Goal: Task Accomplishment & Management: Manage account settings

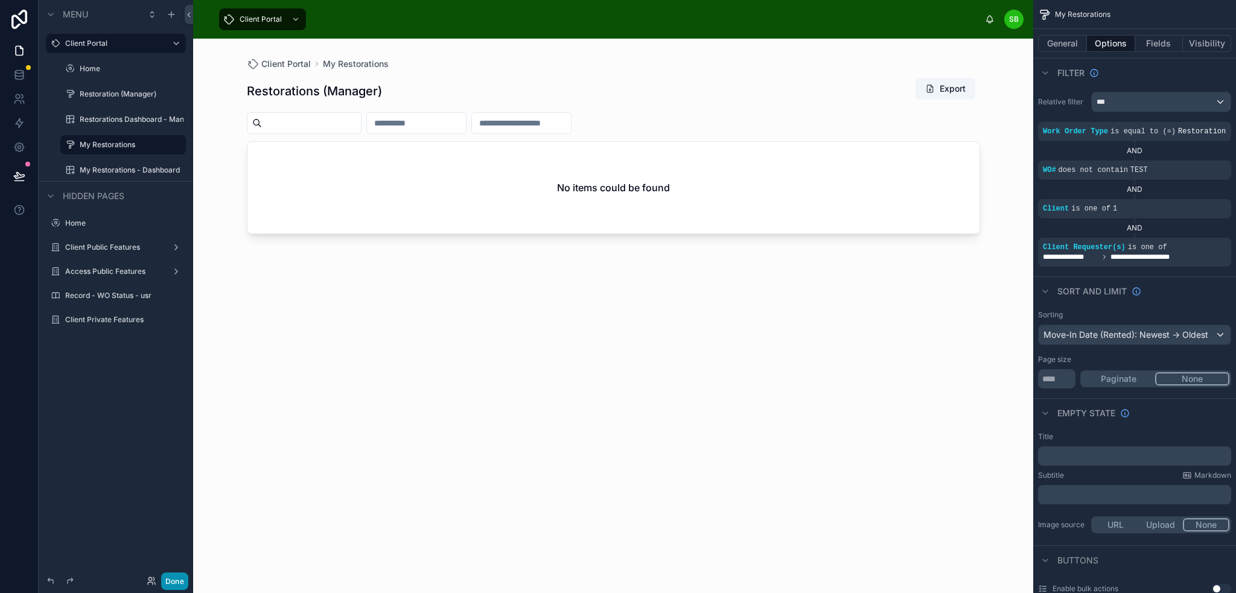
click at [176, 581] on button "Done" at bounding box center [174, 582] width 27 height 18
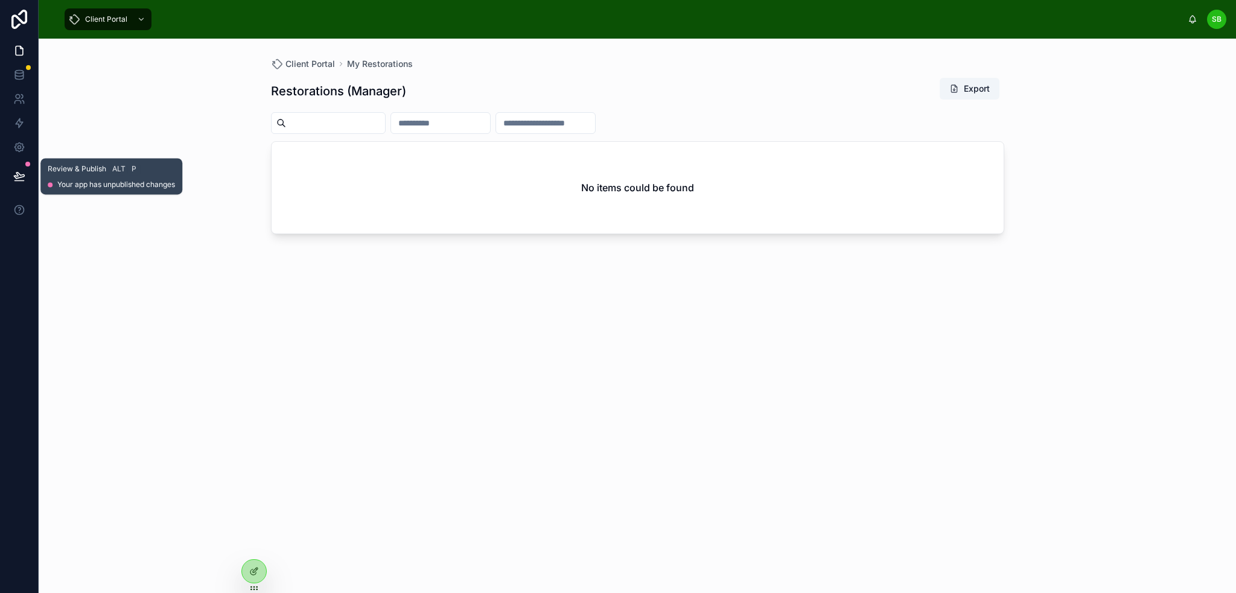
click at [19, 174] on icon at bounding box center [19, 176] width 10 height 6
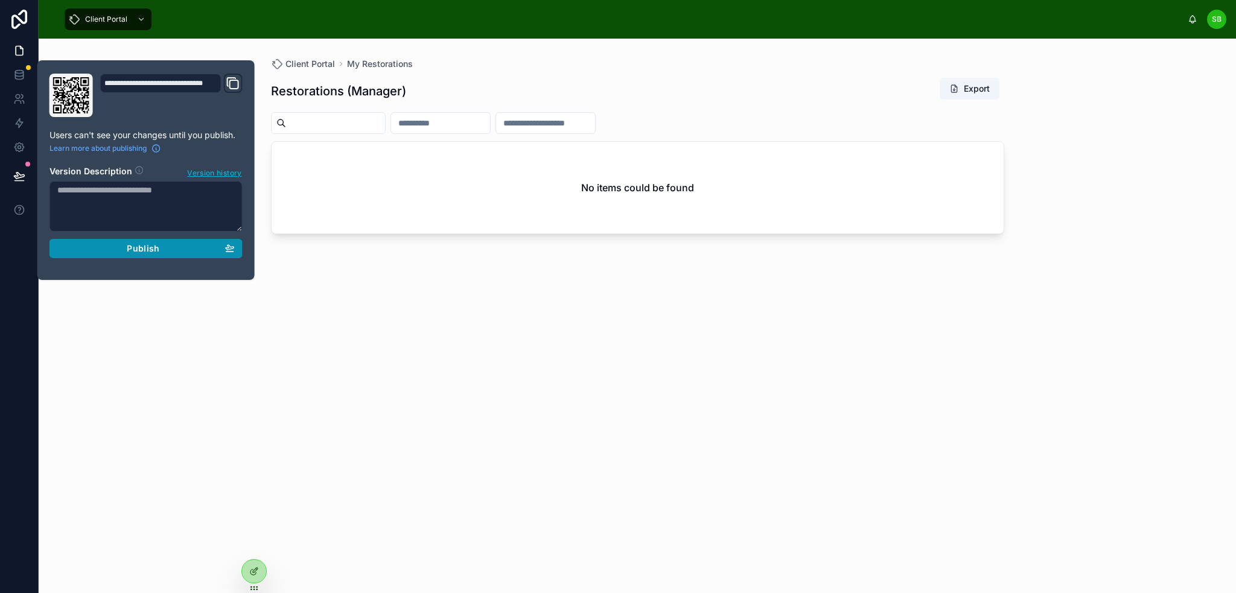
click at [139, 247] on span "Publish" at bounding box center [143, 248] width 33 height 11
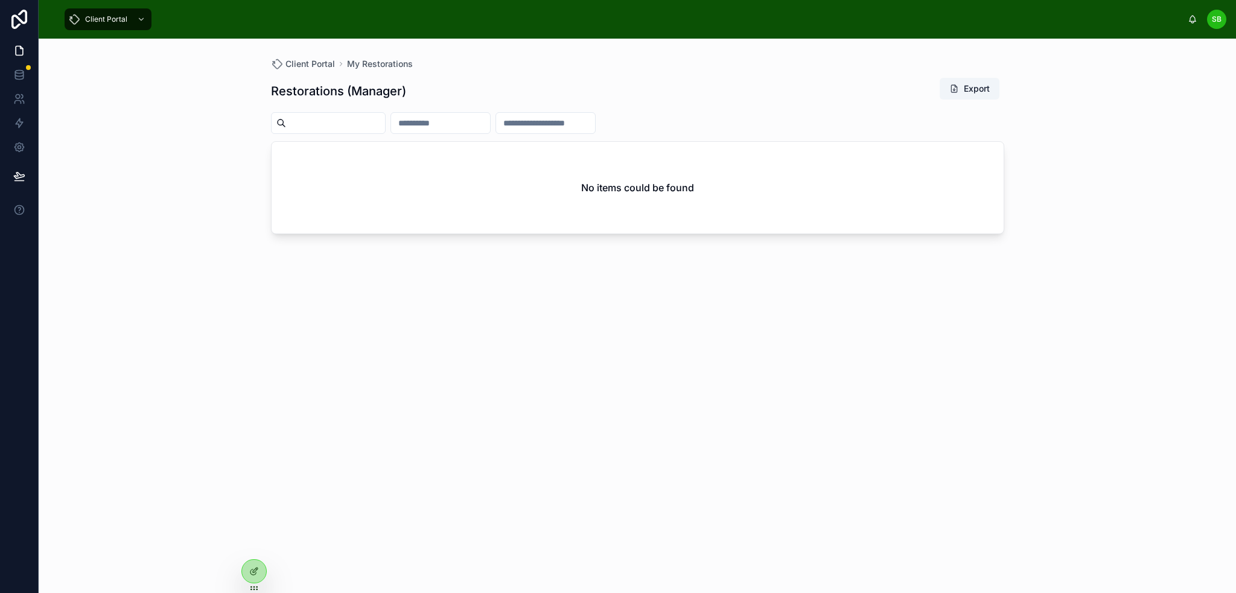
click at [222, 33] on div "Client Portal SB Stefano Bosello" at bounding box center [638, 19] width 1198 height 39
click at [21, 49] on icon at bounding box center [21, 47] width 2 height 2
click at [260, 566] on div at bounding box center [254, 571] width 24 height 23
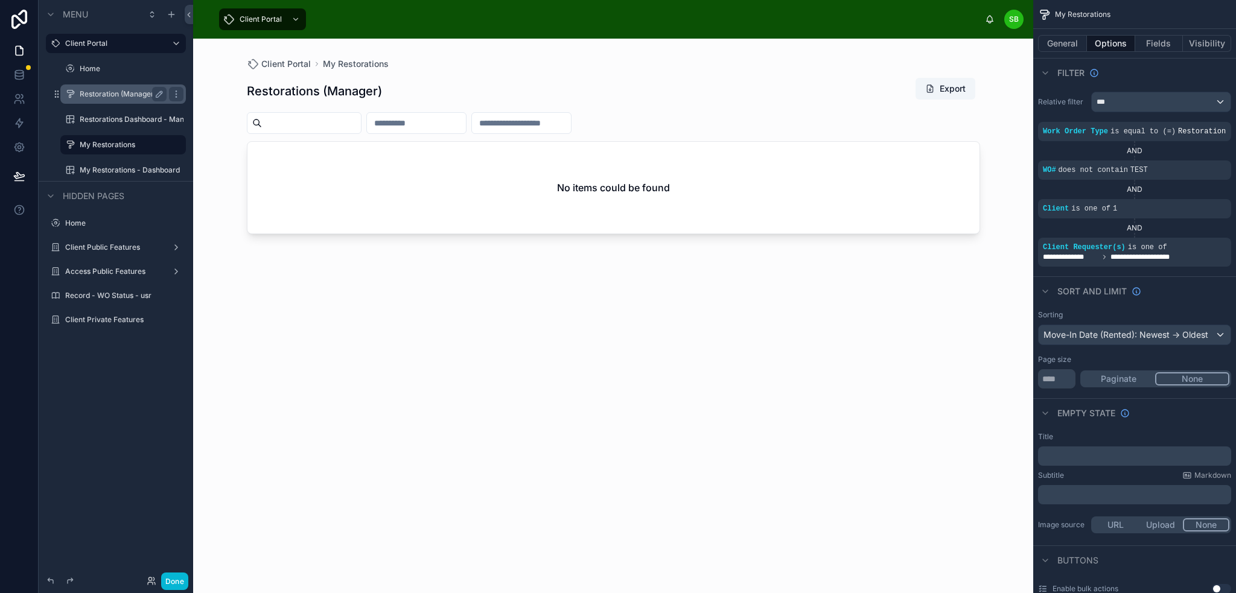
click at [109, 91] on label "Restoration (Manager)" at bounding box center [121, 94] width 82 height 10
click at [374, 90] on div at bounding box center [614, 309] width 772 height 540
click at [1070, 41] on button "General" at bounding box center [1062, 43] width 49 height 17
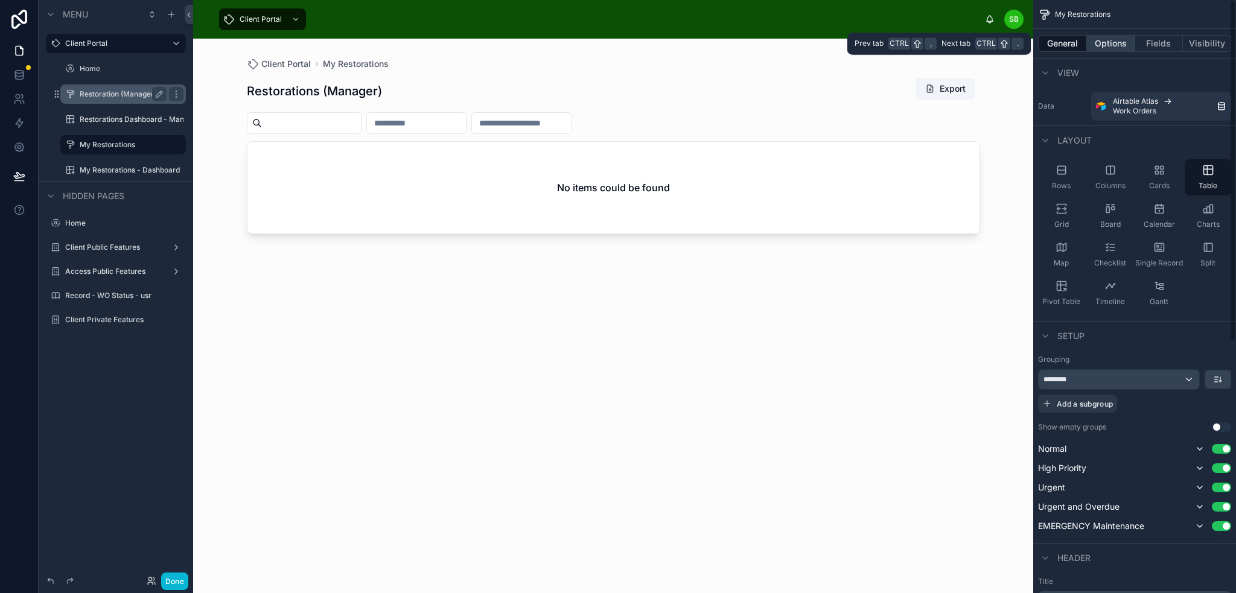
click at [1114, 40] on button "Options" at bounding box center [1111, 43] width 48 height 17
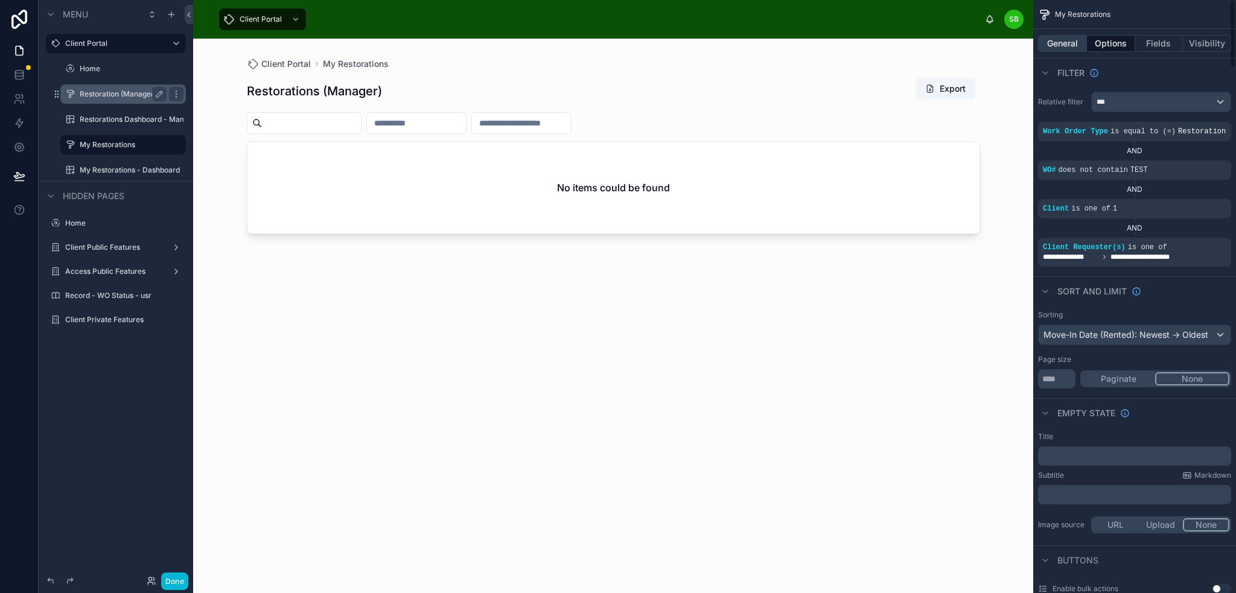
click at [1054, 42] on button "General" at bounding box center [1062, 43] width 49 height 17
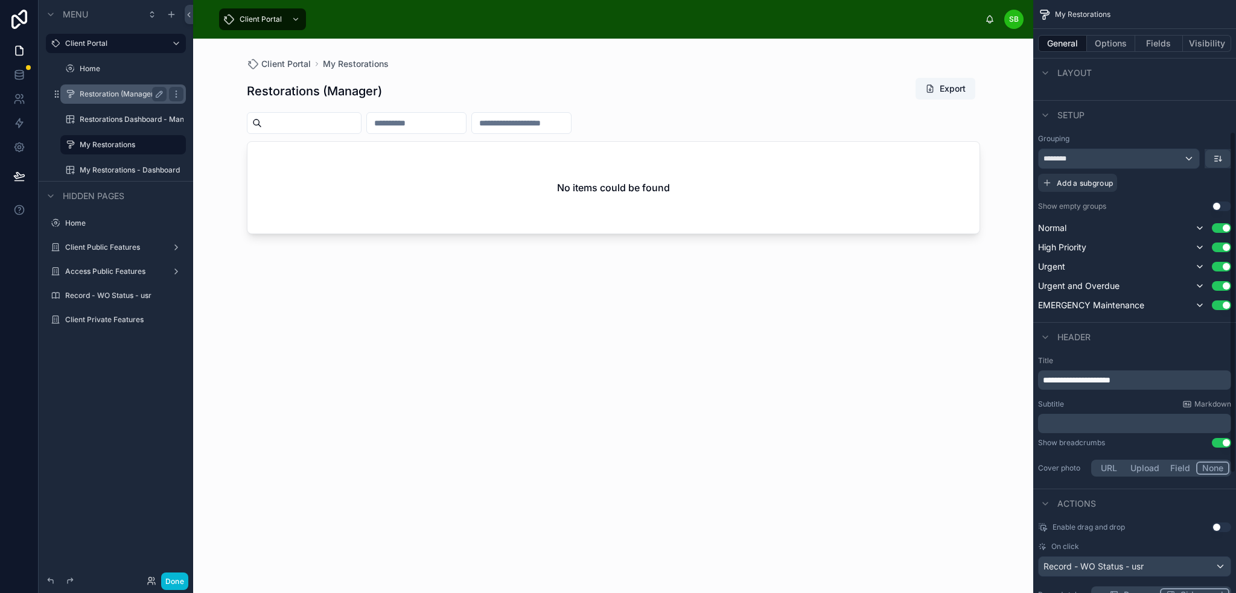
scroll to position [241, 0]
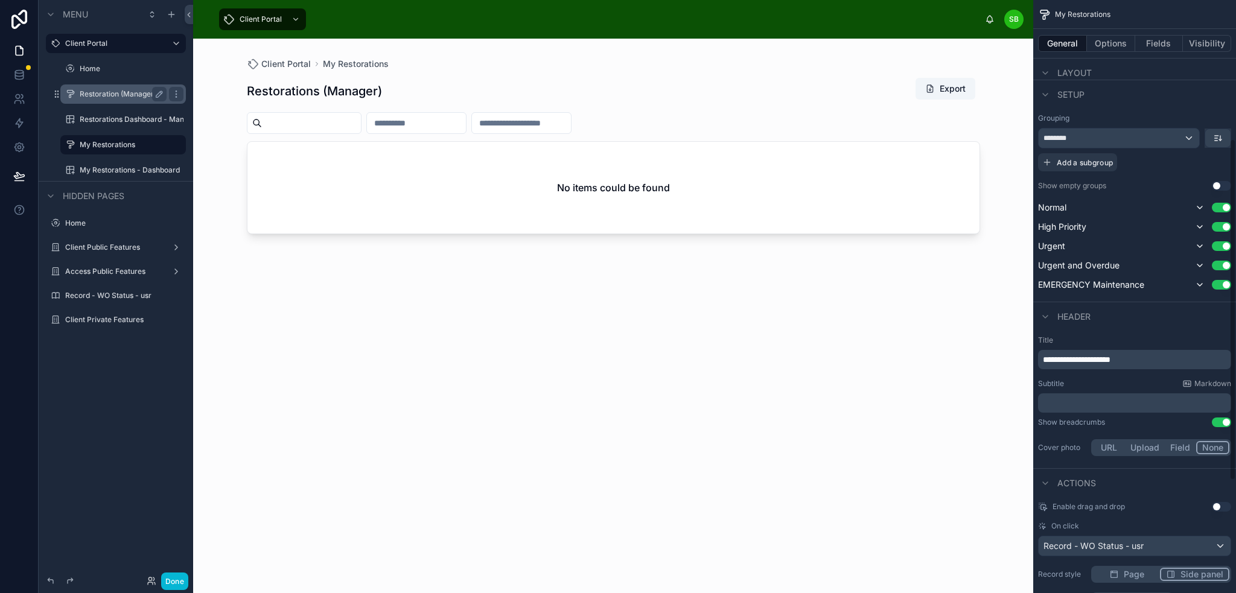
click at [1150, 354] on p "**********" at bounding box center [1136, 360] width 186 height 12
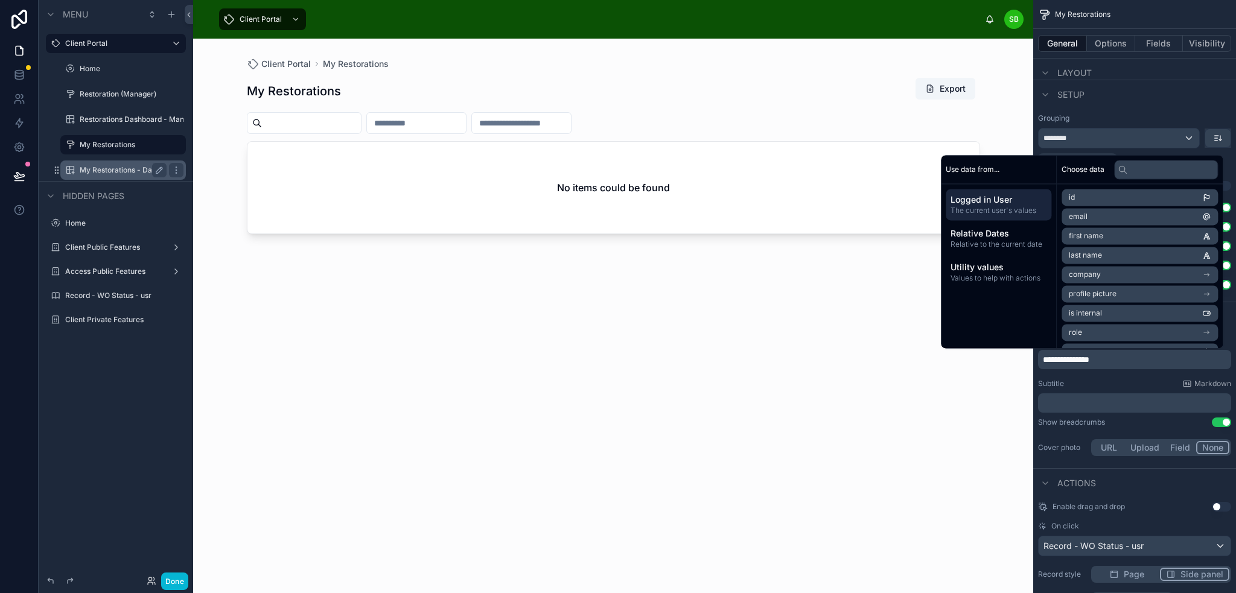
click at [97, 173] on label "My Restorations - Dashboard" at bounding box center [123, 170] width 87 height 10
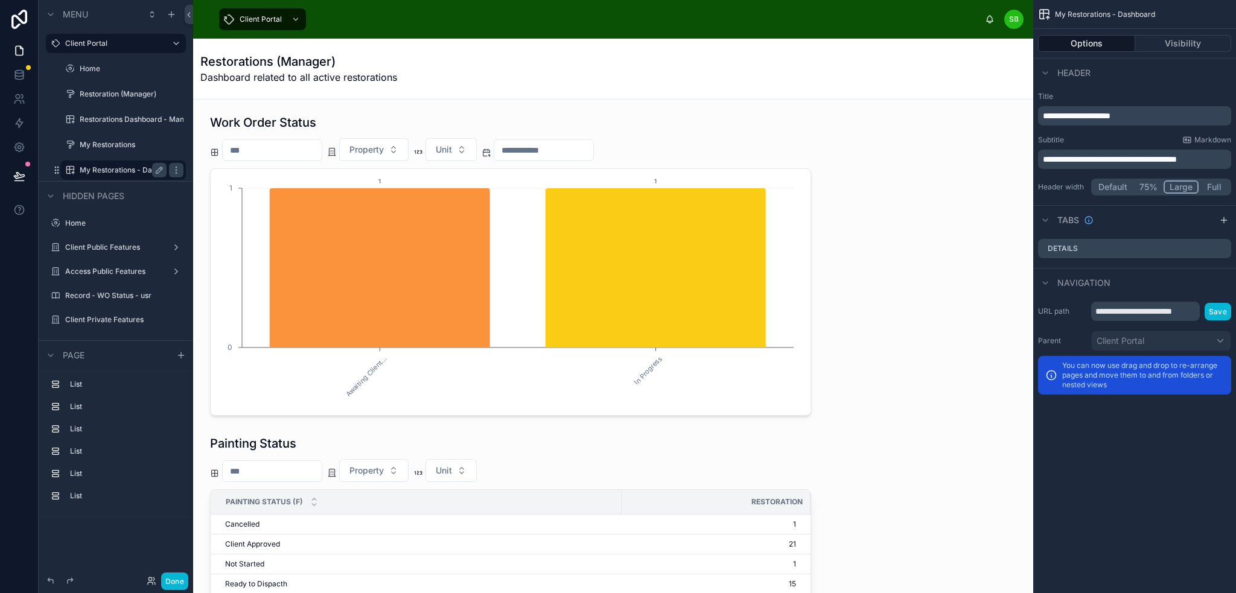
click at [1155, 113] on p "**********" at bounding box center [1136, 116] width 186 height 12
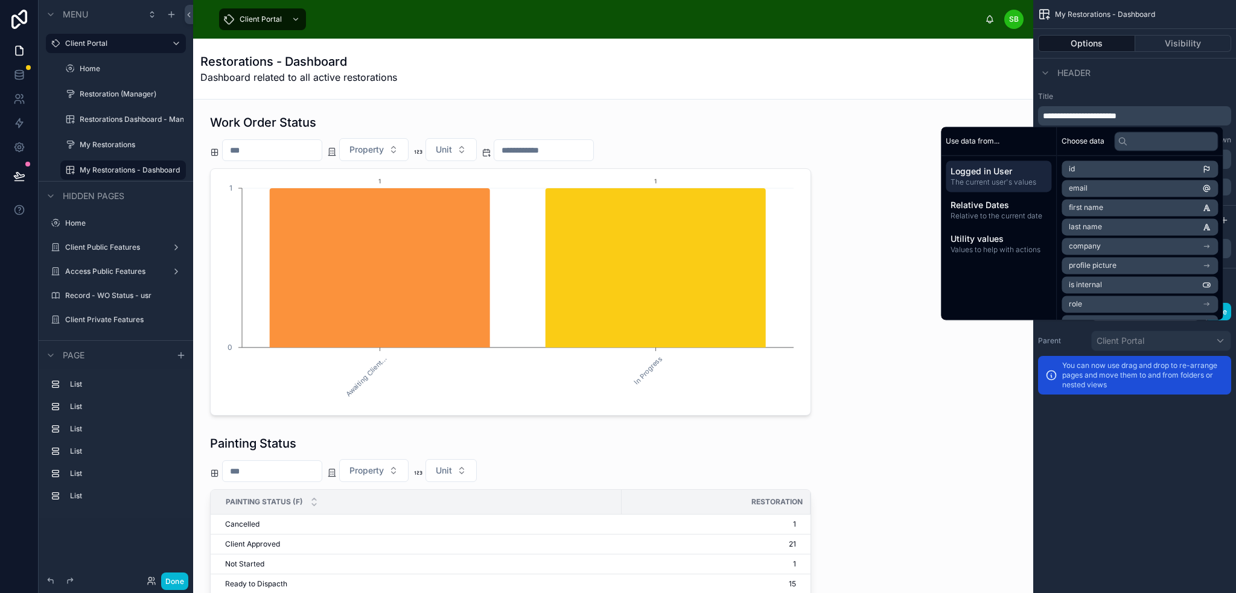
click at [1045, 115] on span "**********" at bounding box center [1080, 116] width 74 height 8
click at [1185, 87] on div "**********" at bounding box center [1134, 143] width 203 height 113
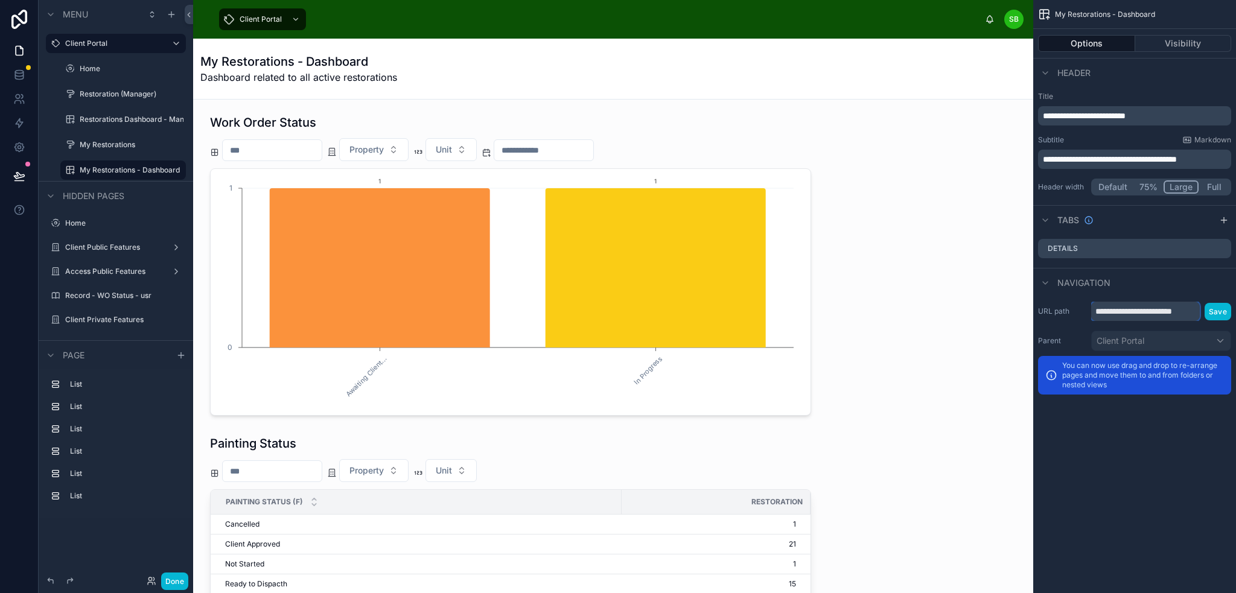
click at [1184, 315] on input "**********" at bounding box center [1145, 311] width 109 height 19
drag, startPoint x: 1144, startPoint y: 311, endPoint x: 1217, endPoint y: 311, distance: 73.6
click at [1217, 311] on div "**********" at bounding box center [1161, 311] width 140 height 19
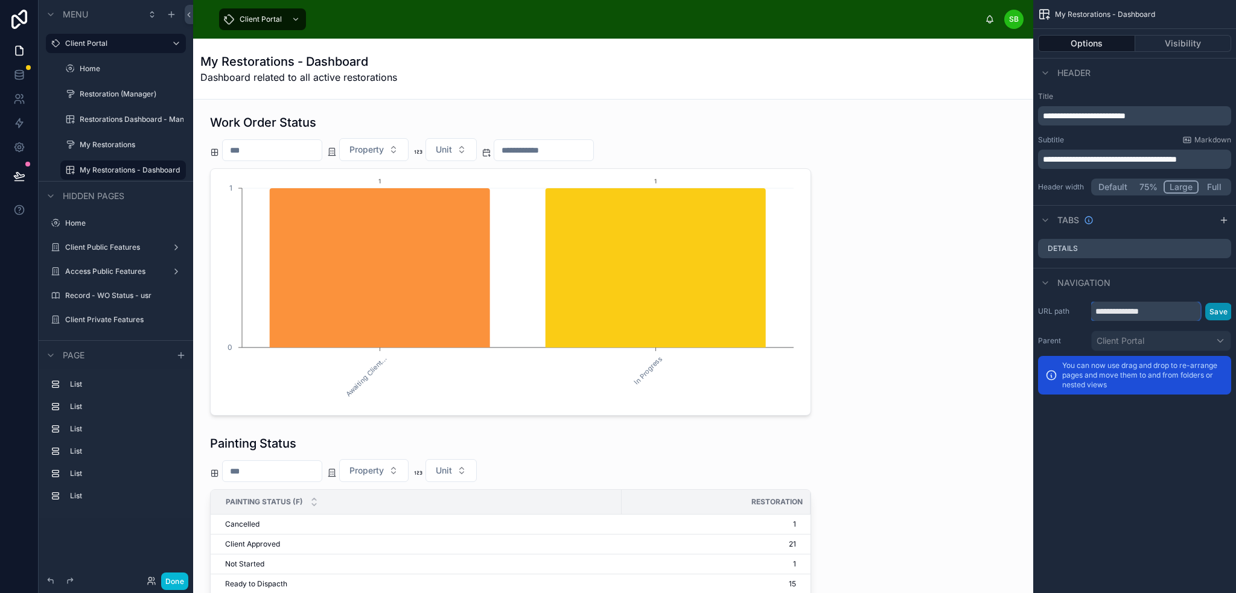
type input "**********"
click at [1217, 312] on button "Save" at bounding box center [1218, 312] width 27 height 18
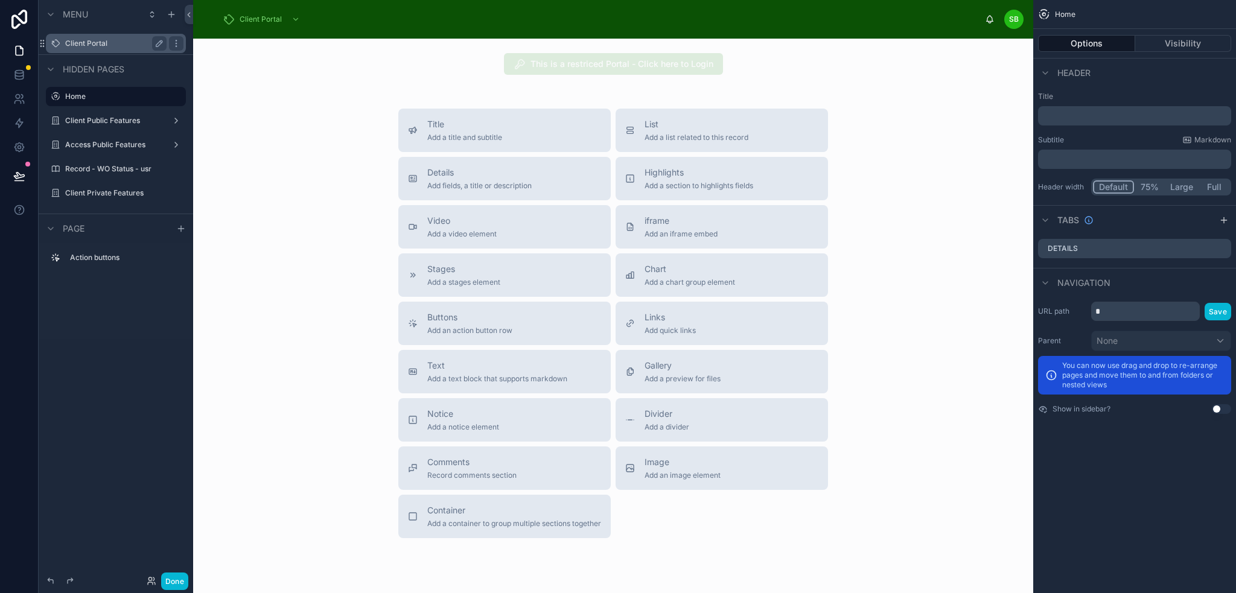
click at [116, 43] on label "Client Portal" at bounding box center [113, 44] width 97 height 10
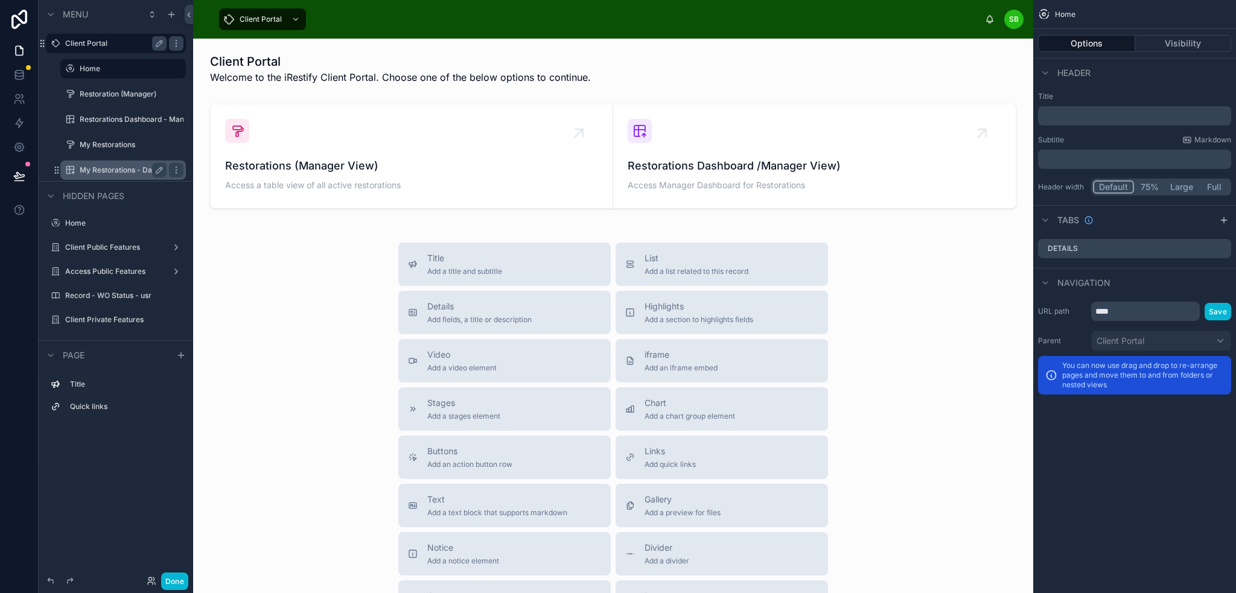
click at [119, 169] on label "My Restorations - Dashboard" at bounding box center [123, 170] width 87 height 10
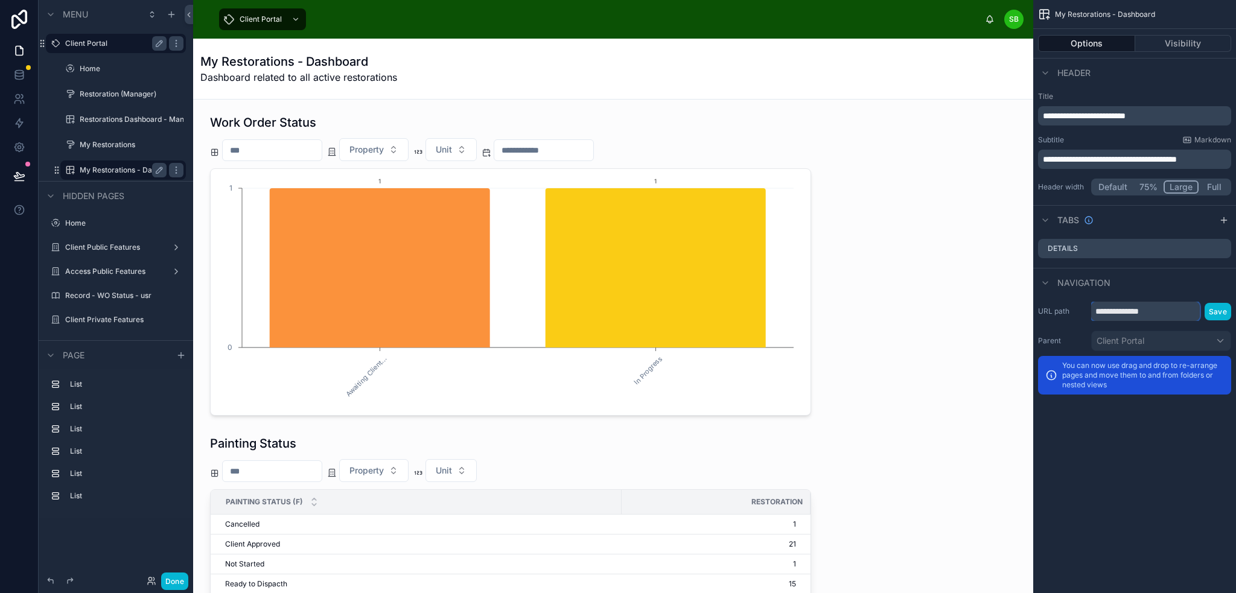
click at [1173, 313] on input "**********" at bounding box center [1145, 311] width 109 height 19
type input "**********"
click at [1219, 313] on button "Save" at bounding box center [1218, 312] width 27 height 18
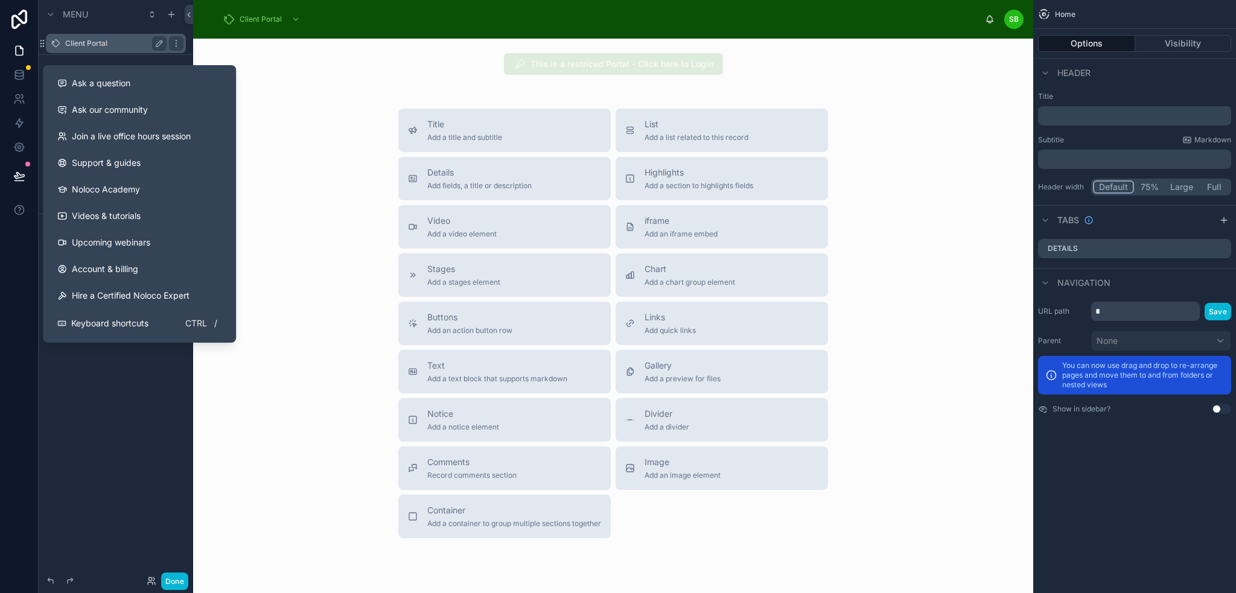
click at [95, 39] on label "Client Portal" at bounding box center [113, 44] width 97 height 10
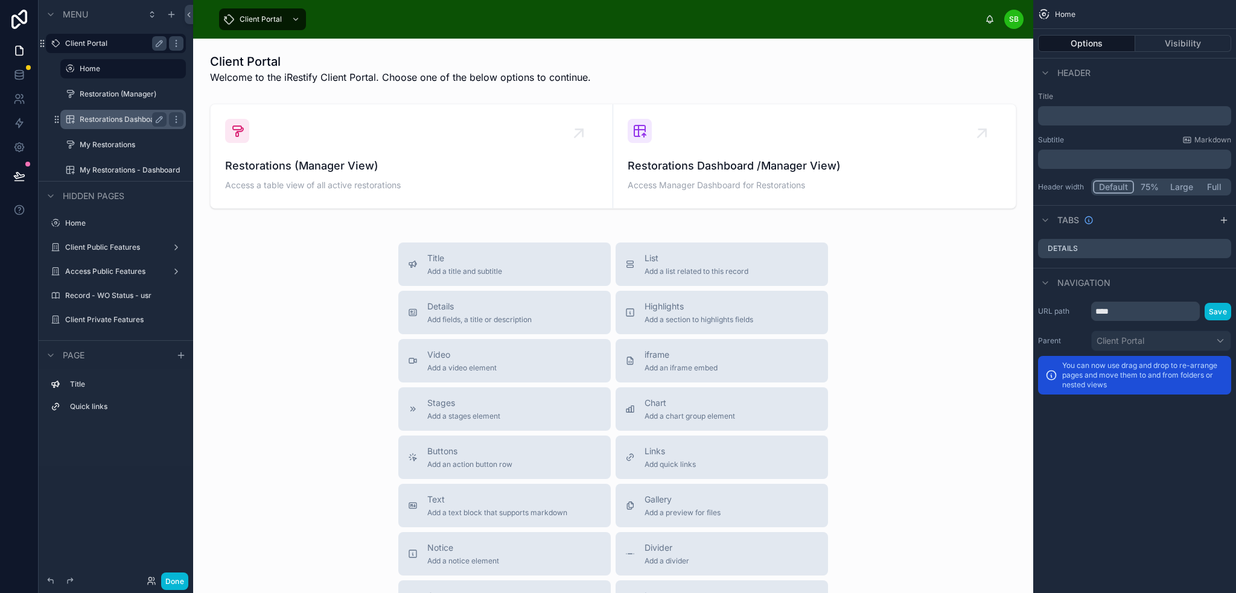
click at [119, 118] on label "Restorations Dashboard - Manager" at bounding box center [123, 120] width 87 height 10
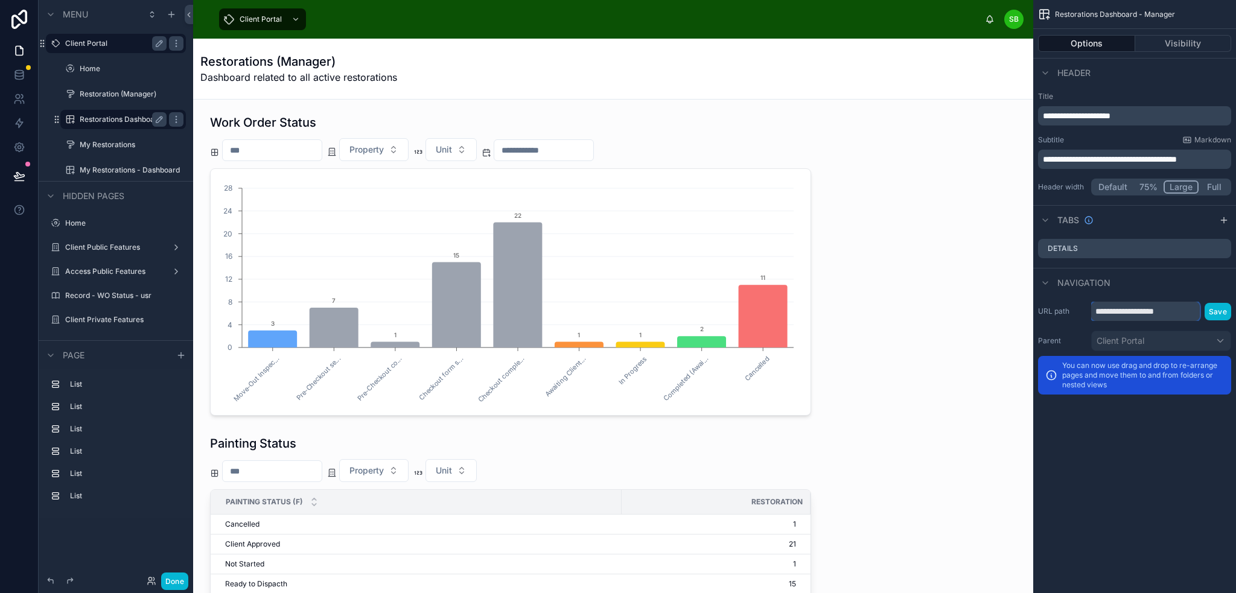
click at [1183, 313] on input "**********" at bounding box center [1145, 311] width 109 height 19
type input "**********"
click at [1212, 310] on button "Save" at bounding box center [1218, 312] width 27 height 18
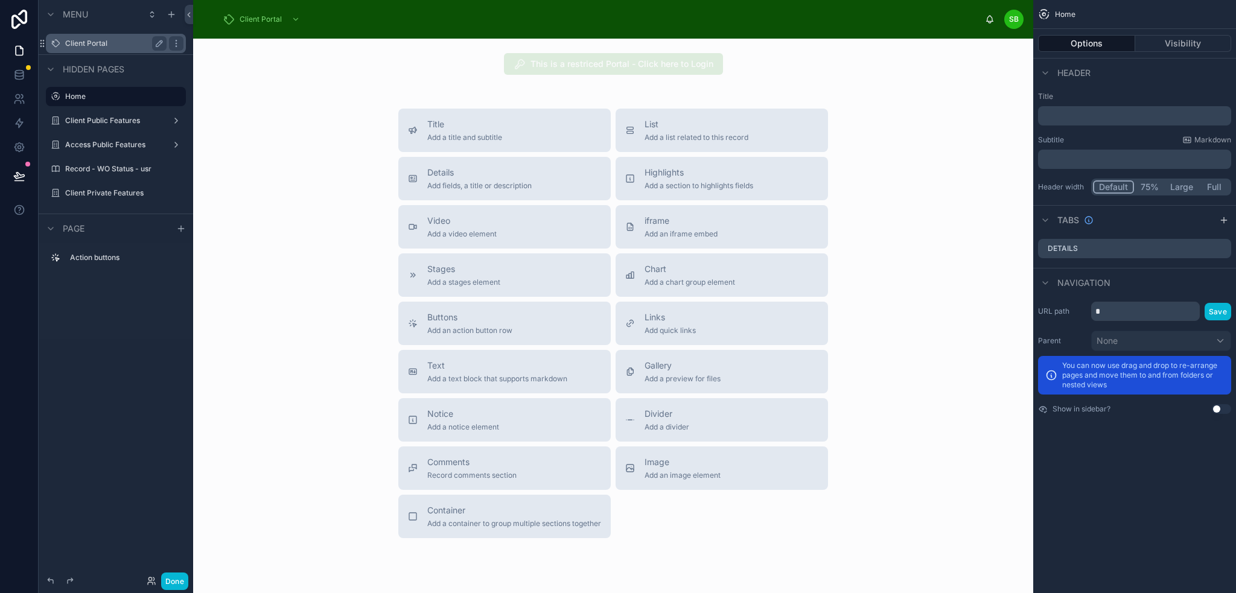
click at [104, 48] on label "Client Portal" at bounding box center [113, 44] width 97 height 10
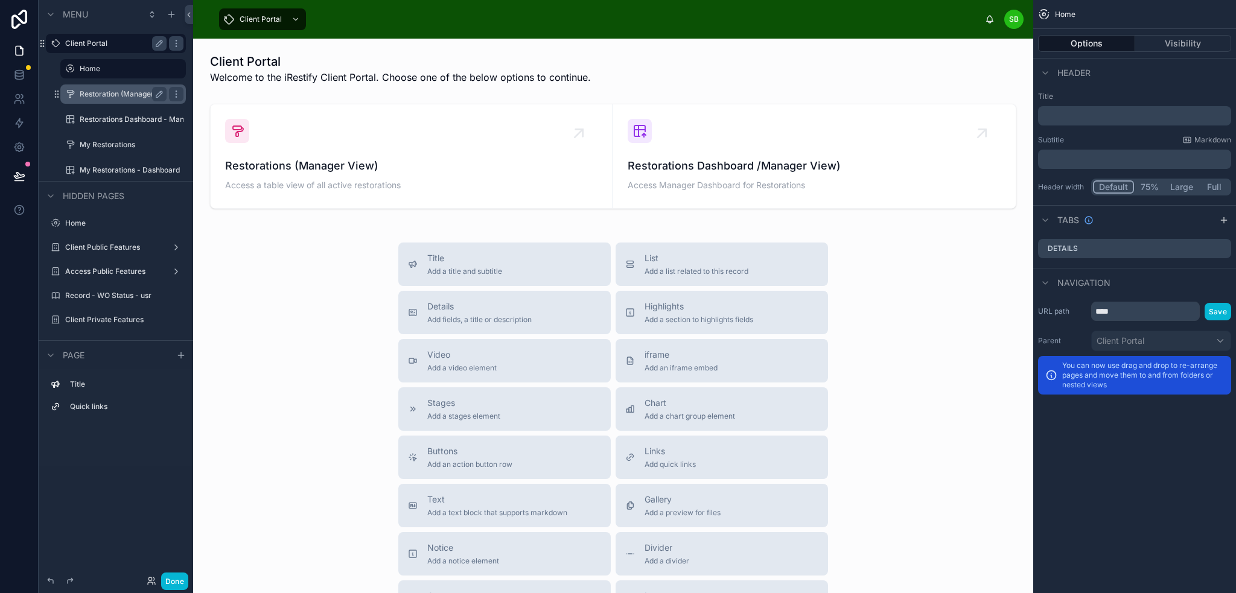
click at [118, 92] on label "Restoration (Manager)" at bounding box center [121, 94] width 82 height 10
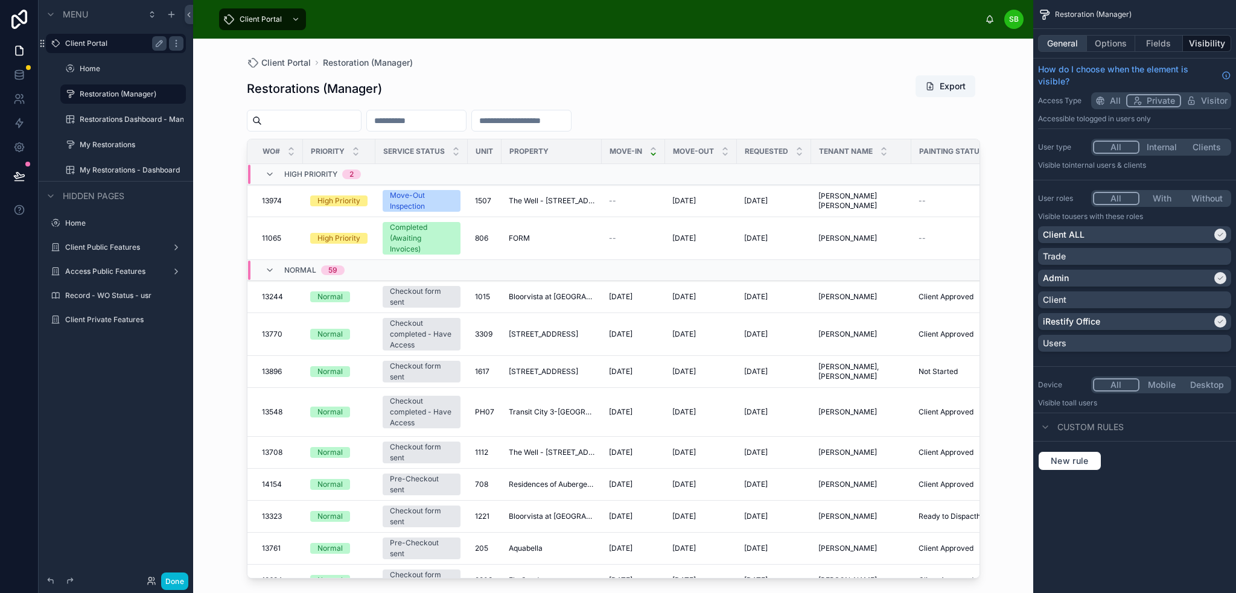
click at [1062, 45] on button "General" at bounding box center [1062, 43] width 49 height 17
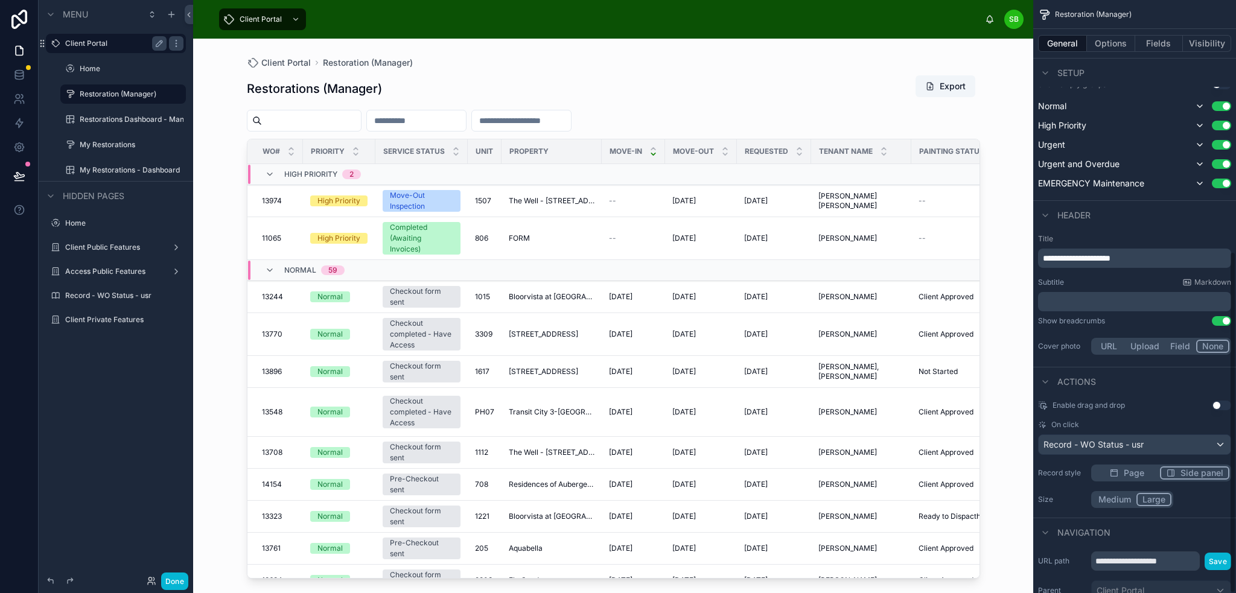
scroll to position [436, 0]
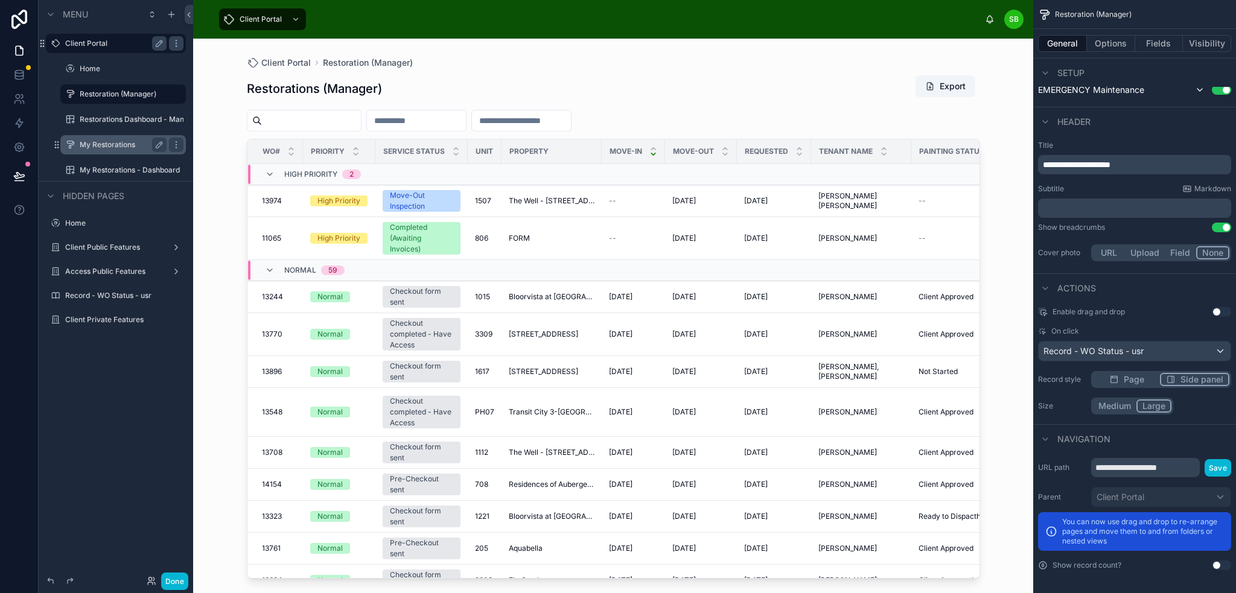
click at [104, 144] on label "My Restorations" at bounding box center [121, 145] width 82 height 10
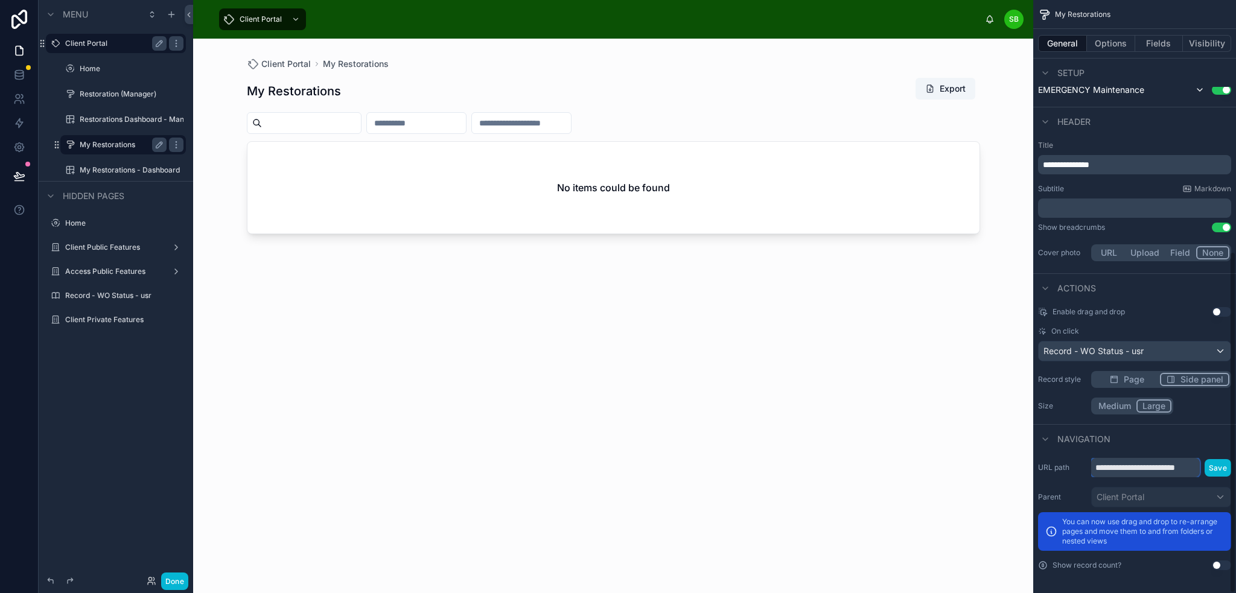
click at [1149, 465] on input "**********" at bounding box center [1145, 467] width 109 height 19
type input "**********"
click at [1219, 470] on button "Save" at bounding box center [1218, 468] width 27 height 18
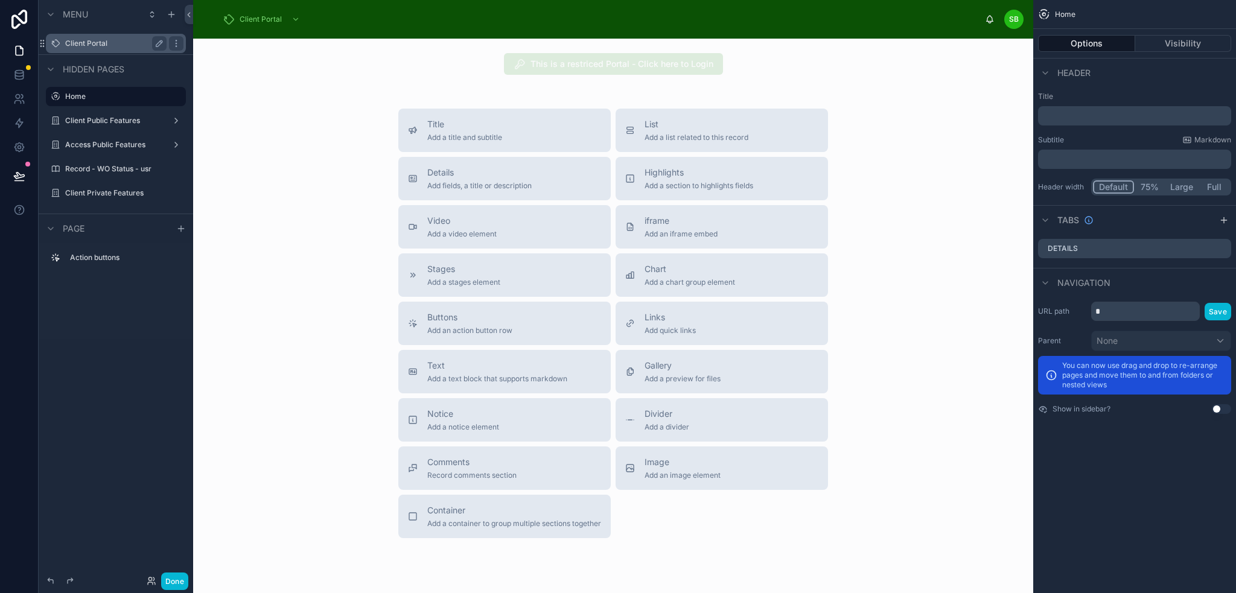
click at [85, 39] on label "Client Portal" at bounding box center [113, 44] width 97 height 10
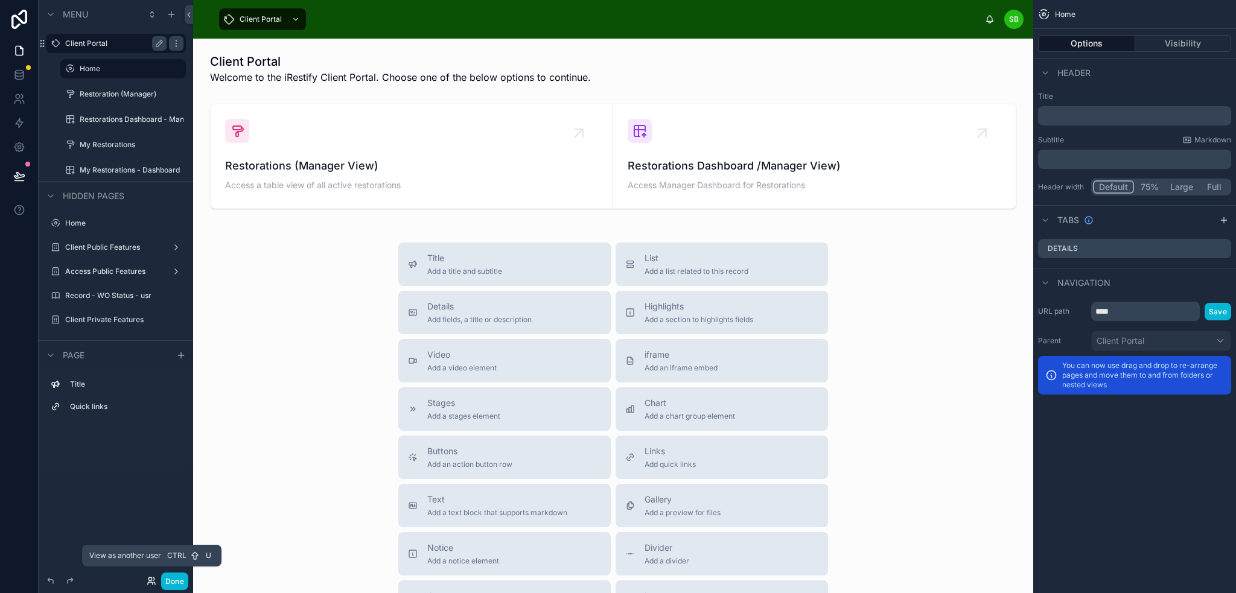
click at [152, 582] on icon at bounding box center [152, 581] width 10 height 10
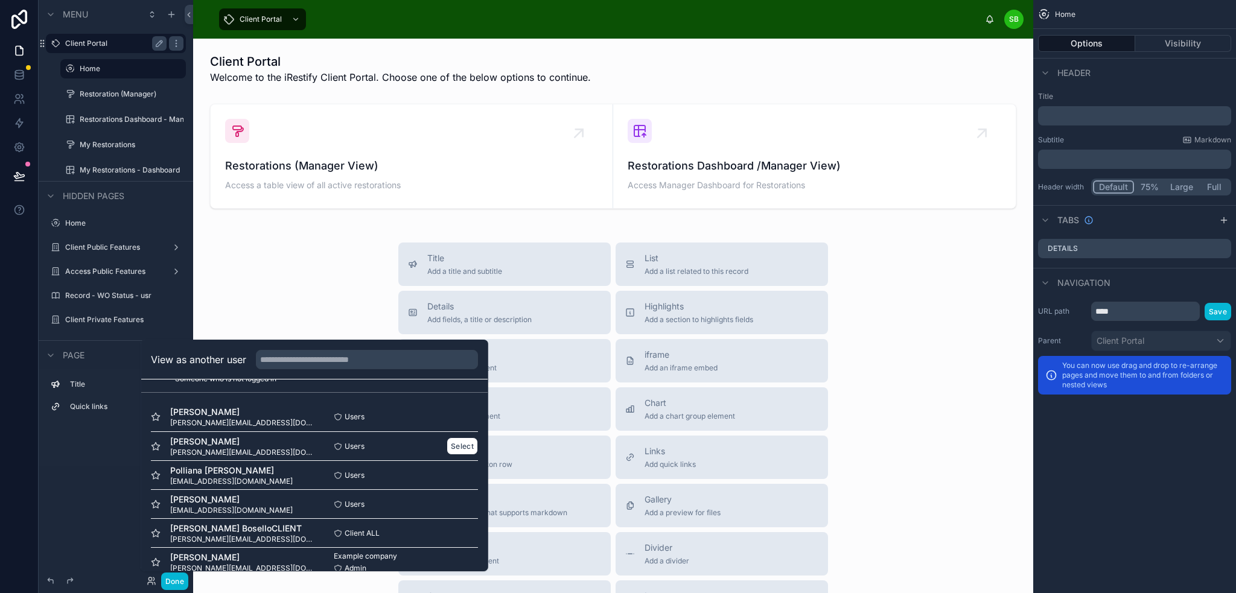
scroll to position [40, 0]
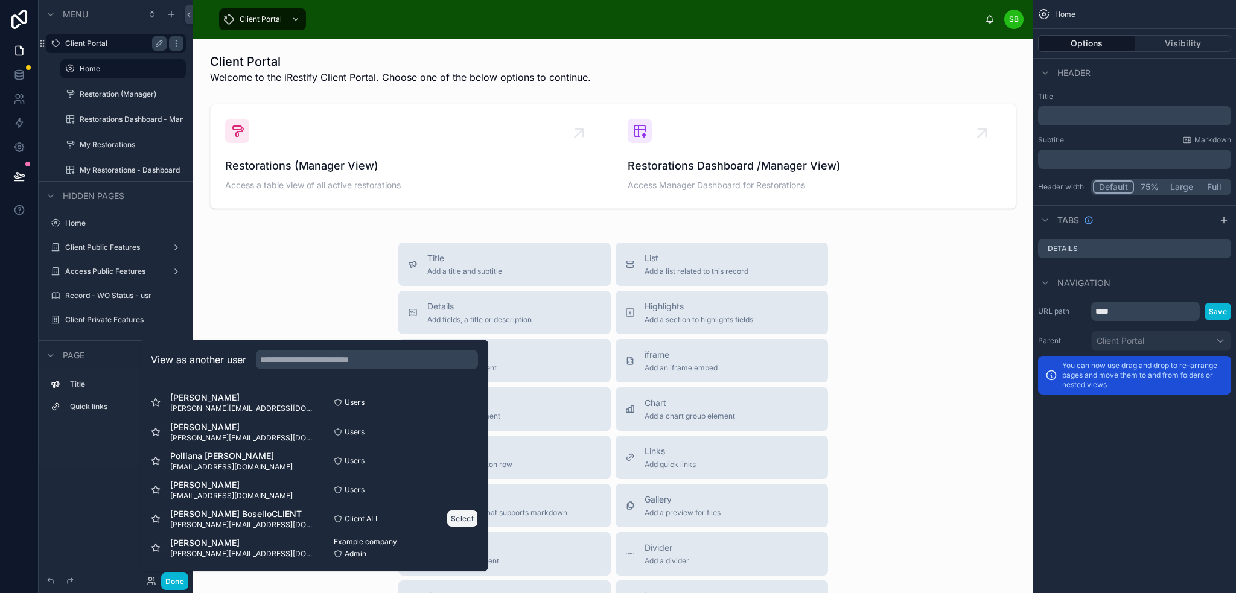
click at [452, 518] on button "Select" at bounding box center [462, 519] width 31 height 18
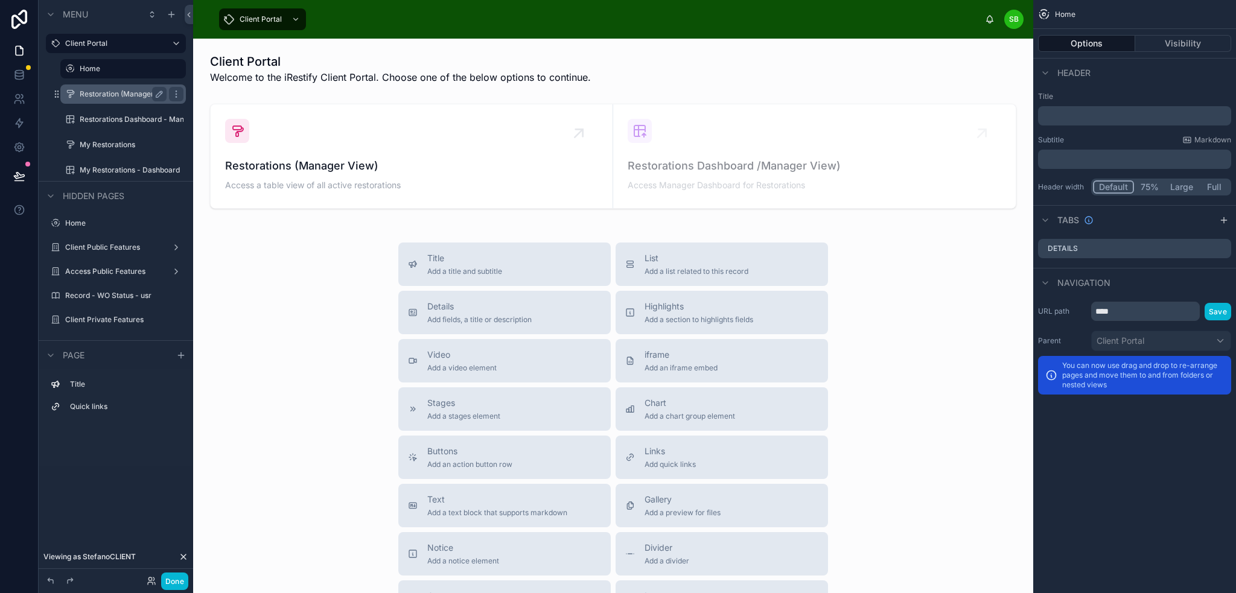
click at [111, 96] on label "Restoration (Manager)" at bounding box center [121, 94] width 82 height 10
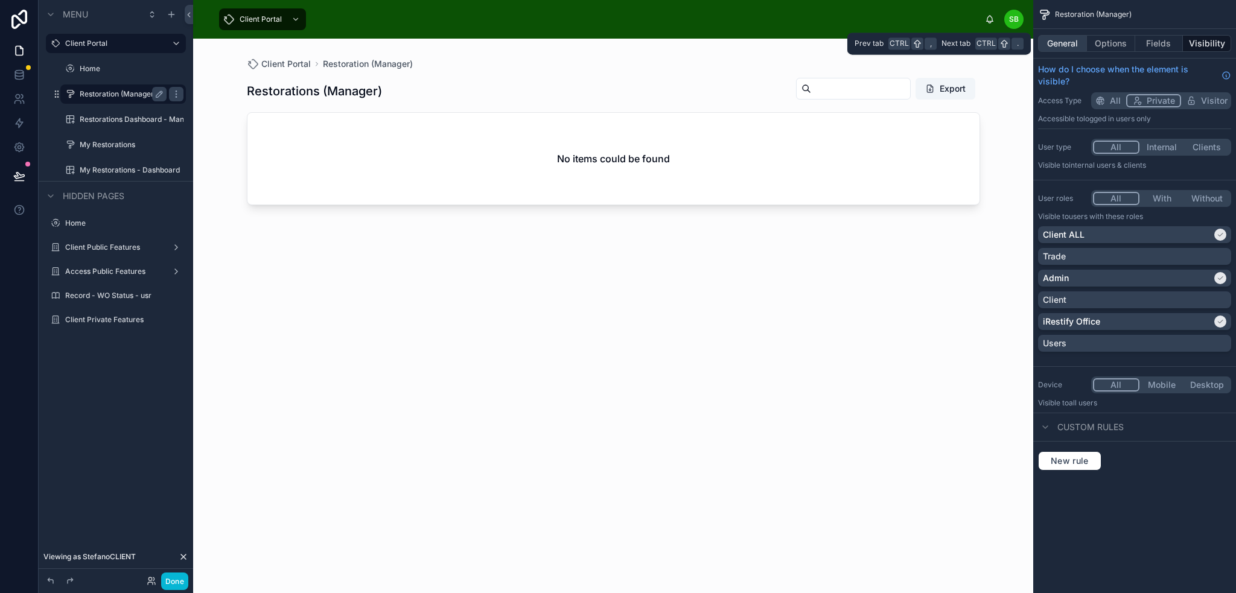
click at [1058, 39] on button "General" at bounding box center [1062, 43] width 49 height 17
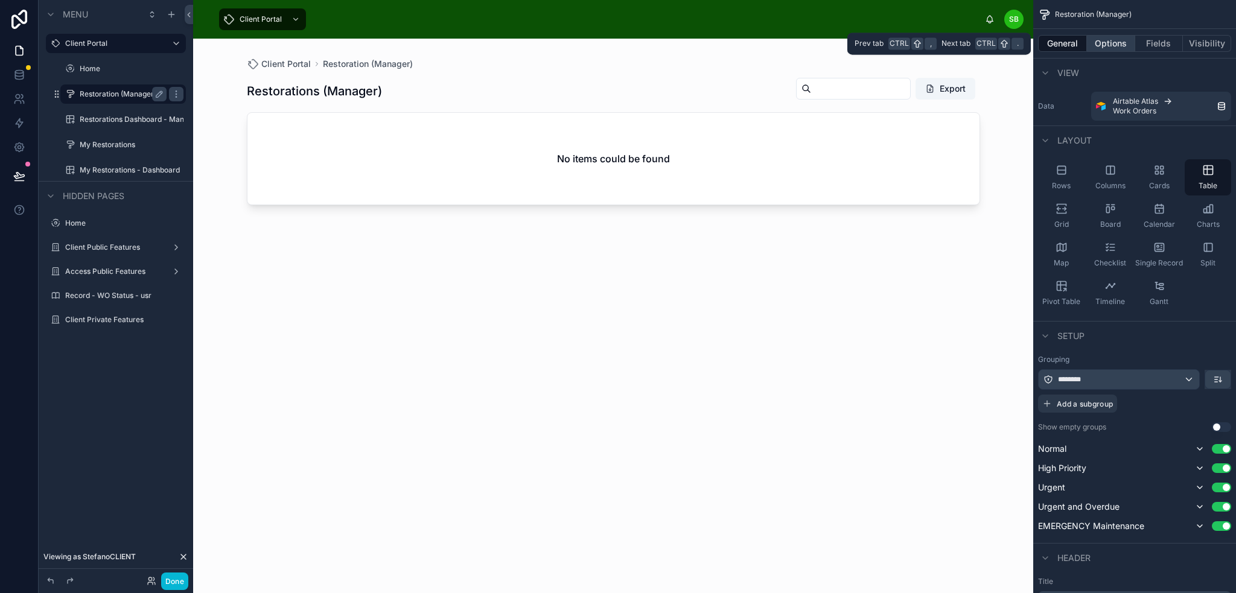
click at [1107, 38] on button "Options" at bounding box center [1111, 43] width 48 height 17
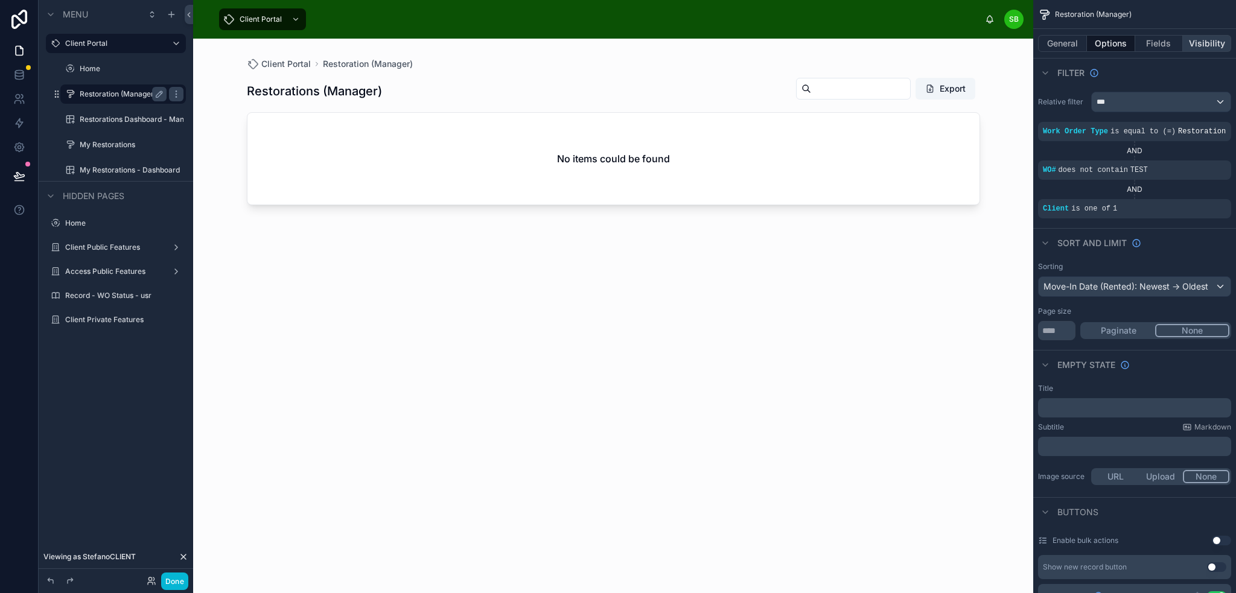
click at [1212, 42] on button "Visibility" at bounding box center [1207, 43] width 48 height 17
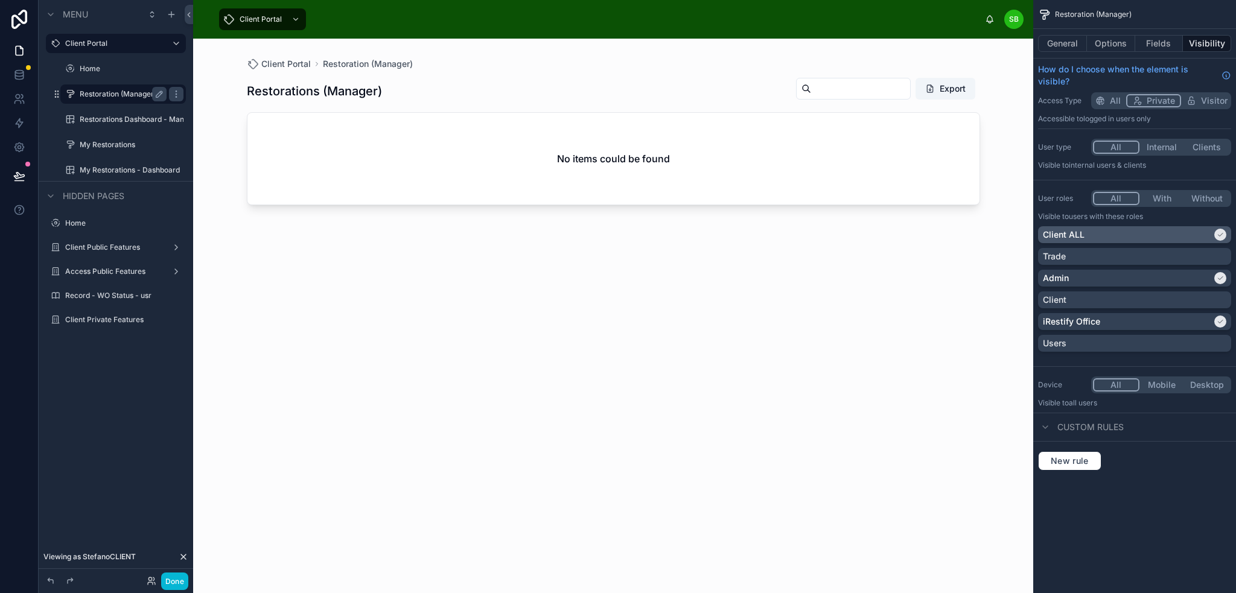
click at [1178, 238] on div "Client ALL" at bounding box center [1127, 235] width 169 height 12
click at [1178, 238] on div "Client ALL" at bounding box center [1134, 235] width 183 height 12
click at [1062, 45] on button "General" at bounding box center [1062, 43] width 49 height 17
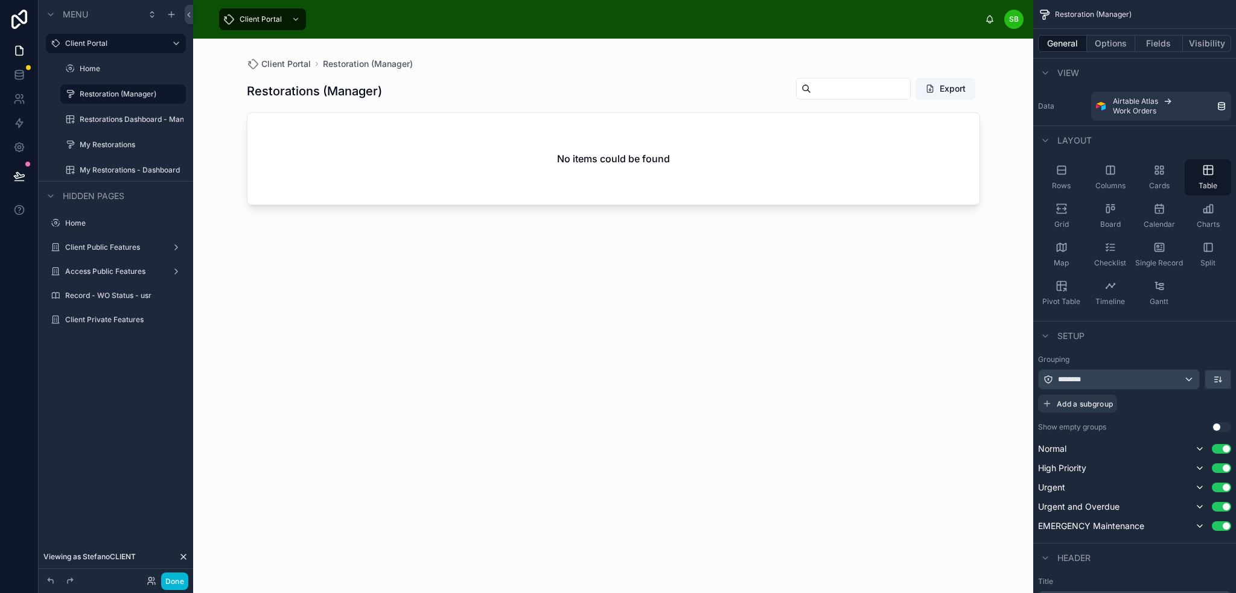
click at [863, 158] on div at bounding box center [614, 309] width 772 height 540
click at [664, 153] on h2 "No items could be found" at bounding box center [613, 159] width 113 height 14
click at [925, 150] on div "No items could be found" at bounding box center [613, 159] width 732 height 92
click at [1160, 48] on button "Fields" at bounding box center [1159, 43] width 48 height 17
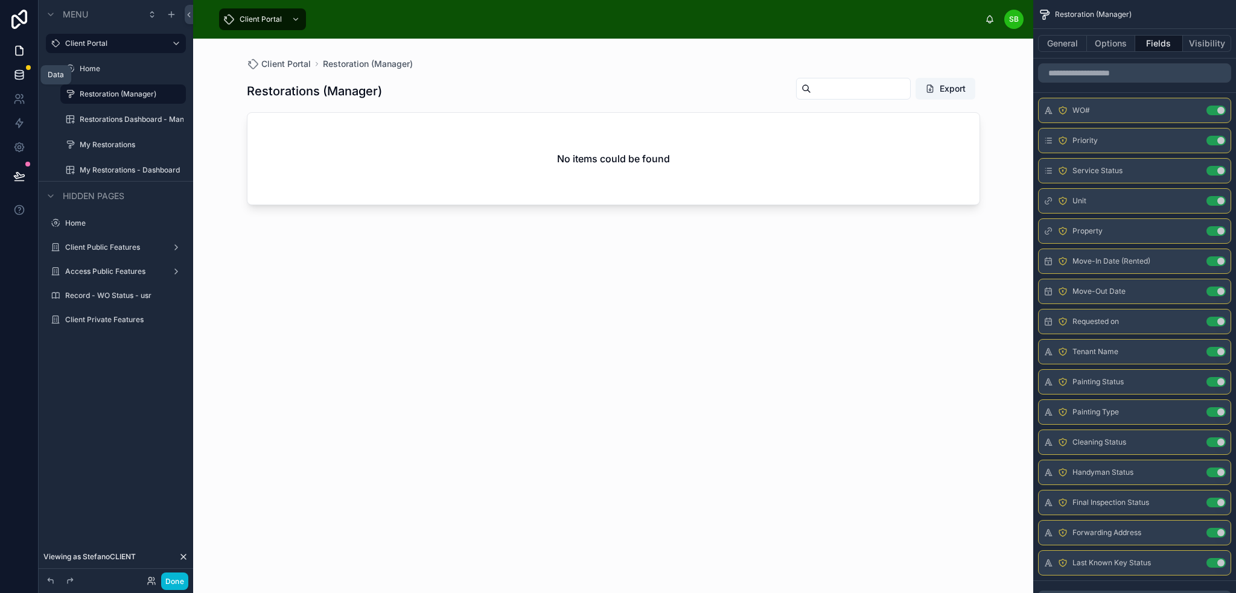
click at [19, 78] on icon at bounding box center [19, 75] width 12 height 12
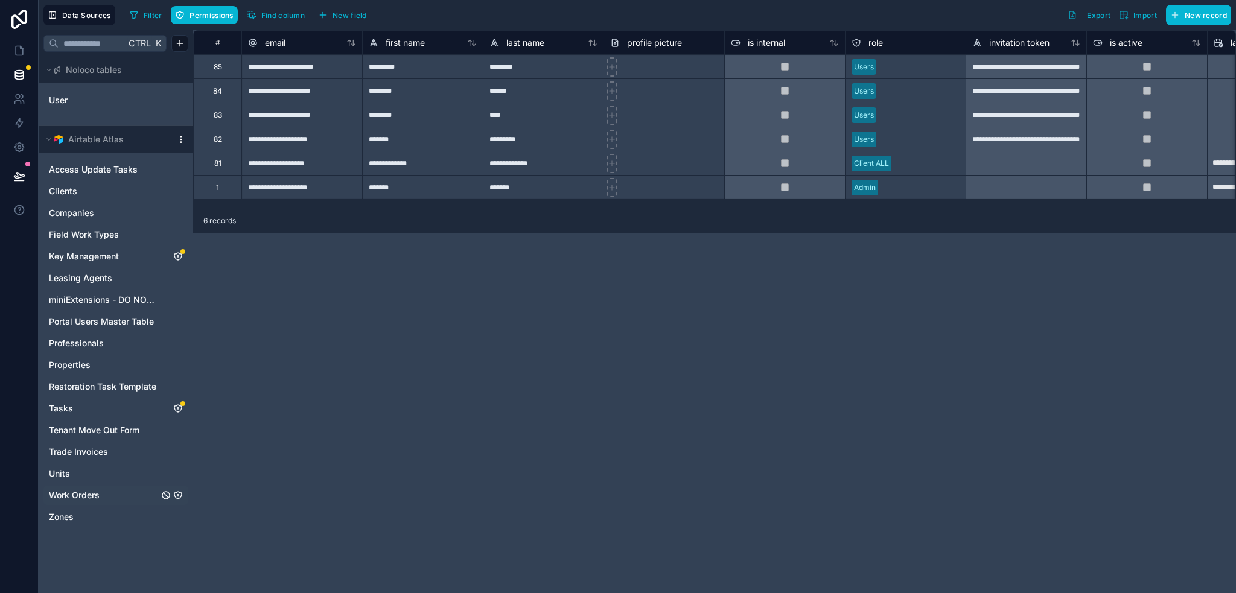
click at [182, 496] on icon "Work Orders" at bounding box center [178, 496] width 10 height 10
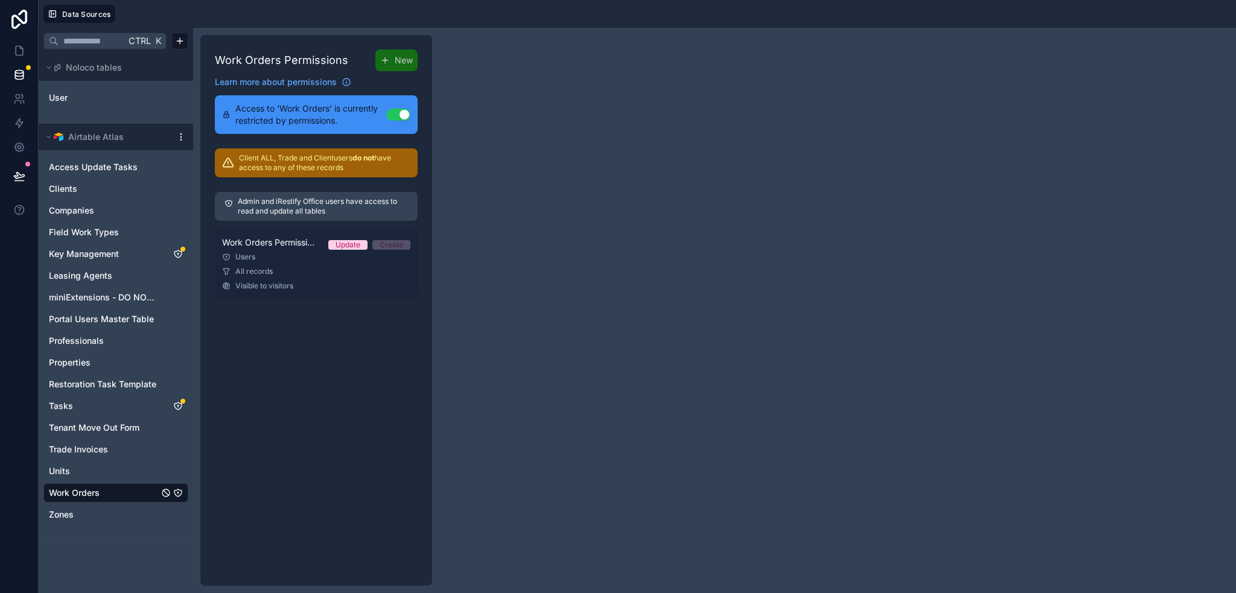
click at [270, 252] on div "Users" at bounding box center [316, 257] width 188 height 10
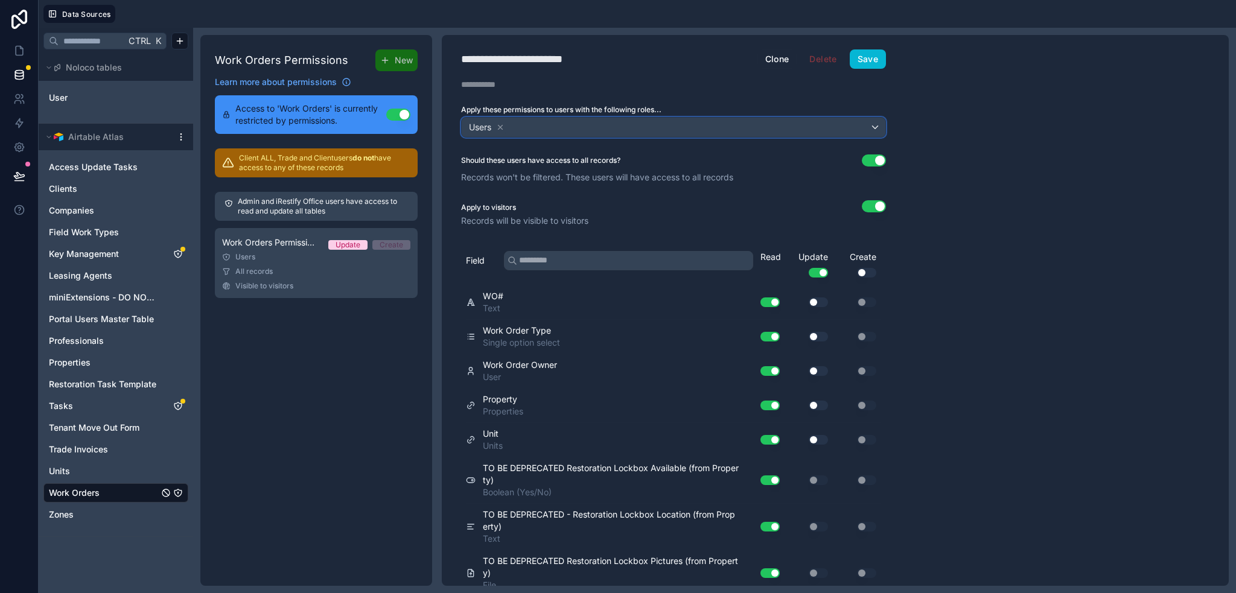
click at [541, 124] on div "Users" at bounding box center [674, 127] width 424 height 19
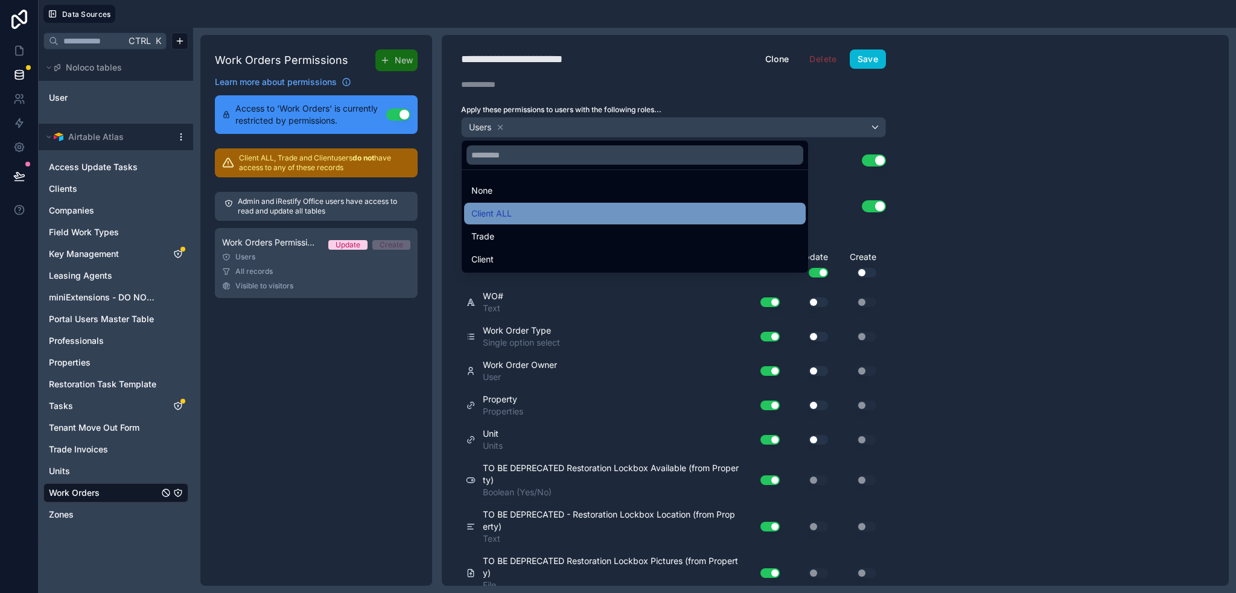
click at [522, 208] on div "Client ALL" at bounding box center [634, 213] width 327 height 14
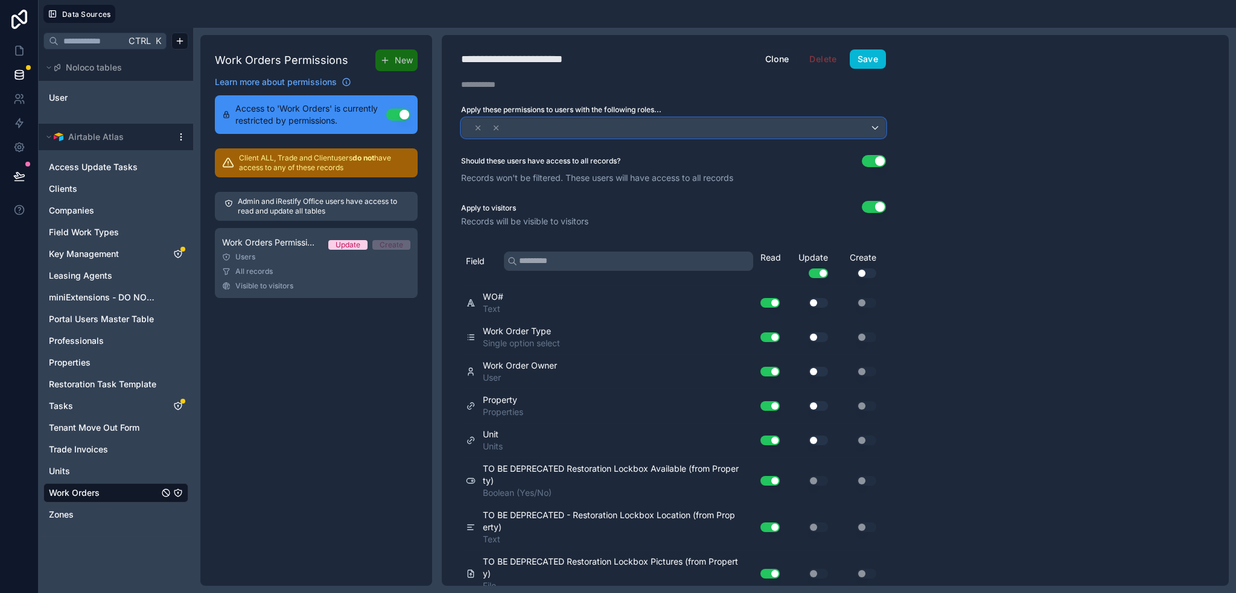
click at [569, 125] on div at bounding box center [674, 127] width 424 height 19
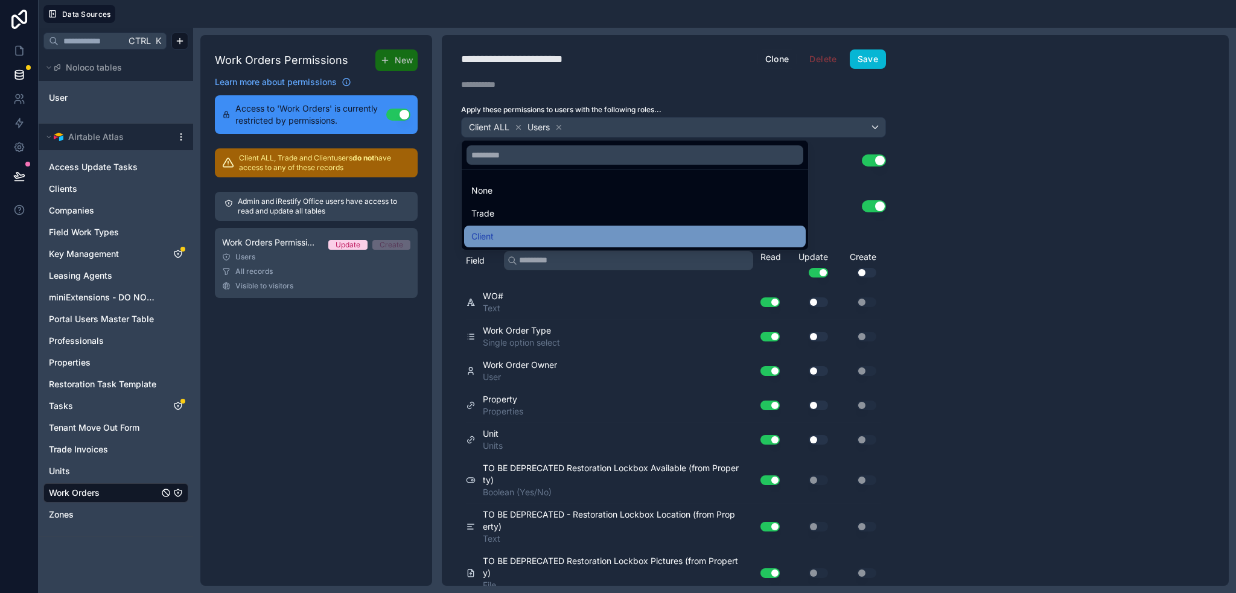
click at [496, 231] on div "Client" at bounding box center [634, 236] width 327 height 14
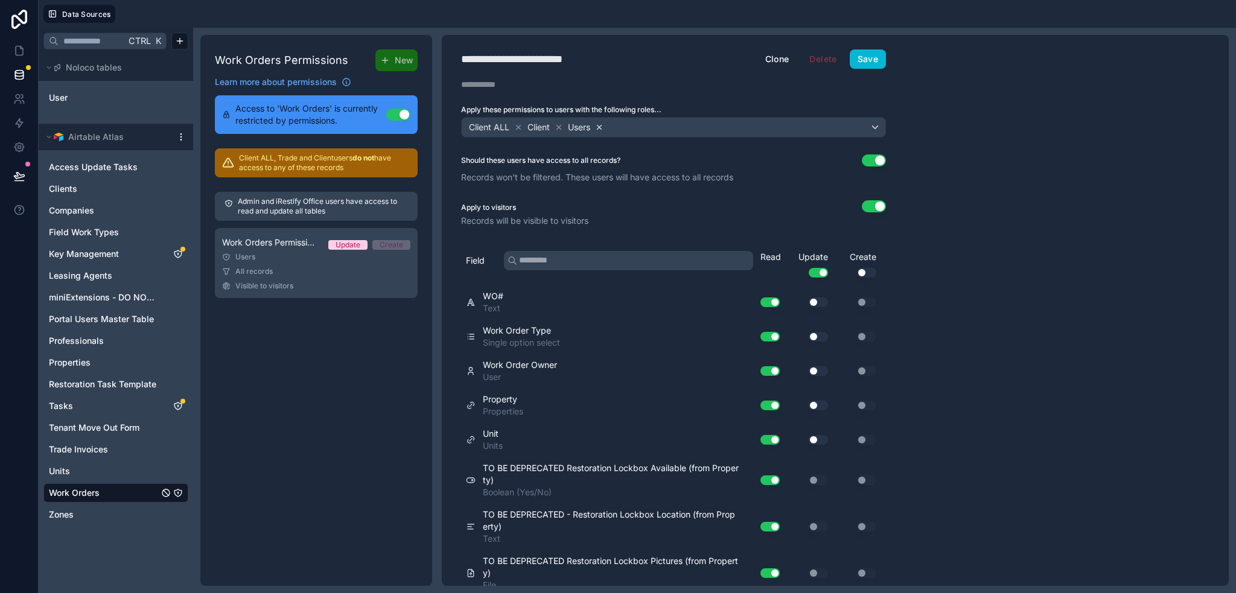
click at [599, 125] on icon at bounding box center [599, 127] width 8 height 8
click at [671, 127] on div "Client ALL Client" at bounding box center [674, 127] width 424 height 19
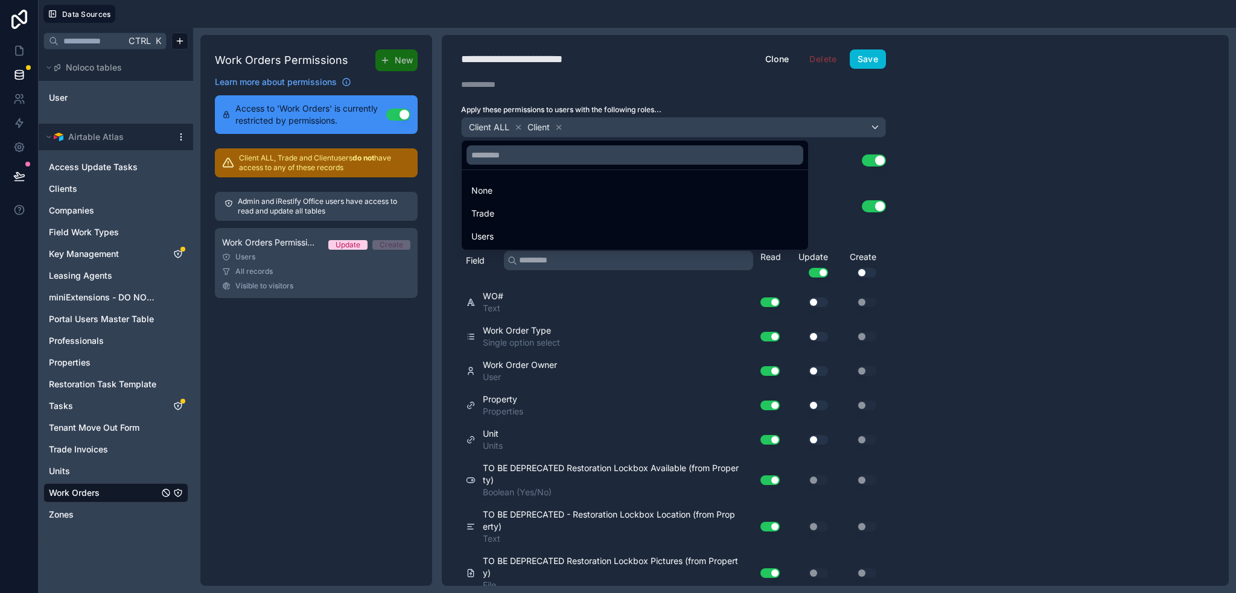
click at [872, 57] on div at bounding box center [618, 296] width 1236 height 593
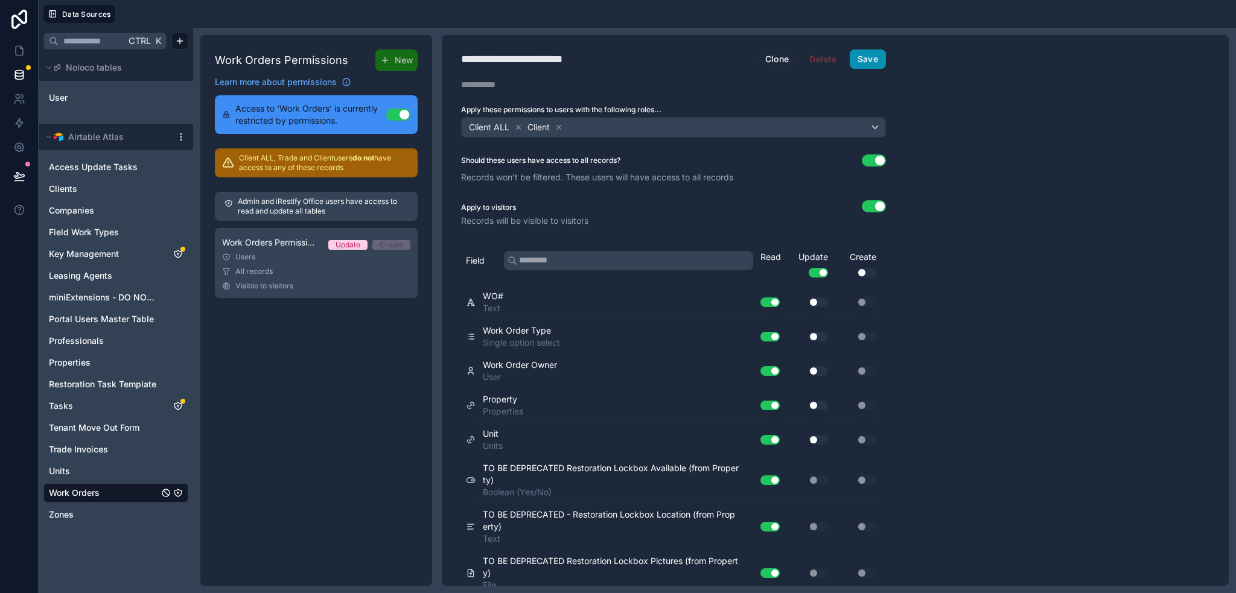
click at [872, 57] on button "Save" at bounding box center [868, 58] width 36 height 19
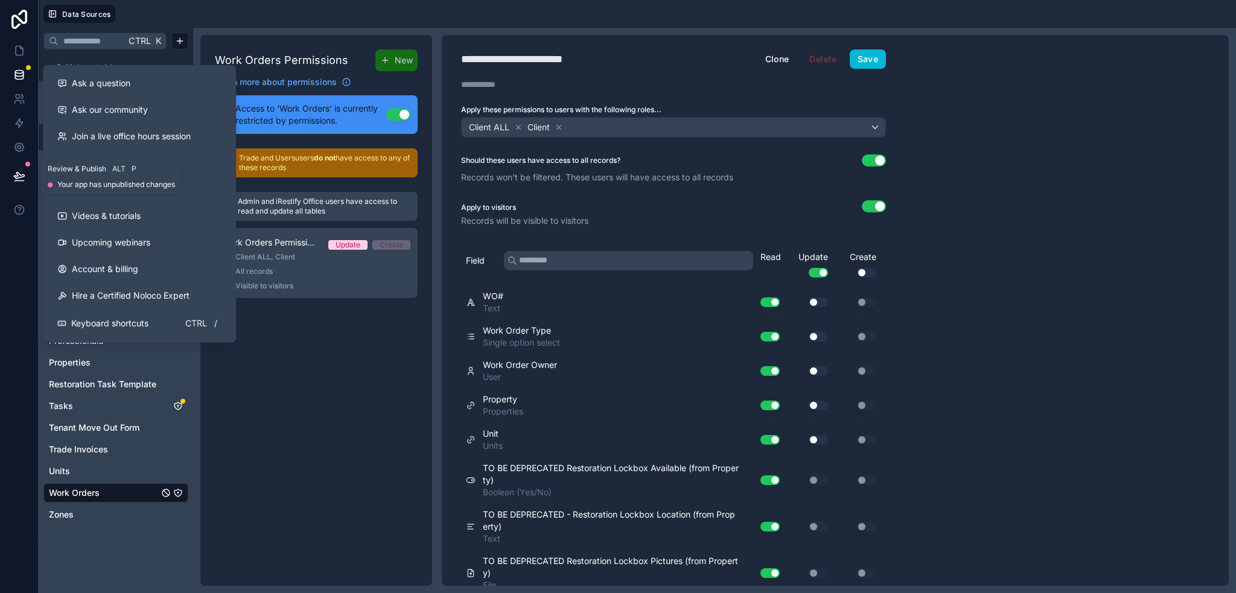
click at [19, 179] on icon at bounding box center [19, 176] width 12 height 12
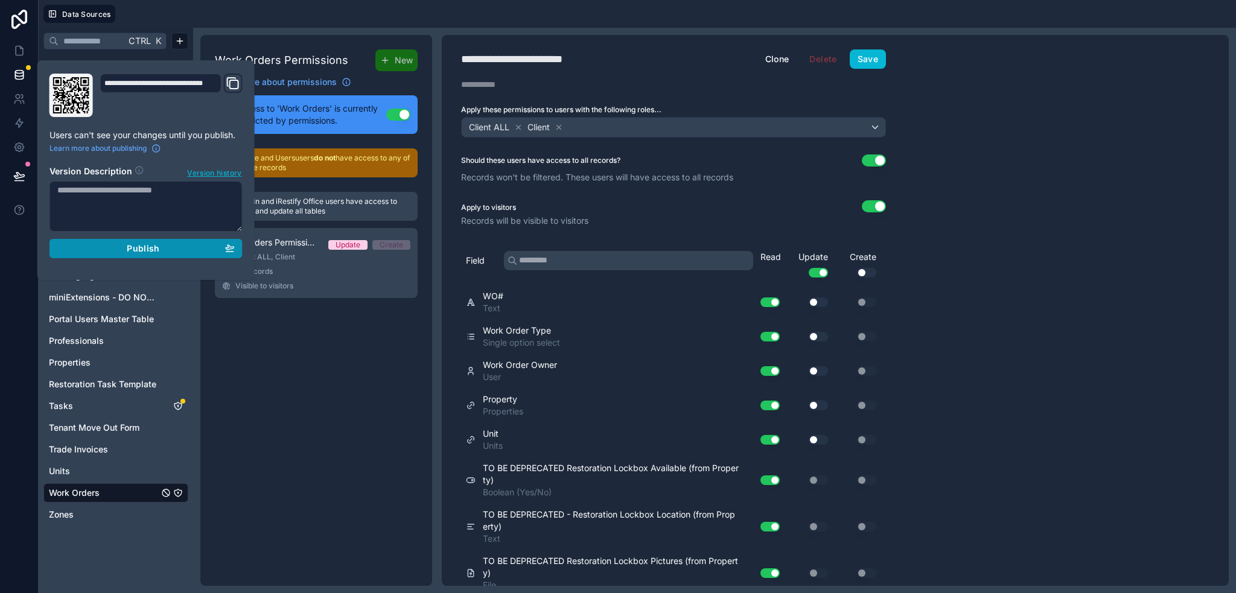
click at [145, 253] on button "Publish" at bounding box center [145, 248] width 193 height 19
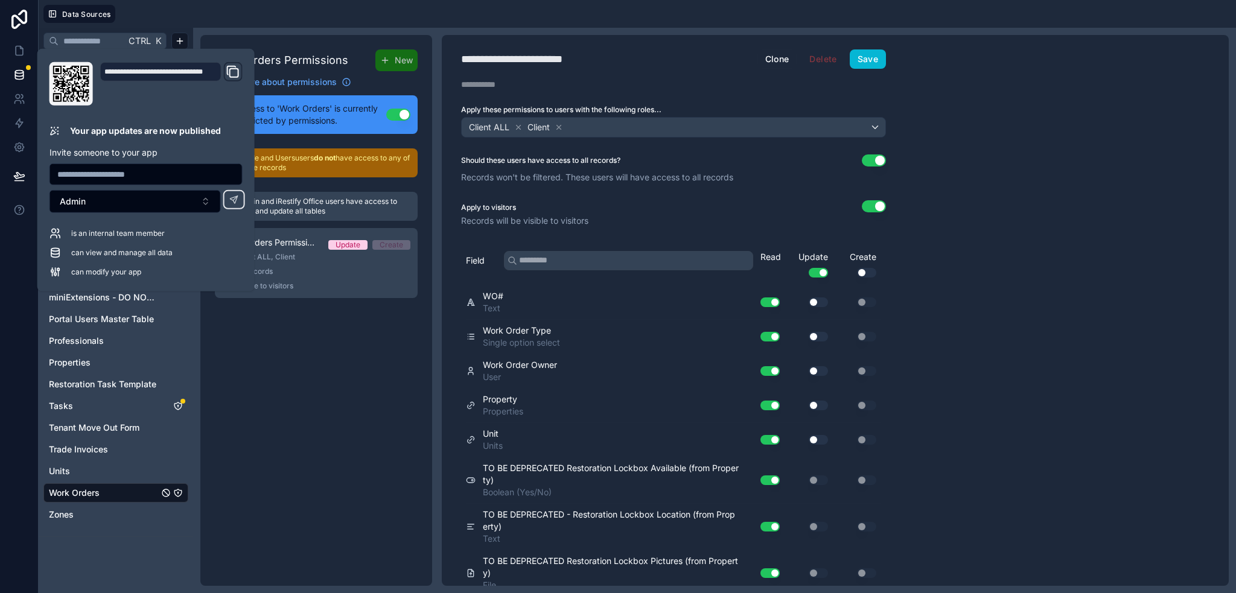
click at [255, 17] on div at bounding box center [678, 14] width 1106 height 18
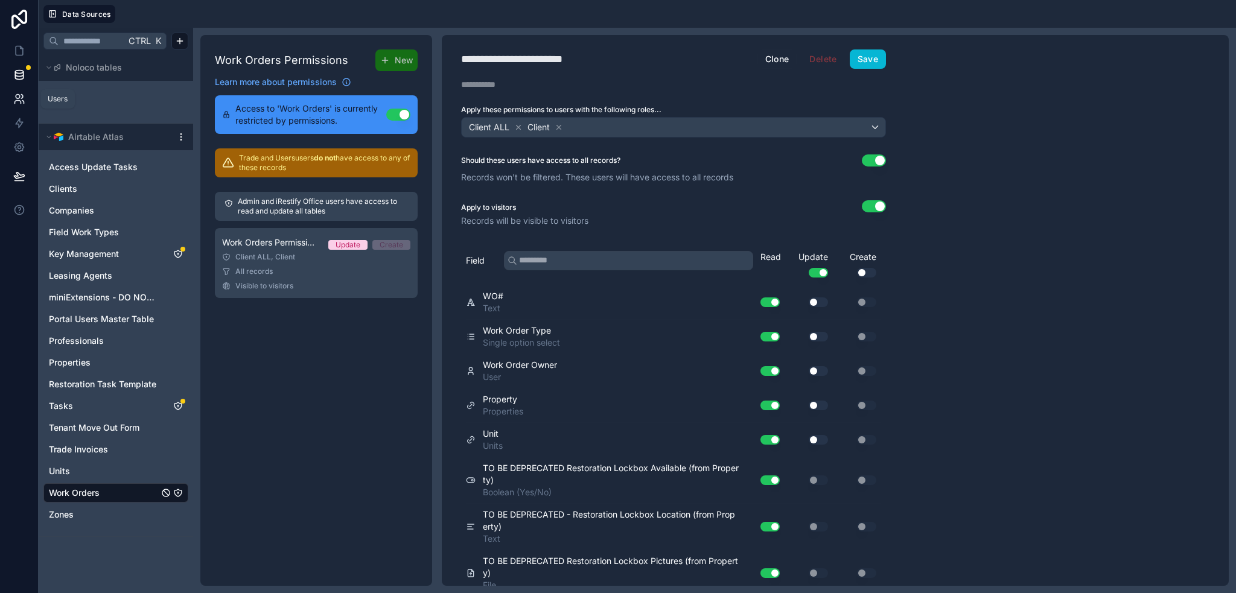
click at [17, 100] on icon at bounding box center [19, 99] width 12 height 12
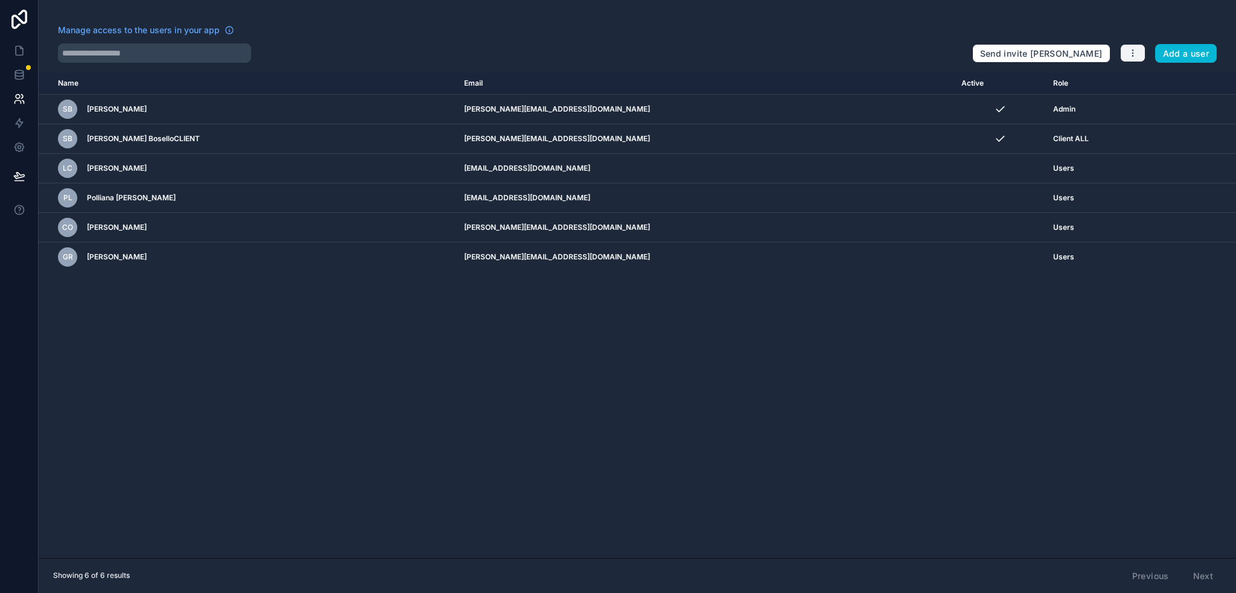
click at [1130, 49] on icon "button" at bounding box center [1133, 53] width 10 height 10
click at [1149, 83] on link "Manage roles" at bounding box center [1162, 81] width 85 height 19
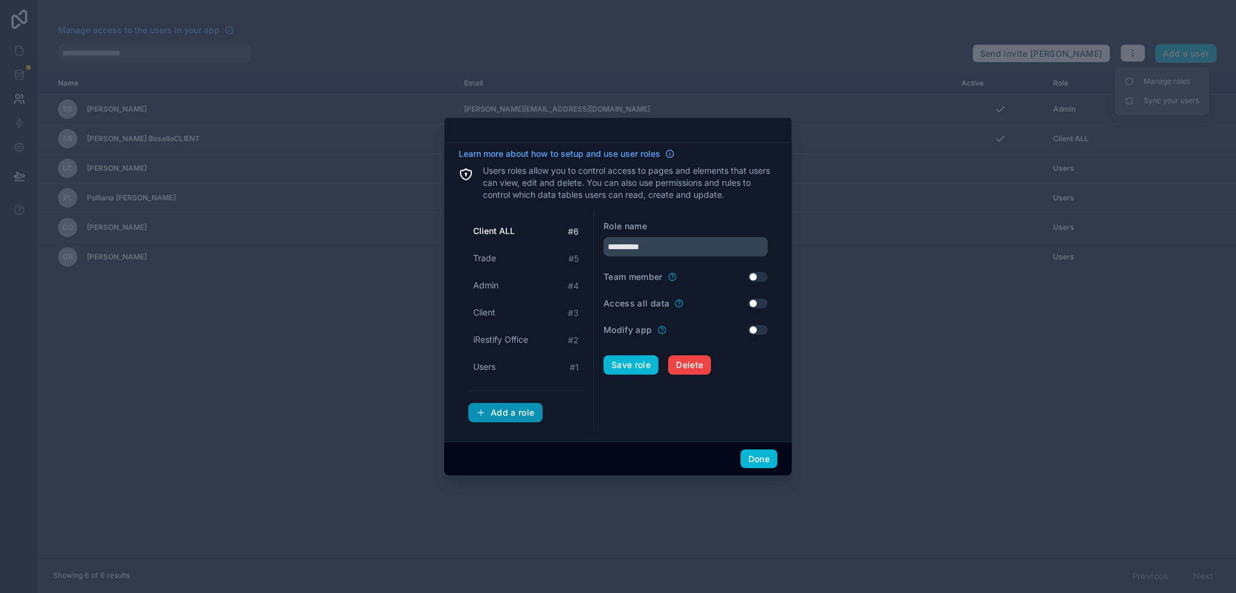
click at [497, 414] on div "Add a role" at bounding box center [505, 412] width 59 height 11
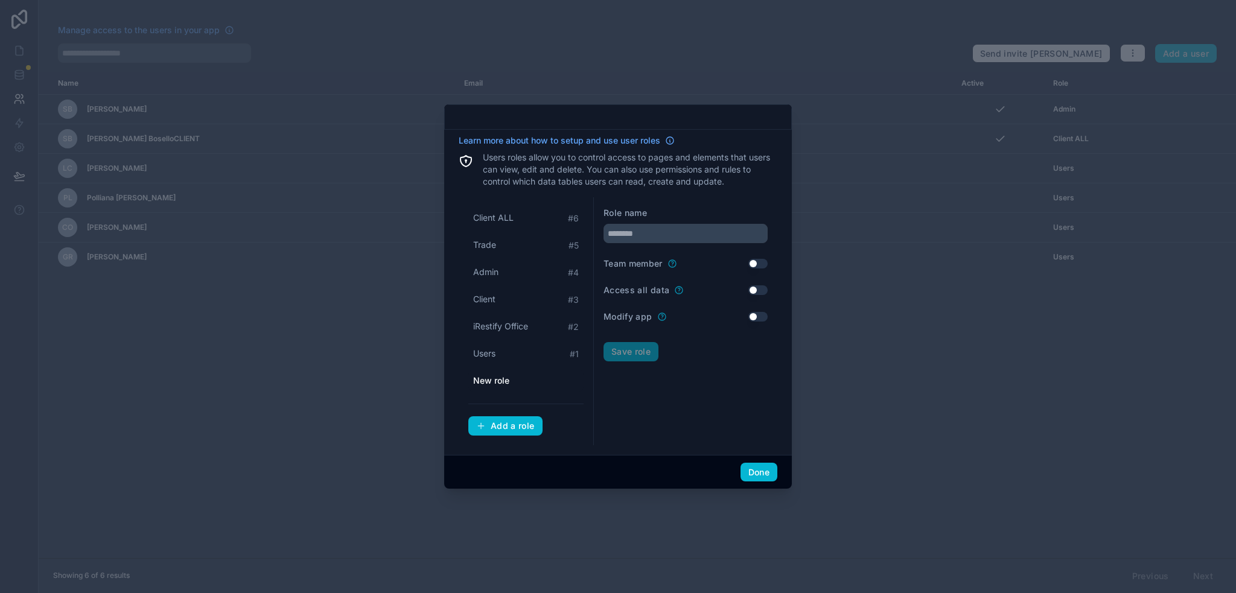
click at [507, 383] on span "New role" at bounding box center [491, 381] width 36 height 12
click at [526, 323] on span "iRestify Office" at bounding box center [500, 327] width 55 height 12
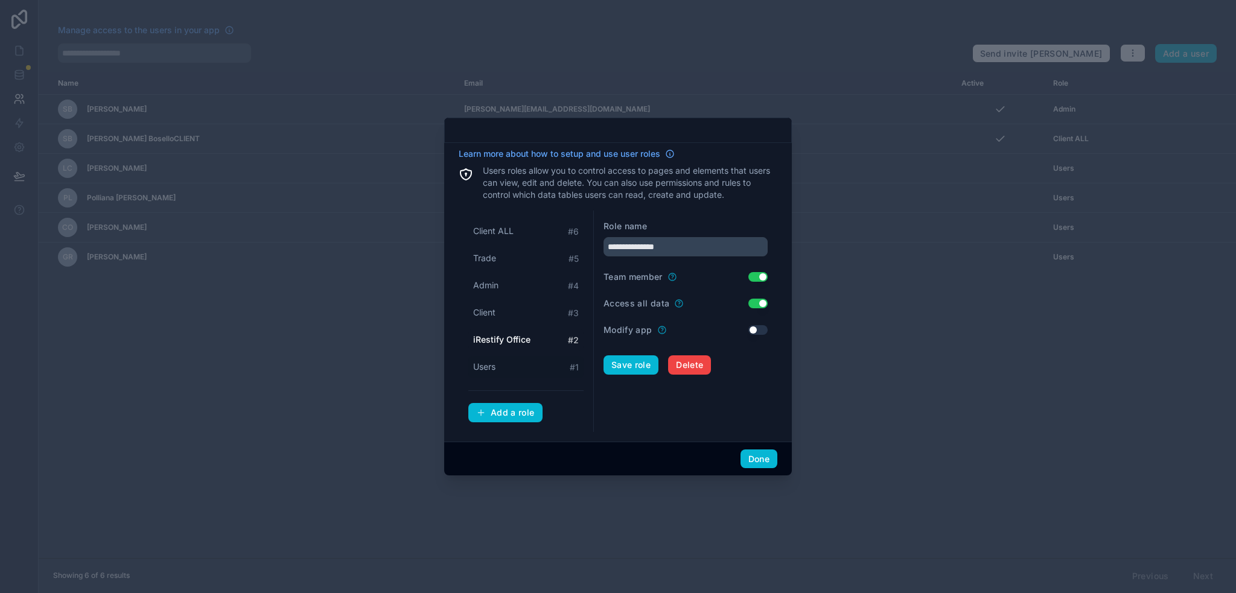
click at [514, 367] on div "Users # 1" at bounding box center [525, 367] width 115 height 22
click at [515, 339] on span "iRestify Office" at bounding box center [500, 340] width 55 height 12
type input "**********"
click at [761, 459] on button "Done" at bounding box center [759, 459] width 37 height 19
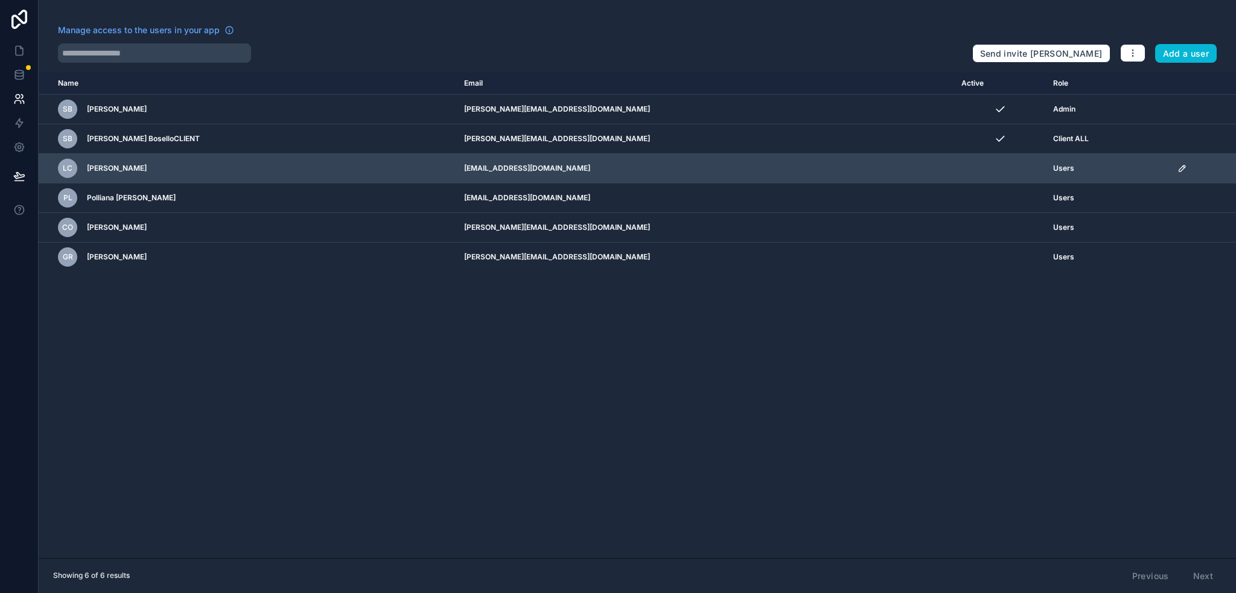
click at [1178, 167] on icon "scrollable content" at bounding box center [1183, 169] width 10 height 10
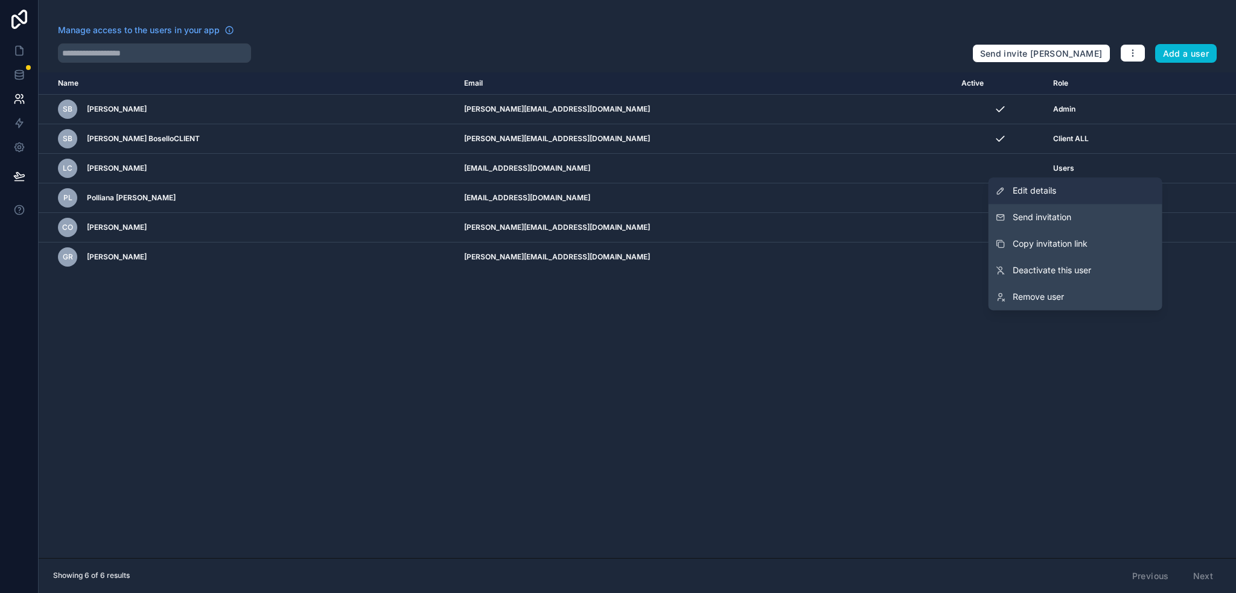
click at [1075, 187] on link "Edit details" at bounding box center [1076, 190] width 174 height 27
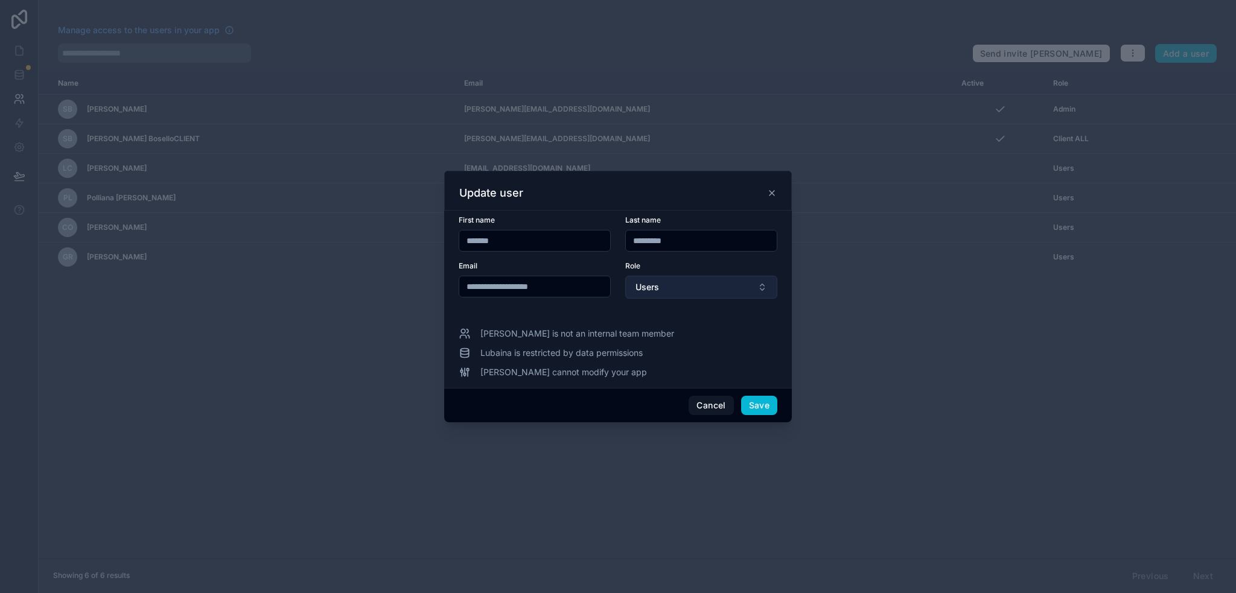
click at [694, 287] on button "Users" at bounding box center [701, 287] width 152 height 23
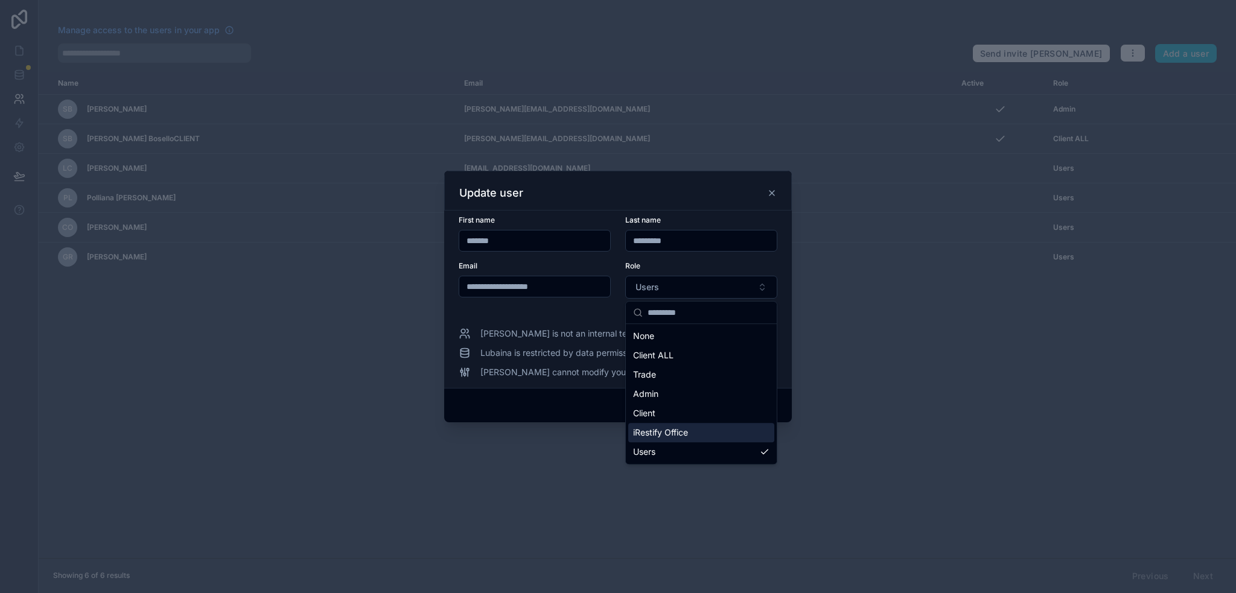
click at [706, 429] on div "iRestify Office" at bounding box center [701, 432] width 146 height 19
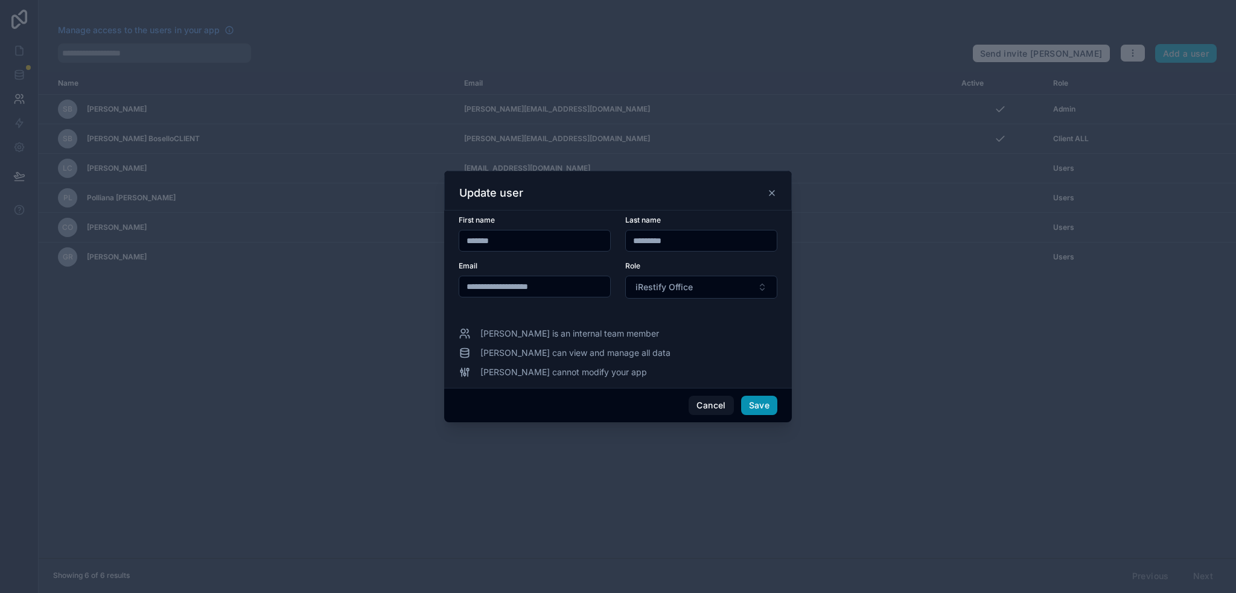
click at [758, 405] on button "Save" at bounding box center [759, 405] width 36 height 19
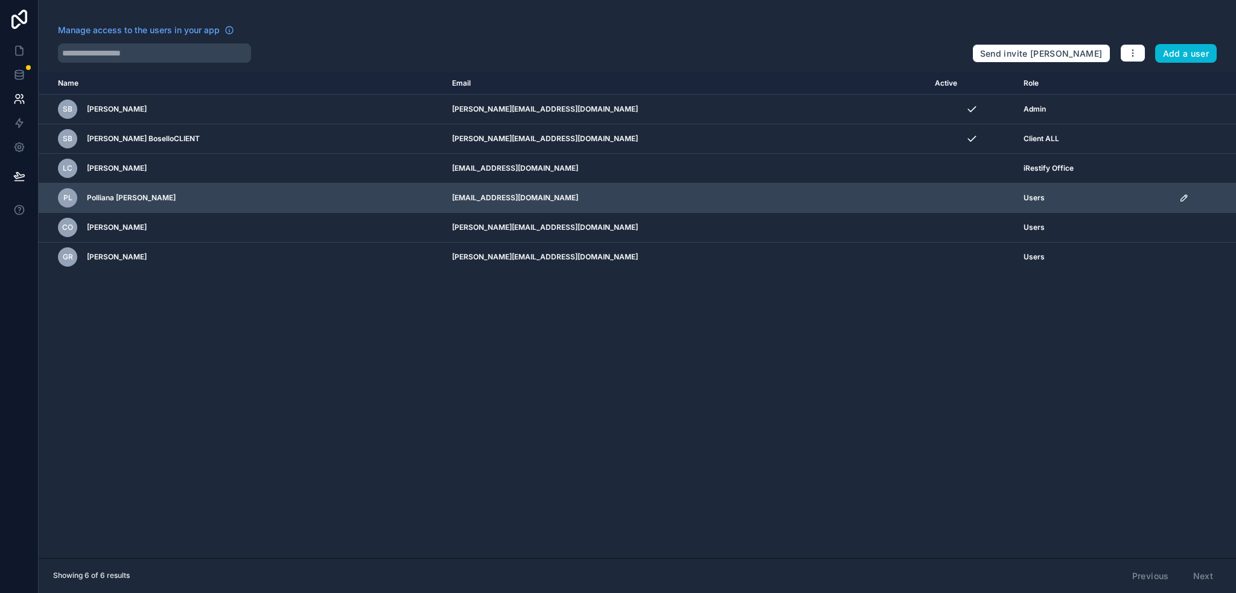
click at [1179, 197] on icon "scrollable content" at bounding box center [1184, 198] width 10 height 10
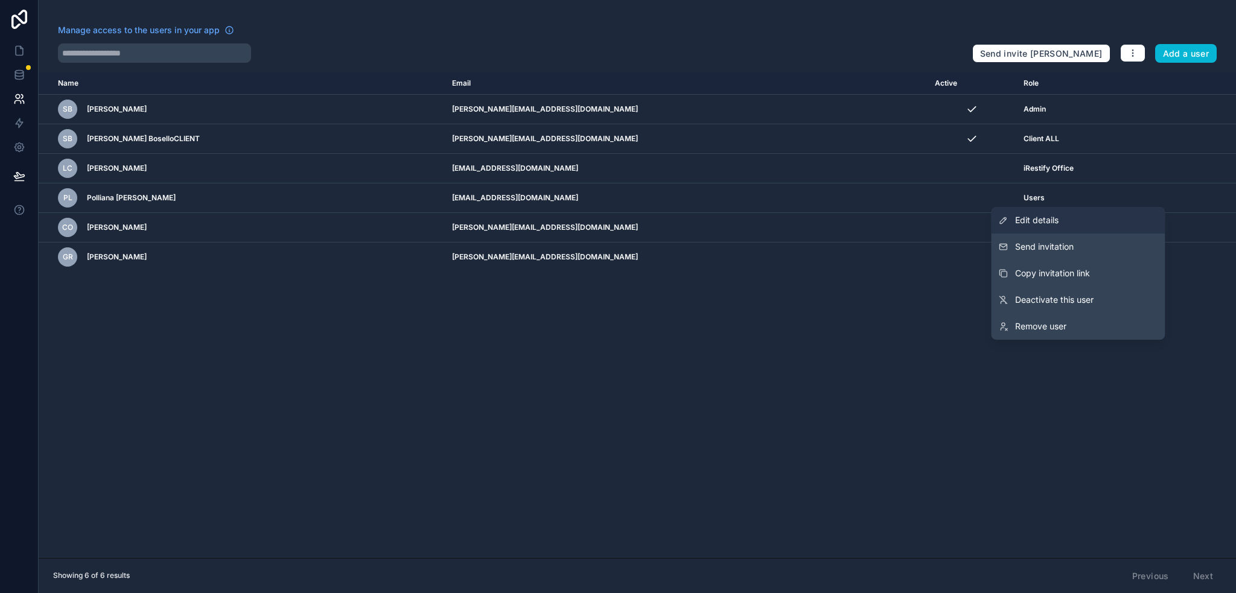
click at [1044, 222] on span "Edit details" at bounding box center [1036, 220] width 43 height 12
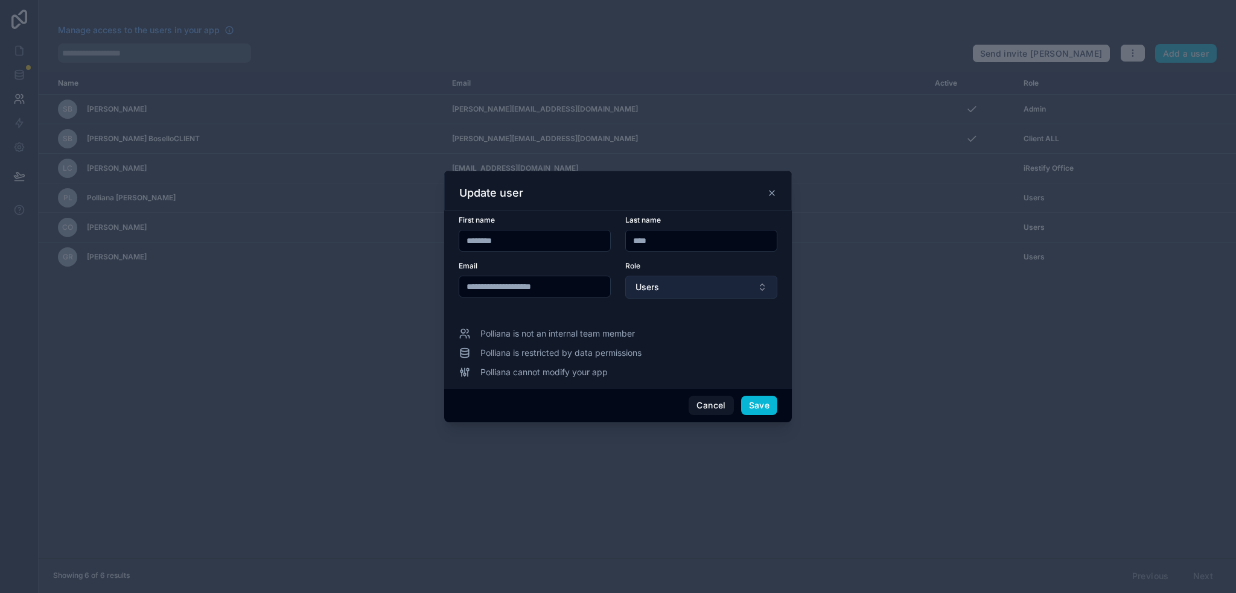
click at [695, 290] on button "Users" at bounding box center [701, 287] width 152 height 23
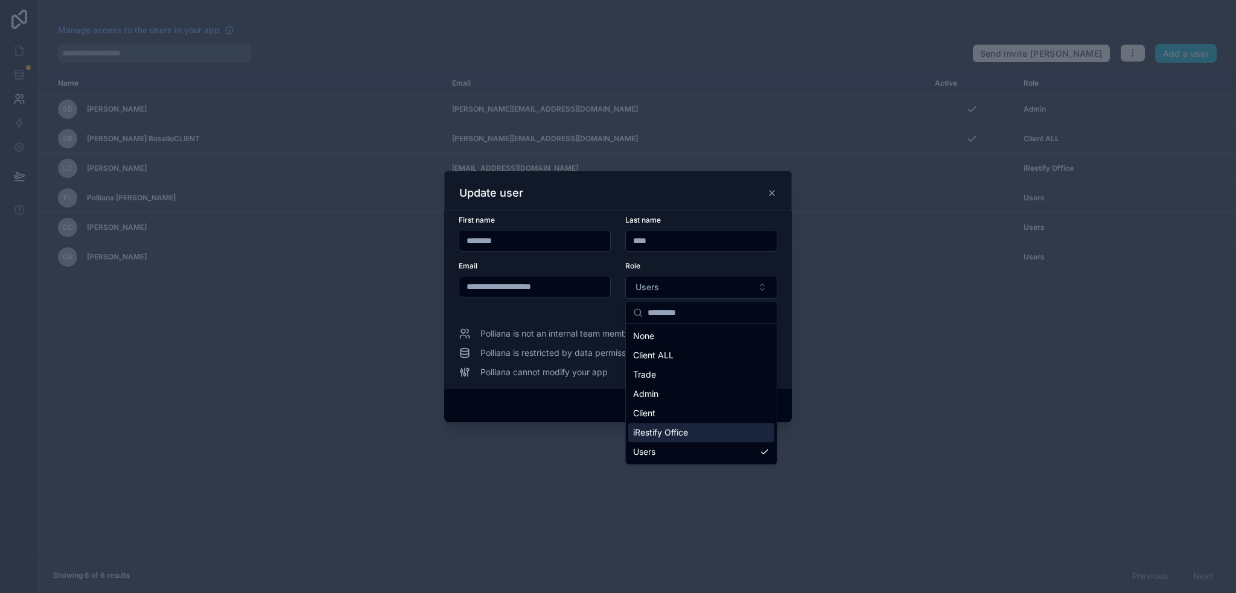
click at [678, 430] on span "iRestify Office" at bounding box center [660, 433] width 55 height 12
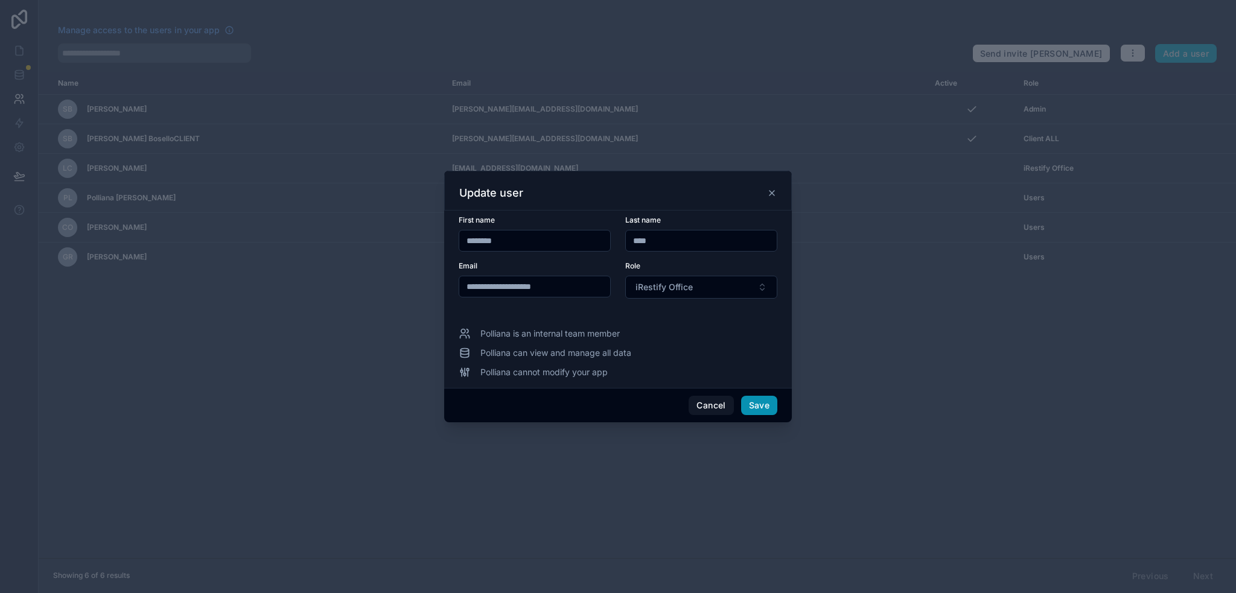
click at [768, 401] on button "Save" at bounding box center [759, 405] width 36 height 19
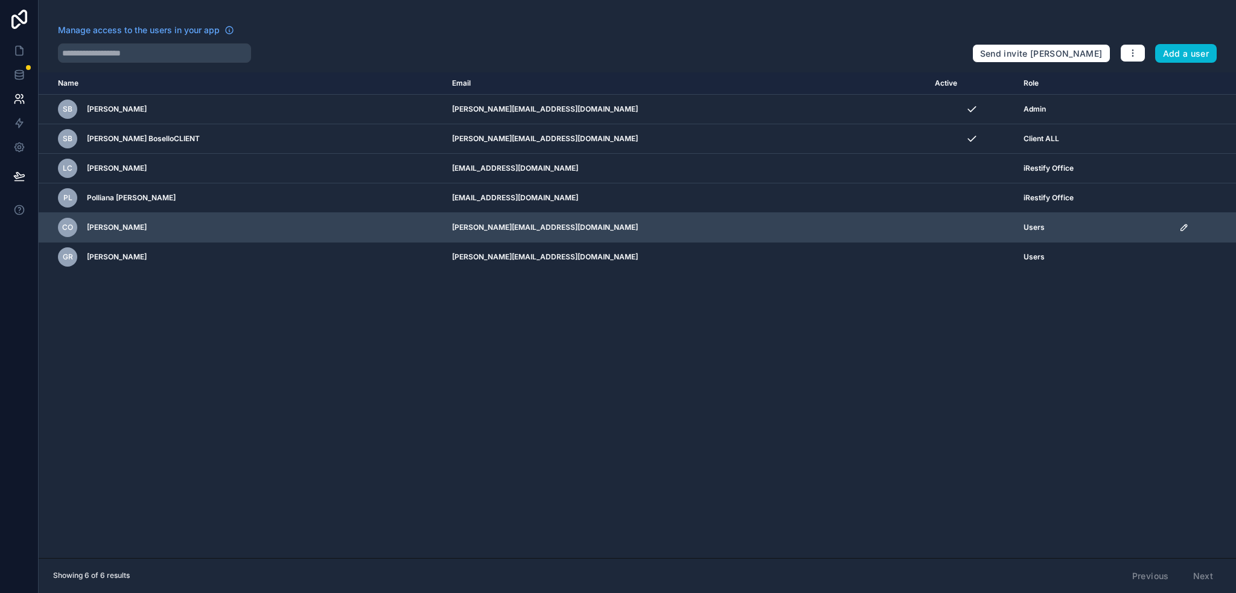
click at [1179, 226] on icon "scrollable content" at bounding box center [1184, 228] width 10 height 10
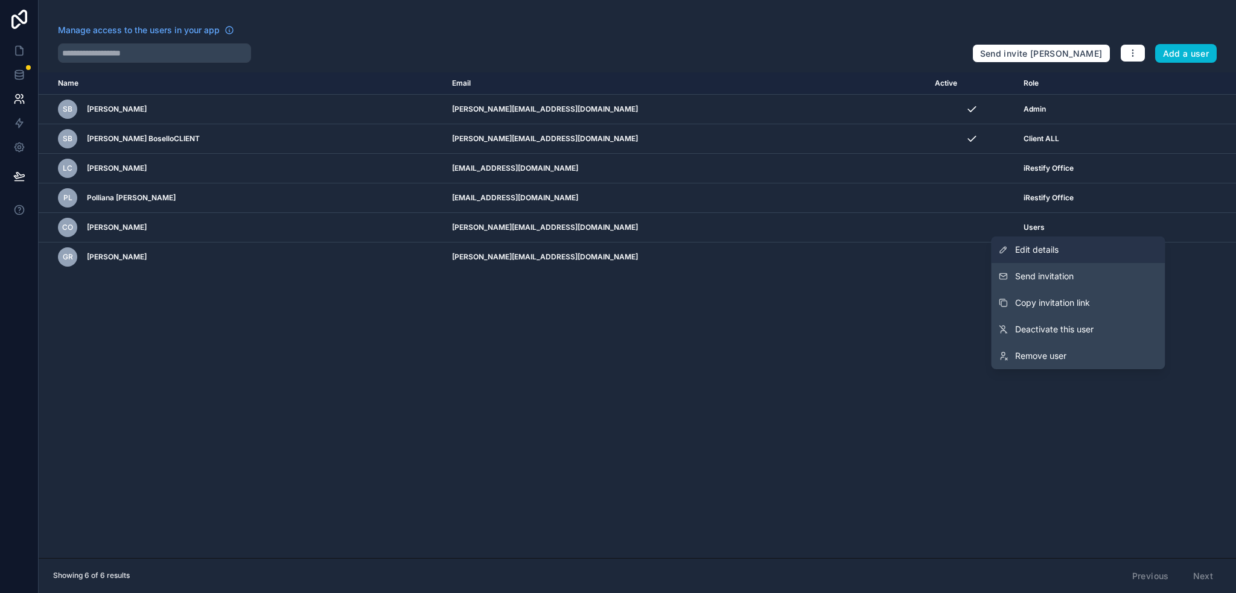
click at [1065, 253] on link "Edit details" at bounding box center [1078, 250] width 174 height 27
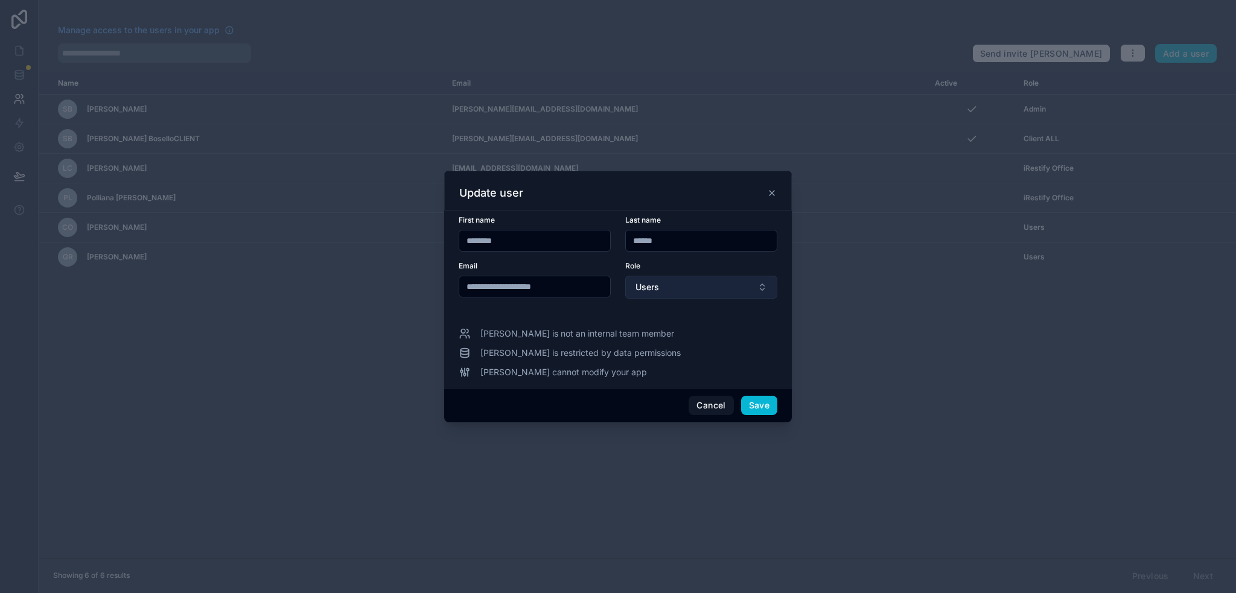
click at [682, 292] on button "Users" at bounding box center [701, 287] width 152 height 23
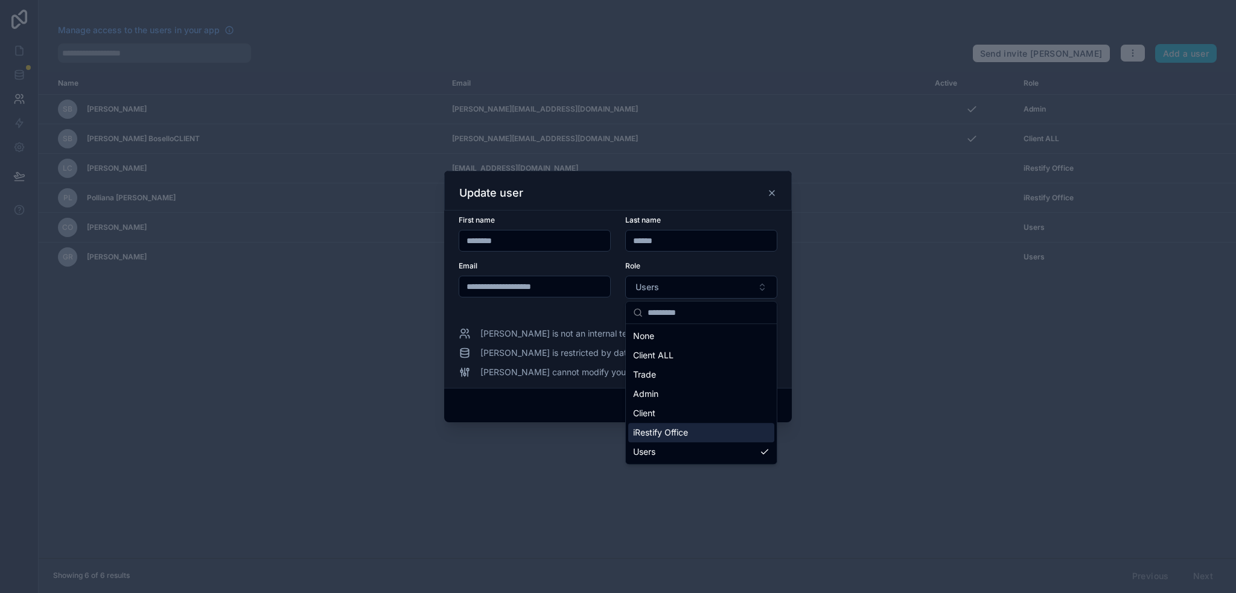
click at [676, 428] on span "iRestify Office" at bounding box center [660, 433] width 55 height 12
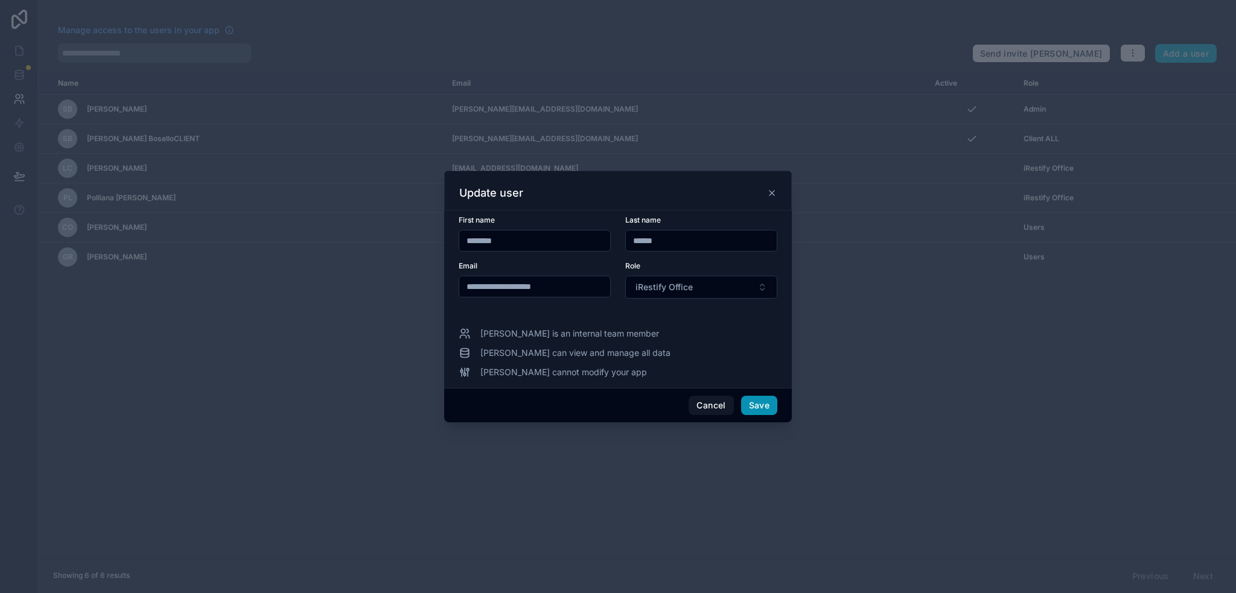
click at [762, 402] on button "Save" at bounding box center [759, 405] width 36 height 19
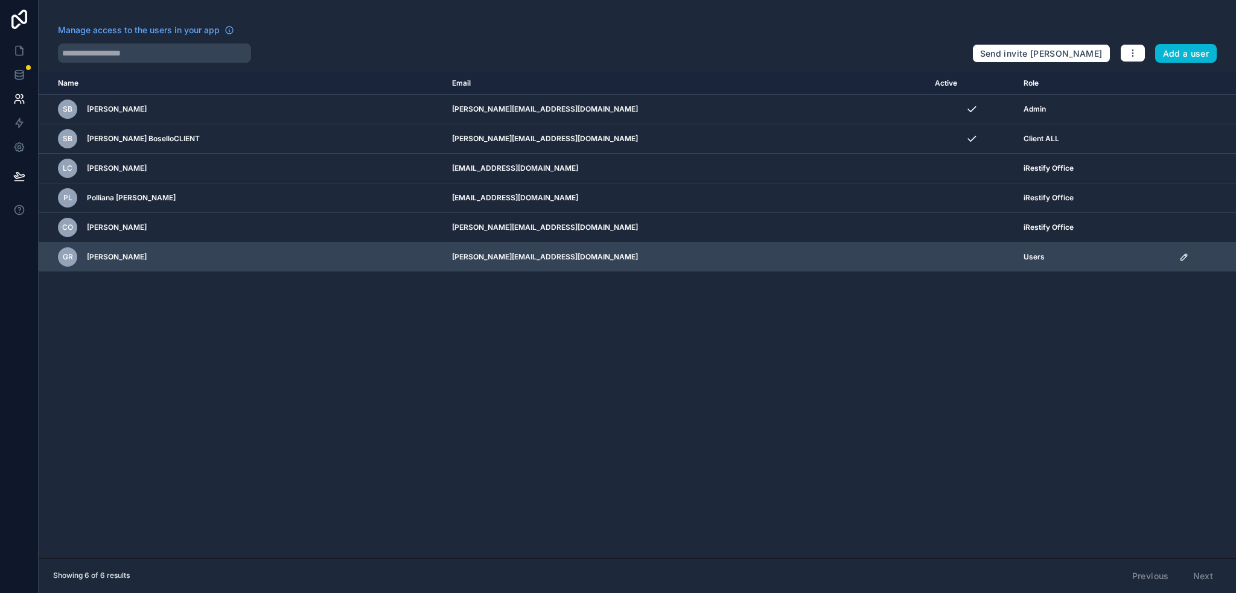
click at [1179, 253] on icon "scrollable content" at bounding box center [1184, 257] width 10 height 10
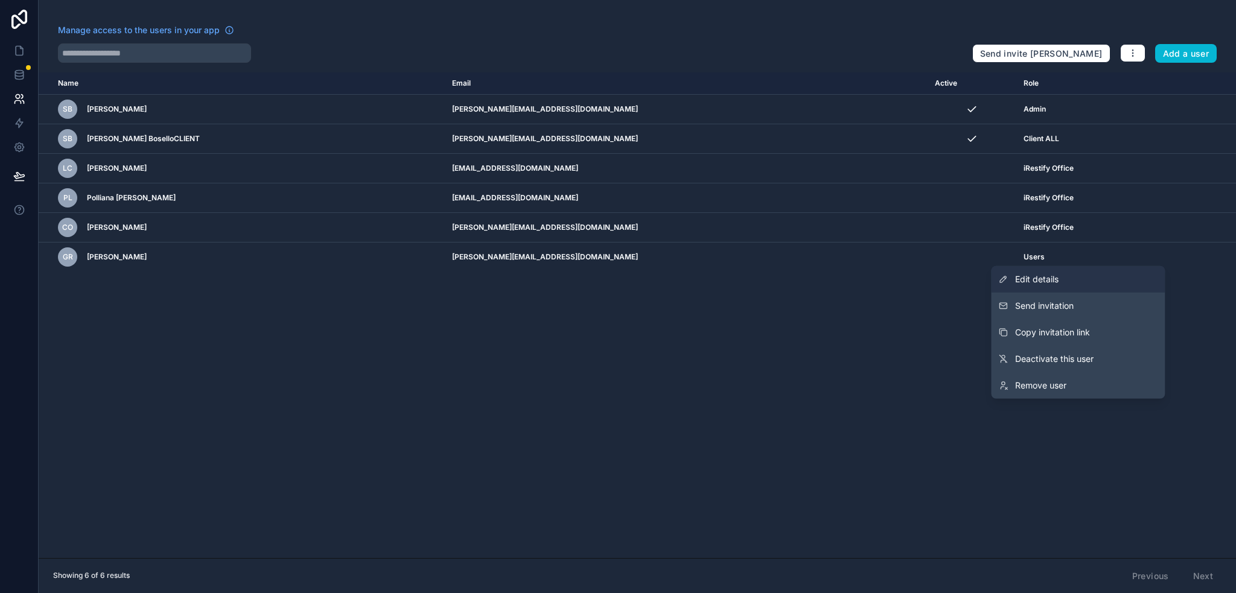
click at [1068, 281] on link "Edit details" at bounding box center [1078, 279] width 174 height 27
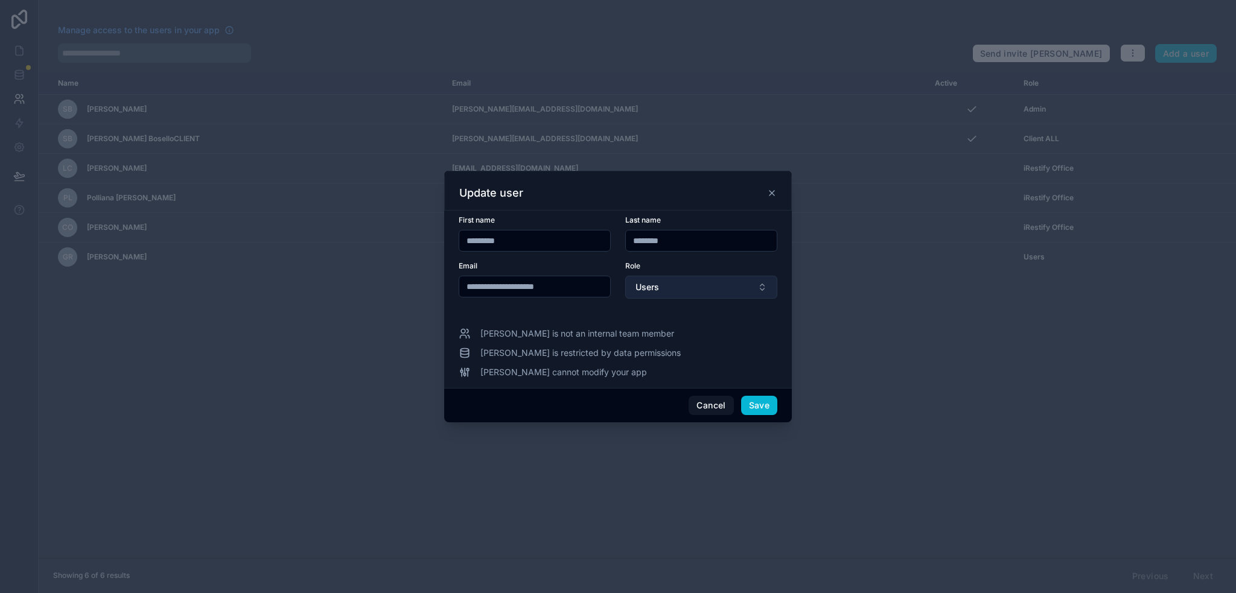
click at [668, 294] on button "Users" at bounding box center [701, 287] width 152 height 23
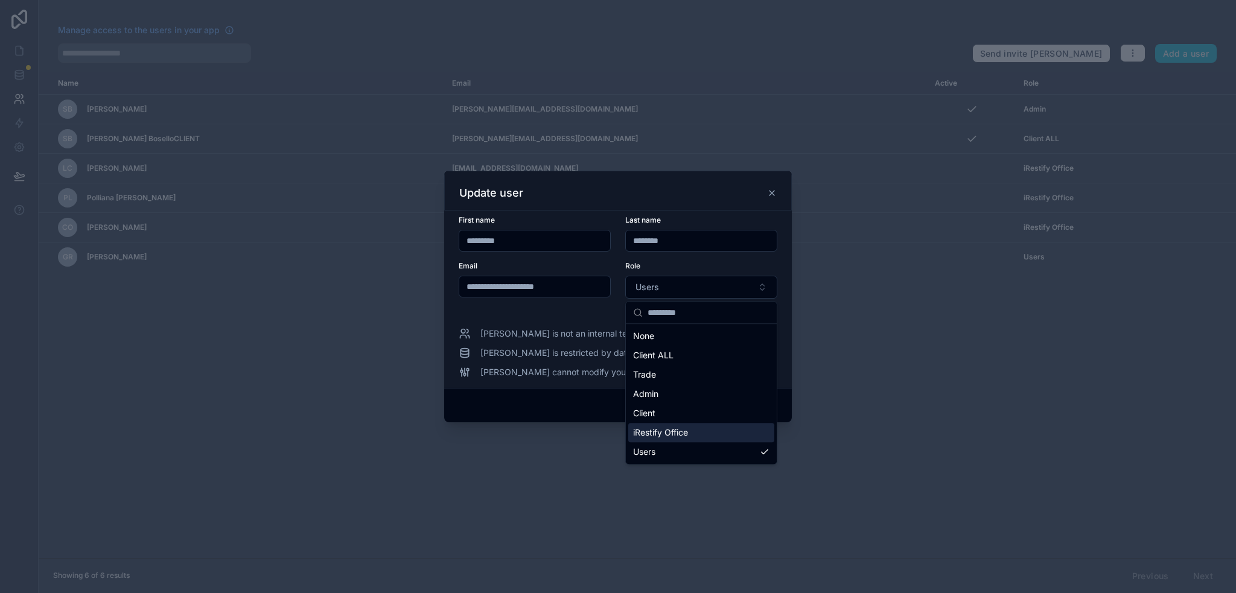
click at [673, 432] on span "iRestify Office" at bounding box center [660, 433] width 55 height 12
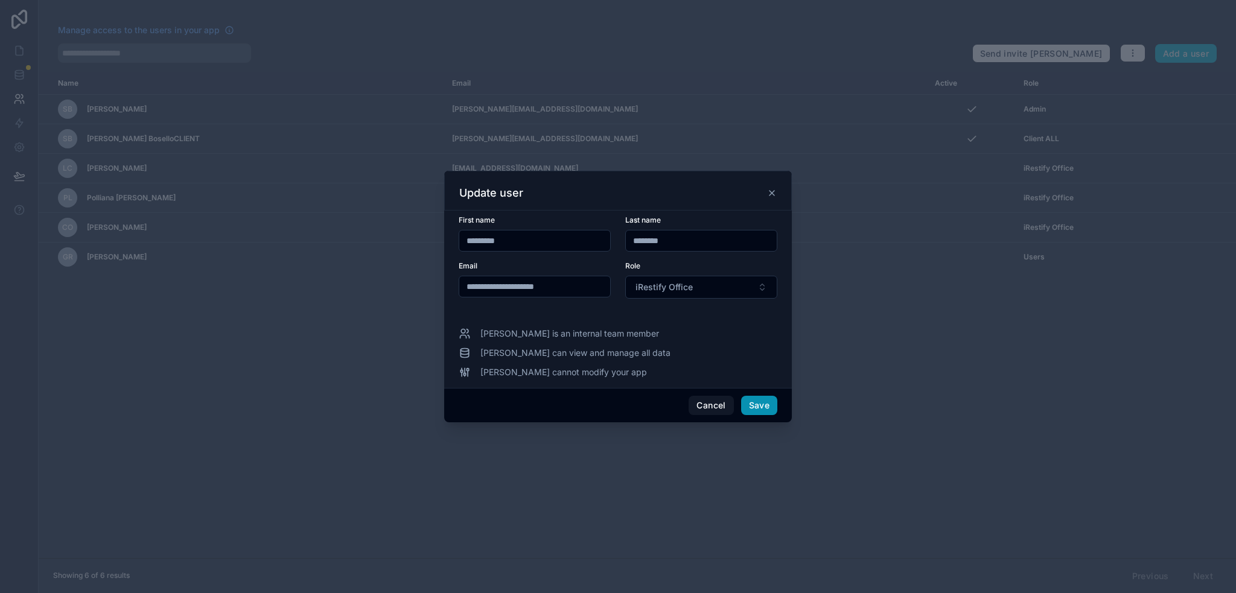
click at [762, 407] on button "Save" at bounding box center [759, 405] width 36 height 19
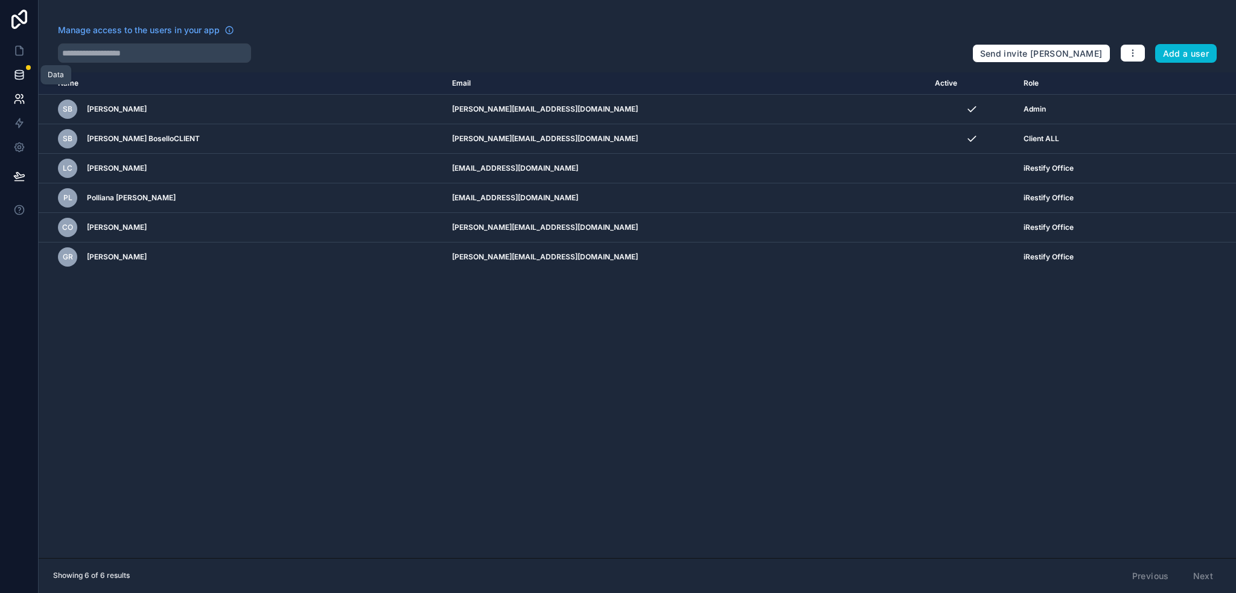
click at [23, 75] on icon at bounding box center [19, 77] width 8 height 5
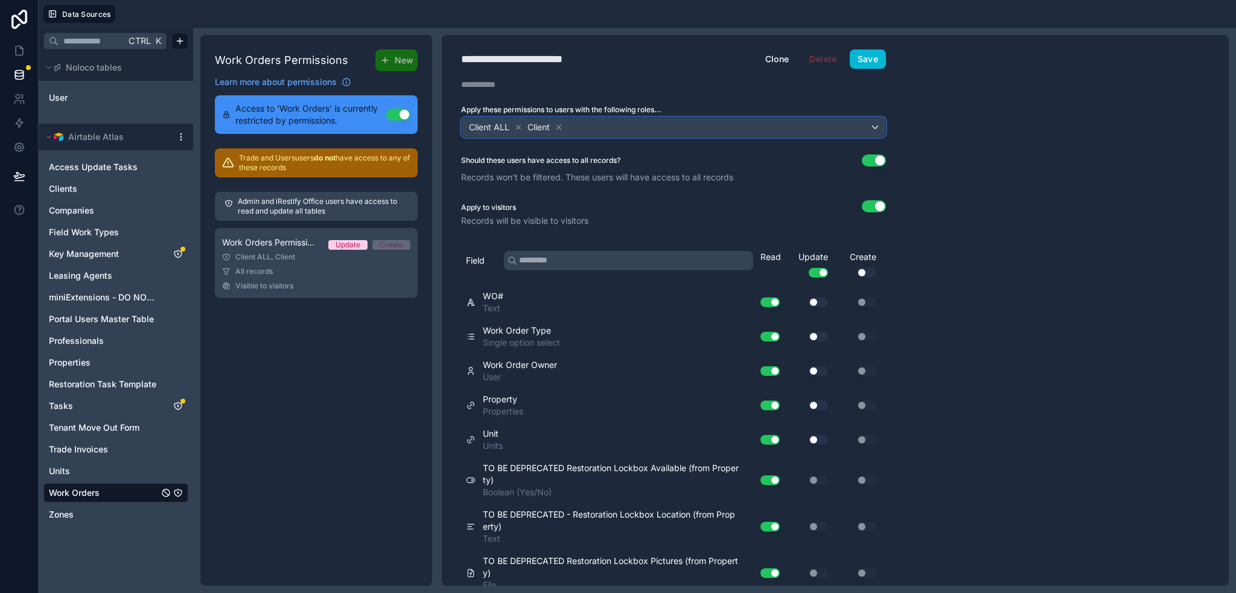
click at [751, 123] on div "Client ALL Client" at bounding box center [674, 127] width 424 height 19
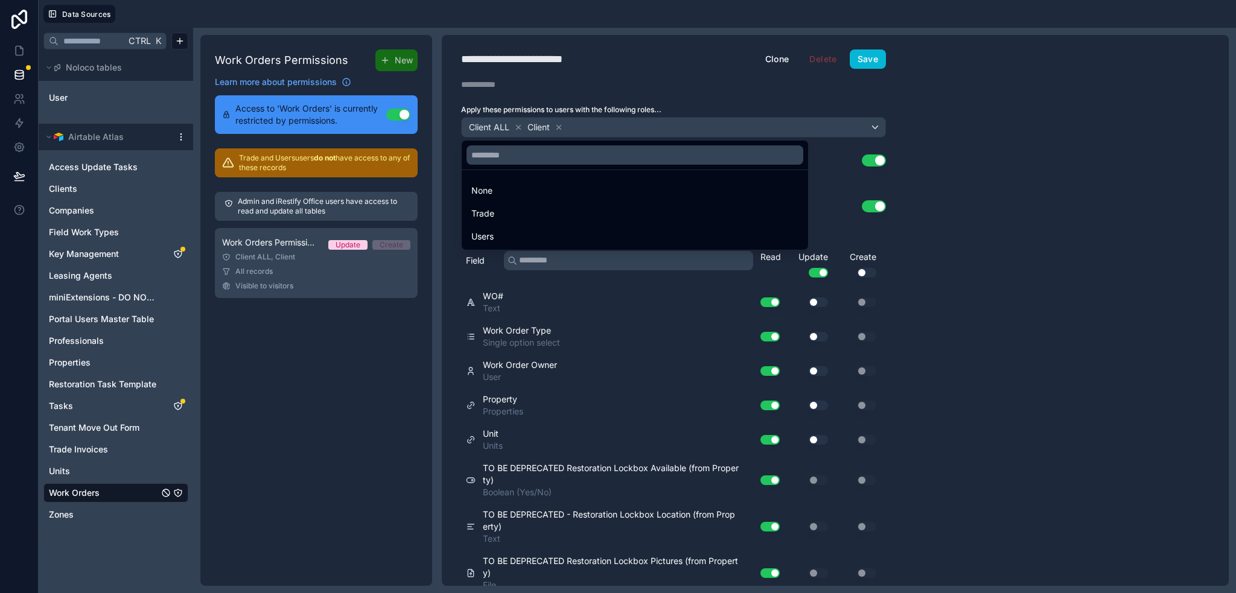
click at [736, 71] on div at bounding box center [618, 296] width 1236 height 593
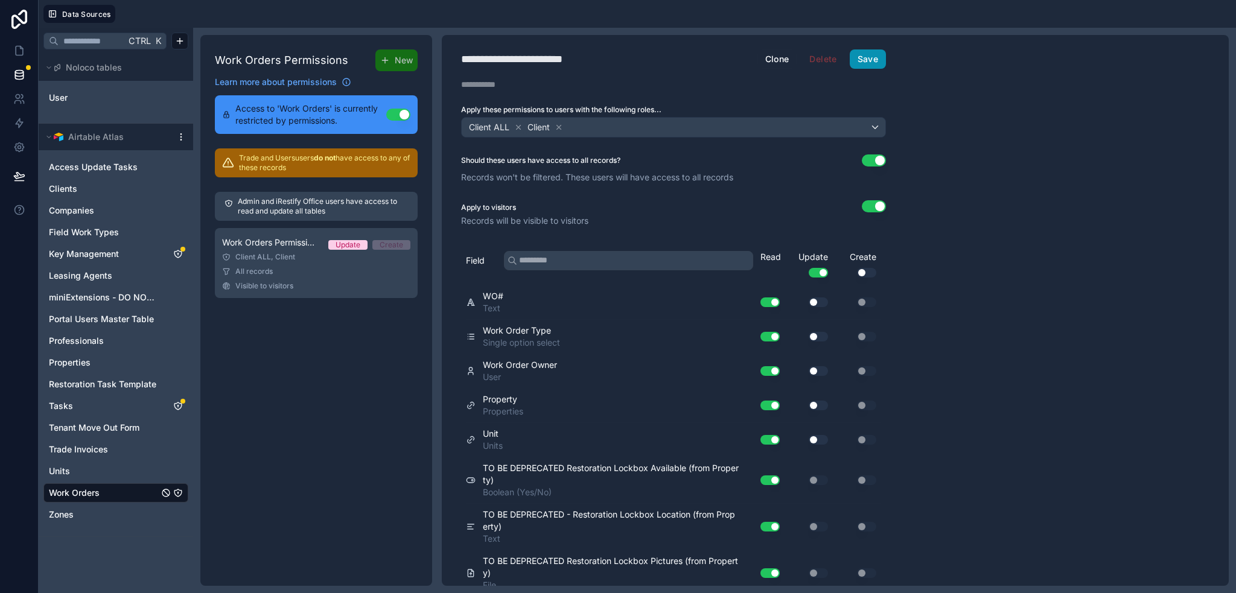
click at [864, 59] on button "Save" at bounding box center [868, 58] width 36 height 19
click at [19, 50] on icon at bounding box center [19, 51] width 12 height 12
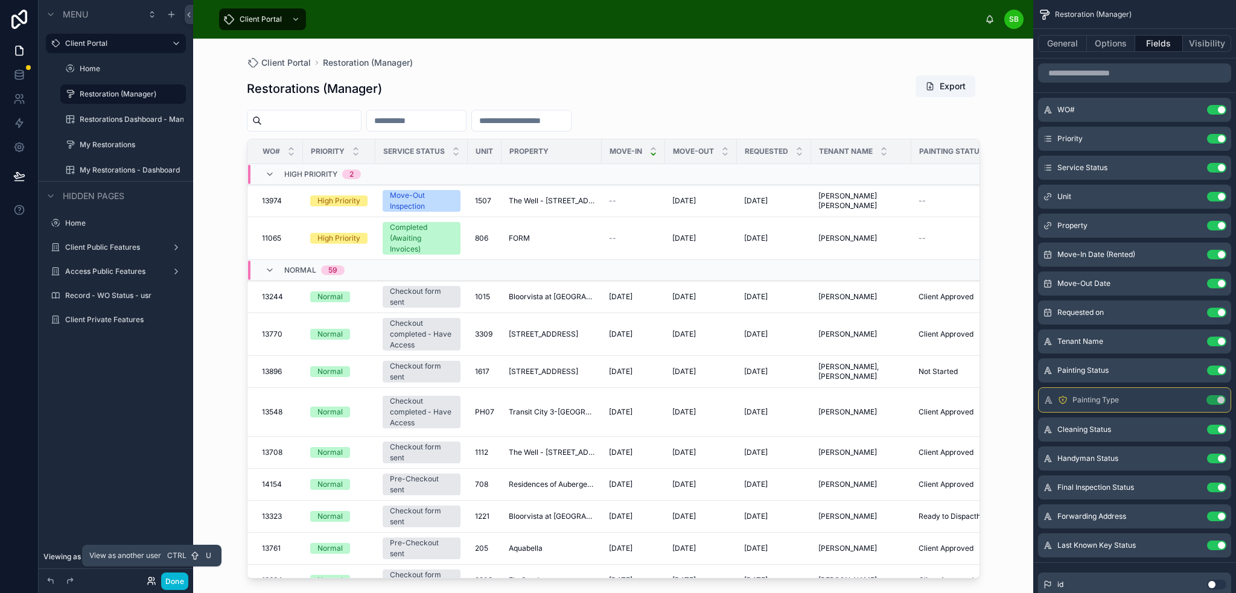
click at [147, 581] on icon at bounding box center [152, 581] width 10 height 10
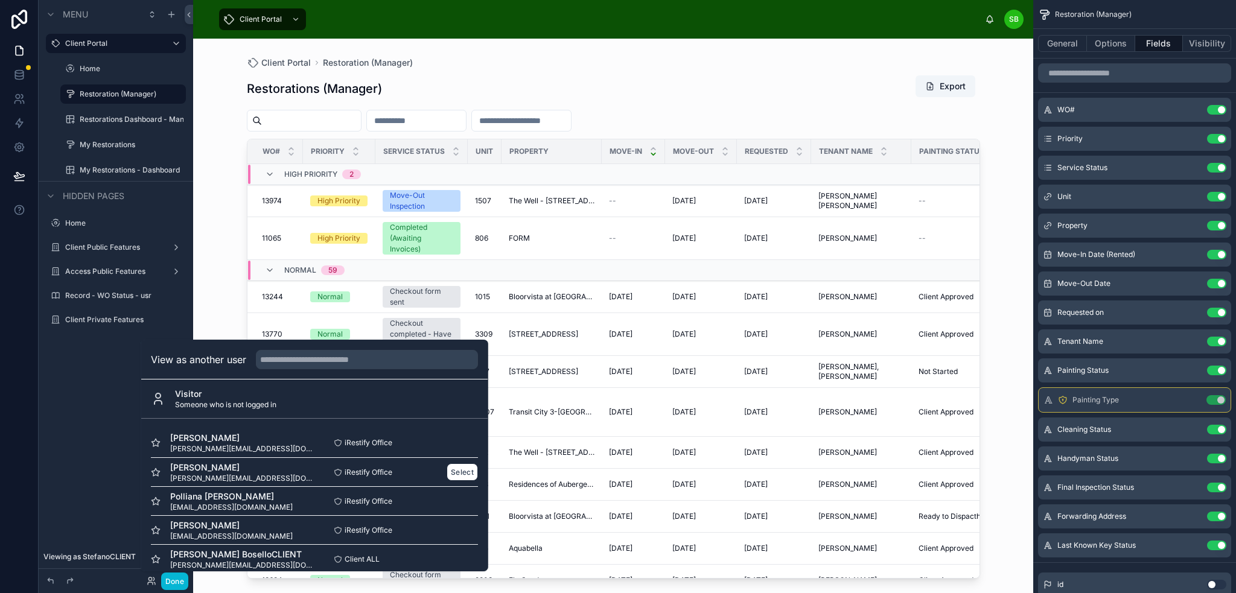
scroll to position [40, 0]
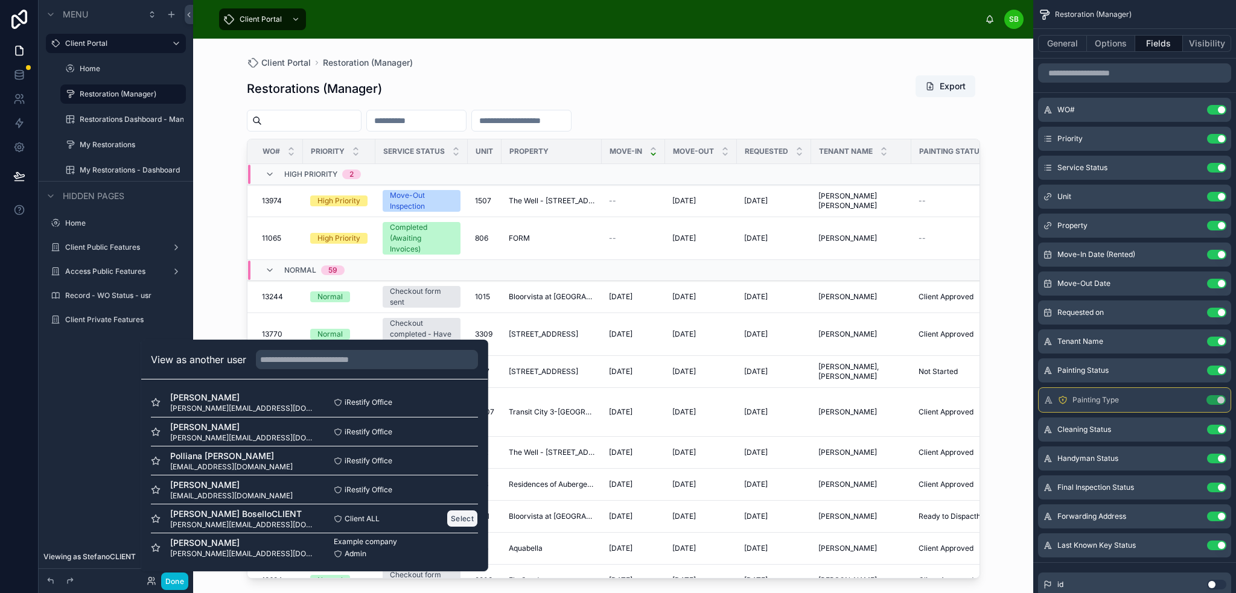
click at [451, 518] on button "Select" at bounding box center [462, 519] width 31 height 18
click at [451, 523] on button "Select" at bounding box center [462, 519] width 31 height 18
click at [452, 517] on button "Select" at bounding box center [462, 519] width 31 height 18
click at [403, 517] on div "Client ALL Select" at bounding box center [396, 519] width 164 height 18
click at [447, 512] on button "Select" at bounding box center [462, 519] width 31 height 18
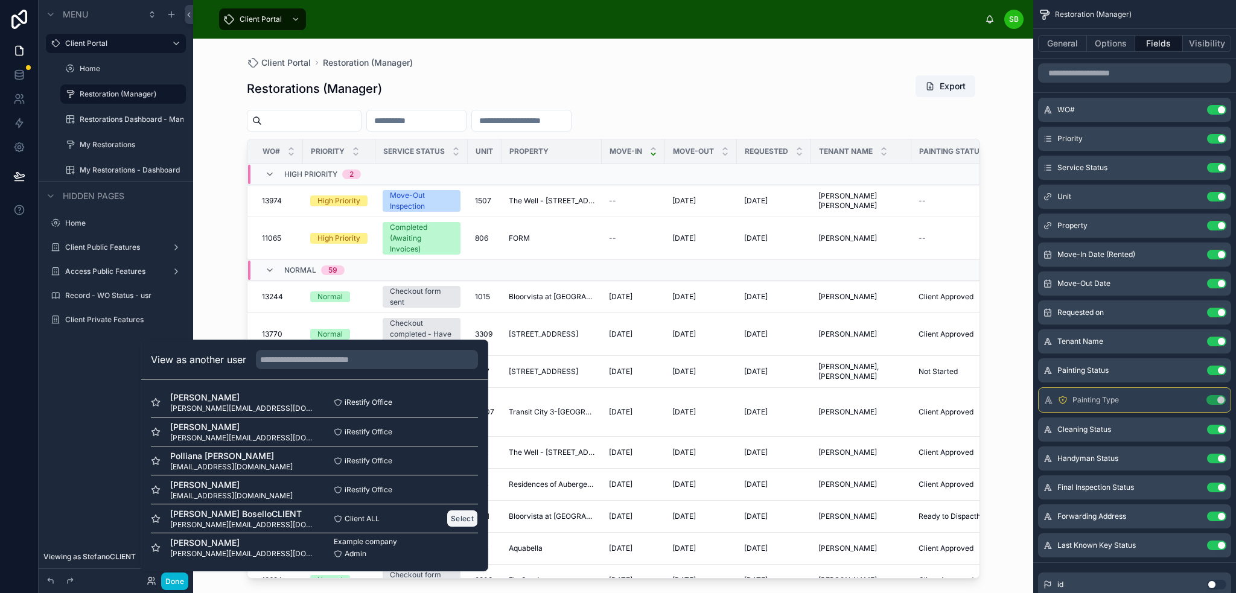
click at [452, 515] on button "Select" at bounding box center [462, 519] width 31 height 18
click at [448, 545] on button "Select" at bounding box center [462, 548] width 31 height 18
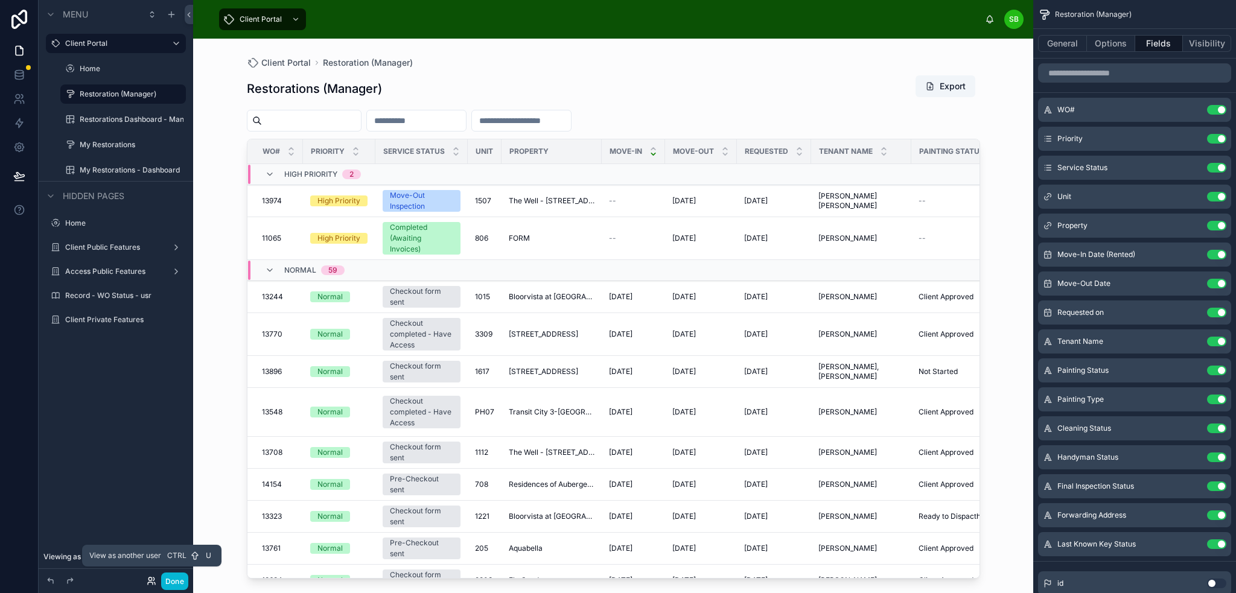
click at [154, 576] on icon at bounding box center [152, 581] width 10 height 10
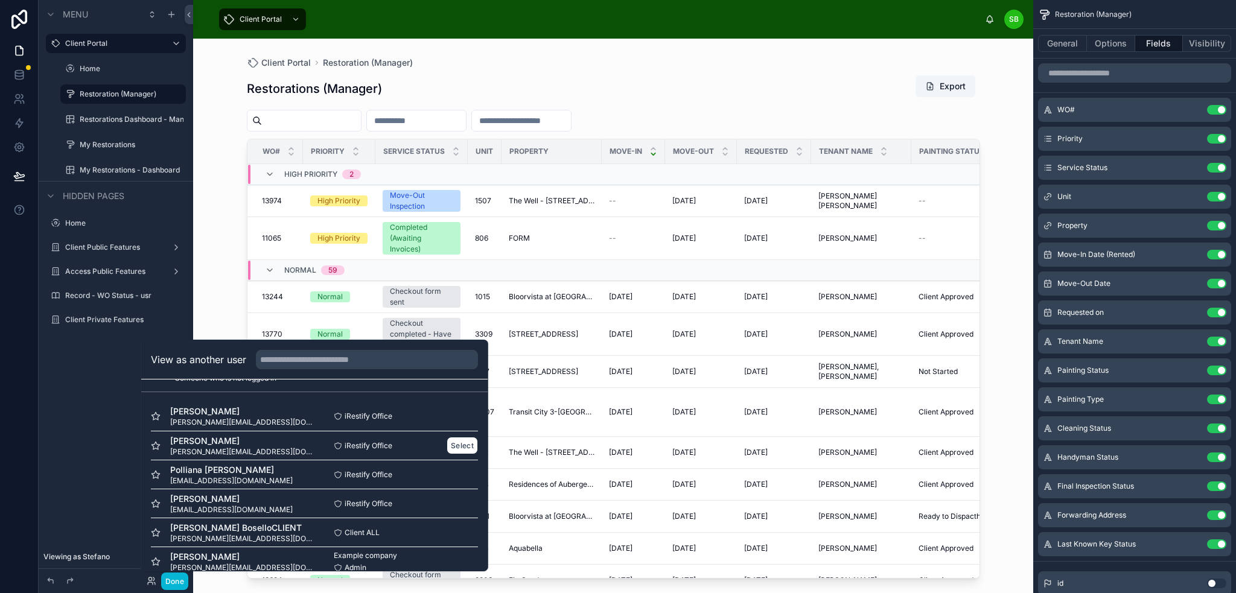
scroll to position [40, 0]
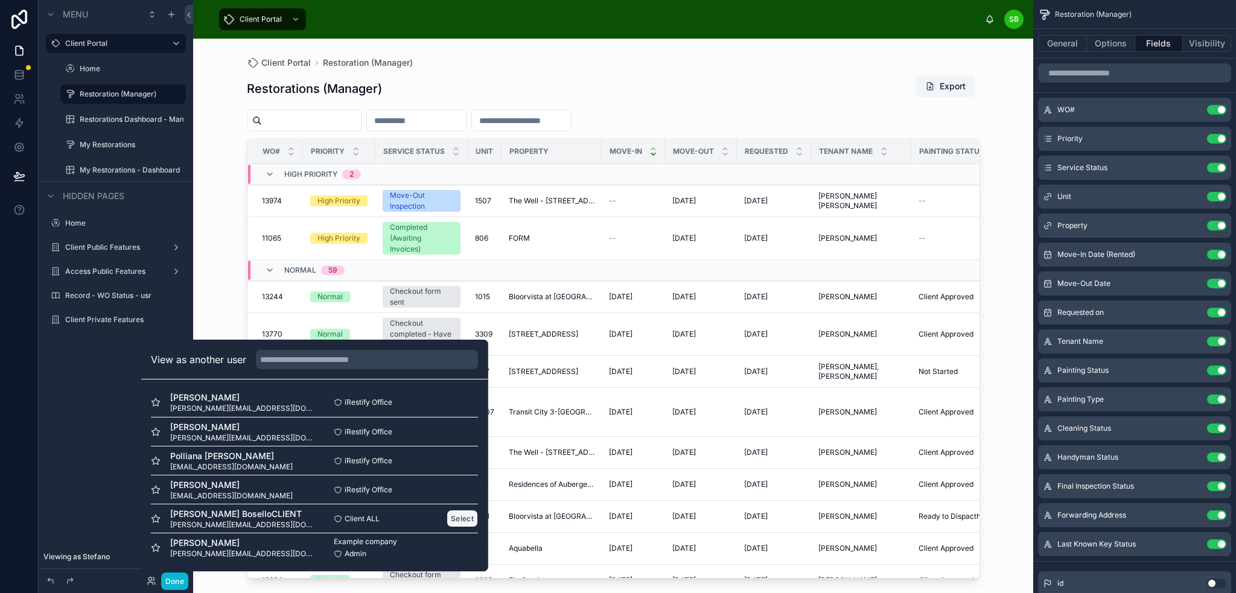
click at [451, 518] on button "Select" at bounding box center [462, 519] width 31 height 18
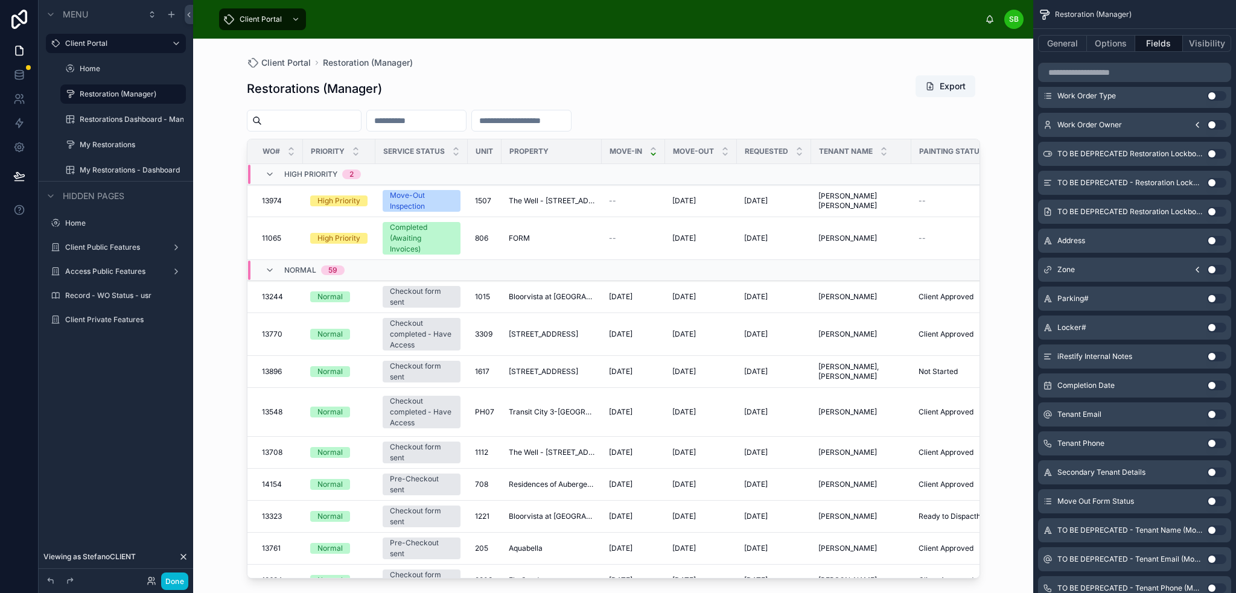
click at [1015, 195] on div "Client Portal Restoration (Manager) Restorations (Manager) Export WO# Priority …" at bounding box center [613, 316] width 840 height 555
click at [951, 84] on button "Export" at bounding box center [946, 86] width 60 height 22
click at [119, 142] on label "My Restorations" at bounding box center [121, 145] width 82 height 10
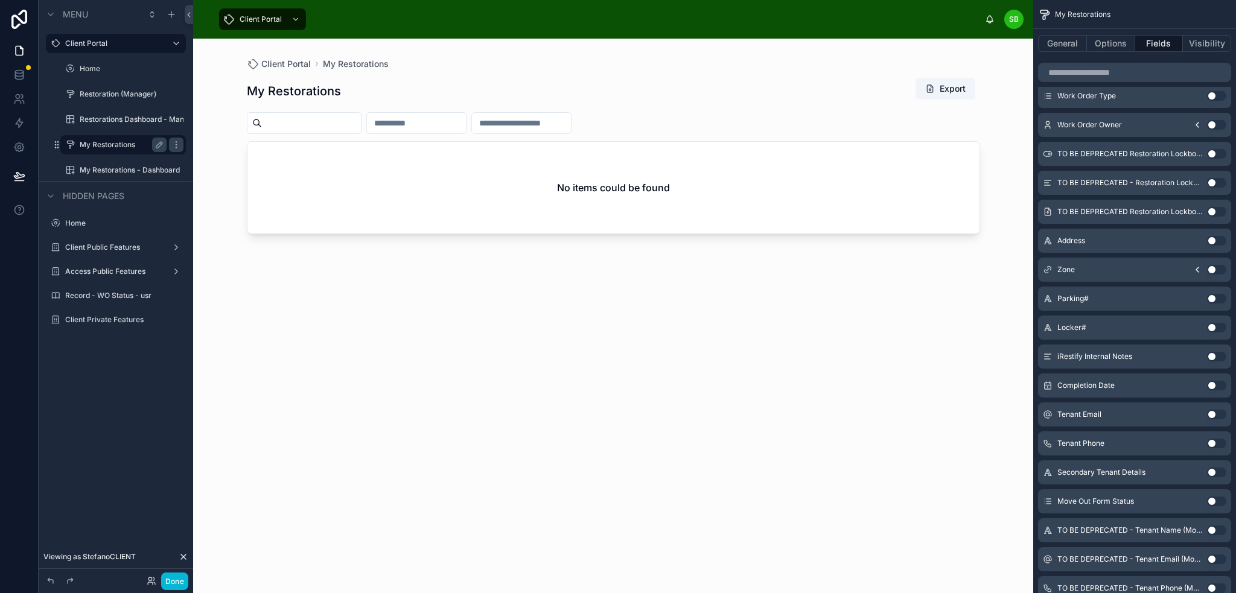
click at [830, 173] on div at bounding box center [614, 309] width 772 height 540
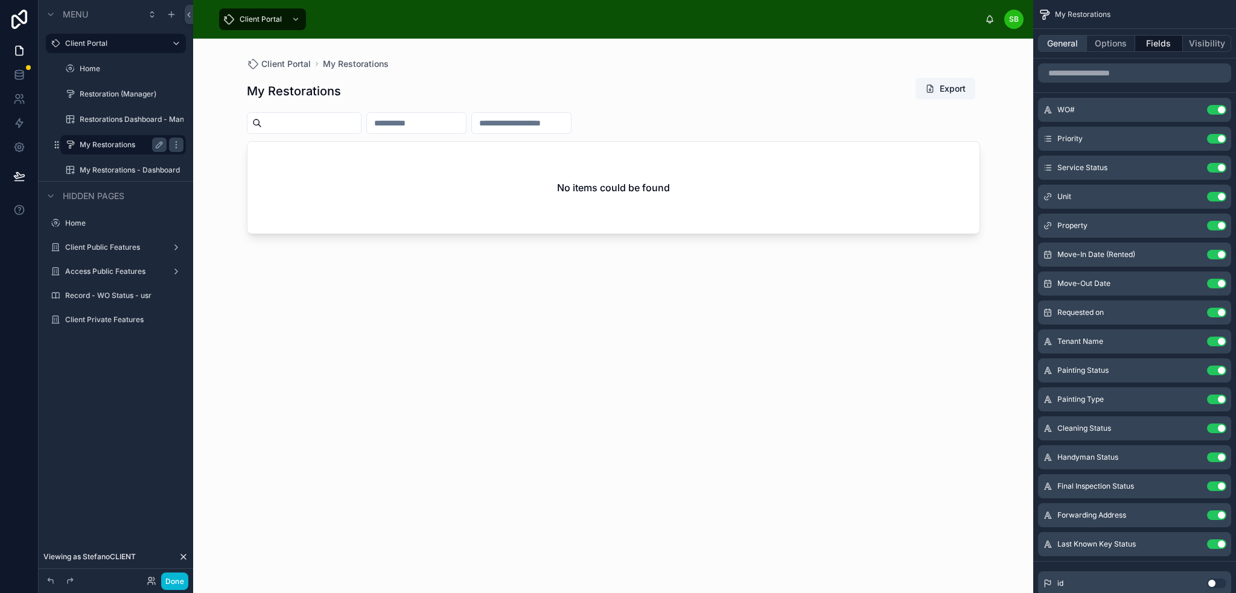
click at [1062, 48] on button "General" at bounding box center [1062, 43] width 49 height 17
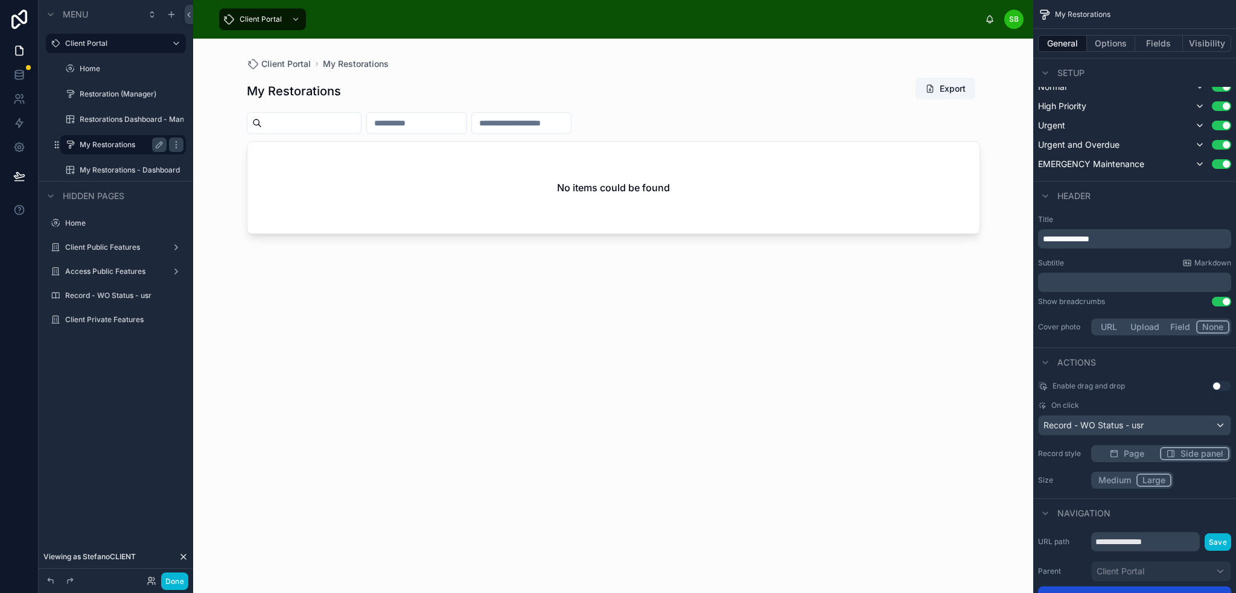
scroll to position [436, 0]
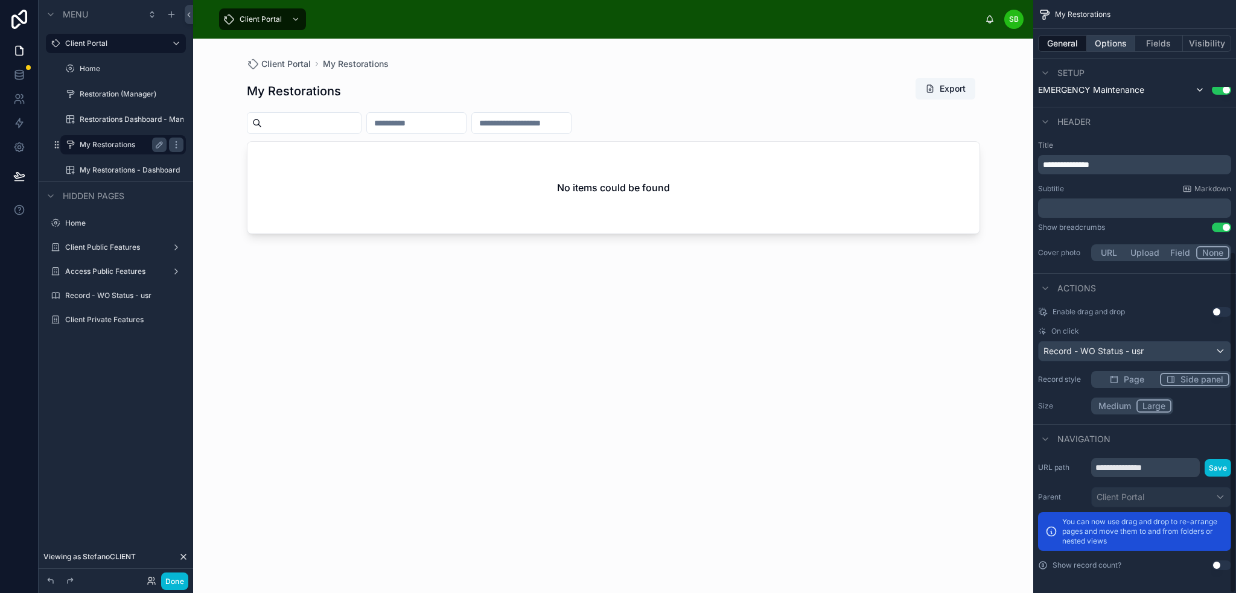
drag, startPoint x: 1115, startPoint y: 43, endPoint x: 1134, endPoint y: 43, distance: 18.7
click at [1115, 42] on button "Options" at bounding box center [1111, 43] width 48 height 17
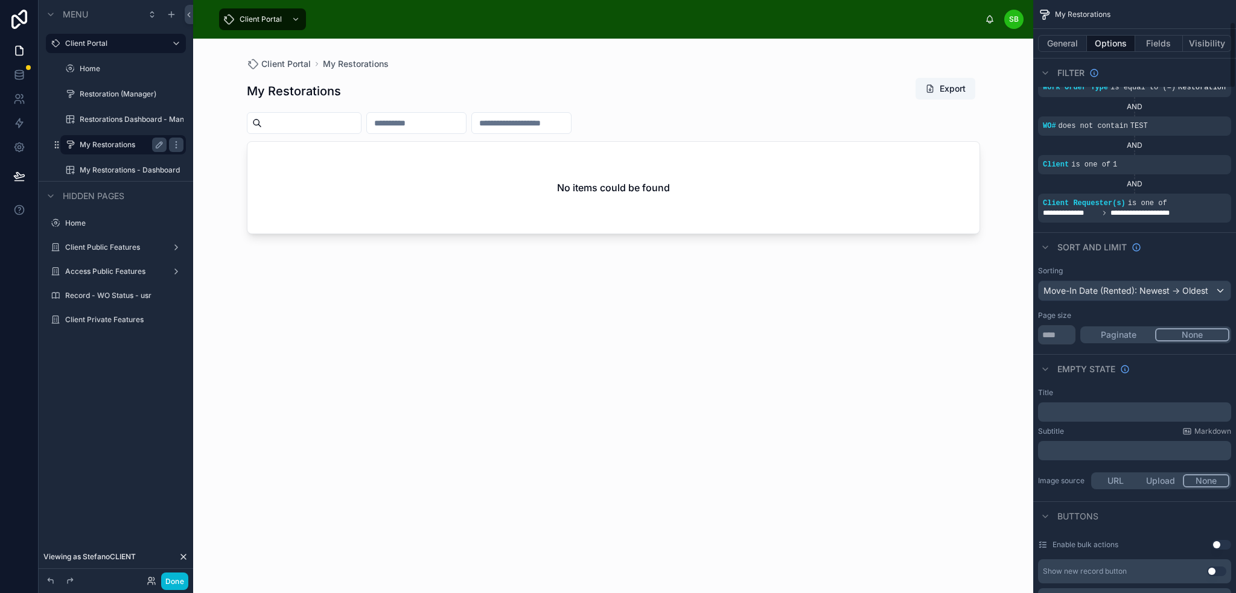
scroll to position [0, 0]
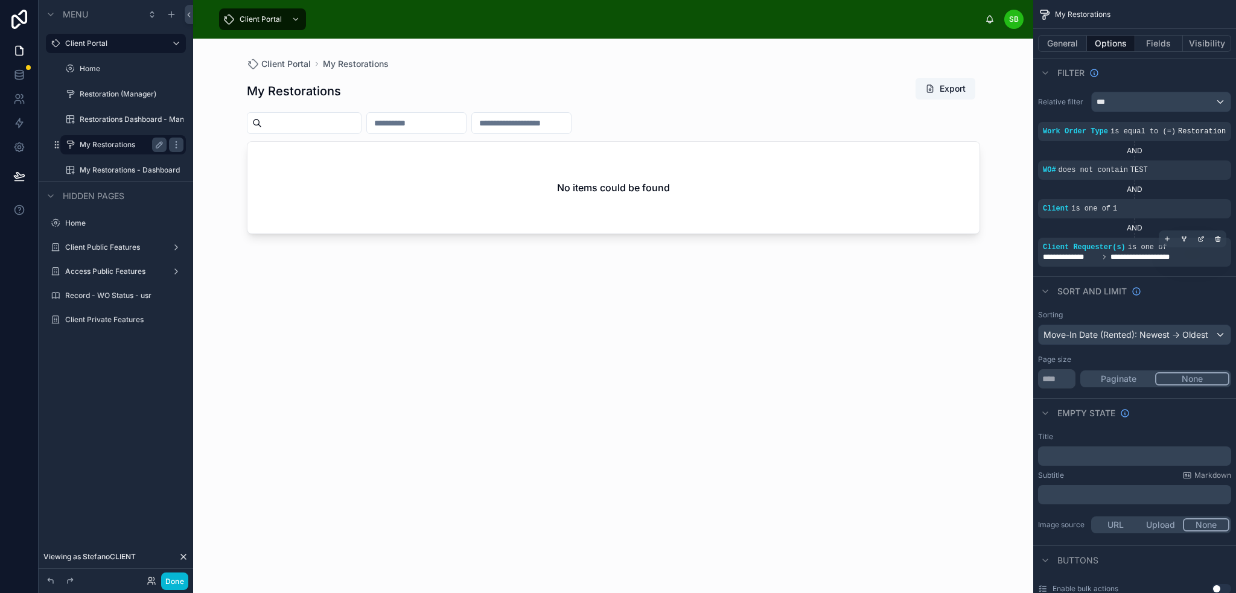
click at [1145, 255] on span "**********" at bounding box center [1151, 257] width 80 height 10
click at [1204, 240] on icon "scrollable content" at bounding box center [1201, 238] width 7 height 7
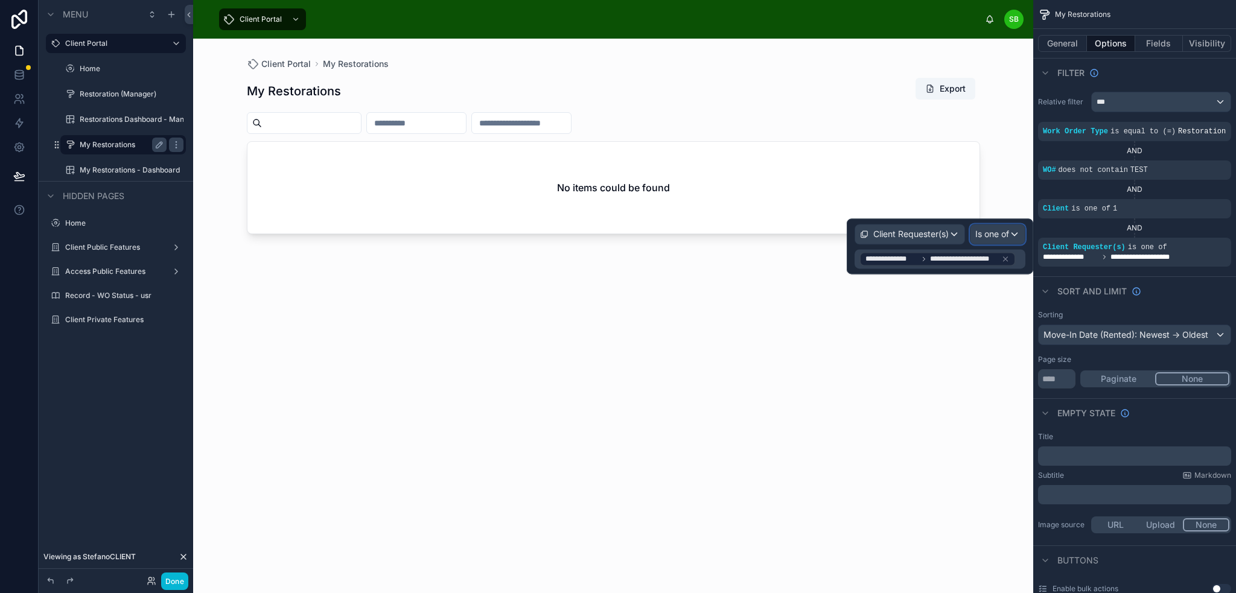
click at [1001, 234] on span "Is one of" at bounding box center [992, 234] width 34 height 12
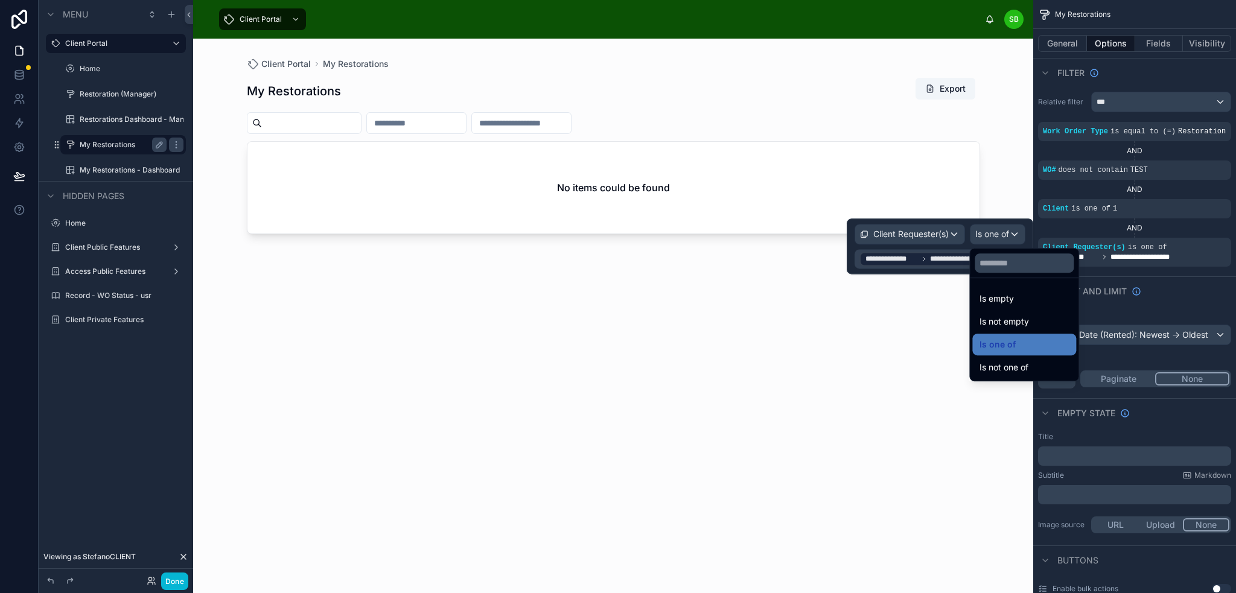
click at [937, 258] on div at bounding box center [940, 247] width 187 height 56
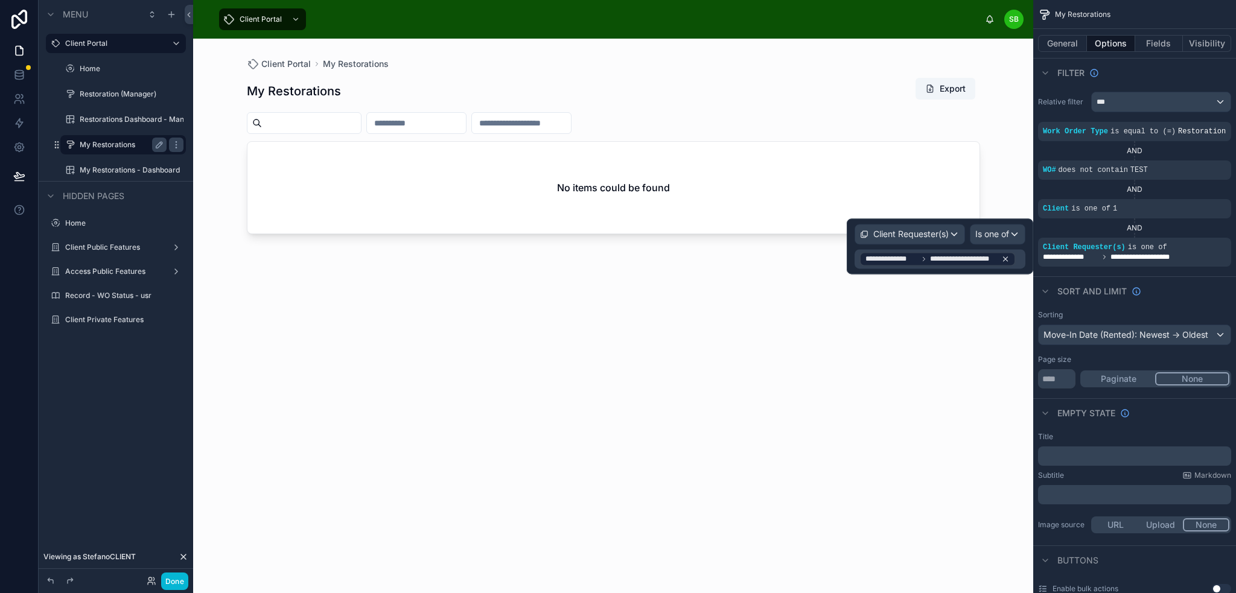
click at [1003, 257] on icon at bounding box center [1005, 259] width 8 height 8
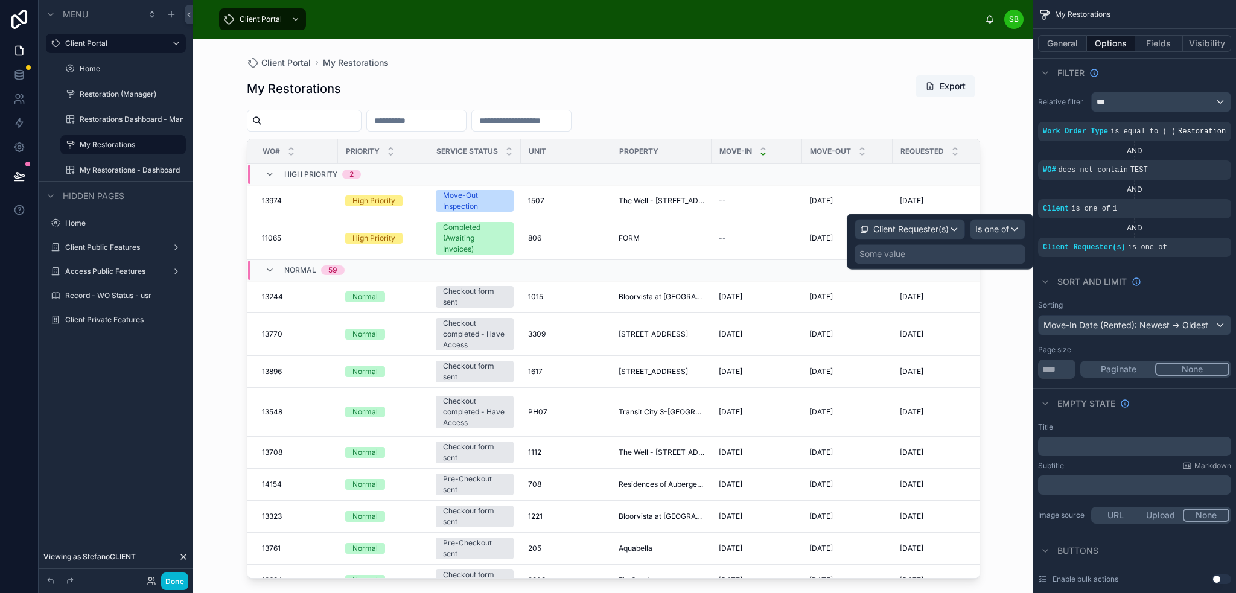
click at [959, 254] on div "Some value" at bounding box center [940, 253] width 171 height 19
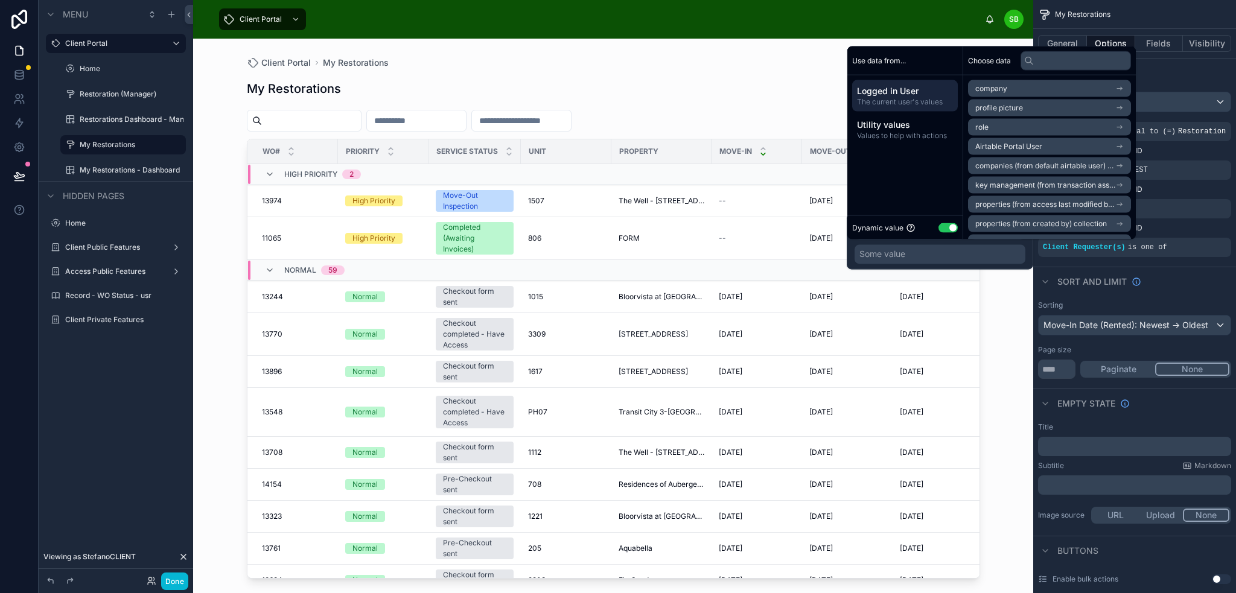
click at [932, 259] on div "Some value" at bounding box center [940, 253] width 171 height 19
click at [1062, 145] on li "Airtable Portal User" at bounding box center [1046, 146] width 156 height 17
click at [1077, 87] on div "Airtable Portal User" at bounding box center [1046, 88] width 156 height 17
click at [1053, 146] on li "Airtable Portal User" at bounding box center [1046, 146] width 156 height 17
click at [914, 94] on span "Logged in User" at bounding box center [905, 91] width 96 height 12
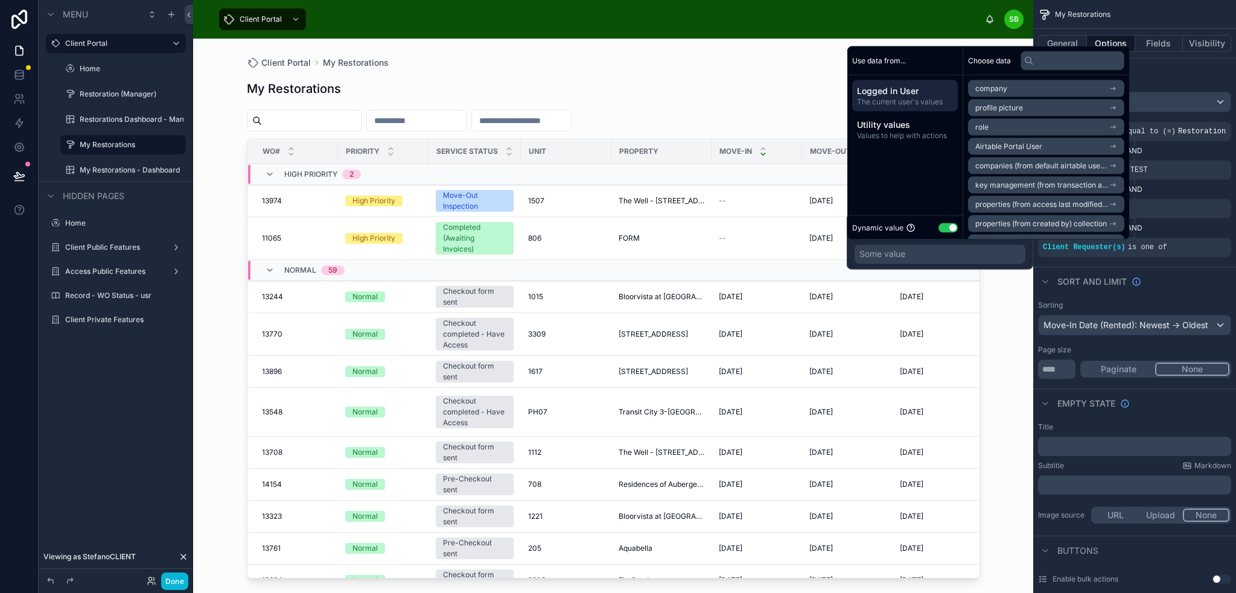
scroll to position [94, 0]
click at [978, 258] on div "Some value" at bounding box center [940, 253] width 171 height 19
click at [850, 243] on div "Client Requester(s) Is one of Some value" at bounding box center [940, 242] width 187 height 56
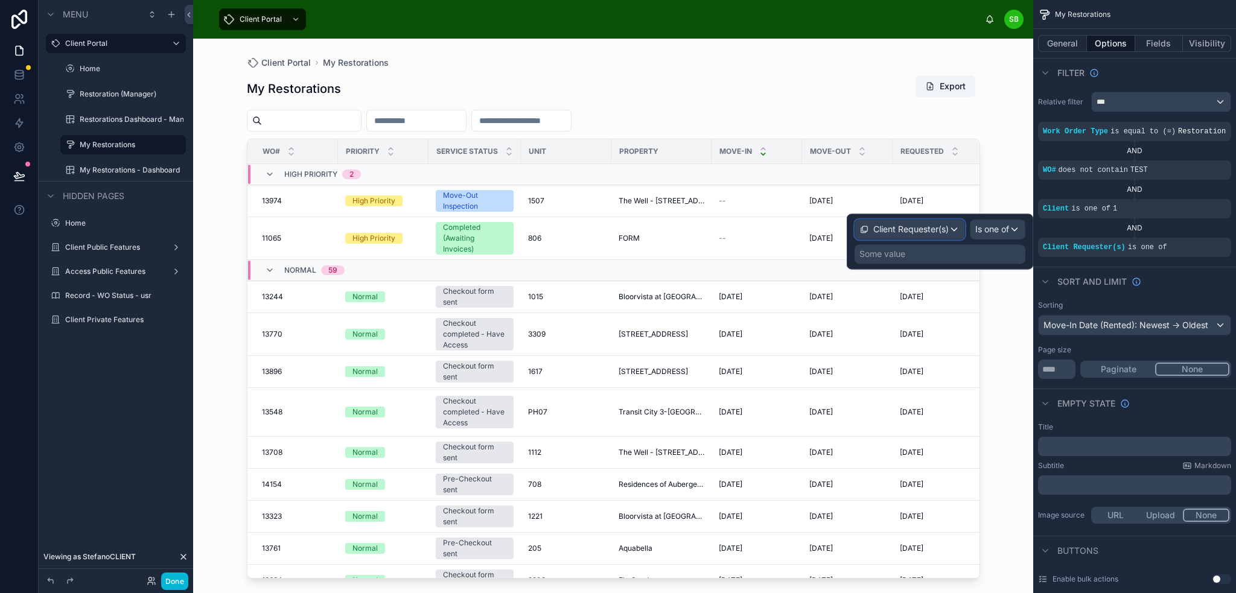
click at [919, 225] on span "Client Requester(s)" at bounding box center [910, 229] width 75 height 12
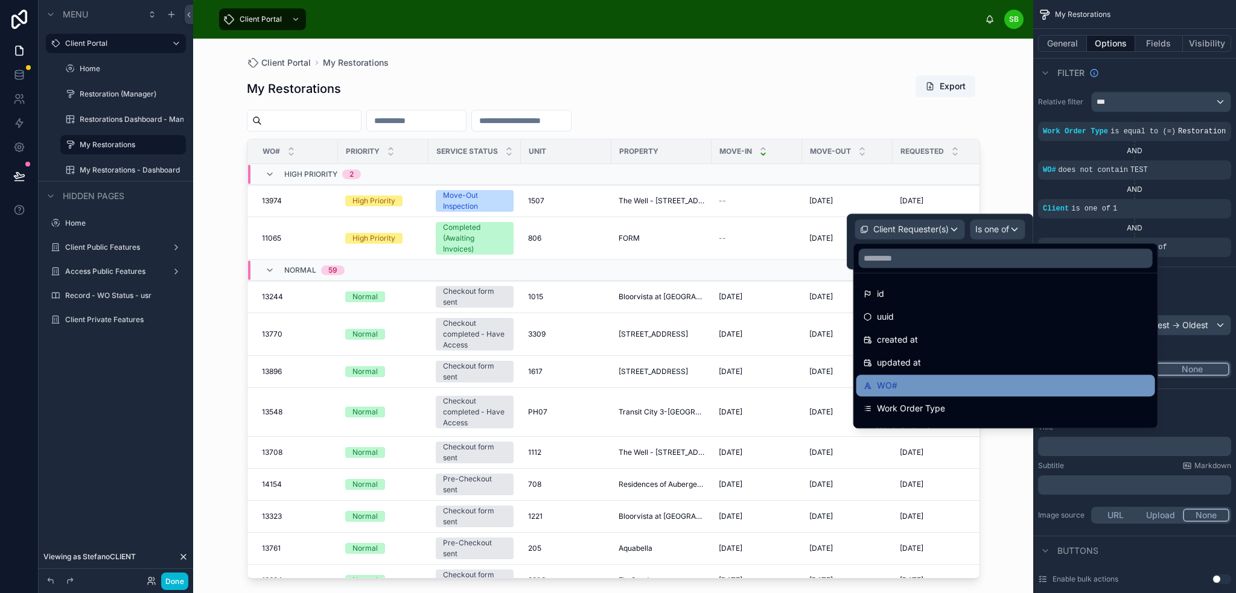
click at [939, 381] on div "WO#" at bounding box center [1006, 385] width 284 height 14
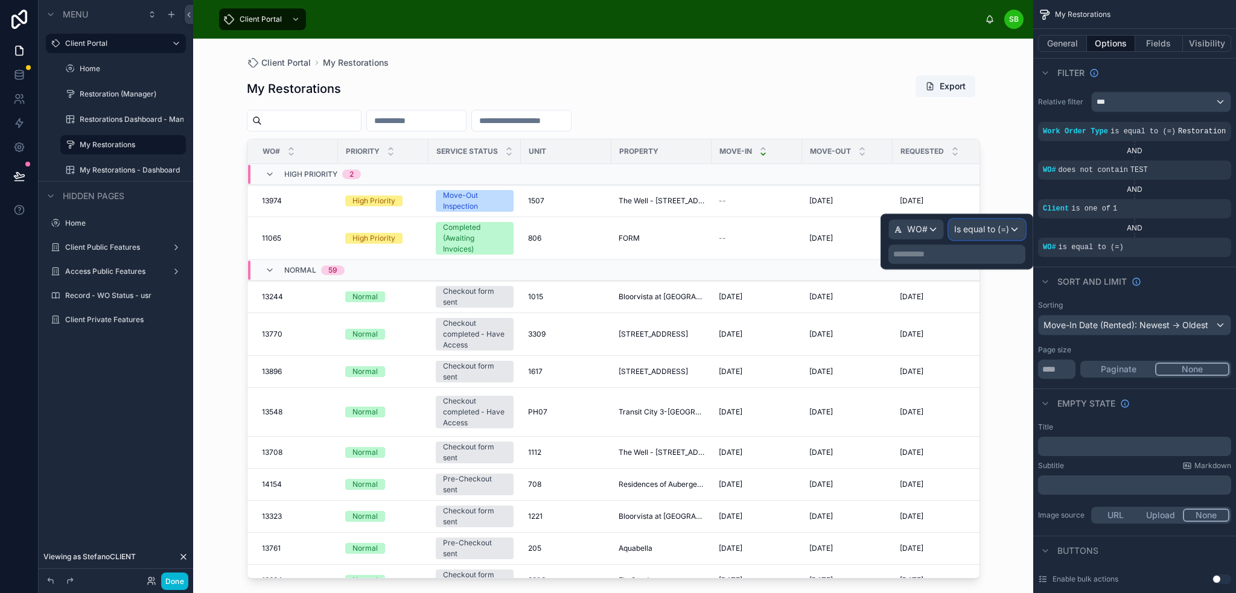
click at [977, 229] on span "Is equal to (=)" at bounding box center [981, 229] width 55 height 12
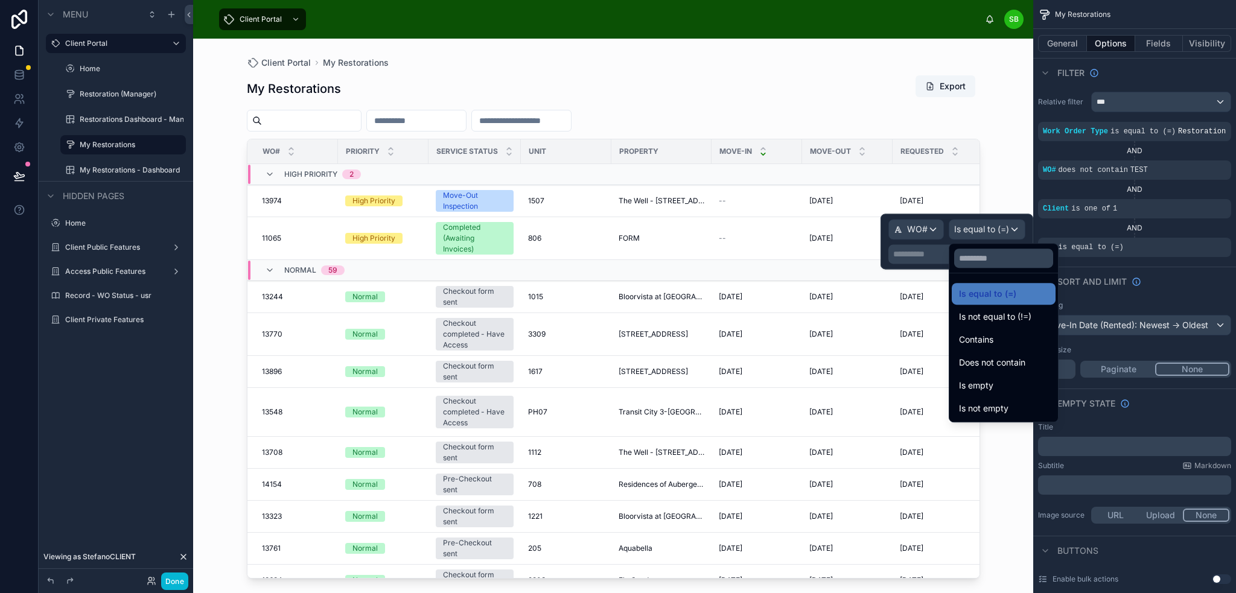
click at [995, 225] on div at bounding box center [957, 242] width 153 height 56
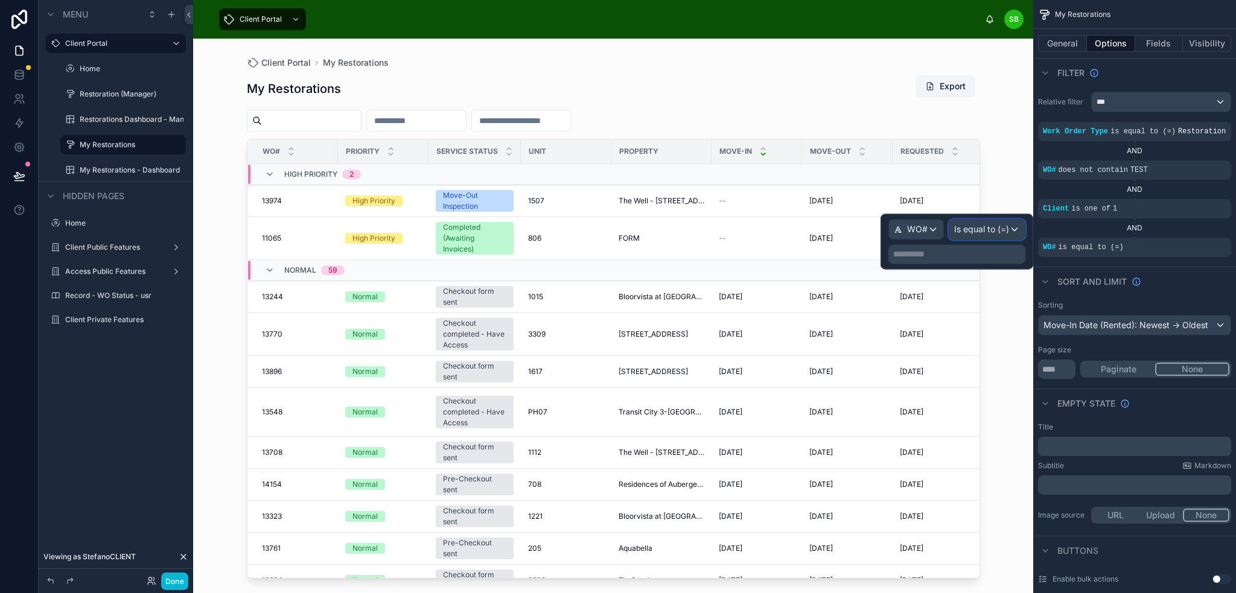
click at [991, 227] on span "Is equal to (=)" at bounding box center [981, 229] width 55 height 12
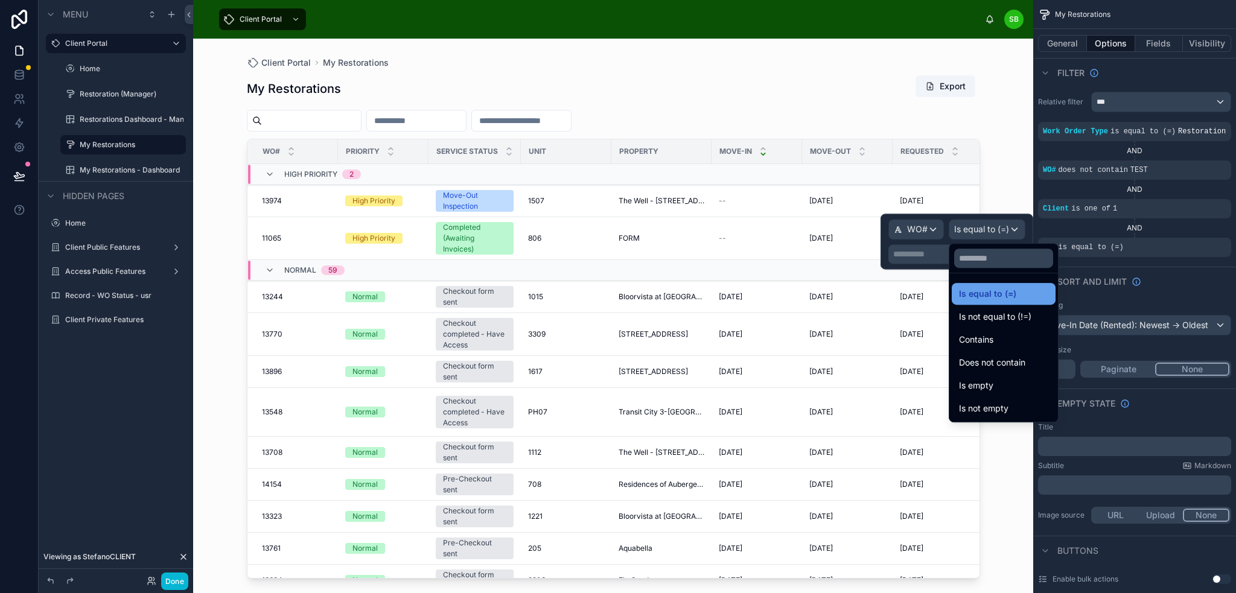
click at [1001, 292] on span "Is equal to (=)" at bounding box center [987, 294] width 57 height 14
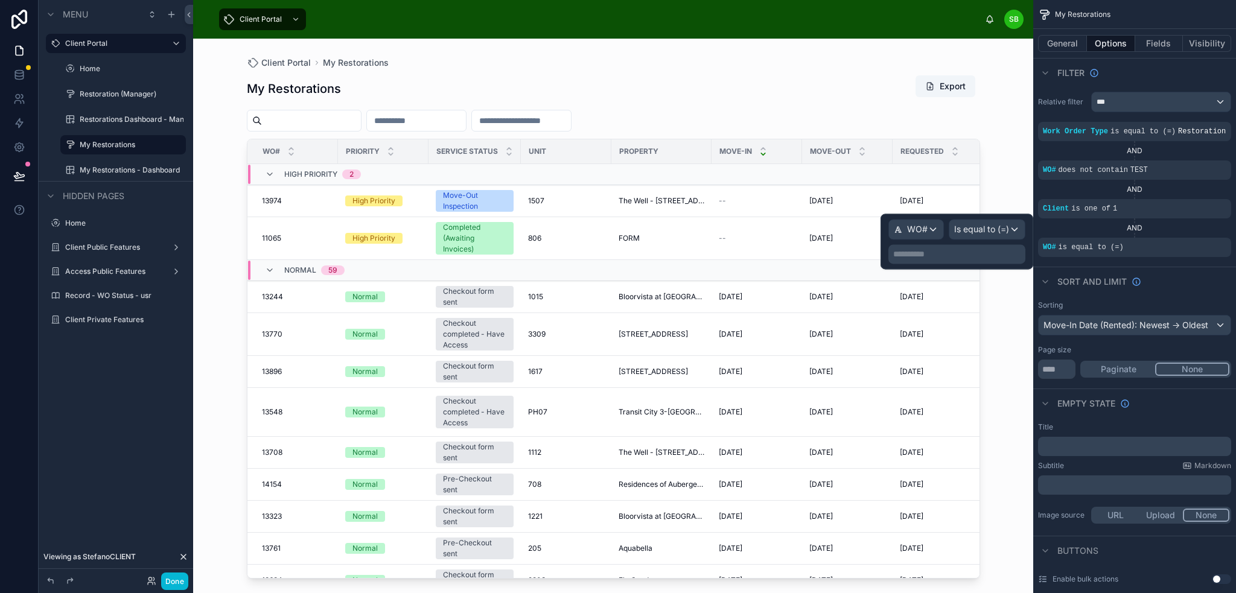
click at [931, 255] on p "**********" at bounding box center [958, 254] width 130 height 12
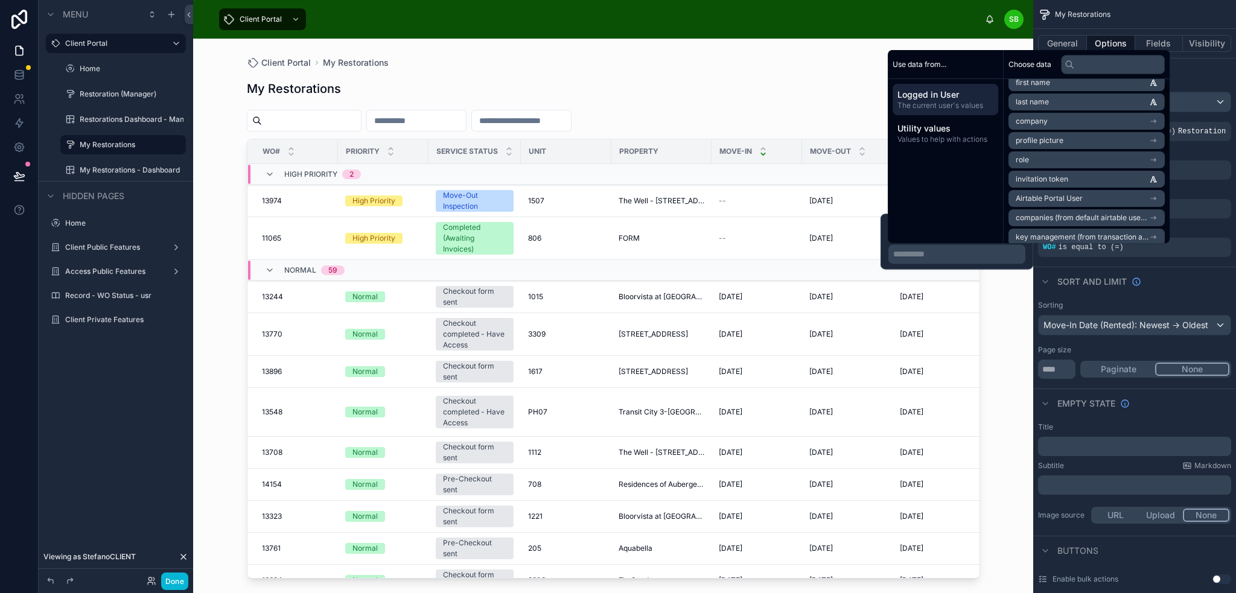
scroll to position [0, 0]
click at [940, 260] on p "**********" at bounding box center [958, 254] width 130 height 12
click at [1029, 255] on div "**********" at bounding box center [957, 242] width 153 height 56
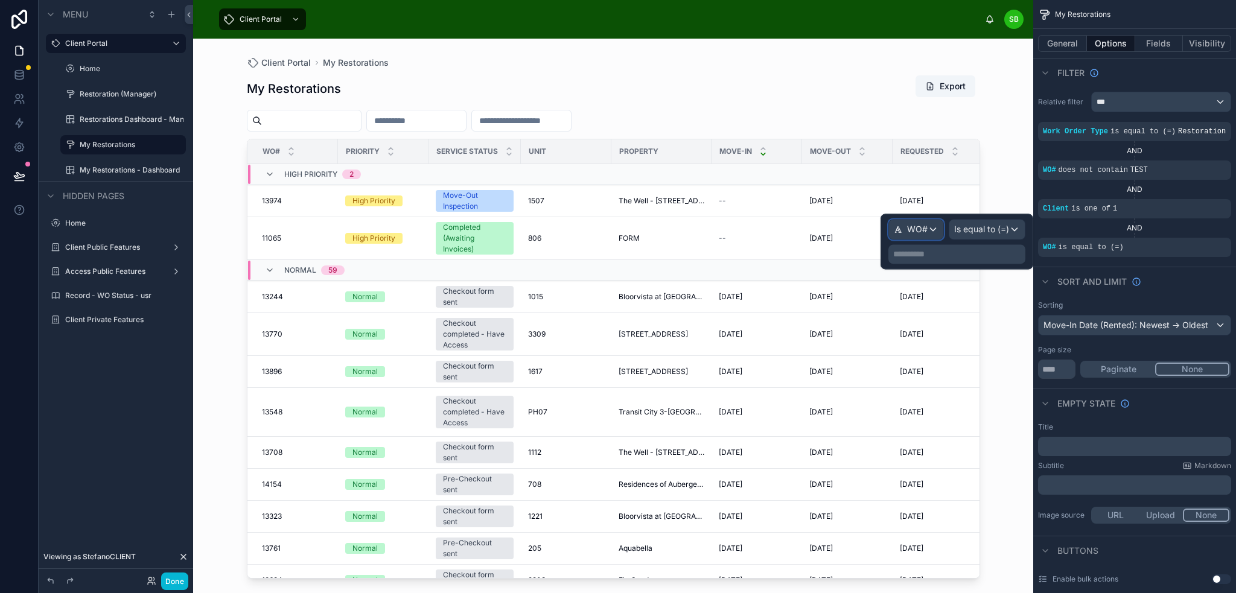
click at [910, 222] on div "WO#" at bounding box center [916, 229] width 54 height 19
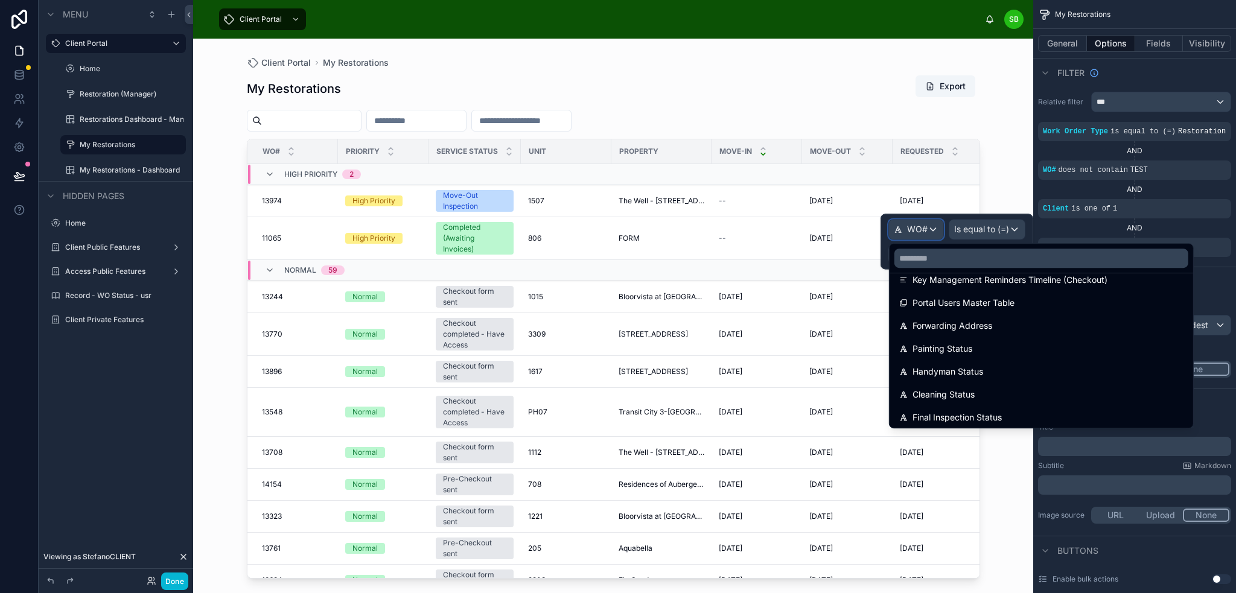
scroll to position [3274, 0]
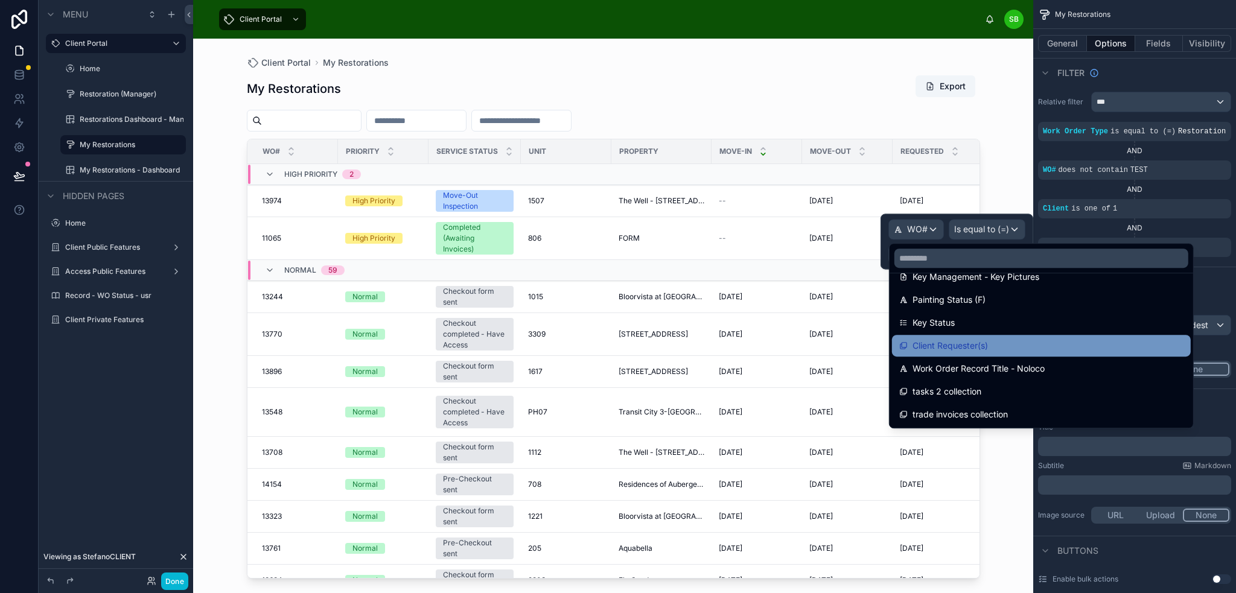
click at [997, 345] on div "Client Requester(s)" at bounding box center [1041, 346] width 284 height 14
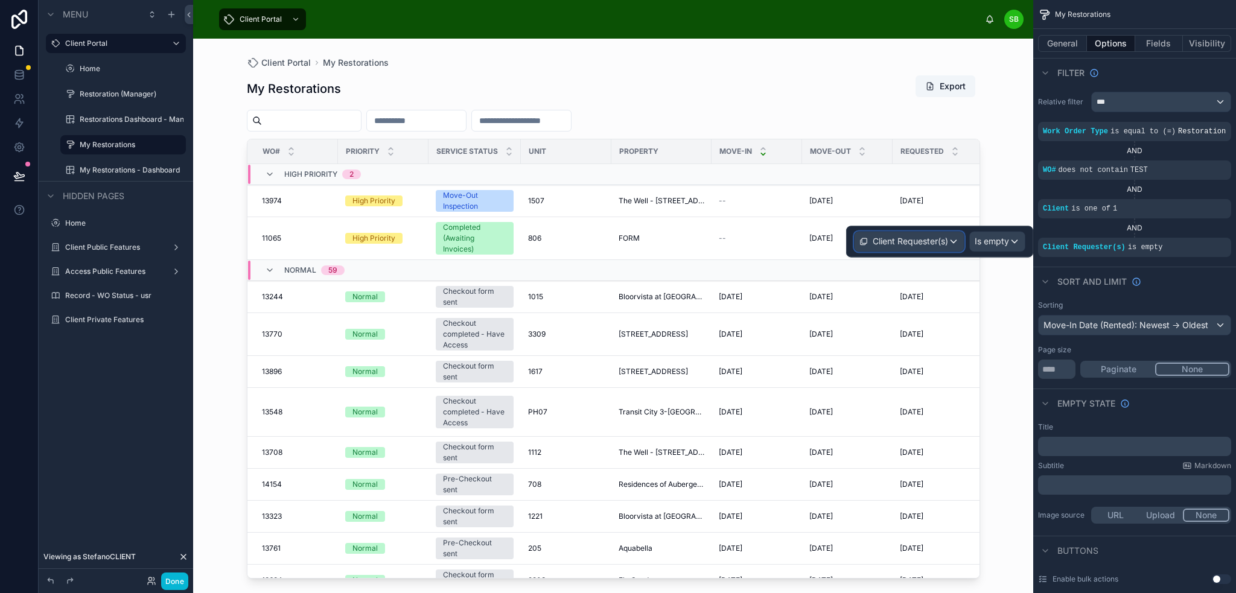
click at [950, 244] on div "Client Requester(s)" at bounding box center [909, 241] width 109 height 19
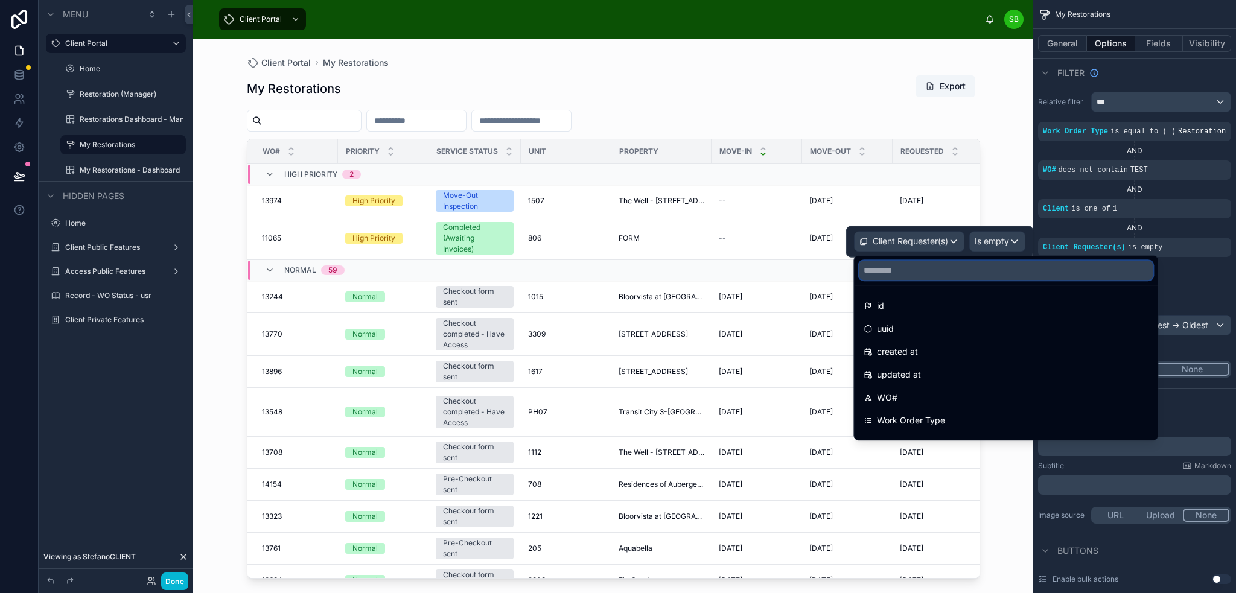
click at [932, 278] on input "text" at bounding box center [1006, 270] width 294 height 19
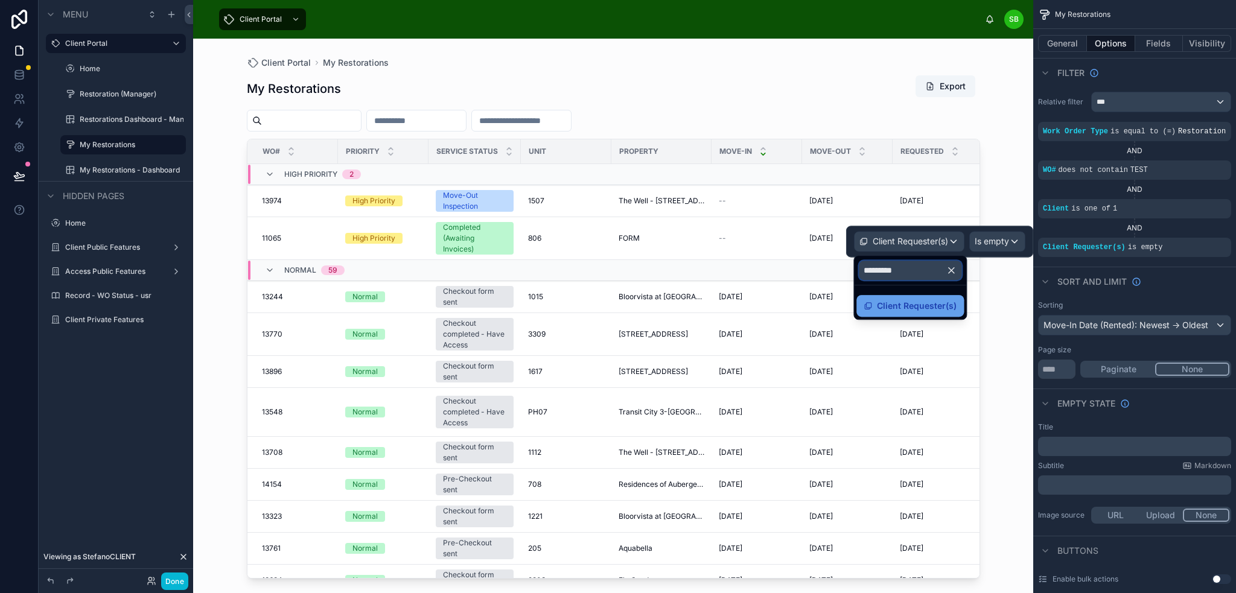
type input "*********"
click at [937, 307] on span "Client Requester(s)" at bounding box center [917, 306] width 80 height 14
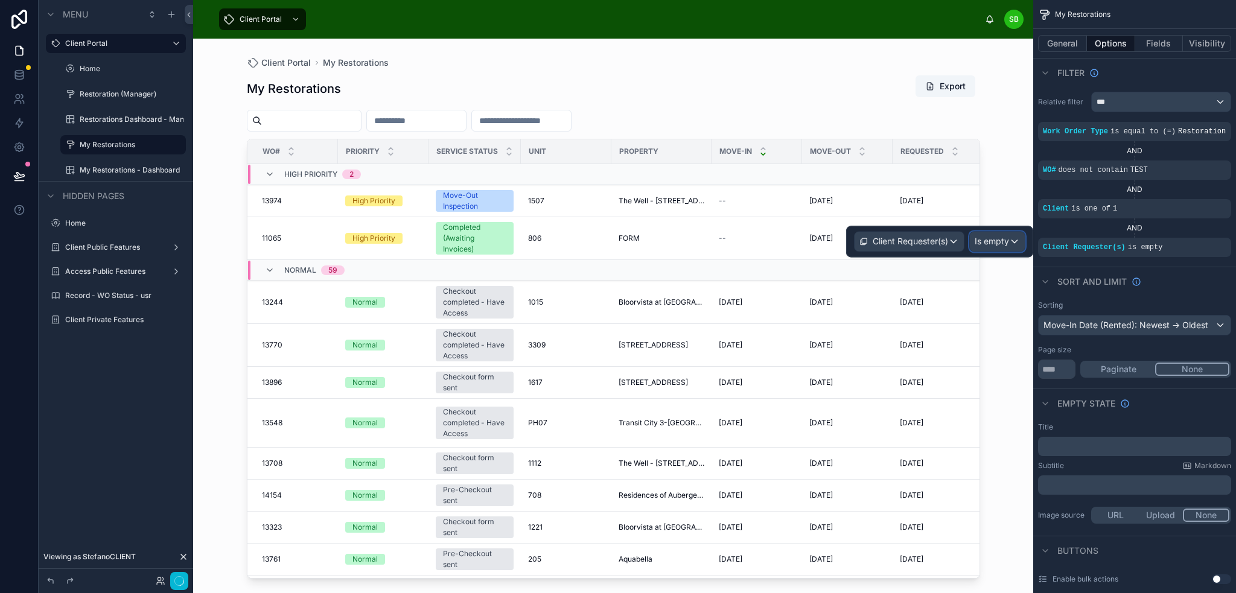
click at [1006, 236] on span "Is empty" at bounding box center [992, 241] width 34 height 12
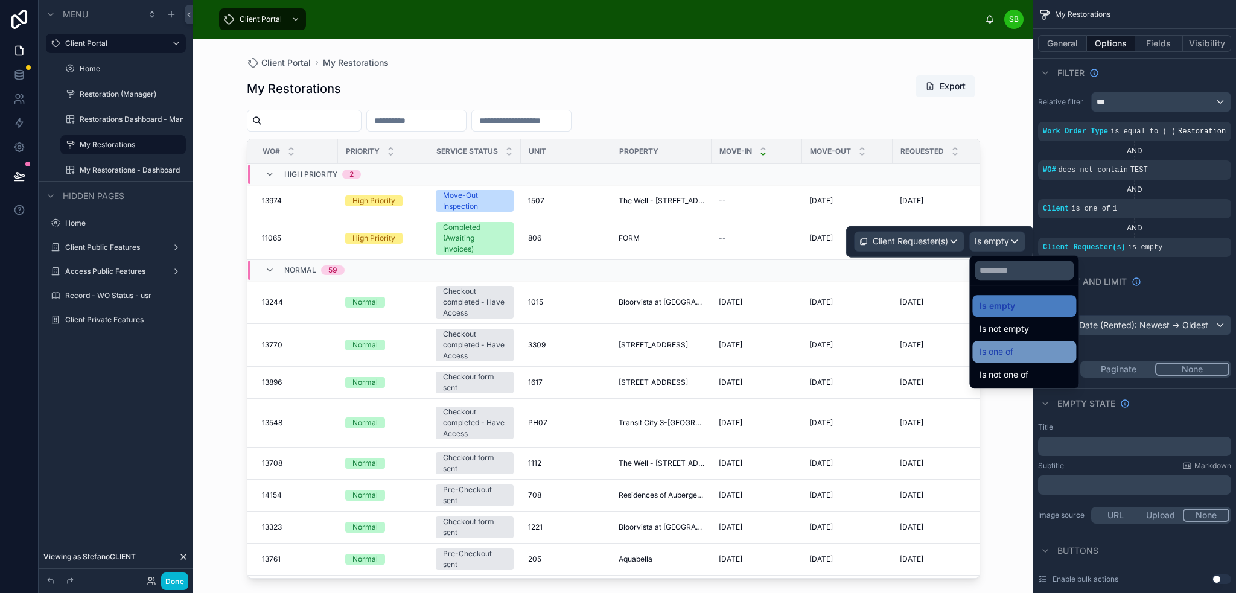
click at [1021, 348] on div "Is one of" at bounding box center [1024, 352] width 89 height 14
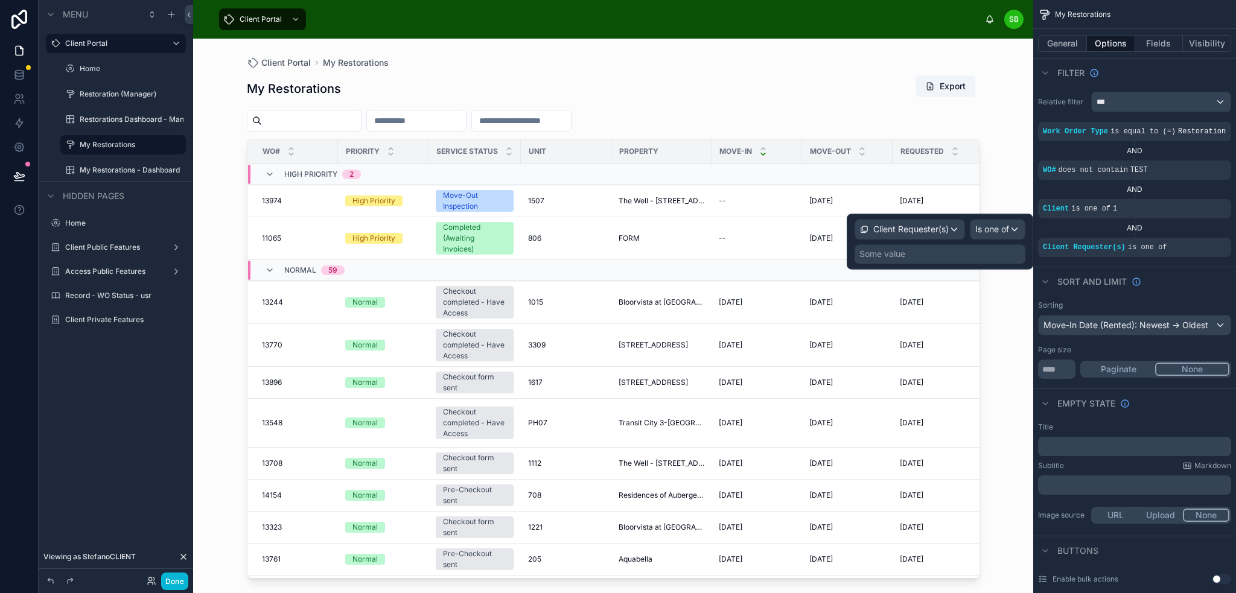
click at [937, 254] on div "Some value" at bounding box center [940, 253] width 171 height 19
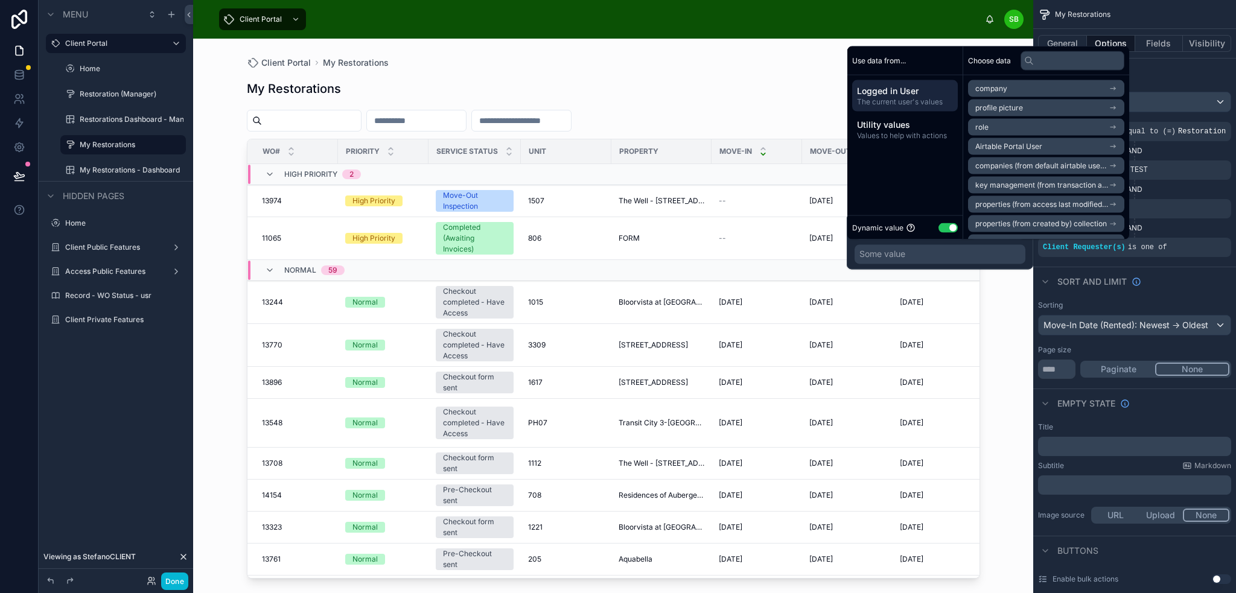
click at [1045, 148] on li "Airtable Portal User" at bounding box center [1046, 146] width 156 height 17
click at [1073, 110] on li "Airtable Portal User" at bounding box center [1046, 110] width 156 height 17
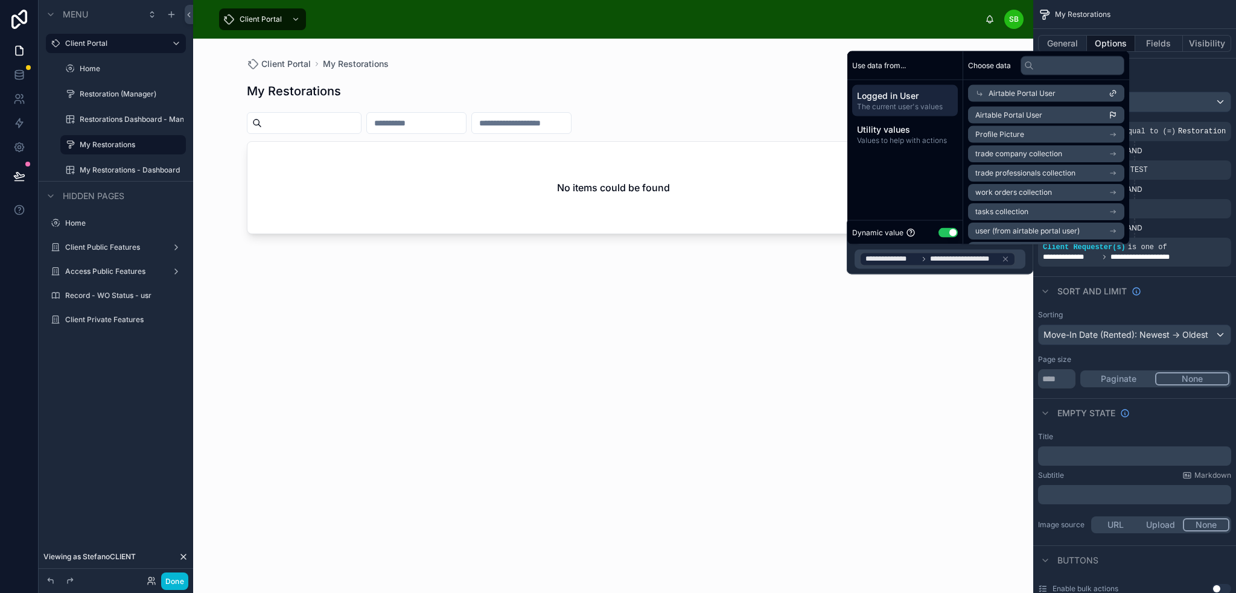
scroll to position [39, 0]
click at [1004, 260] on icon at bounding box center [1005, 259] width 8 height 8
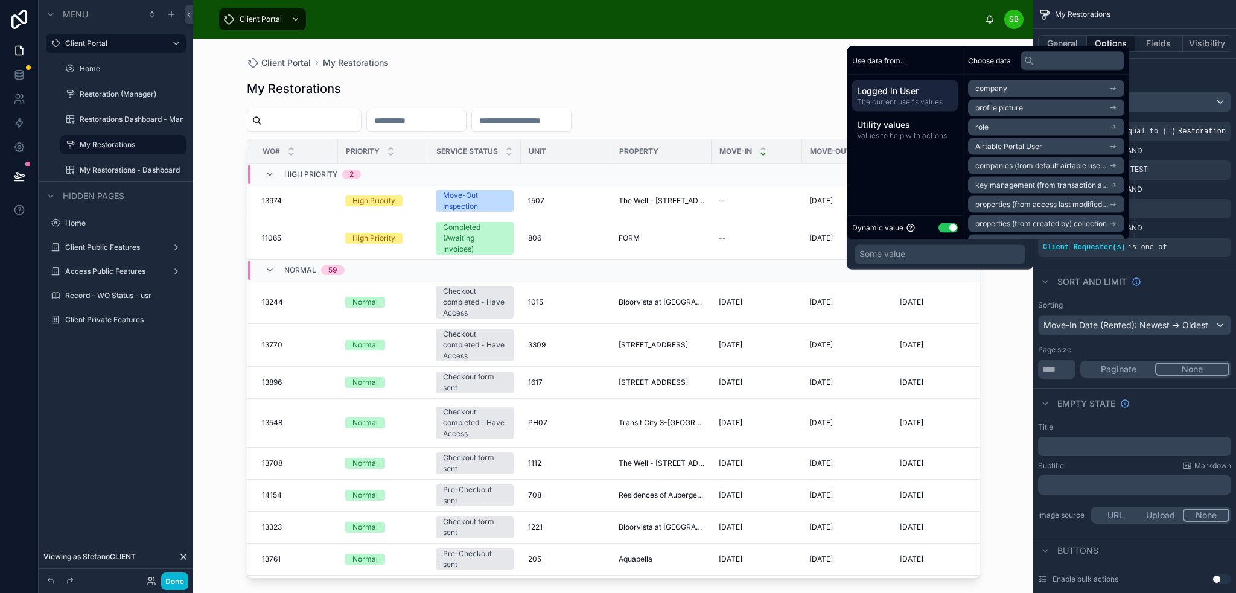
click at [849, 253] on div "Client Requester(s) Is one of Some value" at bounding box center [940, 242] width 187 height 56
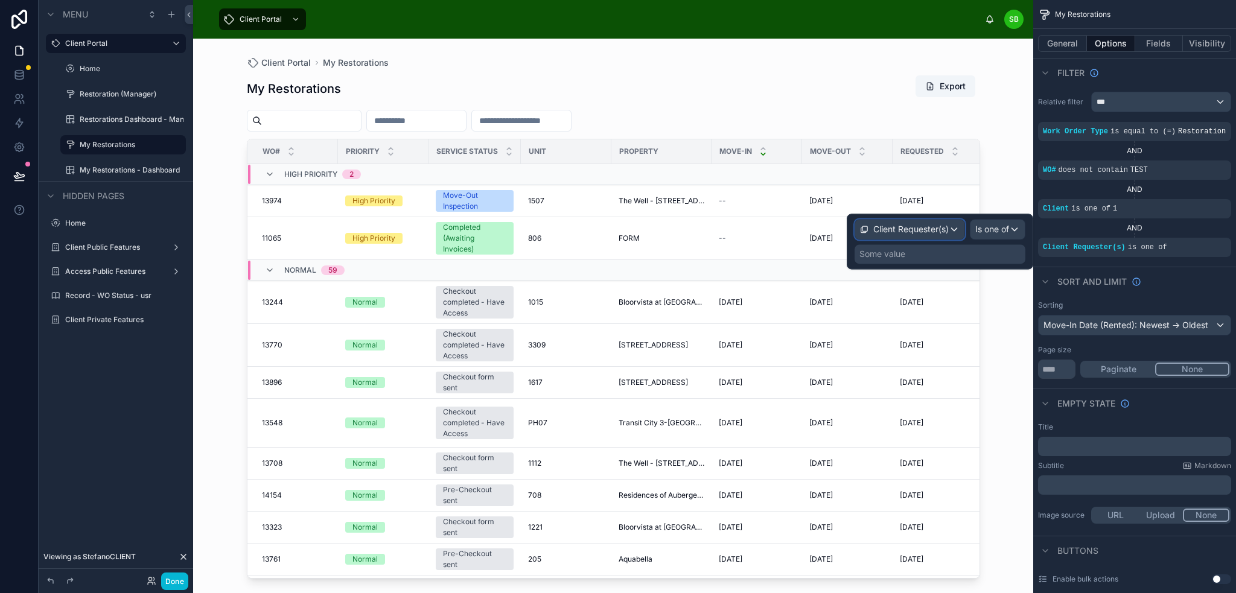
click at [914, 229] on span "Client Requester(s)" at bounding box center [910, 229] width 75 height 12
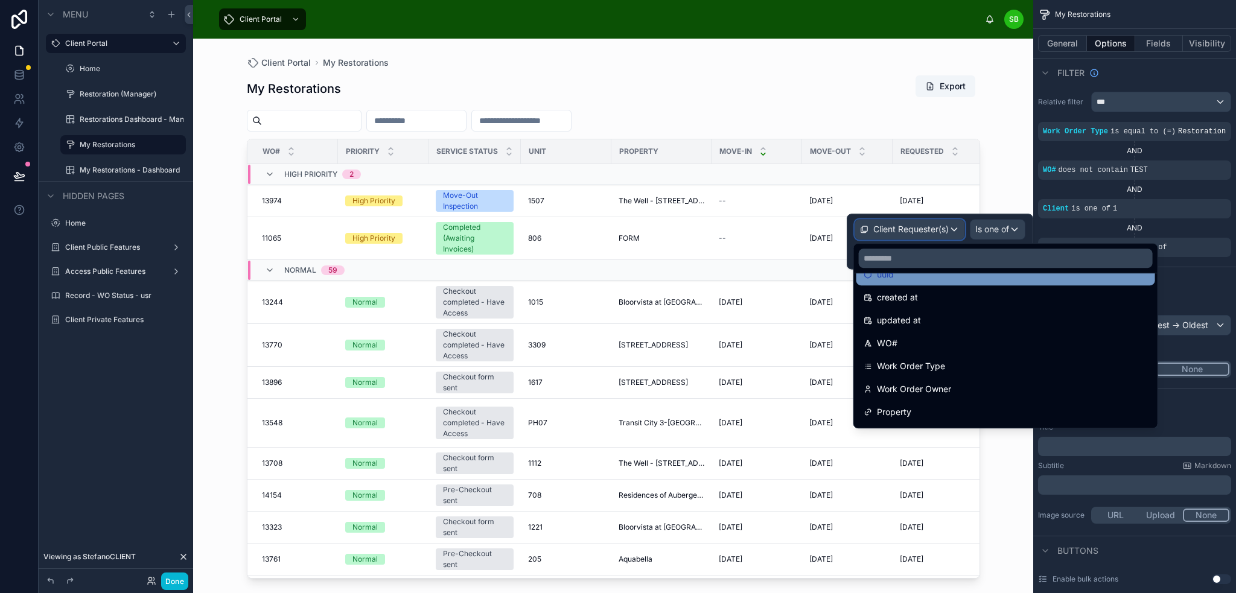
scroll to position [60, 0]
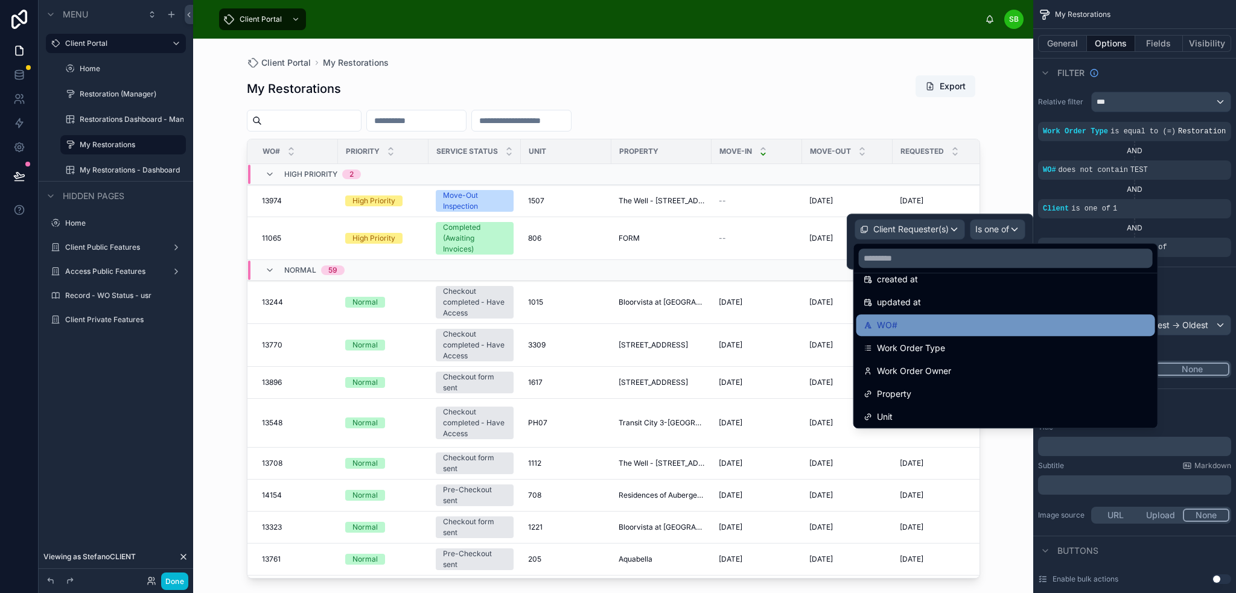
click at [957, 320] on div "WO#" at bounding box center [1006, 325] width 284 height 14
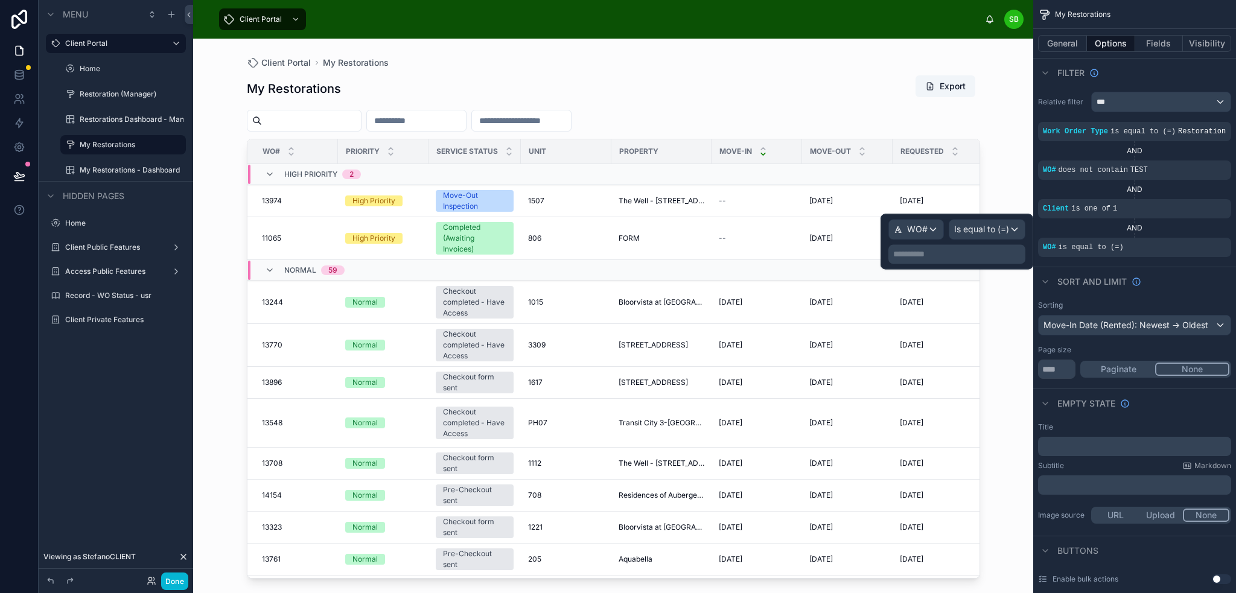
click at [977, 257] on p "**********" at bounding box center [958, 254] width 130 height 12
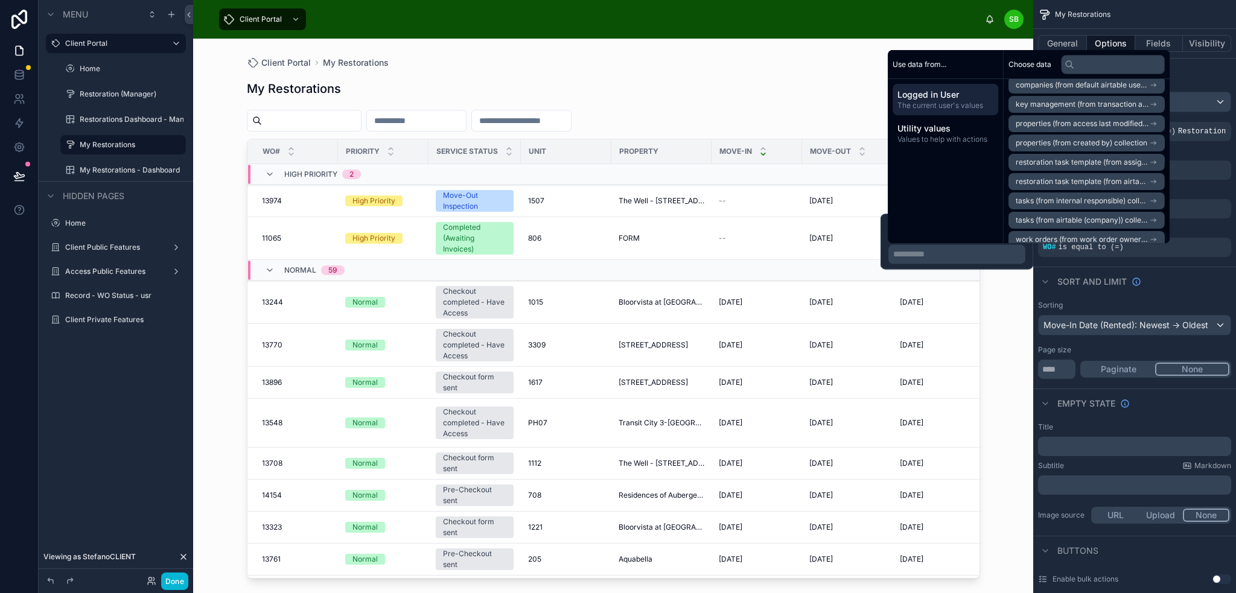
scroll to position [210, 0]
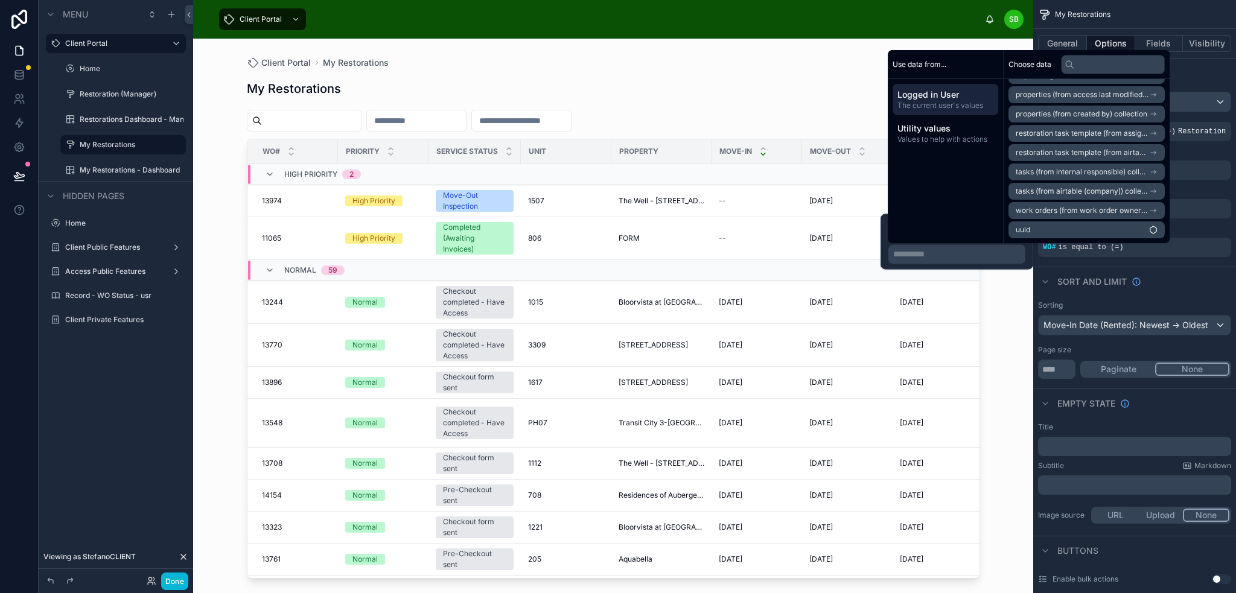
click at [1106, 209] on span "work orders (from work order owner) collection" at bounding box center [1082, 211] width 133 height 10
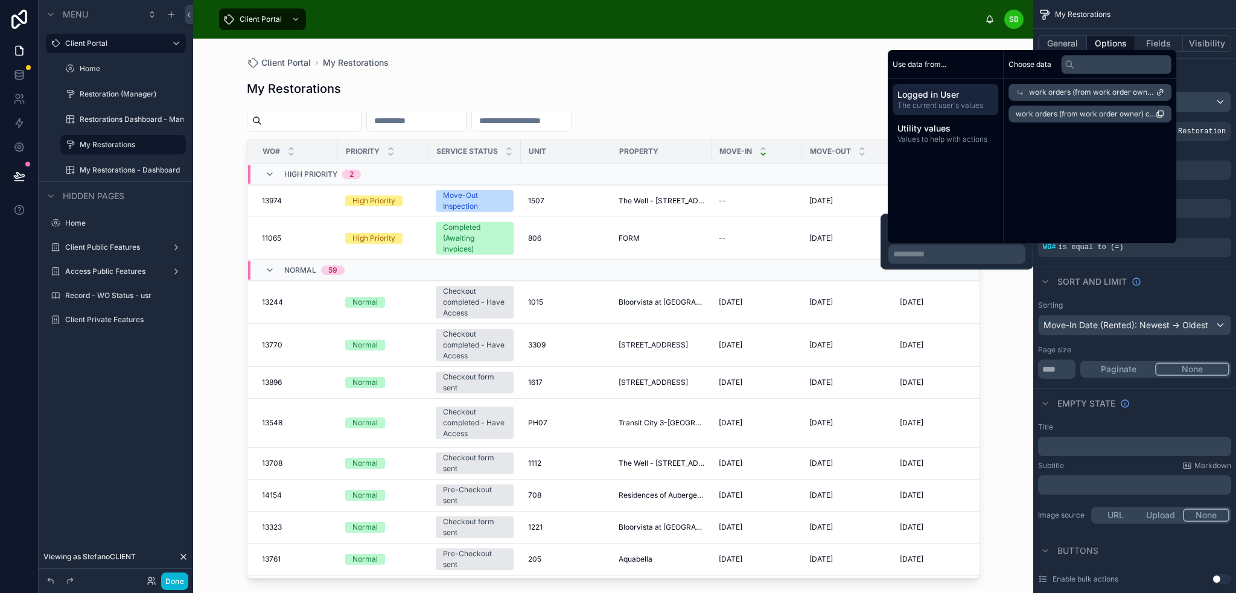
scroll to position [0, 0]
click at [1111, 112] on span "work orders (from work order owner) collection count" at bounding box center [1086, 114] width 140 height 10
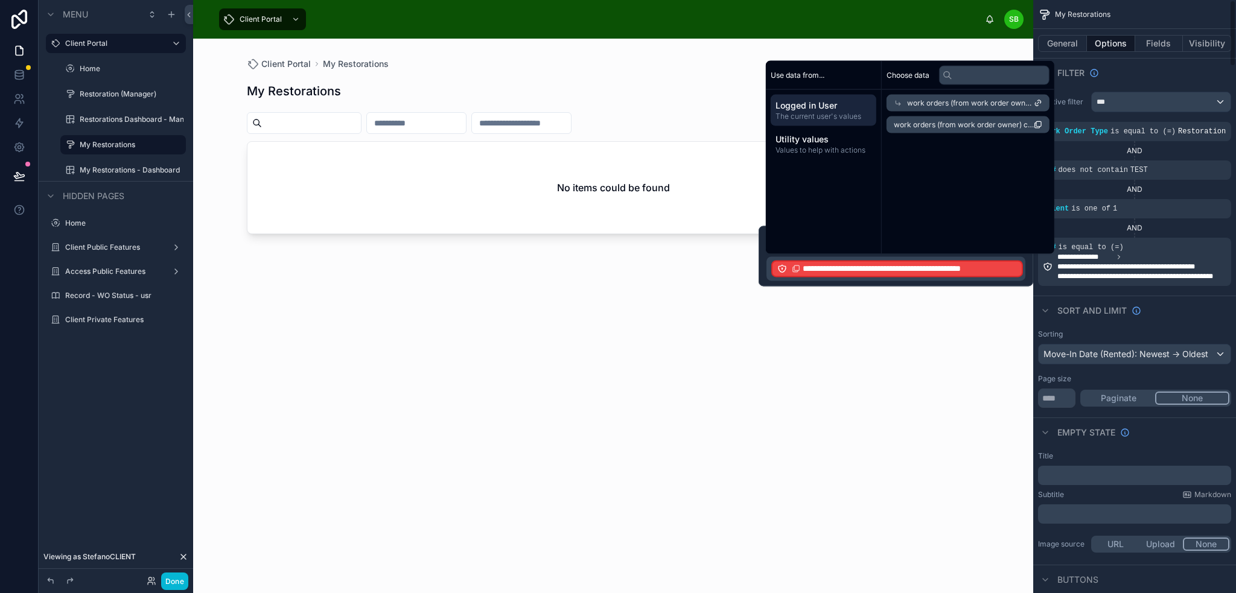
click at [1013, 103] on span "work orders (from work order owner) collection" at bounding box center [970, 103] width 127 height 10
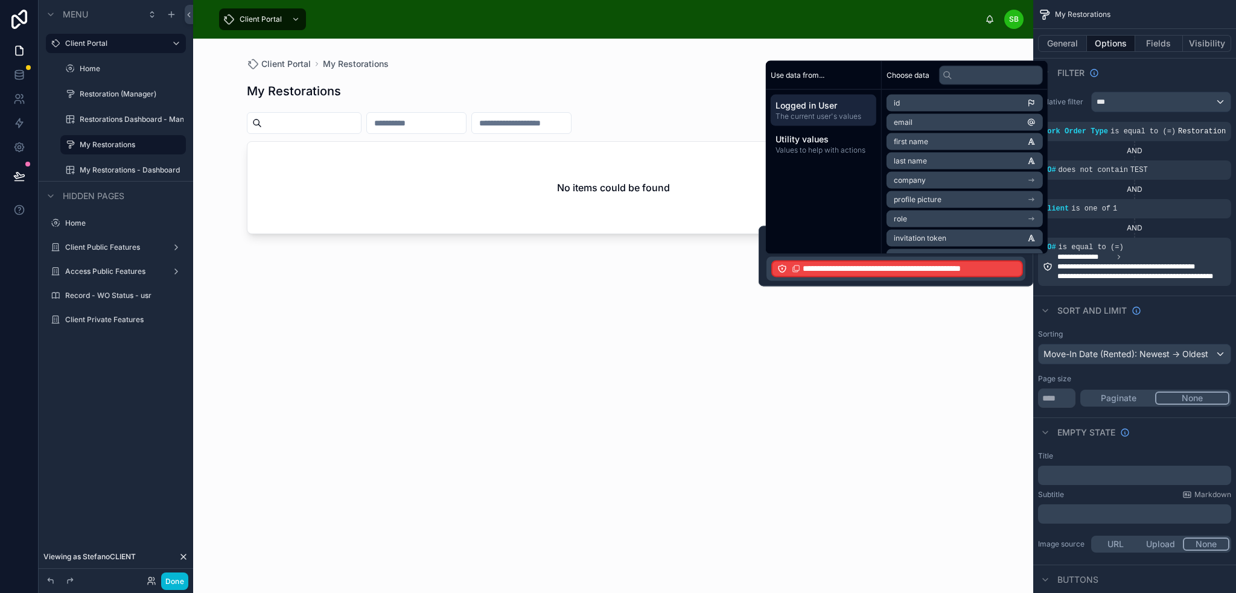
click at [971, 103] on li "id" at bounding box center [965, 103] width 156 height 17
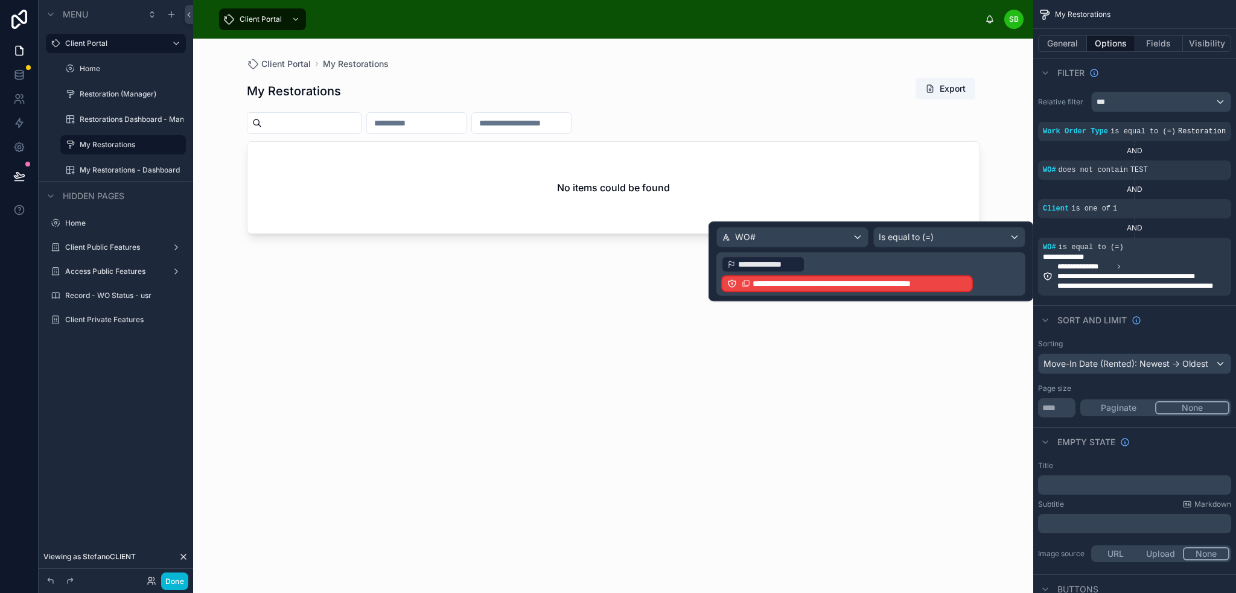
click at [983, 282] on p "**********" at bounding box center [872, 274] width 302 height 39
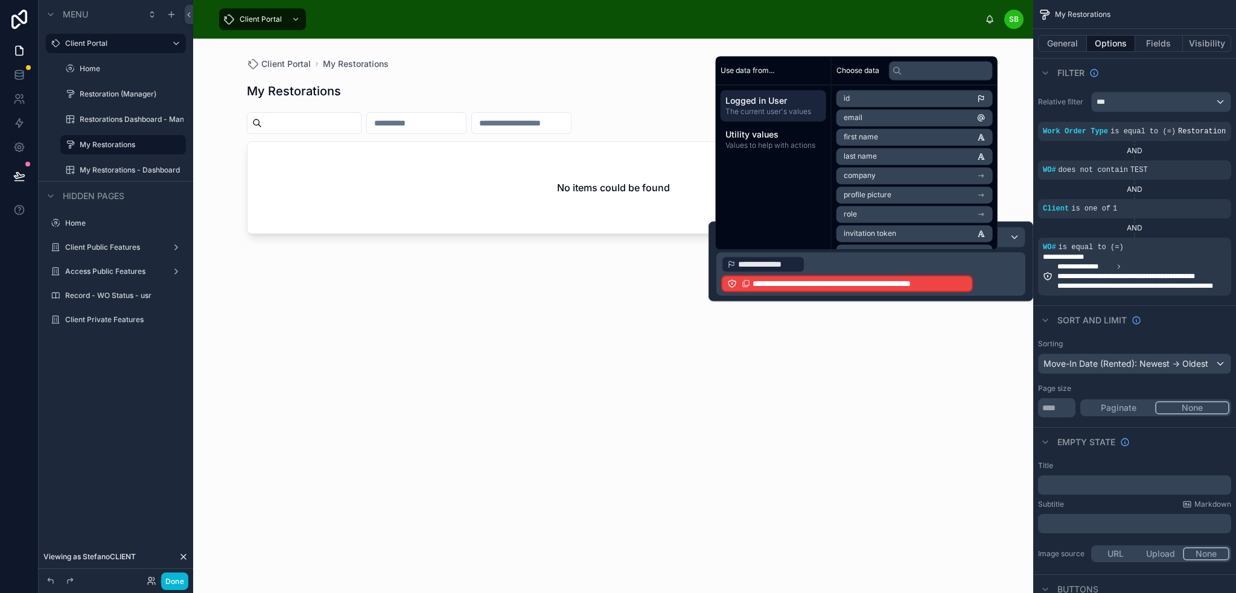
click at [983, 284] on p "**********" at bounding box center [872, 274] width 302 height 39
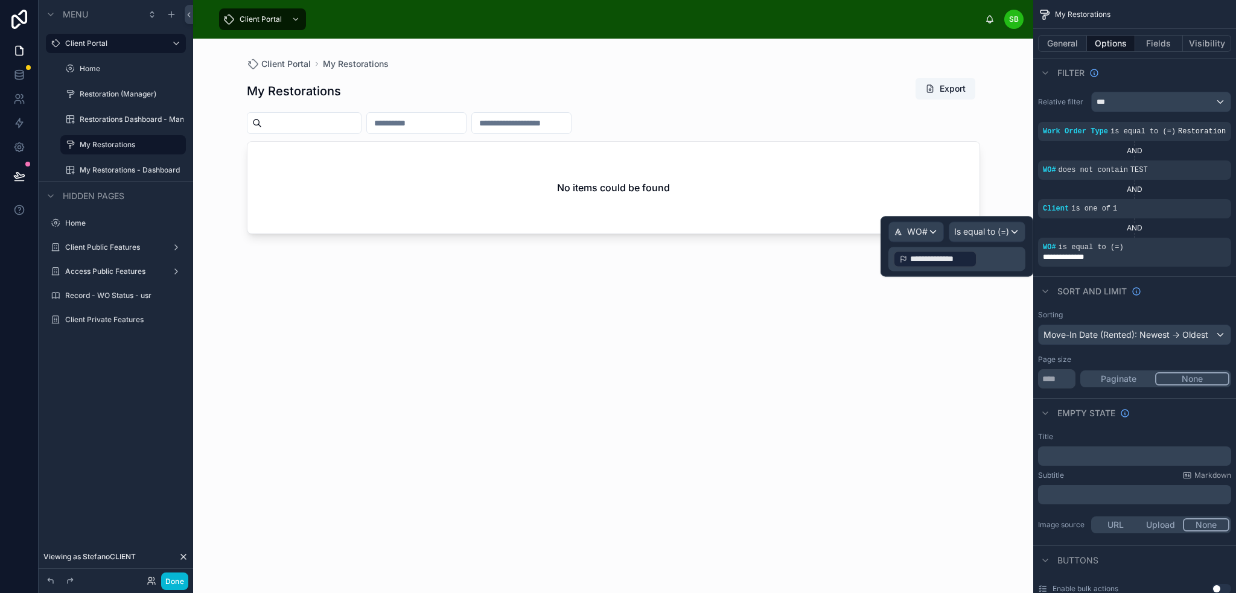
click at [989, 261] on p "**********" at bounding box center [958, 258] width 130 height 19
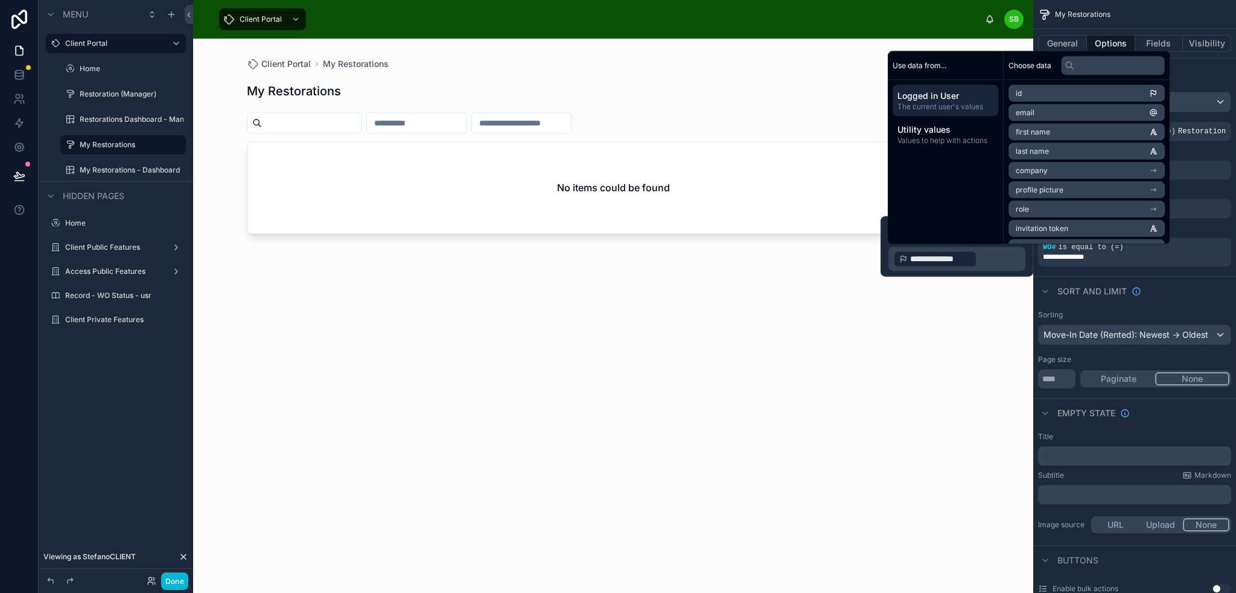
click at [1064, 113] on li "email" at bounding box center [1087, 112] width 156 height 17
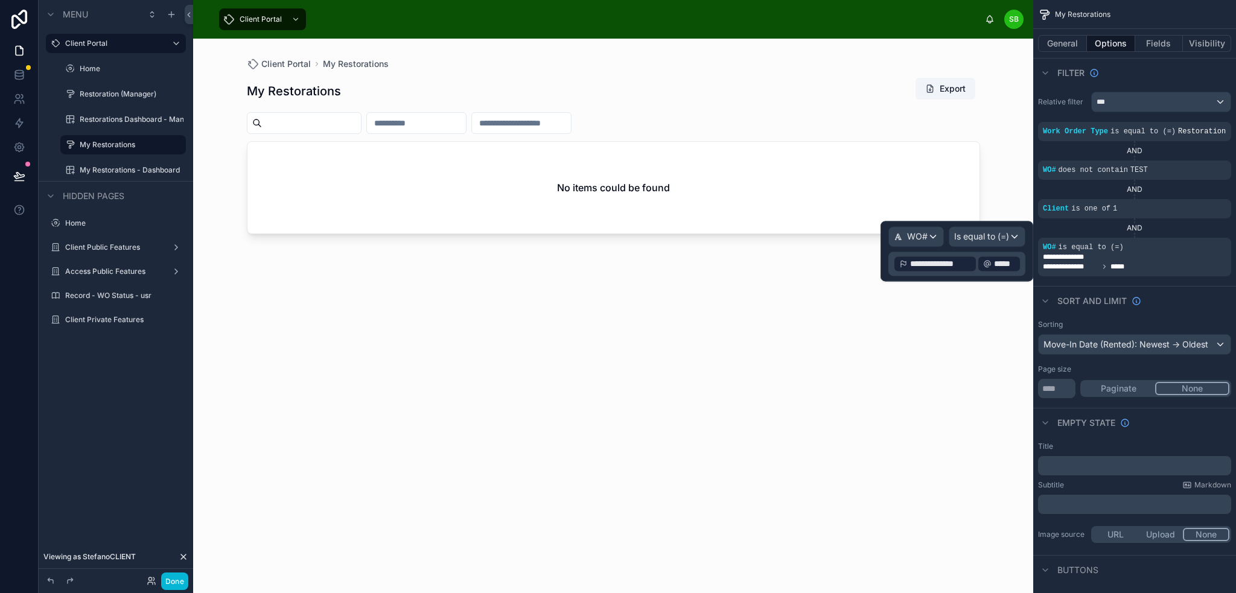
click at [968, 263] on span "**********" at bounding box center [940, 264] width 61 height 12
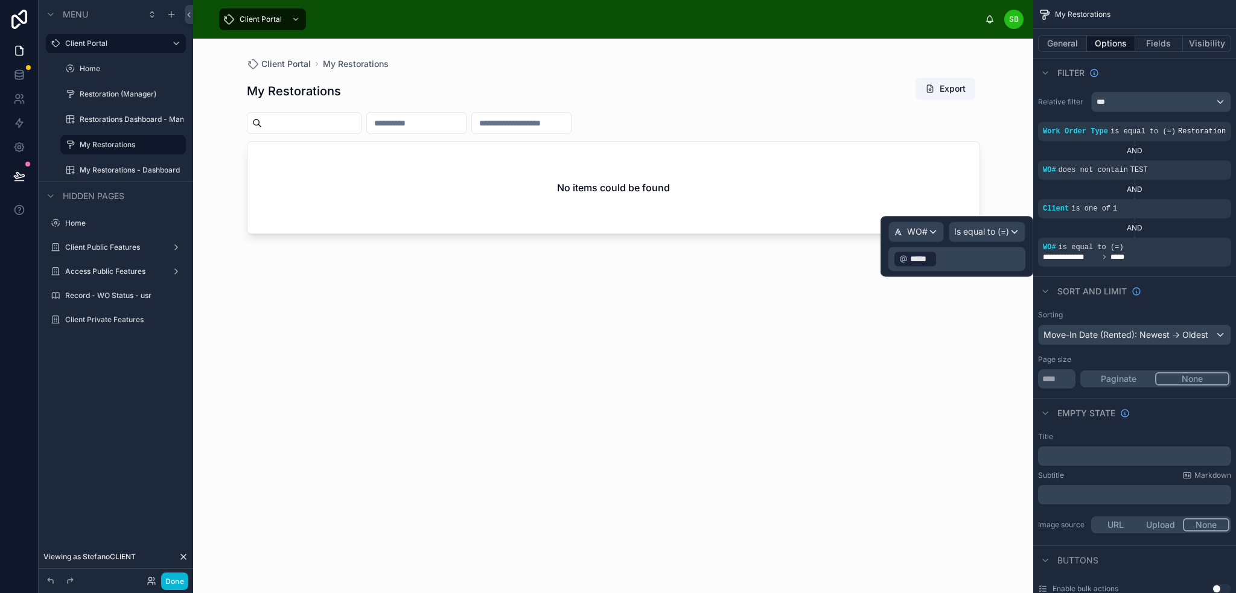
click at [965, 257] on p "﻿ ***** ﻿ ﻿" at bounding box center [958, 258] width 130 height 19
click at [886, 247] on div "WO# Is equal to (=) ﻿ ***** ﻿ ﻿" at bounding box center [957, 246] width 153 height 60
click at [917, 229] on span "WO#" at bounding box center [917, 232] width 21 height 12
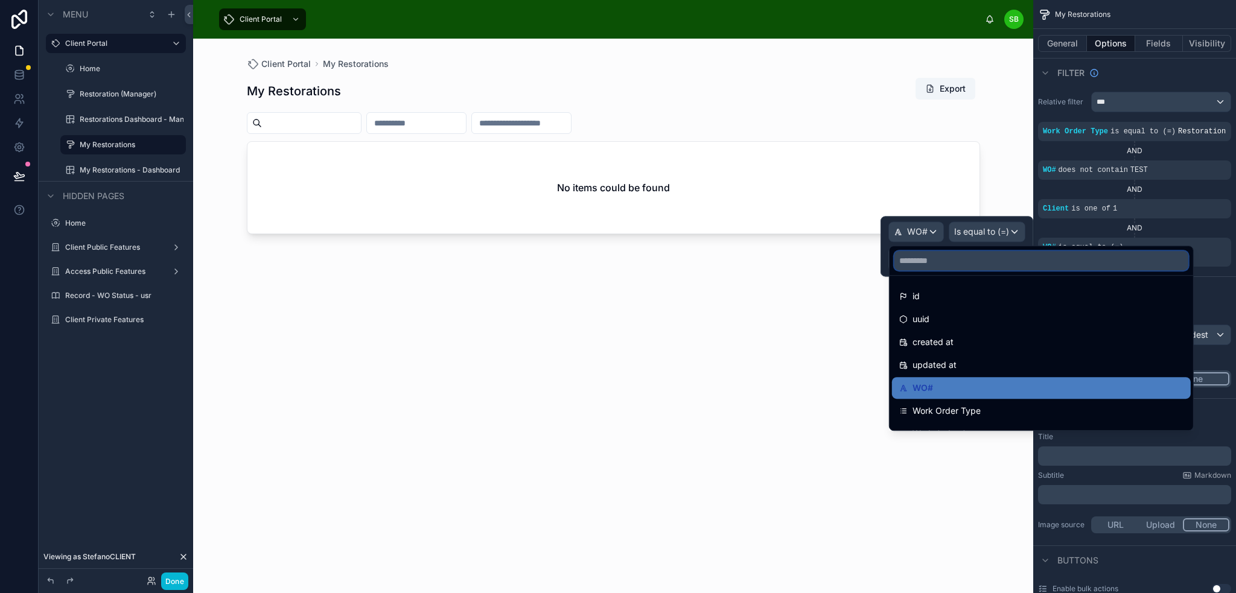
click at [949, 261] on input "text" at bounding box center [1042, 260] width 294 height 19
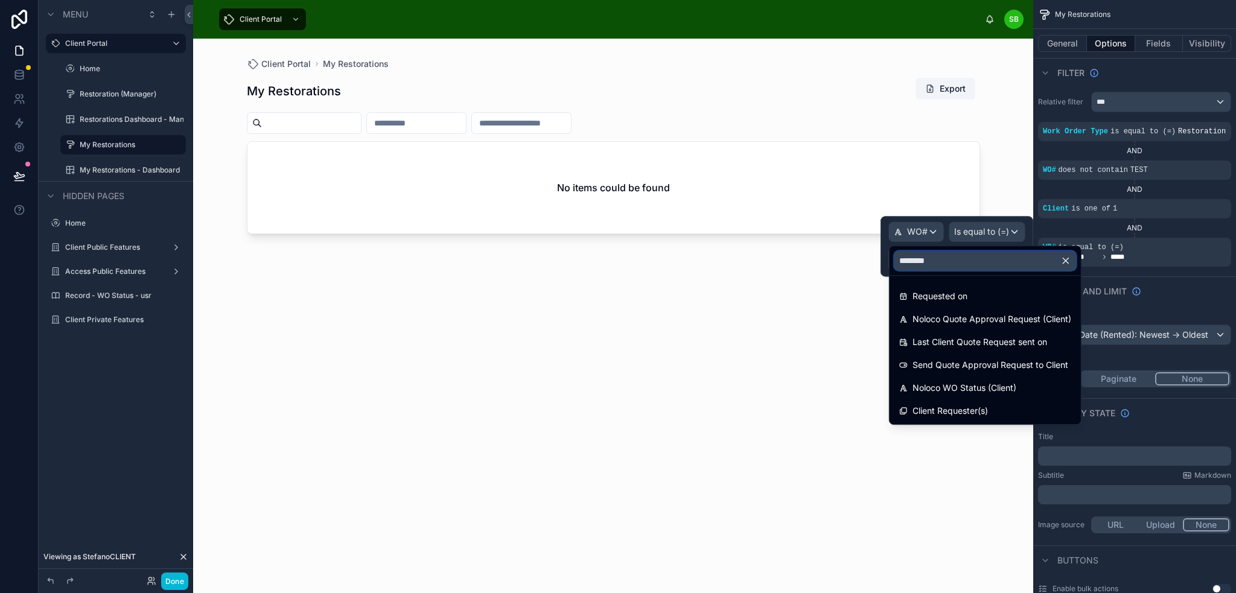
type input "*********"
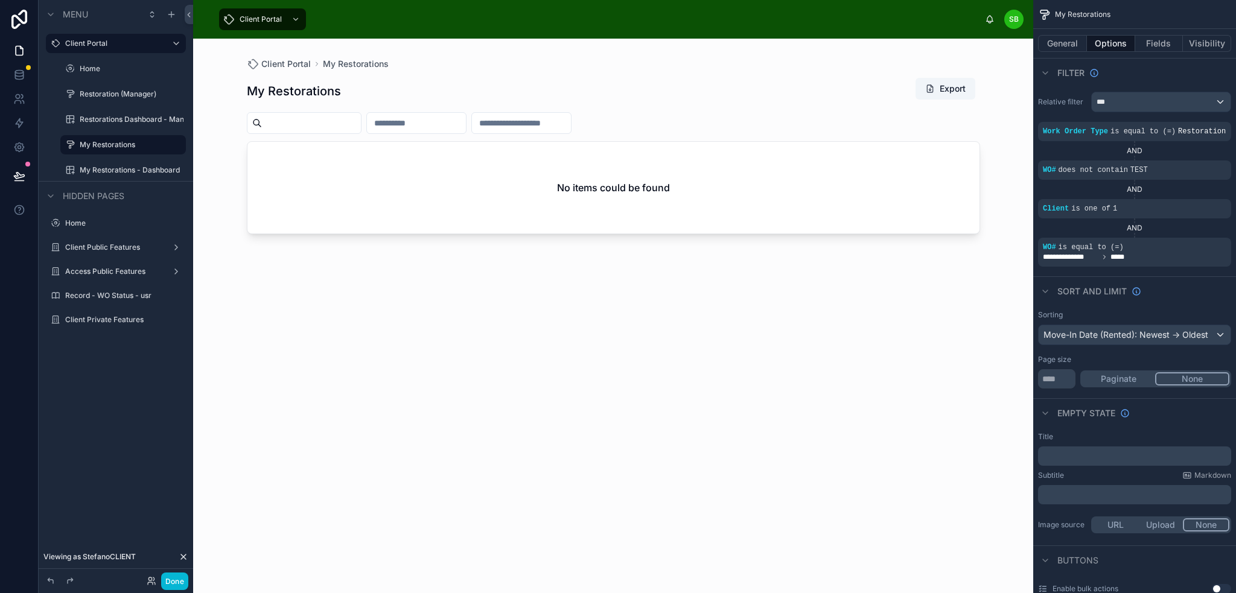
click at [992, 124] on div "Client Portal My Restorations My Restorations Export No items could be found" at bounding box center [614, 309] width 772 height 540
click at [1161, 254] on div "**********" at bounding box center [1134, 257] width 183 height 10
click at [1203, 239] on icon "scrollable content" at bounding box center [1201, 238] width 7 height 7
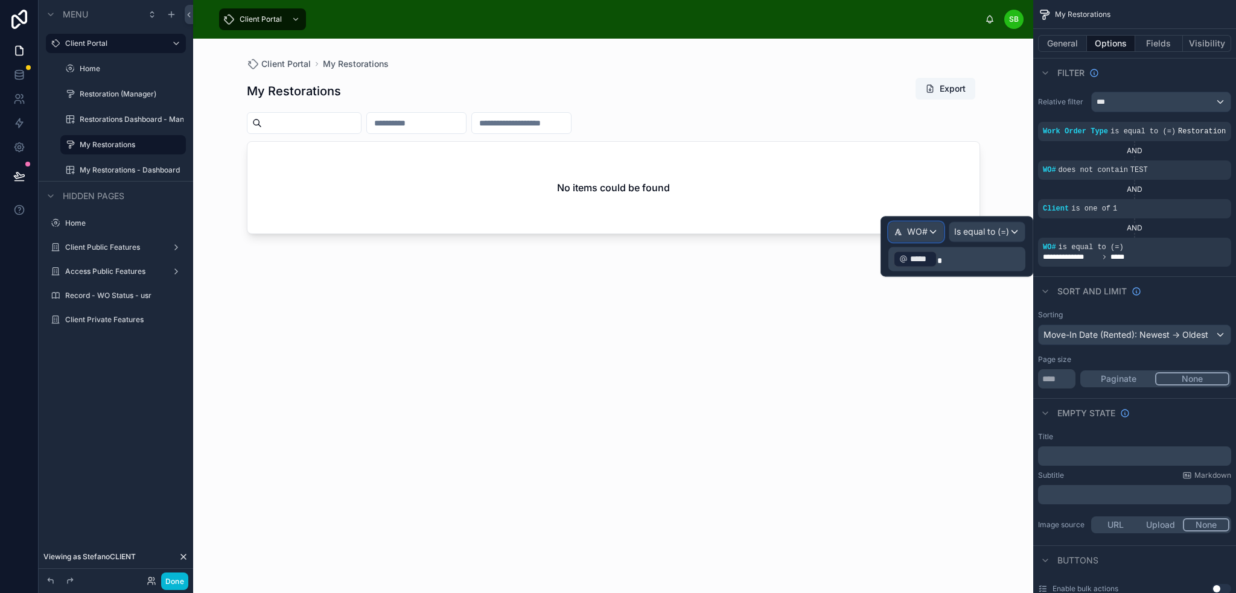
click at [910, 229] on span "WO#" at bounding box center [917, 232] width 21 height 12
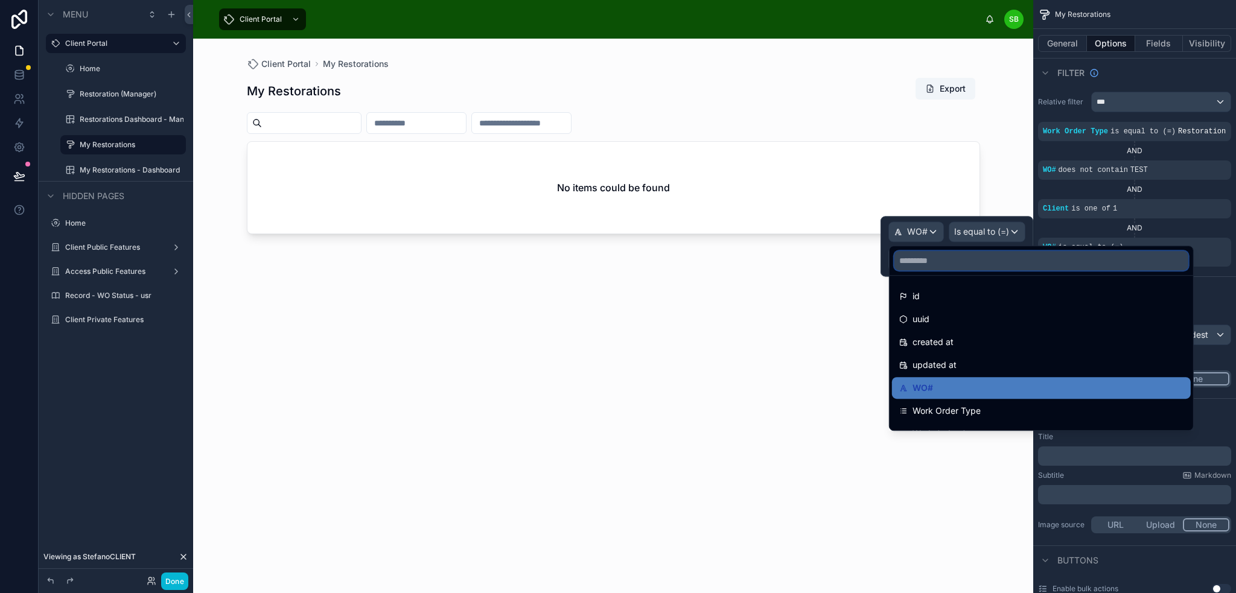
click at [951, 264] on input "text" at bounding box center [1042, 260] width 294 height 19
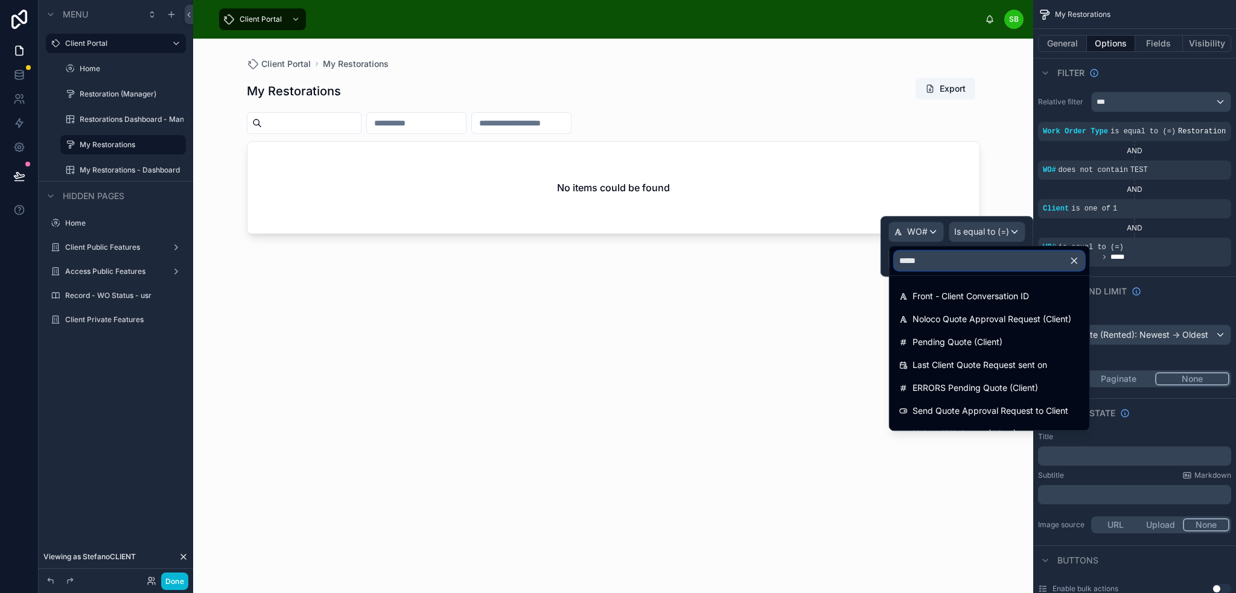
type input "******"
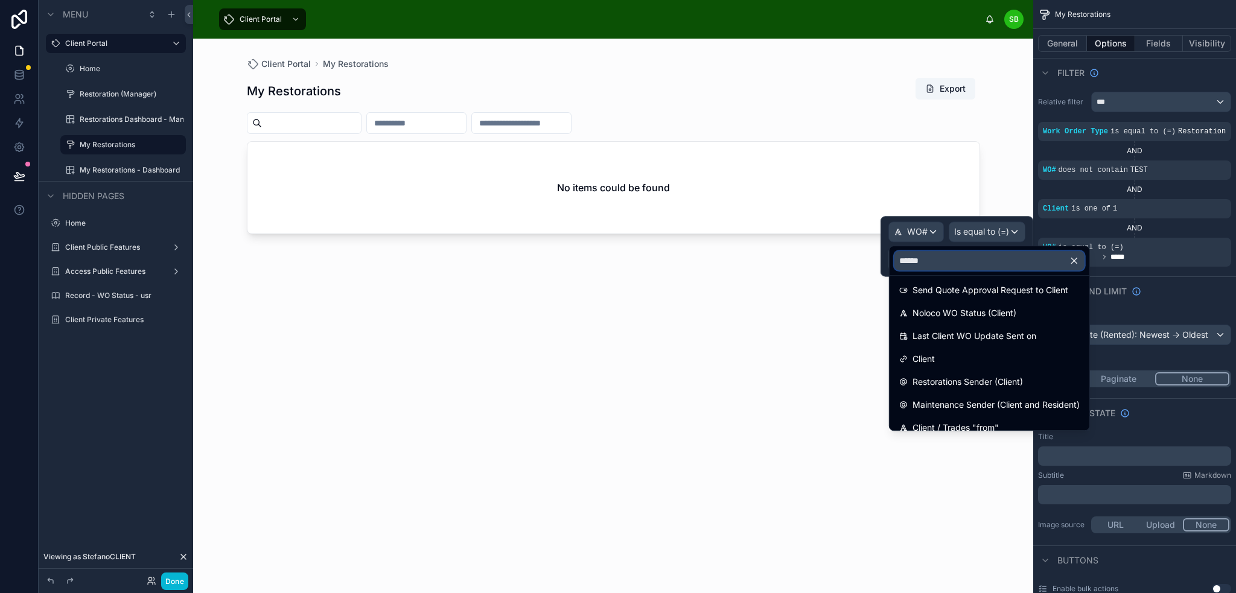
scroll to position [181, 0]
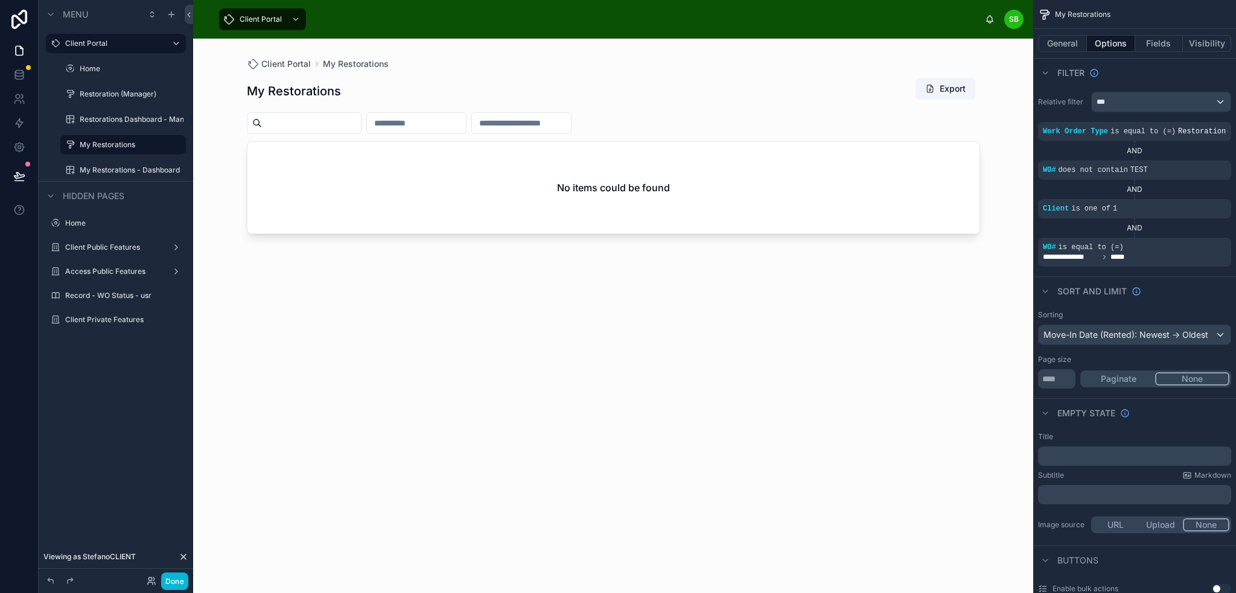
click at [828, 328] on div "My Restorations Export No items could be found" at bounding box center [613, 324] width 733 height 509
click at [15, 76] on icon at bounding box center [19, 77] width 8 height 5
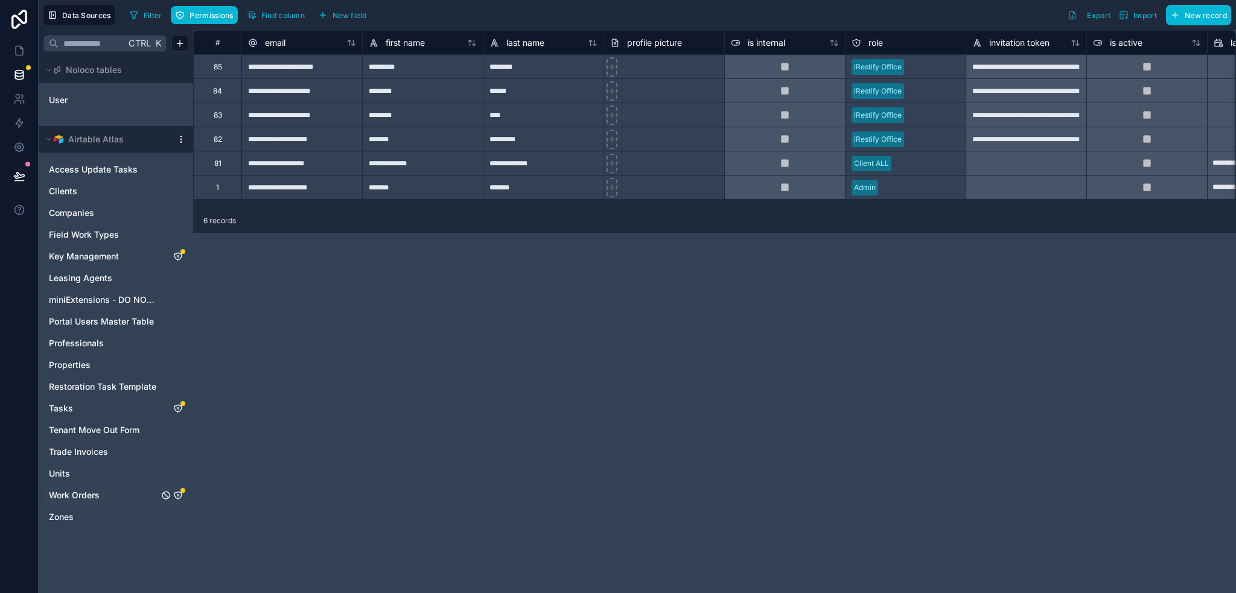
click at [180, 494] on icon "Work Orders" at bounding box center [178, 496] width 10 height 10
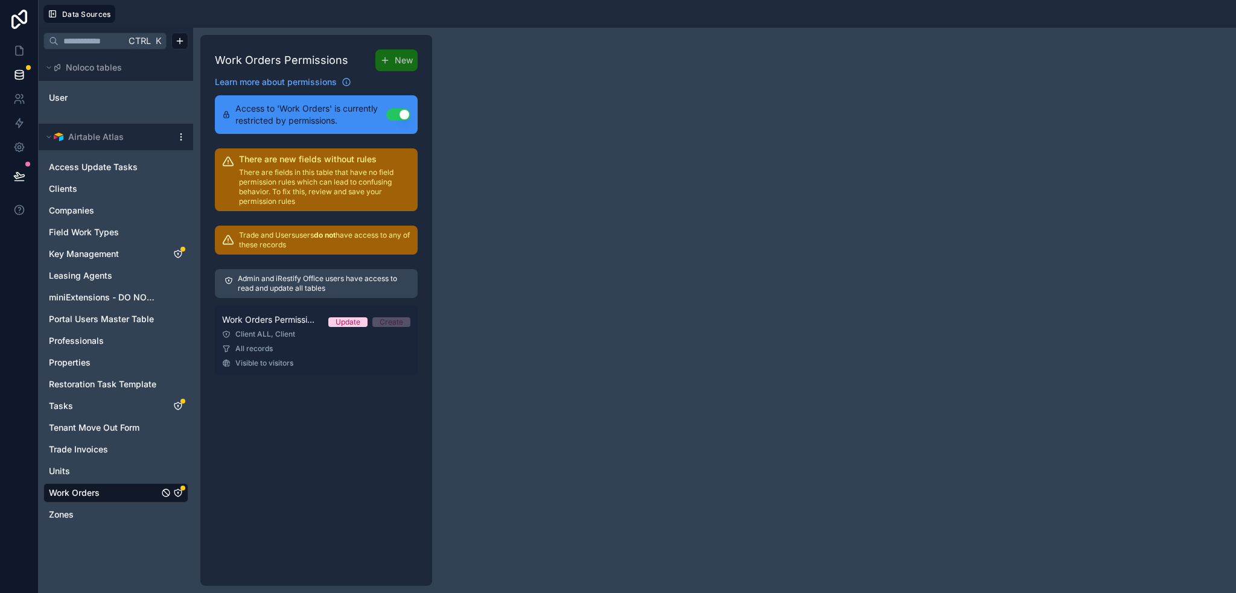
click at [278, 359] on span "Visible to visitors" at bounding box center [264, 364] width 58 height 10
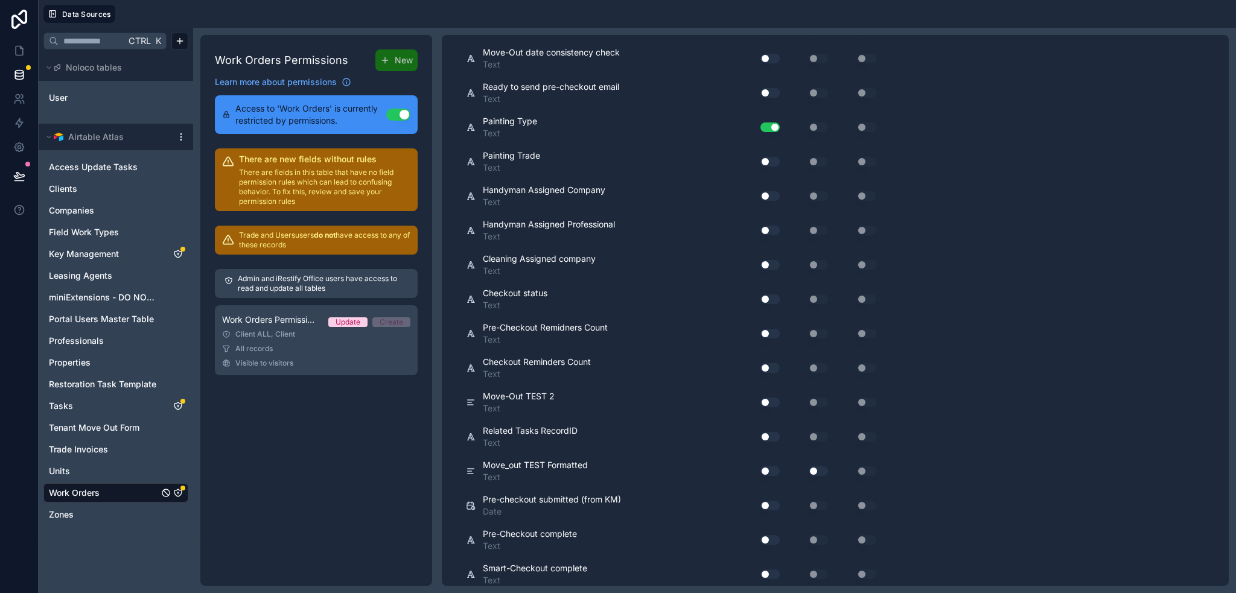
scroll to position [4739, 0]
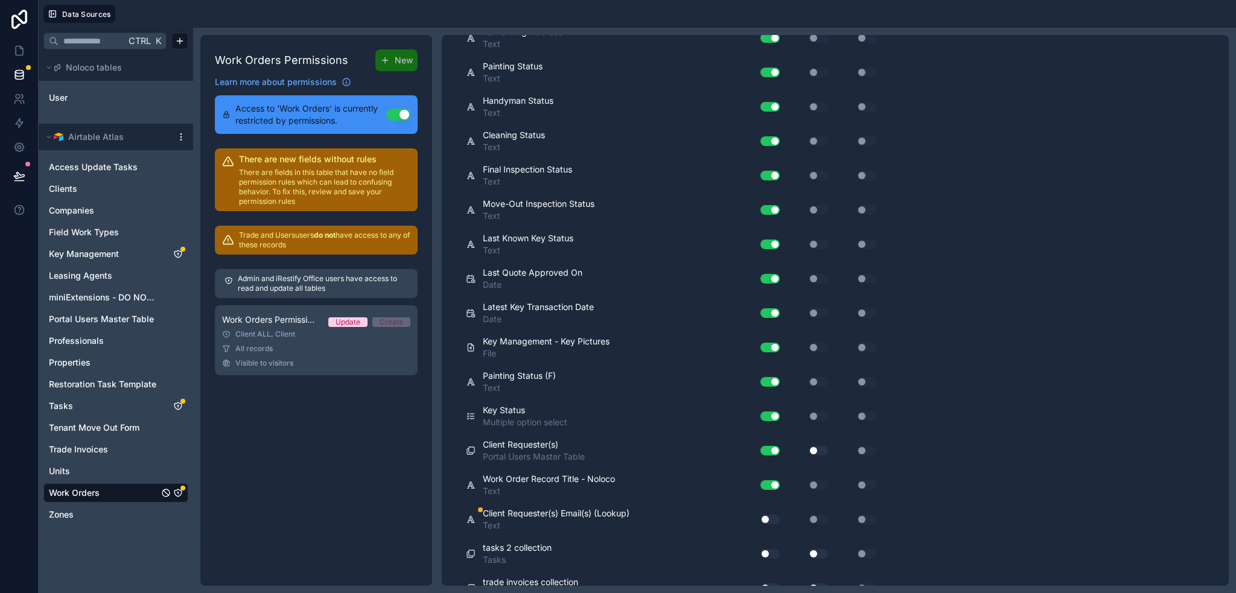
click at [770, 515] on button "Use setting" at bounding box center [770, 520] width 19 height 10
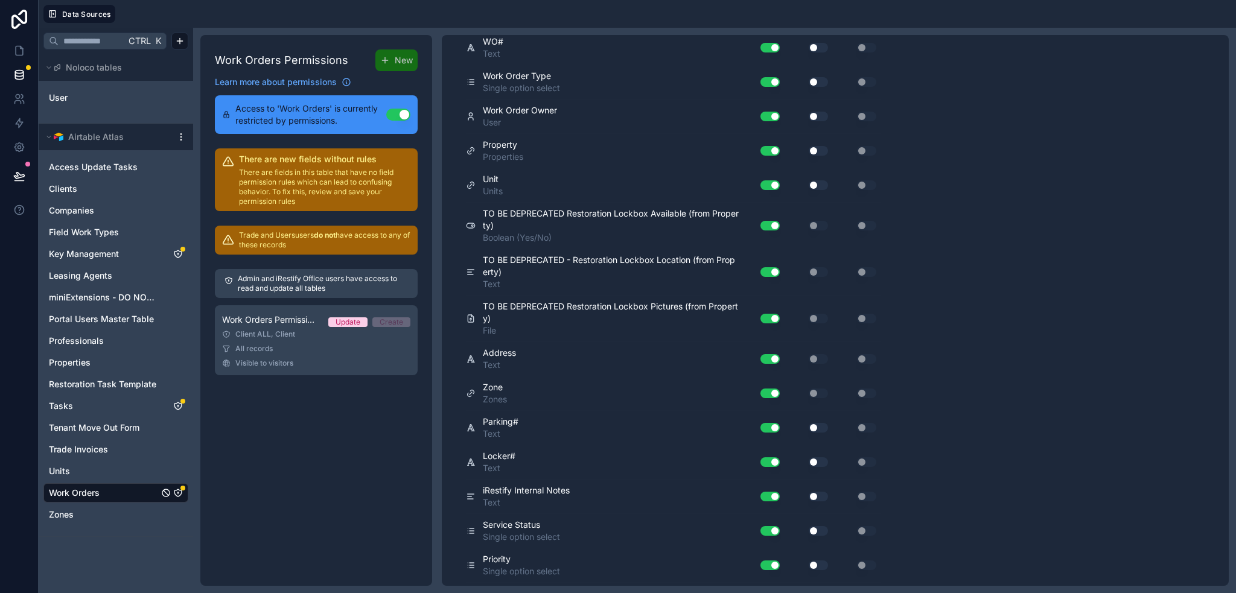
scroll to position [0, 0]
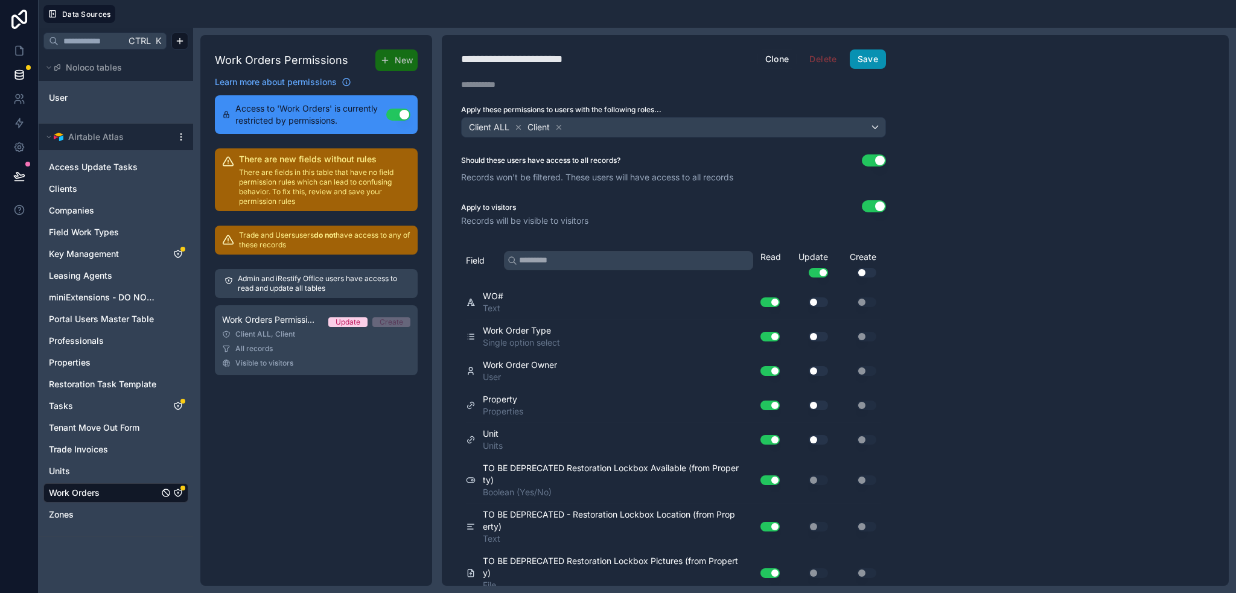
click at [866, 58] on button "Save" at bounding box center [868, 58] width 36 height 19
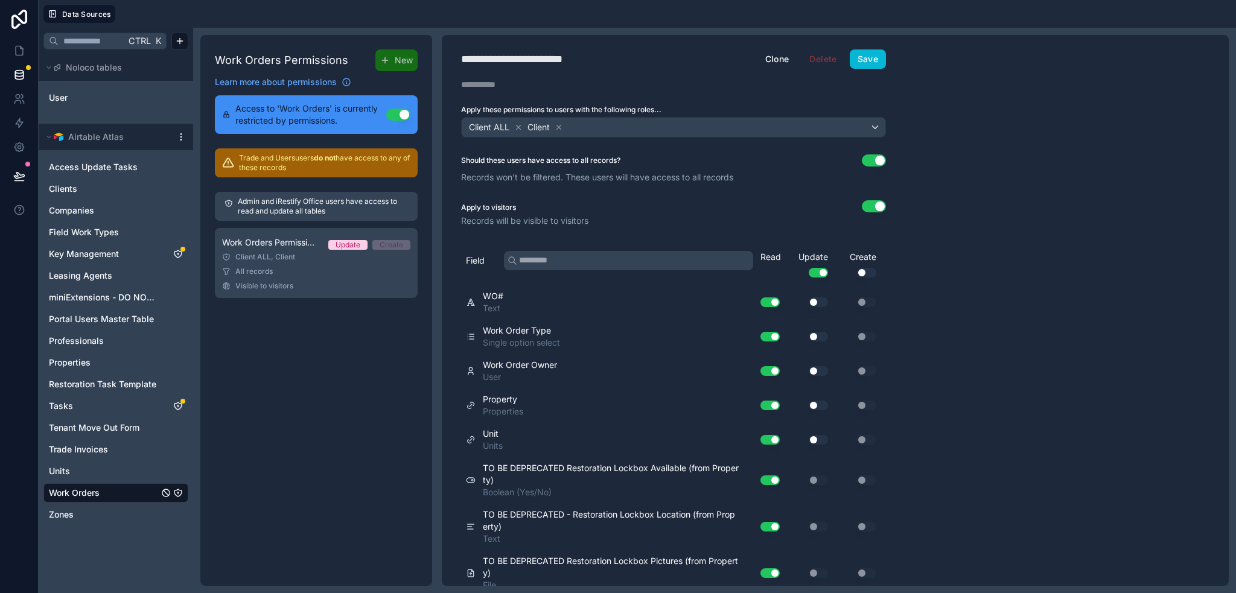
click at [182, 135] on html "**********" at bounding box center [618, 296] width 1236 height 593
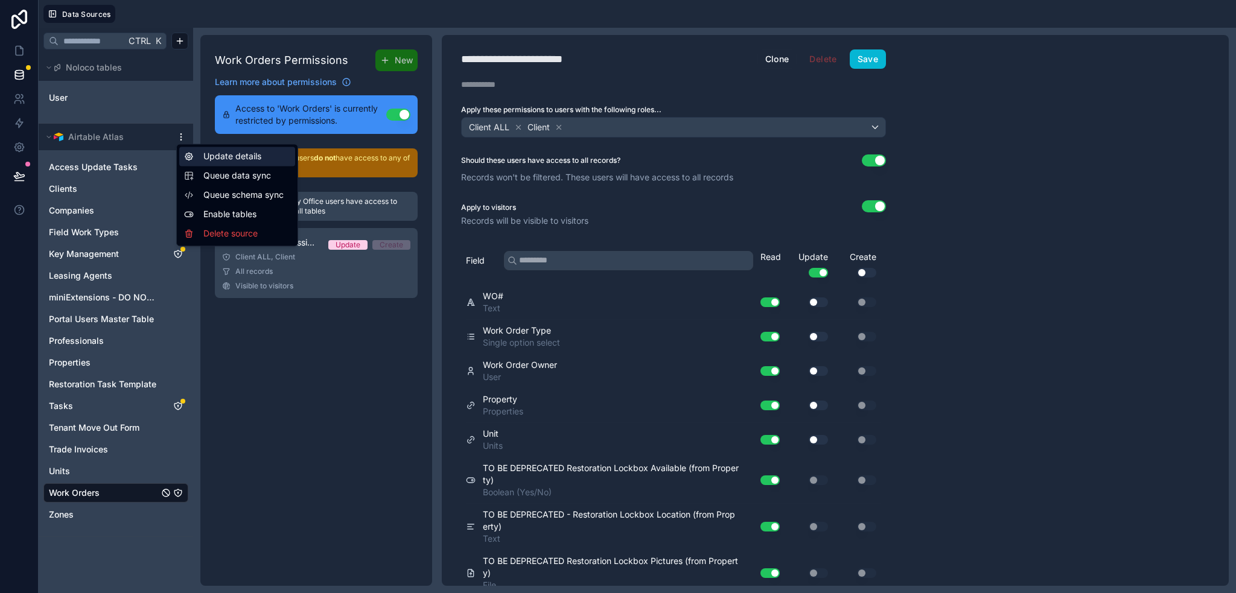
click at [225, 156] on div "Update details" at bounding box center [237, 156] width 116 height 19
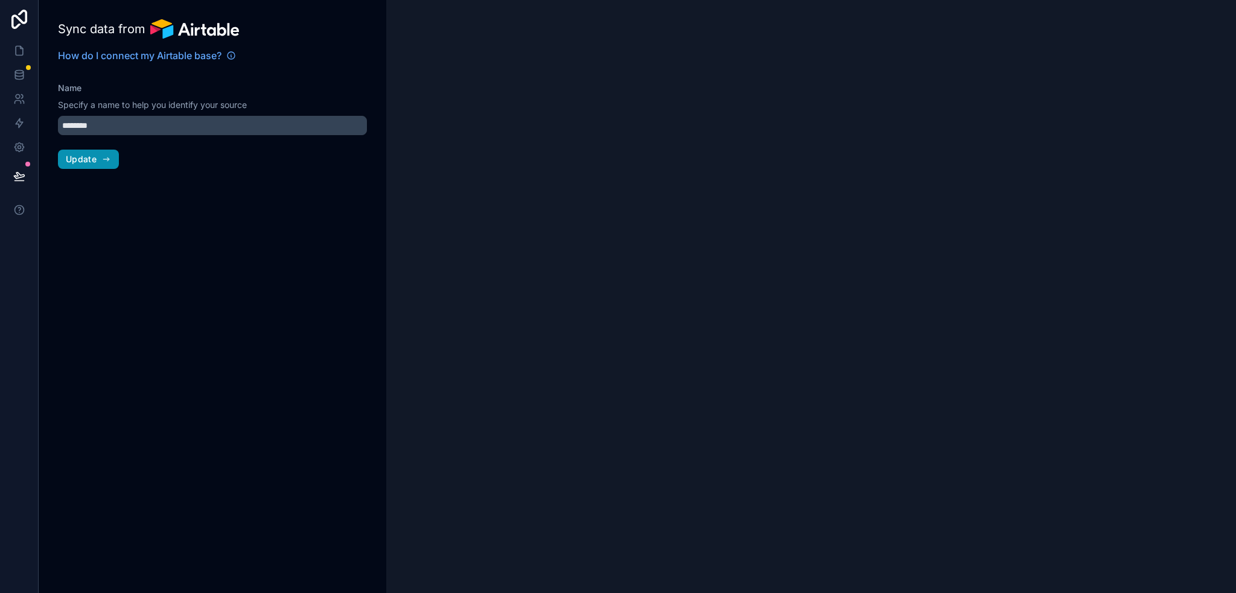
type input "**********"
click at [82, 161] on span "Update" at bounding box center [81, 159] width 31 height 11
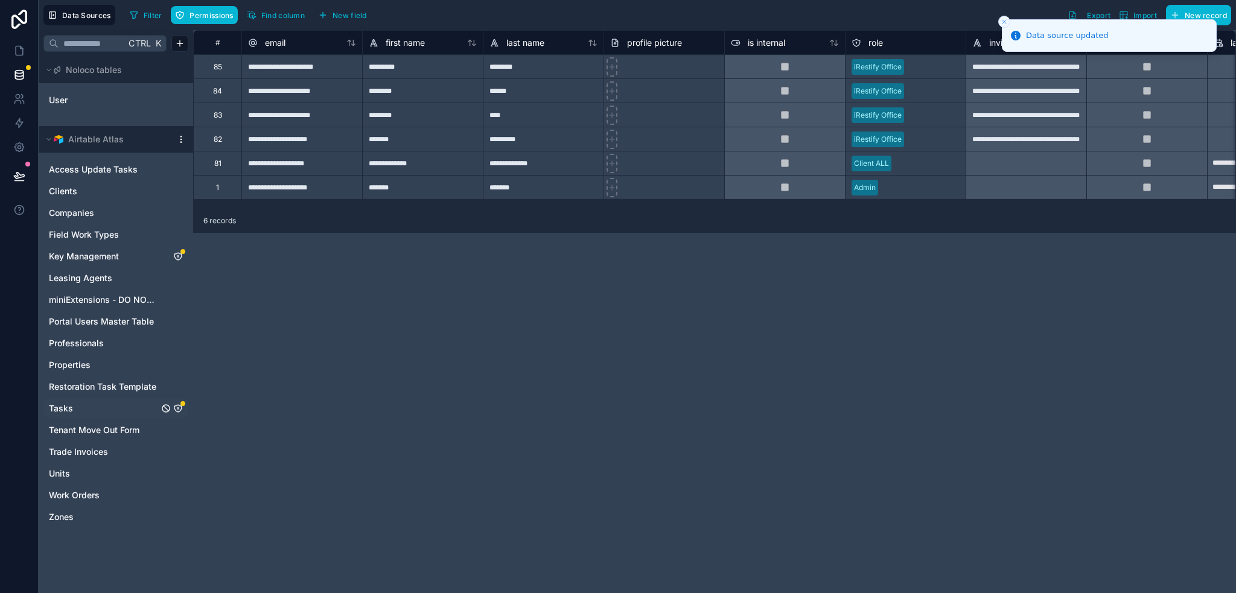
click at [178, 404] on icon "Tasks" at bounding box center [178, 409] width 10 height 10
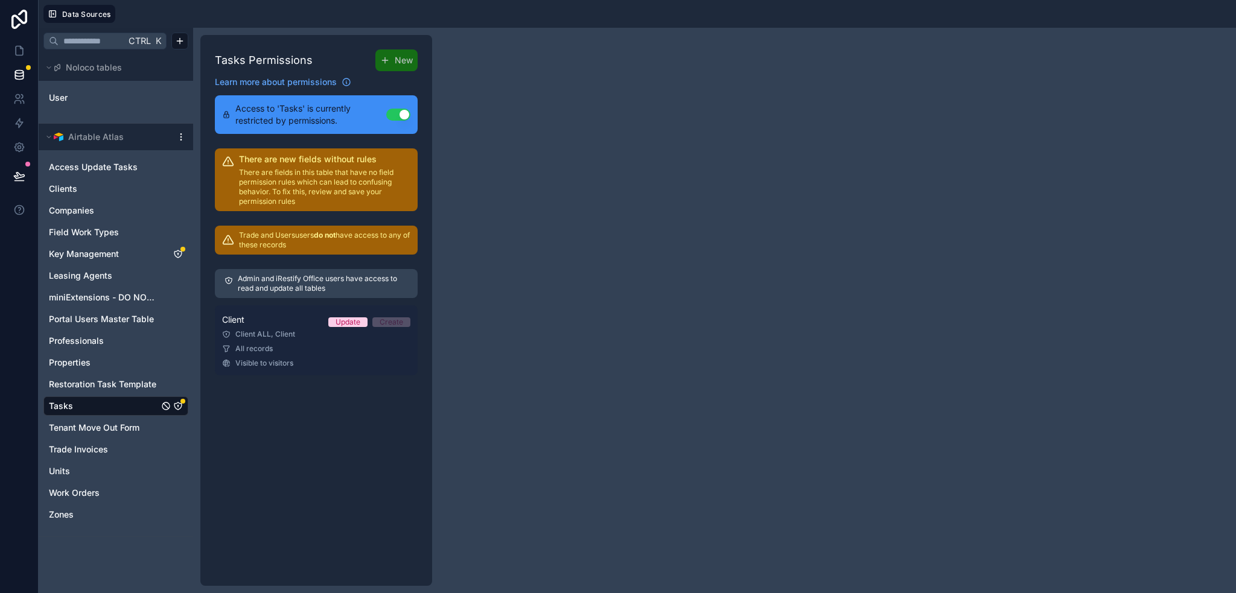
click at [313, 345] on div "All records" at bounding box center [316, 349] width 188 height 10
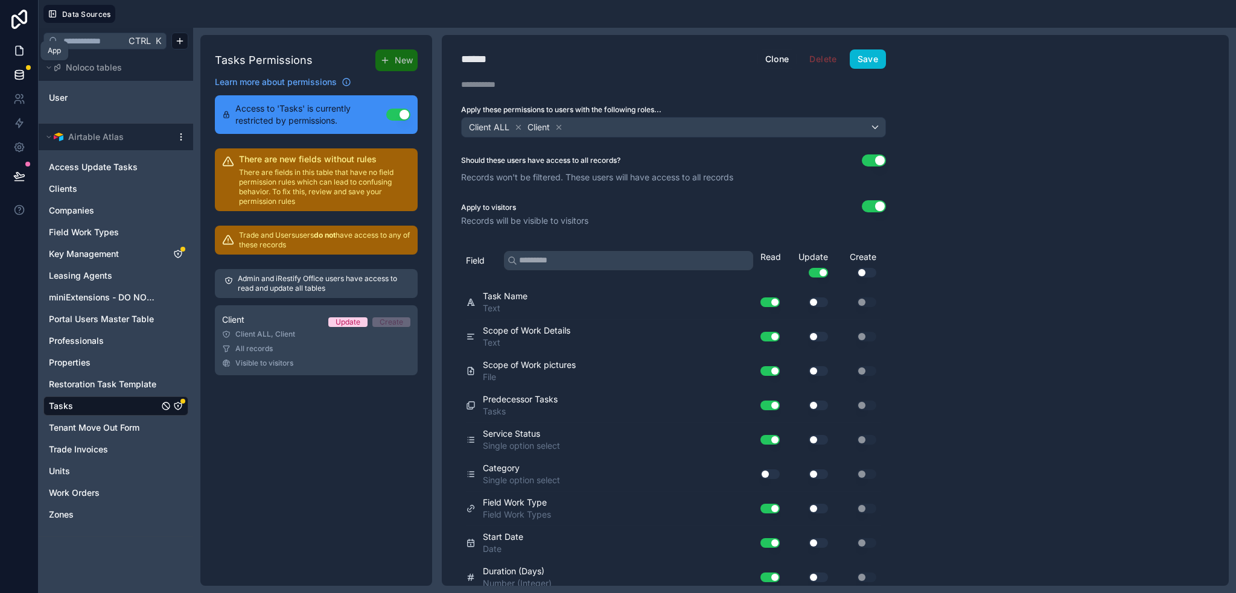
click at [19, 49] on icon at bounding box center [19, 51] width 12 height 12
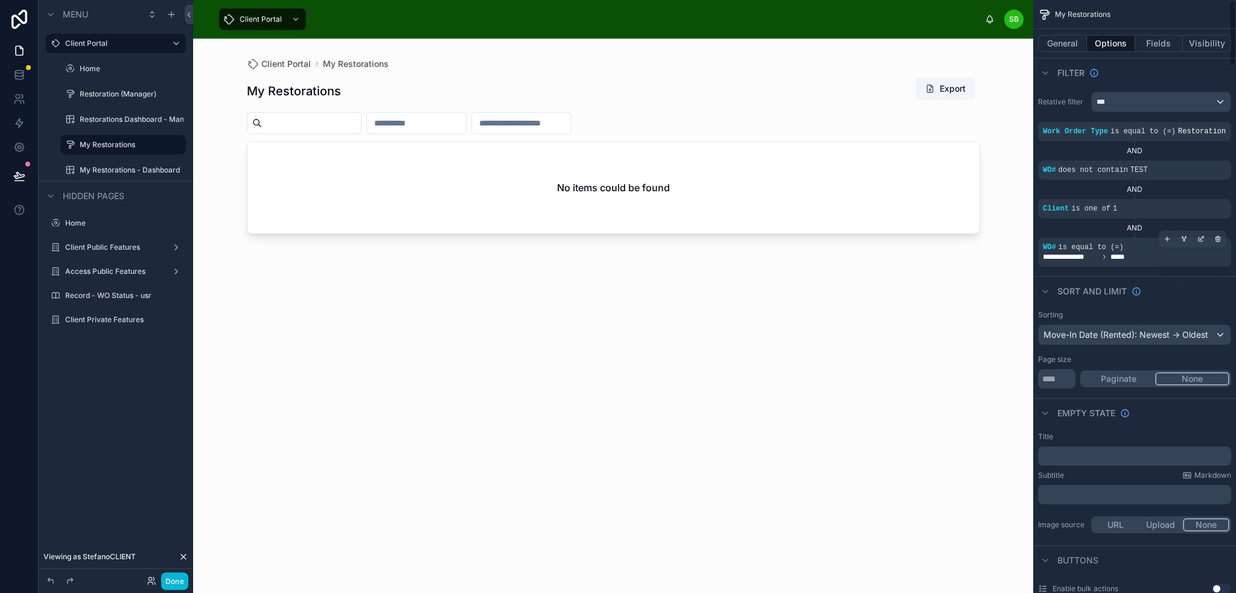
click at [1140, 253] on div "**********" at bounding box center [1134, 257] width 183 height 10
click at [1202, 237] on icon "scrollable content" at bounding box center [1202, 237] width 1 height 1
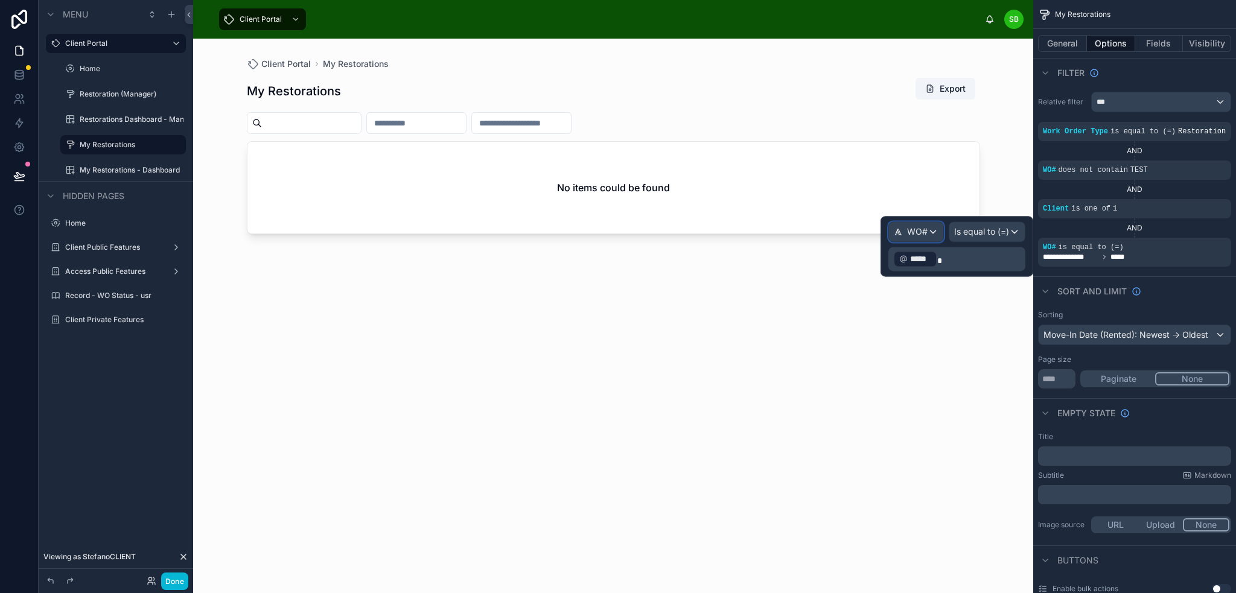
click at [898, 234] on icon at bounding box center [898, 232] width 8 height 8
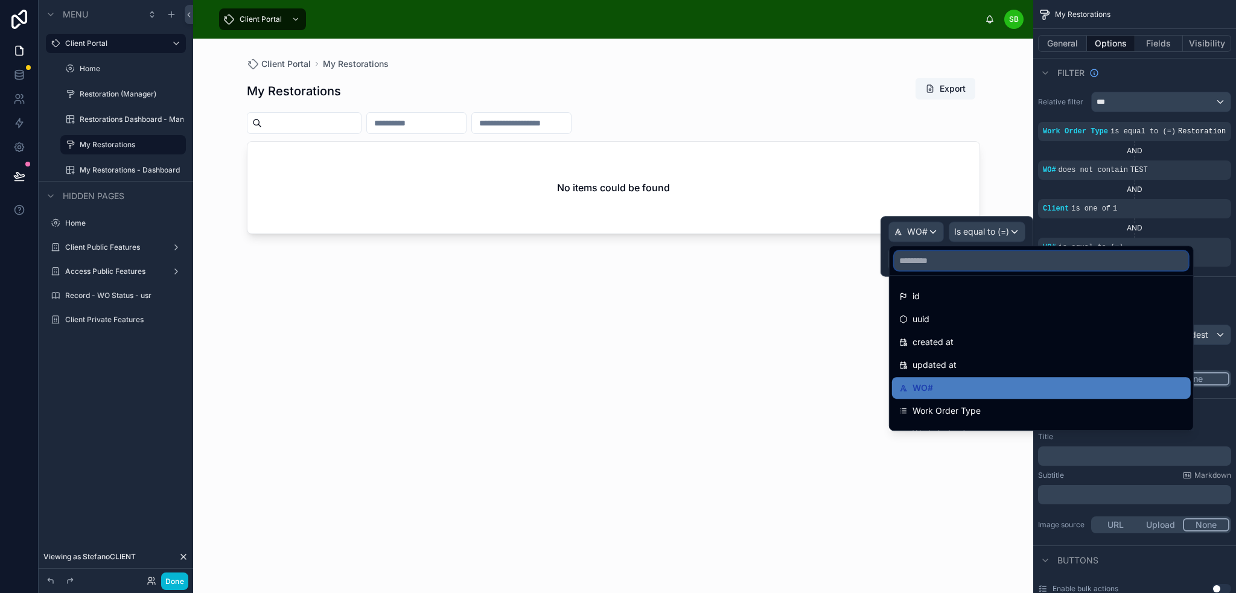
click at [944, 265] on input "text" at bounding box center [1042, 260] width 294 height 19
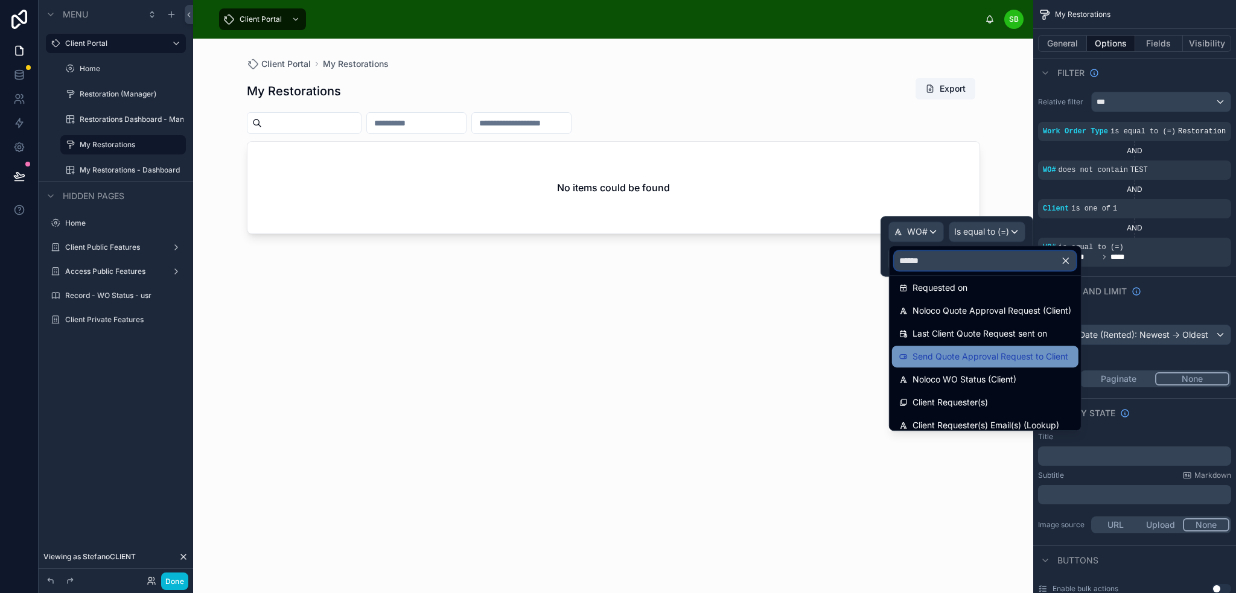
scroll to position [17, 0]
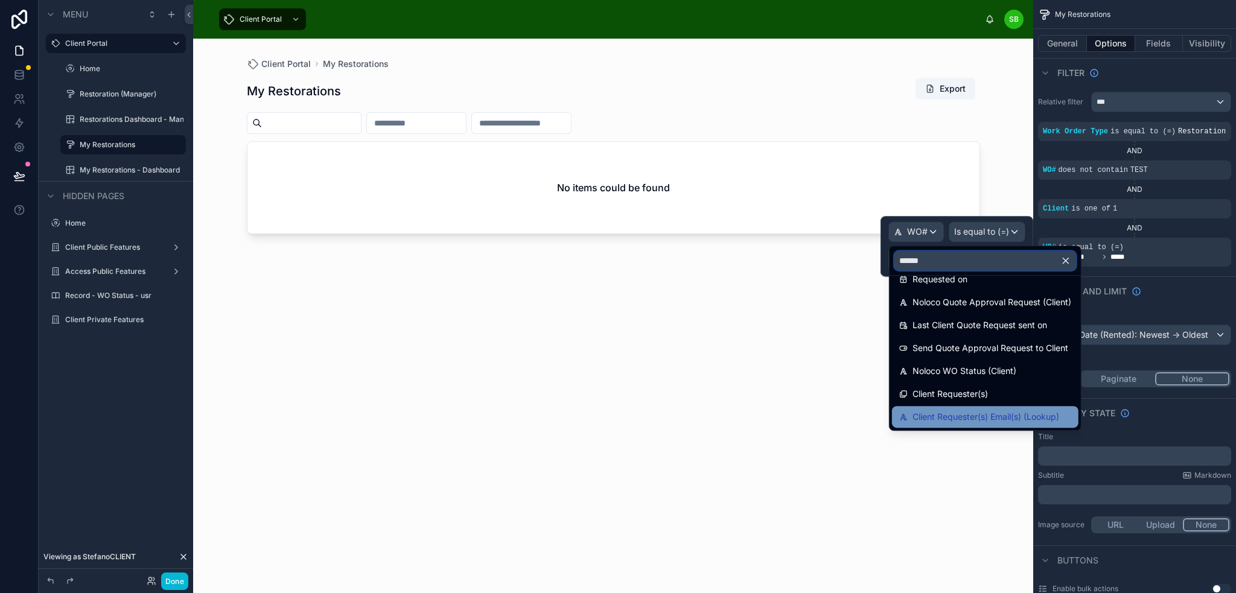
type input "******"
click at [995, 409] on div "Client Requester(s) Email(s) (Lookup)" at bounding box center [985, 417] width 187 height 22
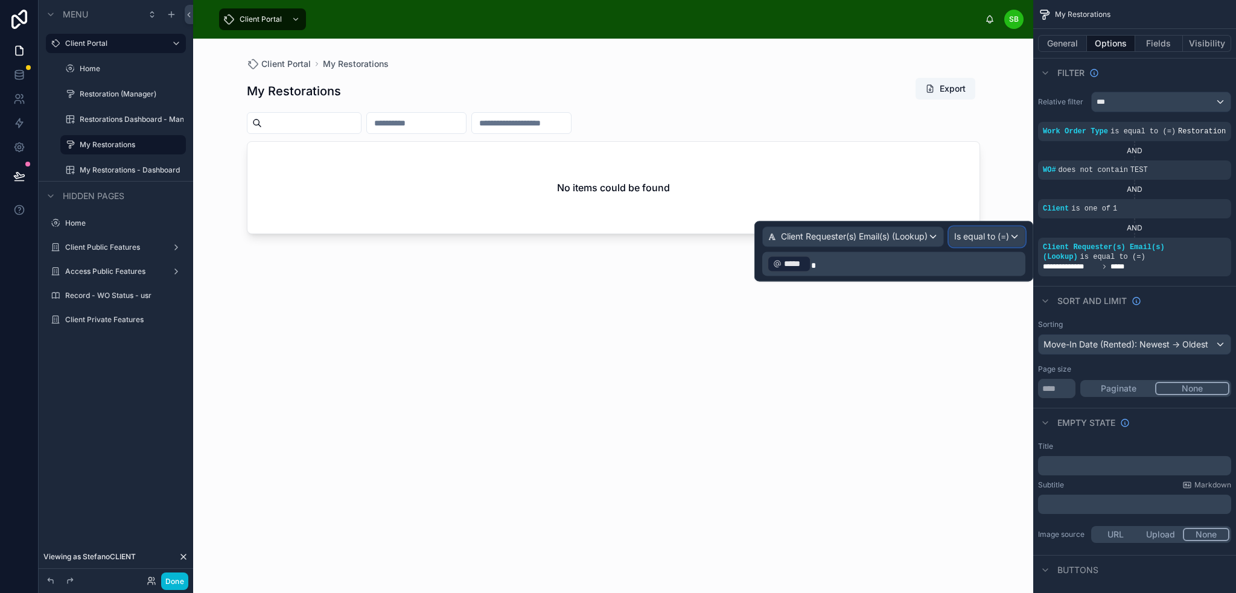
click at [986, 238] on span "Is equal to (=)" at bounding box center [981, 237] width 55 height 12
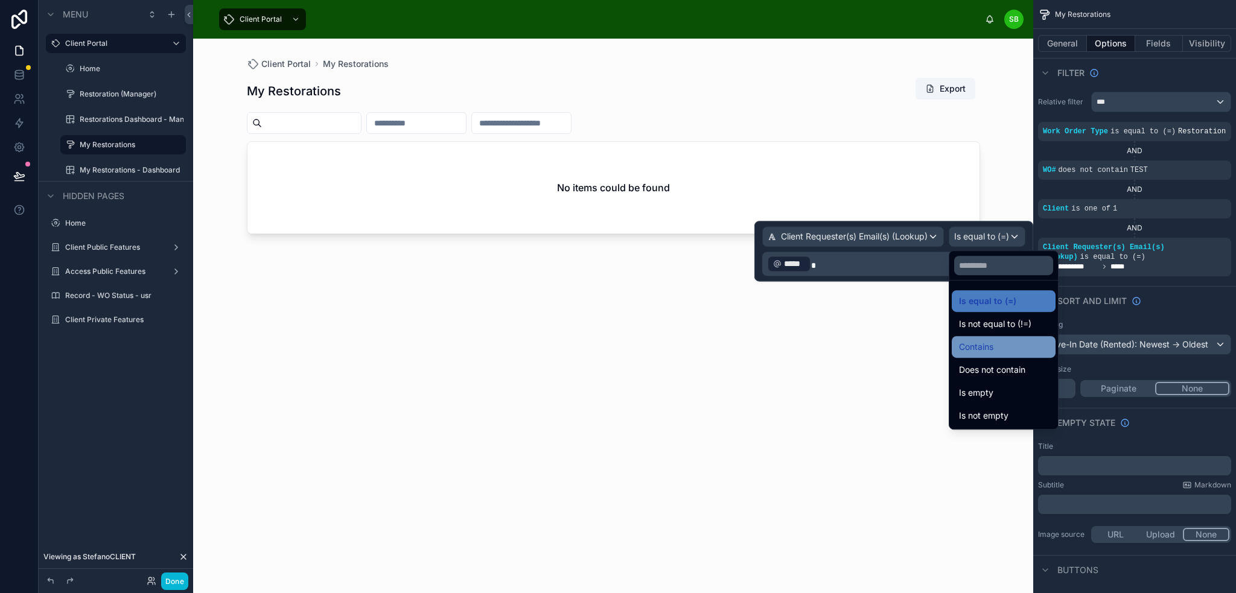
click at [1007, 348] on div "Contains" at bounding box center [1003, 347] width 89 height 14
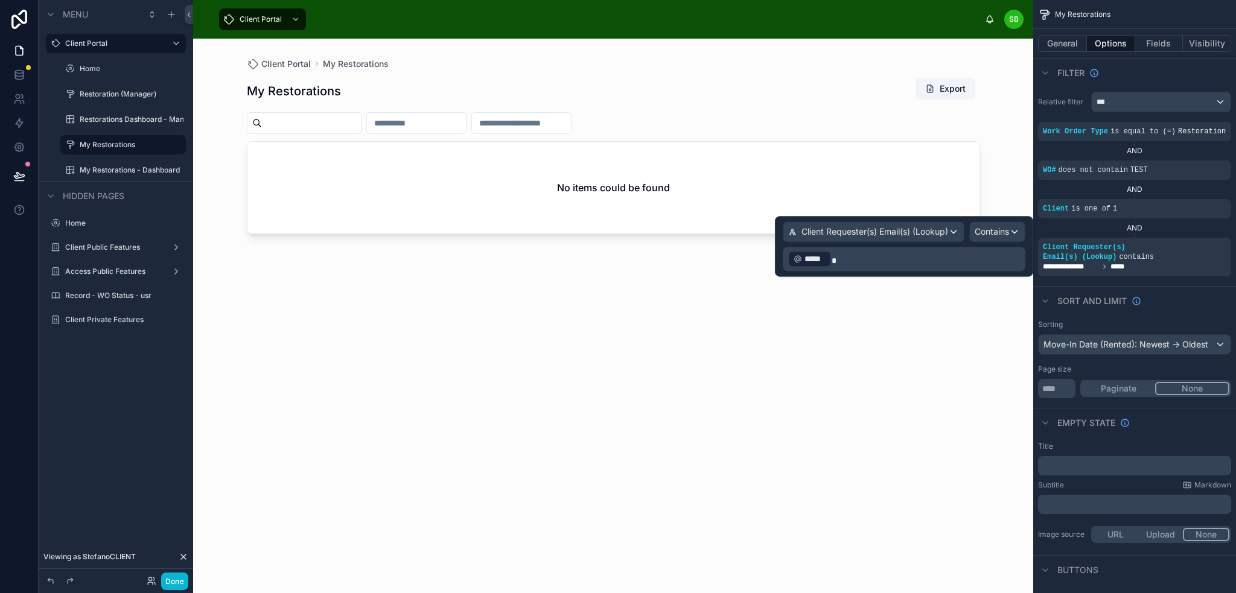
click at [887, 258] on p "﻿ ***** ﻿" at bounding box center [905, 258] width 235 height 19
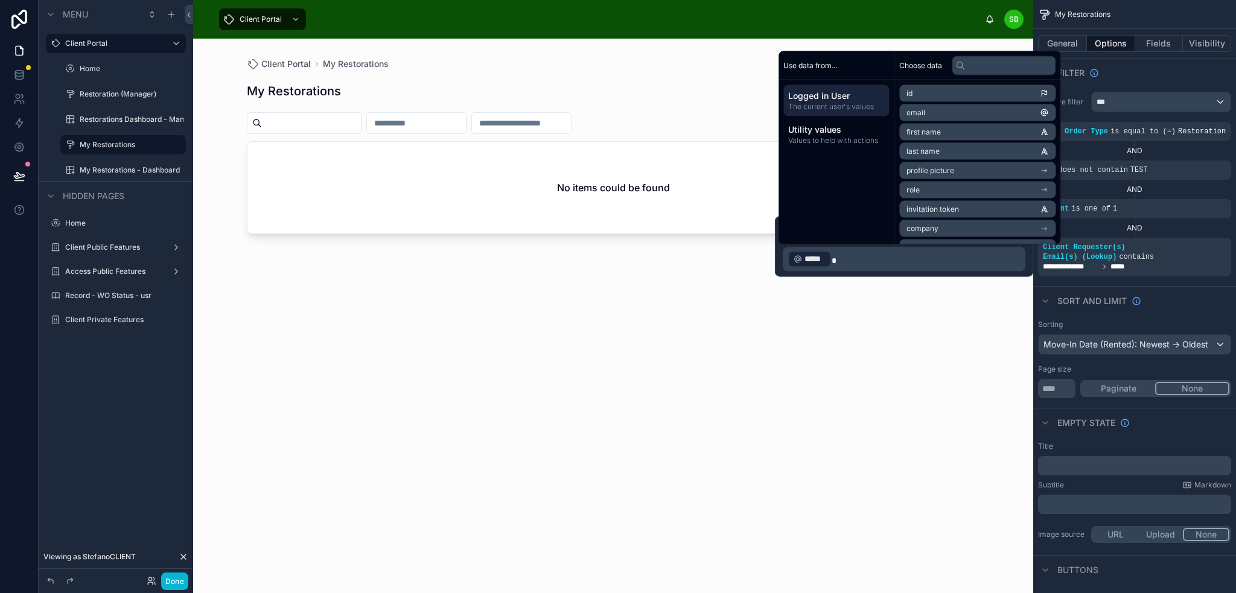
click at [919, 260] on p "﻿ ***** ﻿" at bounding box center [905, 258] width 235 height 19
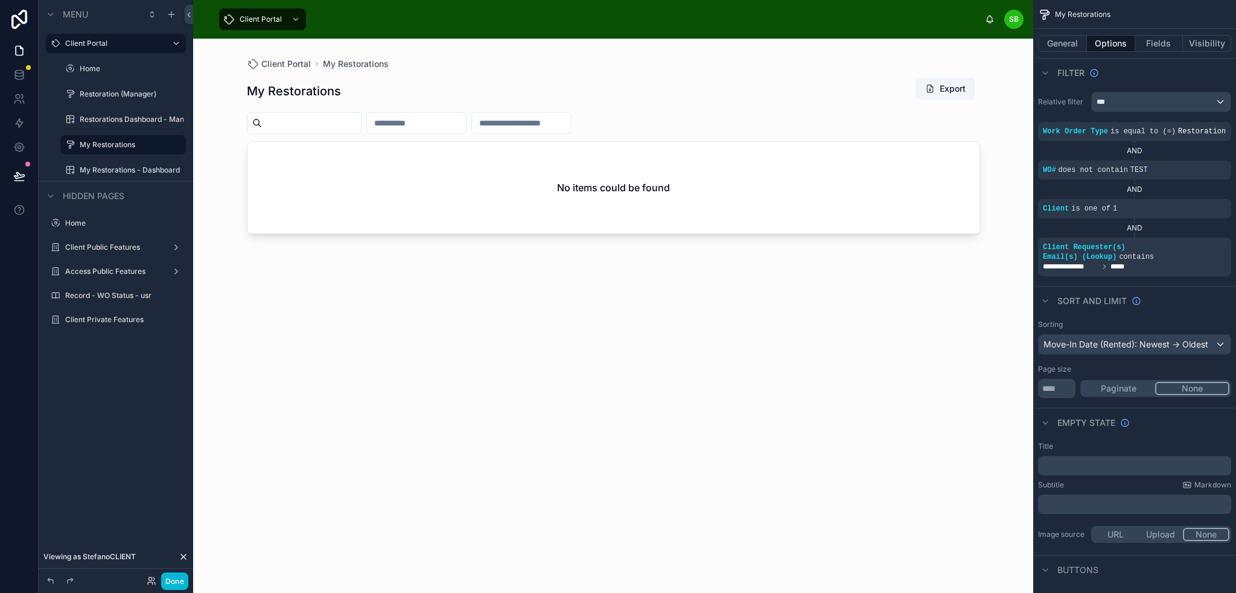
click at [913, 310] on div "My Restorations Export No items could be found" at bounding box center [613, 324] width 733 height 509
click at [1126, 250] on span "Client Requester(s) Email(s) (Lookup)" at bounding box center [1084, 252] width 83 height 18
click at [1131, 262] on div "**********" at bounding box center [1134, 267] width 183 height 10
click at [1202, 237] on icon "scrollable content" at bounding box center [1201, 238] width 7 height 7
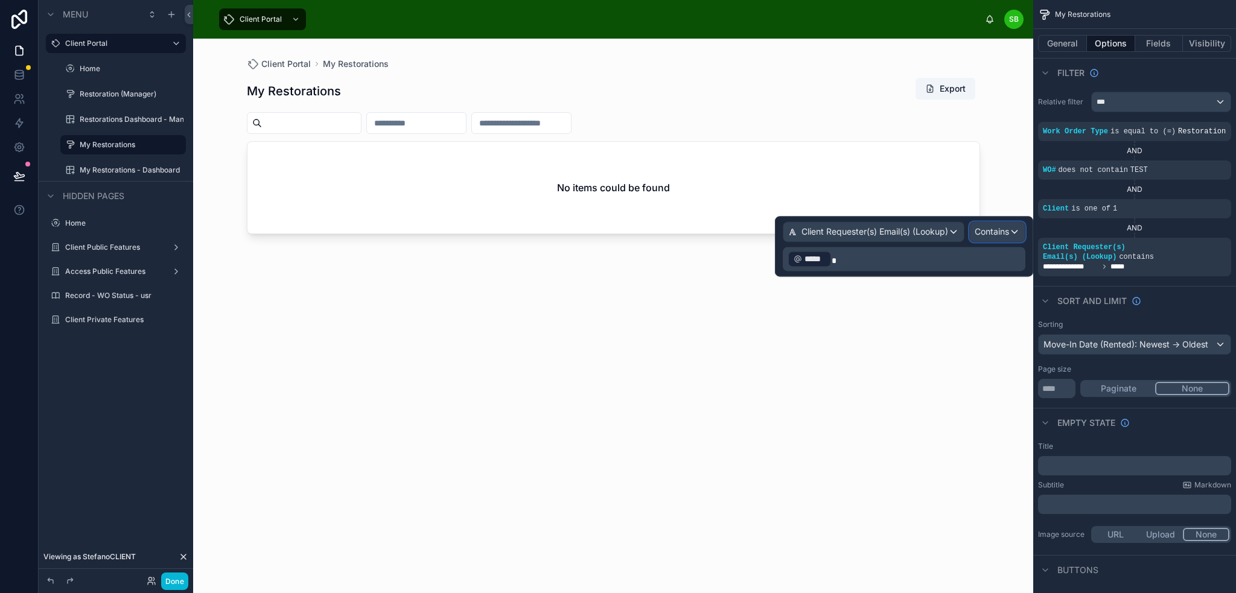
click at [994, 229] on span "Contains" at bounding box center [992, 232] width 34 height 12
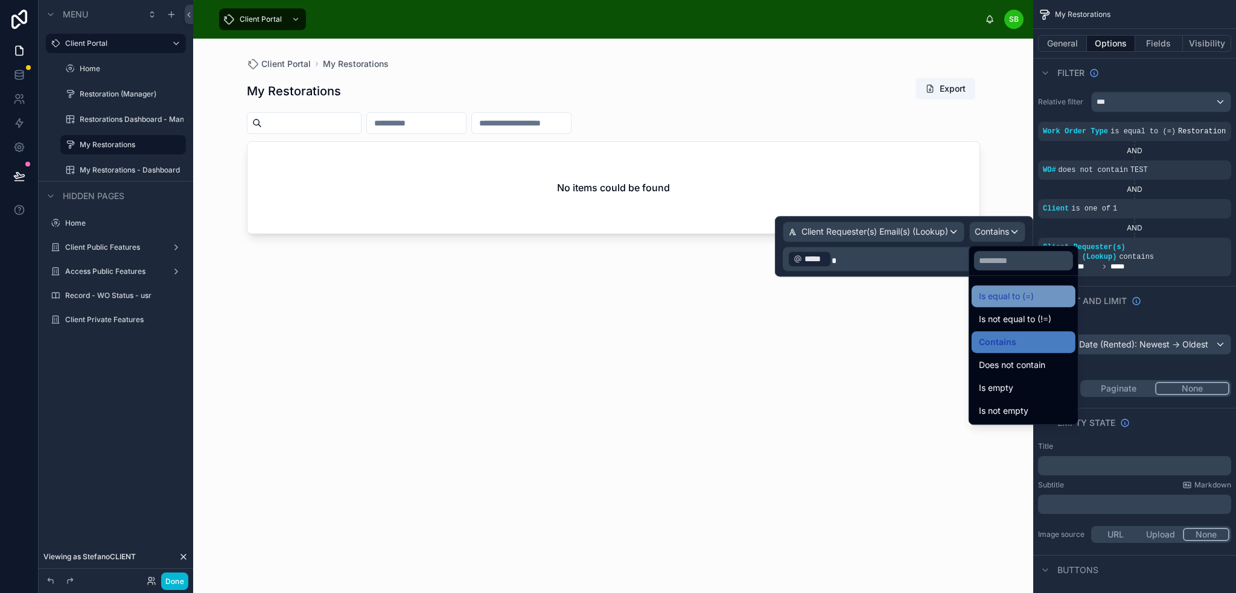
click at [1010, 292] on span "Is equal to (=)" at bounding box center [1006, 296] width 55 height 14
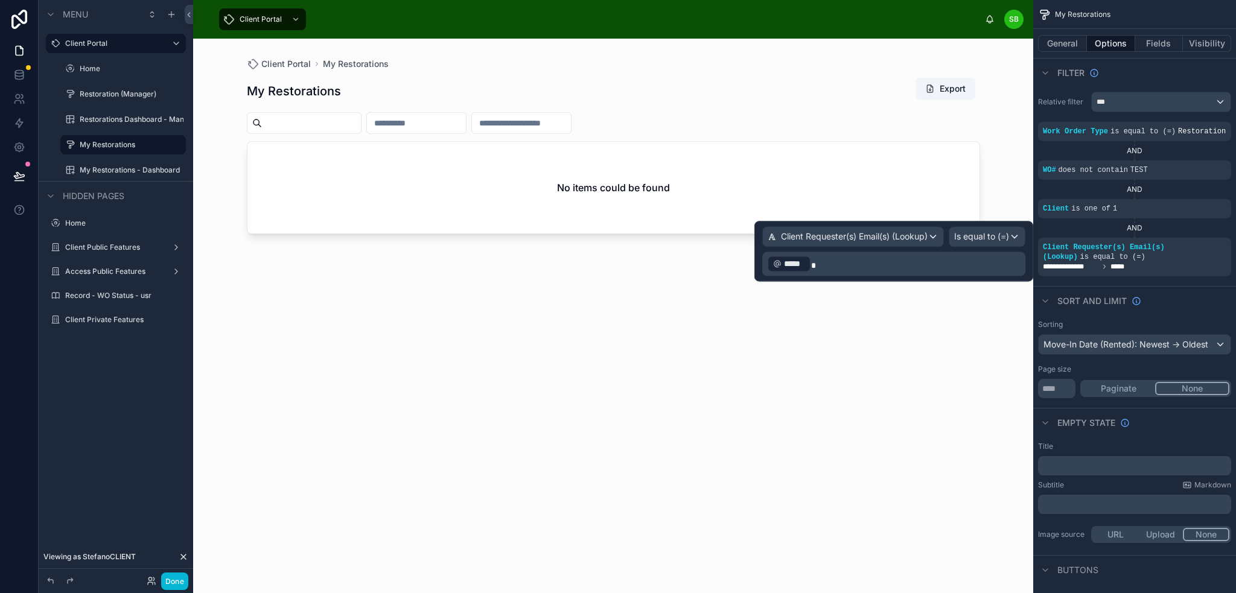
click at [925, 298] on div "My Restorations Export No items could be found" at bounding box center [613, 324] width 733 height 509
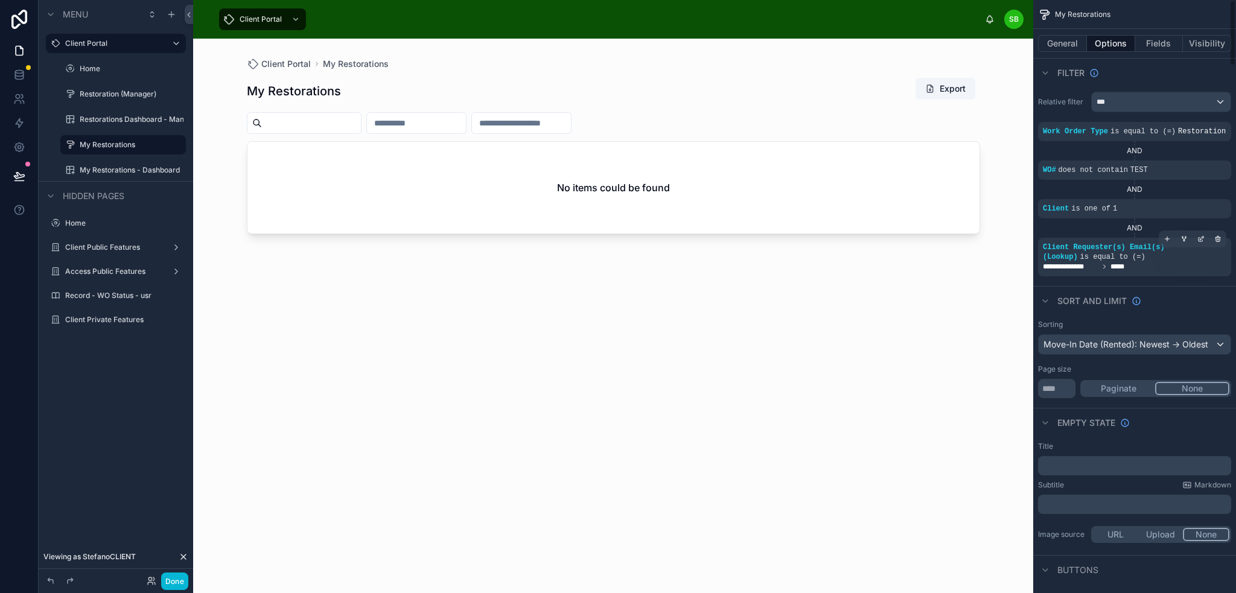
click at [1108, 266] on icon "scrollable content" at bounding box center [1104, 266] width 7 height 7
click at [1200, 237] on icon "scrollable content" at bounding box center [1201, 238] width 7 height 7
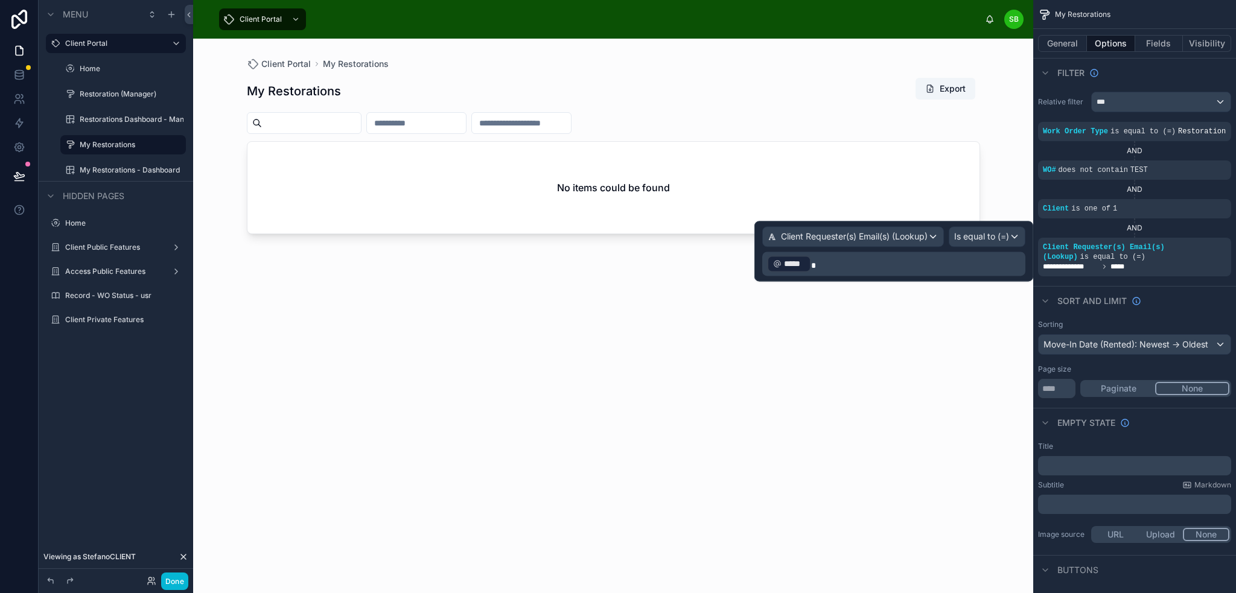
click at [838, 267] on p "﻿ ***** ﻿" at bounding box center [895, 263] width 256 height 19
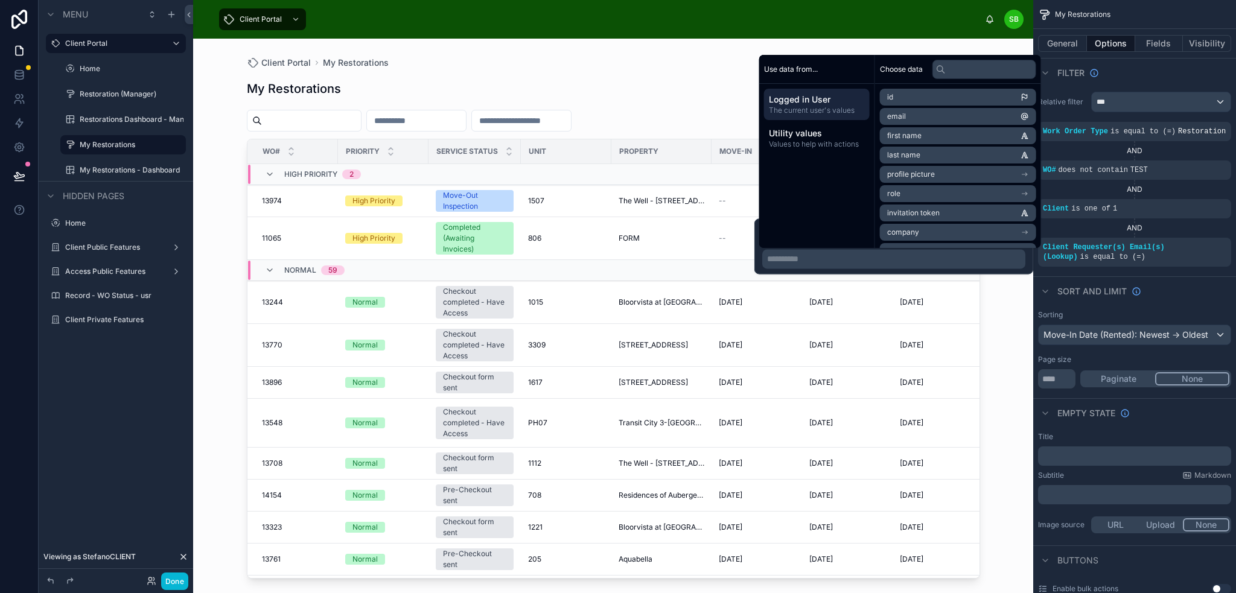
click at [968, 98] on li "id" at bounding box center [958, 97] width 156 height 17
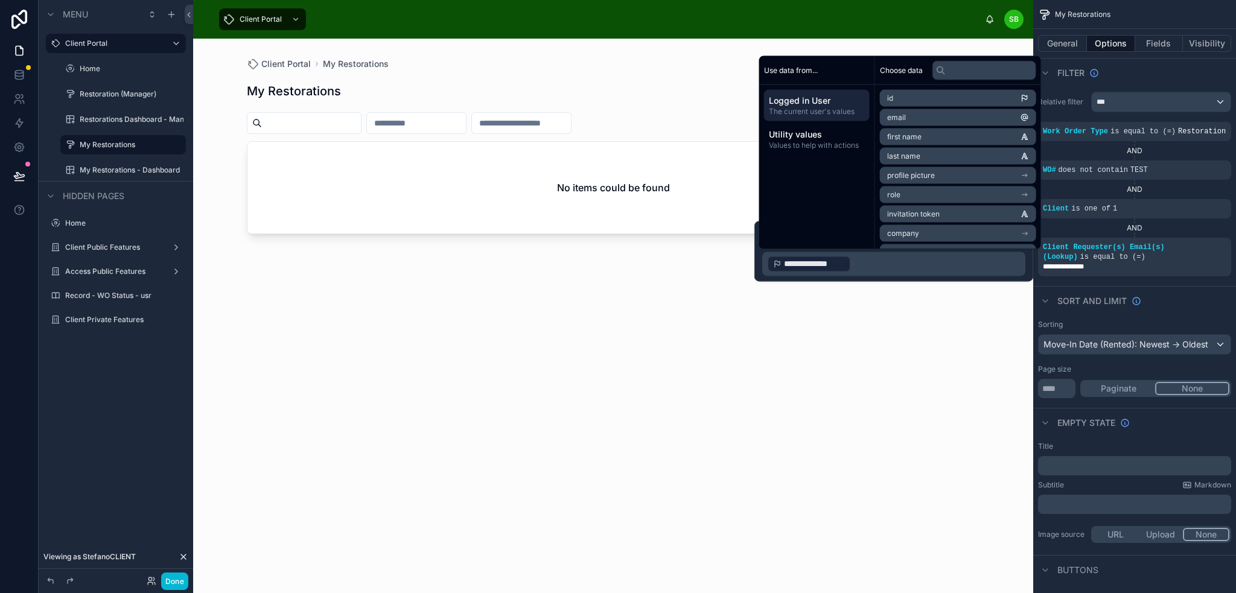
click at [901, 263] on p "**********" at bounding box center [895, 263] width 256 height 19
click at [947, 116] on li "email" at bounding box center [958, 117] width 156 height 17
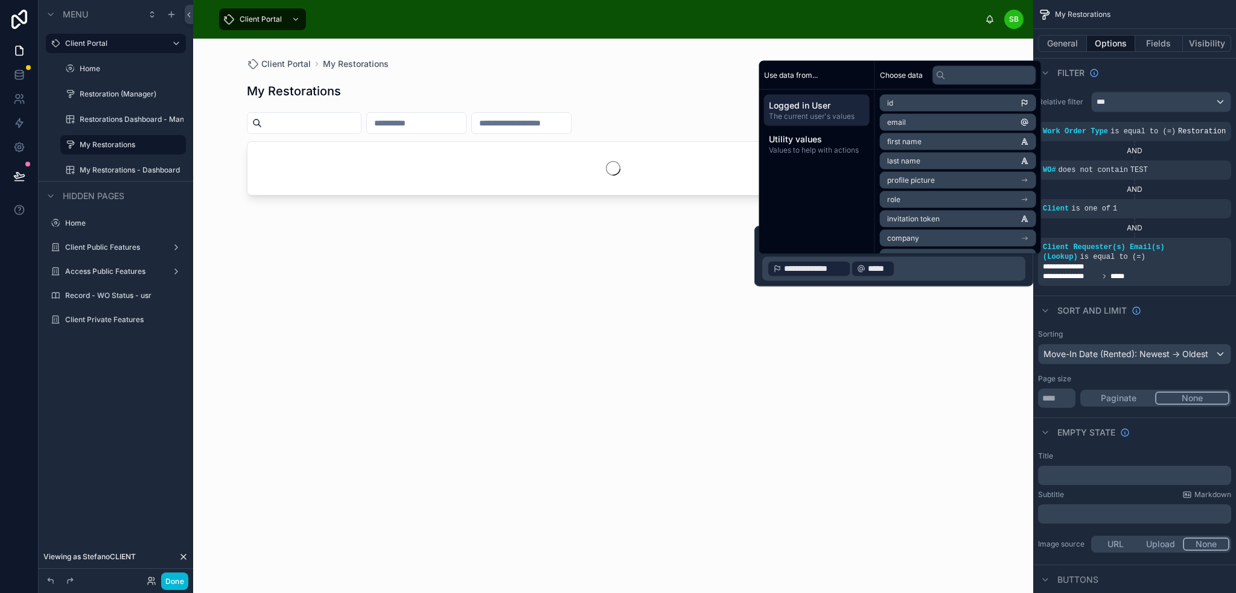
click at [904, 269] on p "**********" at bounding box center [895, 268] width 256 height 19
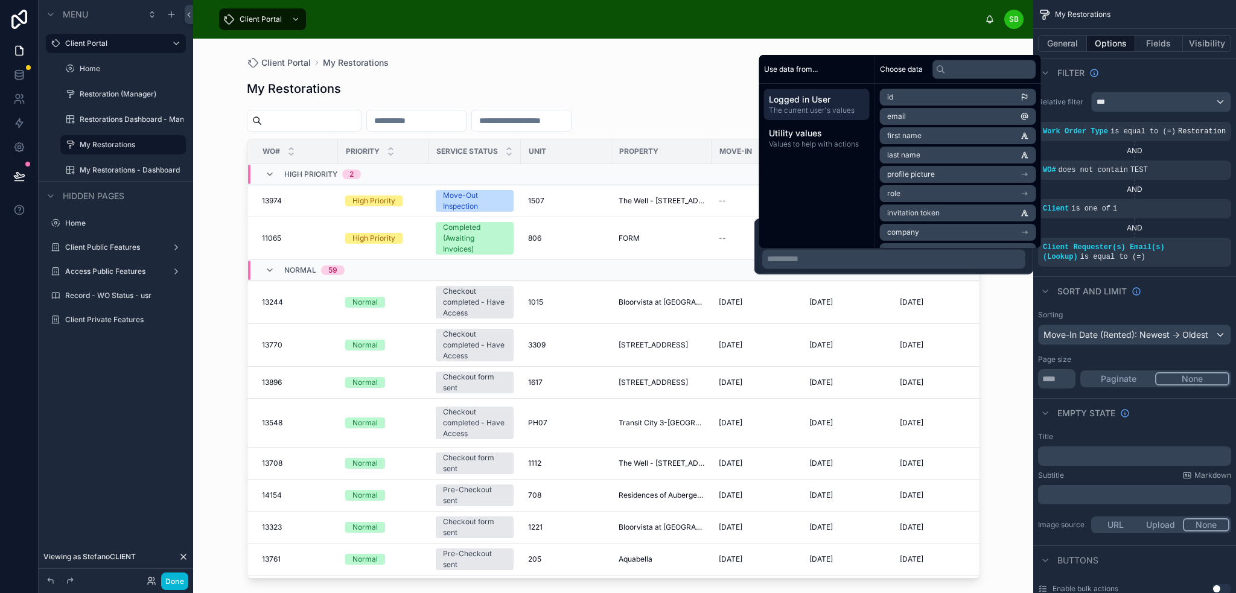
click at [954, 118] on li "email" at bounding box center [958, 116] width 156 height 17
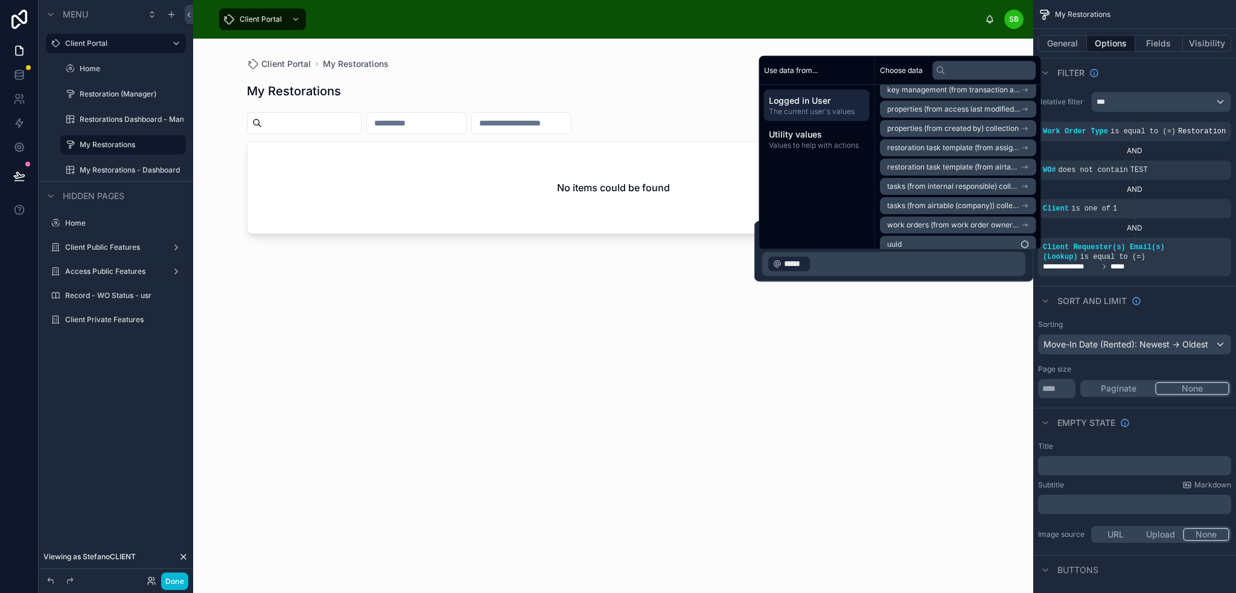
scroll to position [210, 0]
click at [939, 237] on li "uuid" at bounding box center [958, 236] width 156 height 17
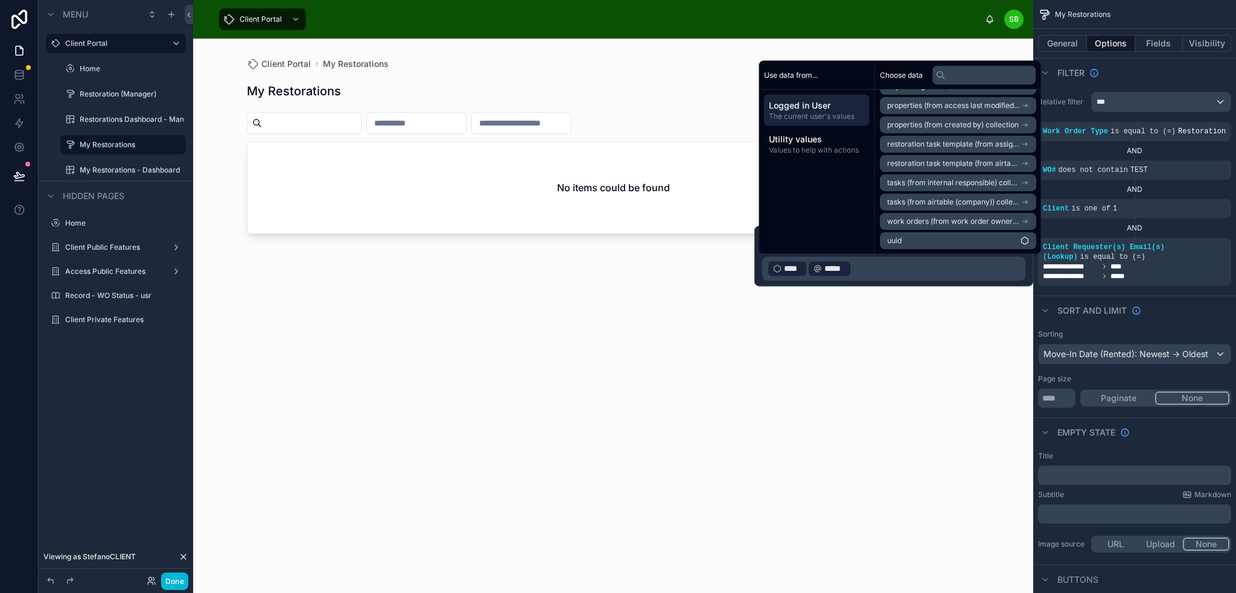
click at [895, 275] on p "﻿ **** ﻿ ﻿ ***** ﻿ ﻿" at bounding box center [895, 268] width 256 height 19
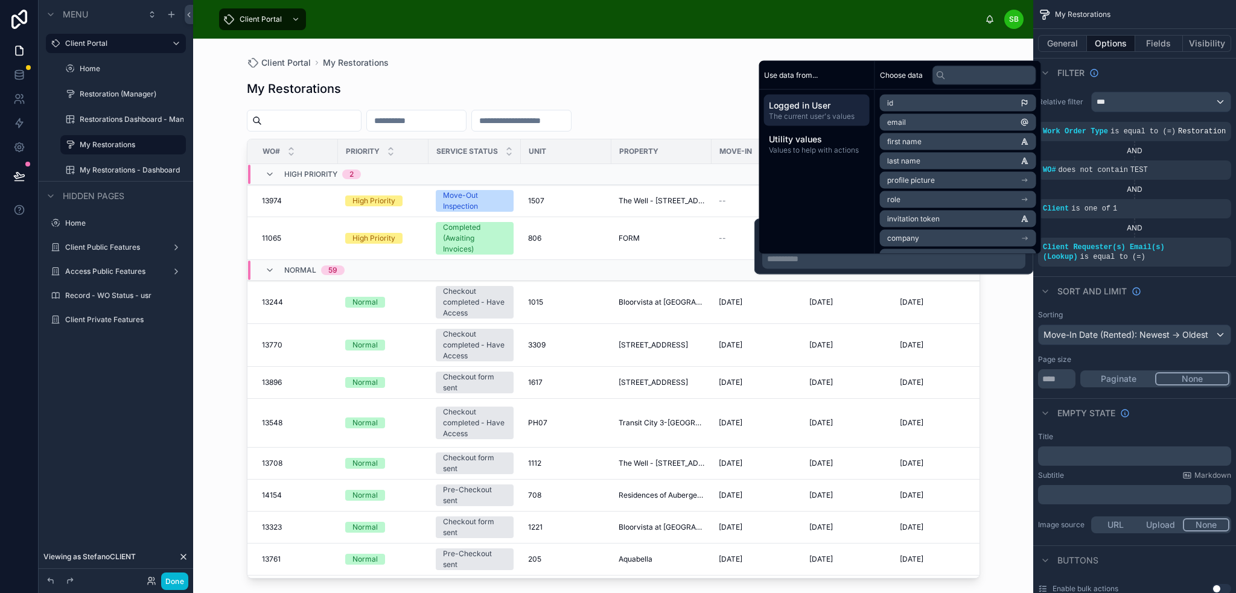
click at [954, 126] on li "email" at bounding box center [958, 122] width 156 height 17
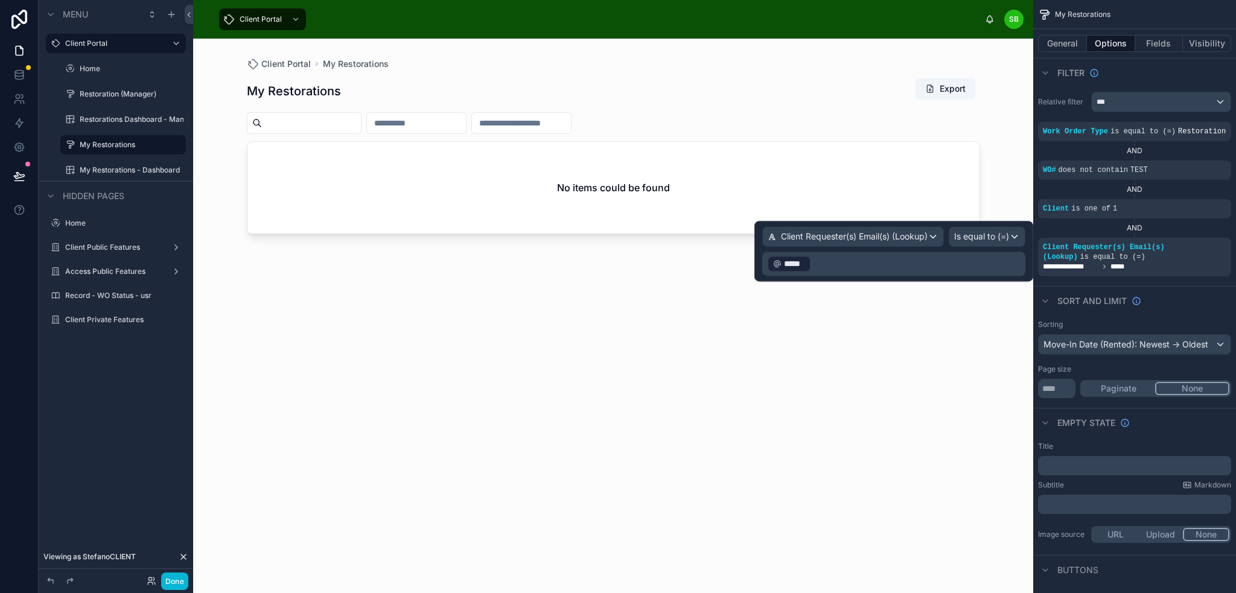
click at [879, 265] on p "﻿ ***** ﻿ ﻿" at bounding box center [895, 263] width 256 height 19
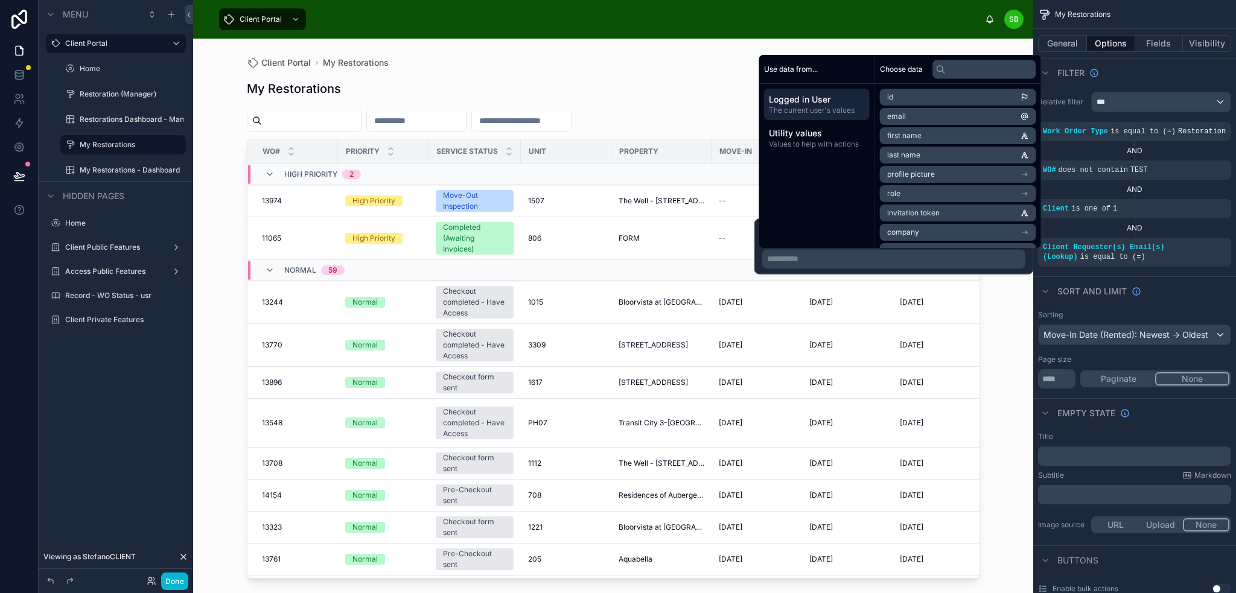
click at [704, 80] on div "My Restorations Export" at bounding box center [613, 89] width 733 height 28
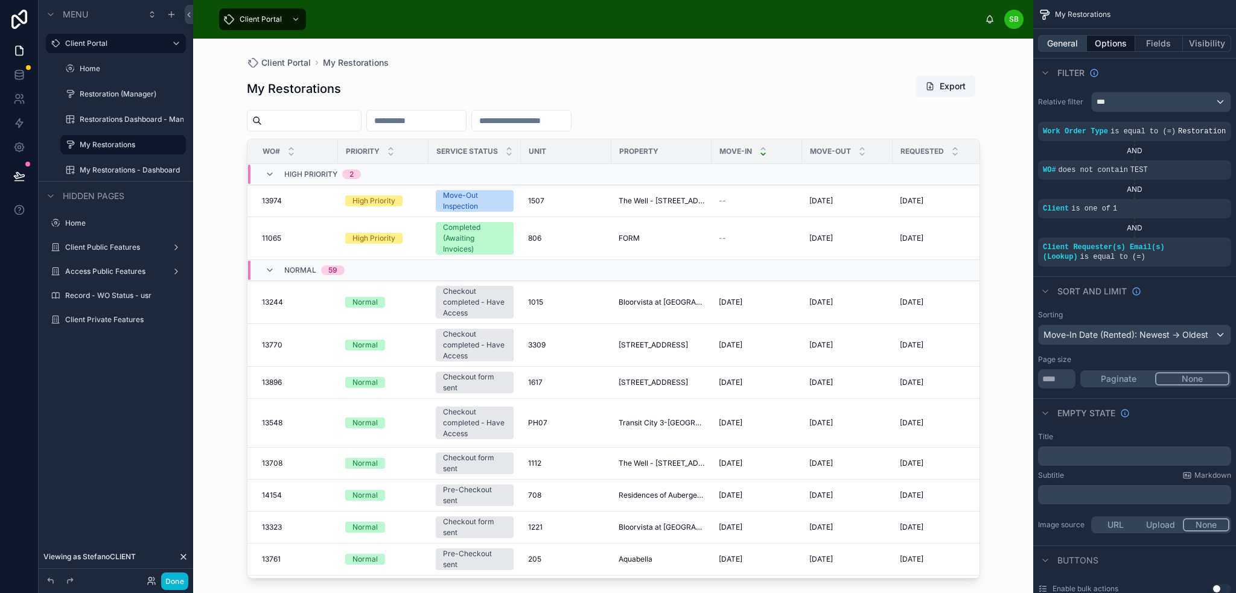
click at [1068, 49] on button "General" at bounding box center [1062, 43] width 49 height 17
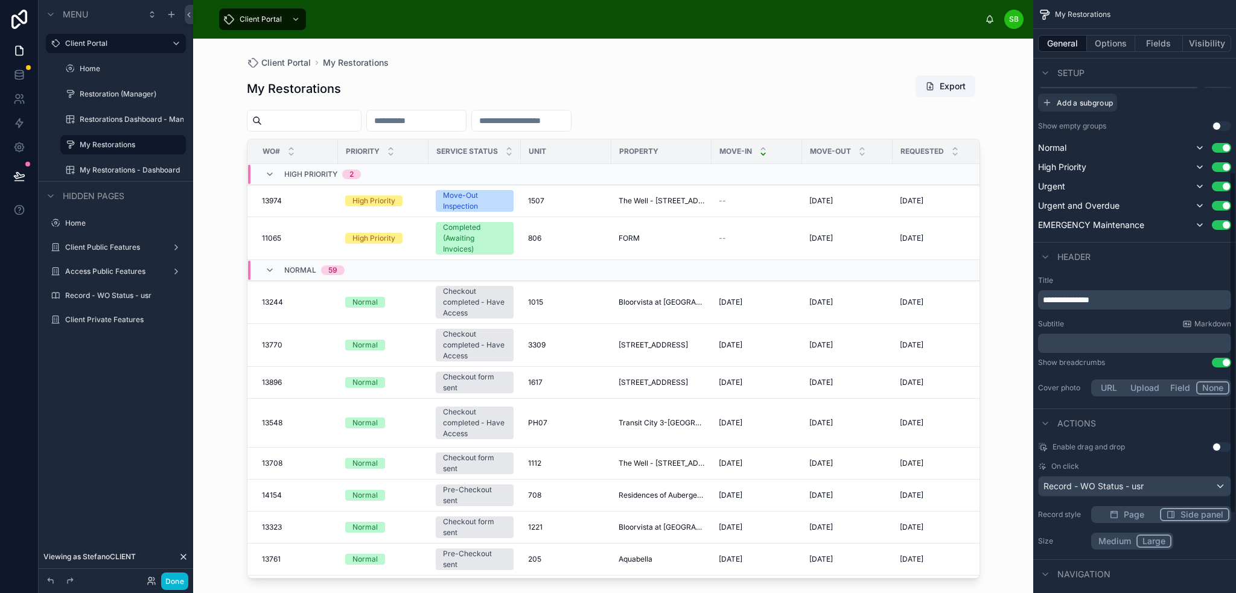
scroll to position [302, 0]
click at [1152, 297] on p "**********" at bounding box center [1136, 299] width 186 height 12
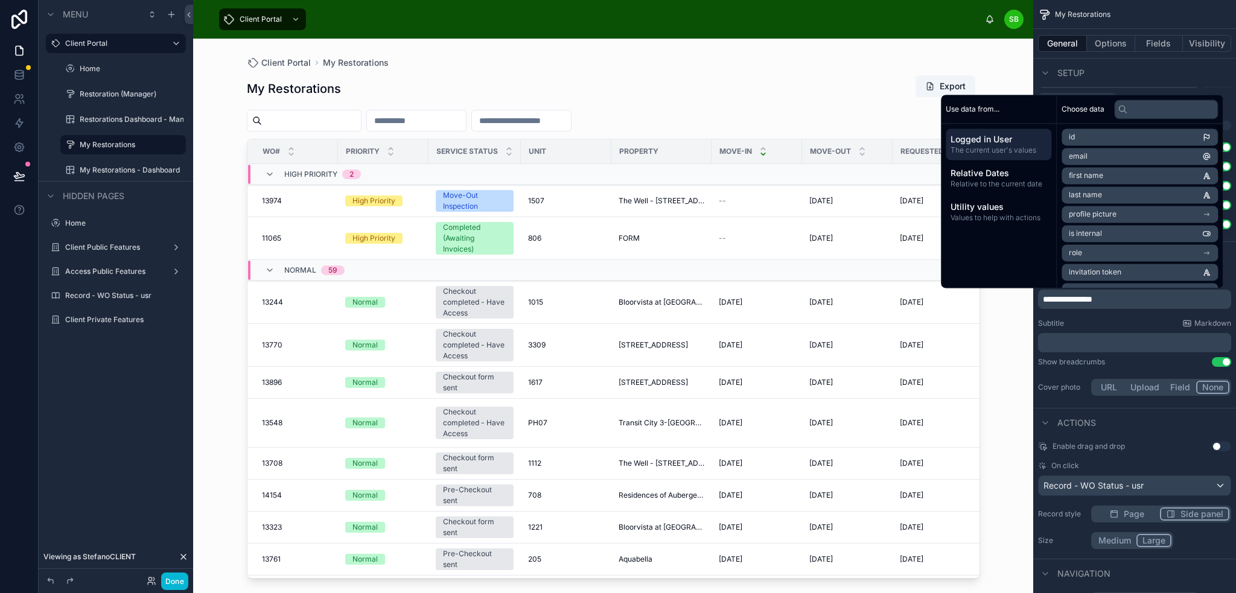
click at [1125, 155] on li "email" at bounding box center [1140, 156] width 156 height 17
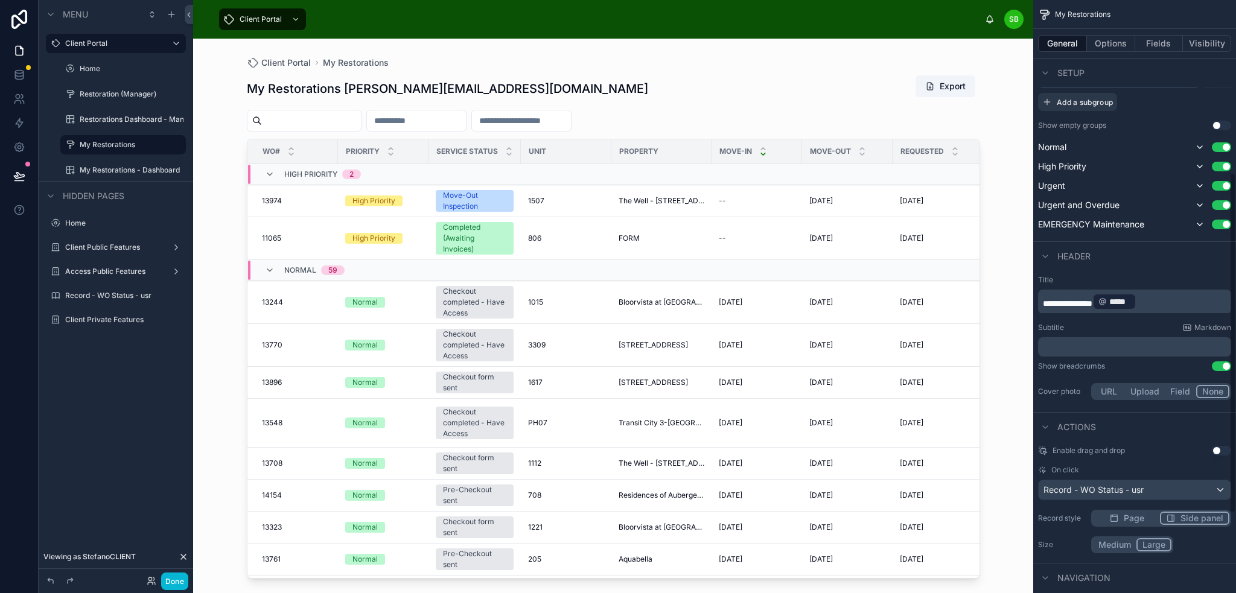
click at [1169, 301] on p "**********" at bounding box center [1136, 301] width 186 height 19
click at [1156, 301] on p "**********" at bounding box center [1136, 301] width 186 height 19
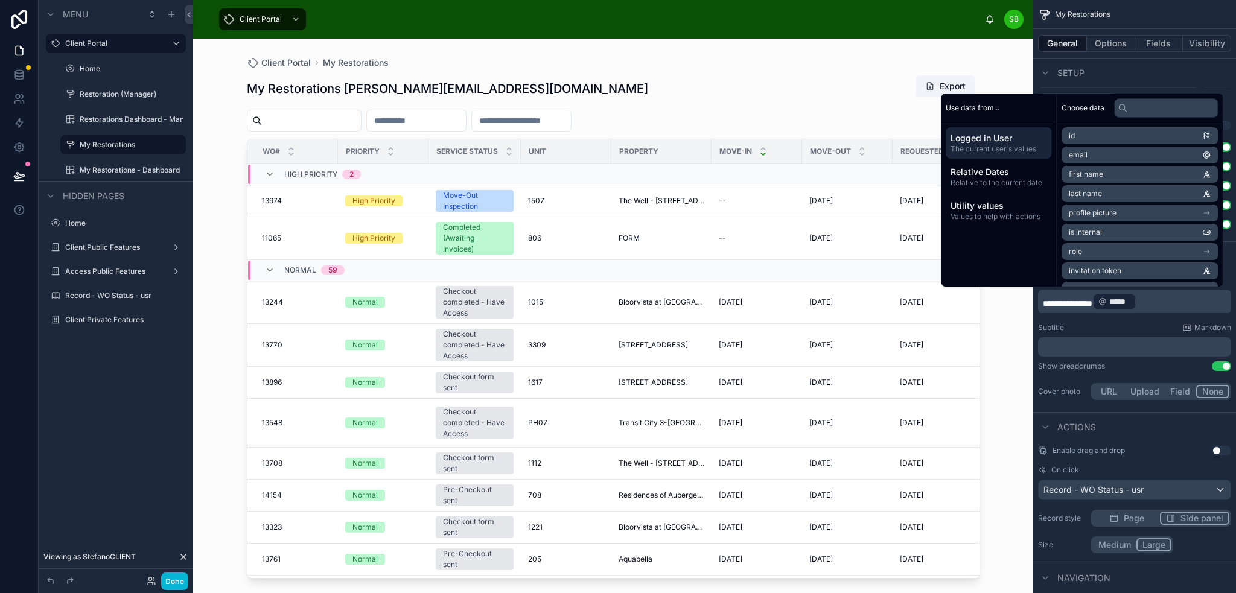
click at [1093, 301] on span "**********" at bounding box center [1067, 303] width 49 height 8
click at [997, 207] on span "Utility values" at bounding box center [999, 206] width 96 height 12
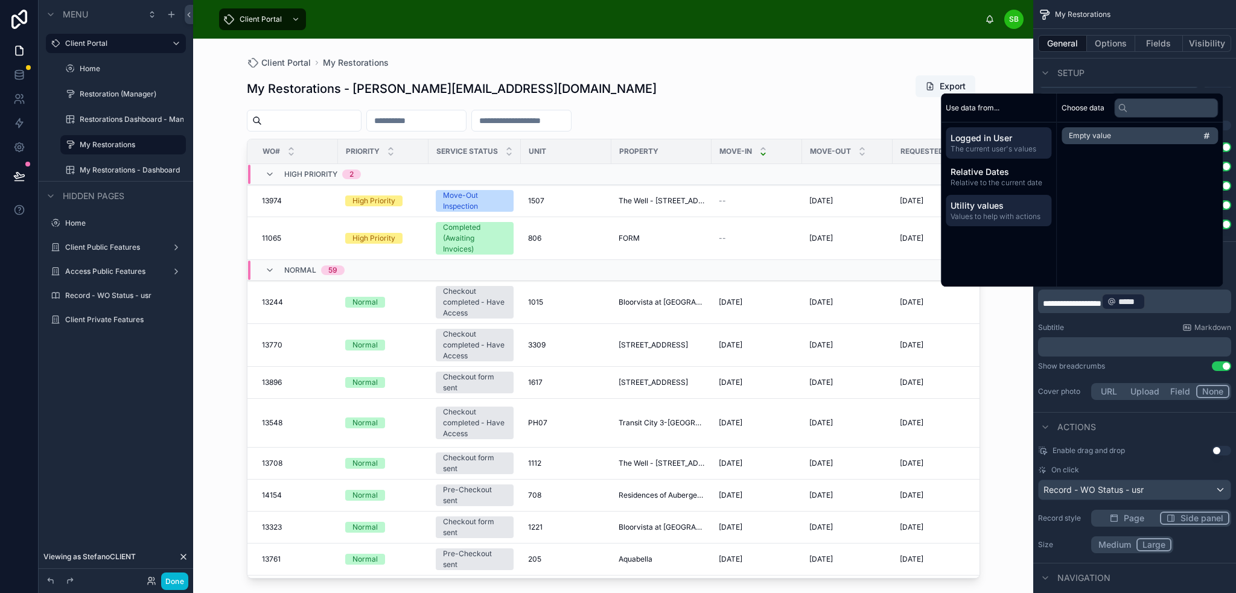
click at [1001, 141] on span "Logged in User" at bounding box center [999, 138] width 96 height 12
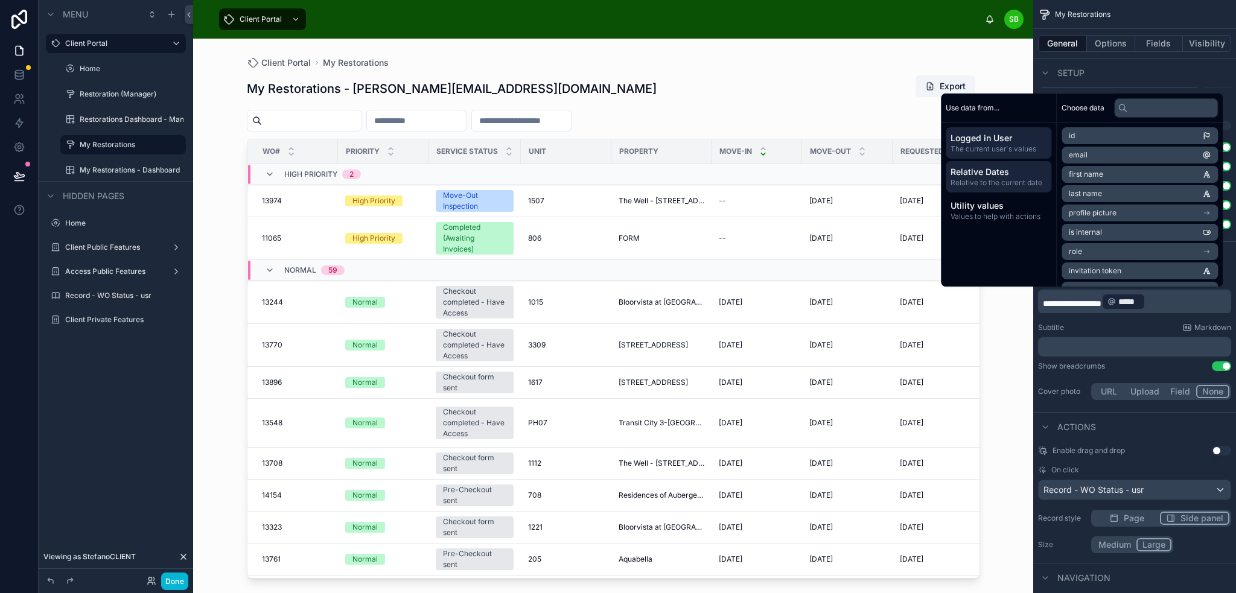
click at [998, 173] on span "Relative Dates" at bounding box center [999, 172] width 96 height 12
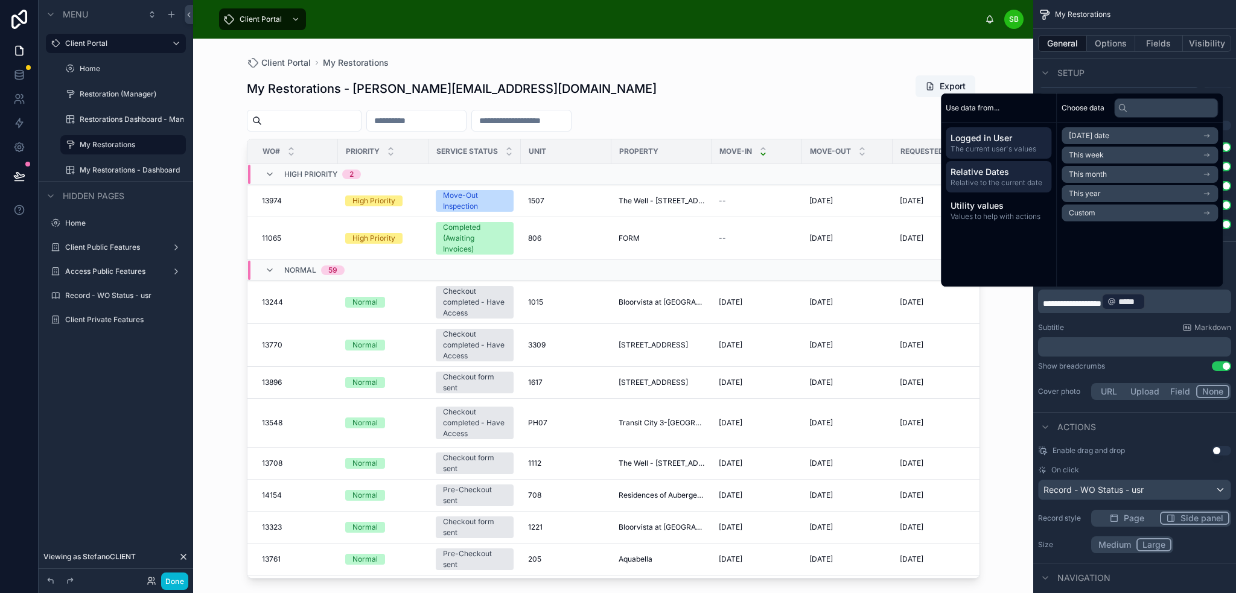
click at [997, 143] on span "Logged in User" at bounding box center [999, 138] width 96 height 12
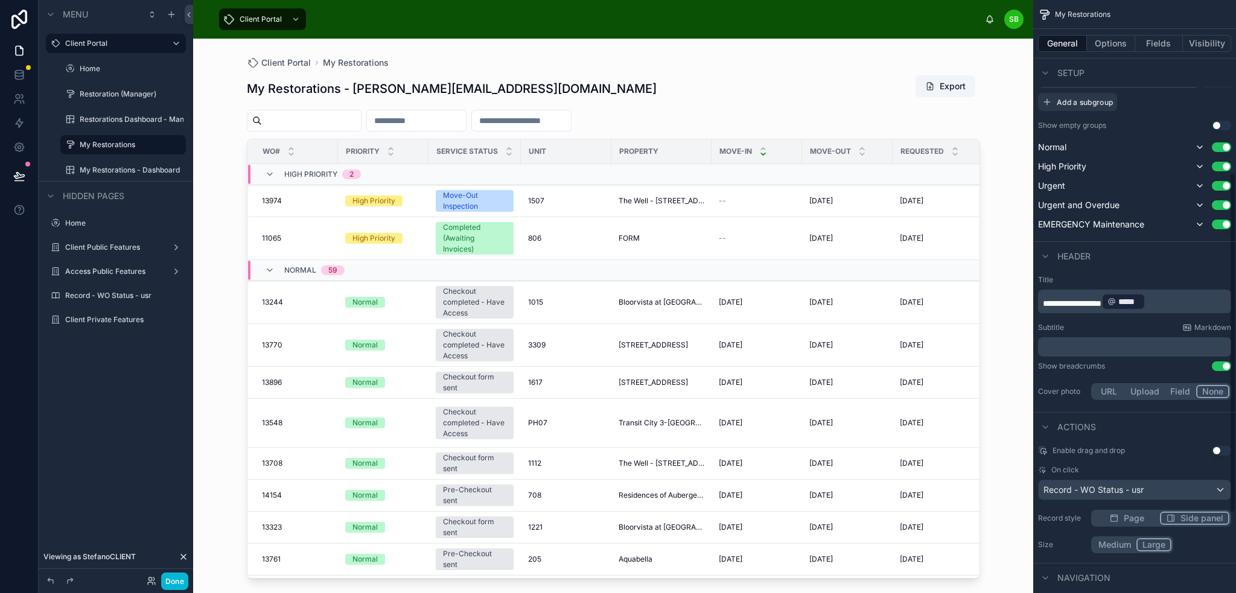
click at [1102, 301] on span "**********" at bounding box center [1072, 303] width 59 height 8
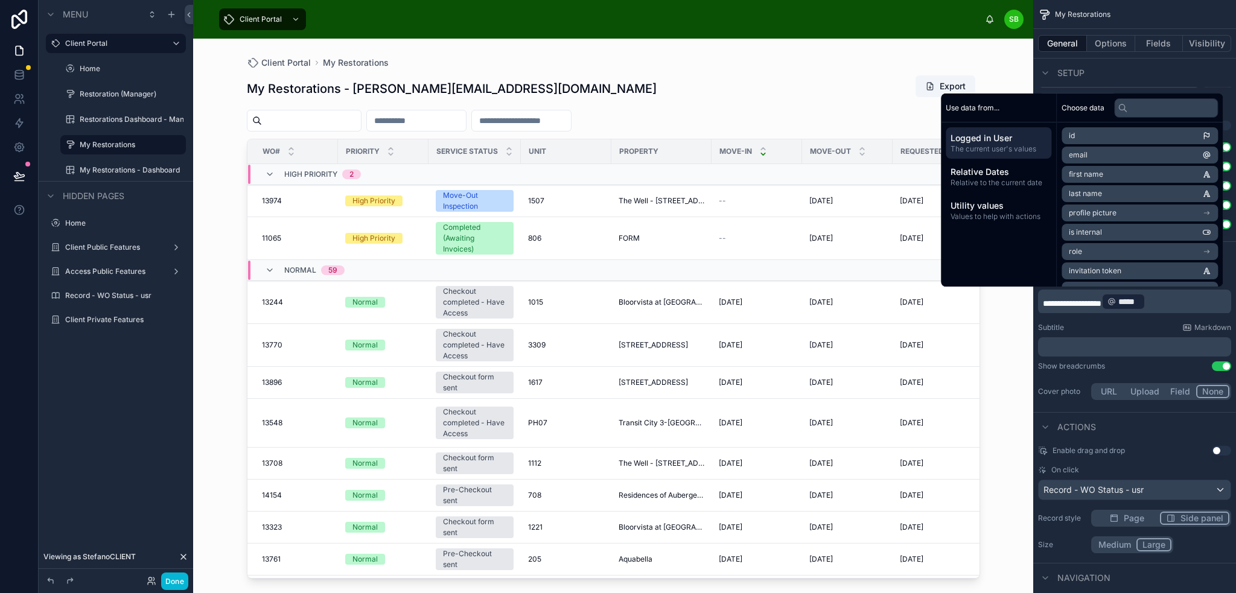
click at [1102, 302] on span "**********" at bounding box center [1072, 303] width 59 height 8
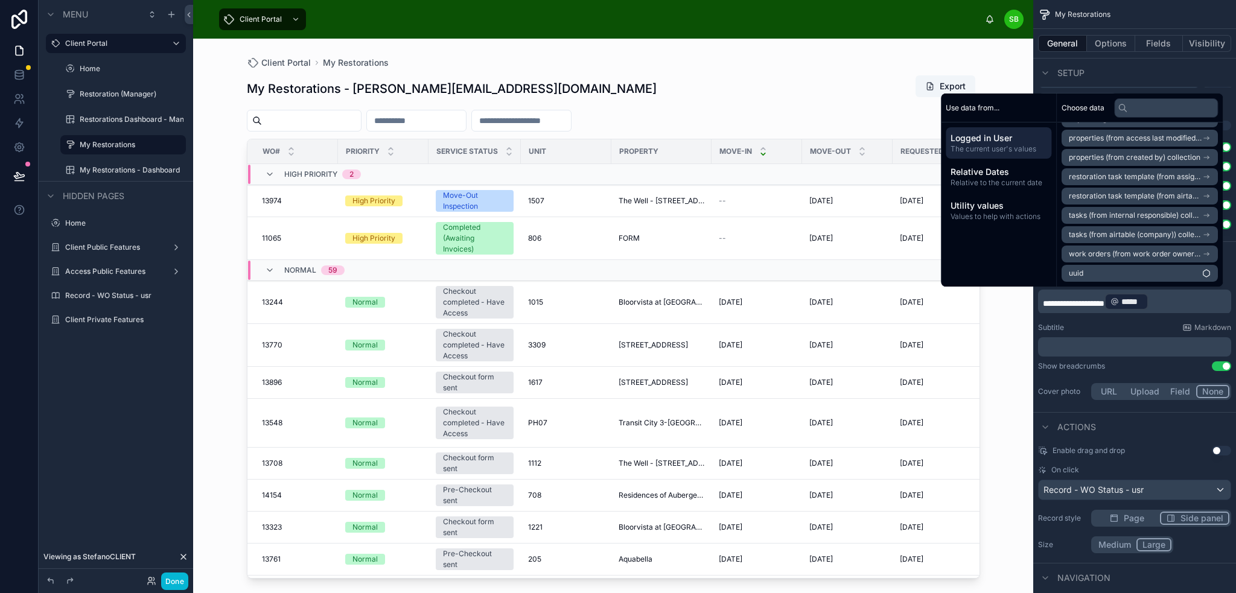
click at [1126, 255] on span "work orders (from work order owner) collection" at bounding box center [1135, 254] width 133 height 10
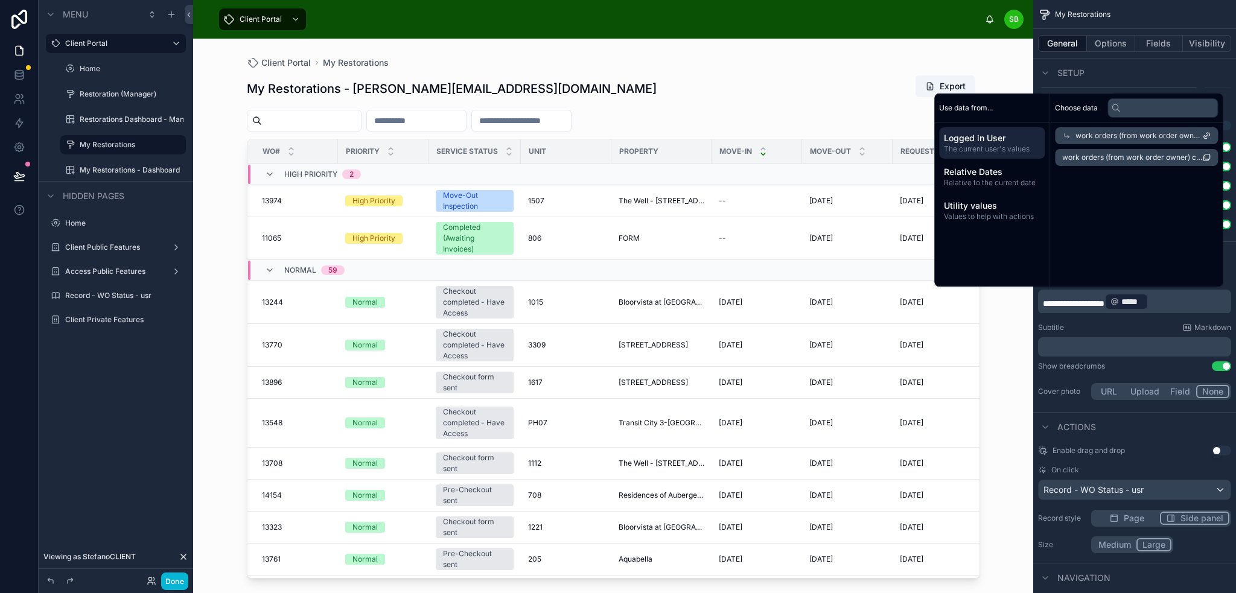
click at [1137, 155] on span "work orders (from work order owner) collection count" at bounding box center [1132, 158] width 140 height 10
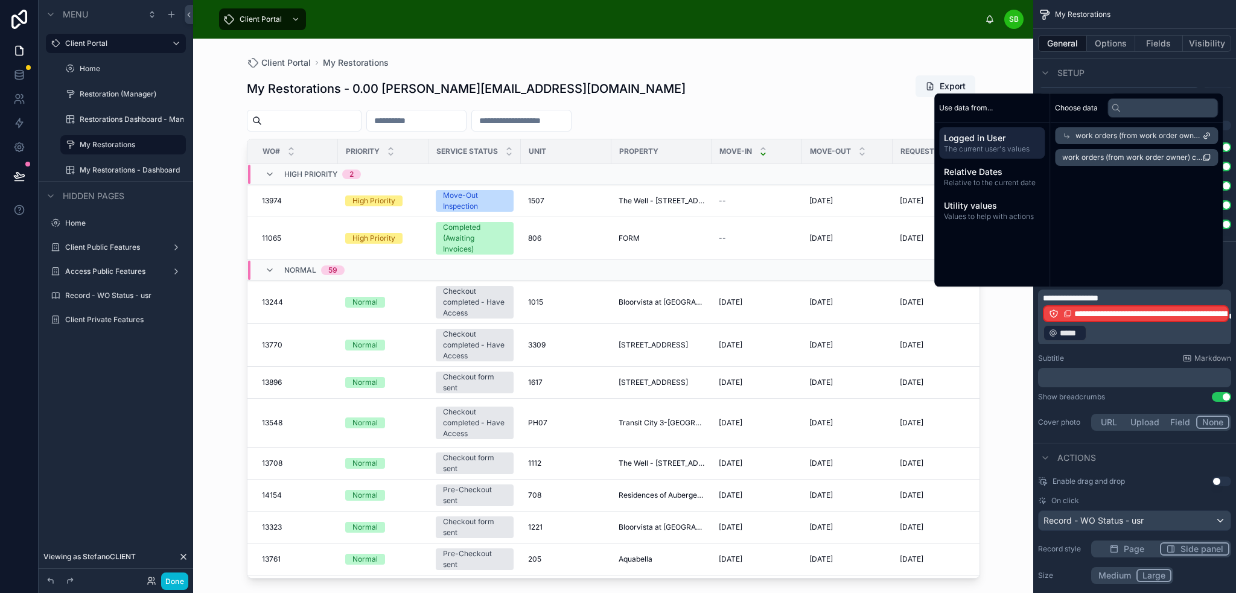
click at [1094, 331] on p "**********" at bounding box center [1136, 317] width 186 height 51
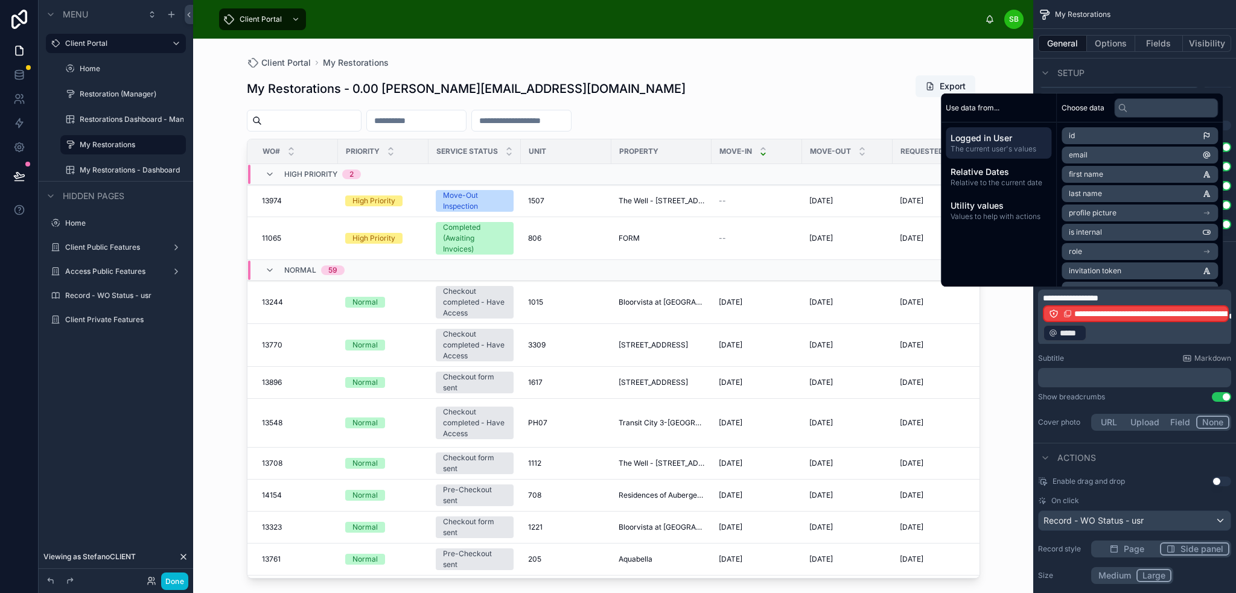
click at [1094, 331] on p "**********" at bounding box center [1136, 317] width 186 height 51
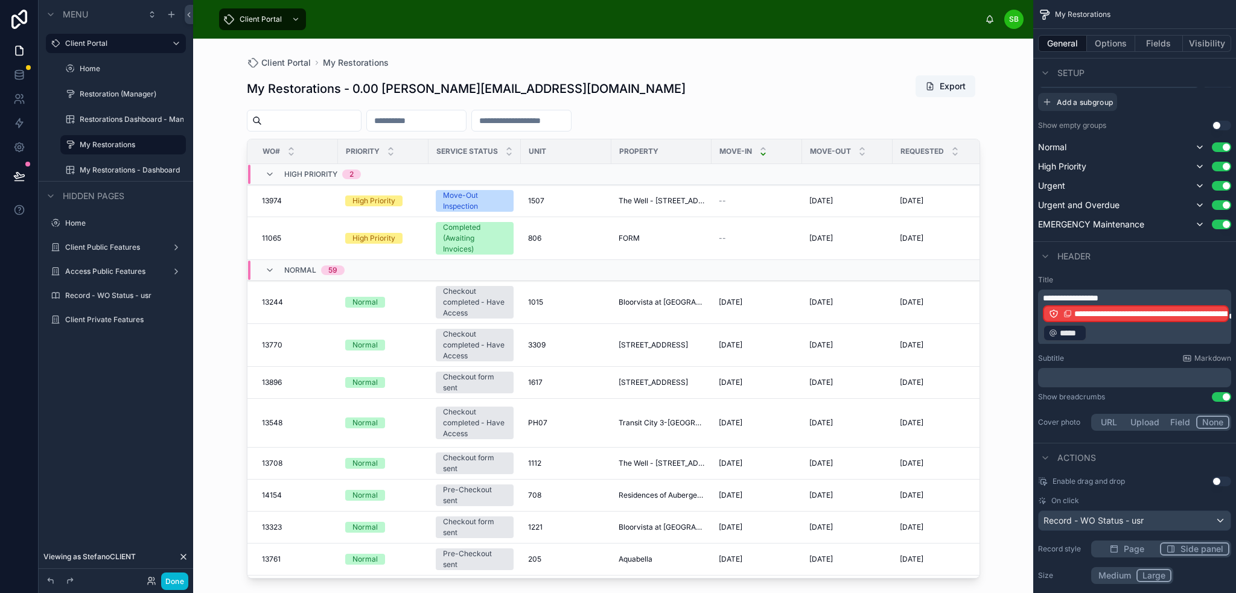
click at [1091, 333] on p "**********" at bounding box center [1136, 317] width 186 height 51
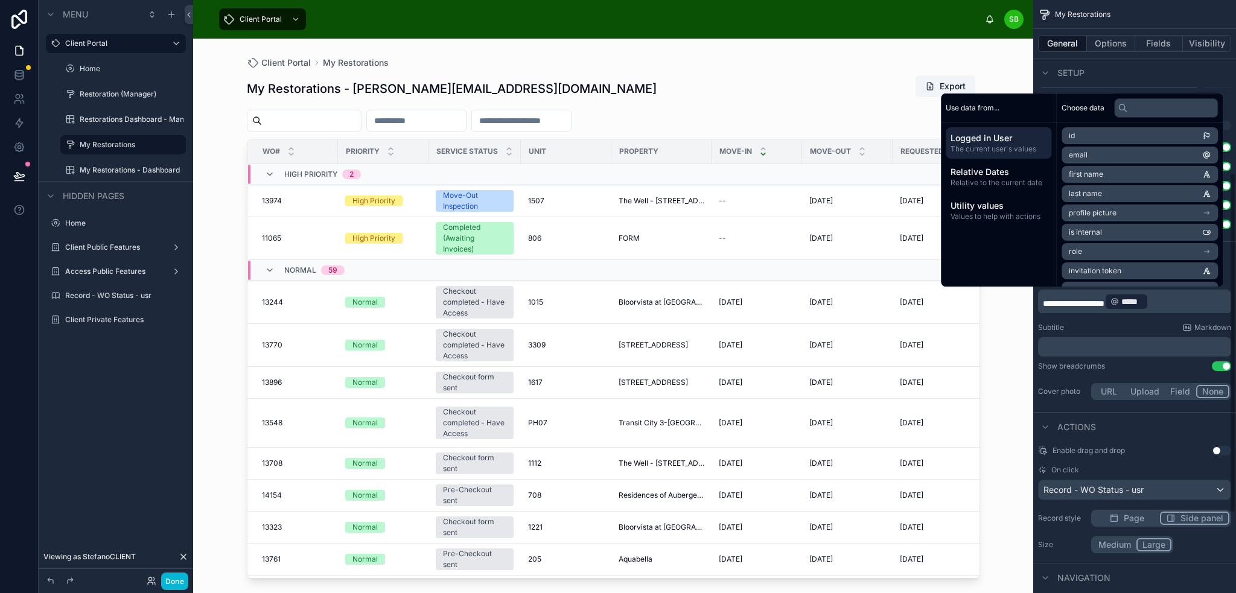
click at [1094, 328] on div "Subtitle Markdown" at bounding box center [1134, 328] width 193 height 10
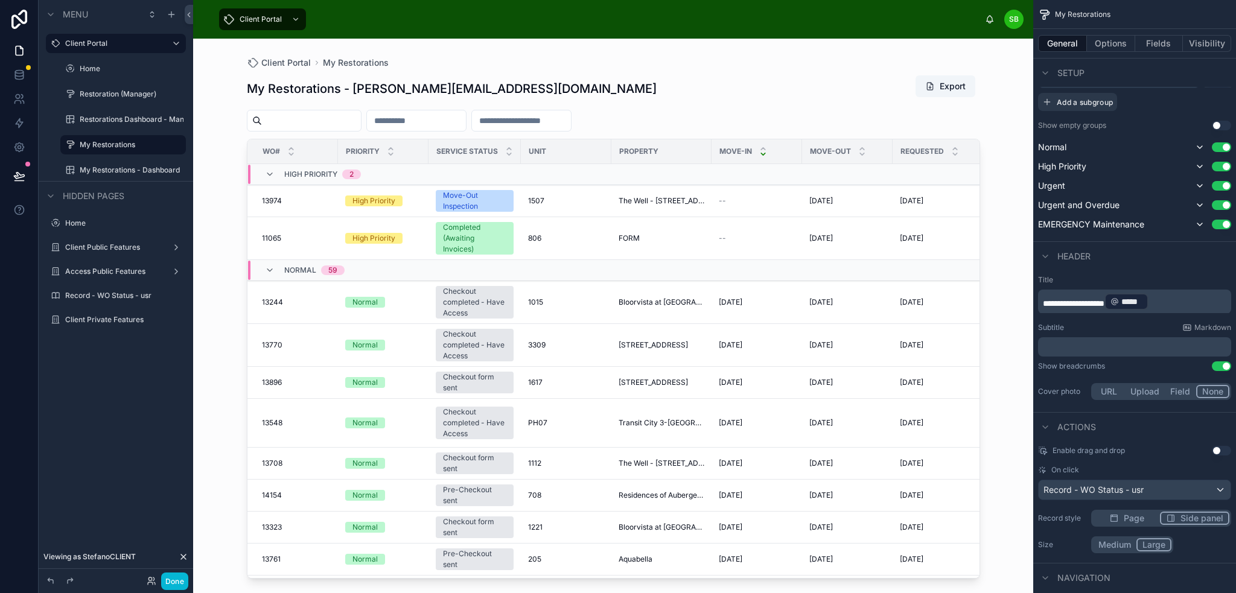
click at [1094, 348] on p "﻿" at bounding box center [1136, 347] width 186 height 12
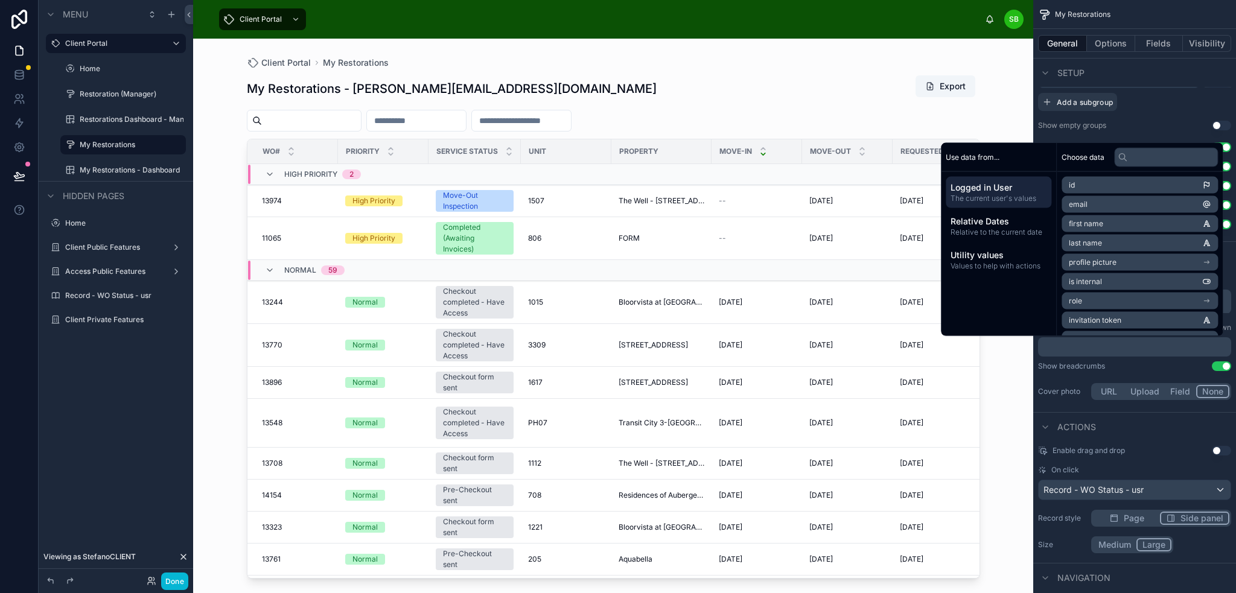
click at [1126, 366] on div "Show breadcrumbs Use setting" at bounding box center [1134, 367] width 193 height 10
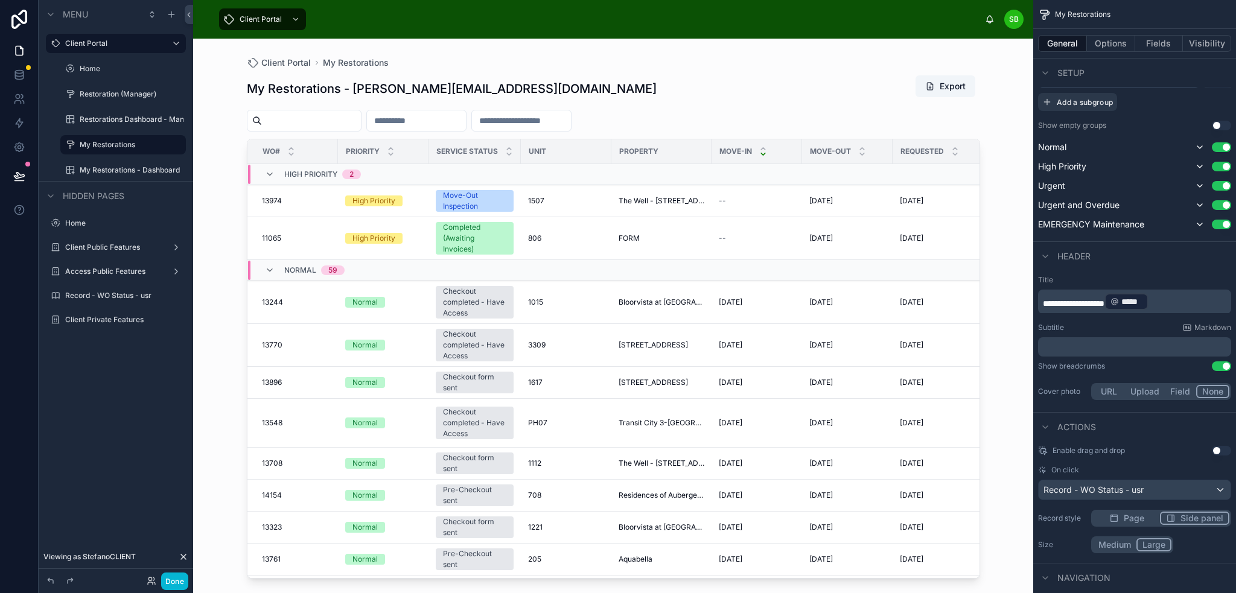
click at [890, 178] on td at bounding box center [847, 174] width 91 height 21
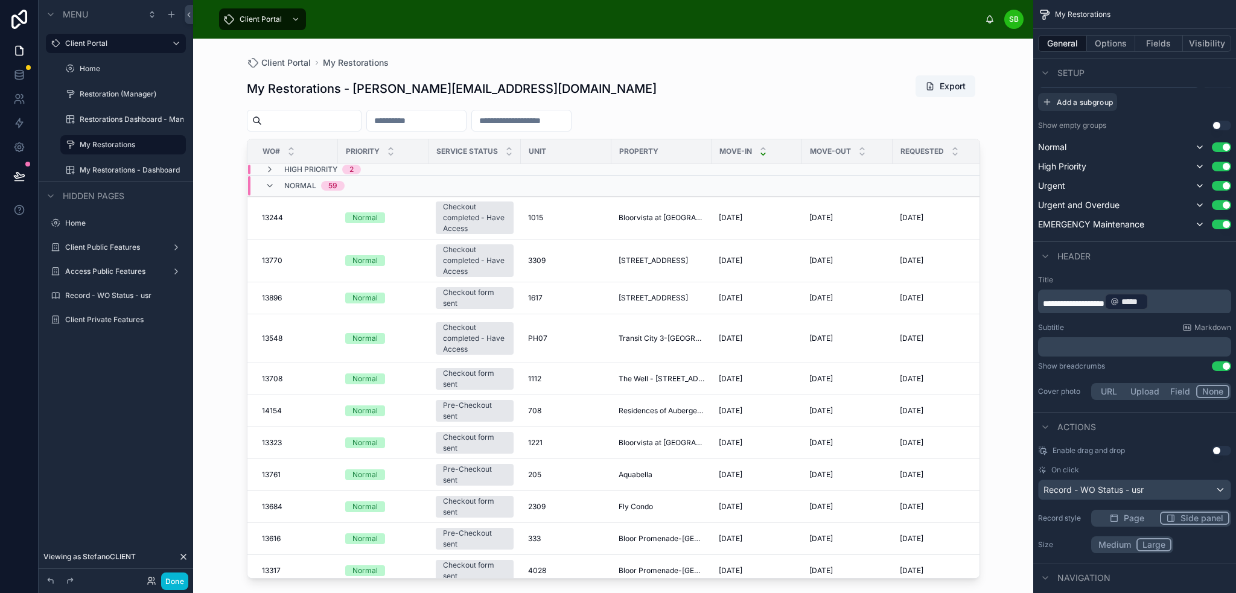
click at [888, 180] on td at bounding box center [847, 186] width 91 height 21
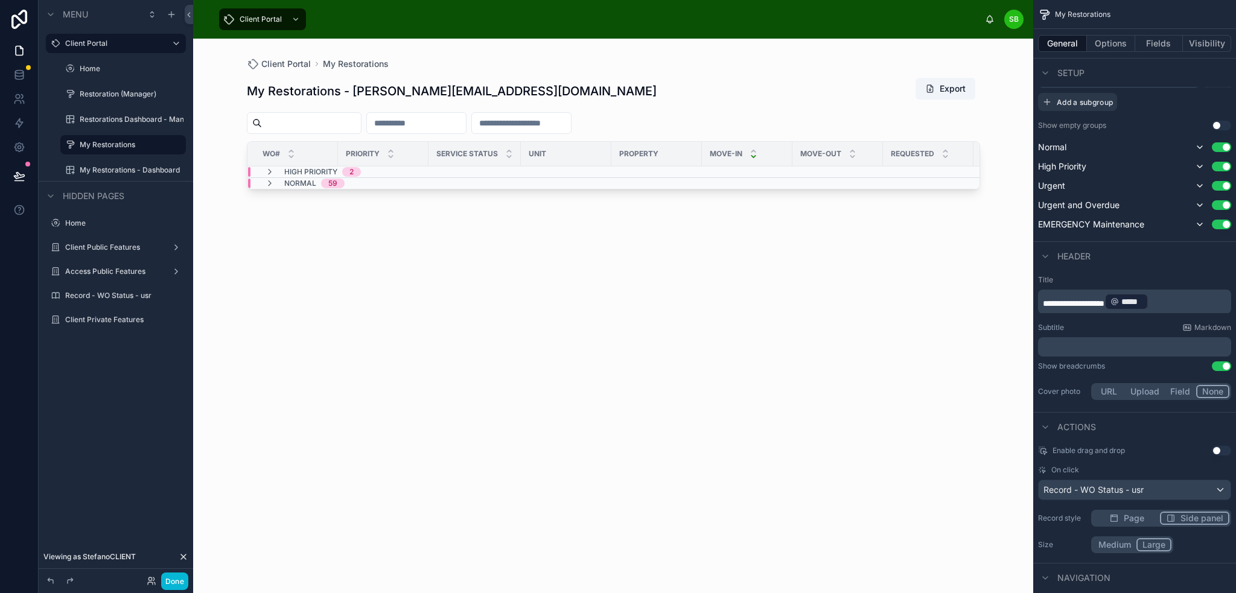
click at [888, 181] on td at bounding box center [928, 183] width 91 height 11
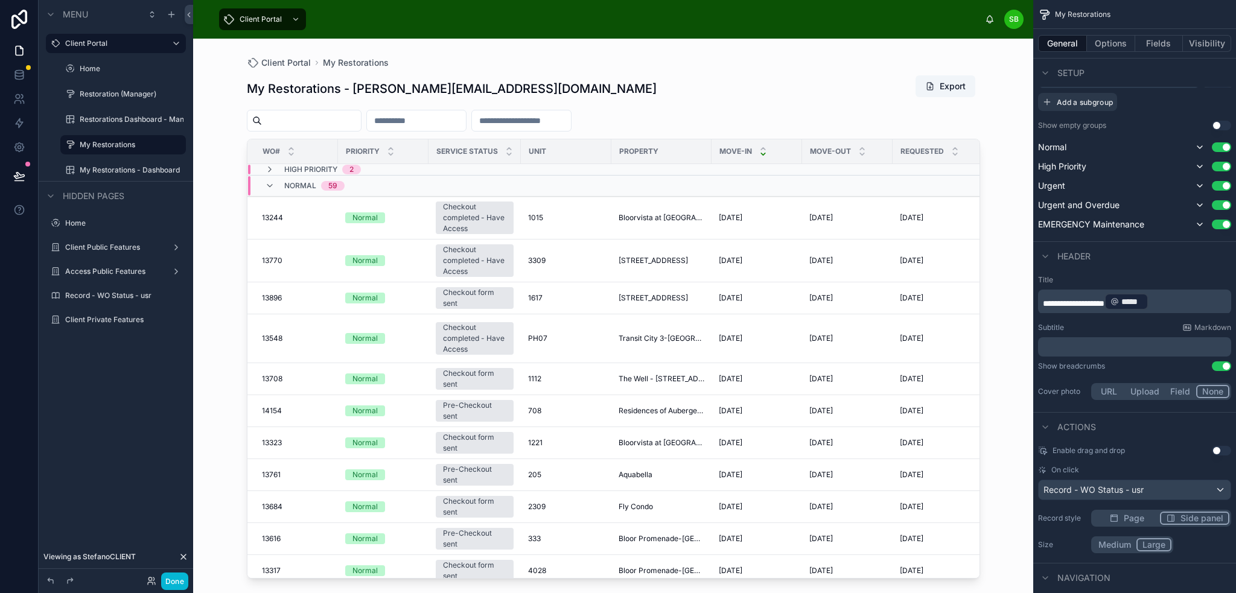
click at [882, 166] on td at bounding box center [847, 169] width 91 height 11
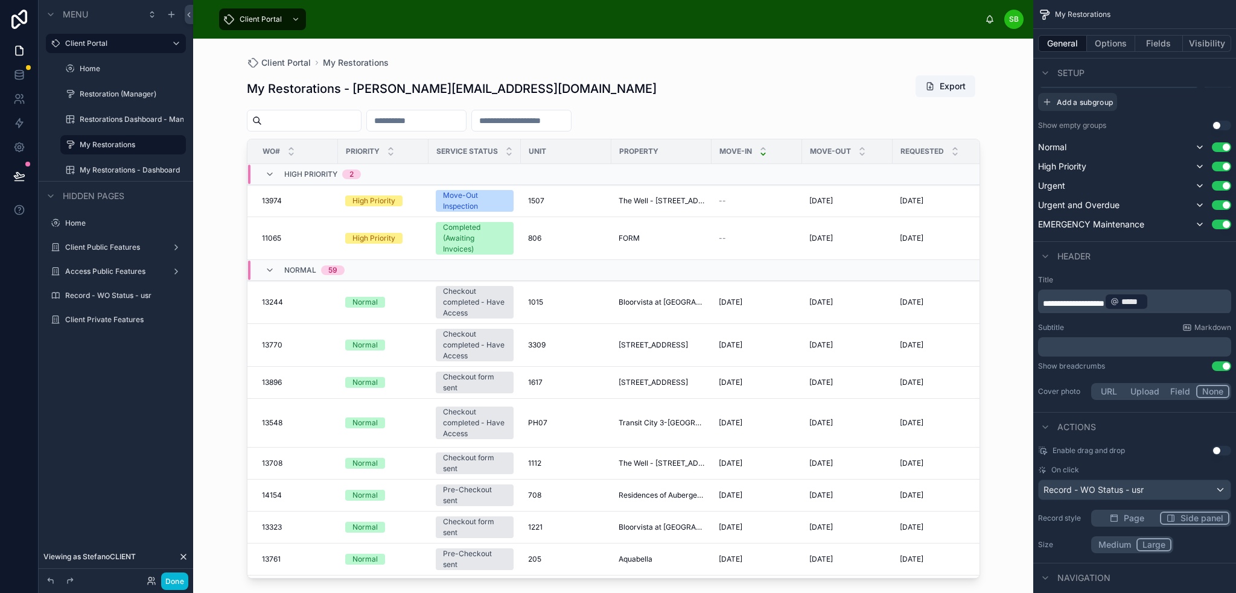
click at [1171, 303] on p "**********" at bounding box center [1136, 301] width 186 height 19
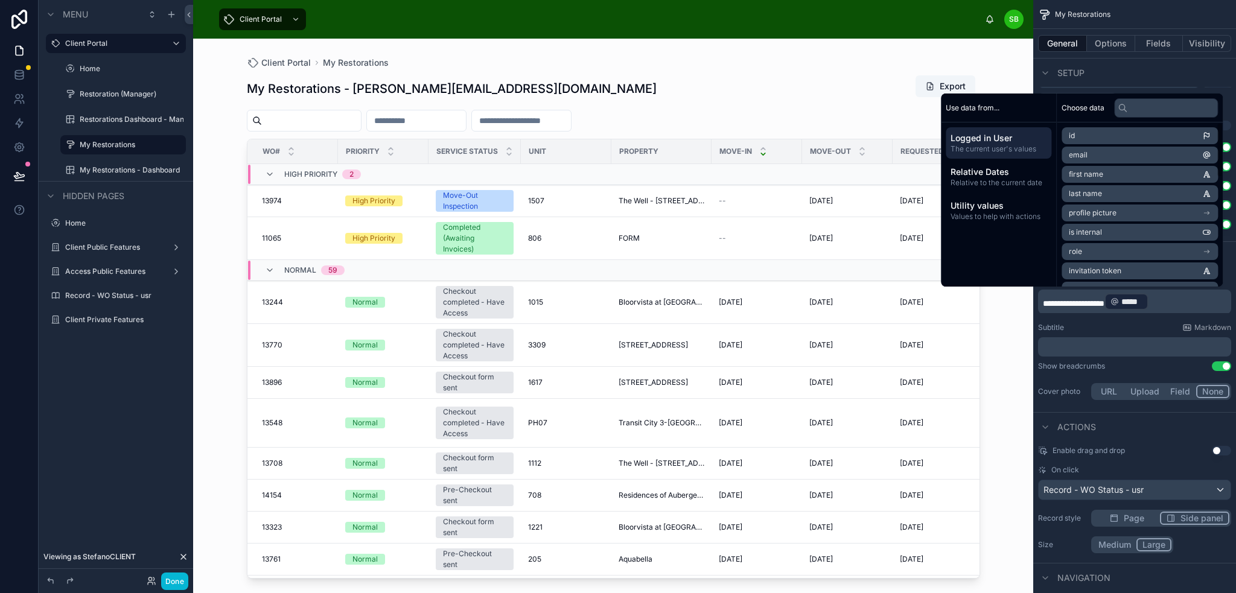
click at [852, 102] on div "My Restorations - stefano@bosello.com Export WO# Priority Service Status Unit P…" at bounding box center [613, 323] width 733 height 511
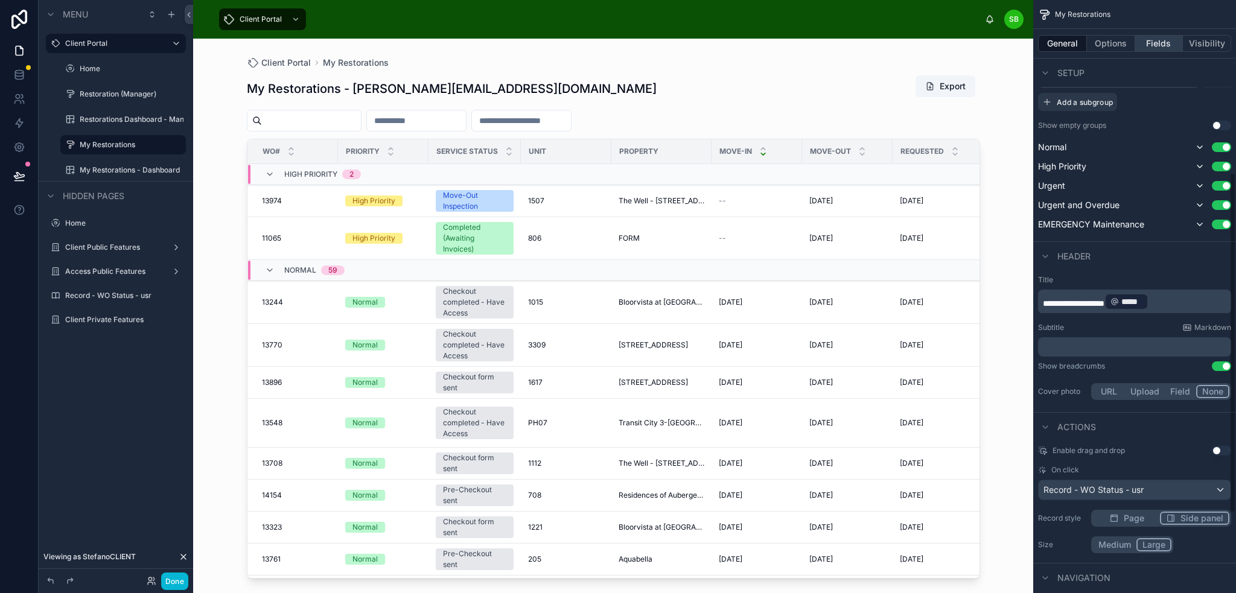
click at [1158, 43] on button "Fields" at bounding box center [1159, 43] width 48 height 17
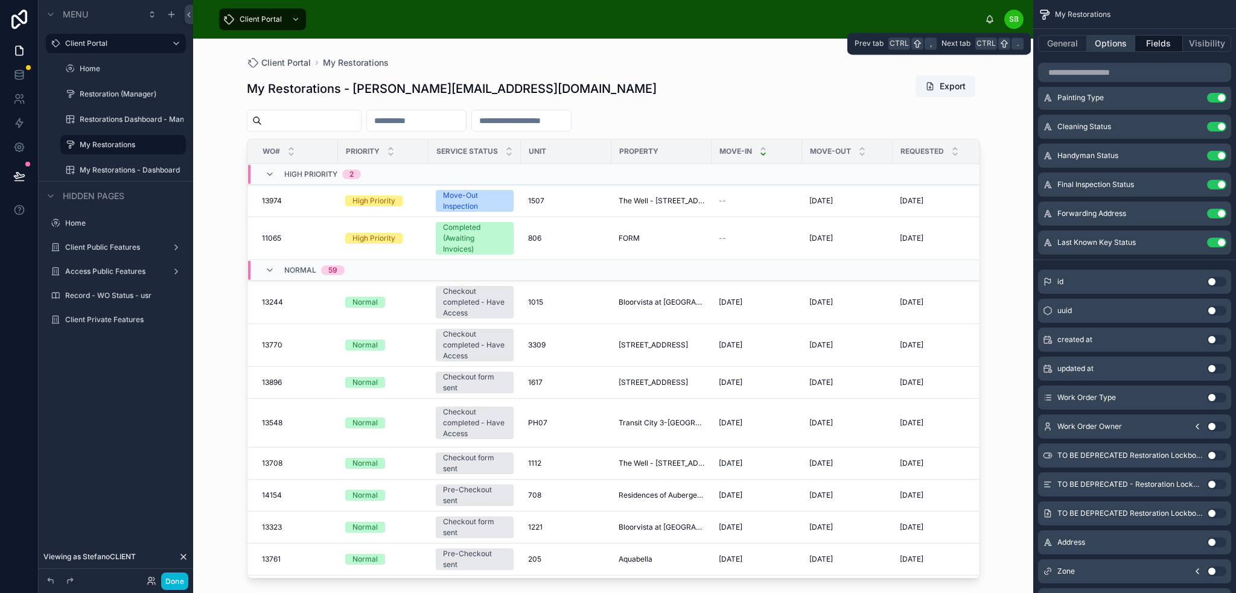
click at [1117, 40] on button "Options" at bounding box center [1111, 43] width 48 height 17
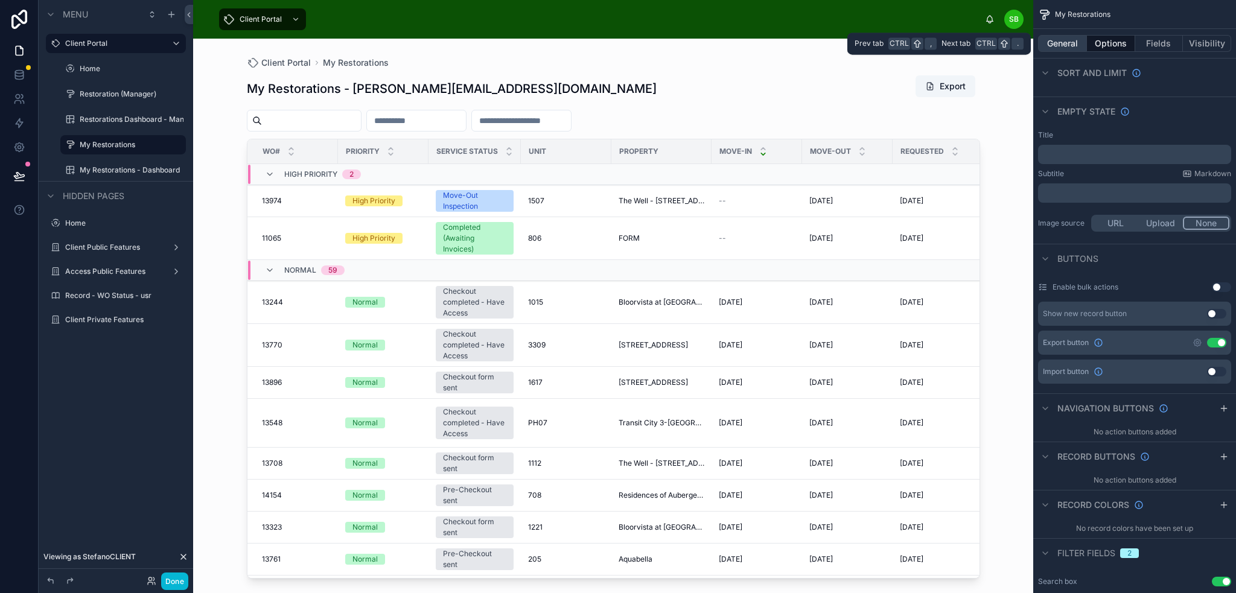
click at [1065, 45] on button "General" at bounding box center [1062, 43] width 49 height 17
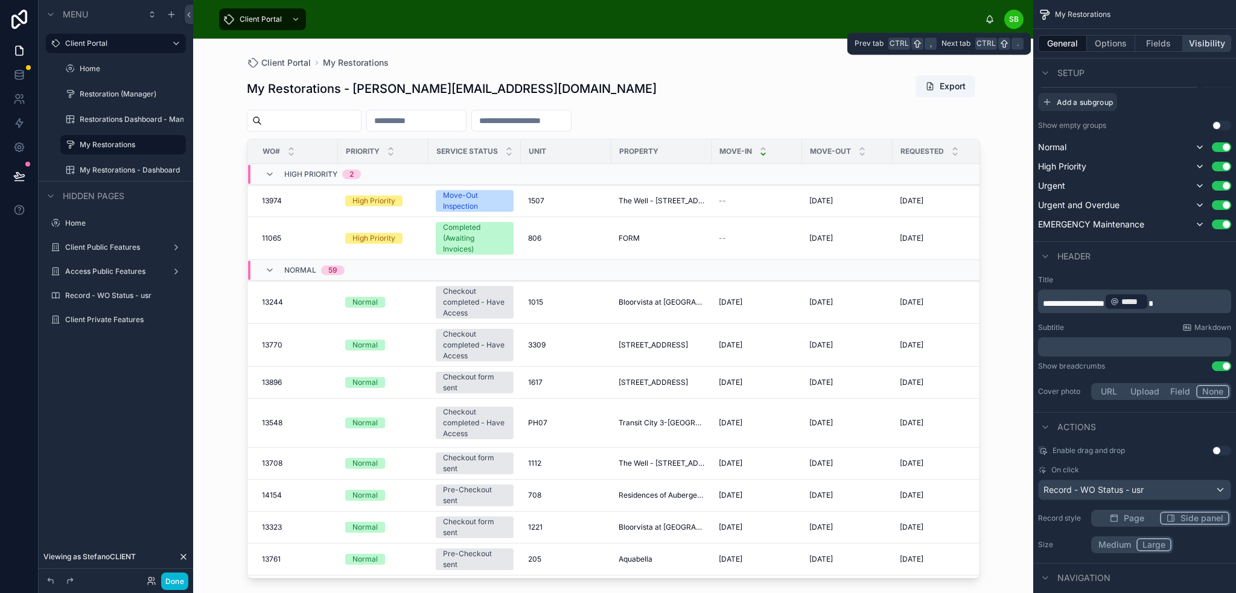
click at [1210, 45] on button "Visibility" at bounding box center [1207, 43] width 48 height 17
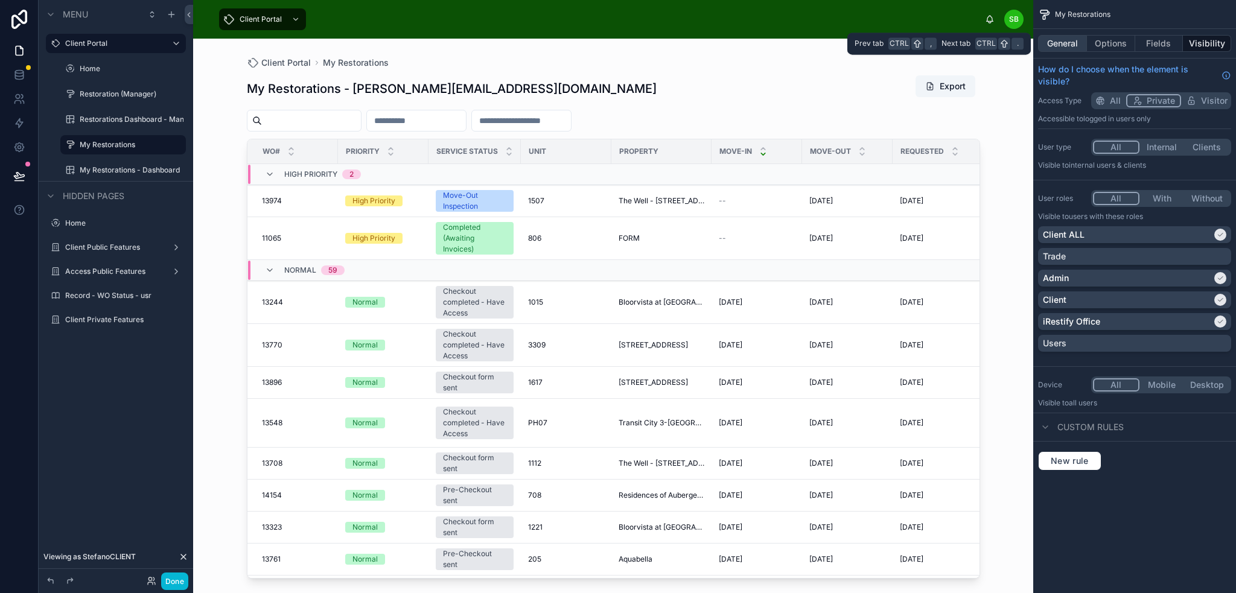
click at [1056, 44] on button "General" at bounding box center [1062, 43] width 49 height 17
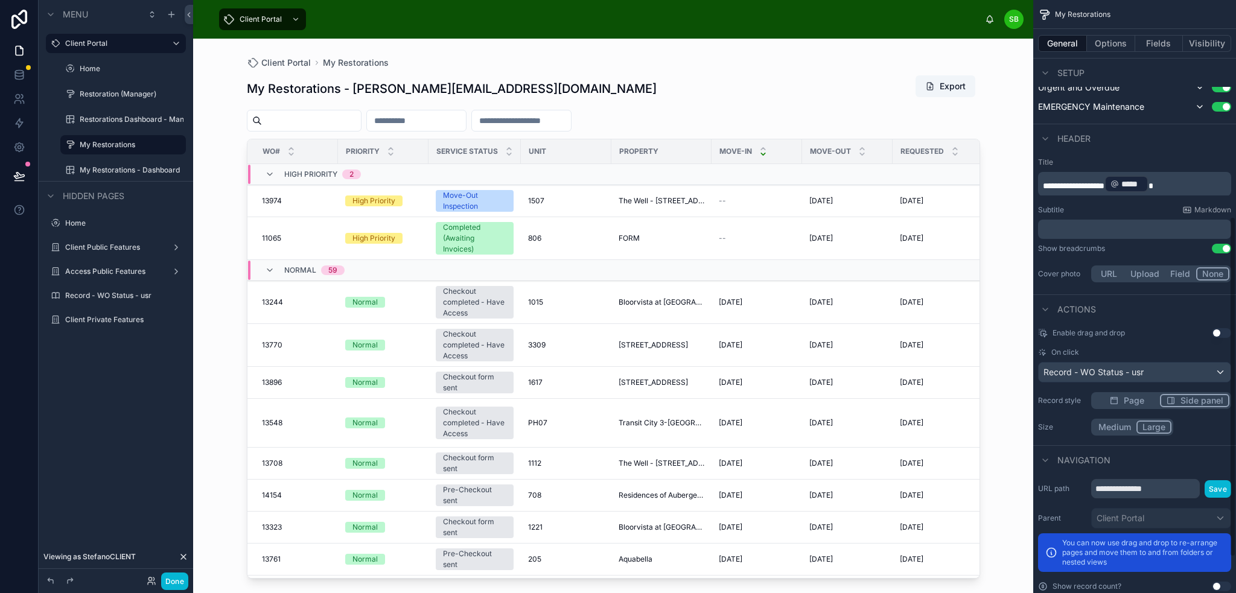
scroll to position [441, 0]
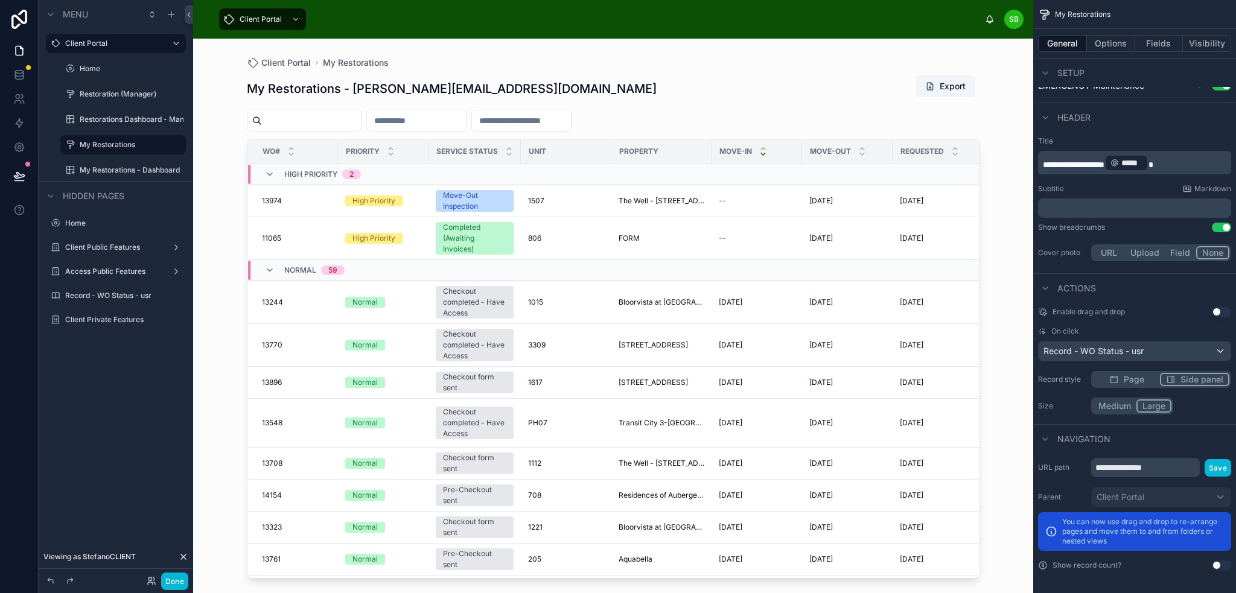
click at [1185, 162] on p "**********" at bounding box center [1136, 162] width 186 height 19
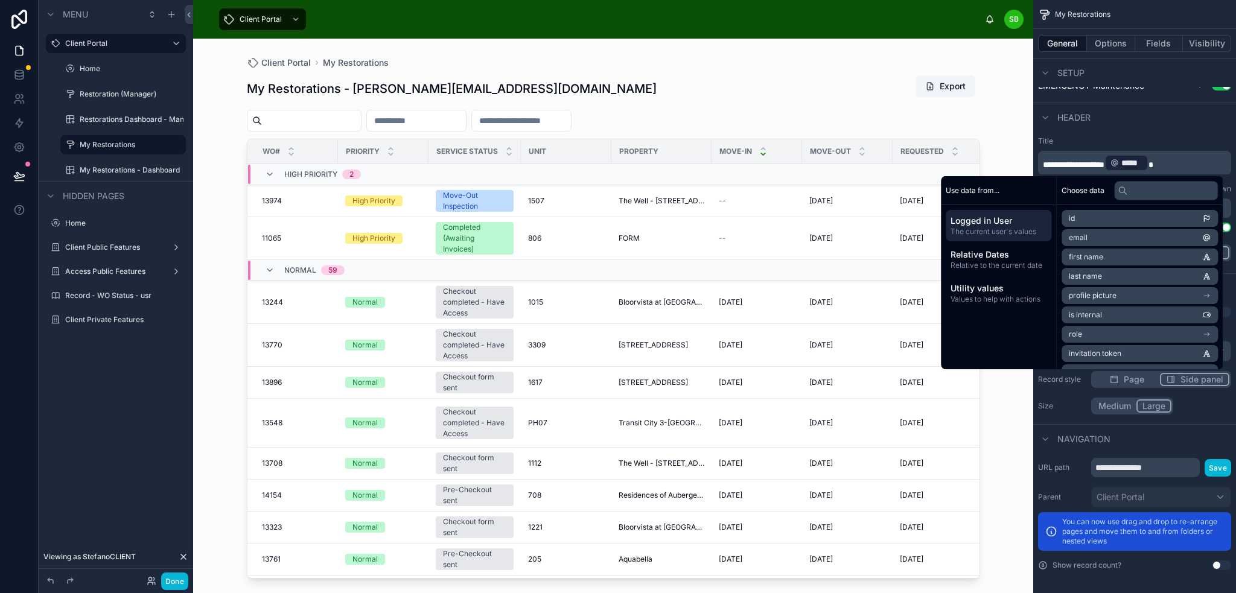
click at [1181, 132] on div "**********" at bounding box center [1134, 200] width 203 height 137
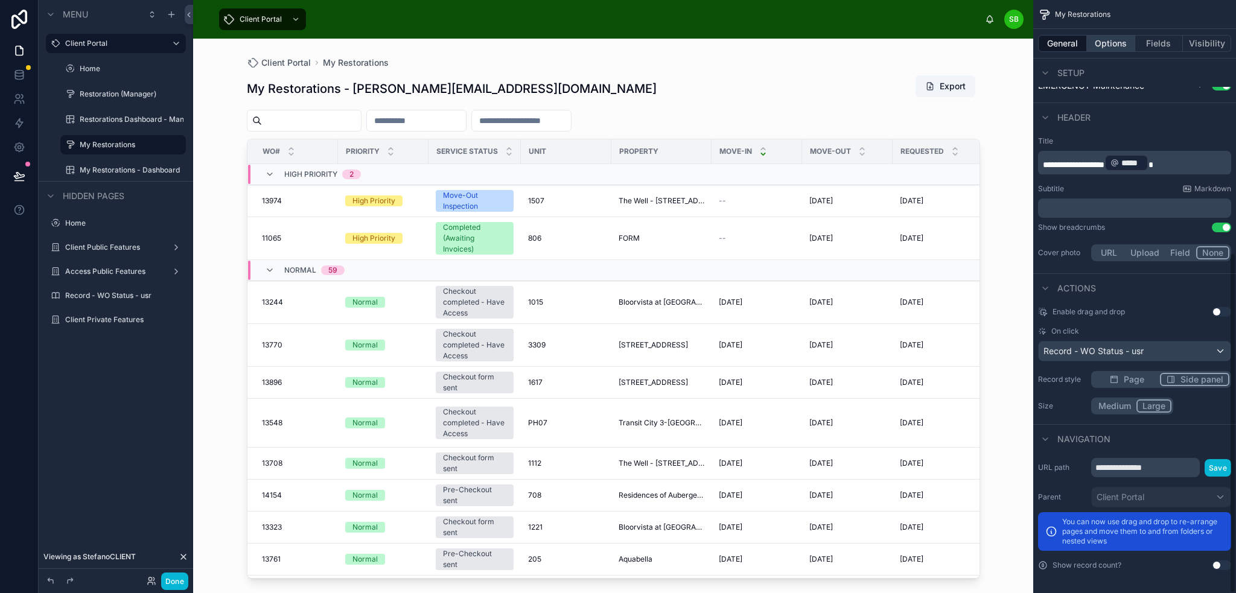
click at [1102, 45] on button "Options" at bounding box center [1111, 43] width 48 height 17
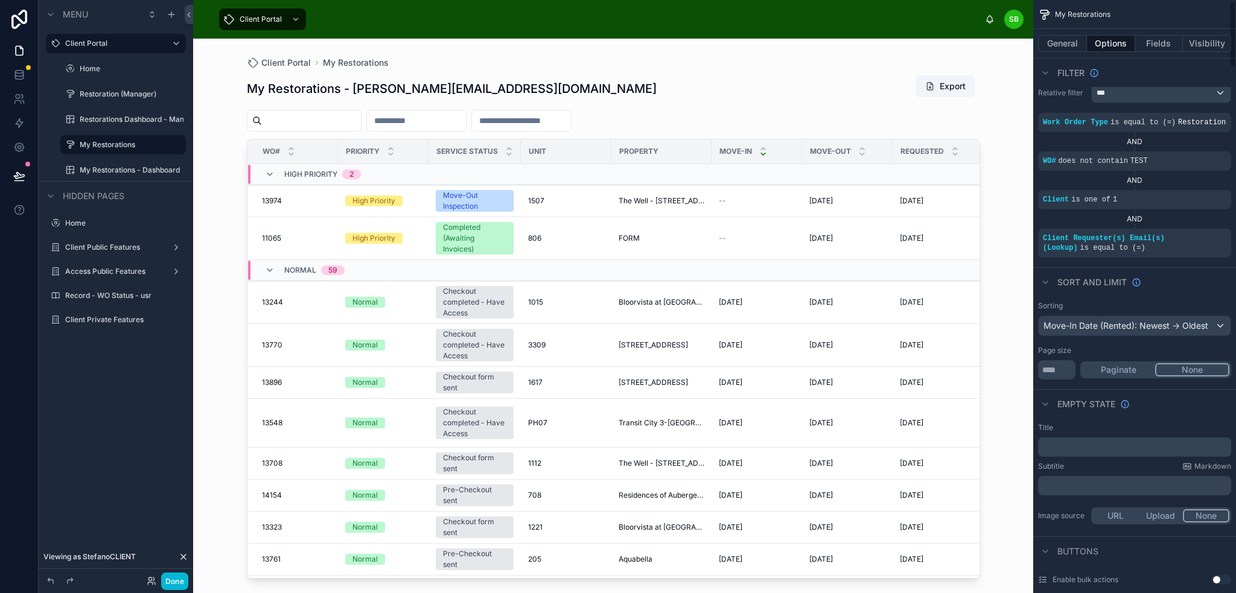
scroll to position [0, 0]
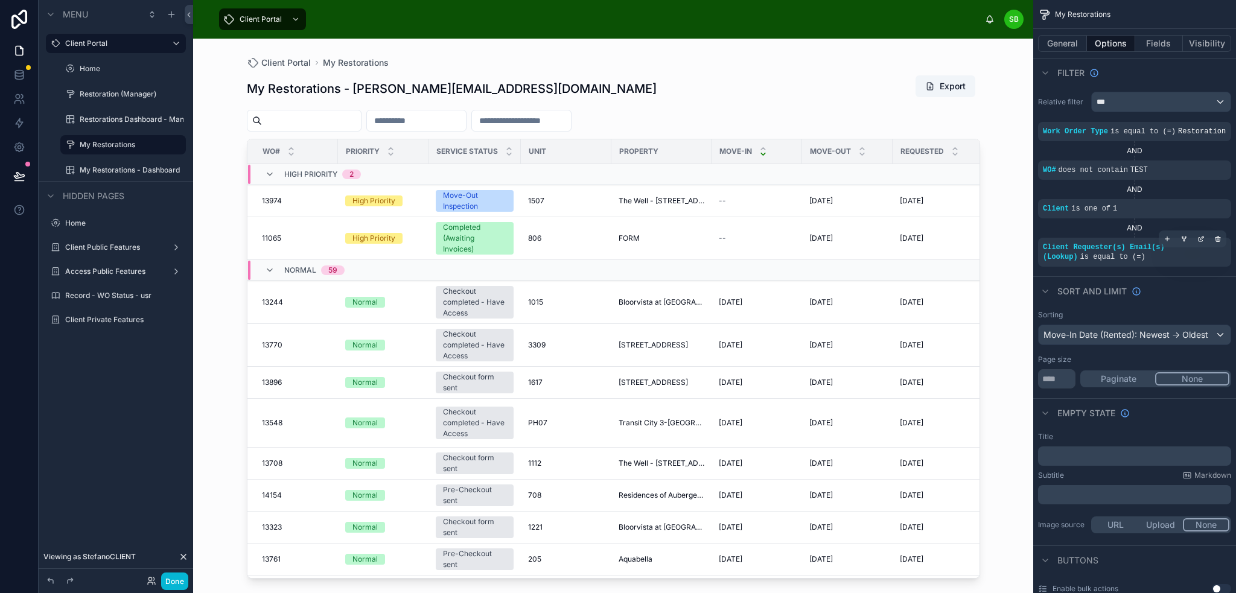
click at [1164, 257] on div "Client Requester(s) Email(s) (Lookup) is equal to (=)" at bounding box center [1134, 252] width 183 height 19
click at [1159, 259] on div "Client Requester(s) Email(s) (Lookup) is equal to (=)" at bounding box center [1134, 252] width 183 height 19
click at [1205, 237] on div "scrollable content" at bounding box center [1201, 239] width 17 height 17
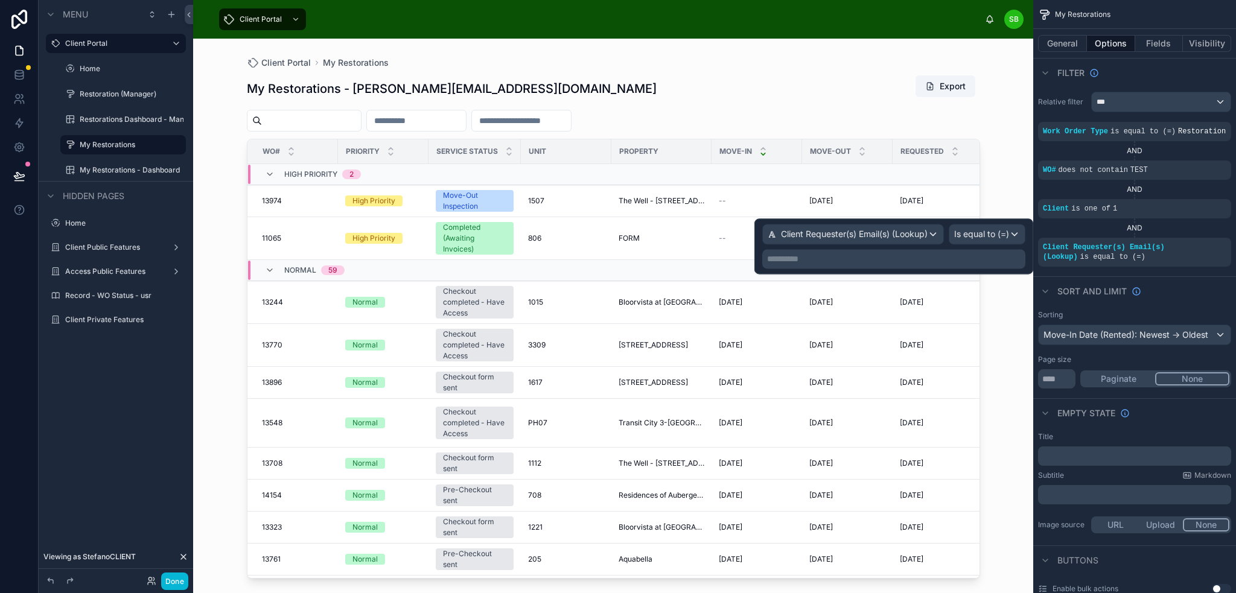
click at [991, 263] on p "**********" at bounding box center [895, 259] width 256 height 12
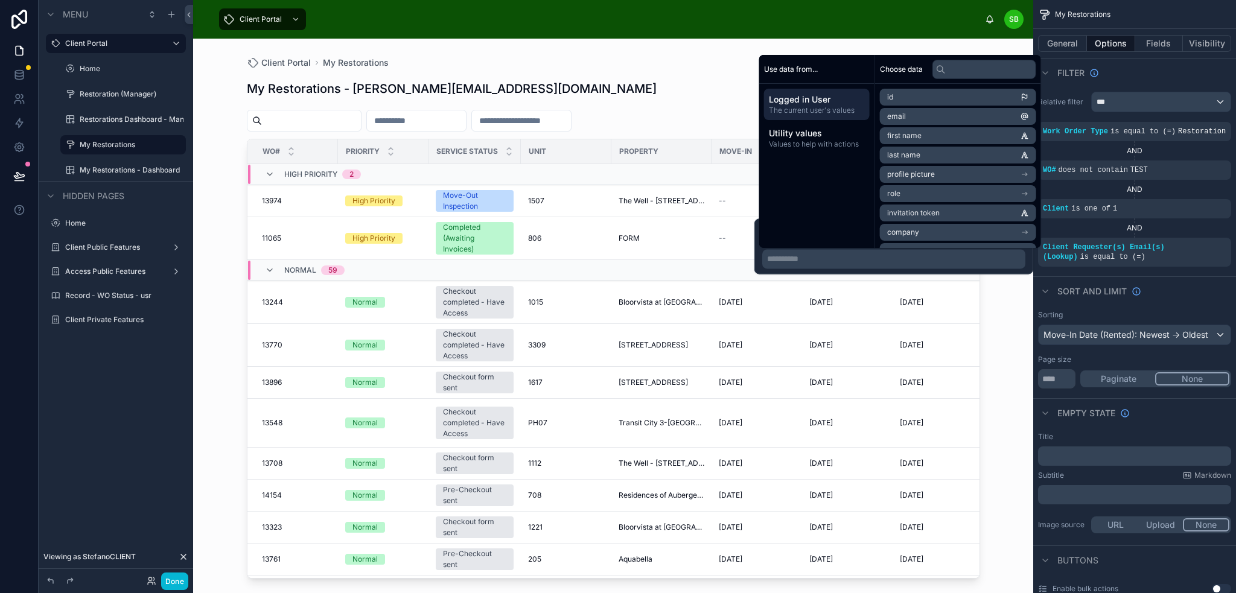
click at [953, 116] on li "email" at bounding box center [958, 116] width 156 height 17
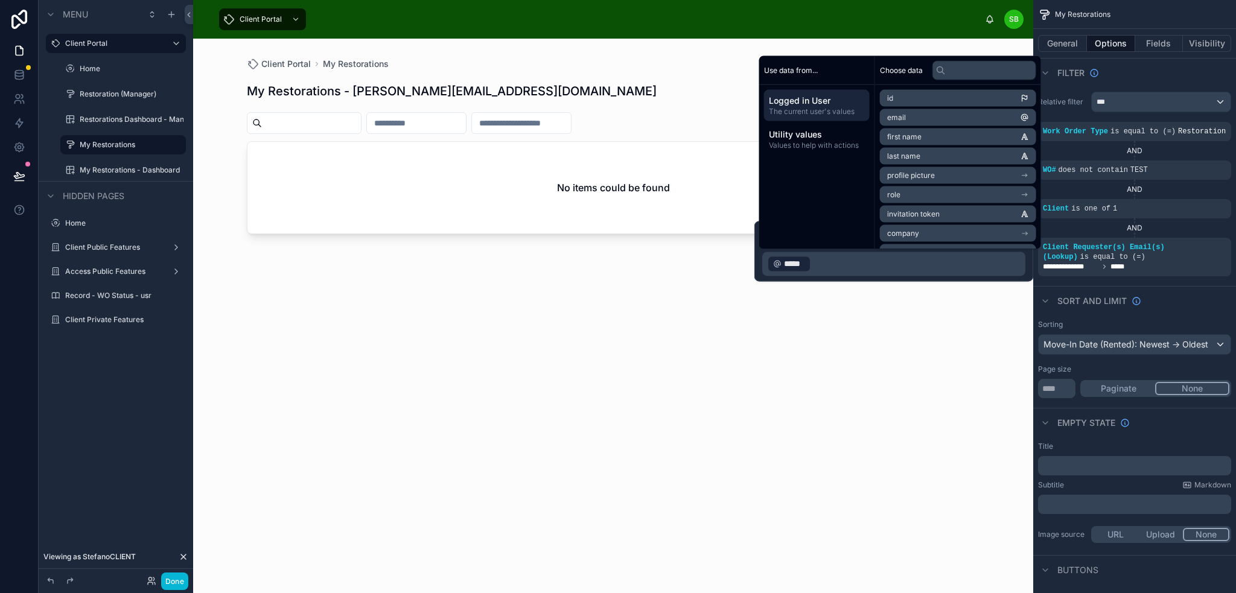
click at [823, 106] on span "Logged in User" at bounding box center [817, 101] width 96 height 12
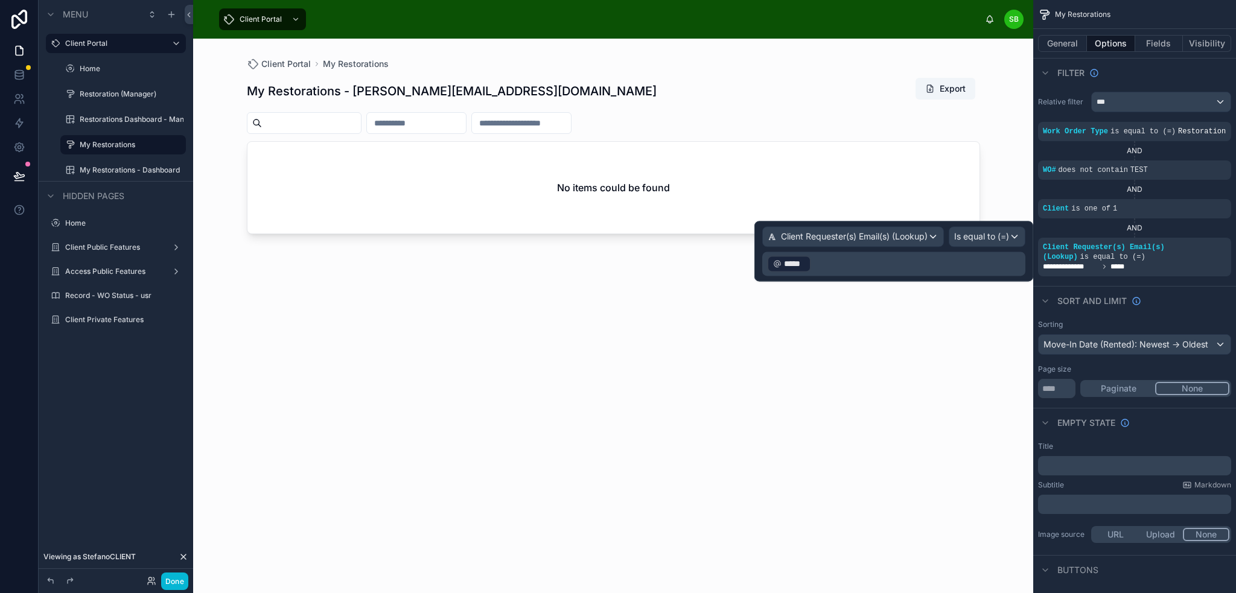
click at [843, 270] on p "﻿ ***** ﻿ ﻿" at bounding box center [895, 263] width 256 height 19
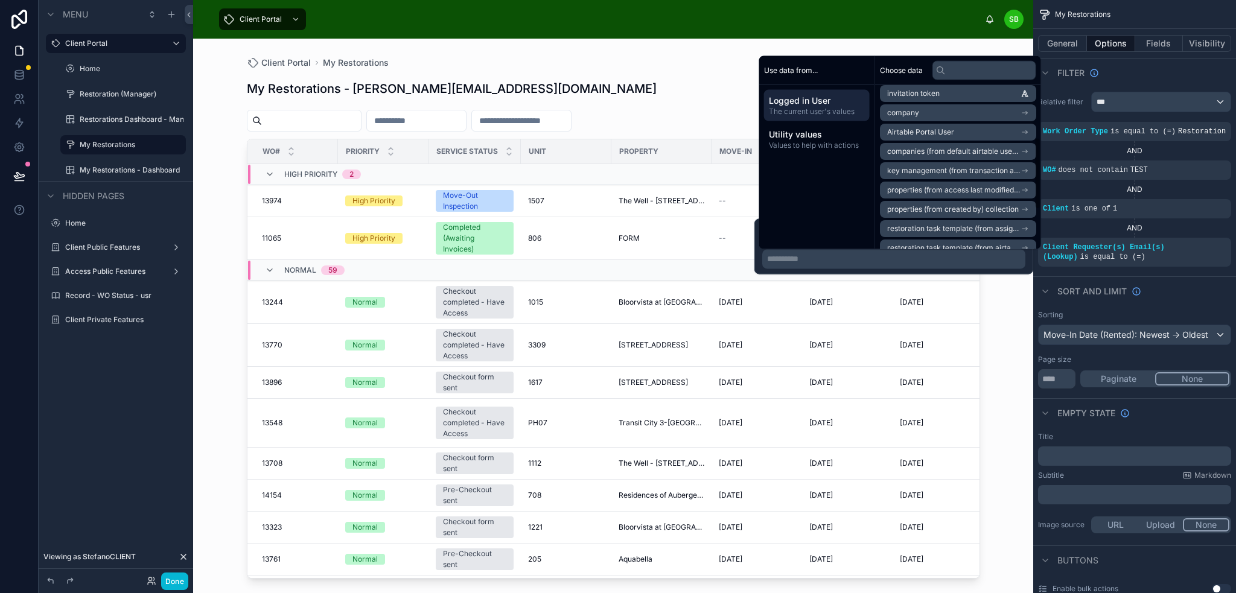
scroll to position [181, 0]
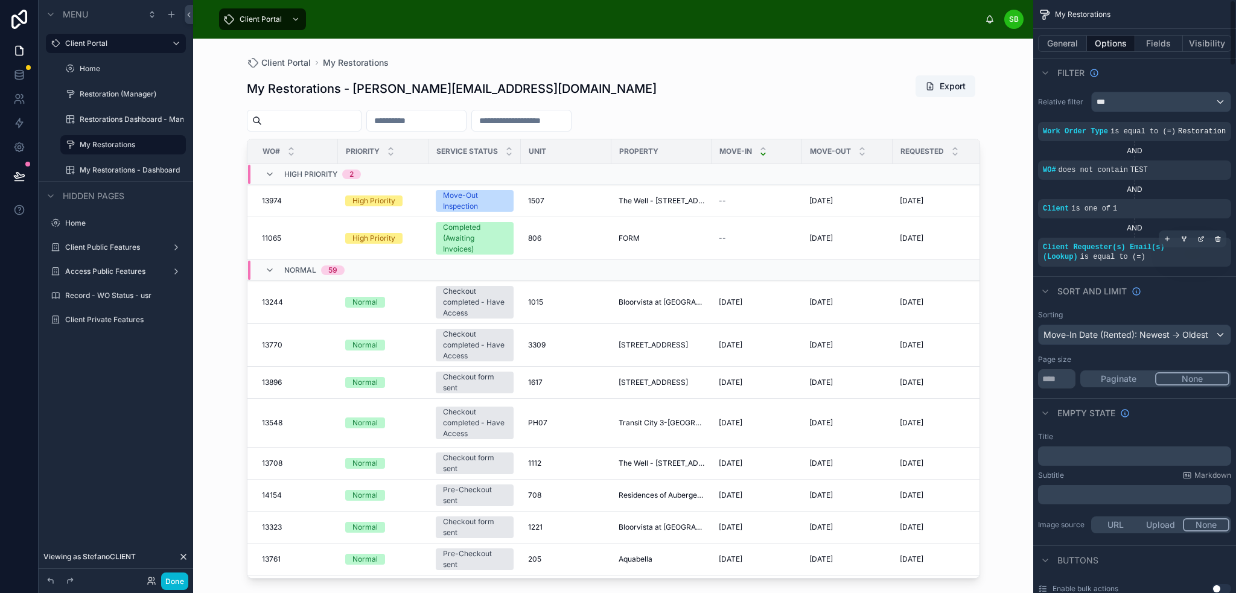
click at [1177, 252] on div "Client Requester(s) Email(s) (Lookup) is equal to (=)" at bounding box center [1134, 252] width 183 height 19
click at [1221, 240] on icon "scrollable content" at bounding box center [1217, 238] width 7 height 7
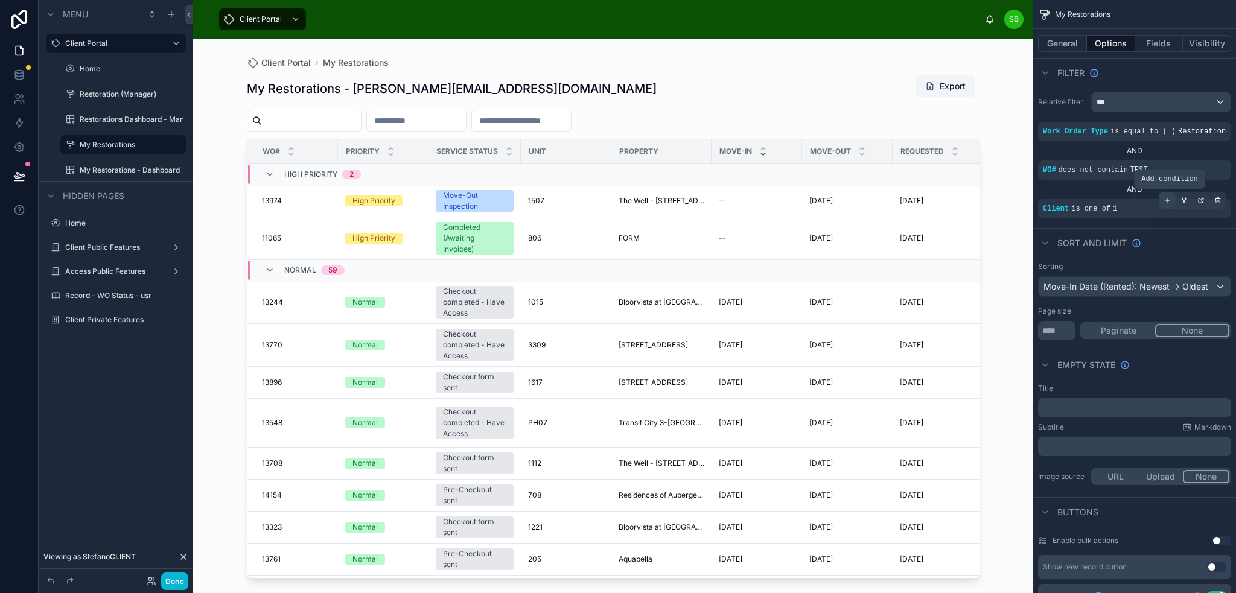
click at [1165, 202] on icon "scrollable content" at bounding box center [1167, 200] width 7 height 7
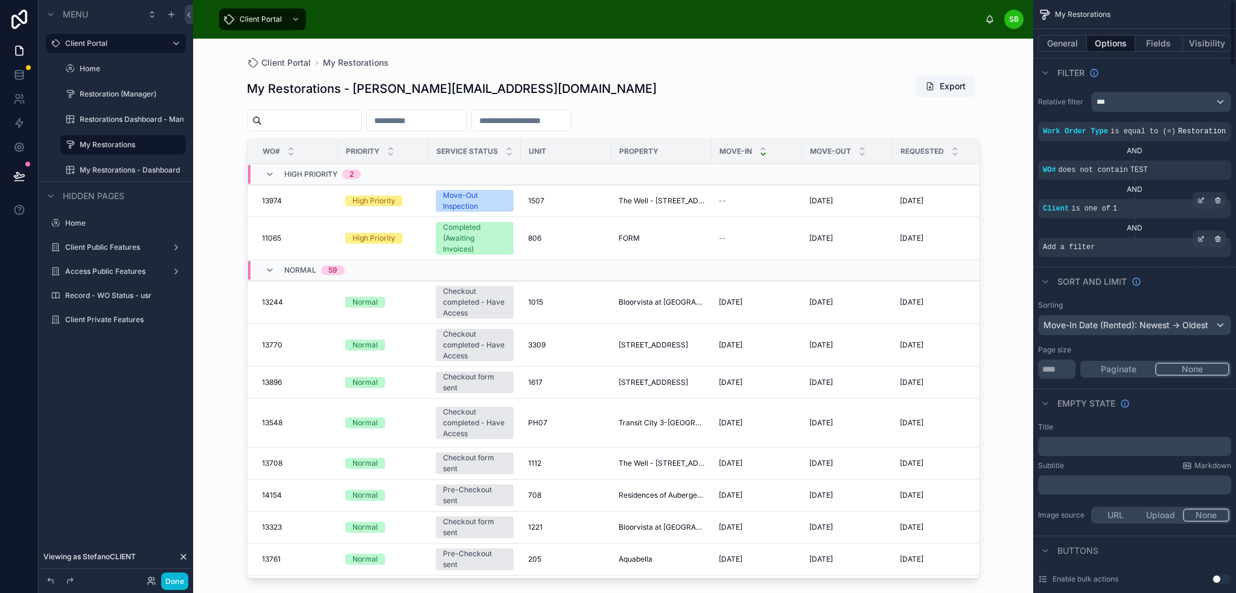
click at [1072, 250] on span "Add a filter" at bounding box center [1069, 248] width 52 height 10
click at [1205, 237] on div "scrollable content" at bounding box center [1201, 239] width 17 height 17
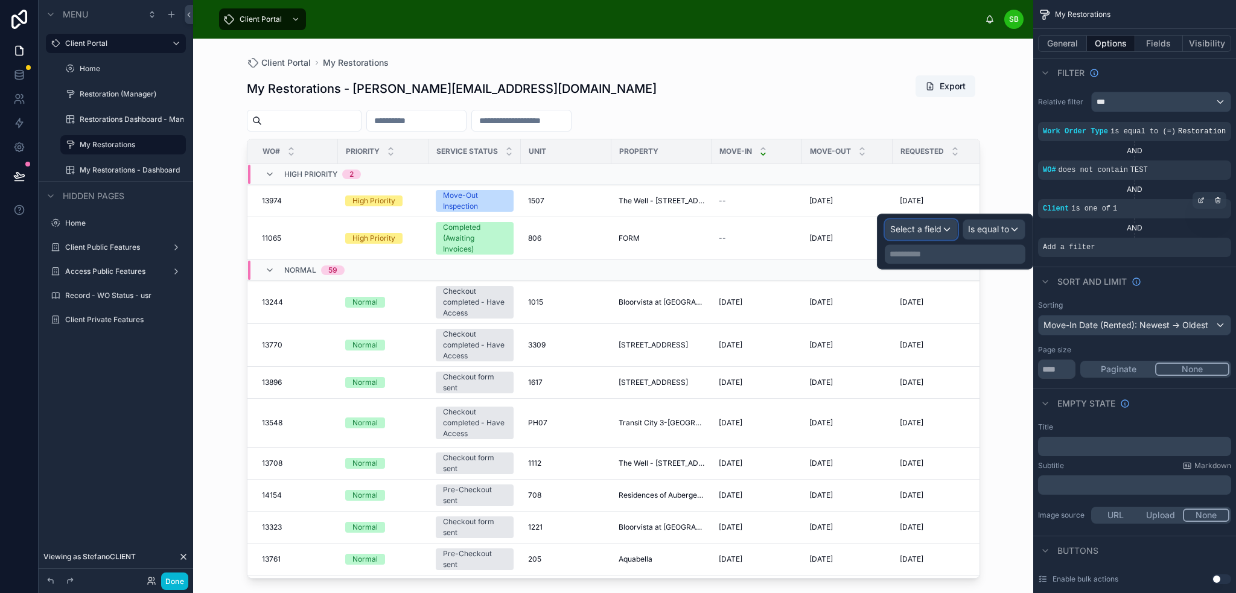
click at [934, 231] on span "Select a field" at bounding box center [915, 229] width 51 height 10
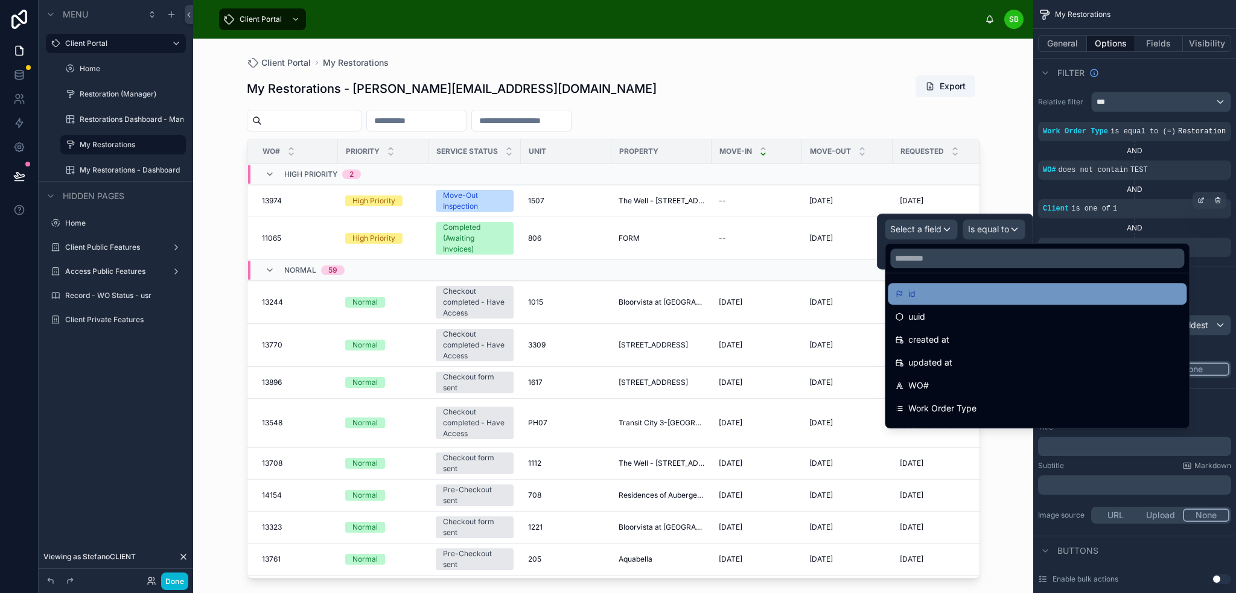
click at [1004, 296] on div "id" at bounding box center [1037, 294] width 284 height 14
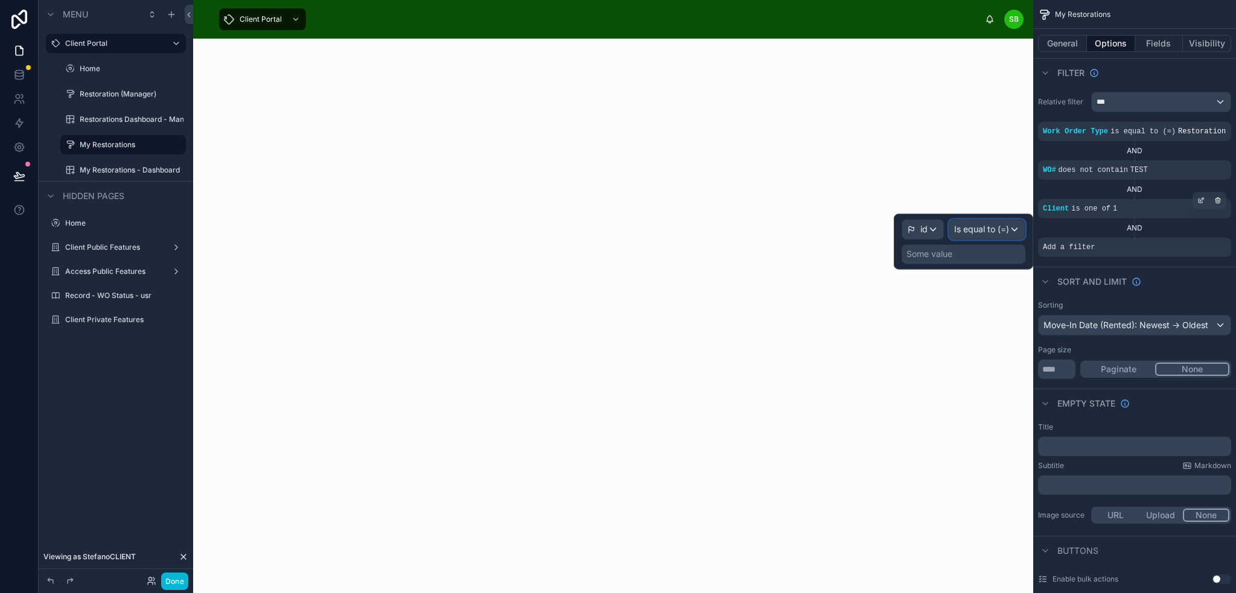
click at [975, 225] on span "Is equal to (=)" at bounding box center [981, 229] width 55 height 12
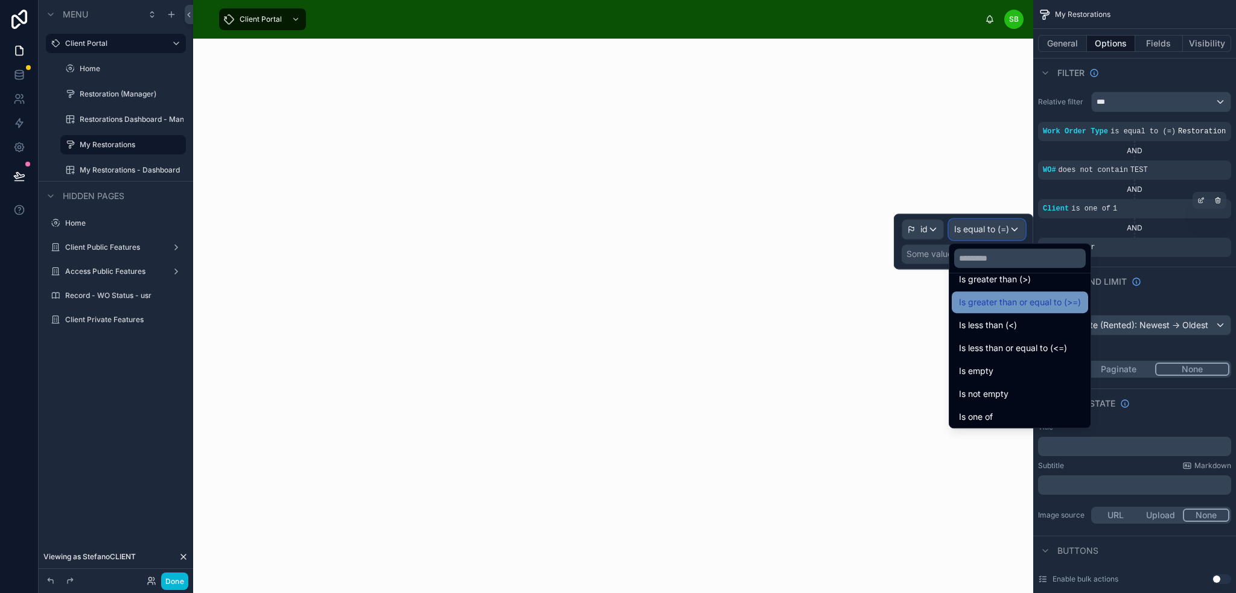
scroll to position [86, 0]
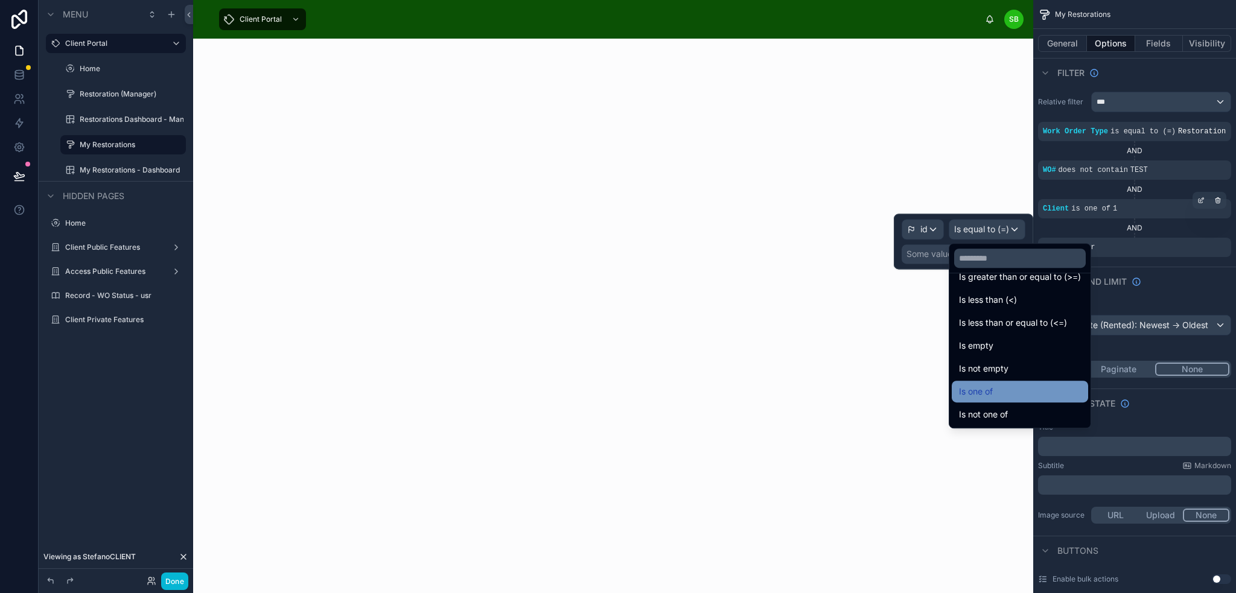
click at [1001, 385] on div "Is one of" at bounding box center [1020, 392] width 122 height 14
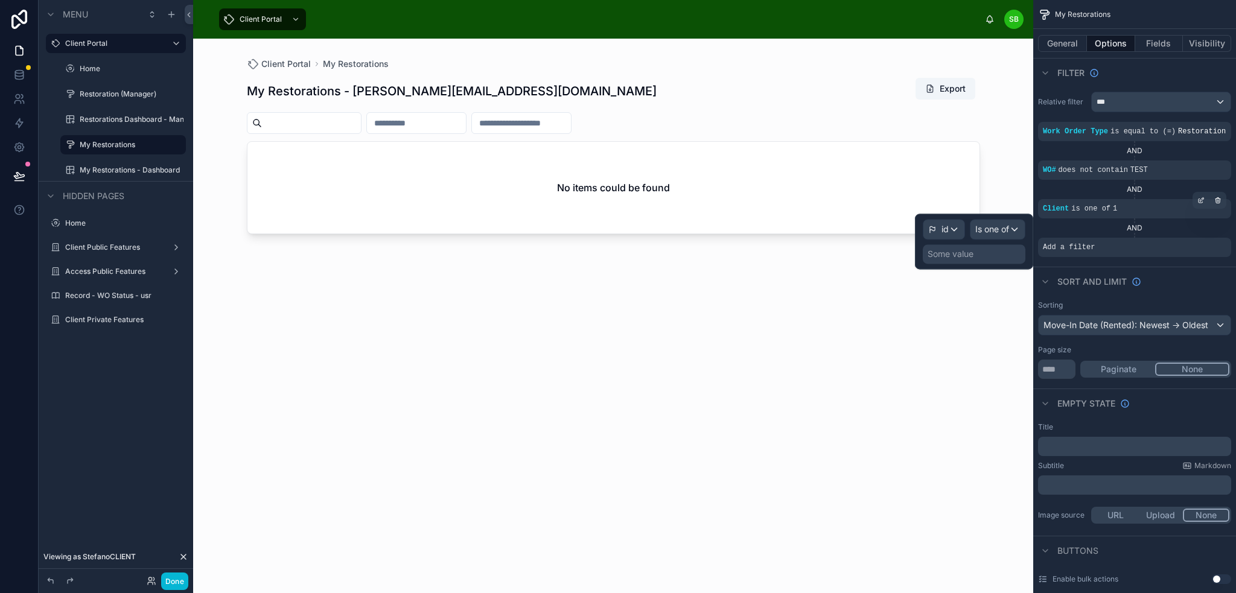
click at [972, 256] on div "Some value" at bounding box center [951, 254] width 46 height 12
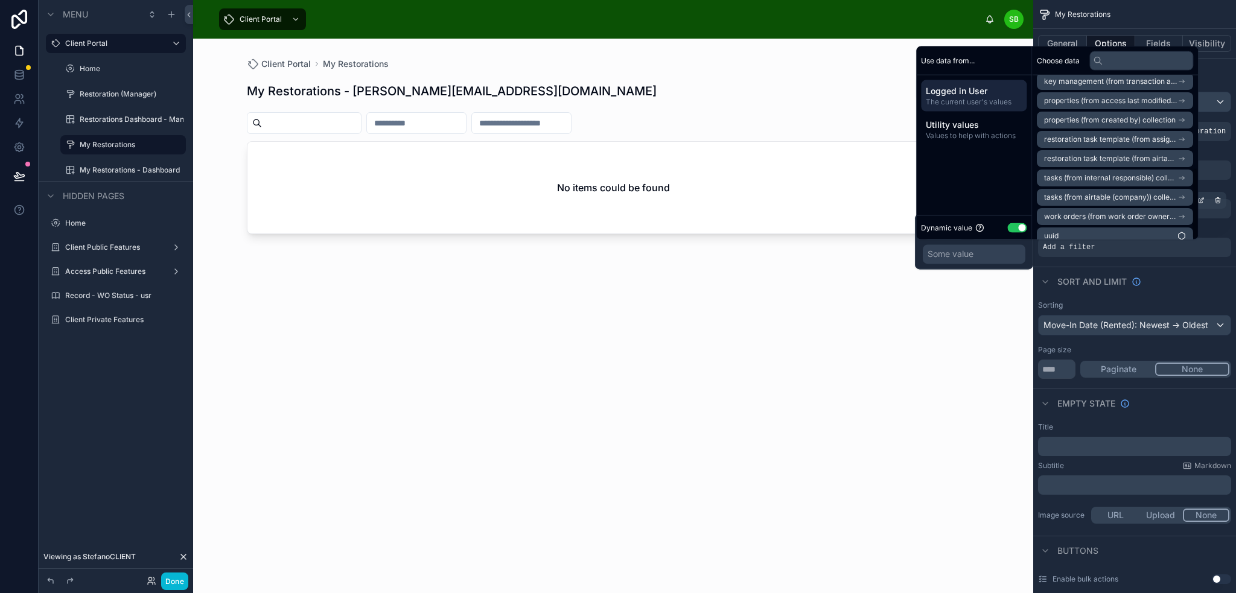
scroll to position [210, 0]
click at [1132, 206] on span "work orders (from work order owner) collection" at bounding box center [1110, 207] width 133 height 10
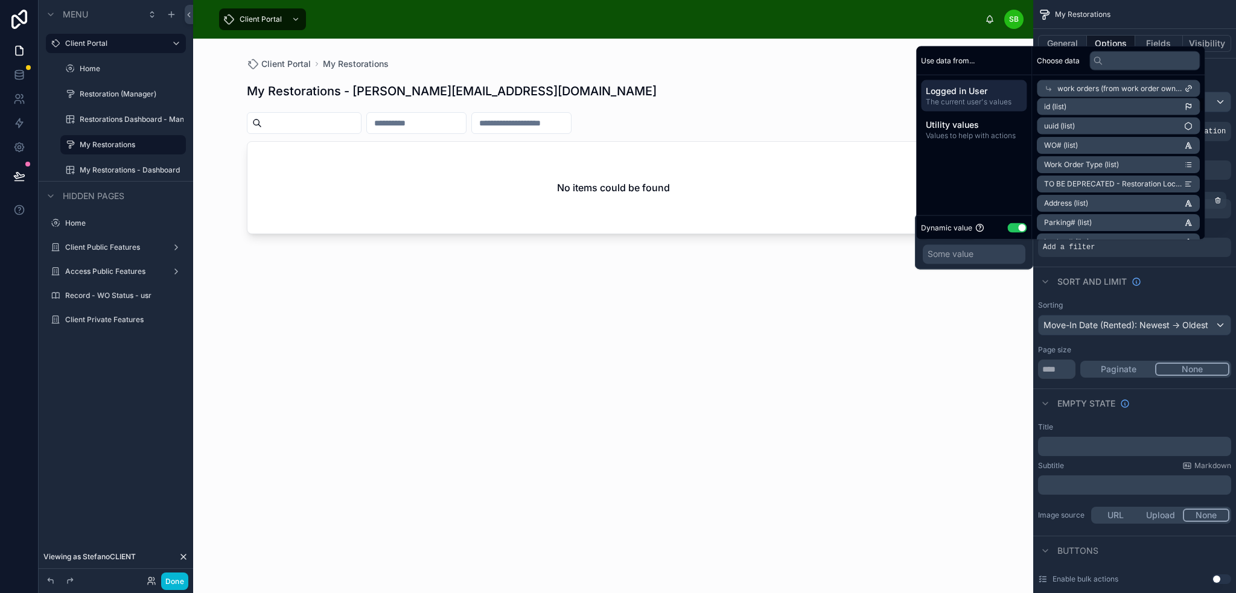
scroll to position [0, 0]
click at [1155, 110] on li "id (list)" at bounding box center [1118, 110] width 163 height 17
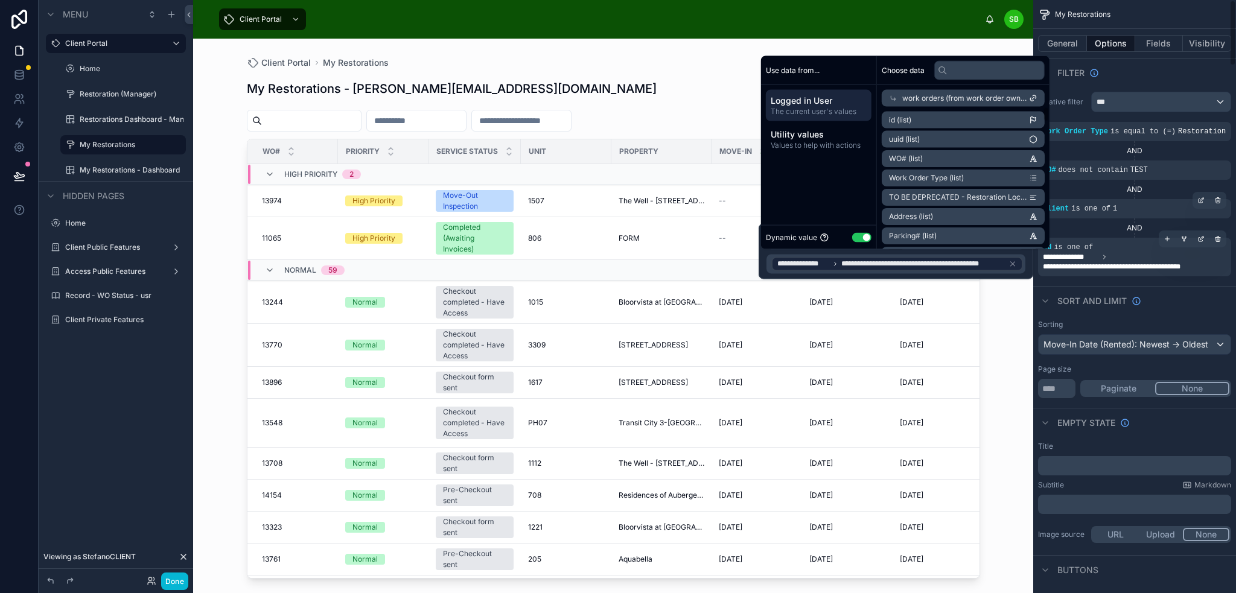
click at [1156, 260] on span "**********" at bounding box center [1134, 261] width 183 height 19
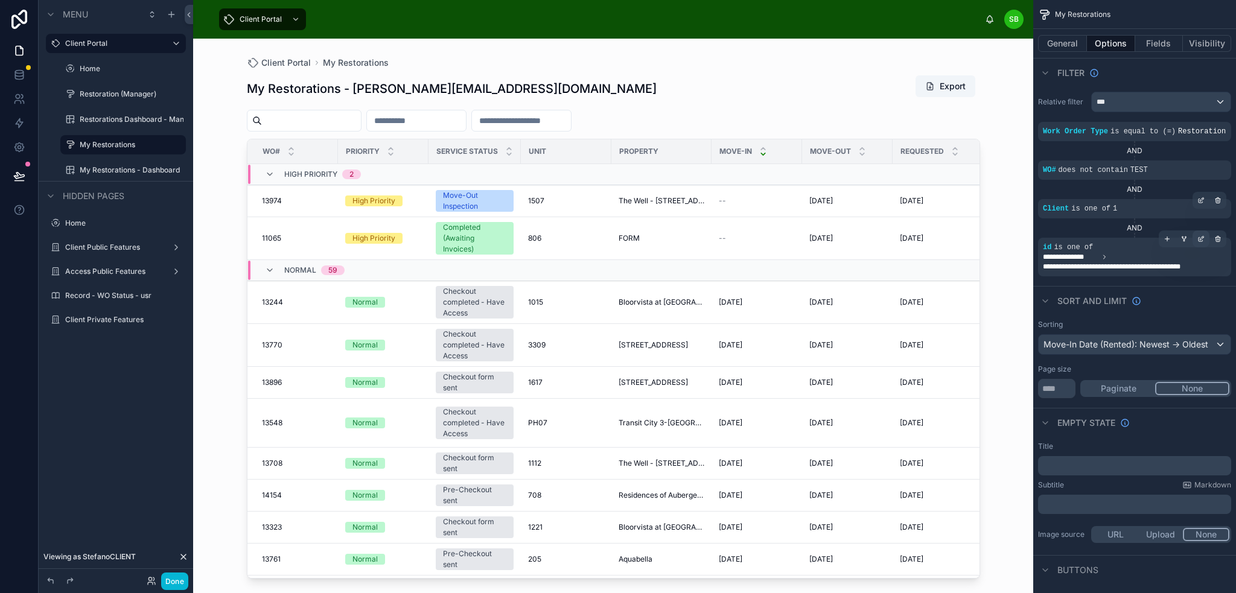
click at [1201, 241] on icon "scrollable content" at bounding box center [1201, 240] width 4 height 4
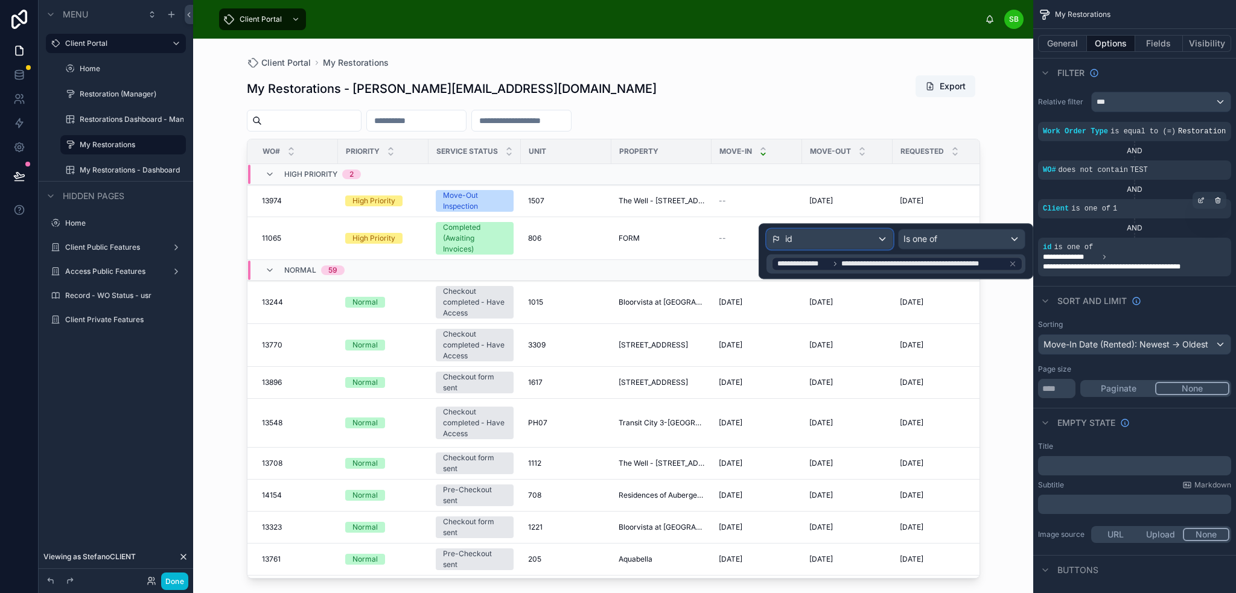
click at [855, 235] on div "id" at bounding box center [830, 238] width 126 height 19
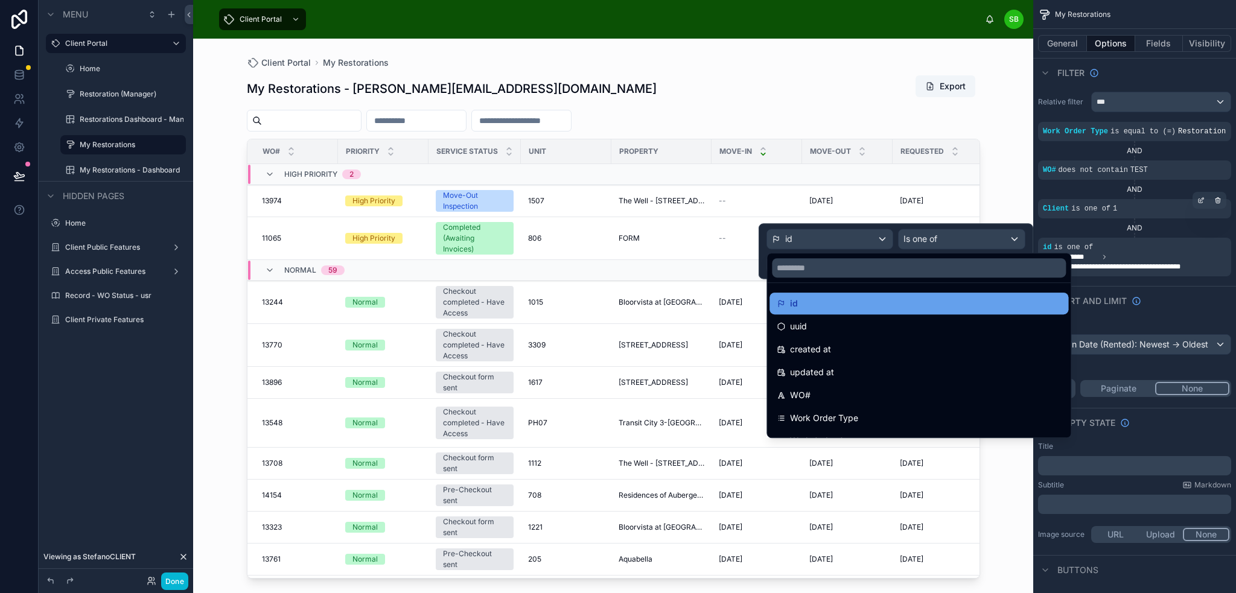
click at [855, 305] on div "id" at bounding box center [919, 303] width 284 height 14
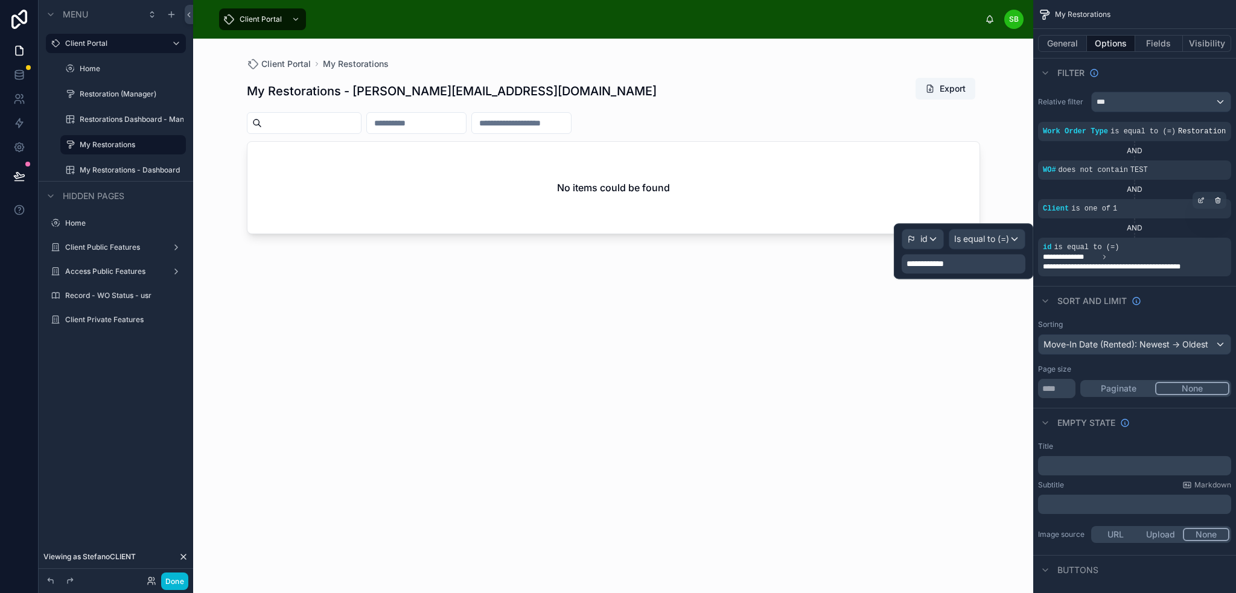
click at [980, 263] on div "**********" at bounding box center [964, 263] width 124 height 19
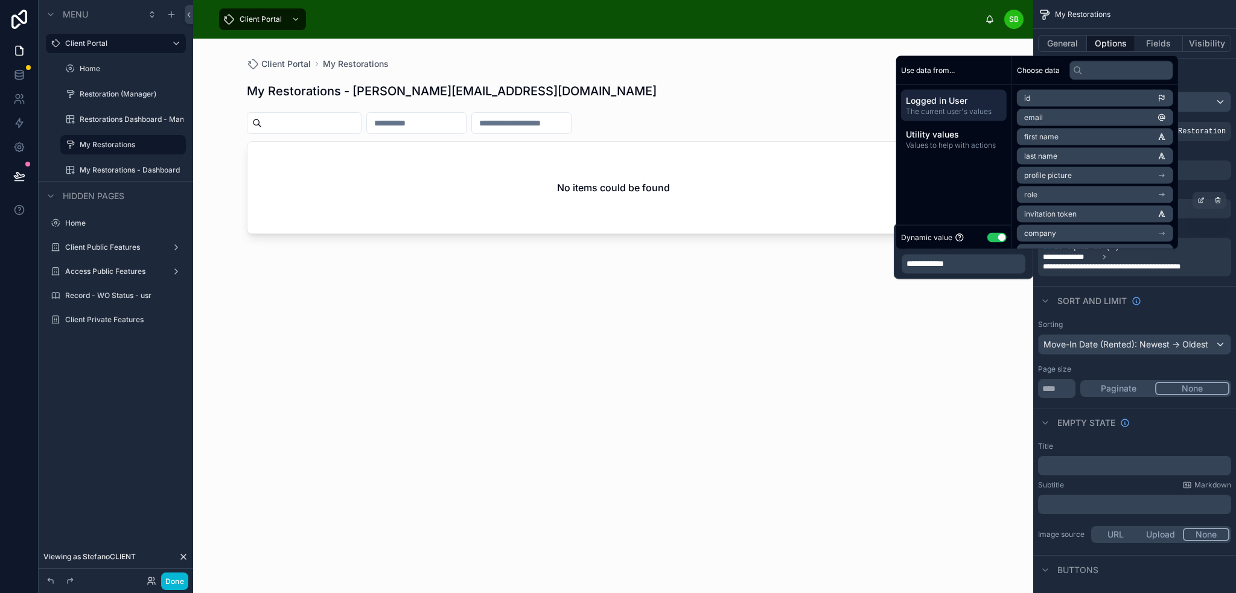
click at [1118, 96] on li "id" at bounding box center [1095, 98] width 156 height 17
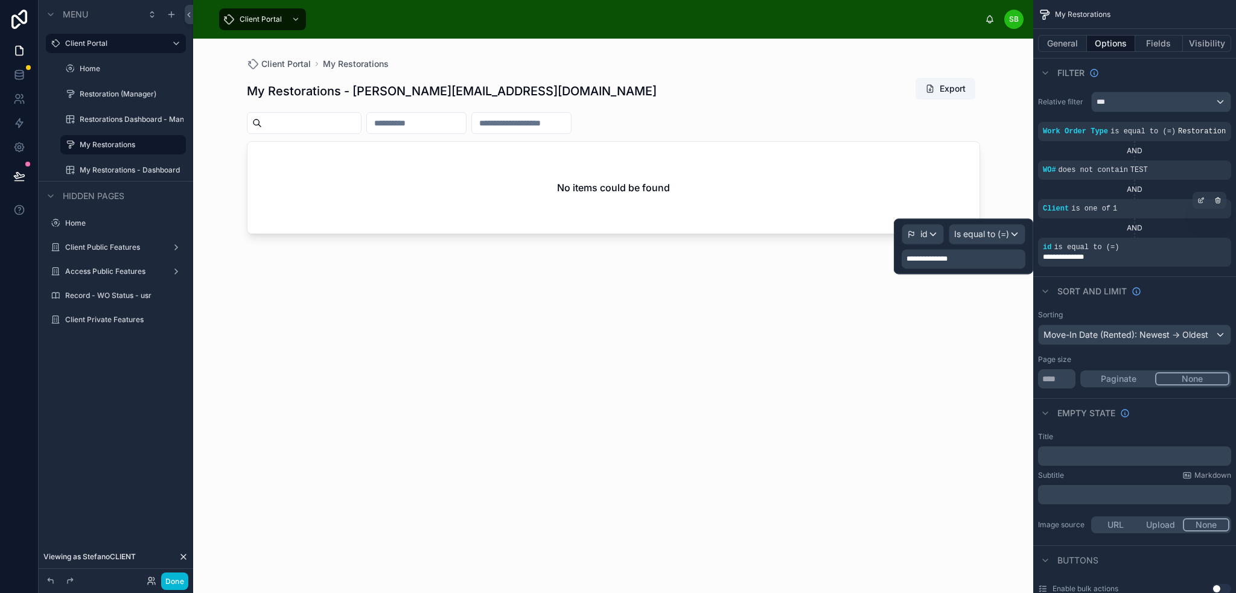
click at [992, 255] on div "**********" at bounding box center [964, 258] width 124 height 19
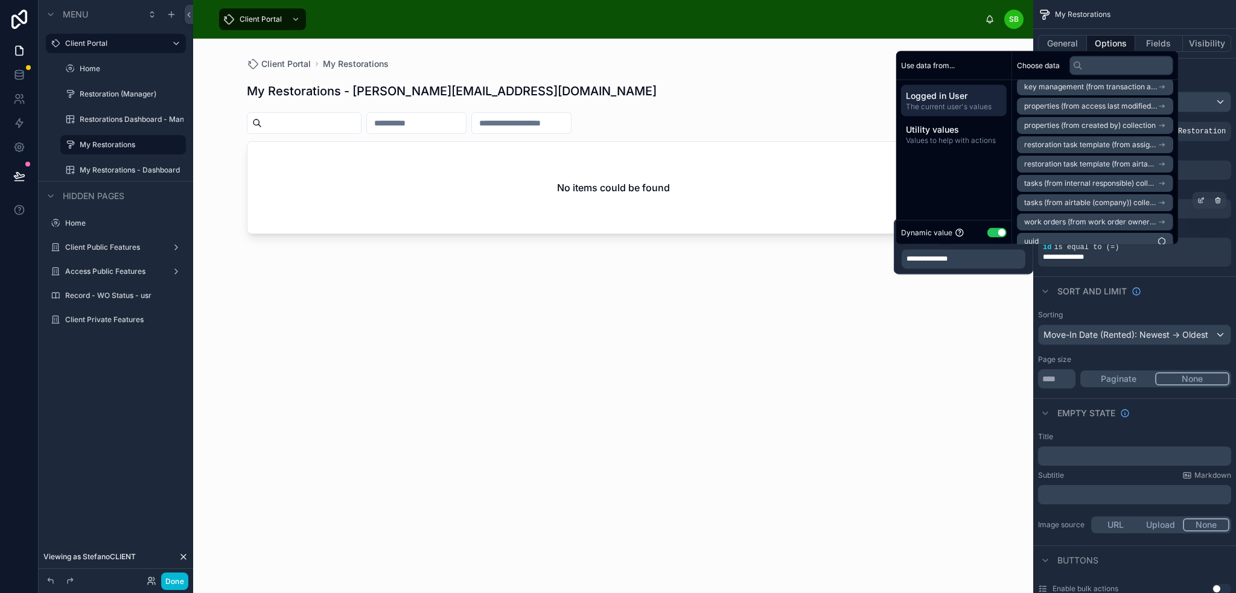
scroll to position [210, 0]
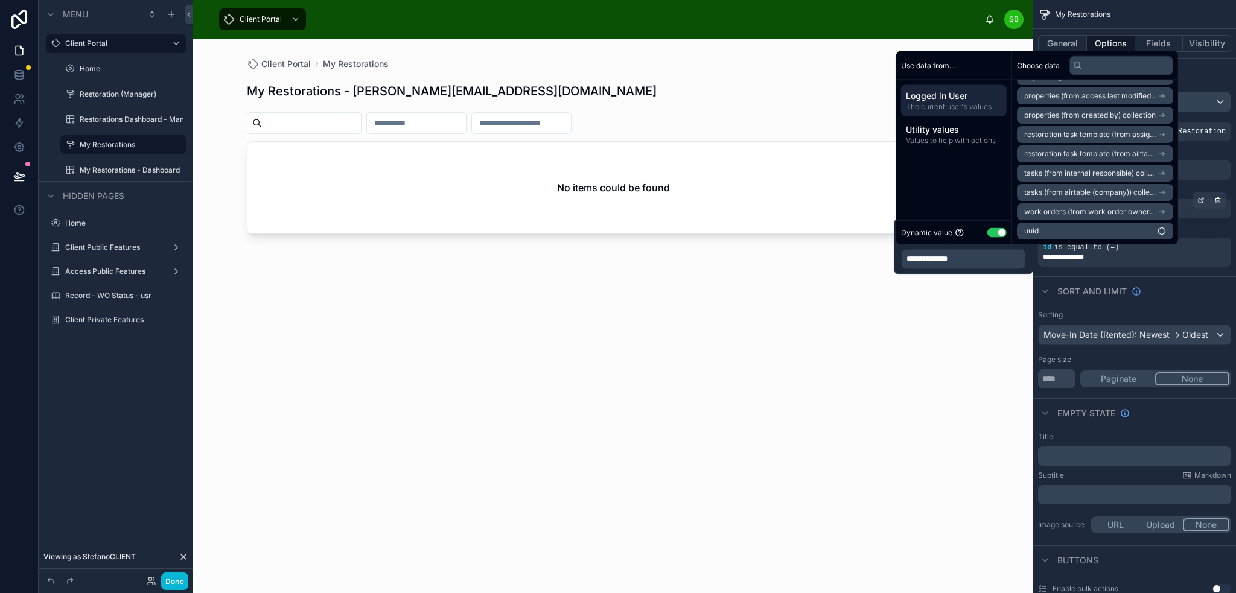
click at [1106, 209] on span "work orders (from work order owner) collection" at bounding box center [1090, 212] width 133 height 10
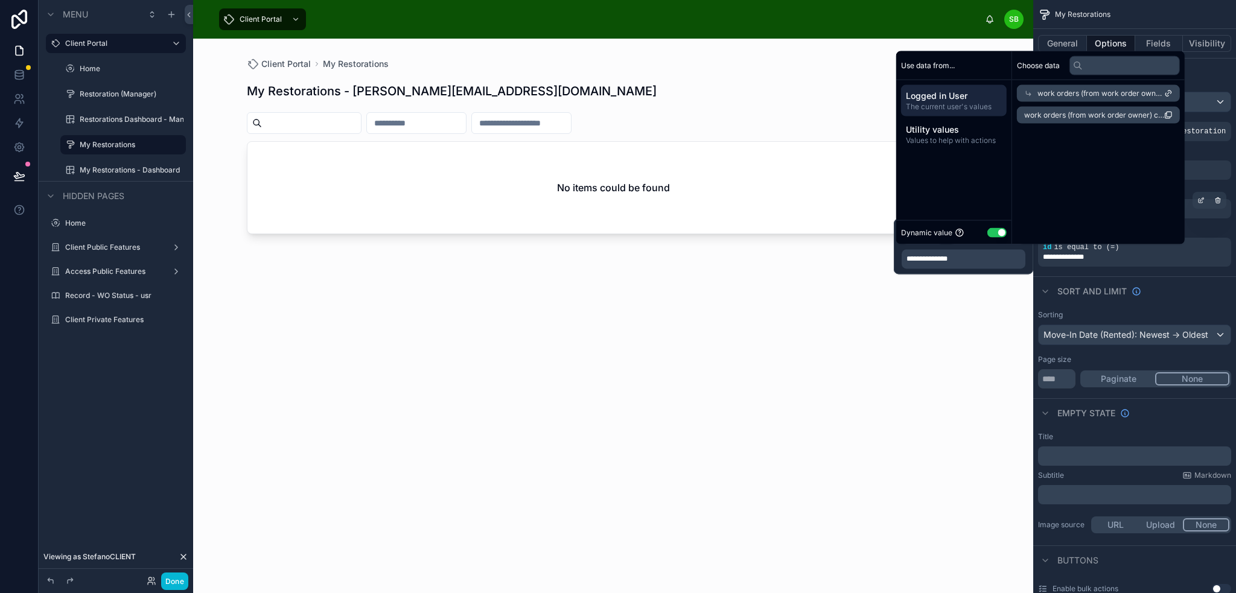
click at [1114, 117] on span "work orders (from work order owner) collection count" at bounding box center [1094, 115] width 140 height 10
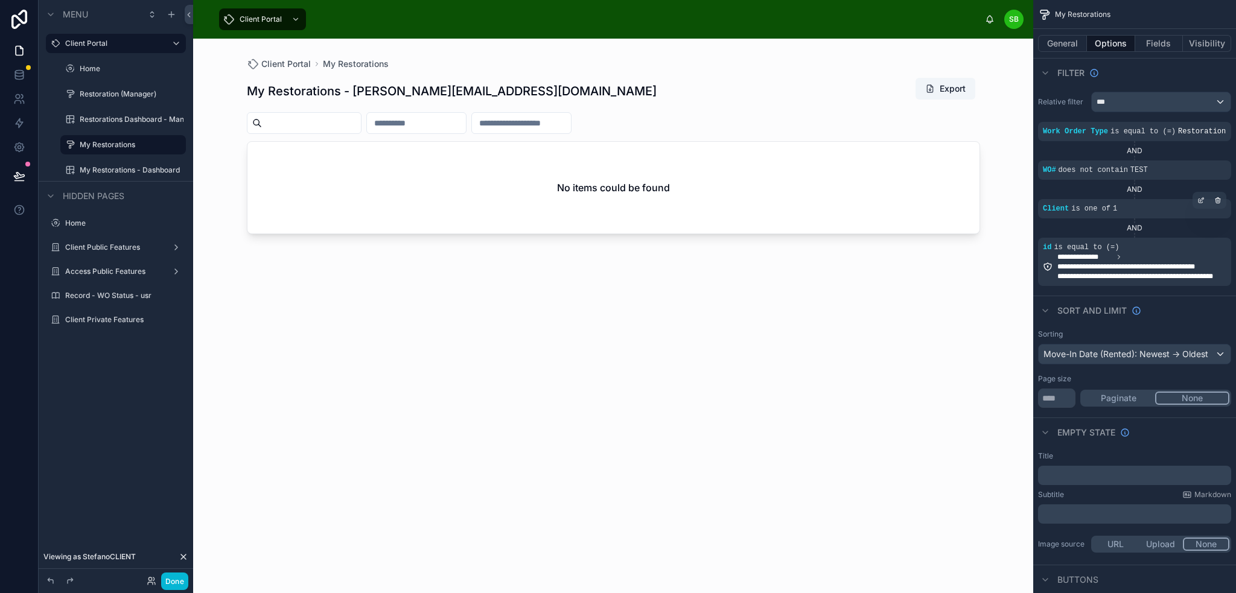
click at [1002, 285] on div "Client Portal My Restorations My Restorations - stefano@bosello.com Export No i…" at bounding box center [613, 316] width 840 height 555
click at [1200, 237] on icon "scrollable content" at bounding box center [1201, 238] width 7 height 7
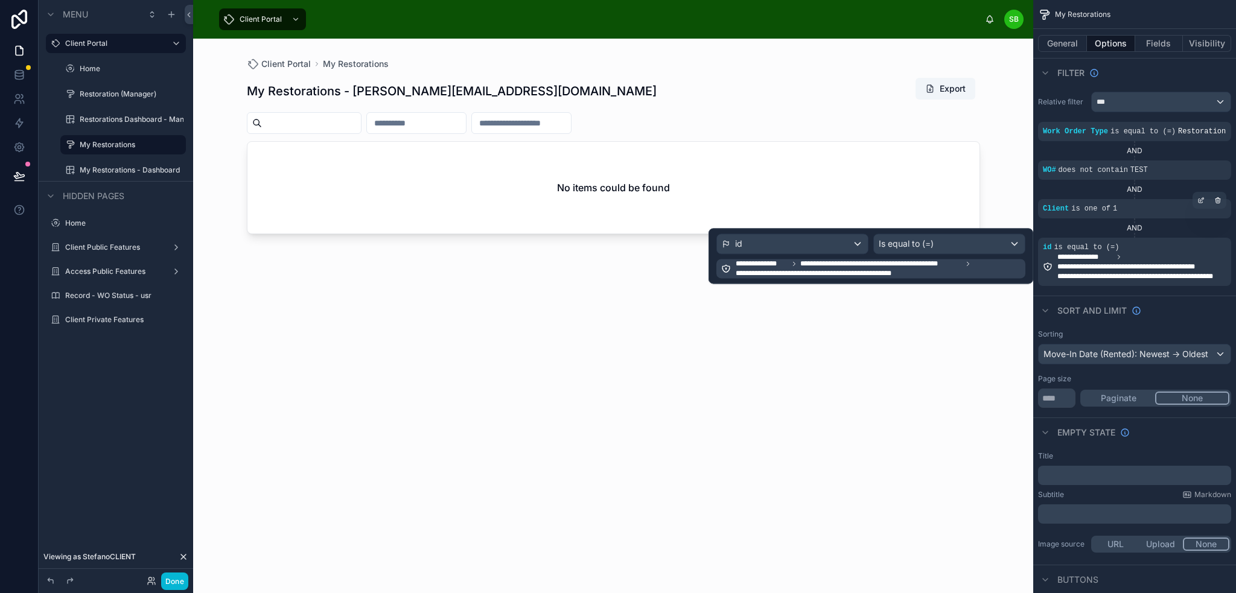
click at [981, 274] on span "**********" at bounding box center [879, 268] width 287 height 19
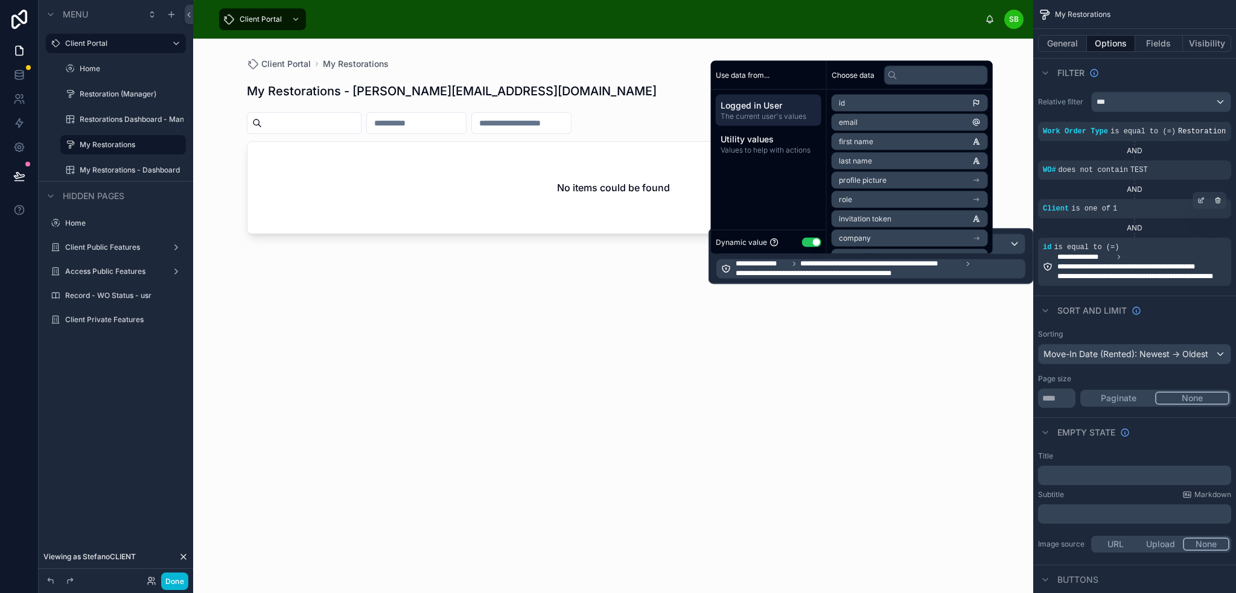
click at [811, 245] on button "Use setting" at bounding box center [811, 242] width 19 height 10
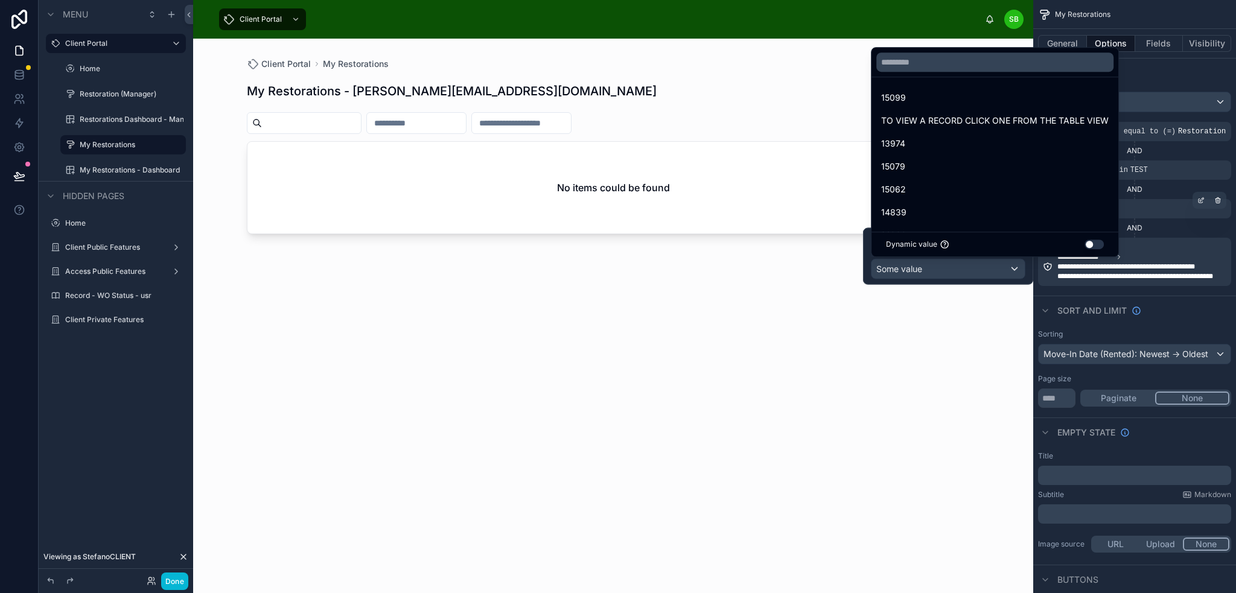
click at [1097, 243] on button "Use setting" at bounding box center [1094, 245] width 19 height 10
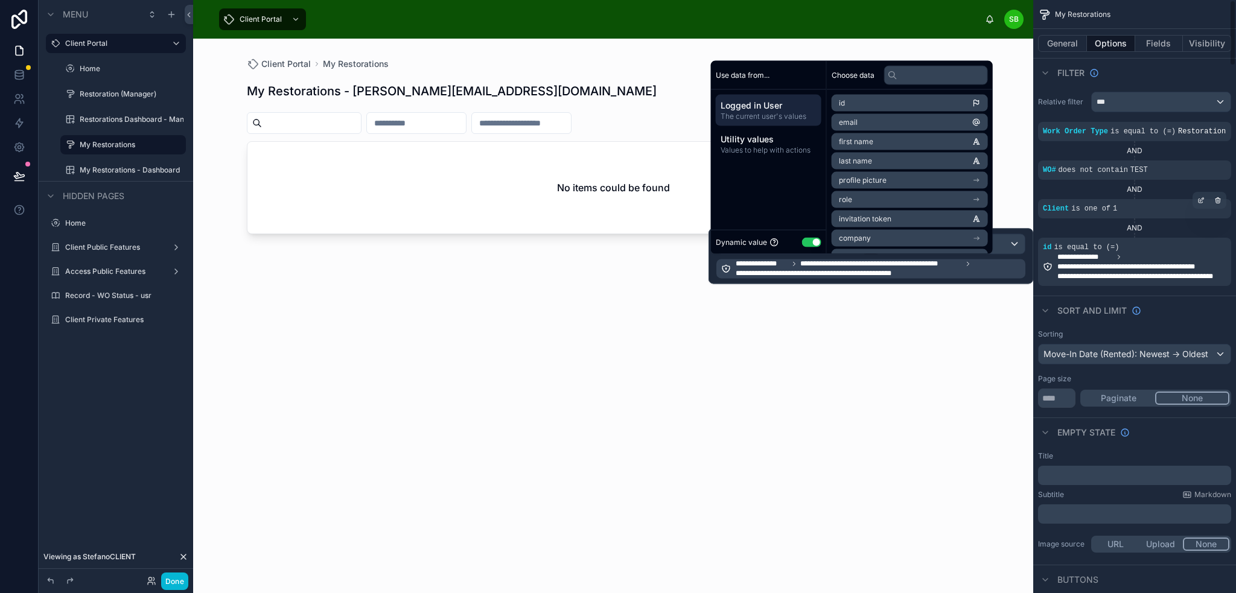
click at [935, 272] on span "**********" at bounding box center [879, 268] width 287 height 19
click at [1134, 267] on span "**********" at bounding box center [1149, 267] width 183 height 10
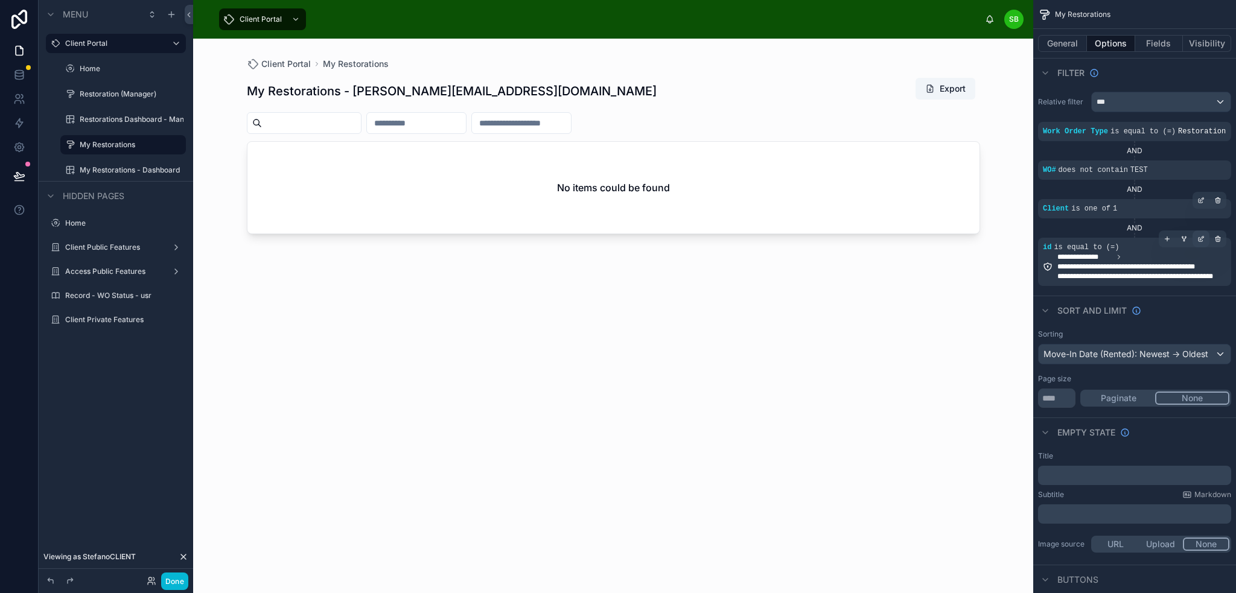
click at [1198, 243] on div "scrollable content" at bounding box center [1201, 239] width 17 height 17
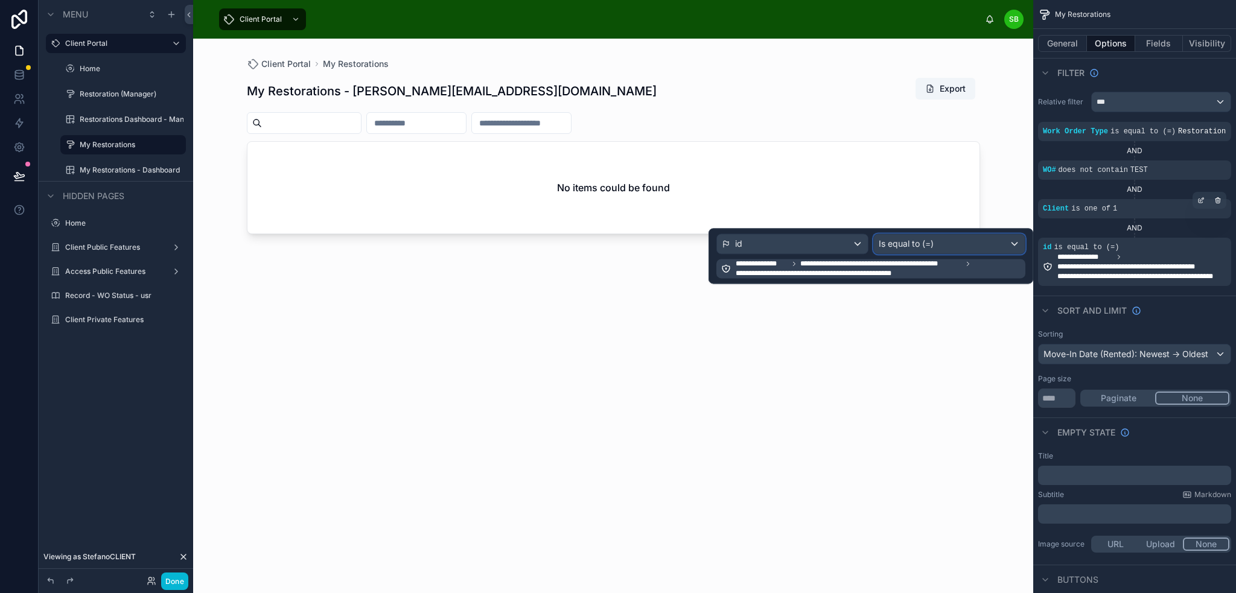
click at [893, 241] on span "Is equal to (=)" at bounding box center [906, 244] width 55 height 12
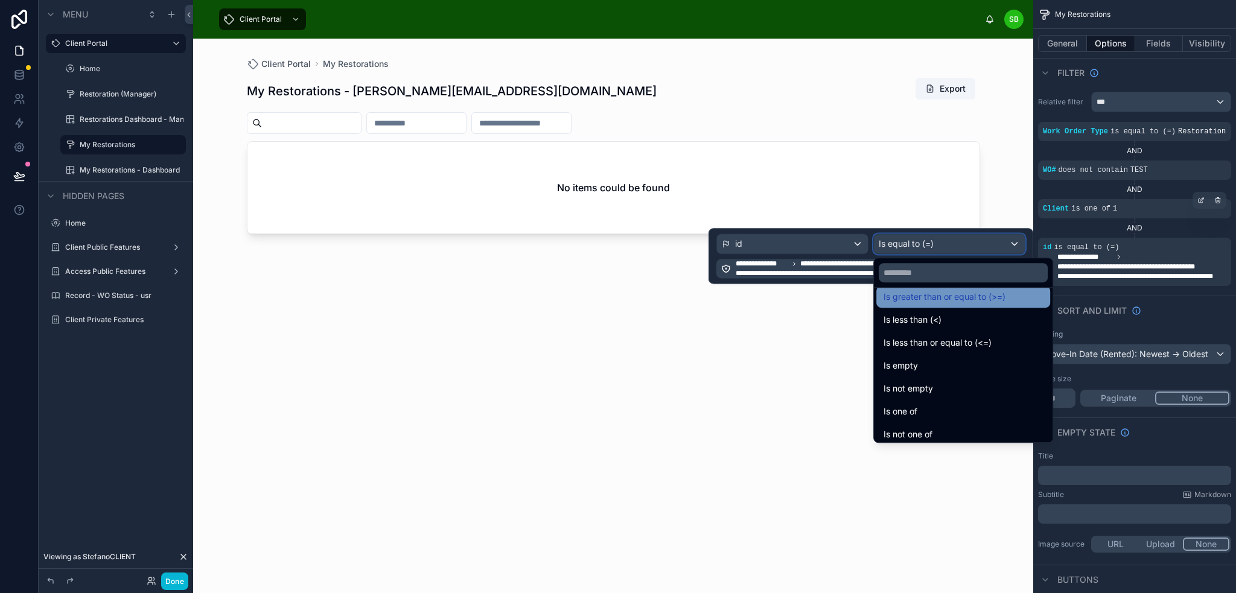
scroll to position [86, 0]
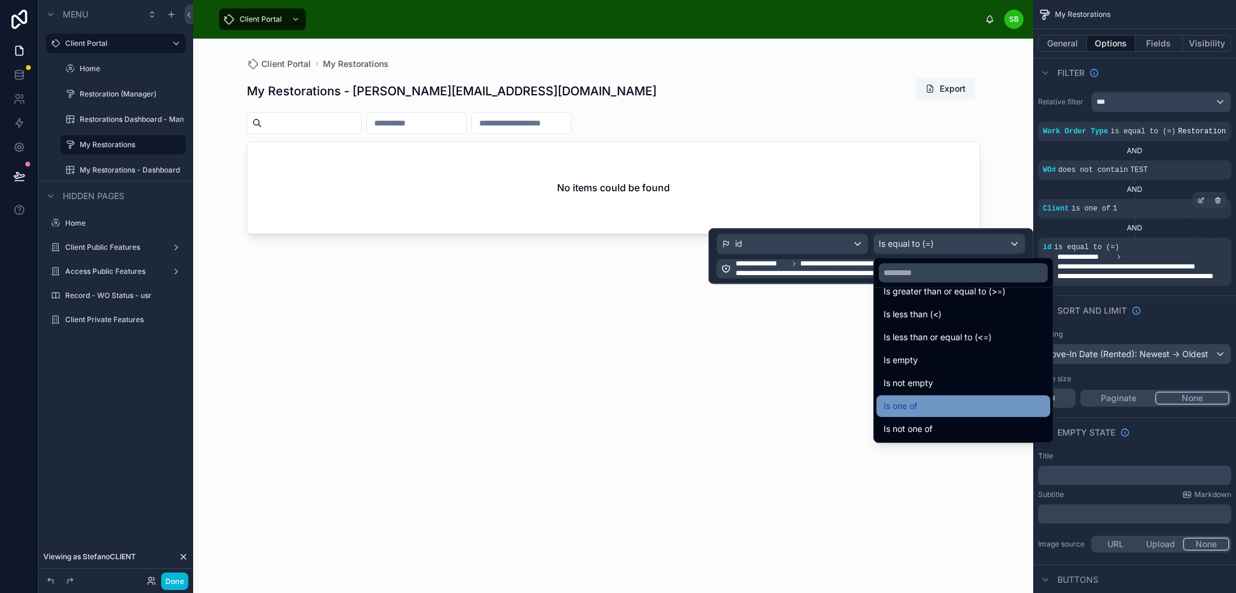
click at [943, 411] on div "Is one of" at bounding box center [963, 406] width 159 height 14
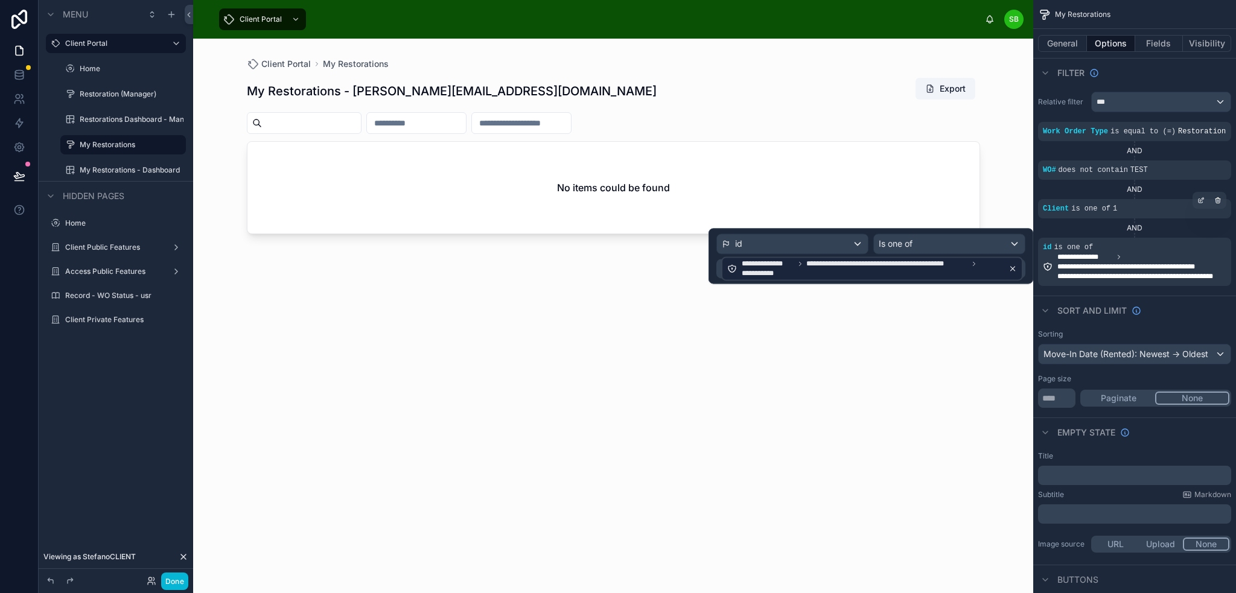
click at [1016, 269] on icon at bounding box center [1013, 268] width 8 height 8
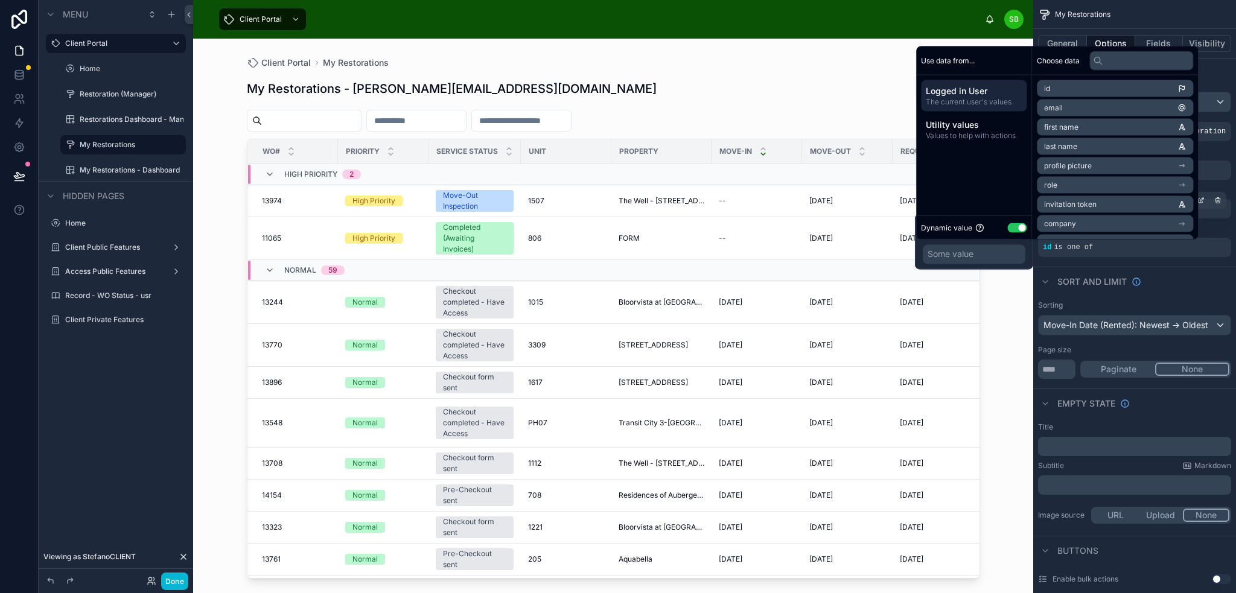
click at [985, 257] on div "Some value" at bounding box center [974, 253] width 103 height 19
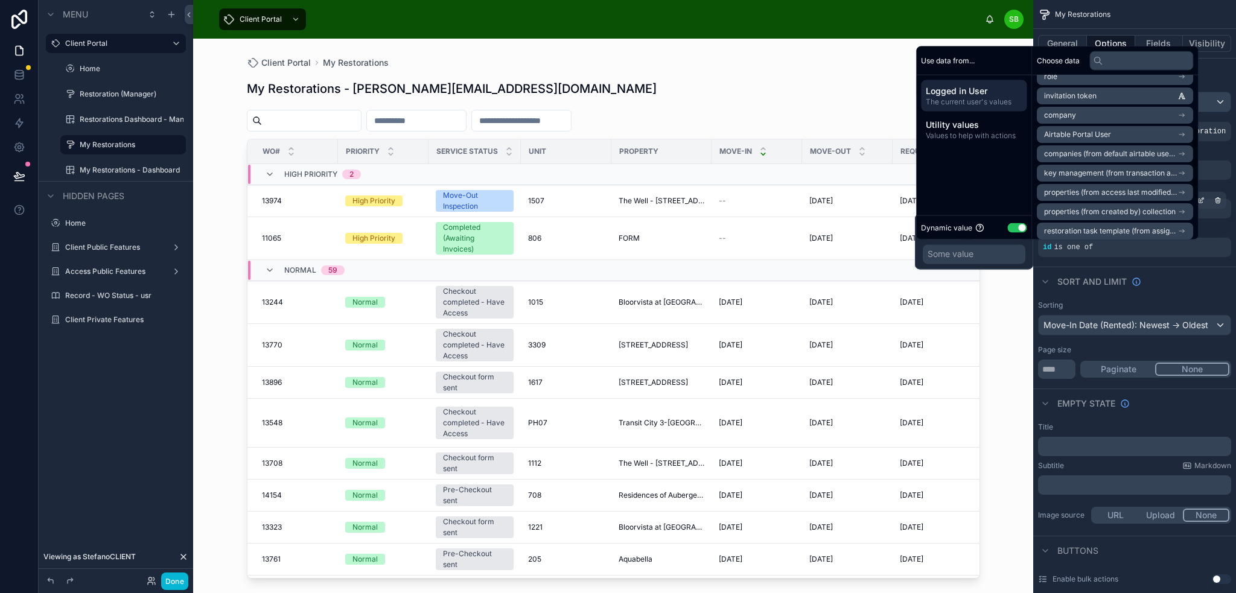
scroll to position [121, 0]
click at [1135, 124] on li "Airtable Portal User" at bounding box center [1115, 122] width 156 height 17
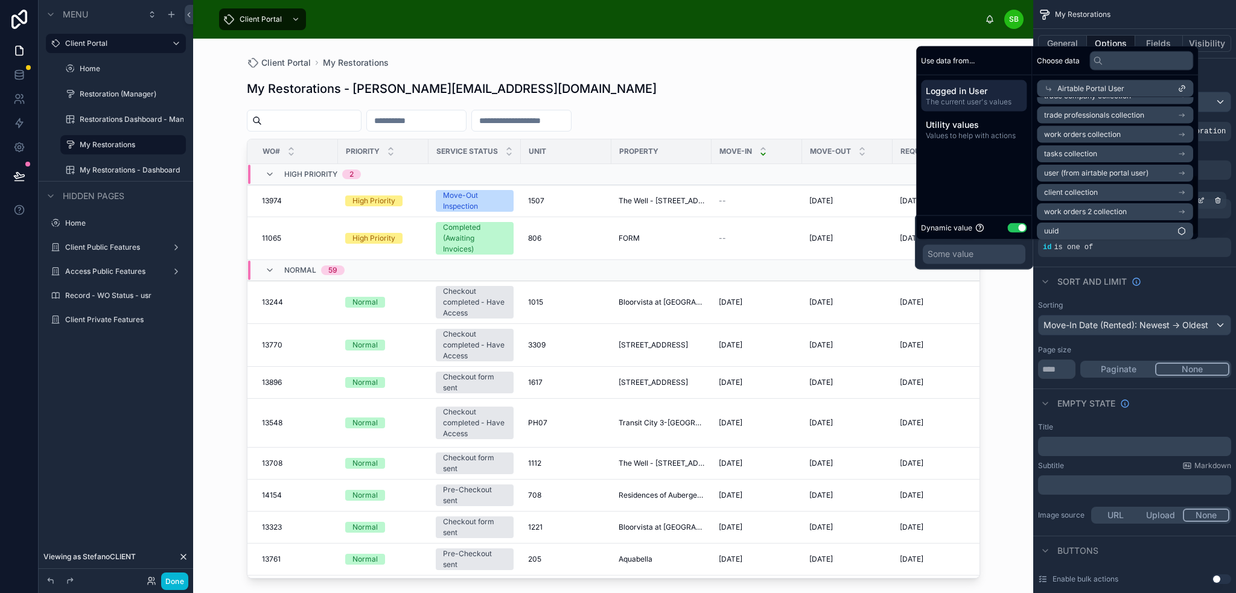
scroll to position [193, 0]
click at [1147, 209] on li "work orders 2 collection" at bounding box center [1115, 207] width 156 height 17
click at [1161, 130] on li "id (list)" at bounding box center [1115, 129] width 156 height 17
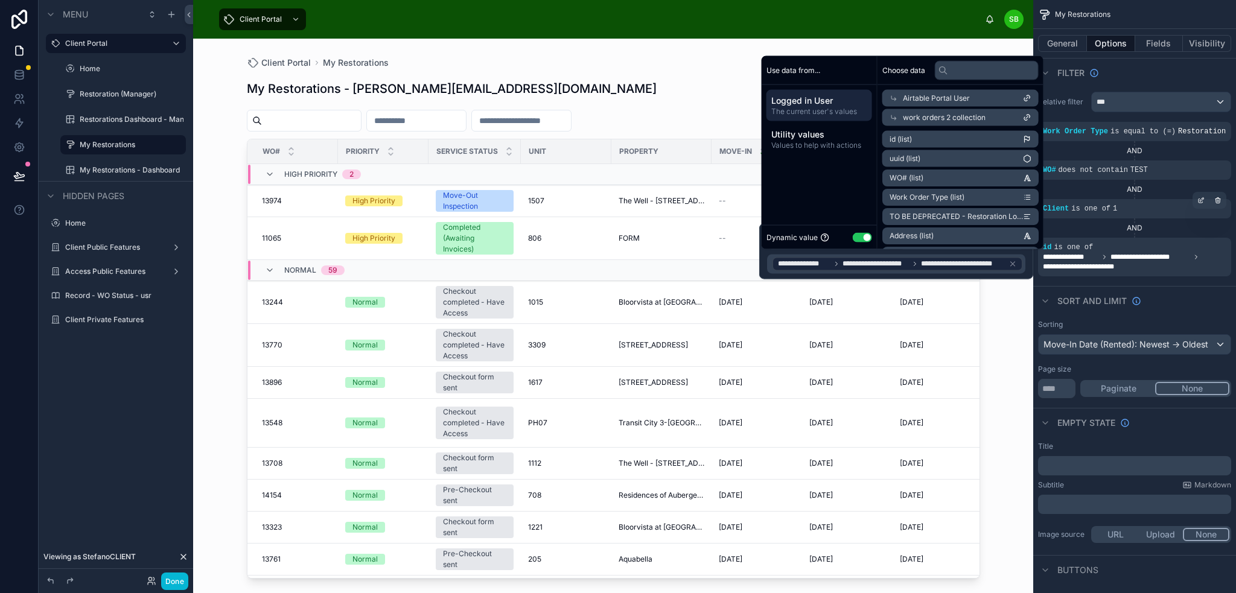
click at [1199, 286] on div "Sort And Limit" at bounding box center [1134, 300] width 203 height 29
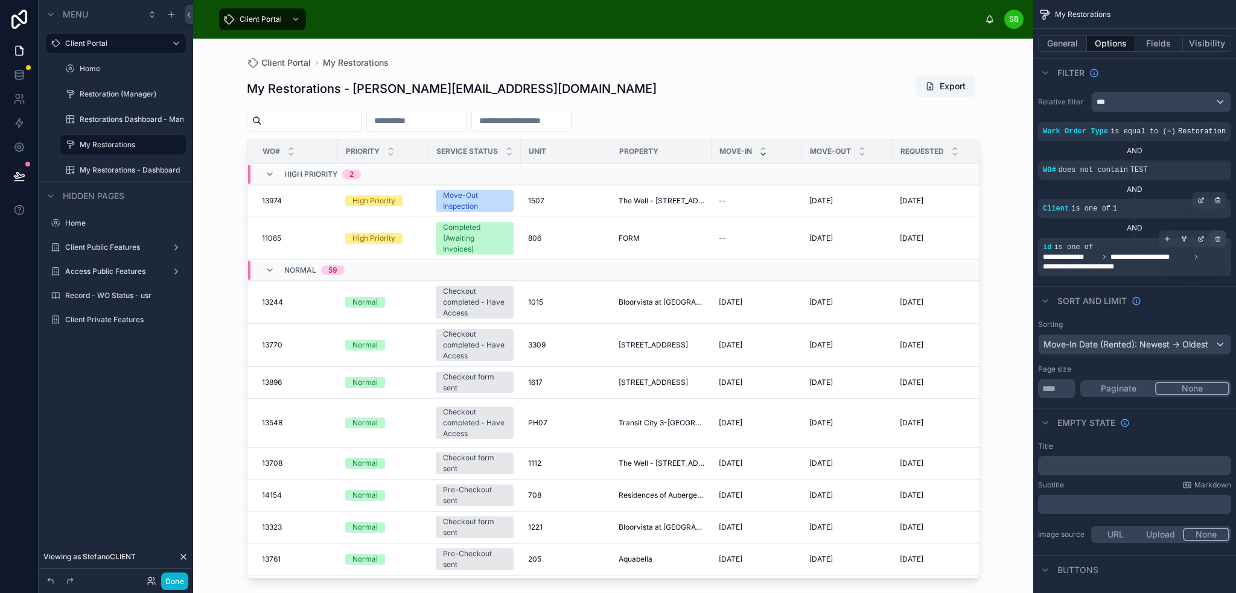
click at [1217, 237] on icon "scrollable content" at bounding box center [1218, 237] width 2 height 1
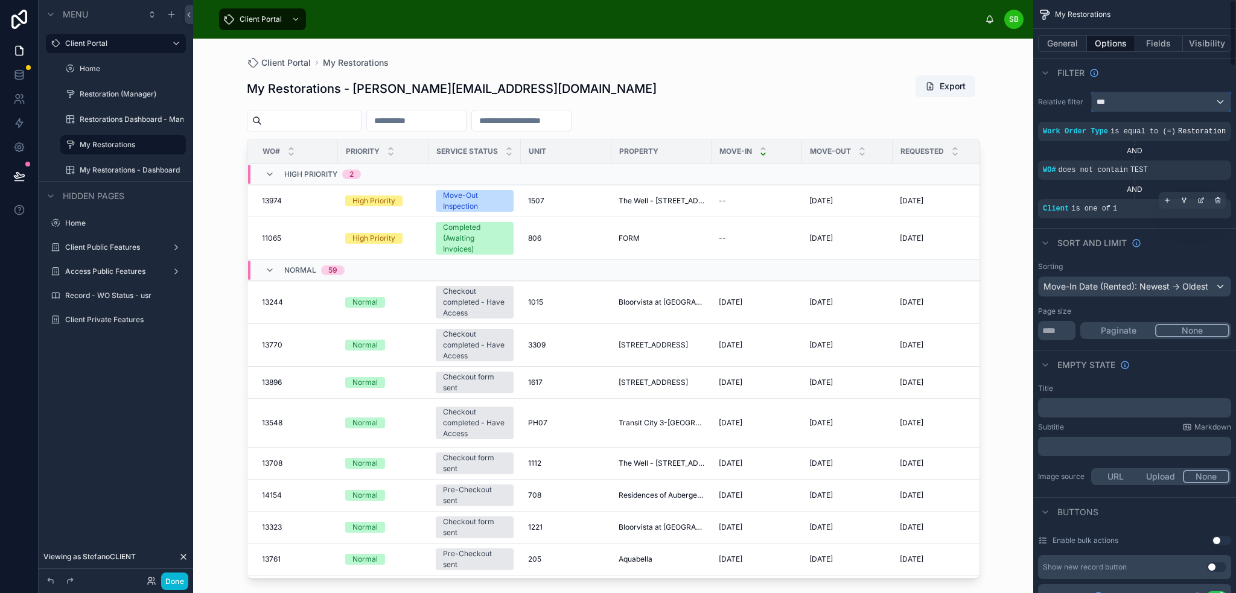
click at [1160, 92] on div "***" at bounding box center [1161, 101] width 139 height 19
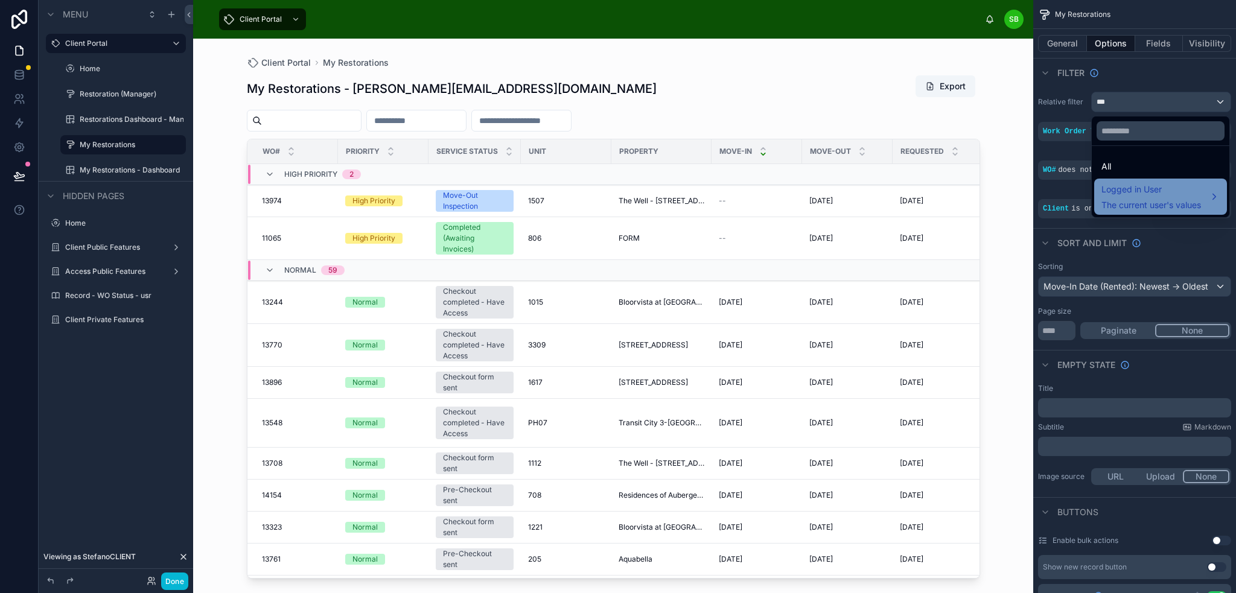
click at [1147, 199] on span "The current user's values" at bounding box center [1152, 205] width 100 height 12
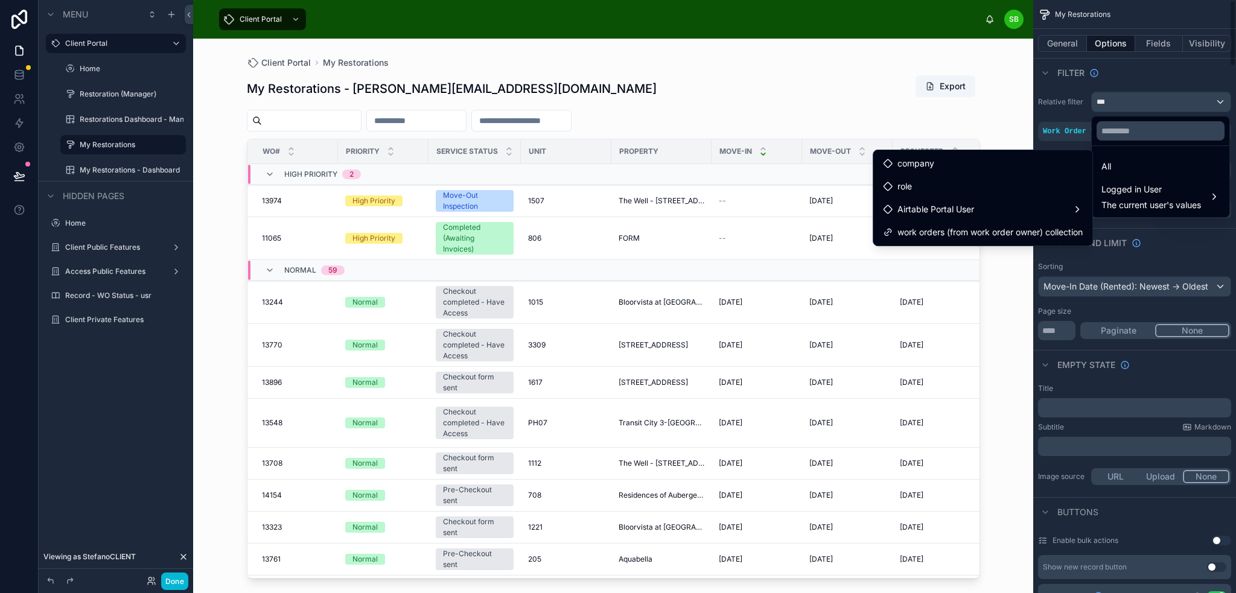
click at [1141, 103] on div "scrollable content" at bounding box center [618, 296] width 1236 height 593
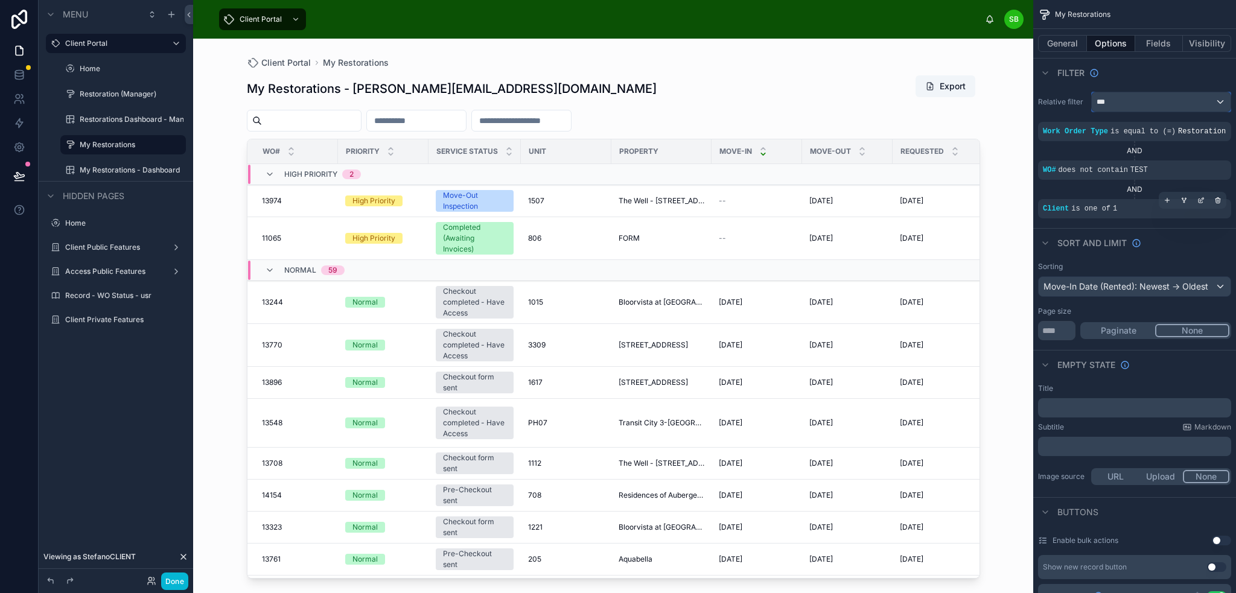
click at [1152, 103] on div "***" at bounding box center [1161, 101] width 139 height 19
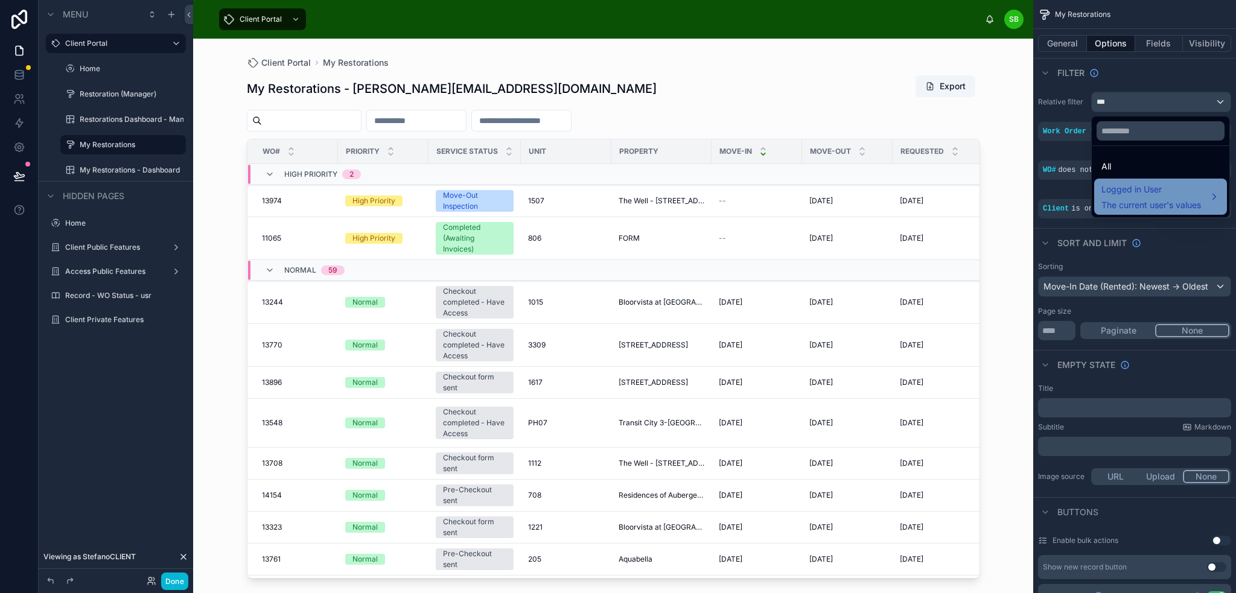
click at [1135, 196] on span "Logged in User" at bounding box center [1152, 189] width 100 height 14
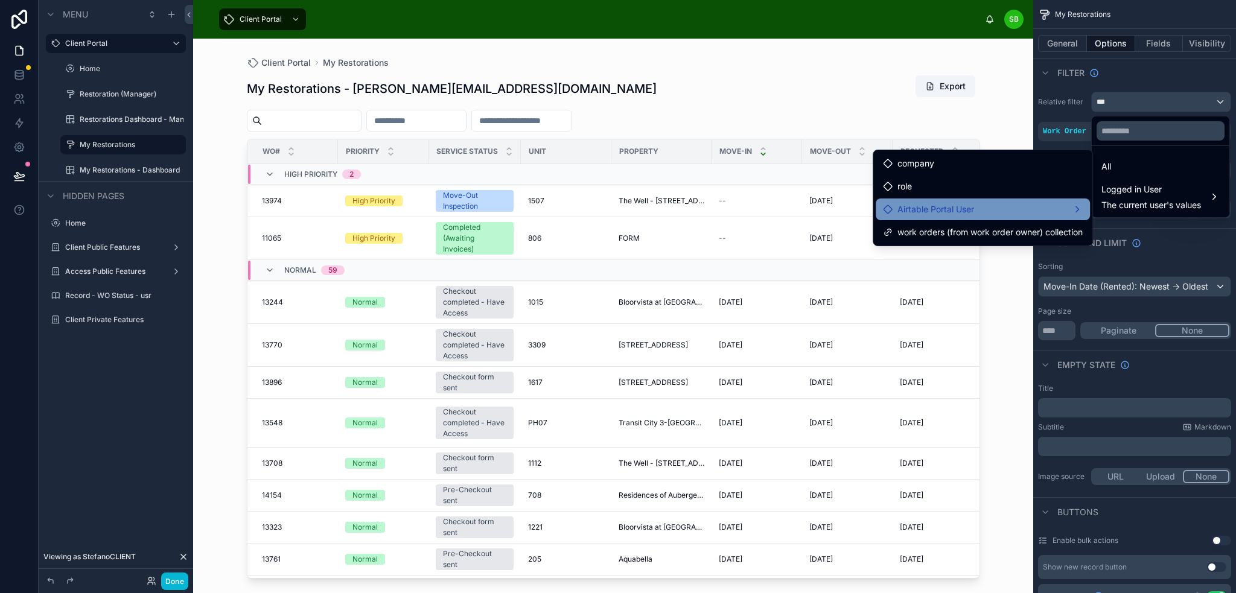
click at [984, 207] on div "Airtable Portal User" at bounding box center [983, 209] width 200 height 14
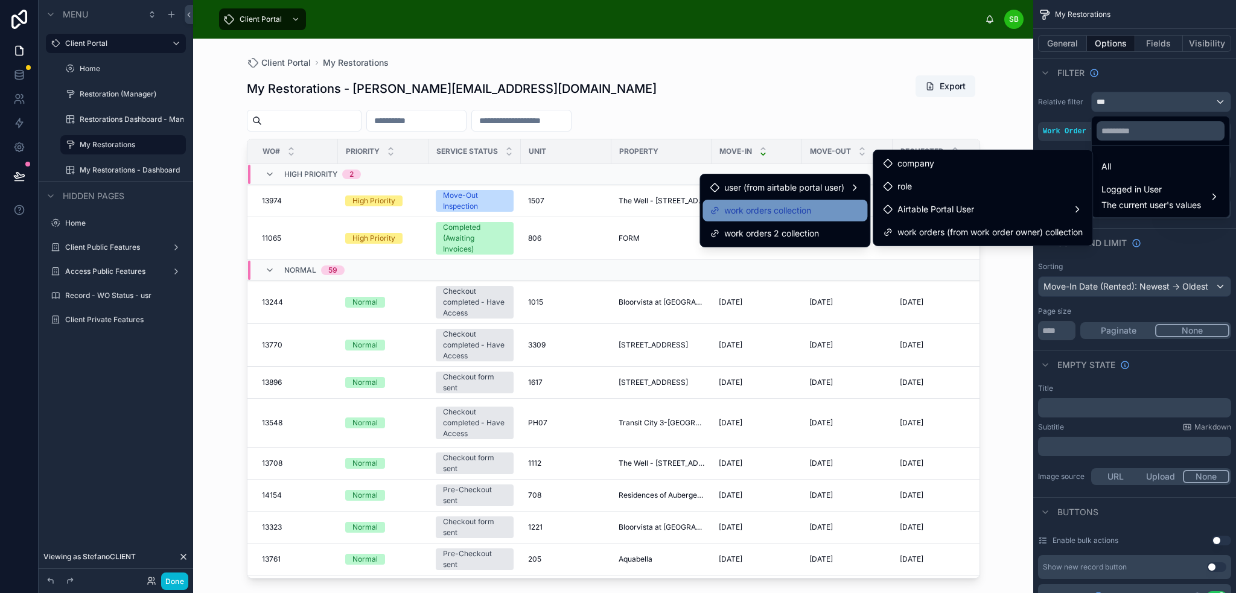
click at [757, 212] on span "work orders collection" at bounding box center [767, 210] width 87 height 14
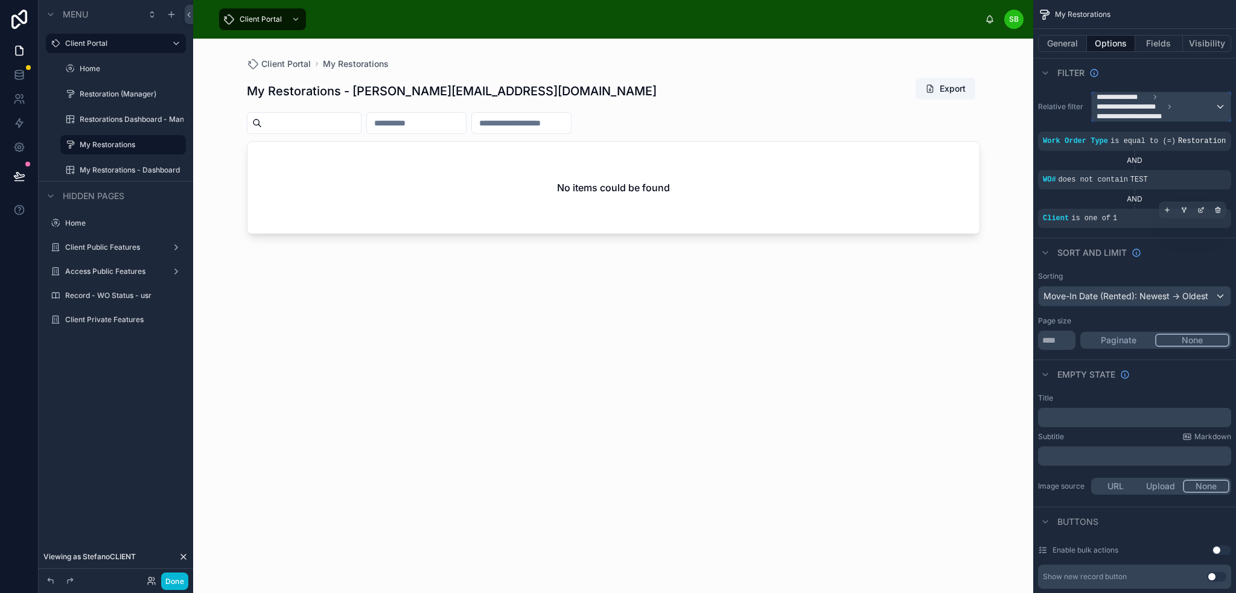
click at [1169, 106] on icon "scrollable content" at bounding box center [1169, 106] width 7 height 7
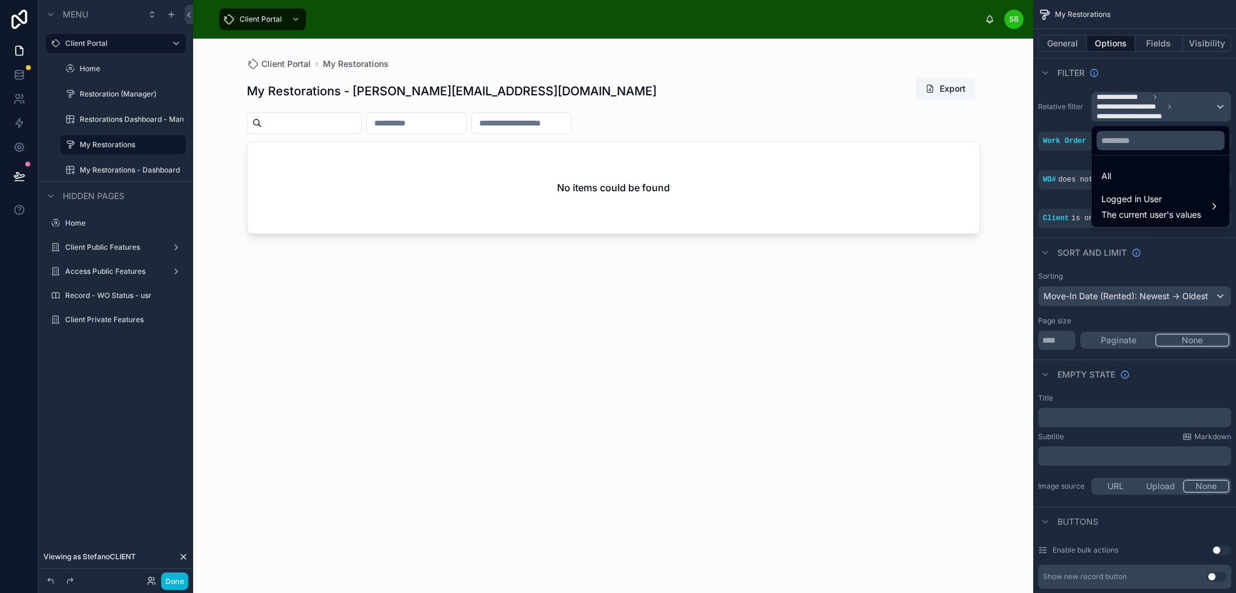
click at [1094, 72] on div "scrollable content" at bounding box center [618, 296] width 1236 height 593
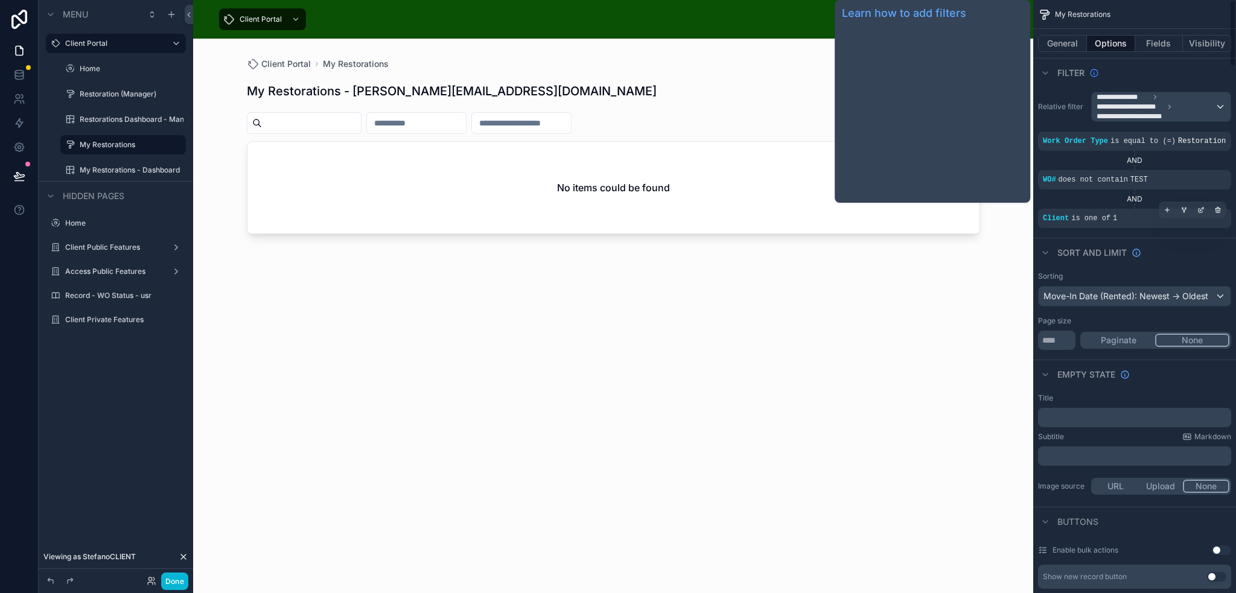
click at [1094, 72] on icon "scrollable content" at bounding box center [1095, 73] width 10 height 10
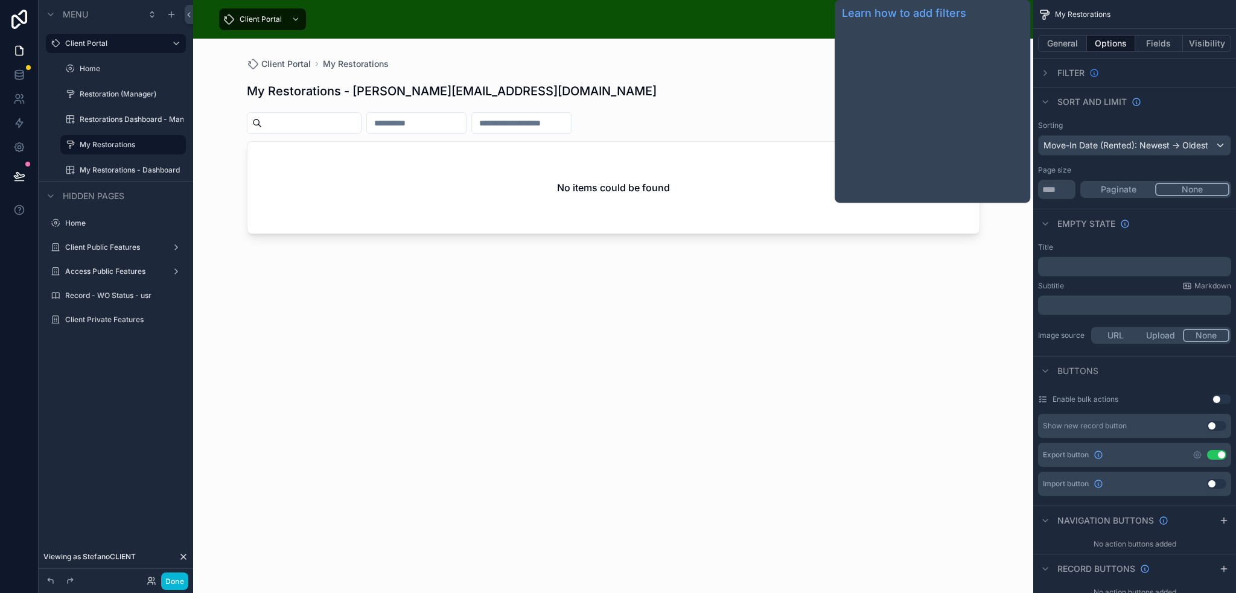
click at [1096, 72] on icon "scrollable content" at bounding box center [1095, 73] width 10 height 10
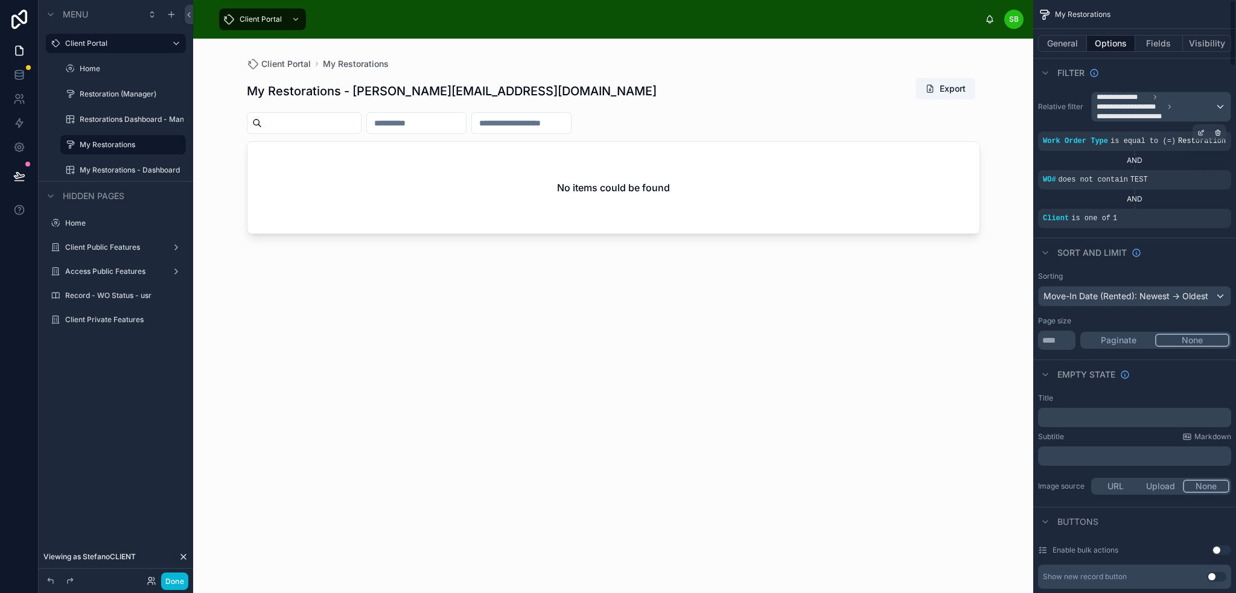
click at [1210, 147] on div "Work Order Type is equal to (=) Restoration" at bounding box center [1134, 141] width 193 height 19
click at [1207, 53] on div "General Options Fields Visibility" at bounding box center [1134, 43] width 203 height 29
click at [1210, 42] on button "Visibility" at bounding box center [1207, 43] width 48 height 17
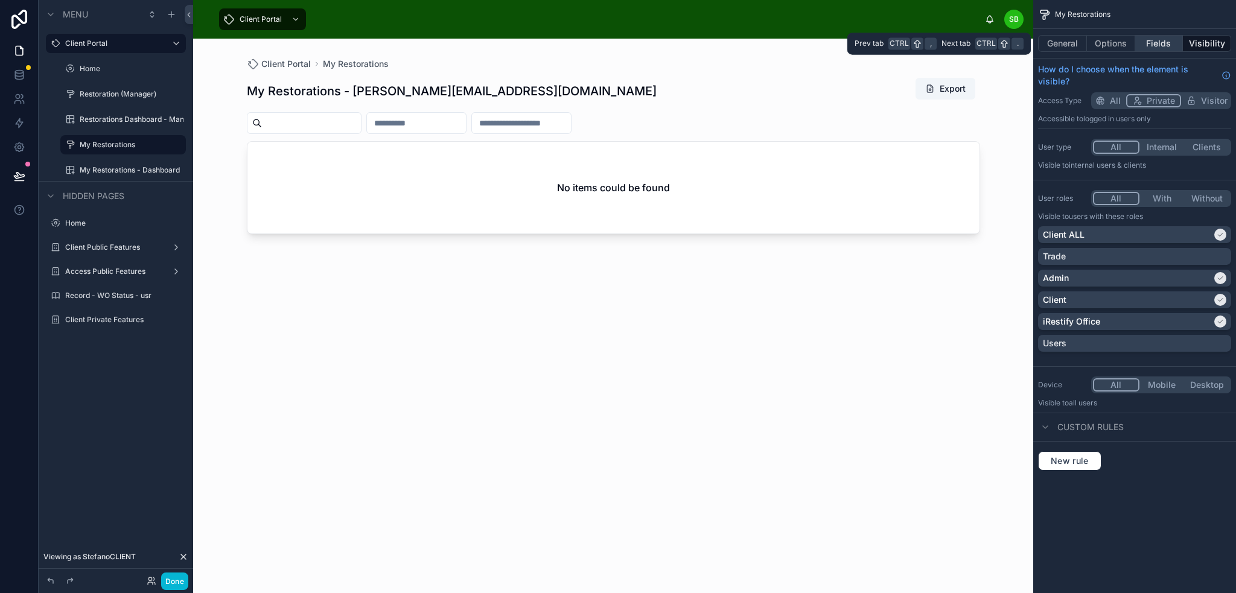
click at [1161, 44] on button "Fields" at bounding box center [1159, 43] width 48 height 17
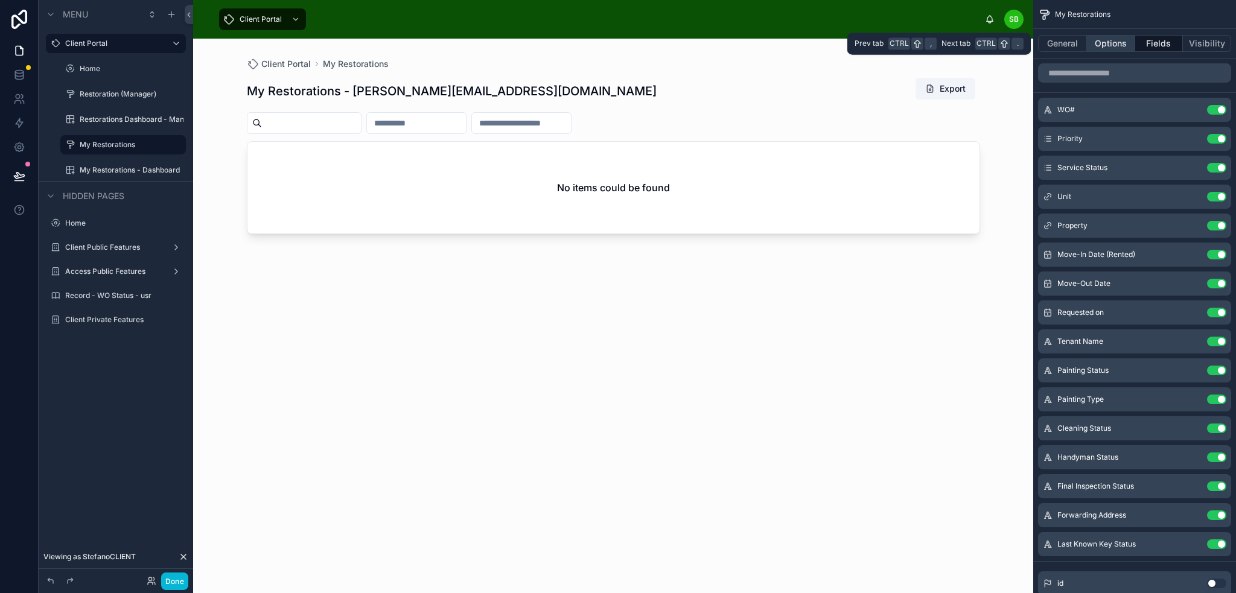
click at [1113, 45] on button "Options" at bounding box center [1111, 43] width 48 height 17
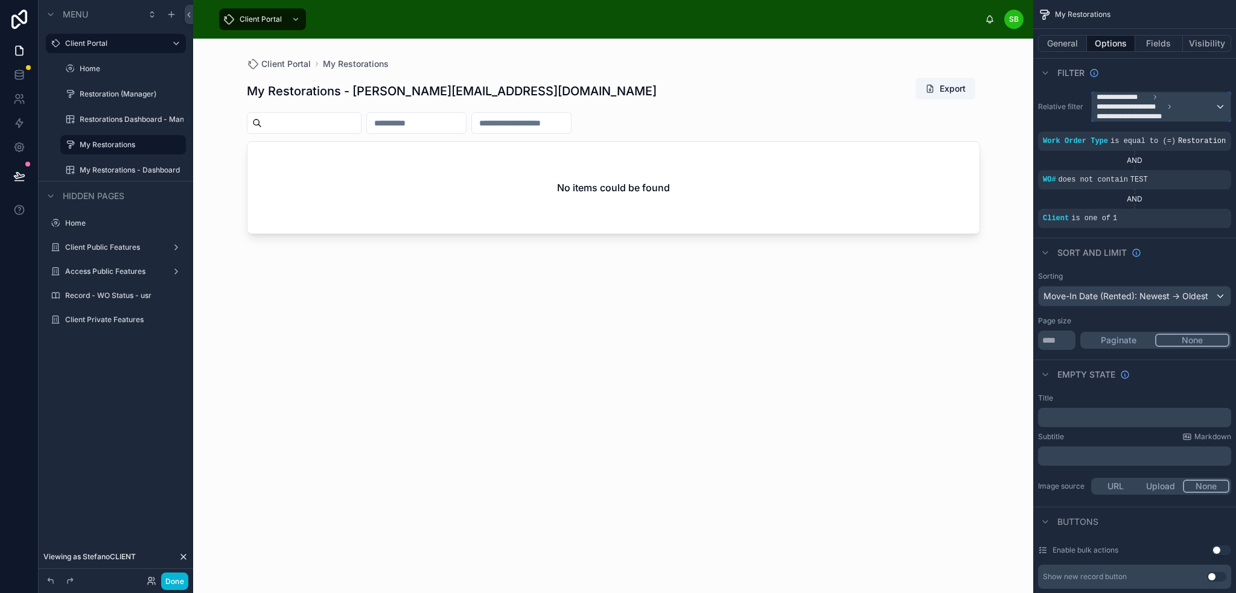
click at [1202, 103] on span "**********" at bounding box center [1156, 106] width 118 height 29
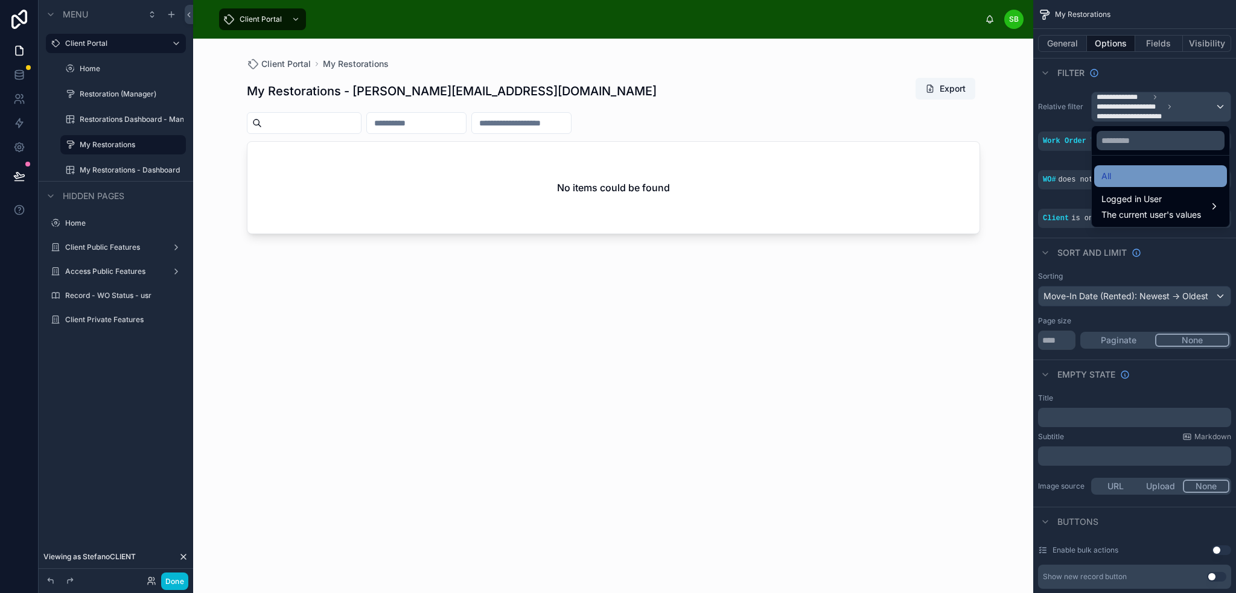
click at [1154, 179] on div "All" at bounding box center [1161, 176] width 118 height 14
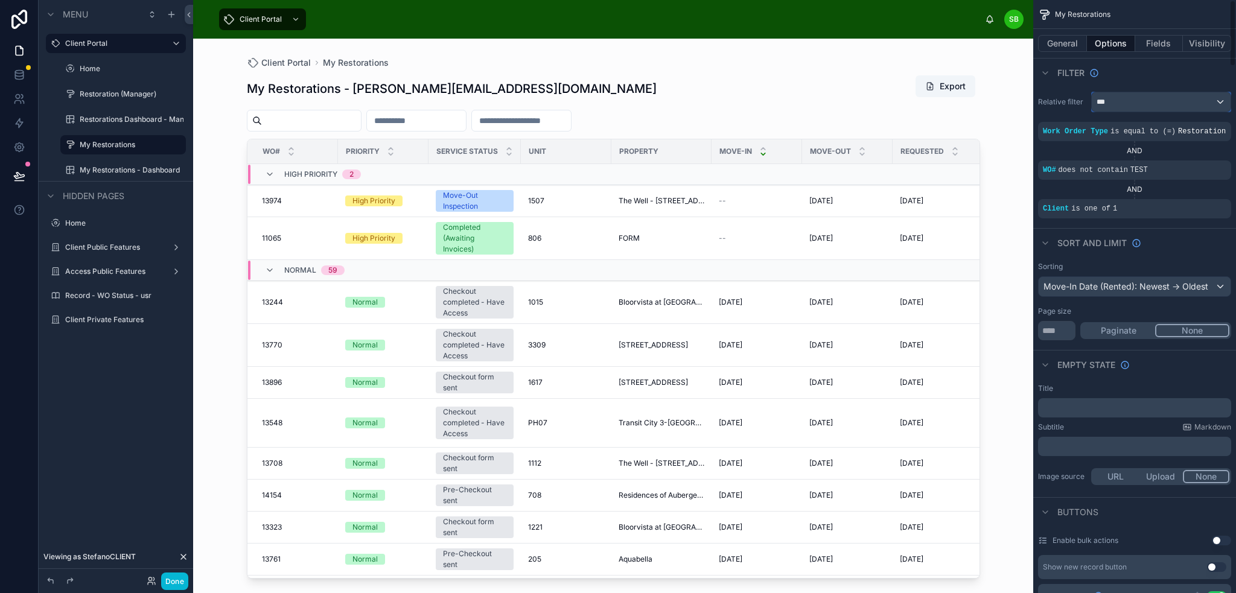
click at [1157, 101] on div "***" at bounding box center [1161, 101] width 139 height 19
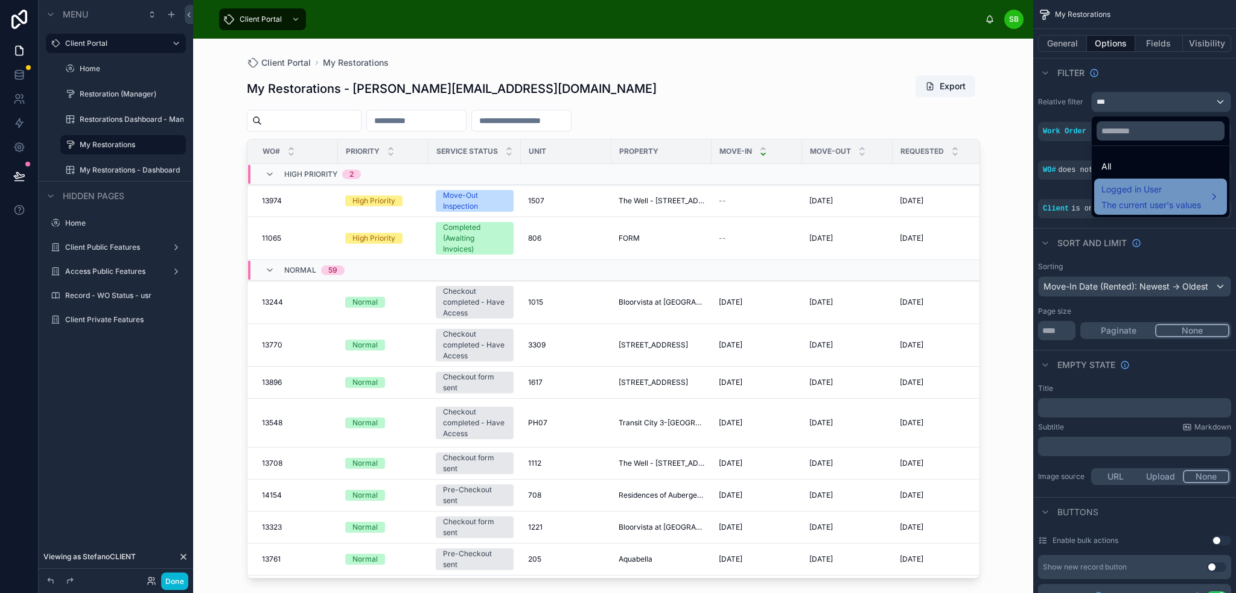
click at [1145, 185] on span "Logged in User" at bounding box center [1152, 189] width 100 height 14
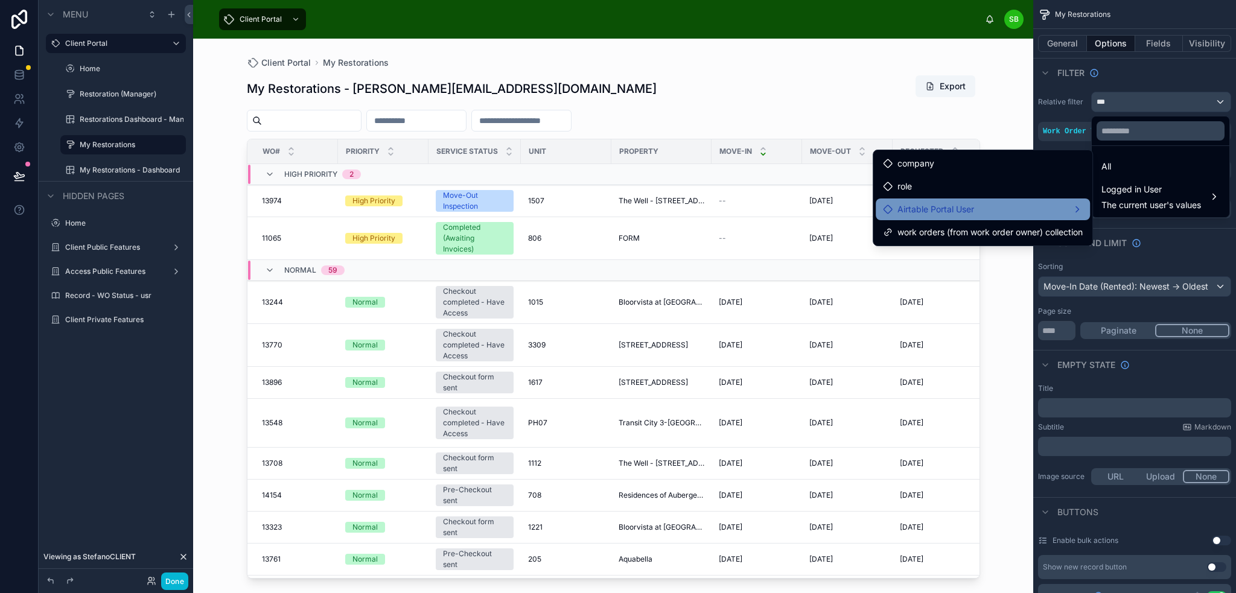
click at [963, 212] on span "Airtable Portal User" at bounding box center [936, 209] width 77 height 14
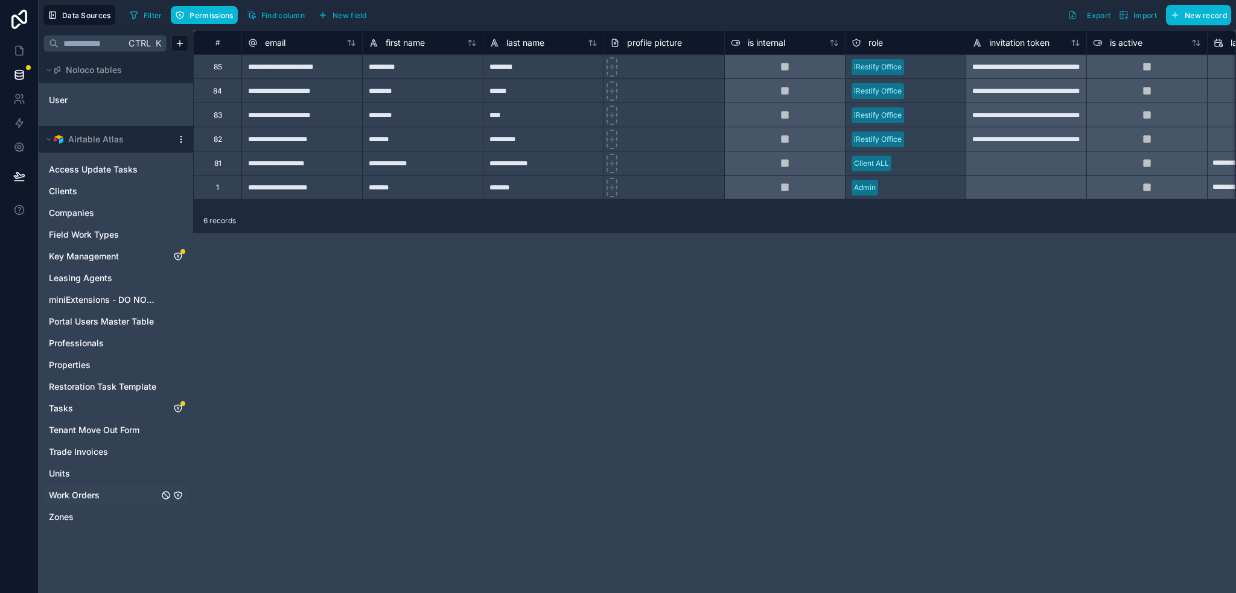
click at [179, 492] on icon "Work Orders" at bounding box center [177, 495] width 7 height 7
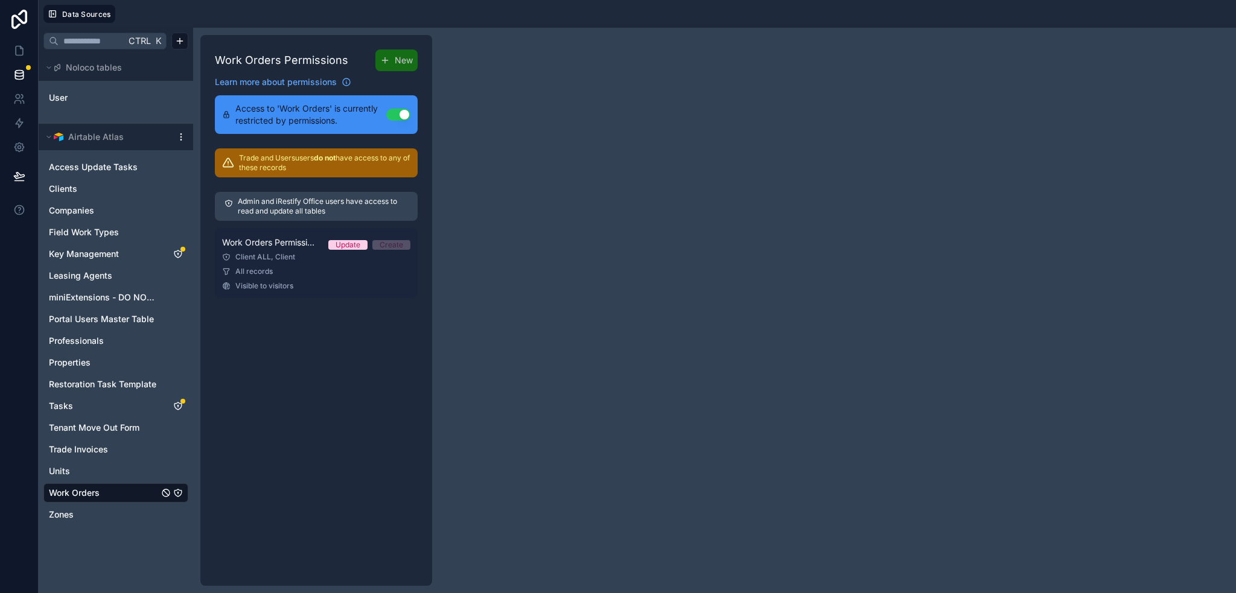
click at [267, 256] on div "Client ALL, Client" at bounding box center [316, 257] width 188 height 10
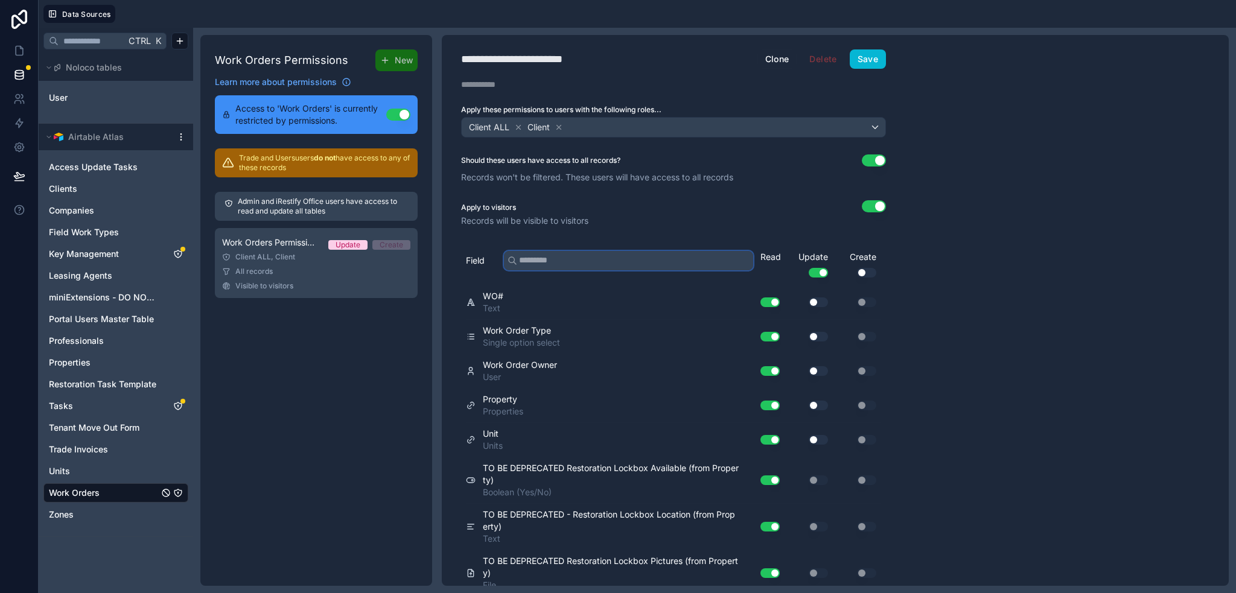
click at [617, 262] on input "text" at bounding box center [628, 260] width 249 height 19
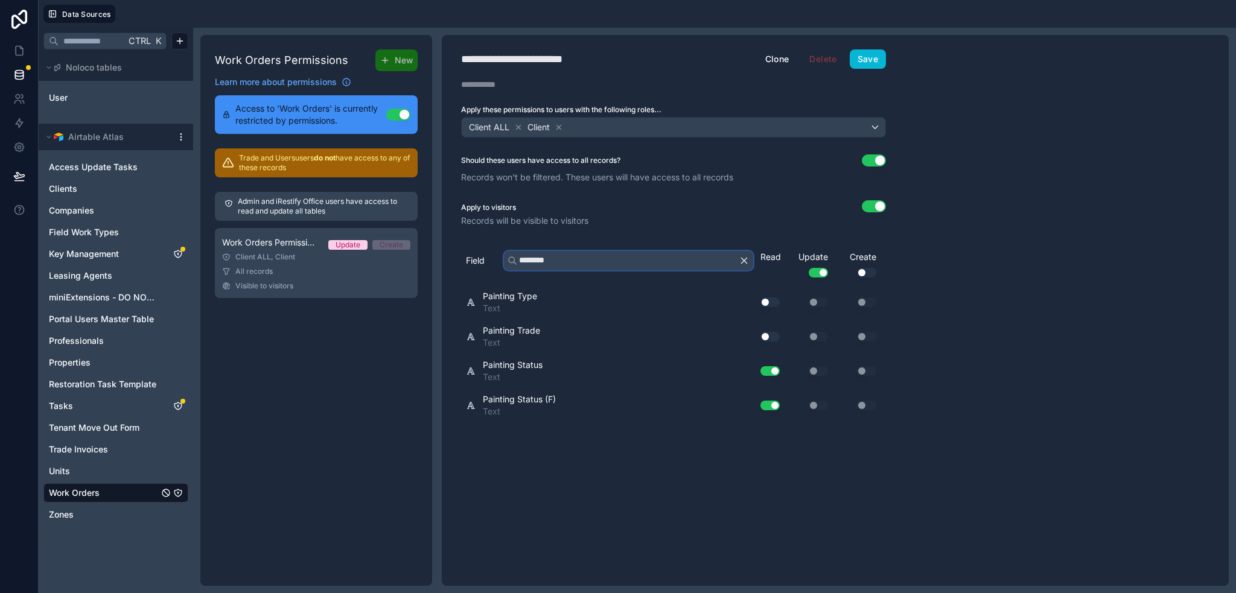
type input "********"
click at [770, 299] on button "Use setting" at bounding box center [770, 303] width 19 height 10
click at [869, 59] on button "Save" at bounding box center [868, 58] width 36 height 19
click at [869, 71] on div "**********" at bounding box center [674, 310] width 464 height 551
click at [872, 55] on button "Save" at bounding box center [868, 58] width 36 height 19
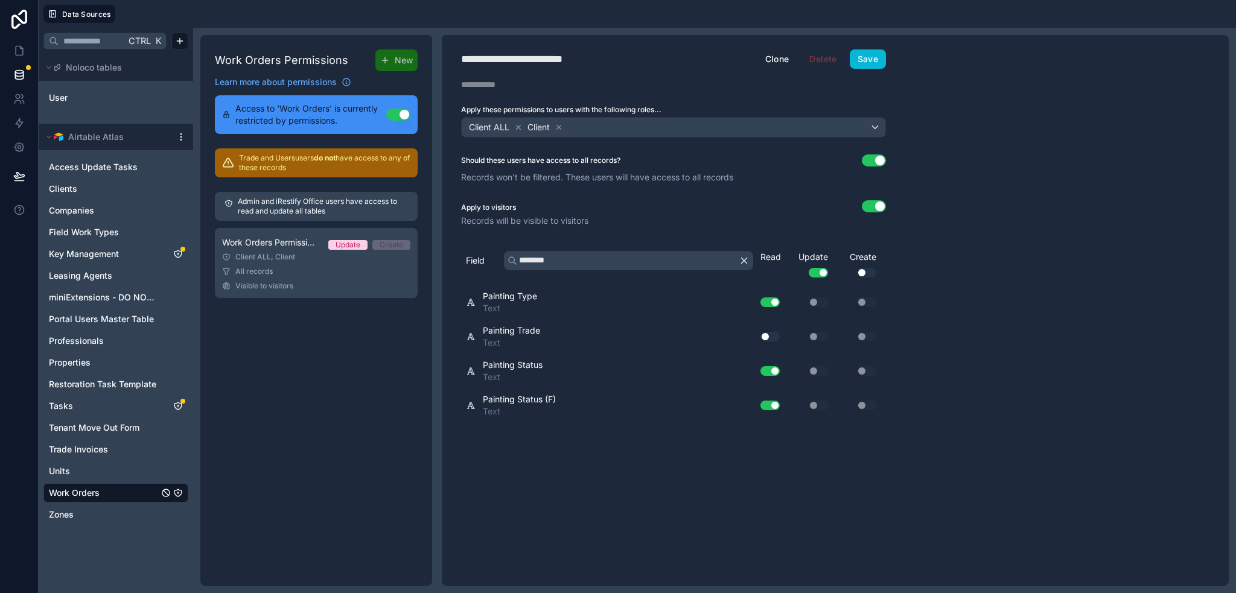
click at [182, 134] on html "**********" at bounding box center [618, 296] width 1236 height 593
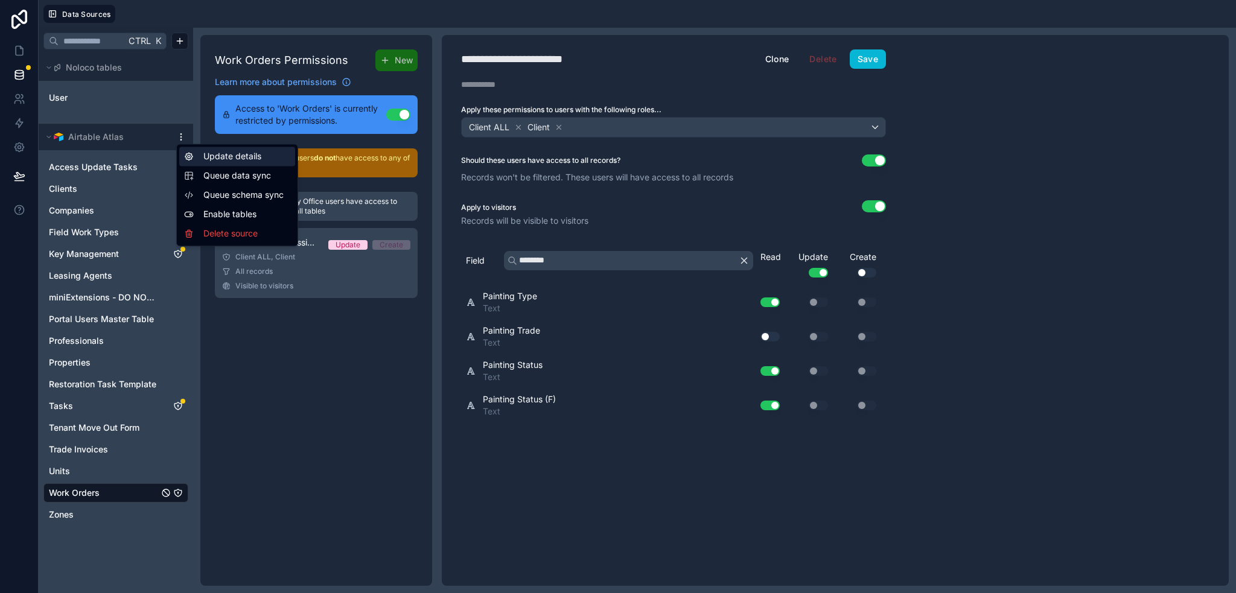
click at [229, 158] on div "Update details" at bounding box center [237, 156] width 116 height 19
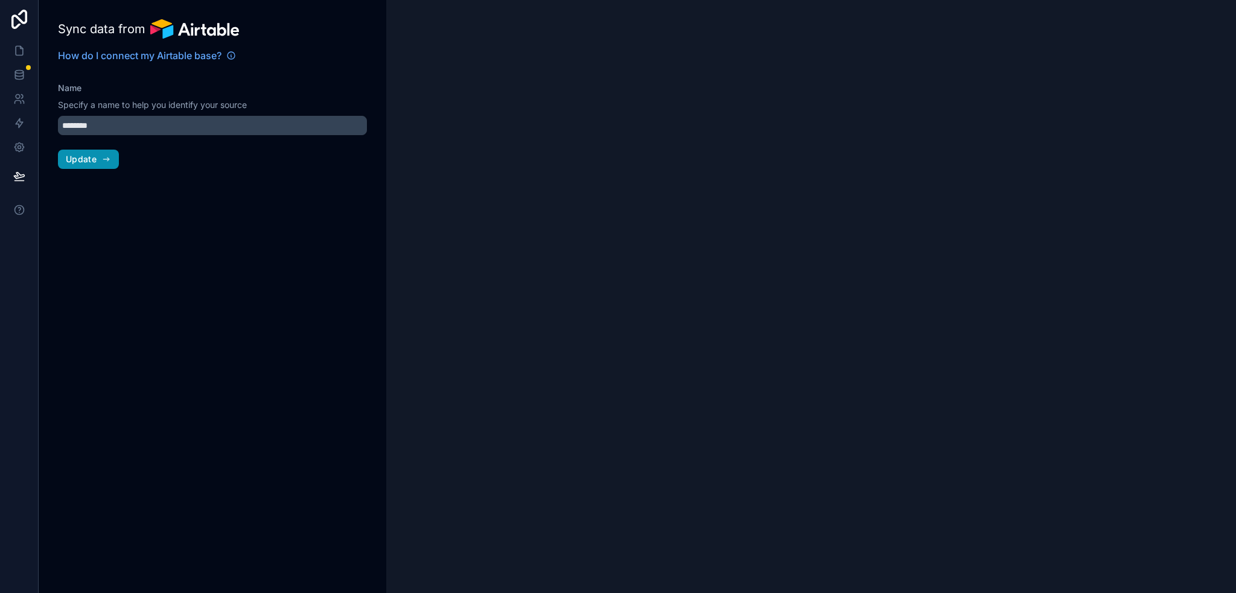
click at [96, 158] on span "Update" at bounding box center [81, 159] width 31 height 11
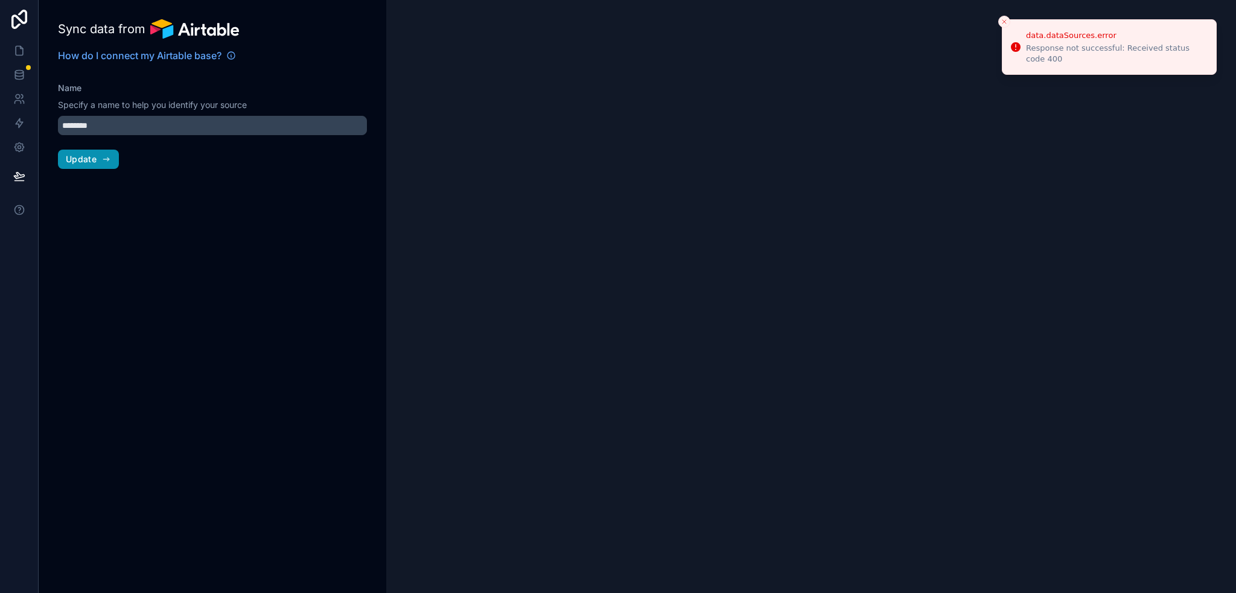
type input "**********"
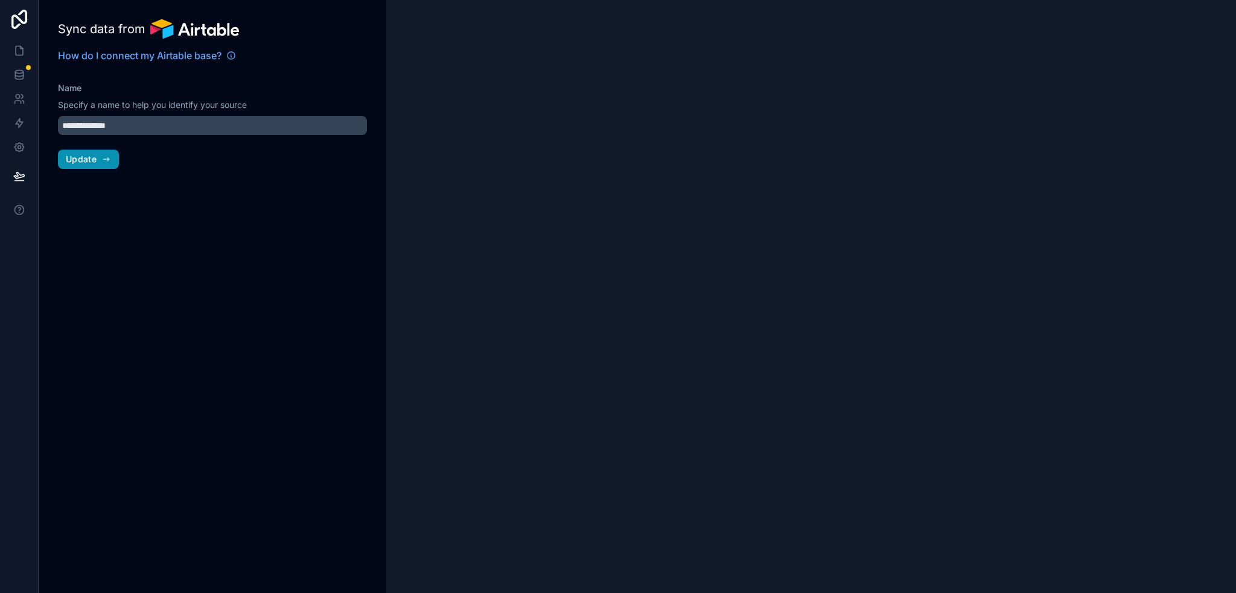
click at [92, 158] on span "Update" at bounding box center [81, 159] width 31 height 11
click at [19, 71] on icon at bounding box center [19, 75] width 12 height 12
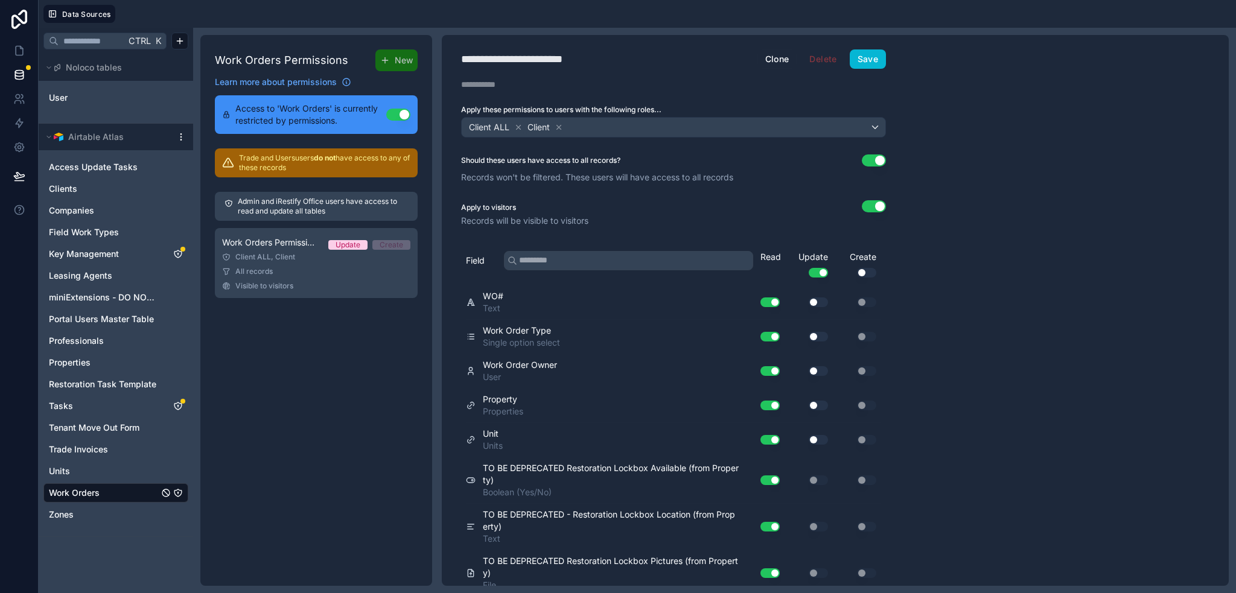
click at [180, 136] on html "**********" at bounding box center [618, 296] width 1236 height 593
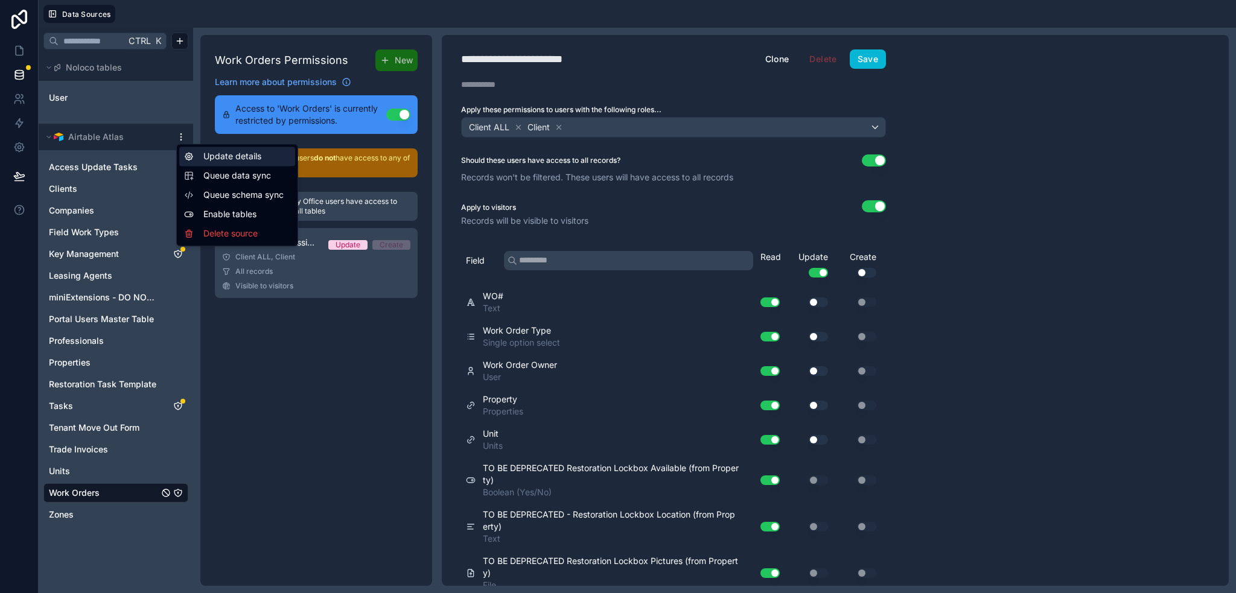
click at [216, 159] on div "Update details" at bounding box center [237, 156] width 116 height 19
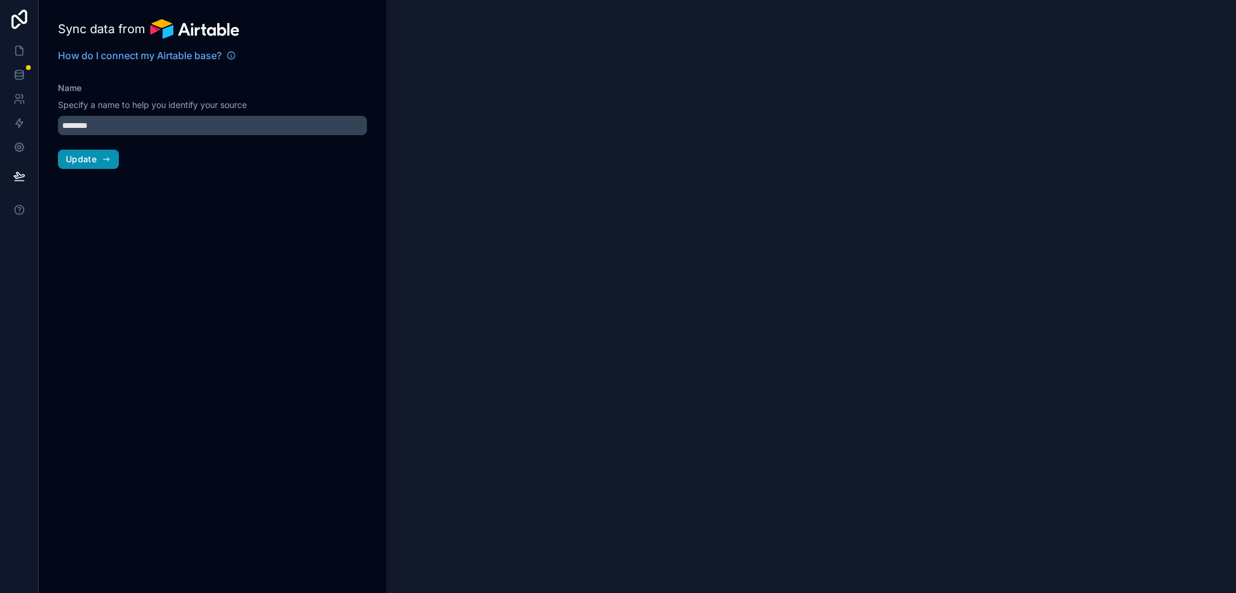
type input "**********"
click at [99, 161] on button "Update" at bounding box center [88, 159] width 61 height 19
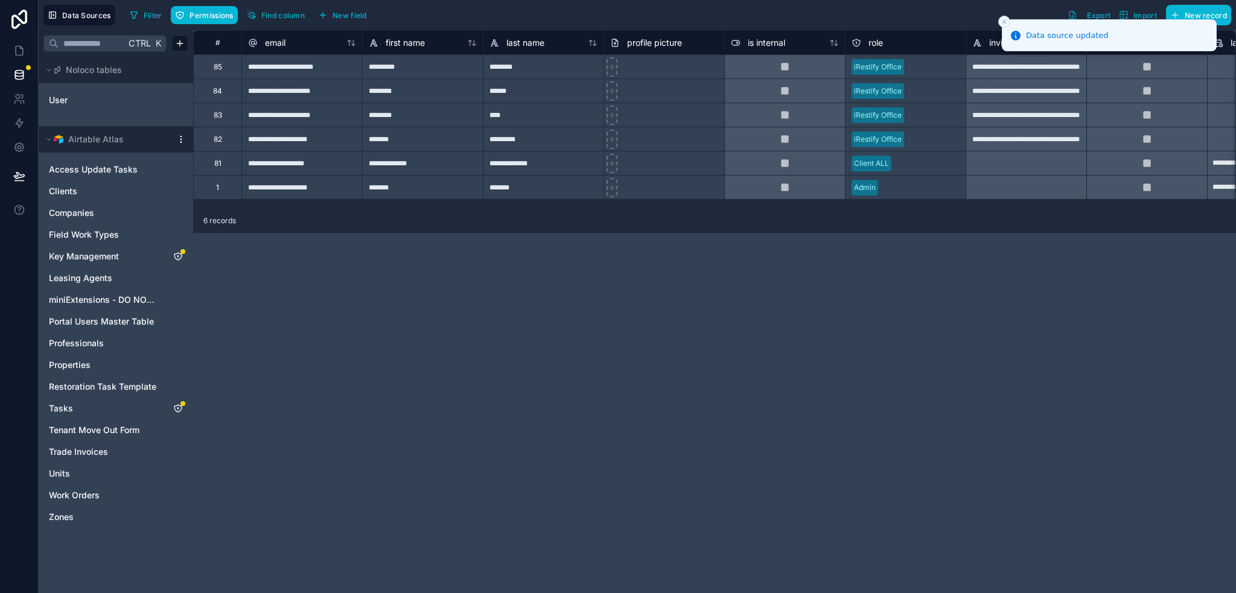
click at [1005, 19] on icon "Close toast" at bounding box center [1004, 21] width 7 height 7
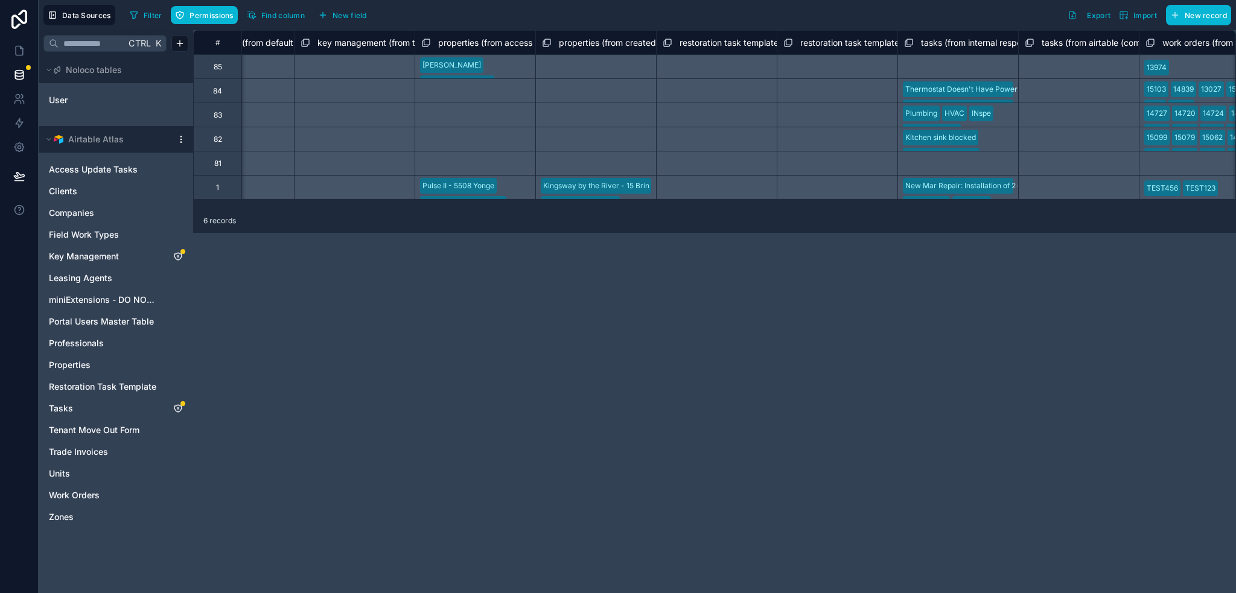
scroll to position [0, 1782]
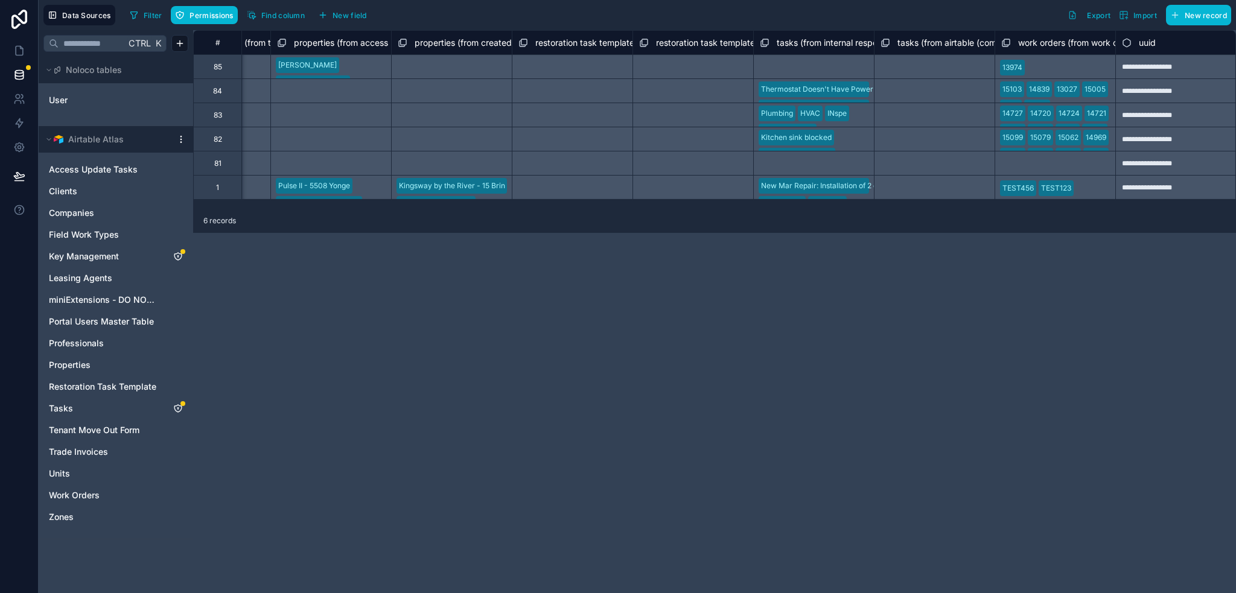
click at [1041, 168] on div "Select a work orders (from work order owner) collection" at bounding box center [1055, 163] width 121 height 24
click at [1014, 233] on div "**********" at bounding box center [714, 311] width 1043 height 563
click at [1063, 41] on span "work orders (from work order owner) collection" at bounding box center [1110, 43] width 185 height 12
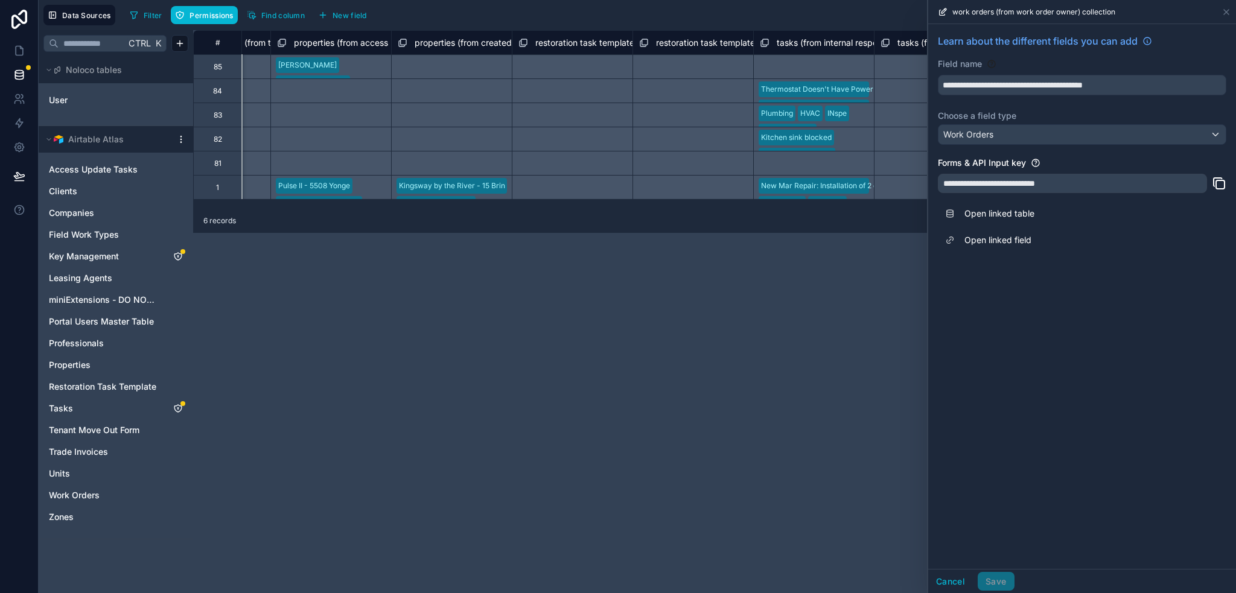
drag, startPoint x: 796, startPoint y: 310, endPoint x: 815, endPoint y: 299, distance: 22.2
click at [796, 310] on div "**********" at bounding box center [714, 311] width 1043 height 563
click at [1224, 10] on icon at bounding box center [1227, 12] width 10 height 10
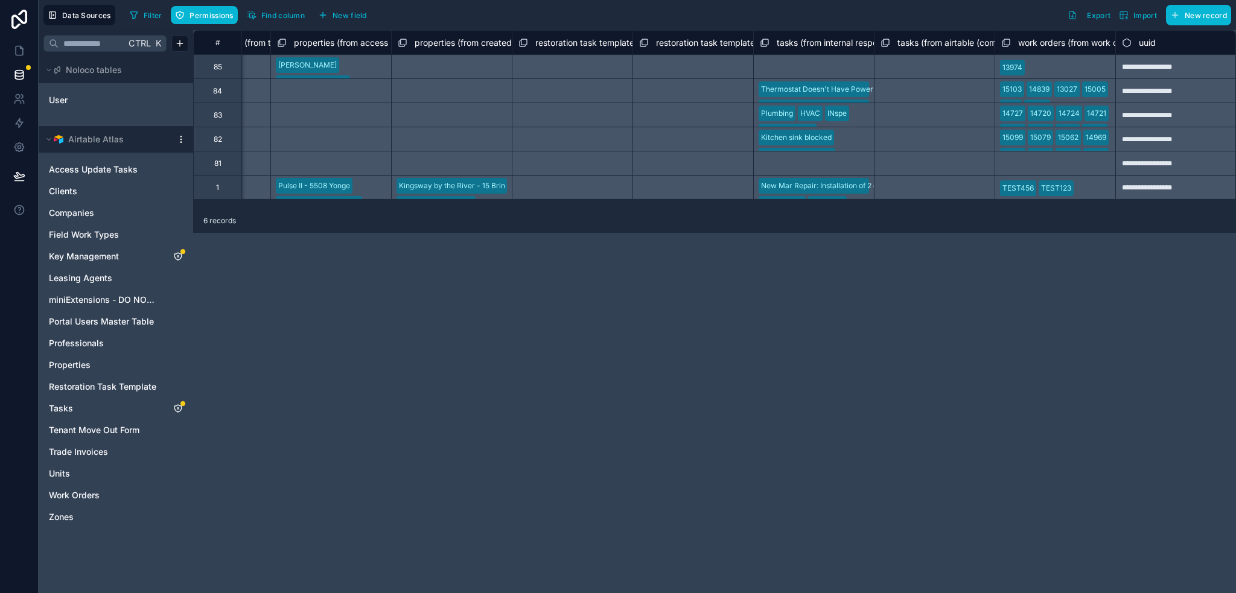
click at [1046, 168] on div "Select a work orders (from work order owner) collection" at bounding box center [1055, 163] width 121 height 24
click at [1047, 165] on div "Select a work orders (from work order owner) collection" at bounding box center [1055, 163] width 121 height 24
click at [1087, 247] on div "**********" at bounding box center [714, 311] width 1043 height 563
click at [1050, 158] on div "Select a work orders (from work order owner) collection" at bounding box center [1055, 163] width 121 height 24
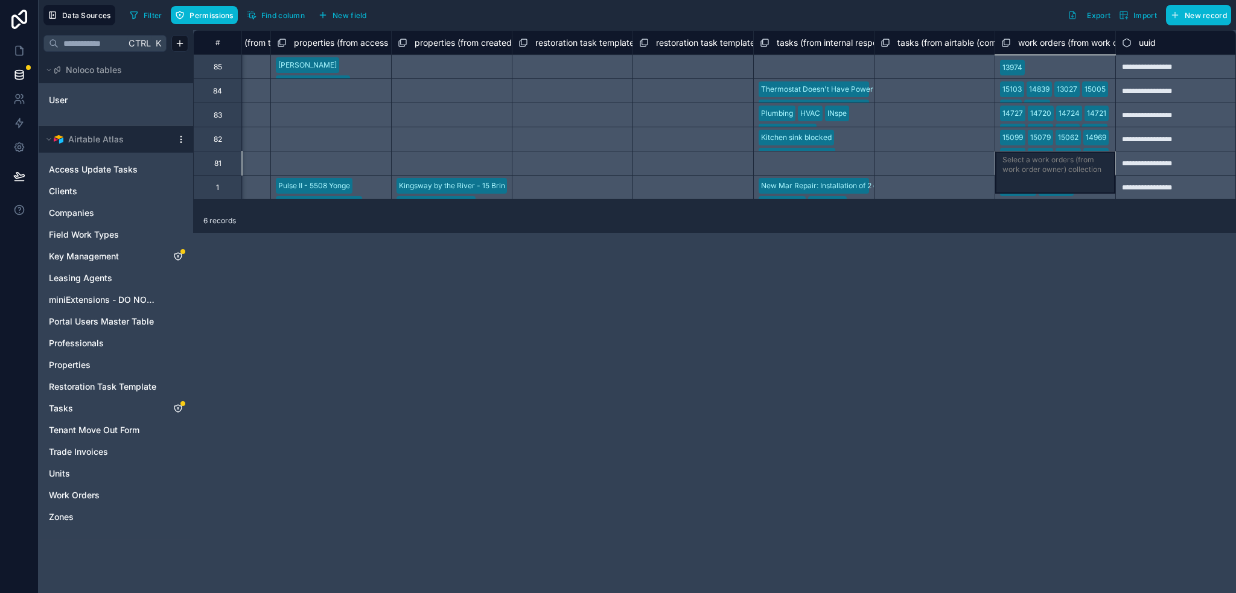
click at [1050, 159] on div "Select a work orders (from work order owner) collection" at bounding box center [1055, 163] width 121 height 24
click at [1019, 267] on div "**********" at bounding box center [714, 311] width 1043 height 563
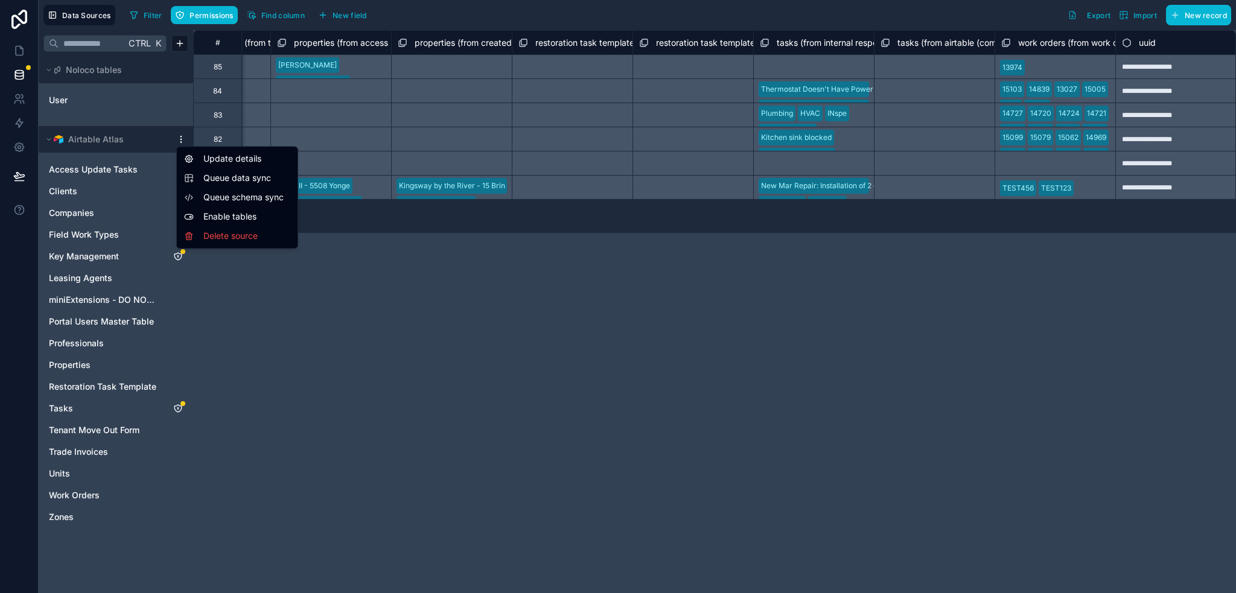
click at [180, 138] on html "Data Sources Filter Permissions Find column New field Export Import New record …" at bounding box center [618, 296] width 1236 height 593
click at [228, 179] on span "Queue data sync" at bounding box center [246, 178] width 87 height 12
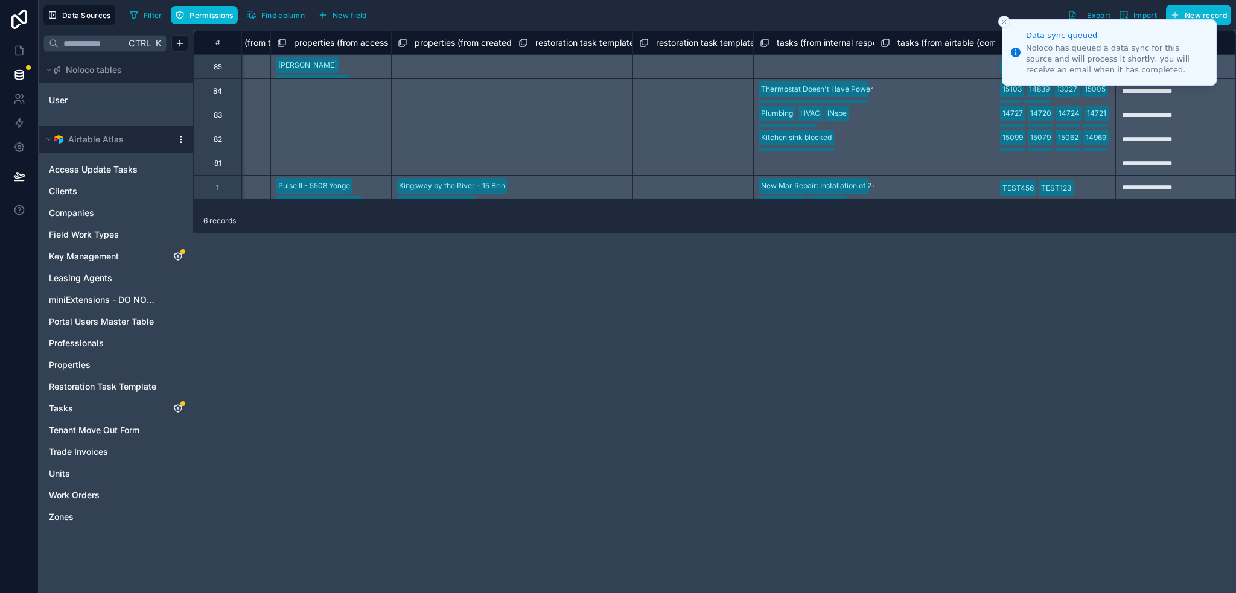
click at [945, 249] on div "**********" at bounding box center [714, 311] width 1043 height 563
click at [858, 18] on div "Filter Permissions Find column New field Export Import New record" at bounding box center [678, 15] width 1106 height 21
click at [1003, 19] on icon "Close toast" at bounding box center [1004, 21] width 7 height 7
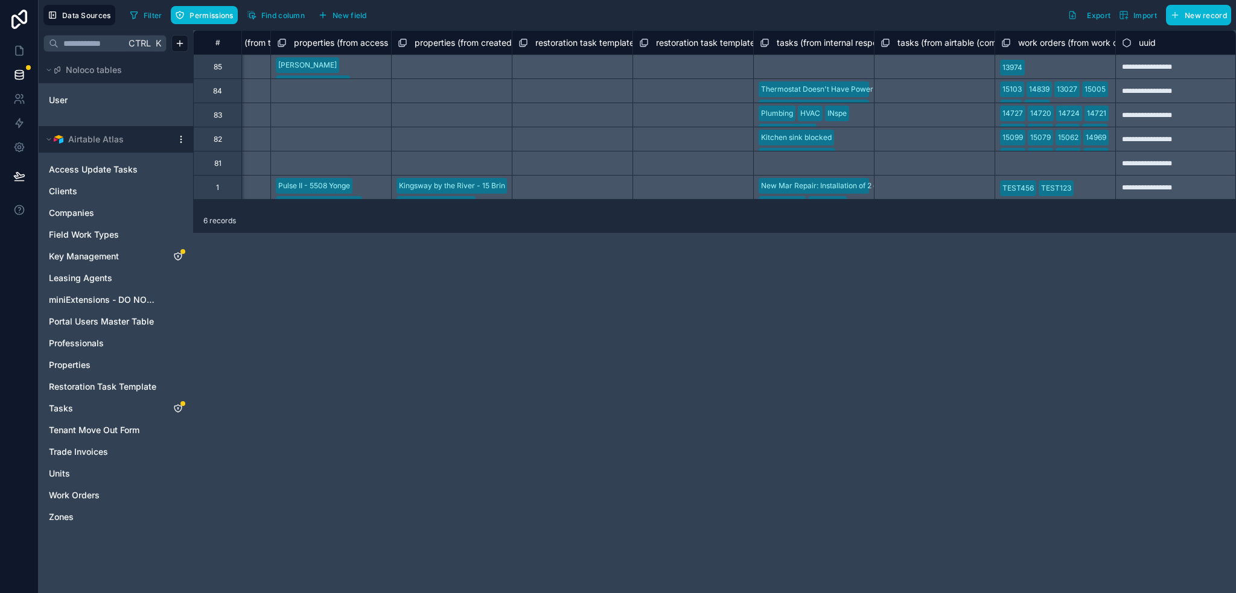
click at [806, 44] on span "tasks (from internal responsible) collection" at bounding box center [860, 43] width 167 height 12
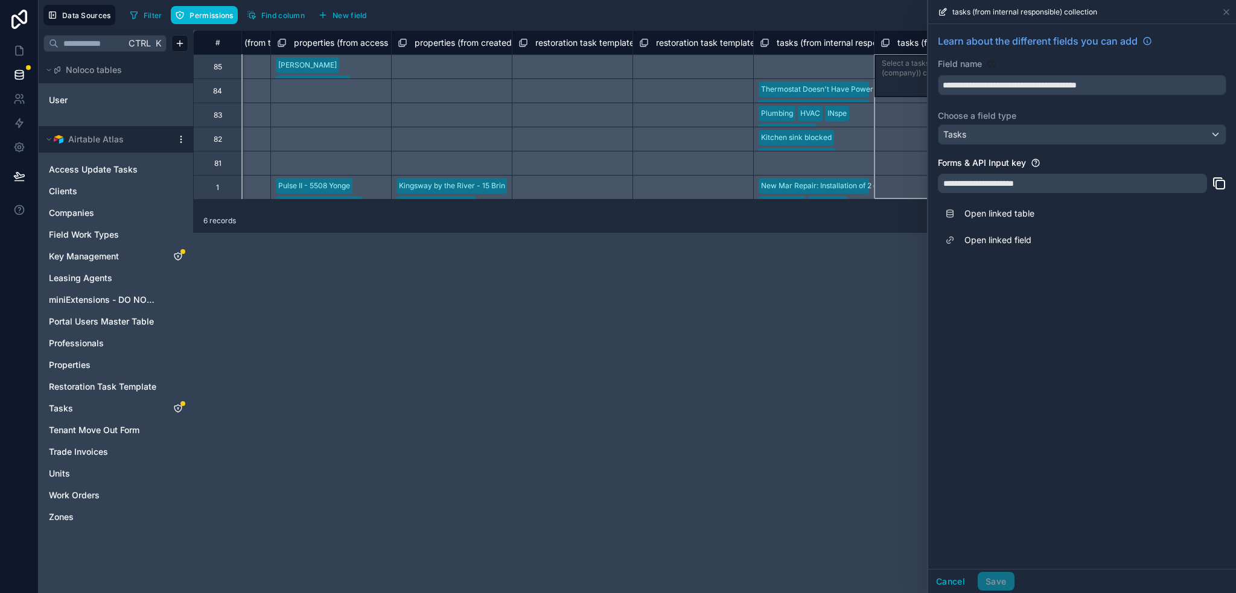
click at [907, 43] on span "tasks (from airtable (company)) collection" at bounding box center [980, 43] width 165 height 12
click at [864, 22] on div "Filter Permissions Find column New field Export Import New record" at bounding box center [678, 15] width 1106 height 21
click at [447, 40] on span "properties (from created by) collection" at bounding box center [491, 43] width 153 height 12
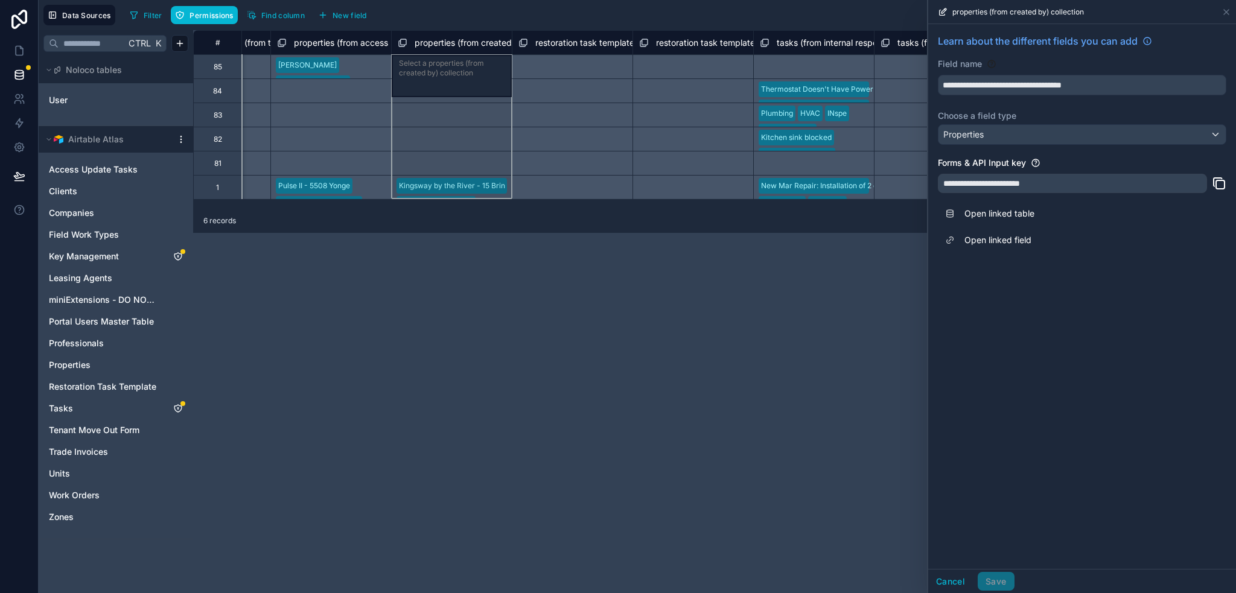
click at [327, 41] on span "properties (from access last modified by) collection" at bounding box center [395, 43] width 203 height 12
click at [804, 19] on div "Filter Permissions Find column New field Export Import New record" at bounding box center [678, 15] width 1106 height 21
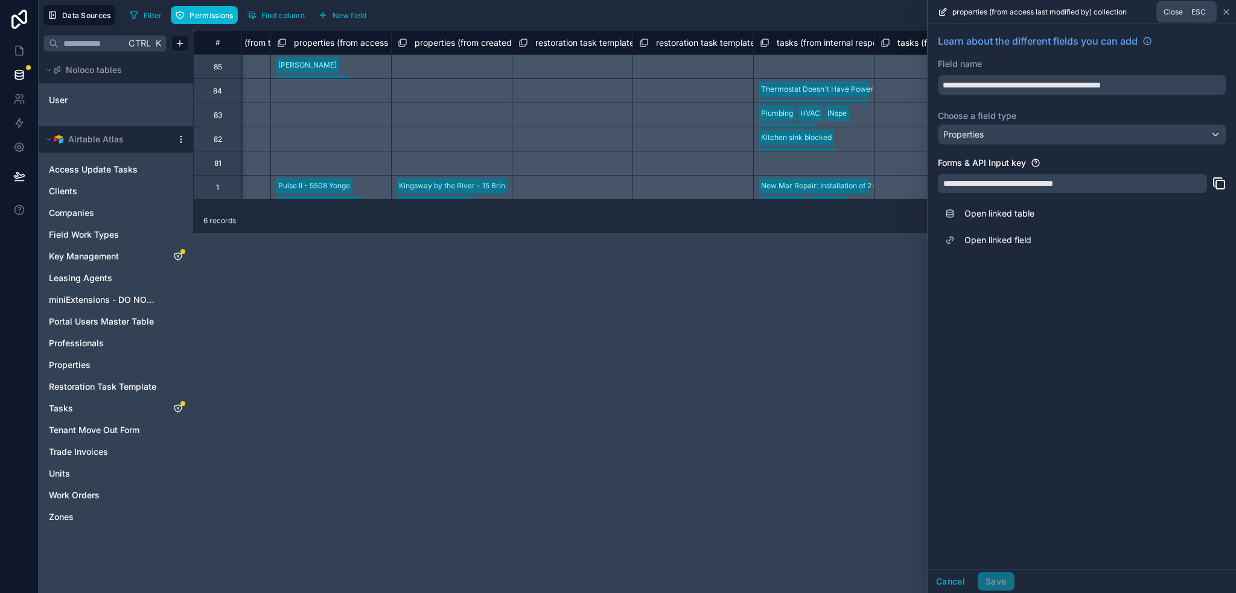
click at [1227, 13] on icon at bounding box center [1227, 12] width 10 height 10
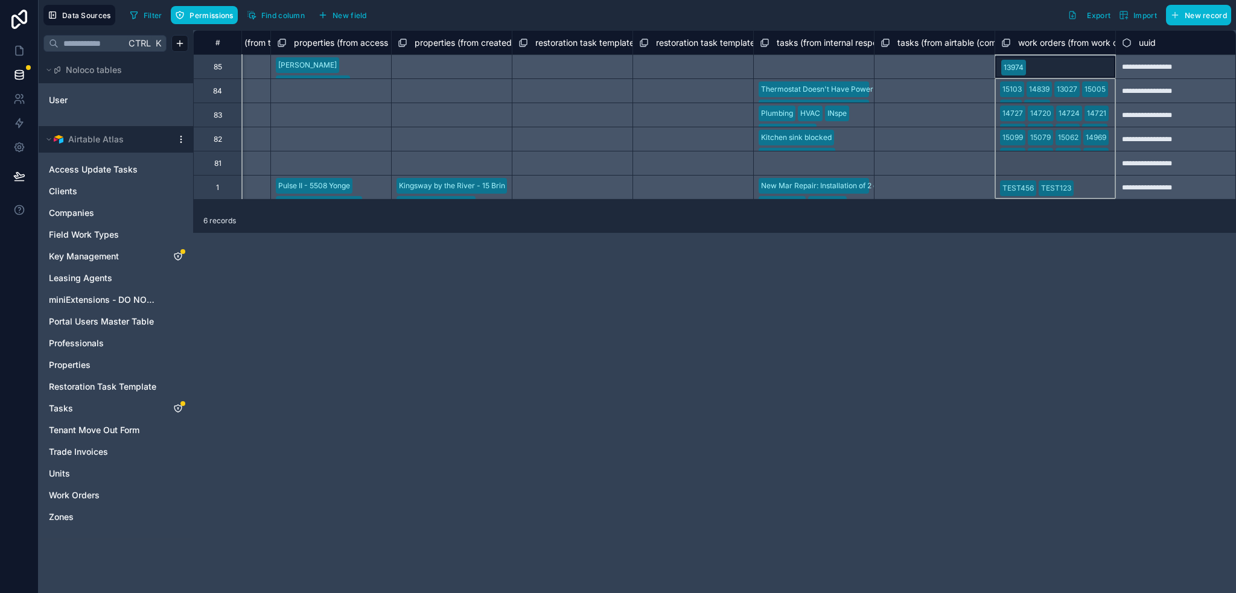
click at [1061, 43] on span "work orders (from work order owner) collection" at bounding box center [1110, 43] width 185 height 12
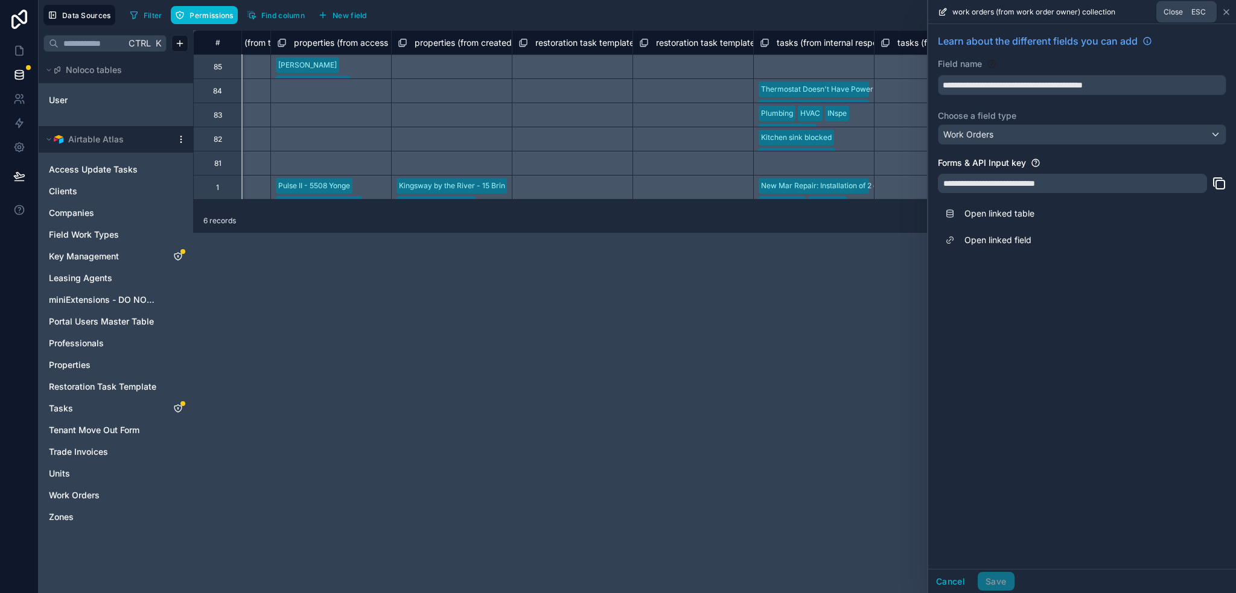
click at [1226, 11] on icon at bounding box center [1226, 12] width 5 height 5
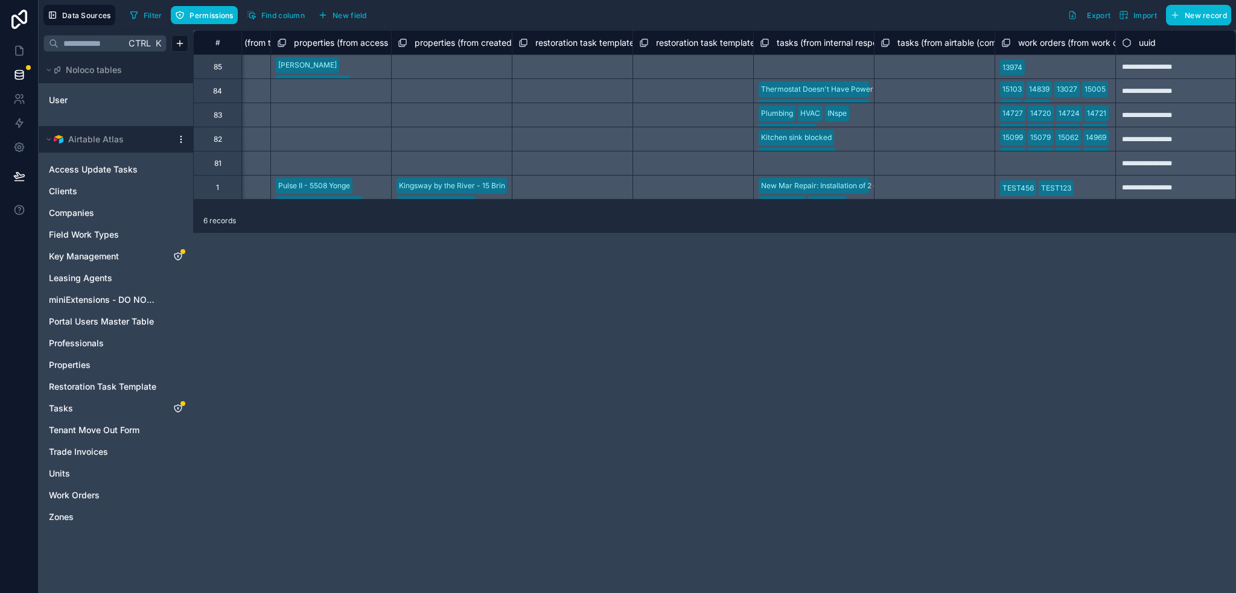
click at [954, 272] on div "**********" at bounding box center [714, 311] width 1043 height 563
click at [1043, 166] on div "Select a work orders (from work order owner) collection" at bounding box center [1055, 163] width 121 height 24
click at [869, 283] on div "**********" at bounding box center [714, 311] width 1043 height 563
click at [723, 292] on div "**********" at bounding box center [714, 311] width 1043 height 563
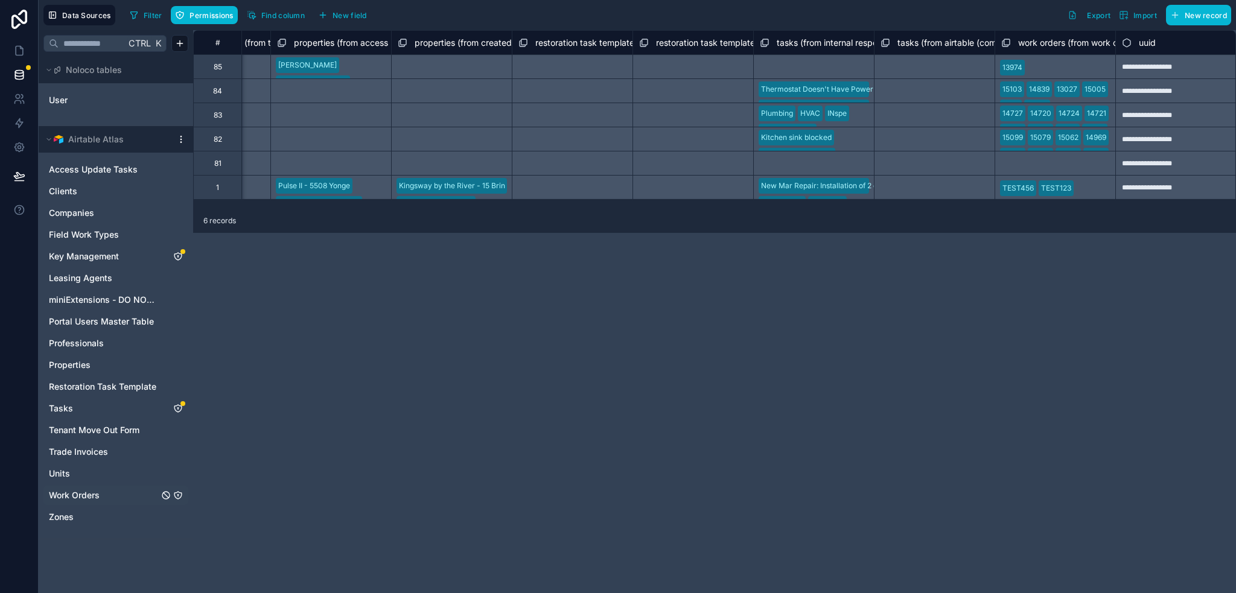
click at [80, 492] on span "Work Orders" at bounding box center [74, 496] width 51 height 12
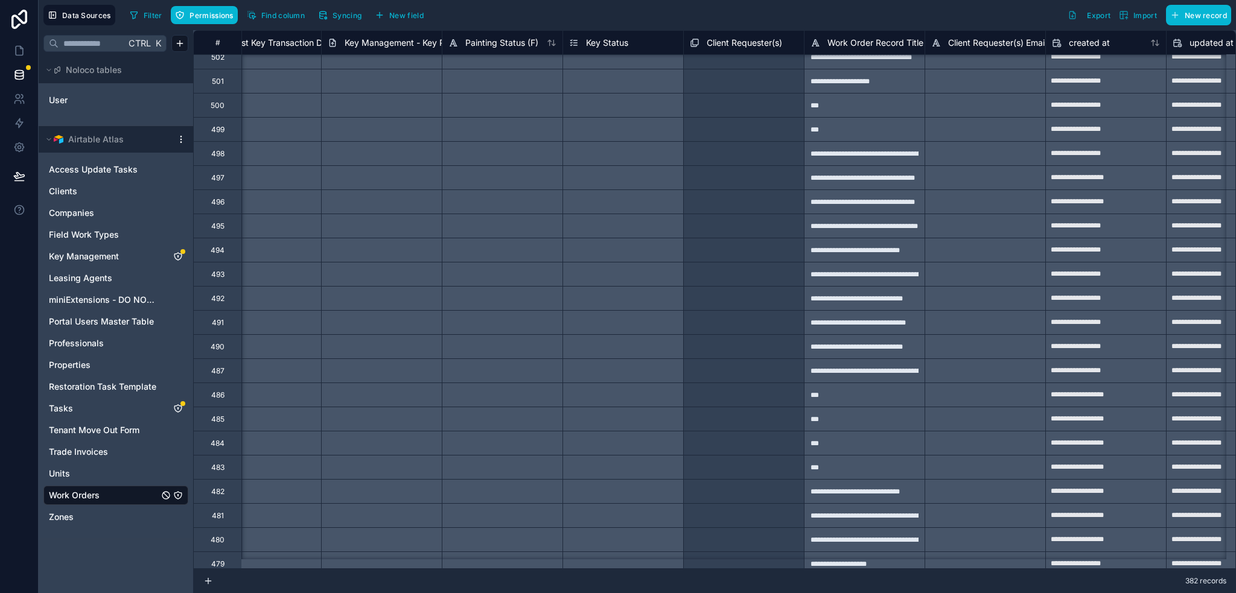
scroll to position [0, 16580]
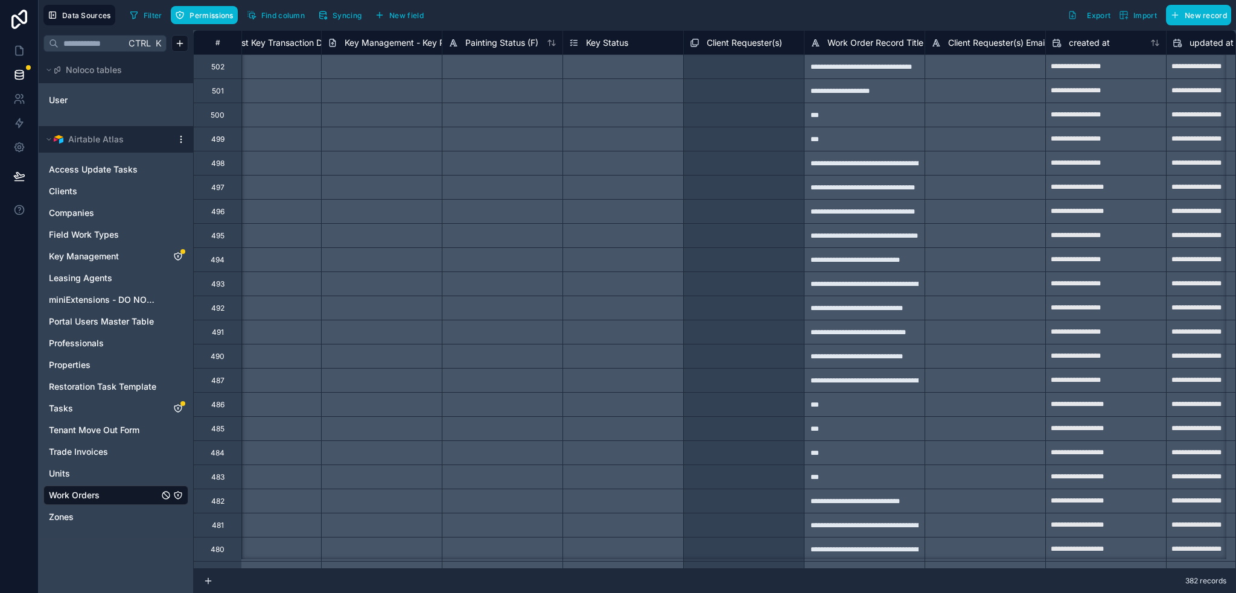
click at [758, 40] on span "Client Requester(s)" at bounding box center [744, 43] width 75 height 12
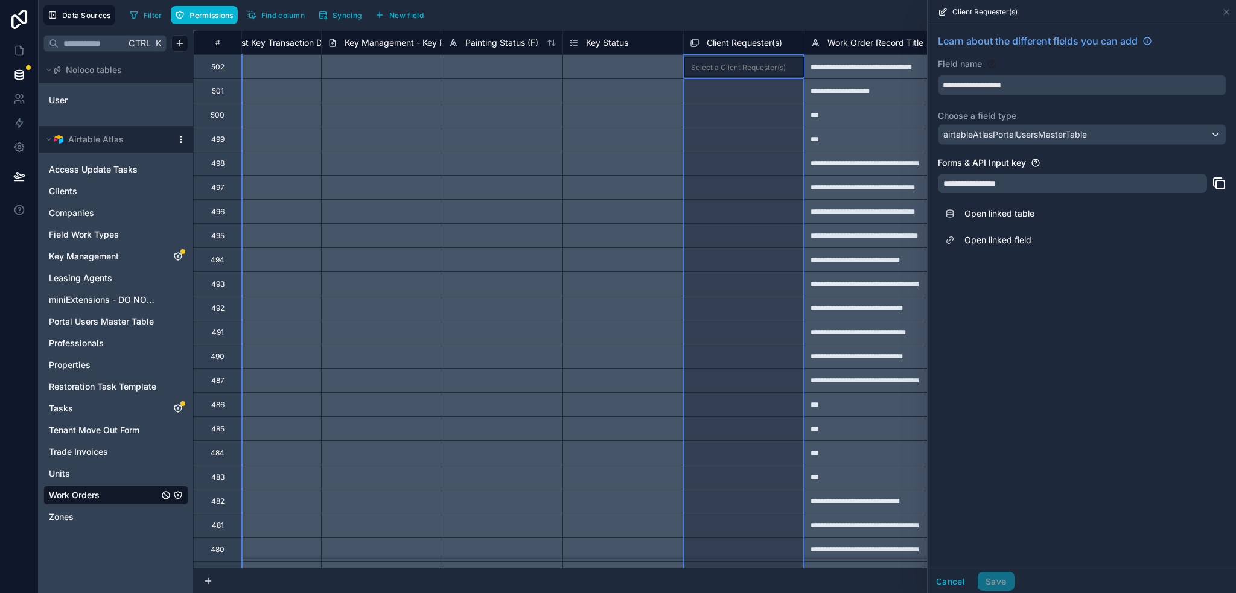
click at [758, 16] on div "Filter Permissions Find column Syncing New field Export Import New record" at bounding box center [678, 15] width 1106 height 21
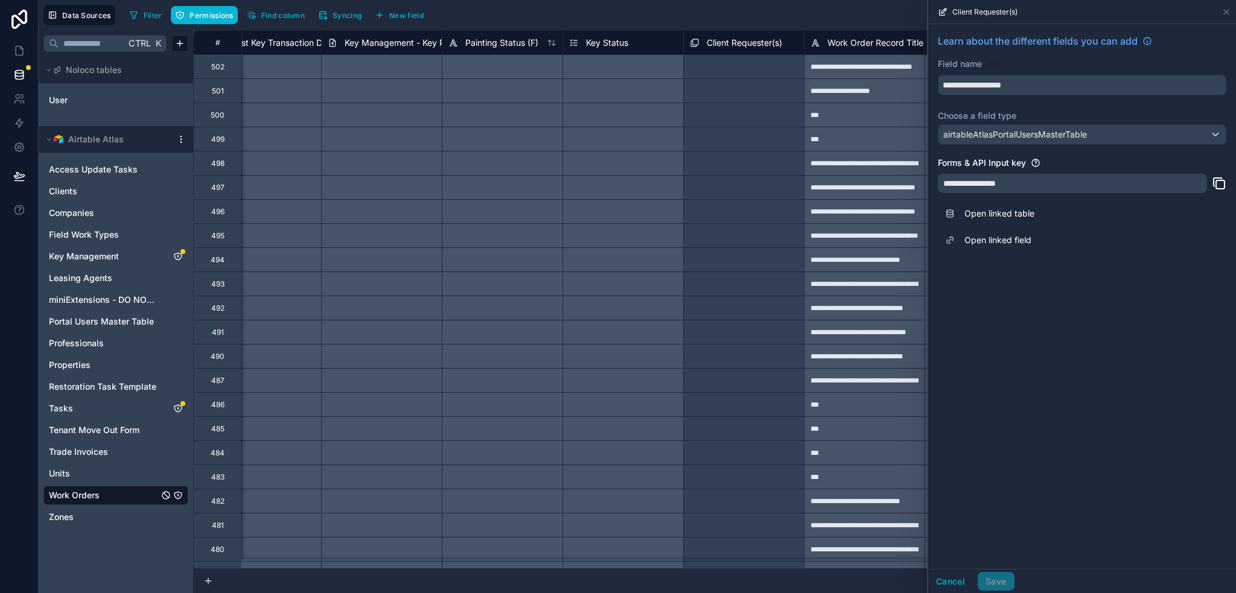
click at [746, 0] on div "Data Sources Filter Permissions Find column Syncing New field Export Import New…" at bounding box center [638, 15] width 1198 height 30
click at [1227, 7] on icon at bounding box center [1227, 12] width 10 height 10
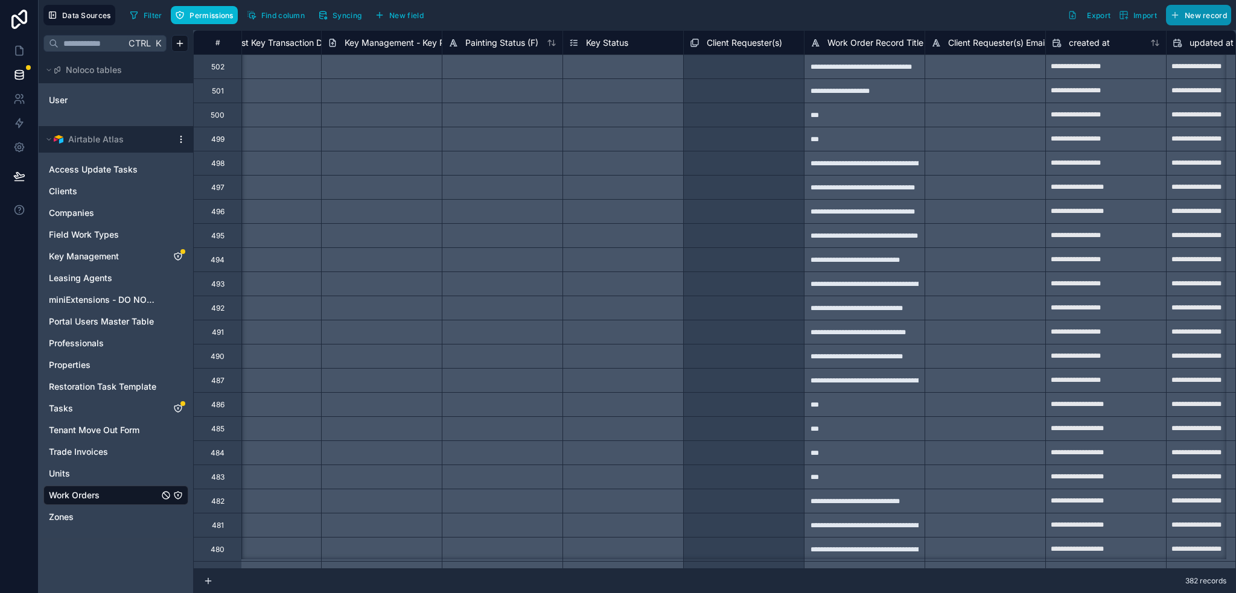
click at [1228, 10] on button "New record" at bounding box center [1198, 15] width 65 height 21
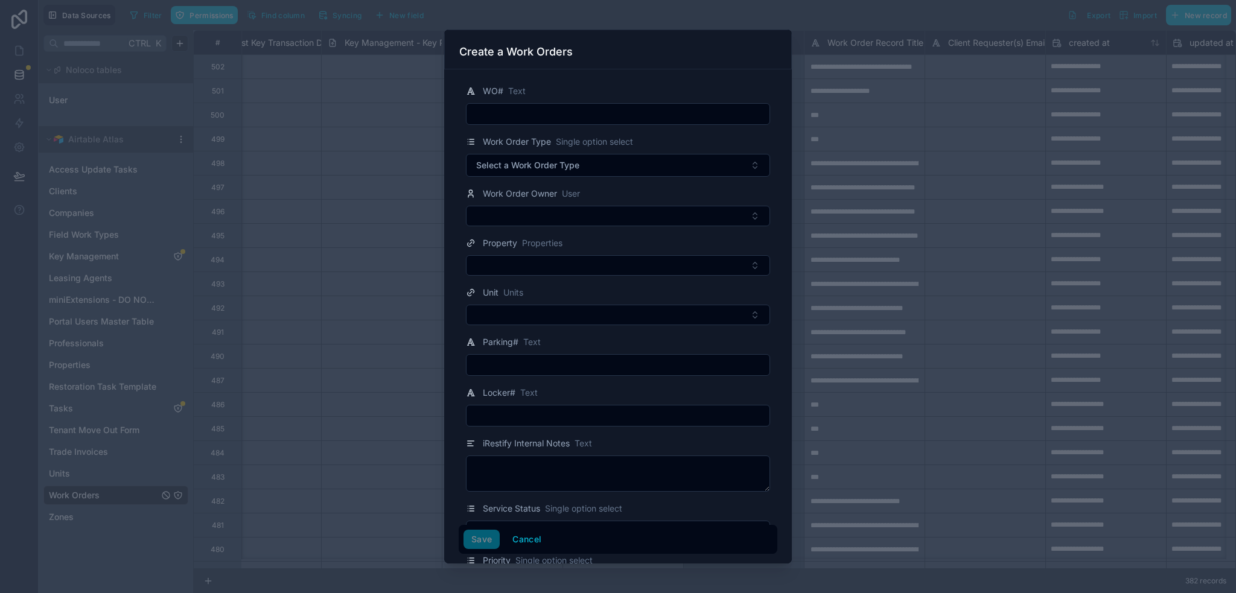
click at [720, 13] on div at bounding box center [618, 296] width 1236 height 593
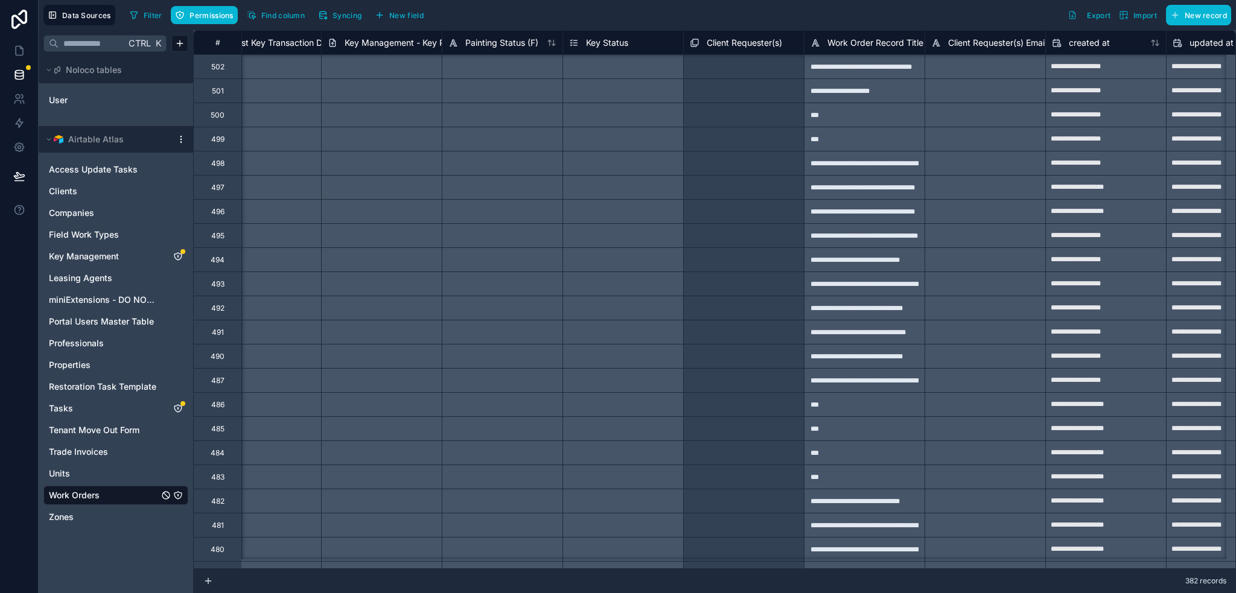
scroll to position [362, 16580]
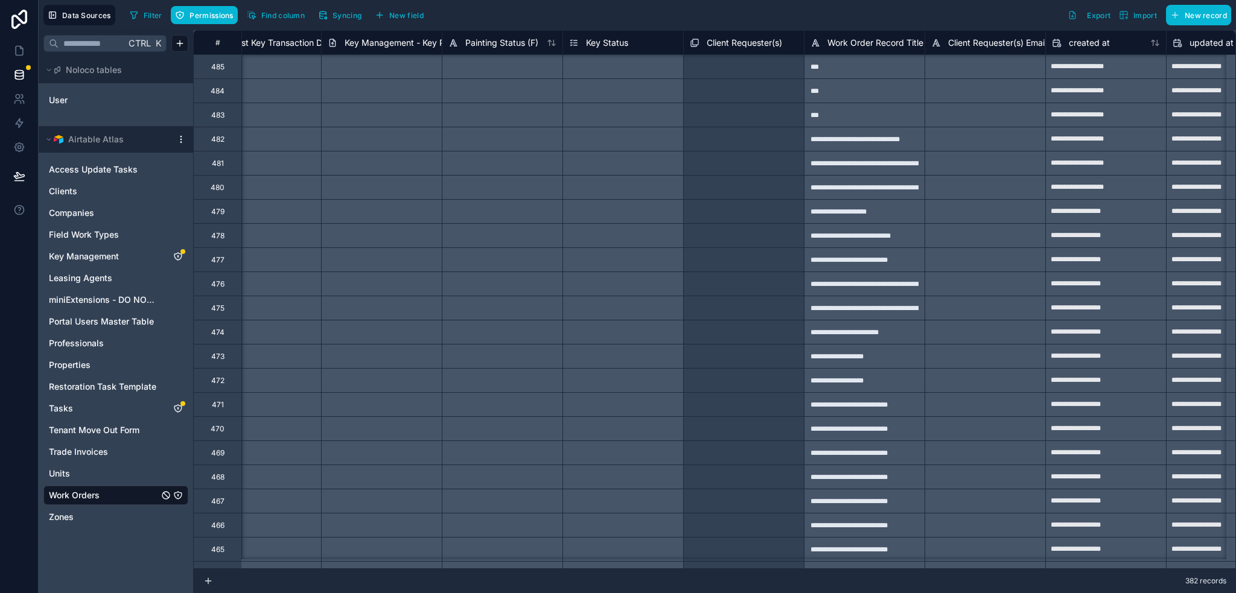
click at [750, 39] on span "Client Requester(s)" at bounding box center [744, 43] width 75 height 12
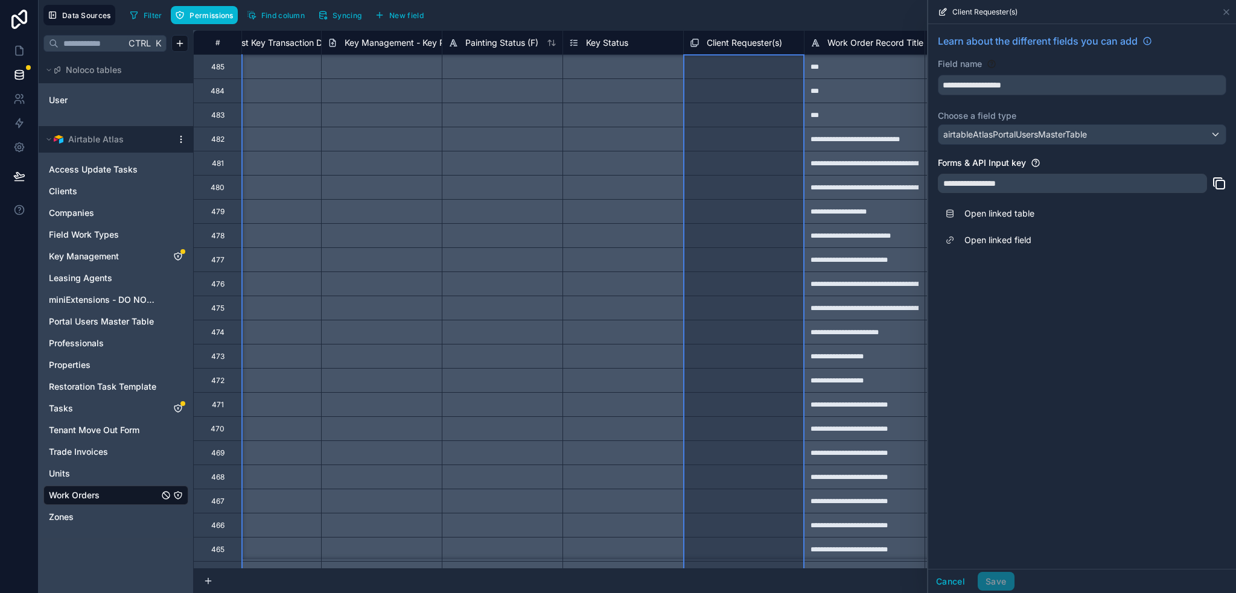
click at [755, 14] on div "Filter Permissions Find column Syncing New field Export Import New record" at bounding box center [678, 15] width 1106 height 21
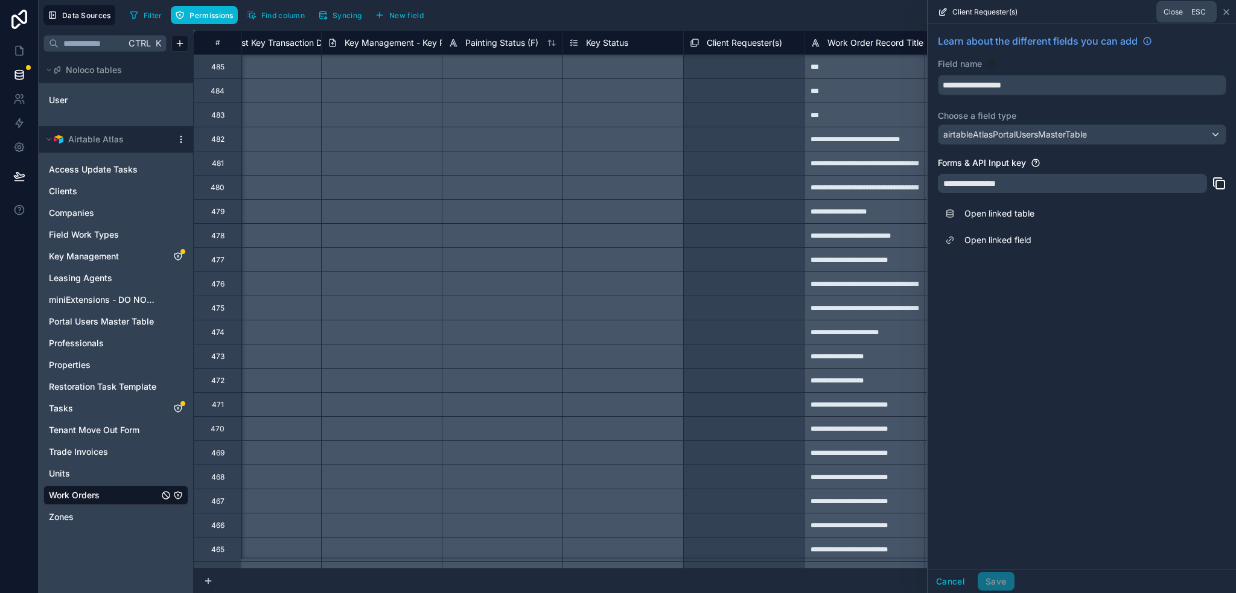
click at [1228, 11] on icon at bounding box center [1227, 12] width 10 height 10
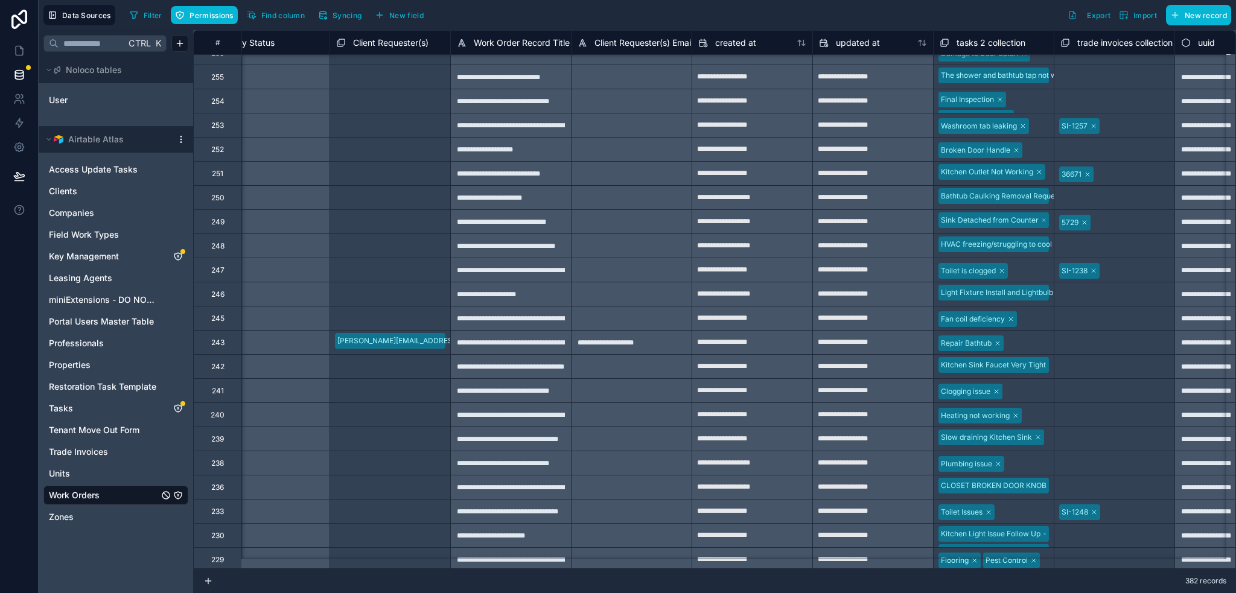
scroll to position [8006, 16899]
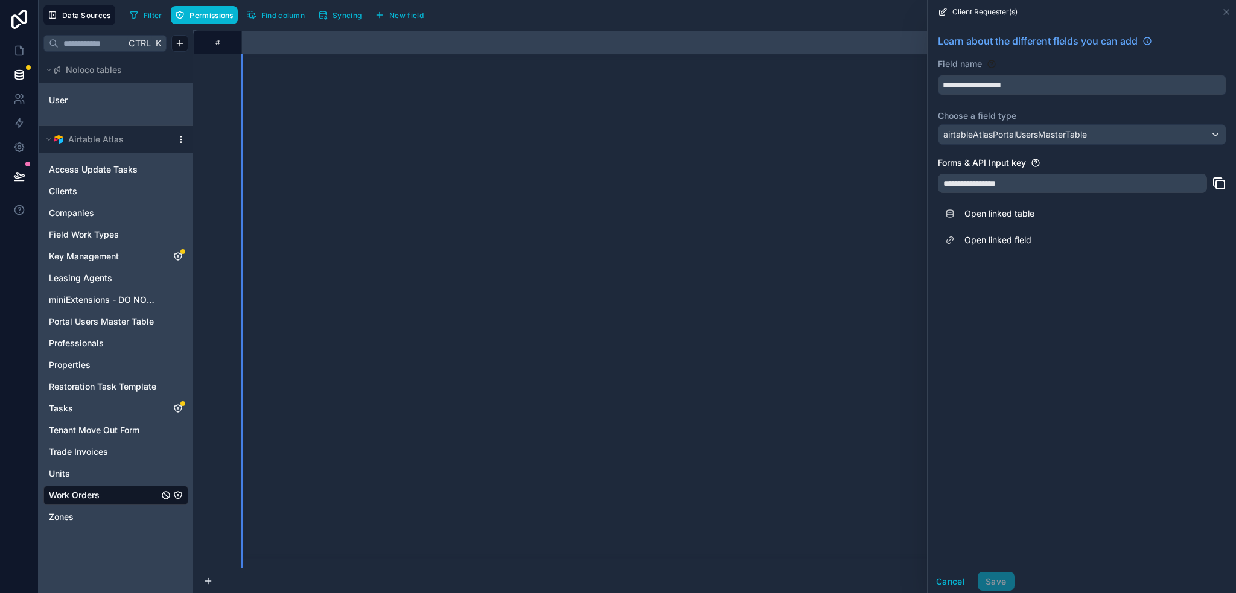
scroll to position [5795, 16615]
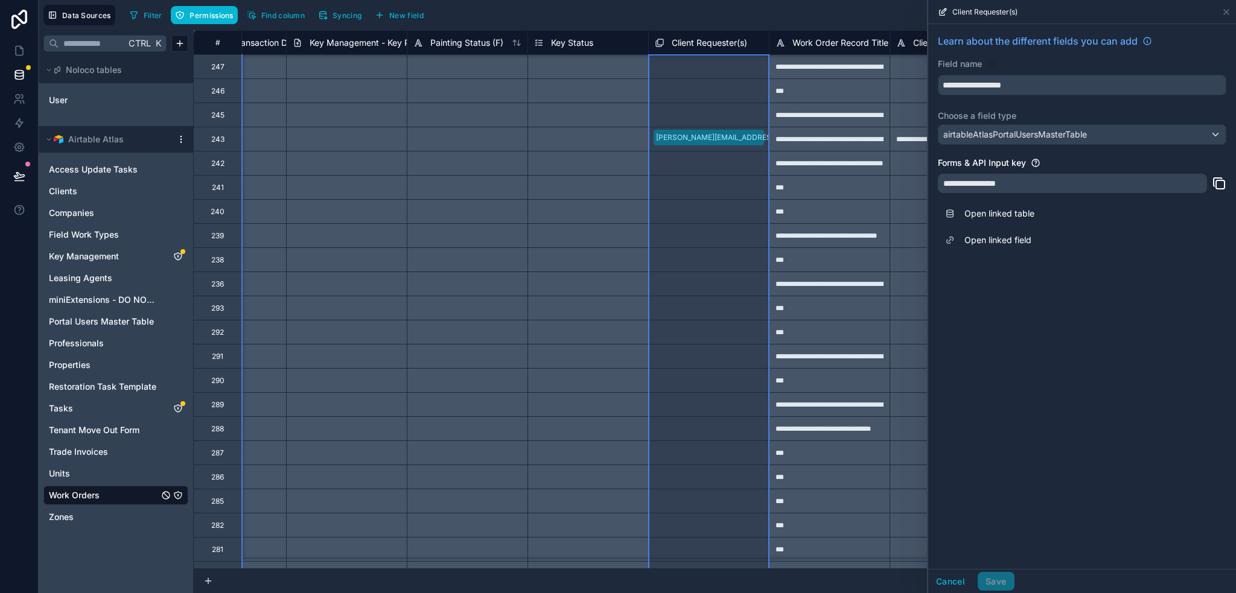
click at [800, 16] on div "Filter Permissions Find column Syncing New field Export Import New record" at bounding box center [678, 15] width 1106 height 21
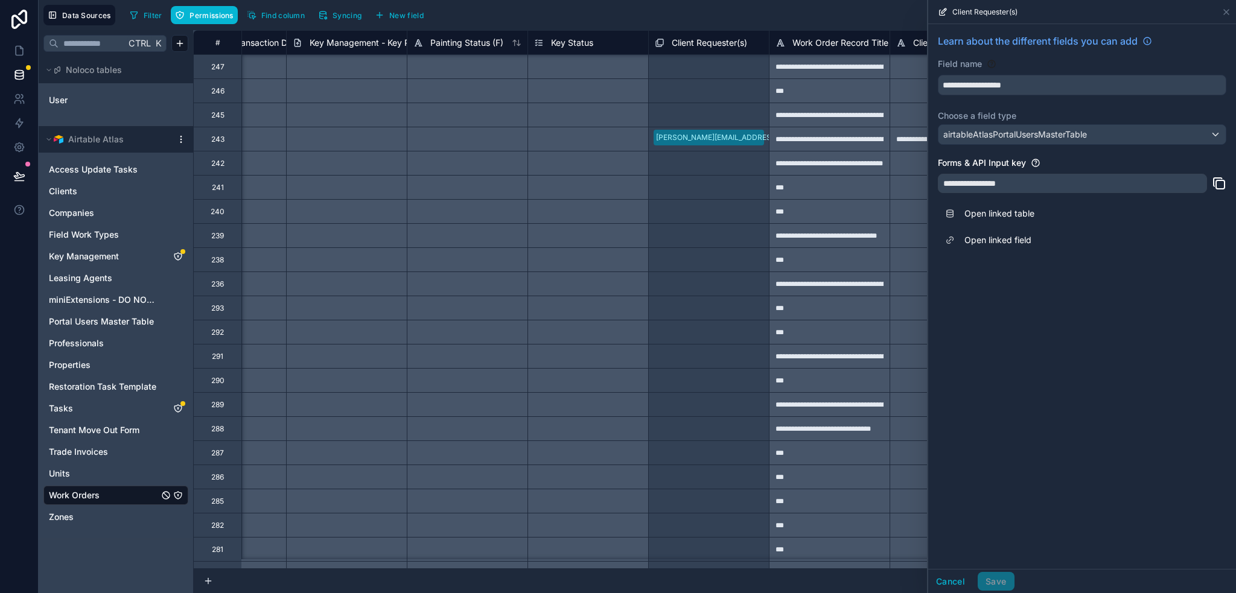
click at [814, 14] on div "Filter Permissions Find column Syncing New field Export Import New record" at bounding box center [678, 15] width 1106 height 21
click at [1227, 9] on icon at bounding box center [1227, 12] width 10 height 10
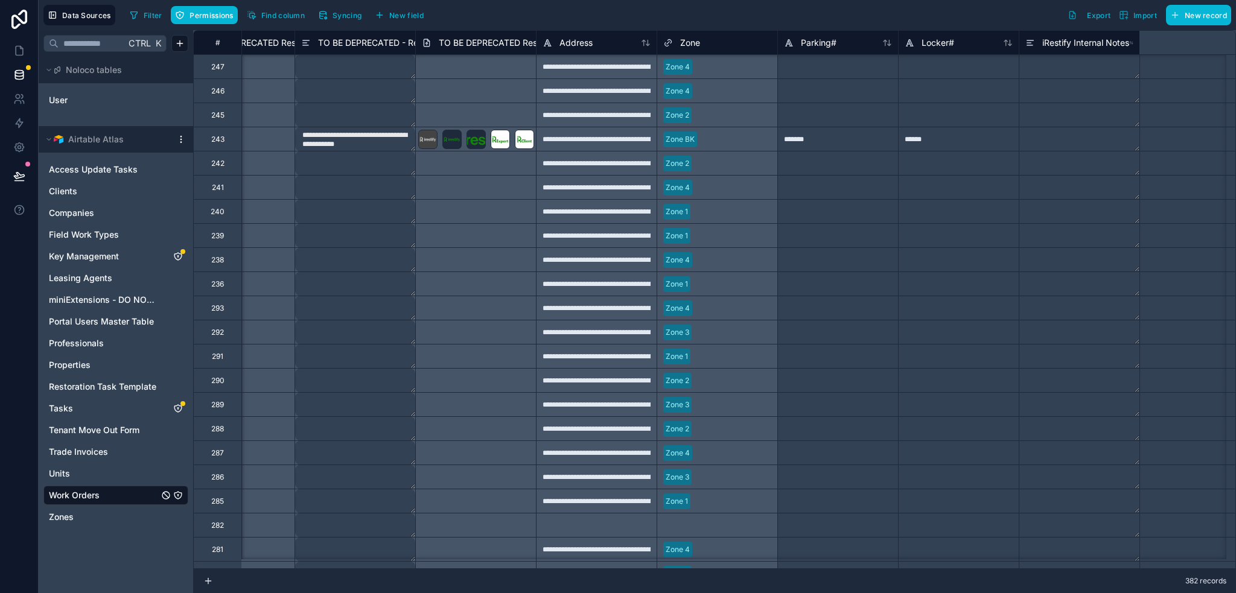
scroll to position [5795, 0]
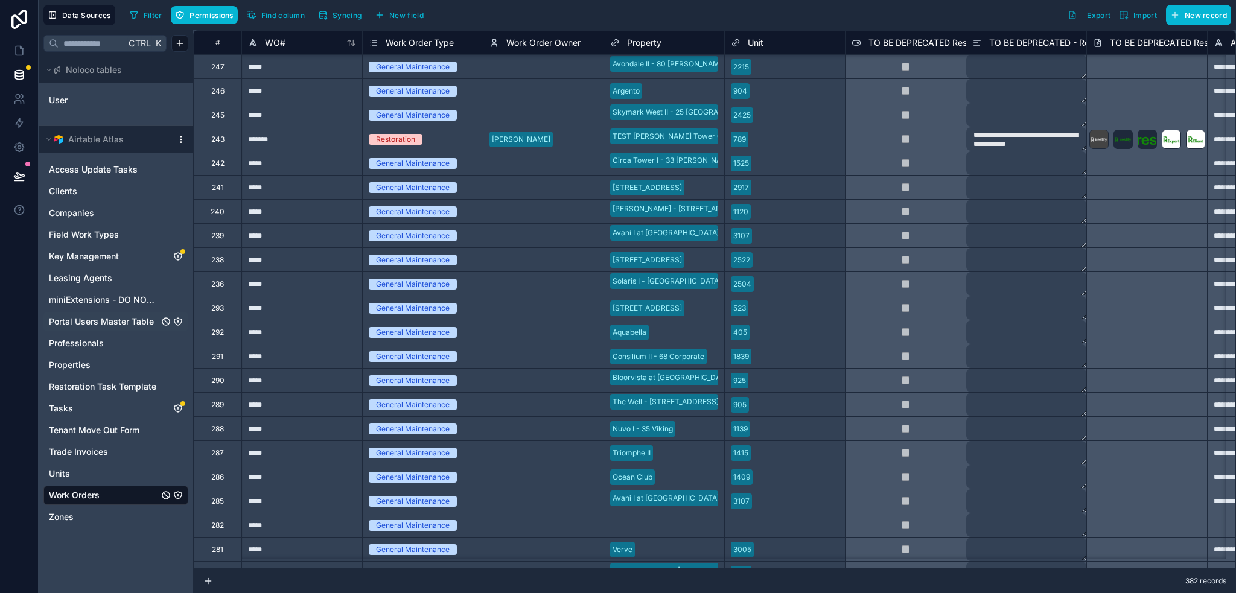
click at [92, 320] on span "Portal Users Master Table" at bounding box center [101, 322] width 105 height 12
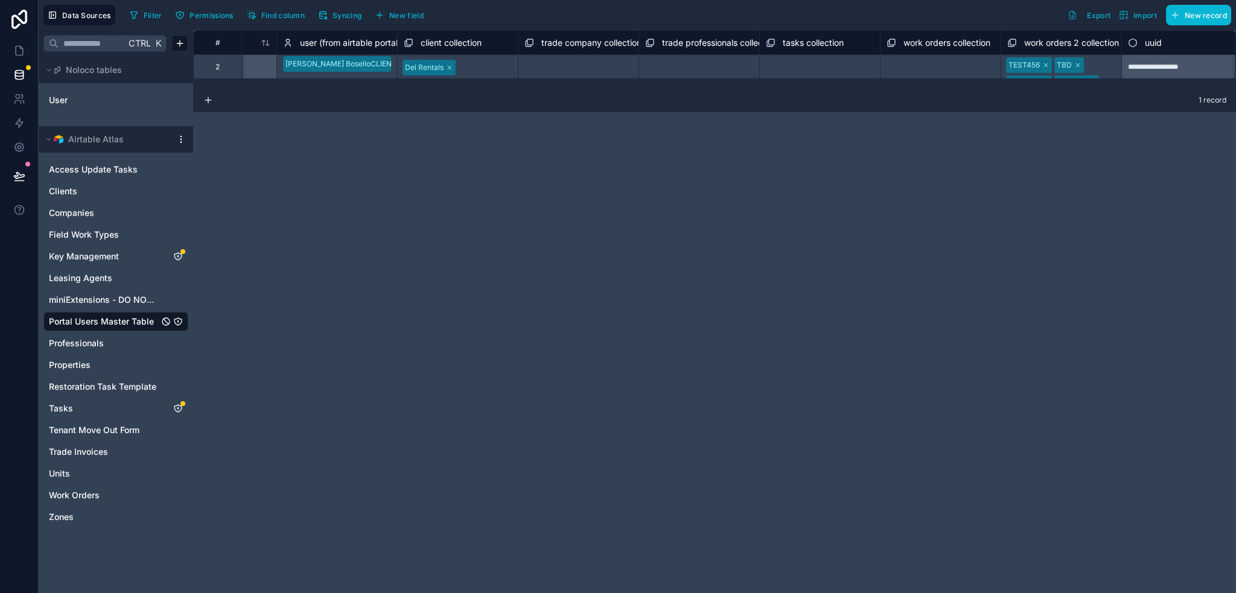
scroll to position [0, 1178]
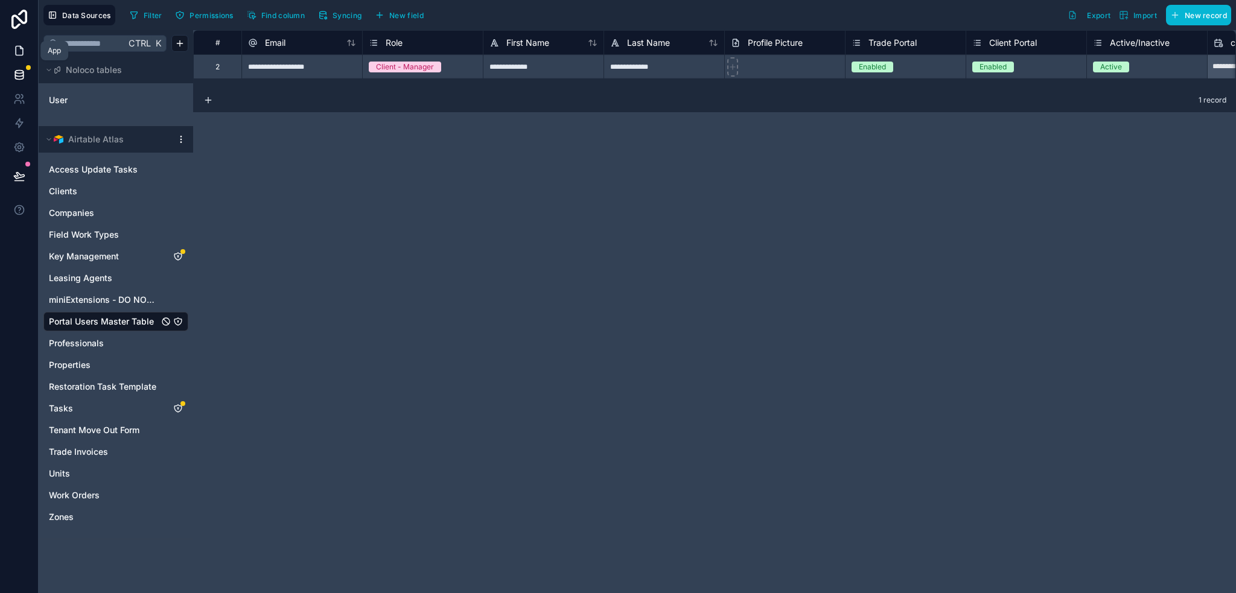
click at [20, 48] on icon at bounding box center [21, 47] width 2 height 2
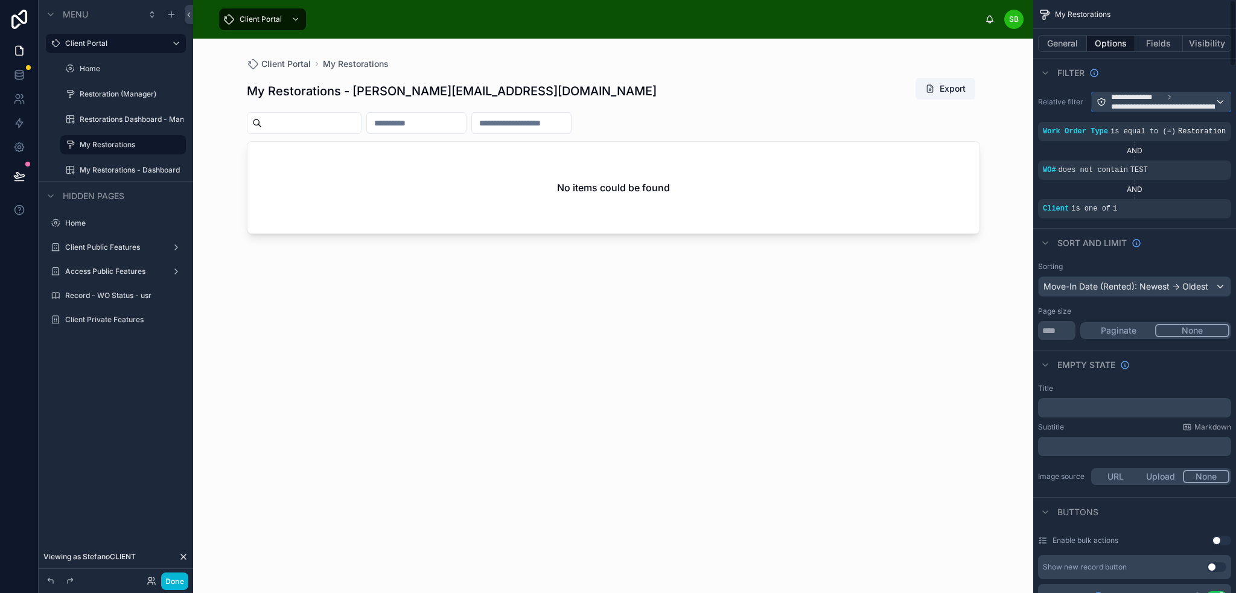
click at [1163, 100] on span "**********" at bounding box center [1137, 97] width 53 height 10
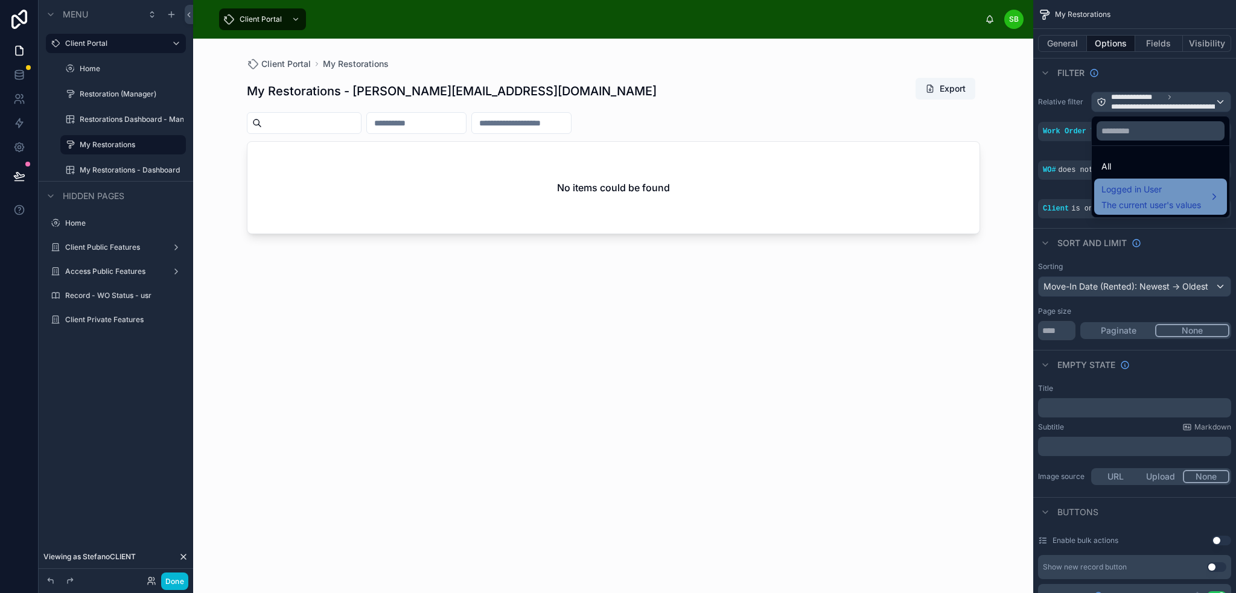
click at [1160, 192] on span "Logged in User" at bounding box center [1152, 189] width 100 height 14
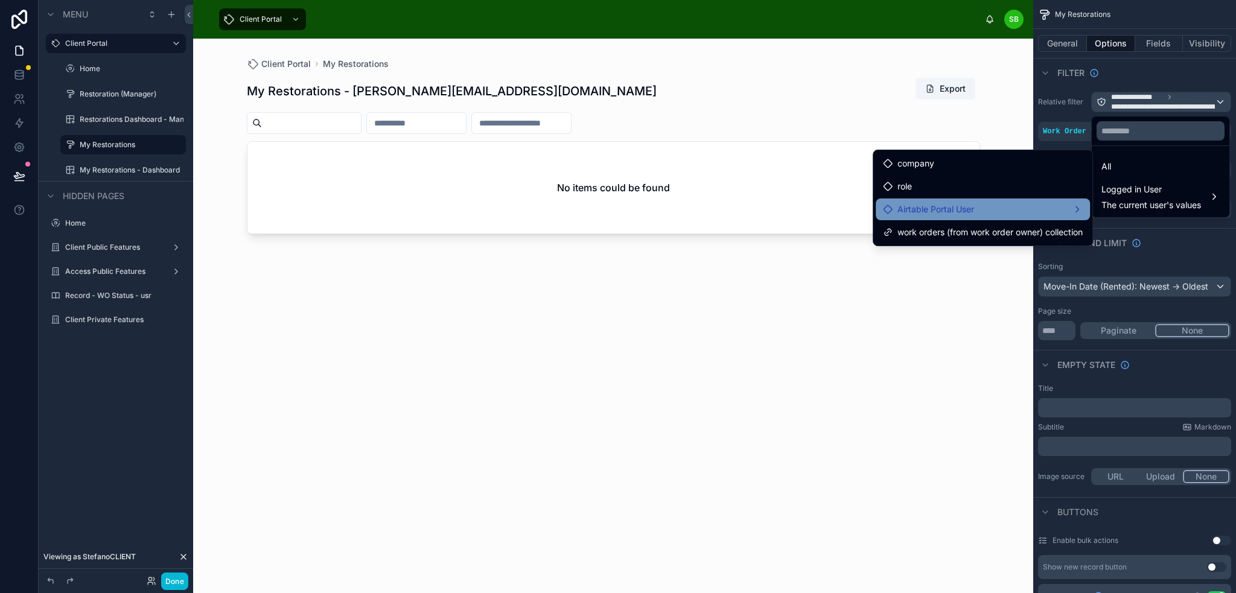
click at [970, 206] on span "Airtable Portal User" at bounding box center [936, 209] width 77 height 14
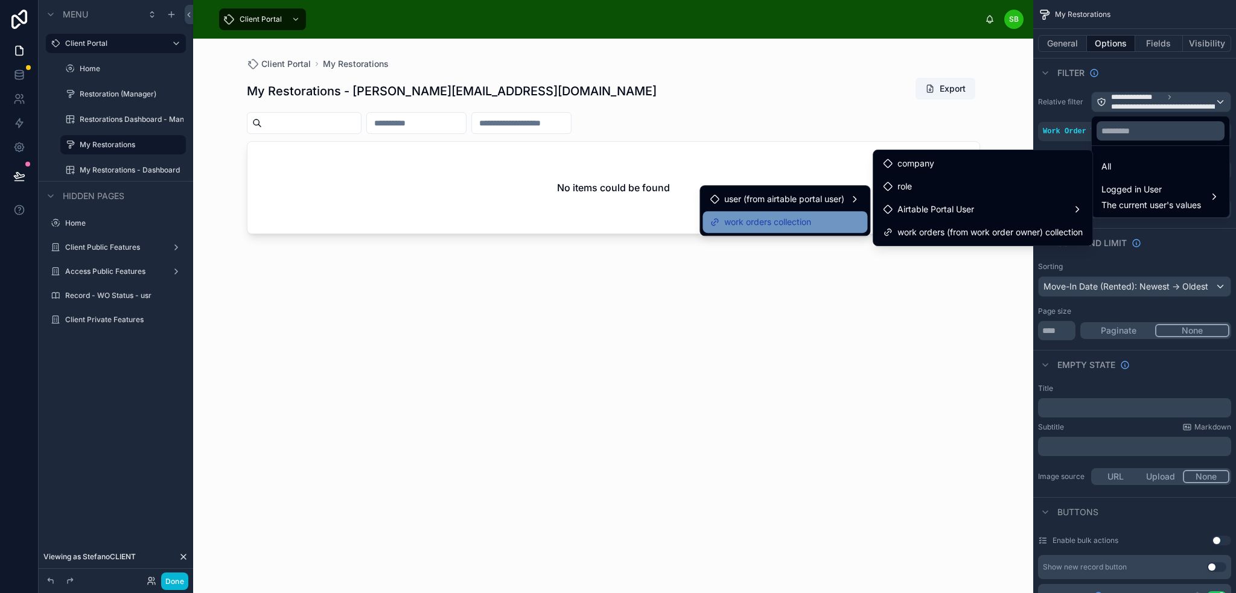
click at [770, 222] on span "work orders collection" at bounding box center [767, 222] width 87 height 14
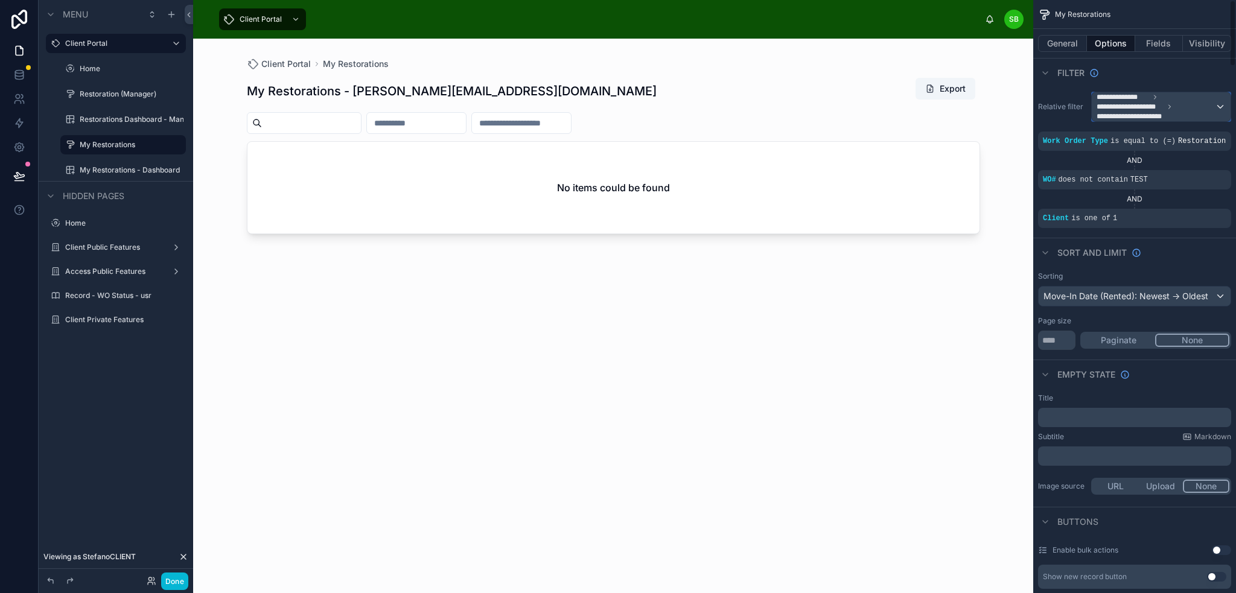
click at [1162, 100] on span "**********" at bounding box center [1156, 106] width 118 height 29
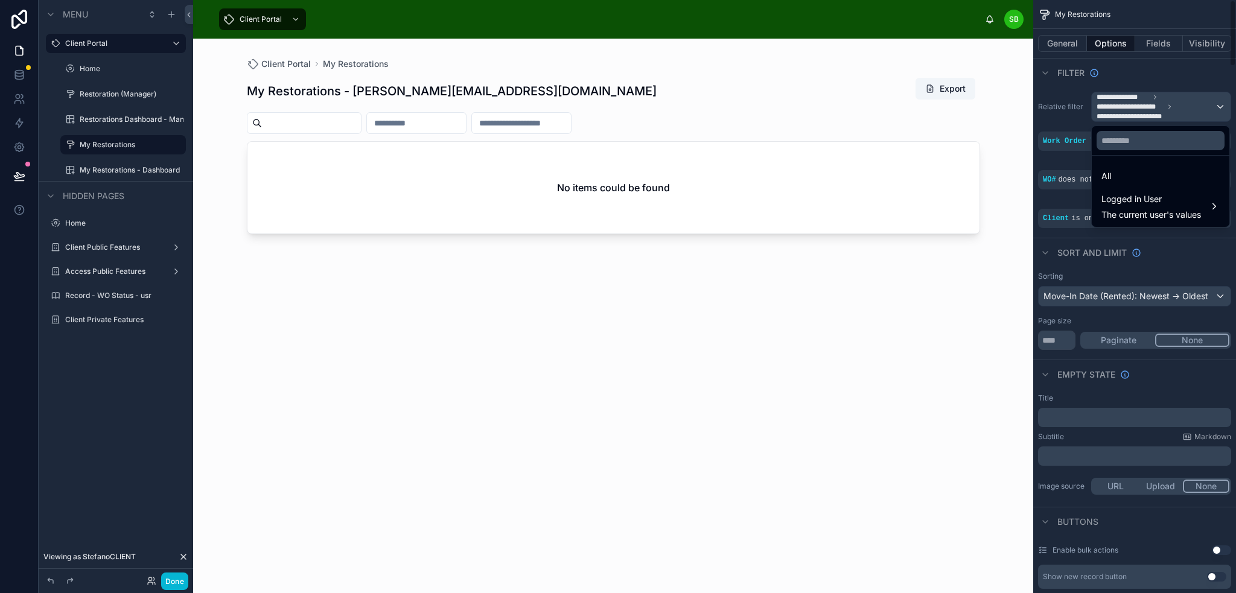
click at [1154, 71] on div "scrollable content" at bounding box center [618, 296] width 1236 height 593
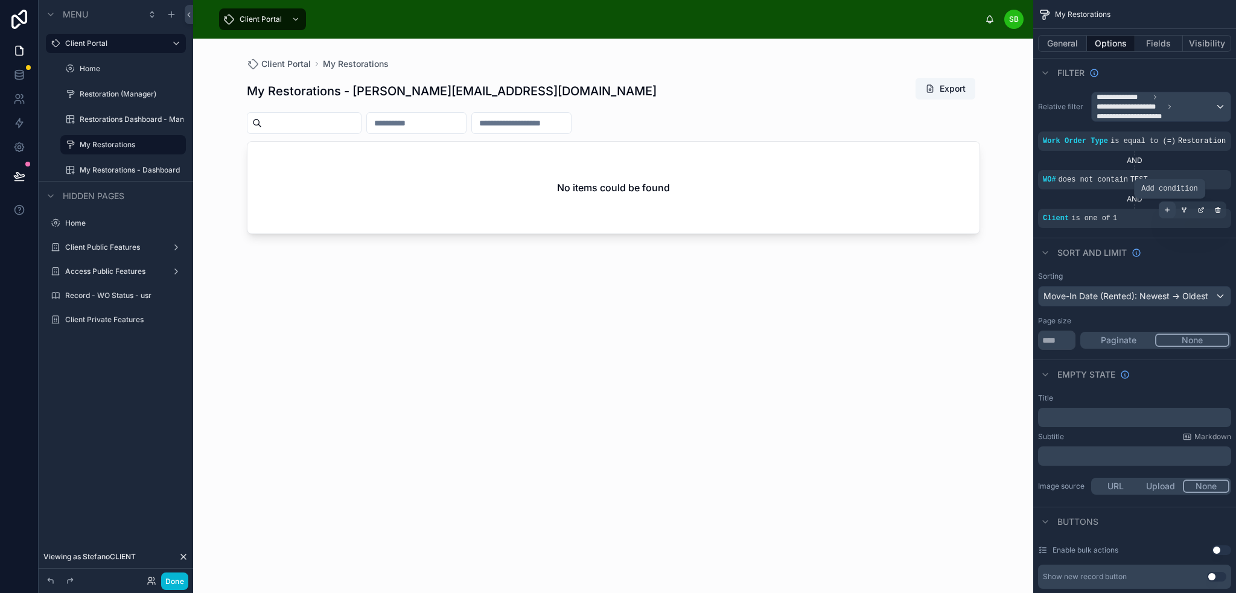
click at [1164, 209] on icon "scrollable content" at bounding box center [1167, 209] width 7 height 7
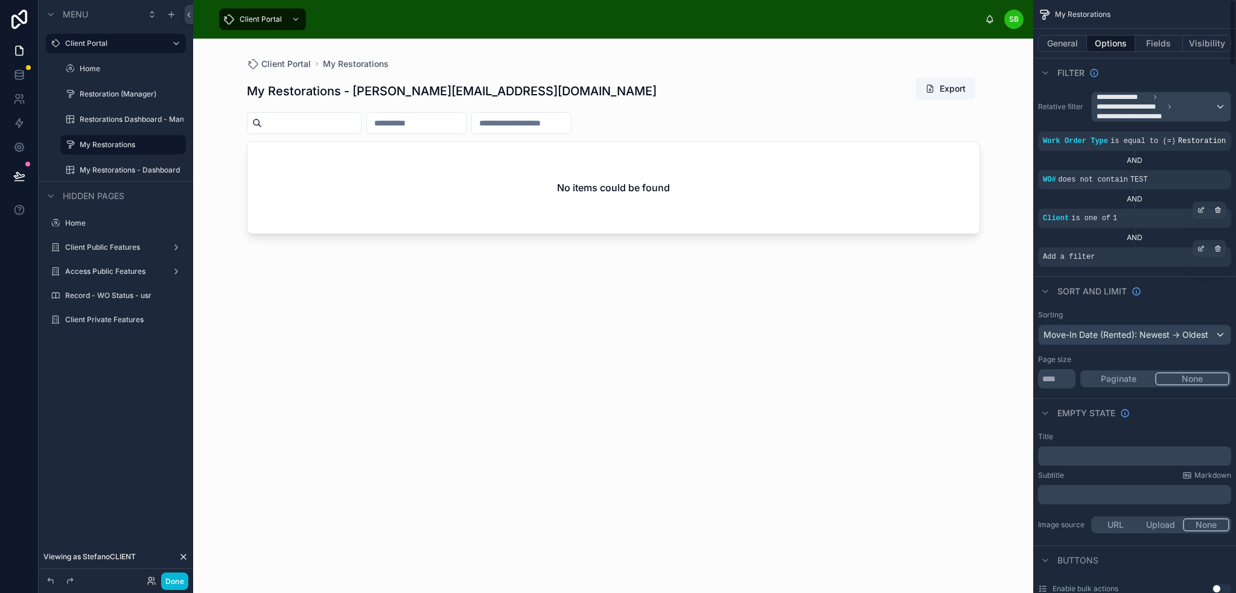
click at [1089, 254] on span "Add a filter" at bounding box center [1069, 257] width 52 height 10
click at [1202, 245] on icon "scrollable content" at bounding box center [1201, 248] width 7 height 7
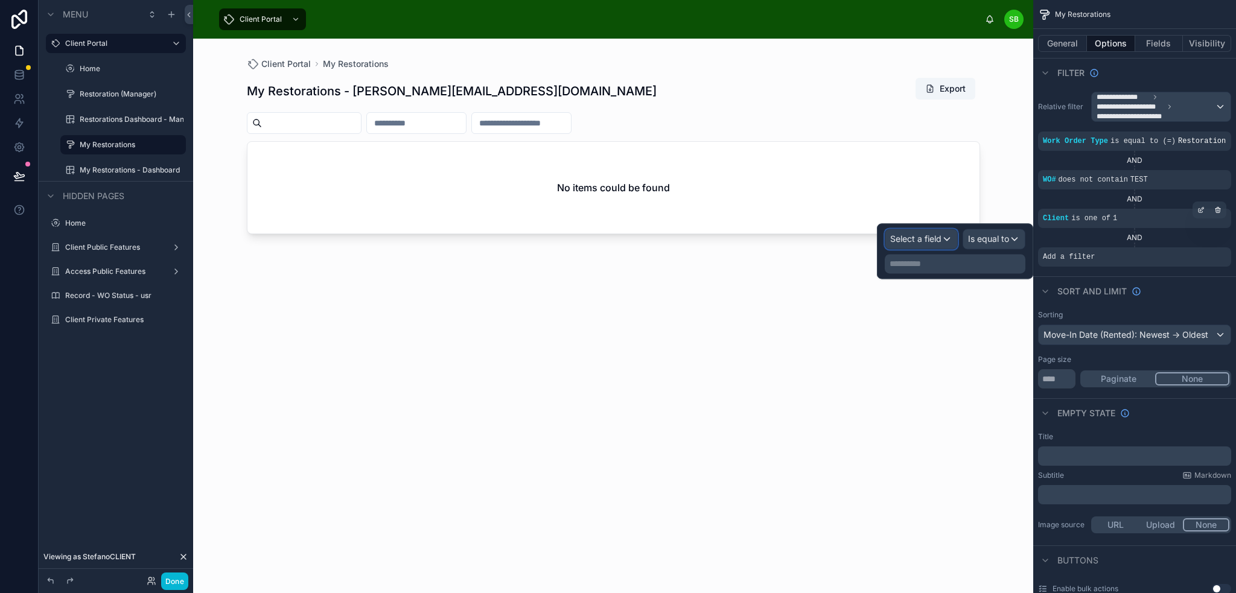
click at [921, 240] on span "Select a field" at bounding box center [915, 239] width 51 height 10
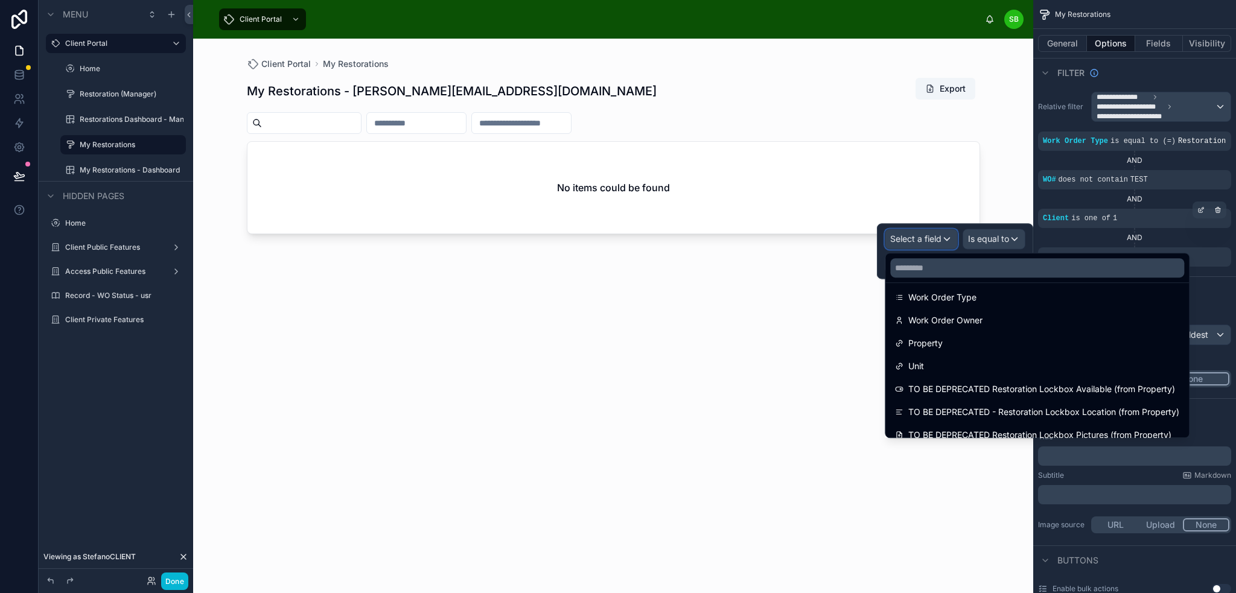
scroll to position [181, 0]
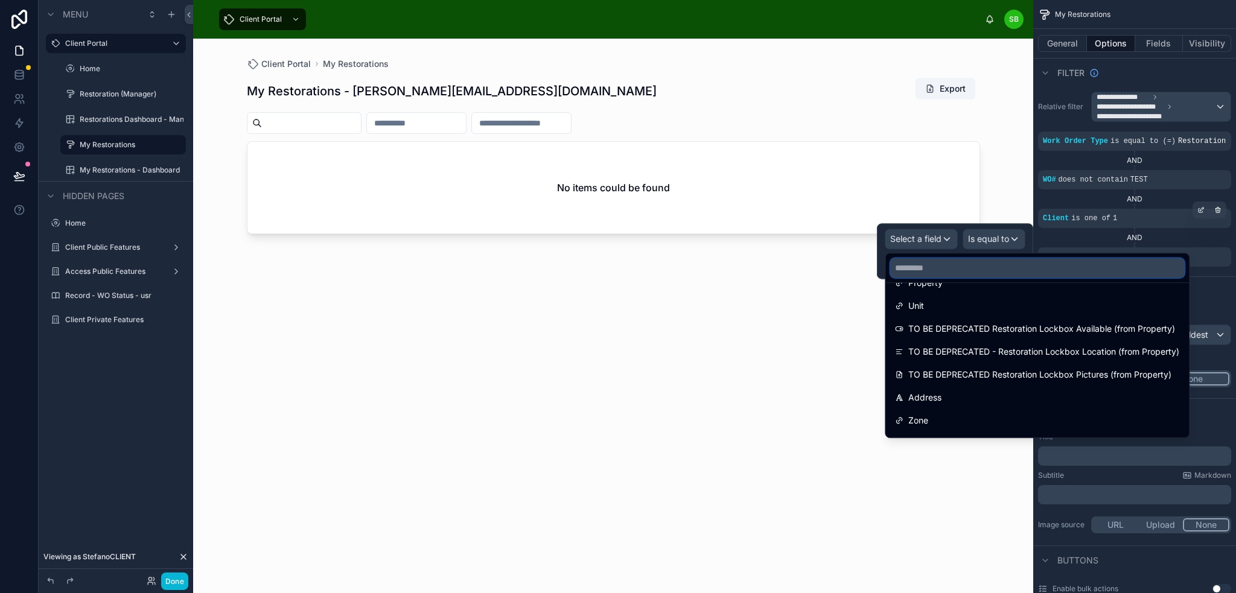
click at [960, 268] on input "text" at bounding box center [1037, 267] width 294 height 19
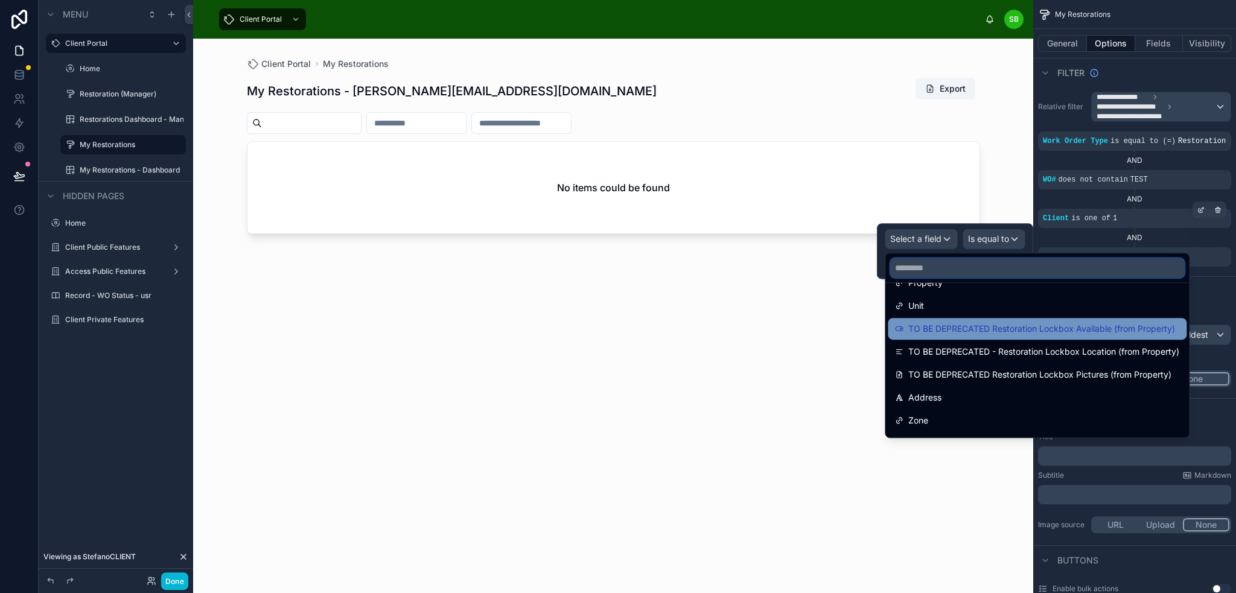
scroll to position [0, 0]
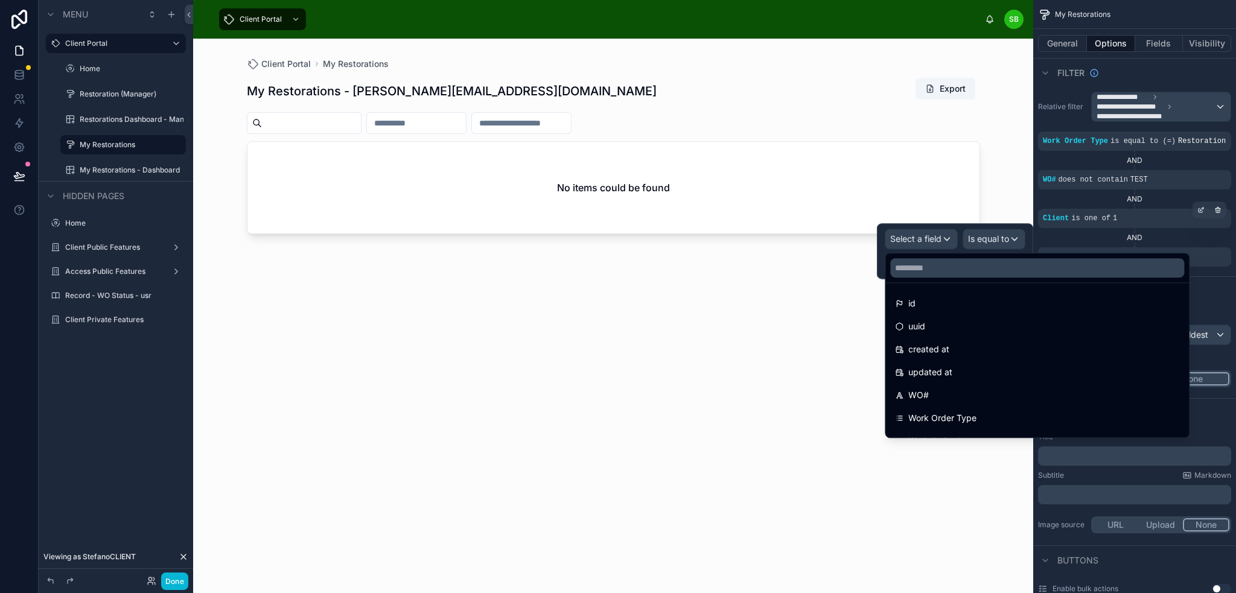
click at [942, 238] on div at bounding box center [955, 251] width 156 height 56
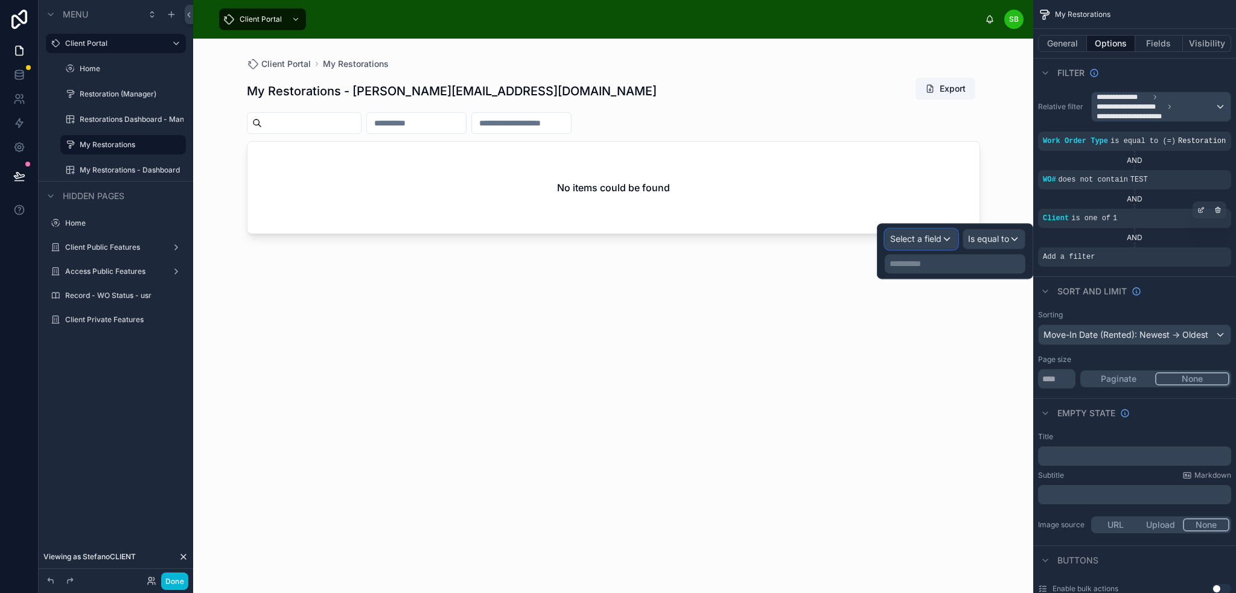
click at [942, 238] on span "Select a field" at bounding box center [915, 239] width 51 height 10
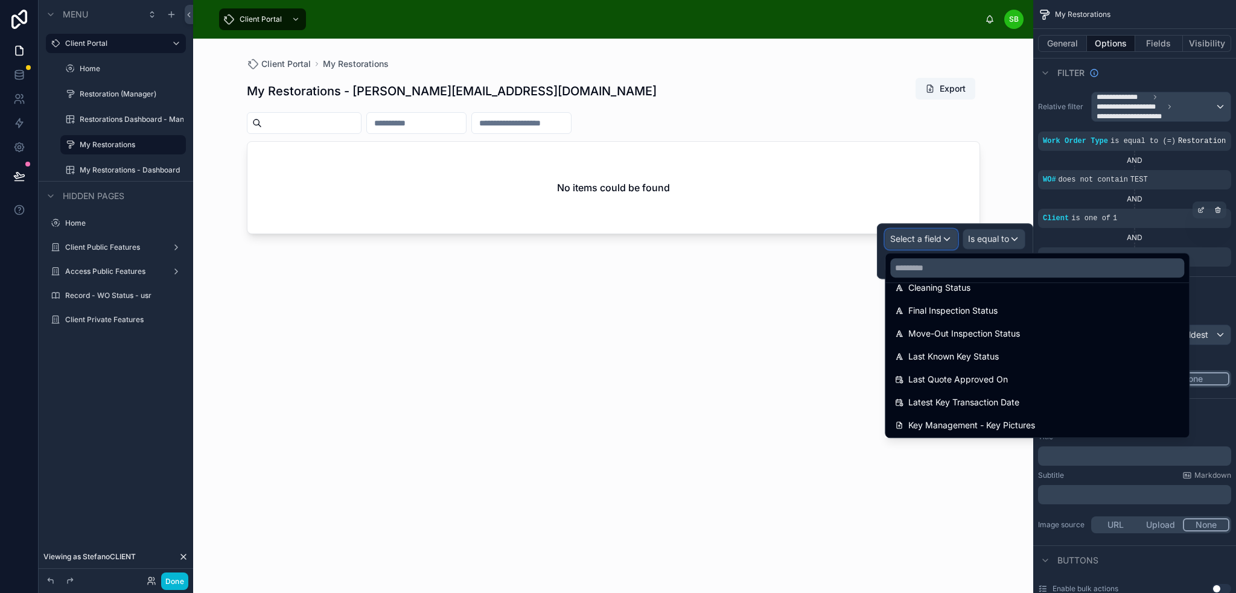
scroll to position [3297, 0]
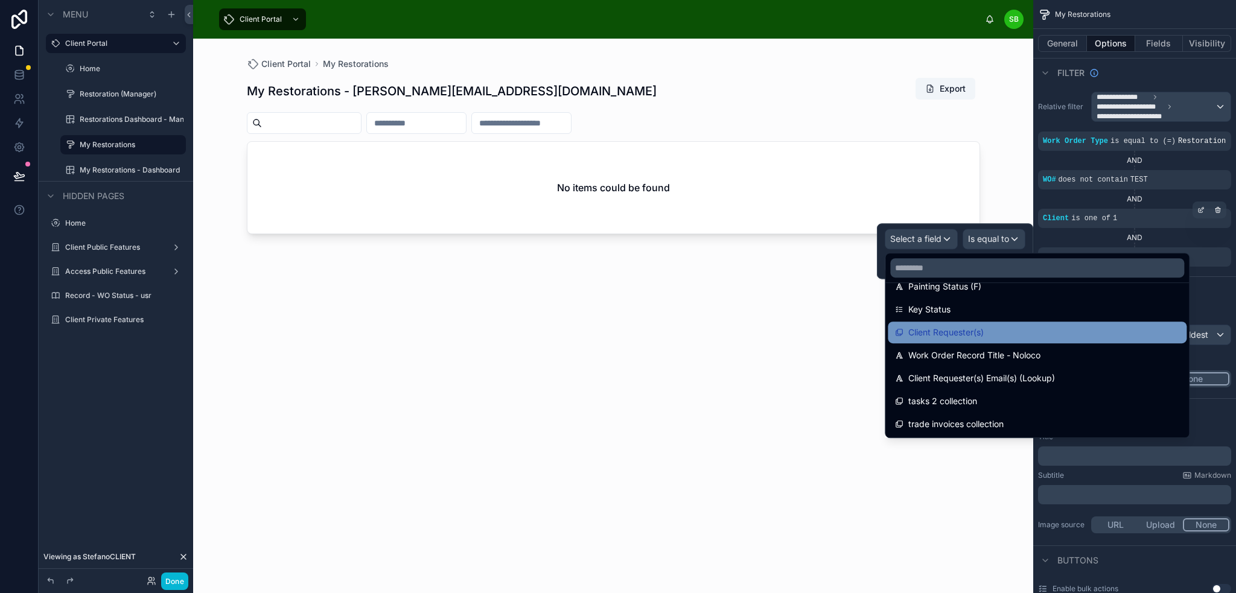
click at [980, 334] on span "Client Requester(s)" at bounding box center [945, 332] width 75 height 14
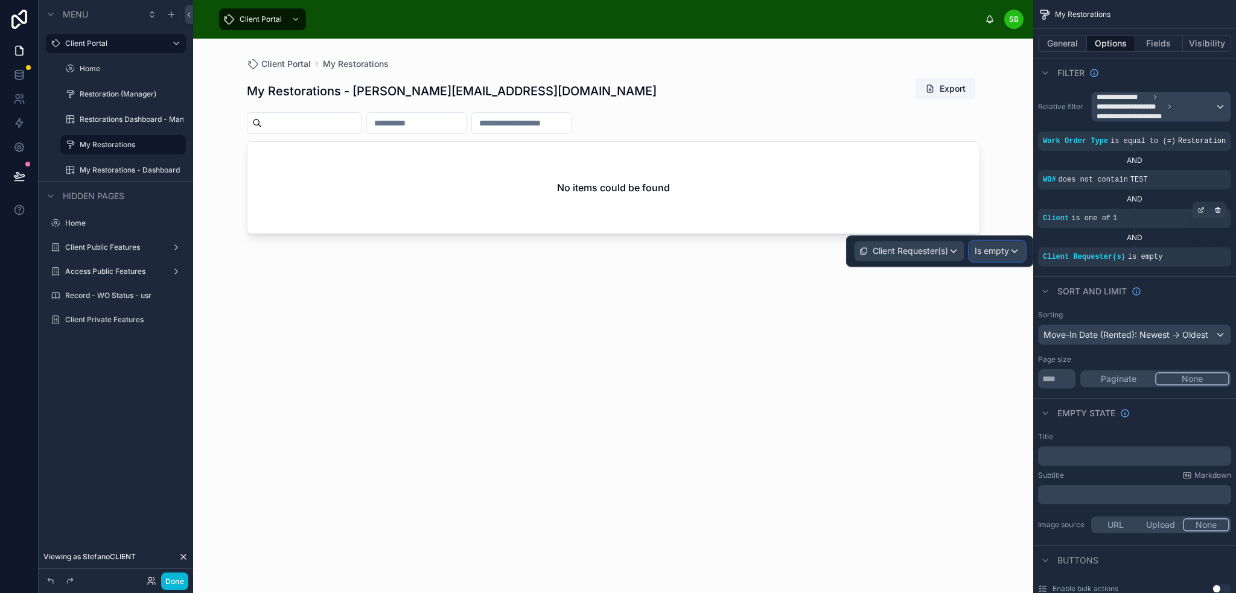
click at [992, 252] on span "Is empty" at bounding box center [992, 251] width 34 height 12
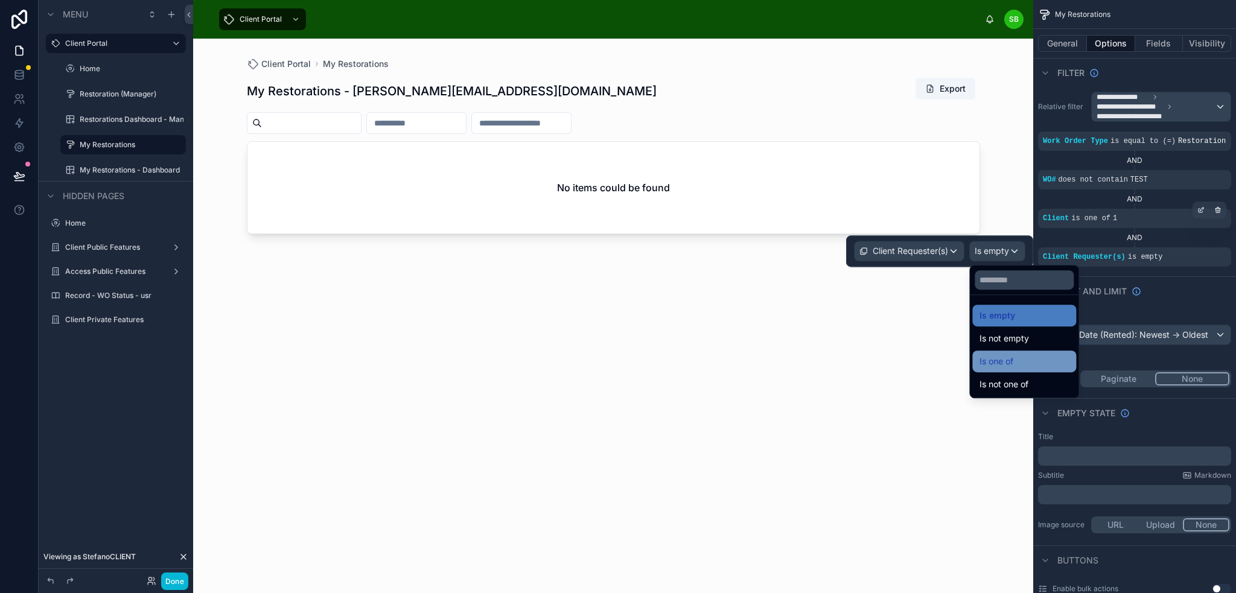
click at [1023, 365] on div "Is one of" at bounding box center [1024, 361] width 89 height 14
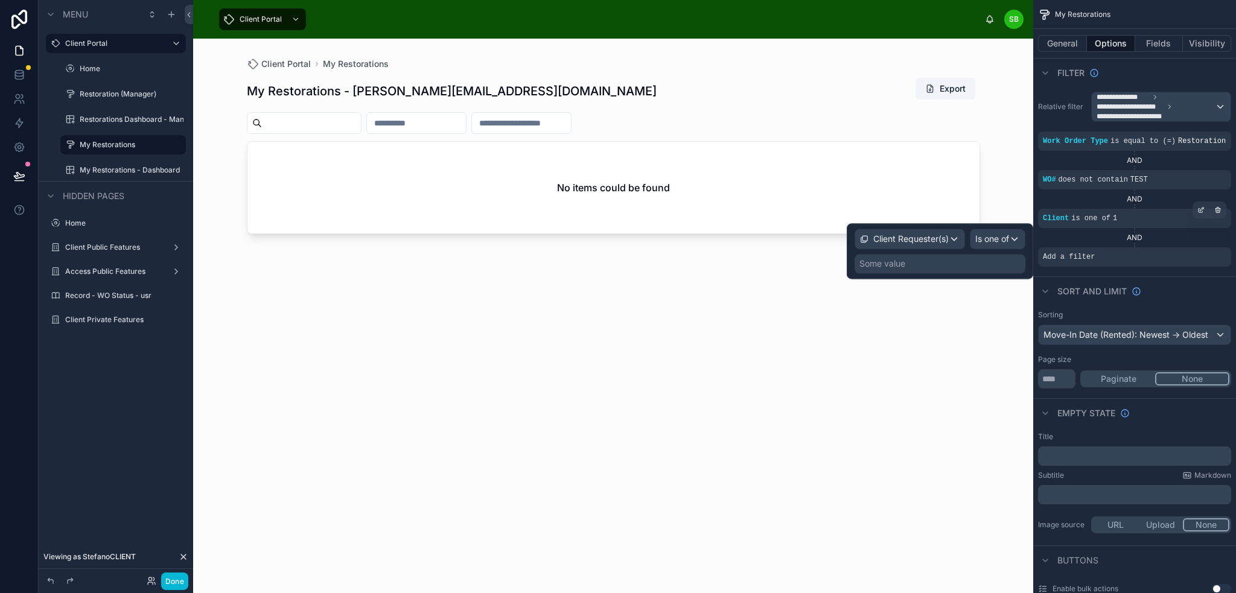
click at [939, 270] on div "Some value" at bounding box center [940, 263] width 171 height 19
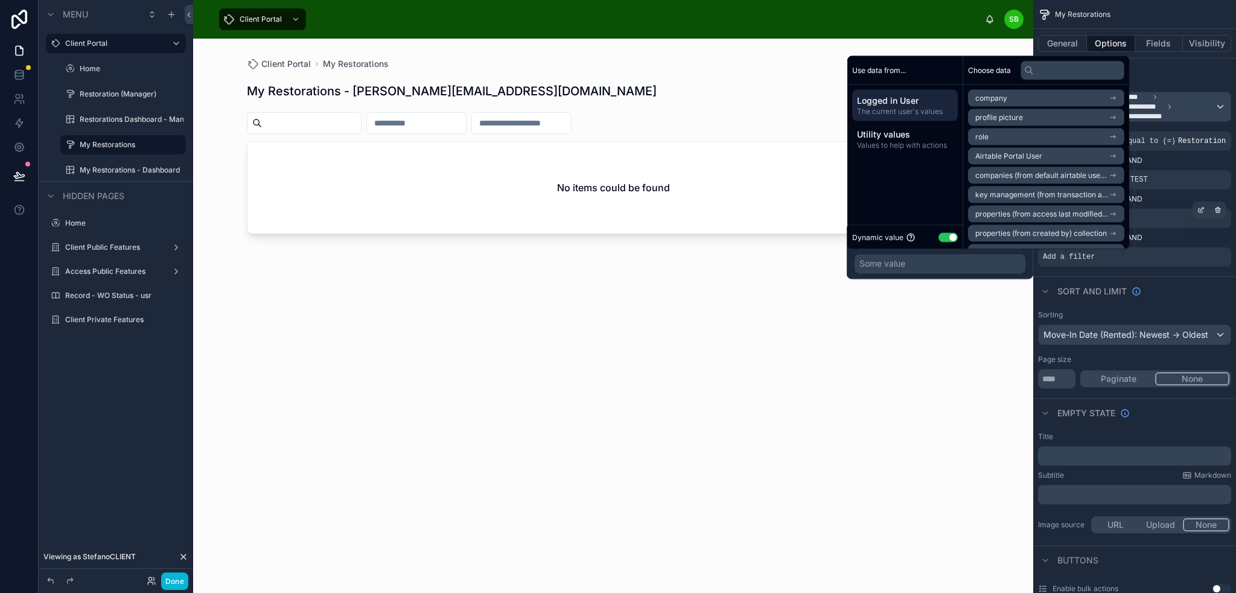
click at [1042, 155] on li "Airtable Portal User" at bounding box center [1046, 156] width 156 height 17
click at [1063, 120] on li "Airtable Portal User" at bounding box center [1046, 120] width 156 height 17
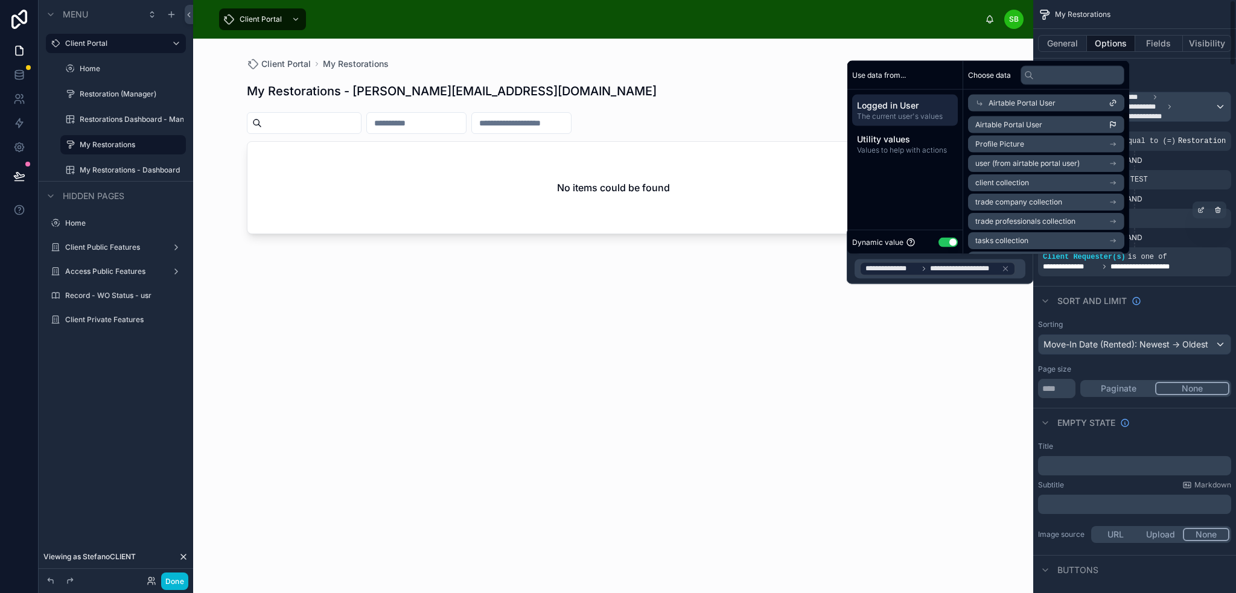
click at [1189, 296] on div "Sort And Limit" at bounding box center [1134, 300] width 203 height 29
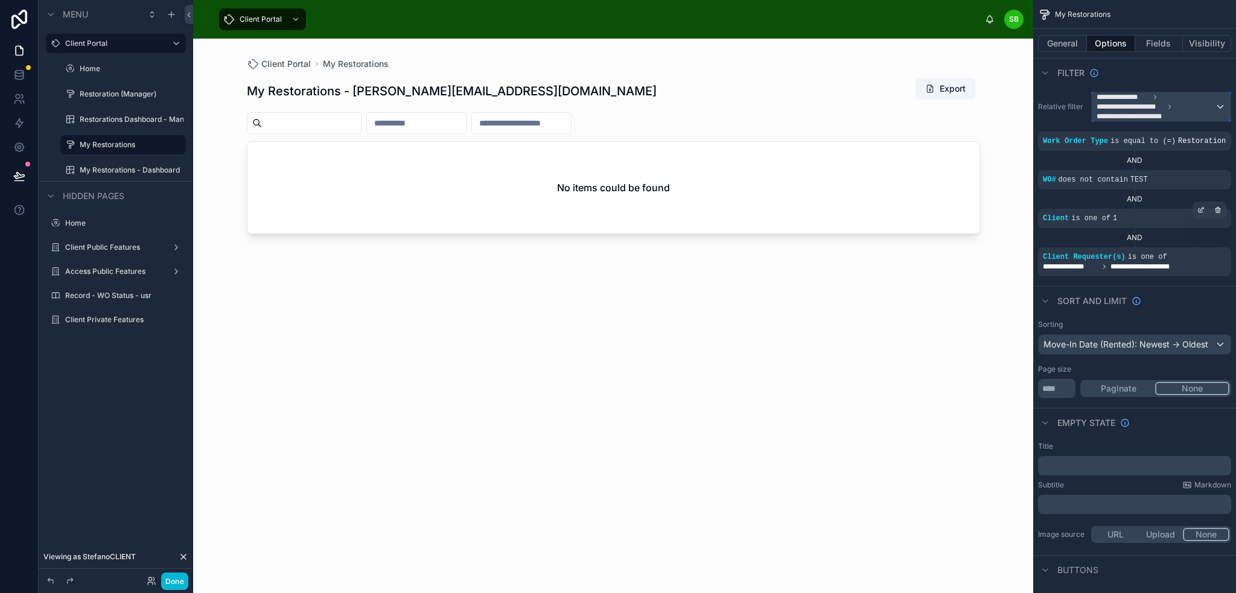
click at [1150, 103] on span "**********" at bounding box center [1130, 107] width 67 height 10
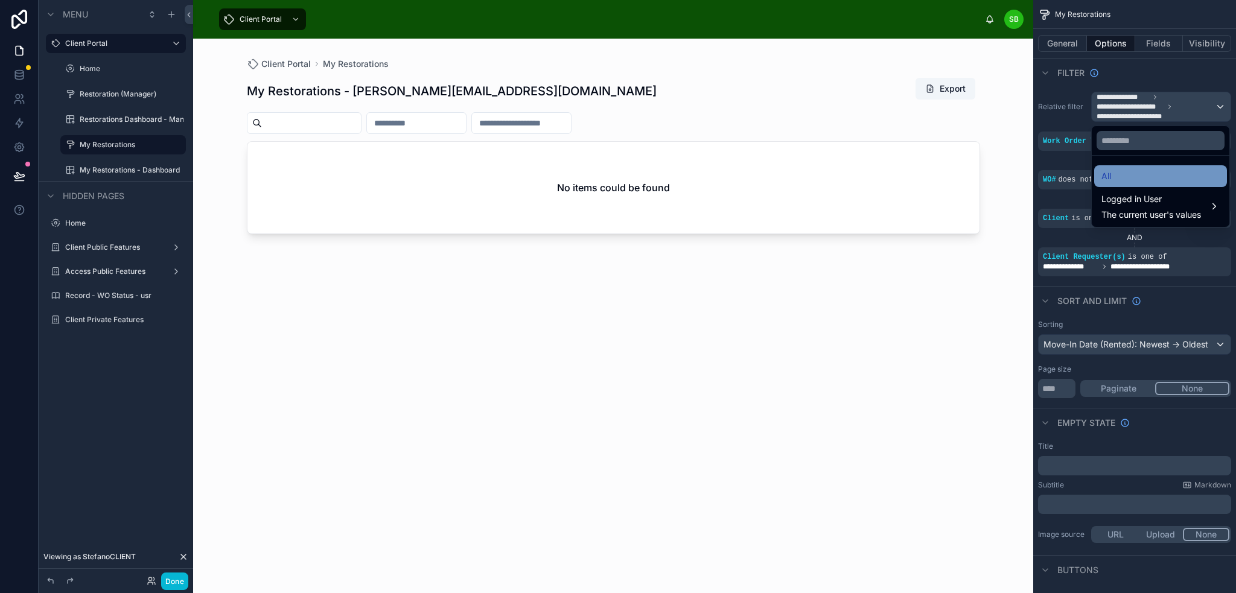
click at [1141, 174] on div "All" at bounding box center [1161, 176] width 118 height 14
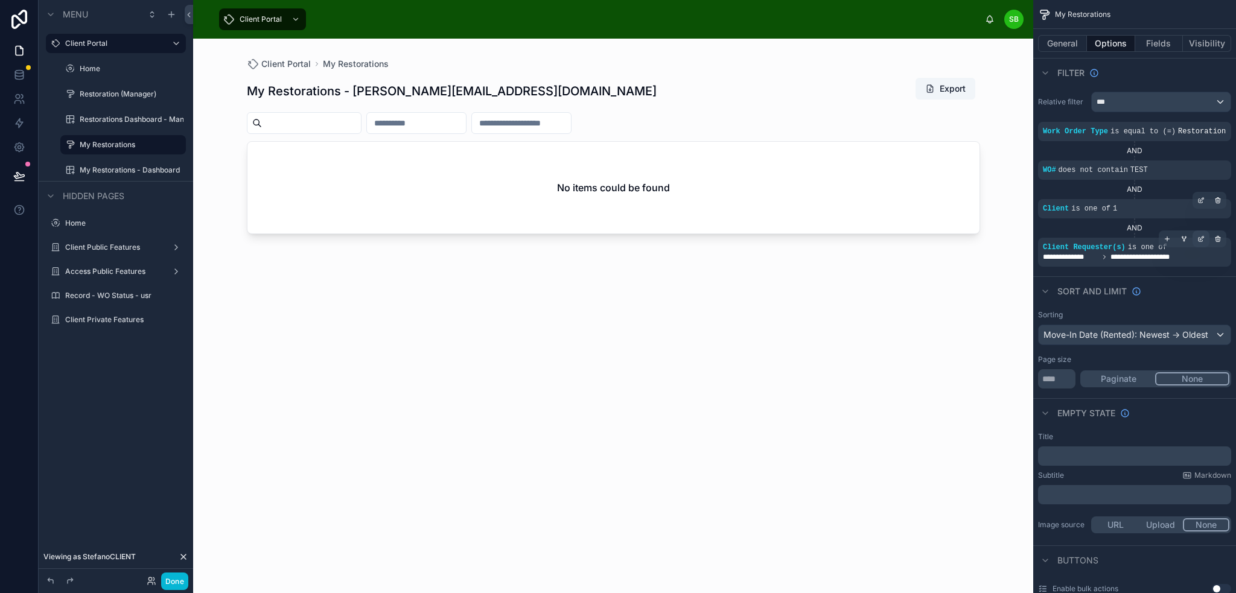
click at [1200, 238] on icon "scrollable content" at bounding box center [1201, 238] width 7 height 7
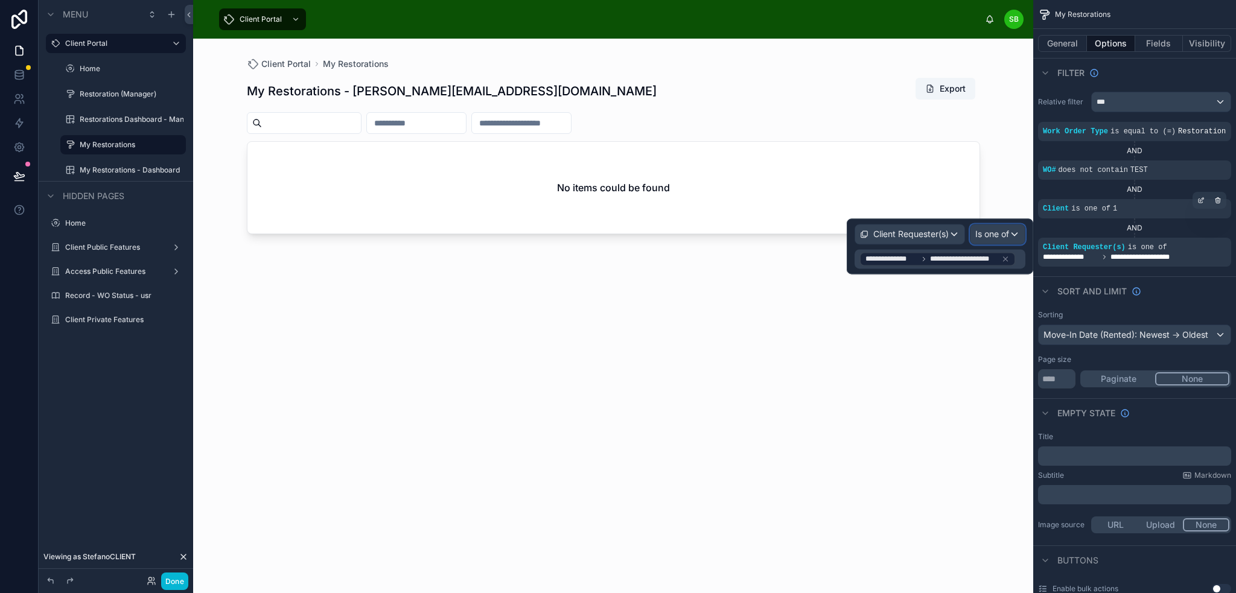
click at [1007, 229] on span "Is one of" at bounding box center [992, 234] width 34 height 12
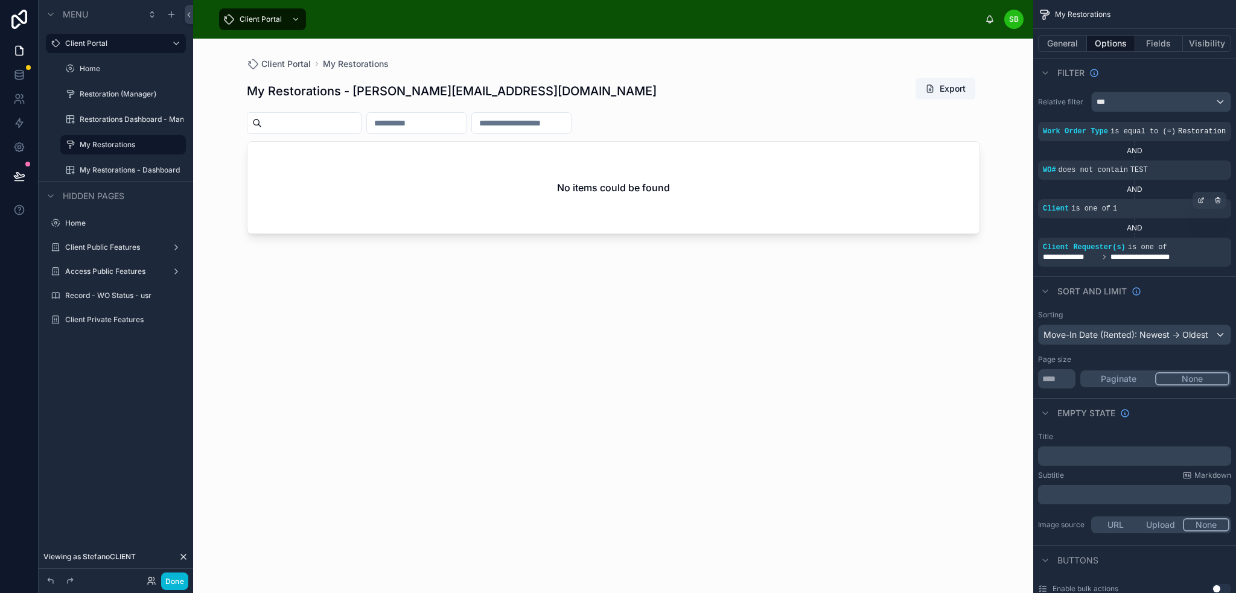
click at [1094, 228] on div "AND" at bounding box center [1134, 228] width 193 height 10
click at [1204, 238] on icon "scrollable content" at bounding box center [1201, 238] width 7 height 7
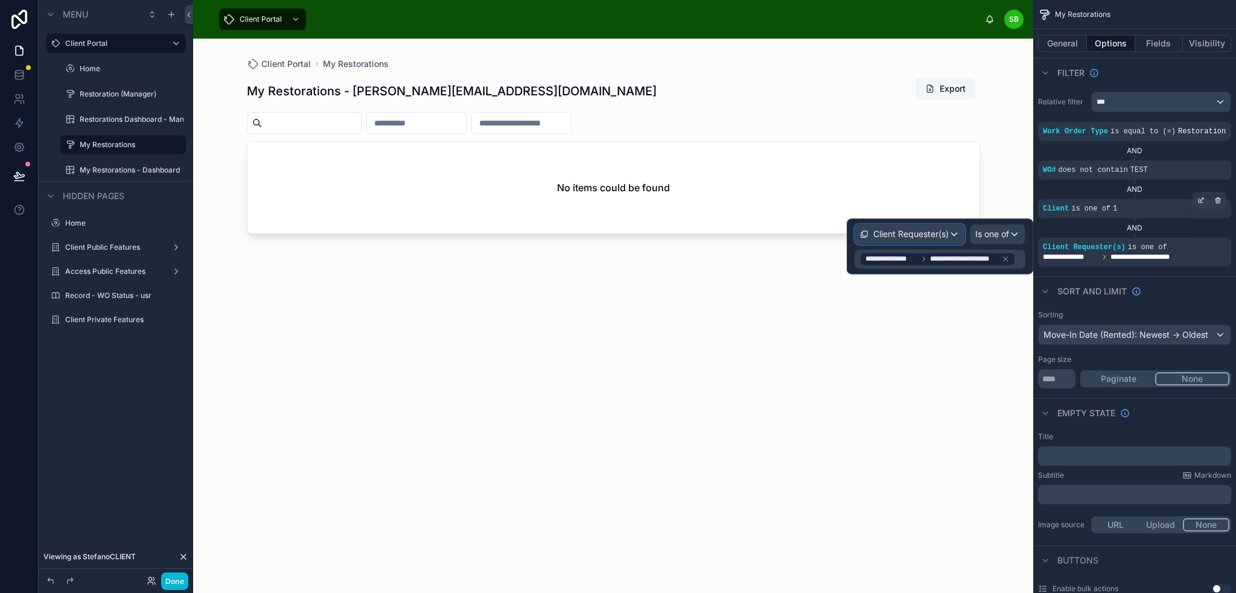
click at [940, 235] on span "Client Requester(s)" at bounding box center [910, 234] width 75 height 12
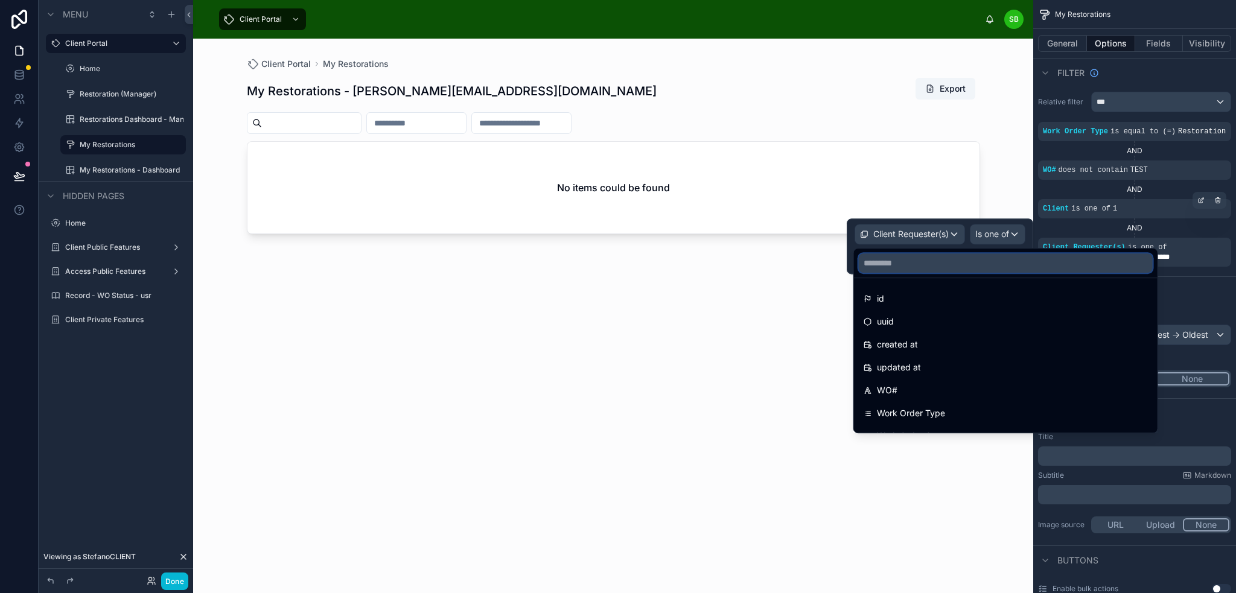
click at [954, 269] on input "text" at bounding box center [1006, 263] width 294 height 19
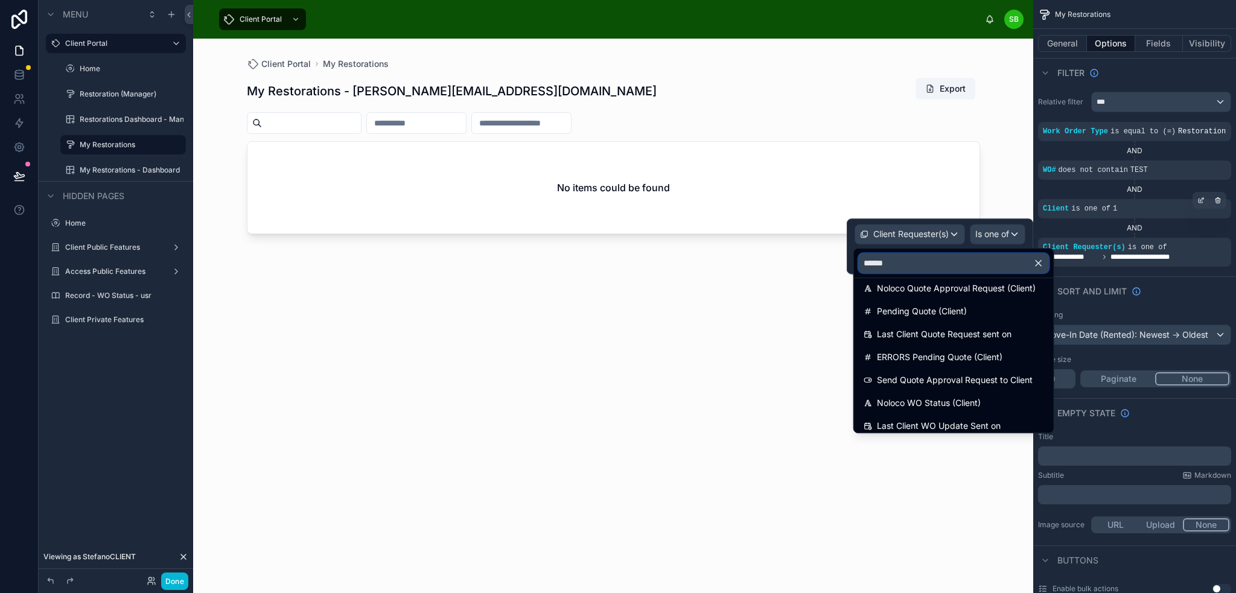
scroll to position [223, 0]
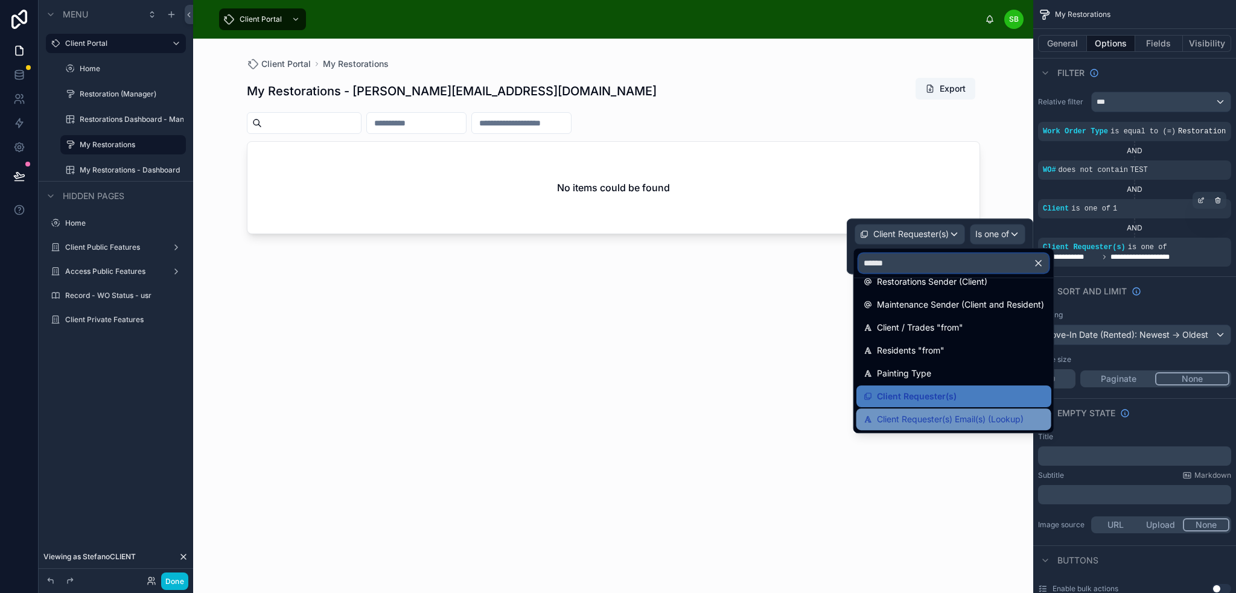
type input "******"
click at [973, 416] on span "Client Requester(s) Email(s) (Lookup)" at bounding box center [950, 419] width 147 height 14
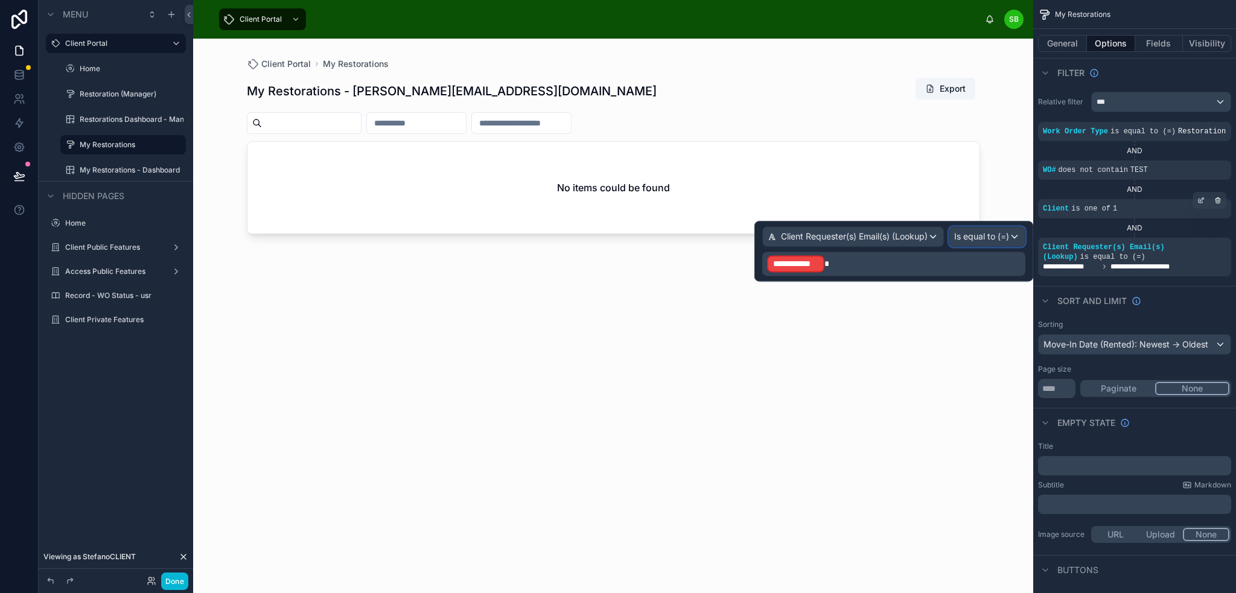
click at [981, 238] on span "Is equal to (=)" at bounding box center [981, 237] width 55 height 12
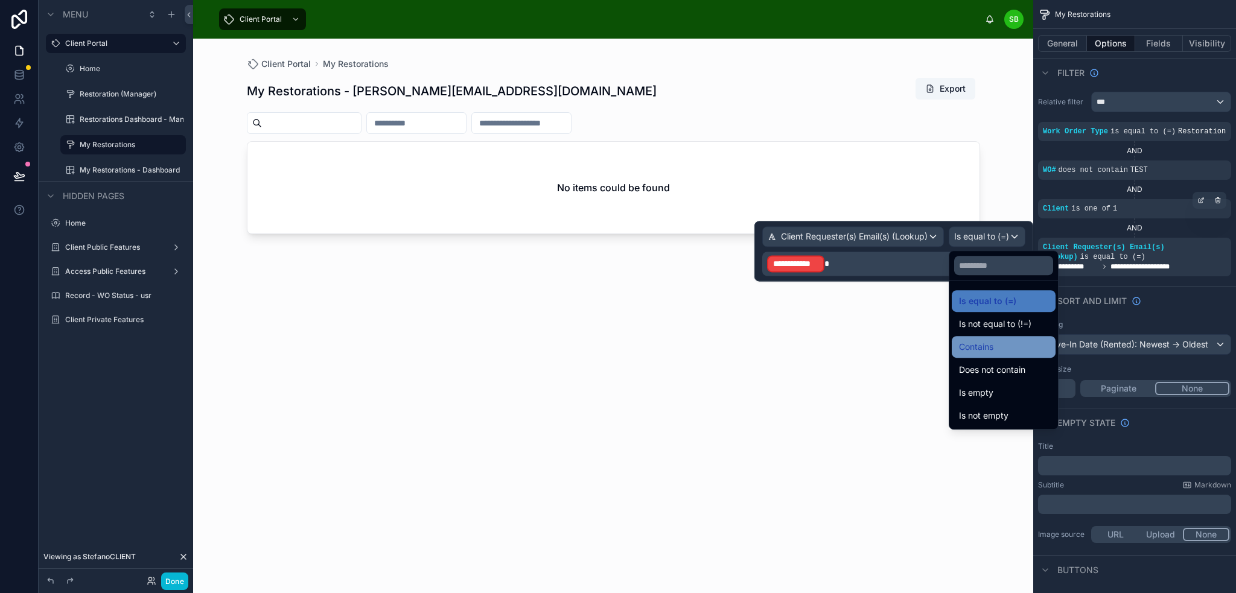
click at [1003, 349] on div "Contains" at bounding box center [1003, 347] width 89 height 14
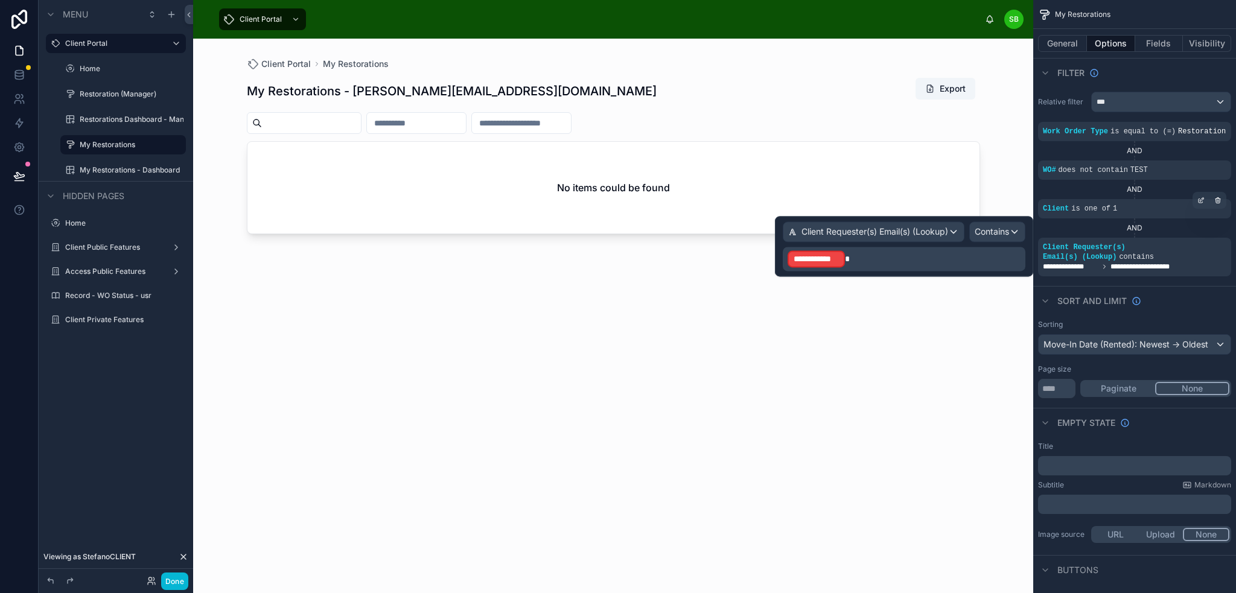
click at [875, 260] on p "**********" at bounding box center [905, 258] width 235 height 19
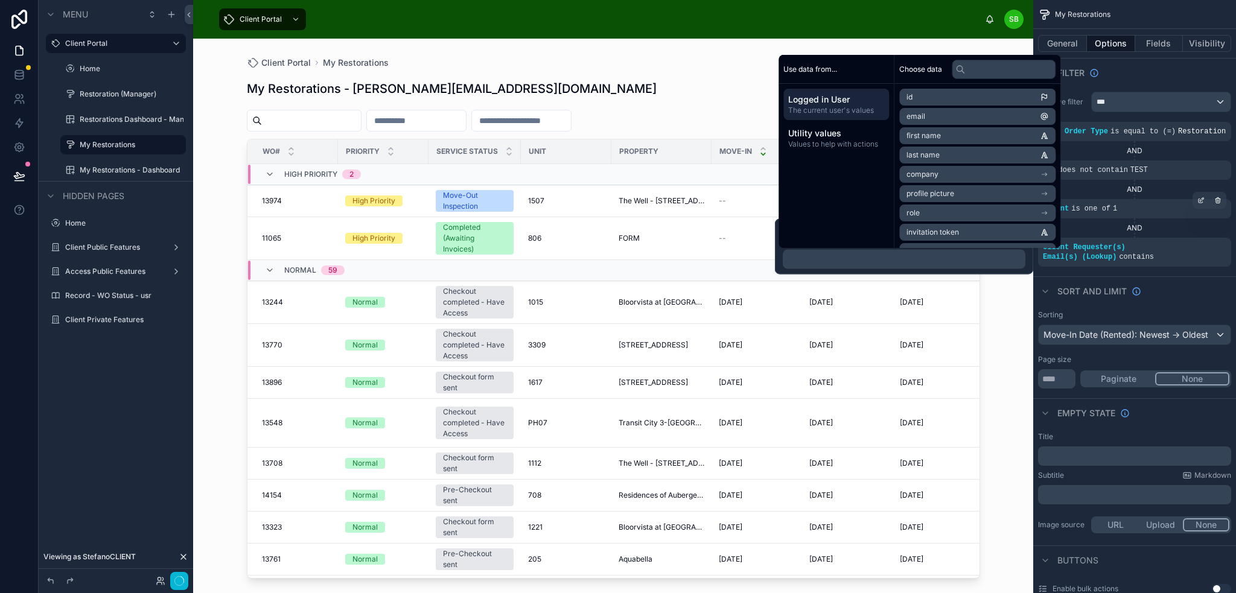
click at [852, 104] on span "Logged in User" at bounding box center [836, 100] width 96 height 12
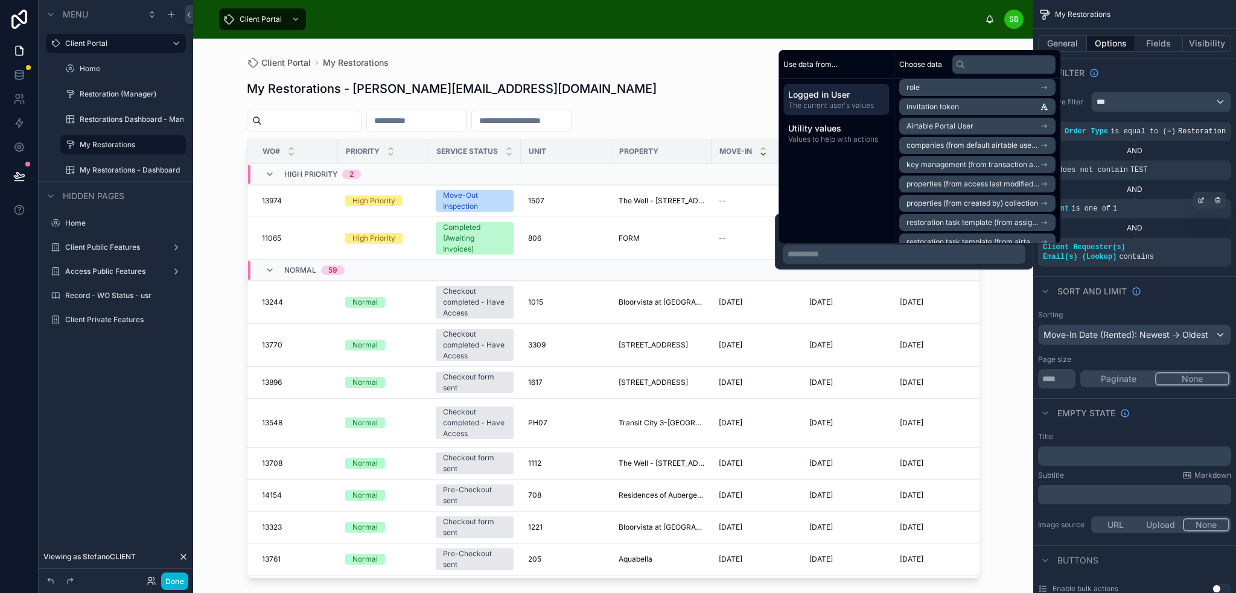
scroll to position [121, 0]
click at [975, 126] on li "Airtable Portal User" at bounding box center [977, 126] width 156 height 17
click at [984, 92] on span "Airtable Portal User" at bounding box center [953, 93] width 67 height 10
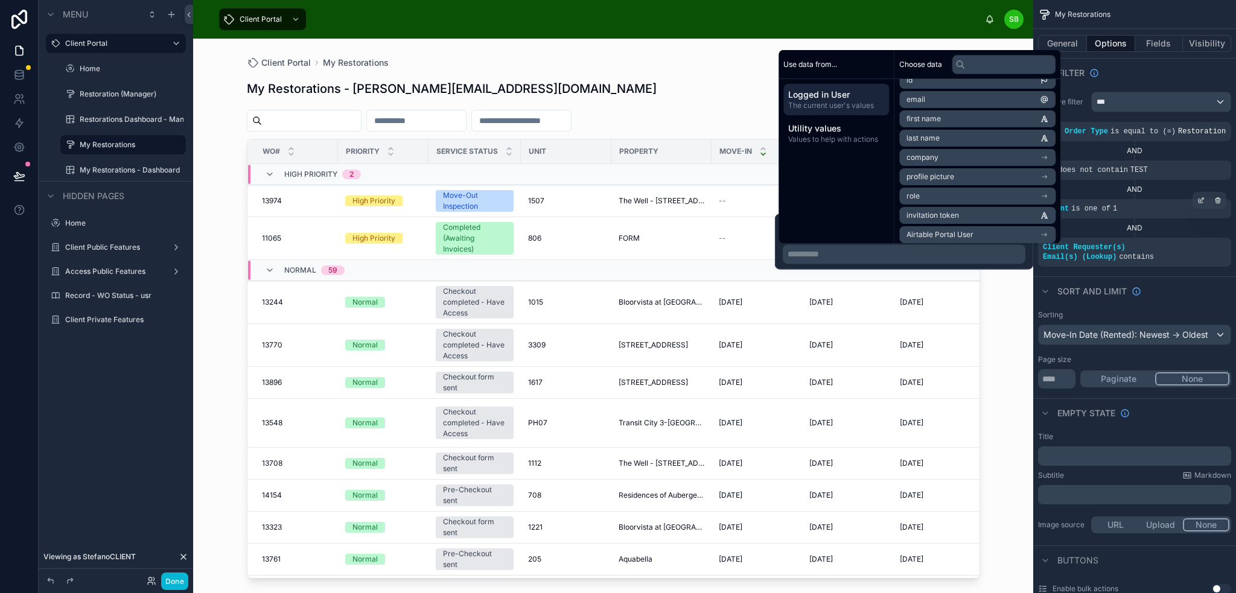
scroll to position [0, 0]
click at [1002, 111] on li "email" at bounding box center [977, 111] width 156 height 17
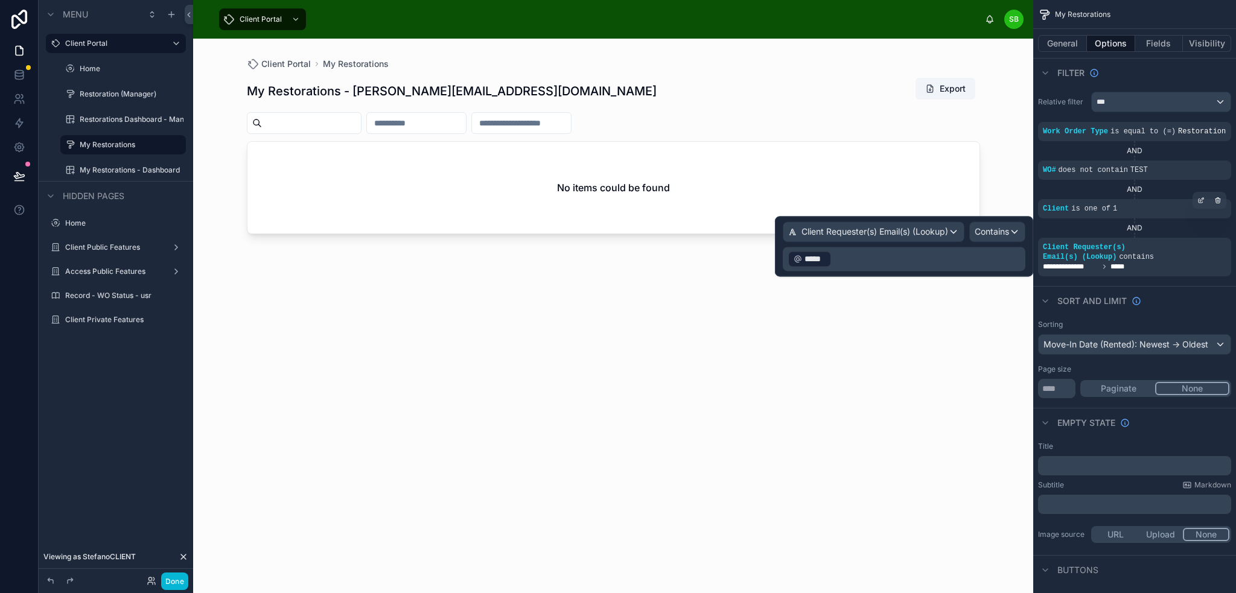
click at [878, 257] on p "﻿ ***** ﻿ ﻿" at bounding box center [905, 258] width 235 height 19
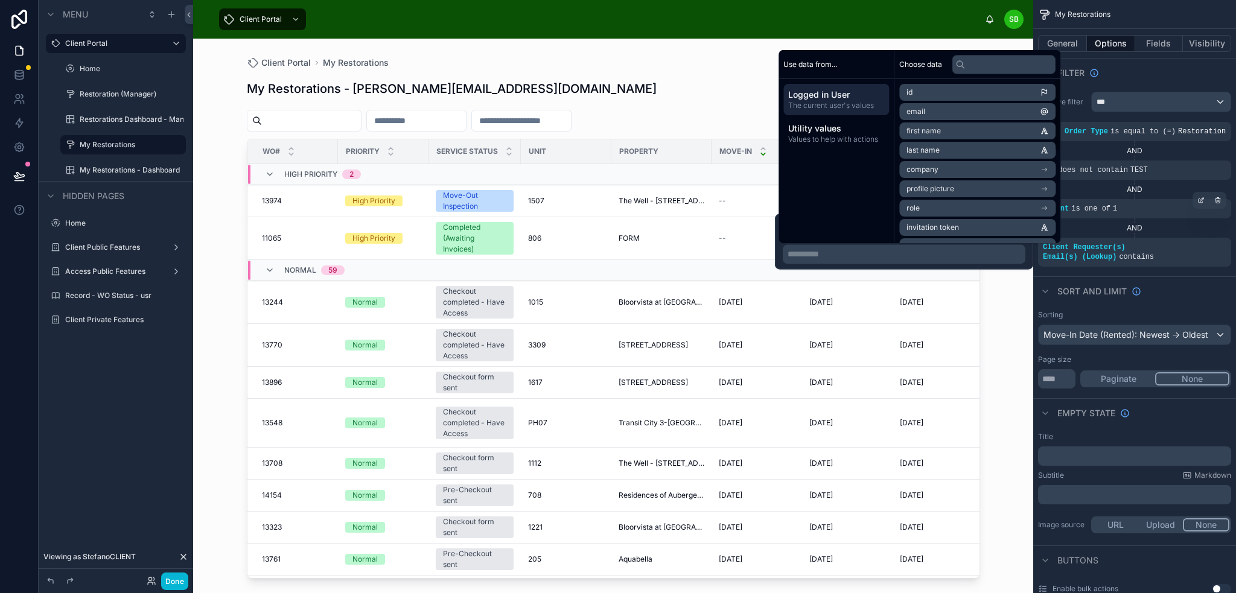
click at [985, 94] on li "id" at bounding box center [977, 92] width 156 height 17
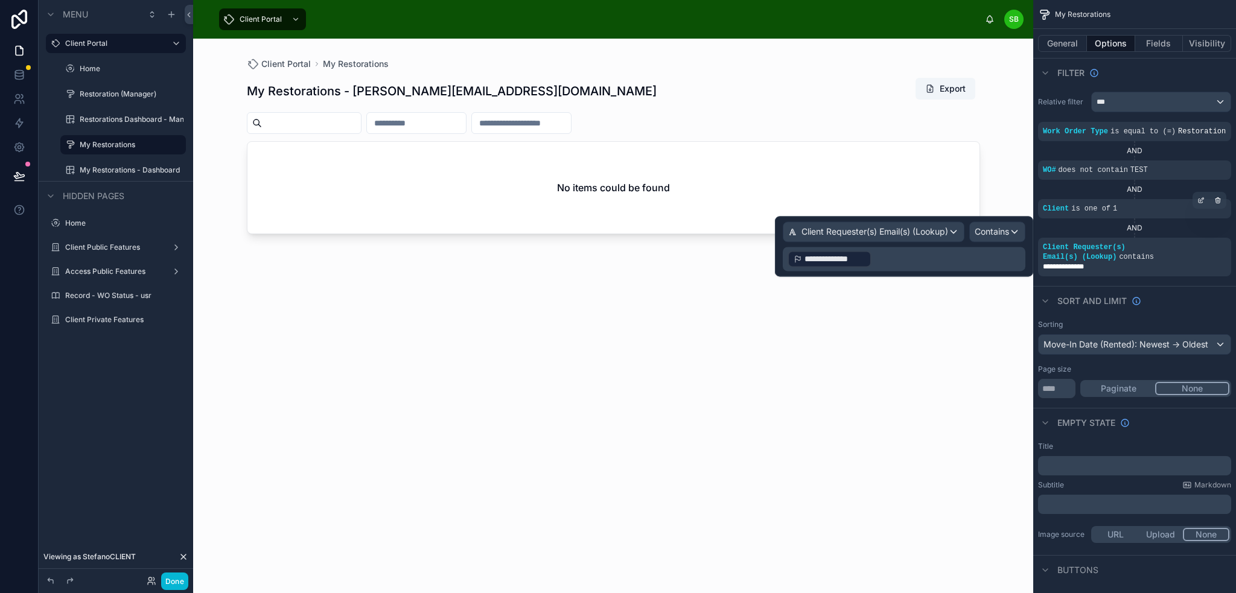
click at [889, 260] on p "**********" at bounding box center [905, 258] width 235 height 19
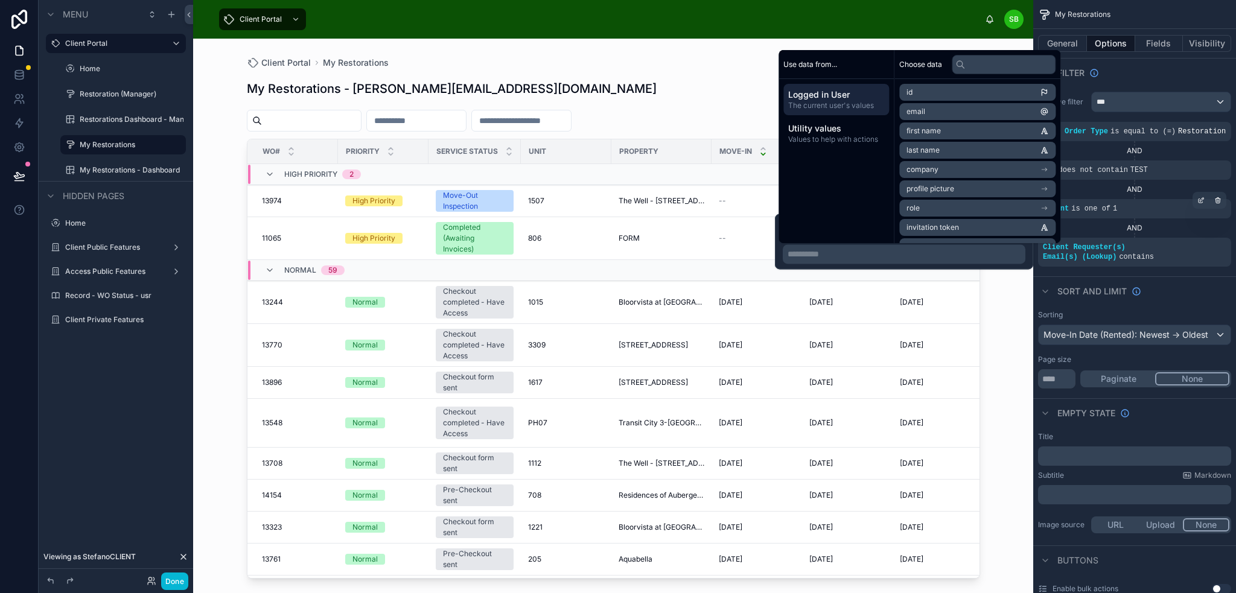
click at [1000, 112] on li "email" at bounding box center [977, 111] width 156 height 17
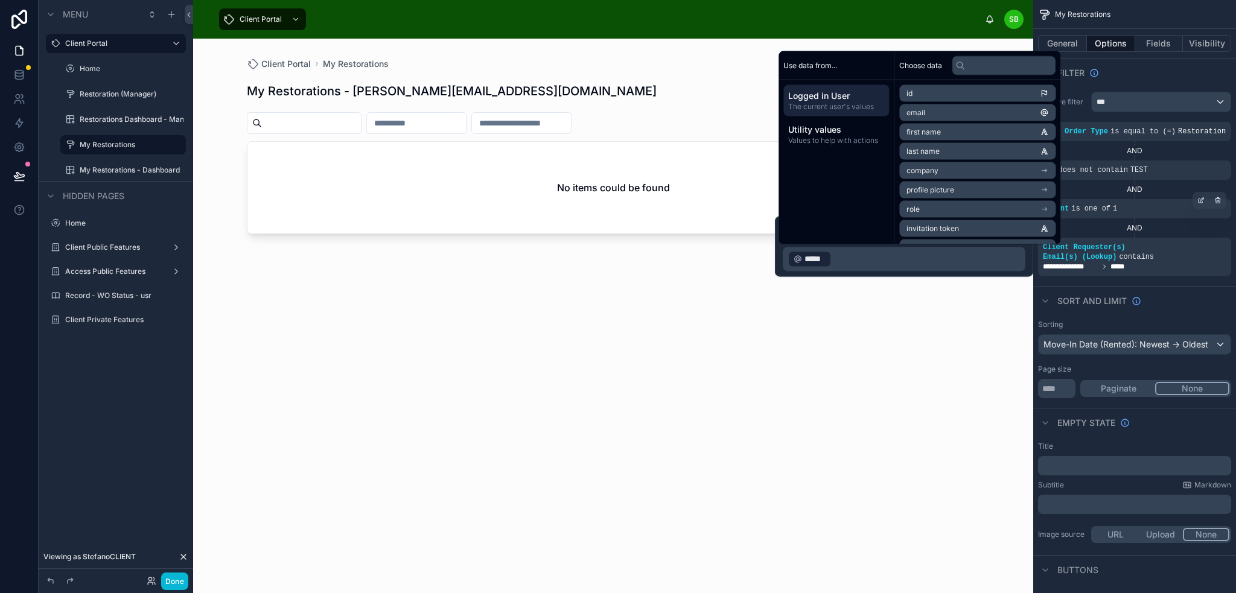
click at [879, 319] on div "My Restorations - [PERSON_NAME][EMAIL_ADDRESS][DOMAIN_NAME] Export No items cou…" at bounding box center [613, 324] width 733 height 509
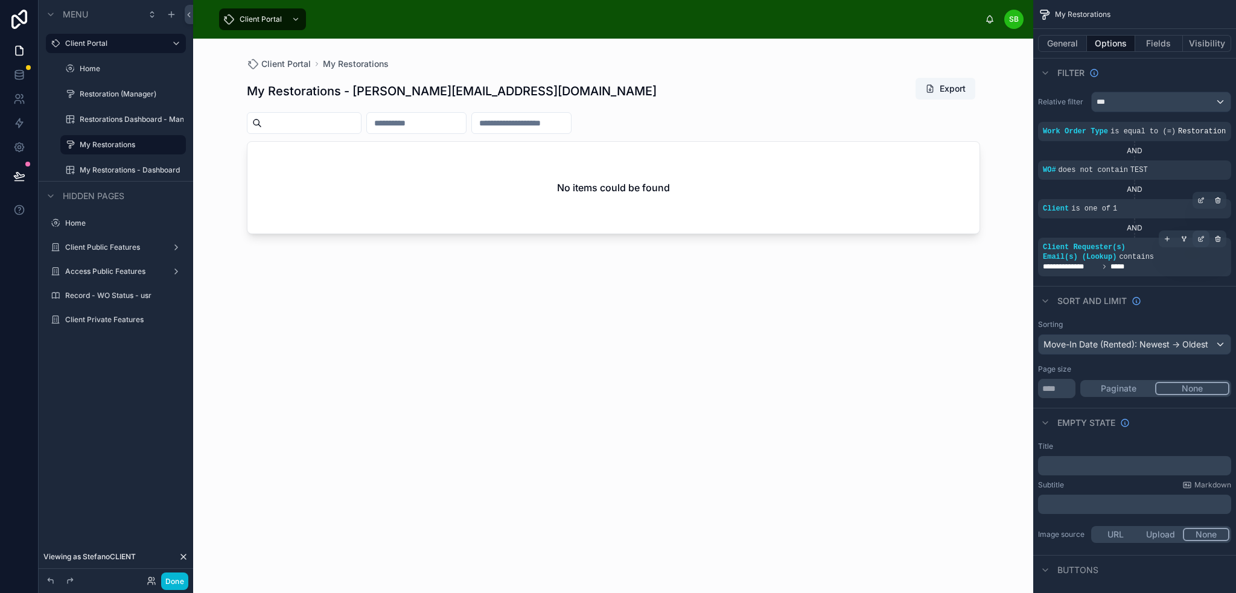
click at [1201, 240] on icon "scrollable content" at bounding box center [1203, 238] width 4 height 4
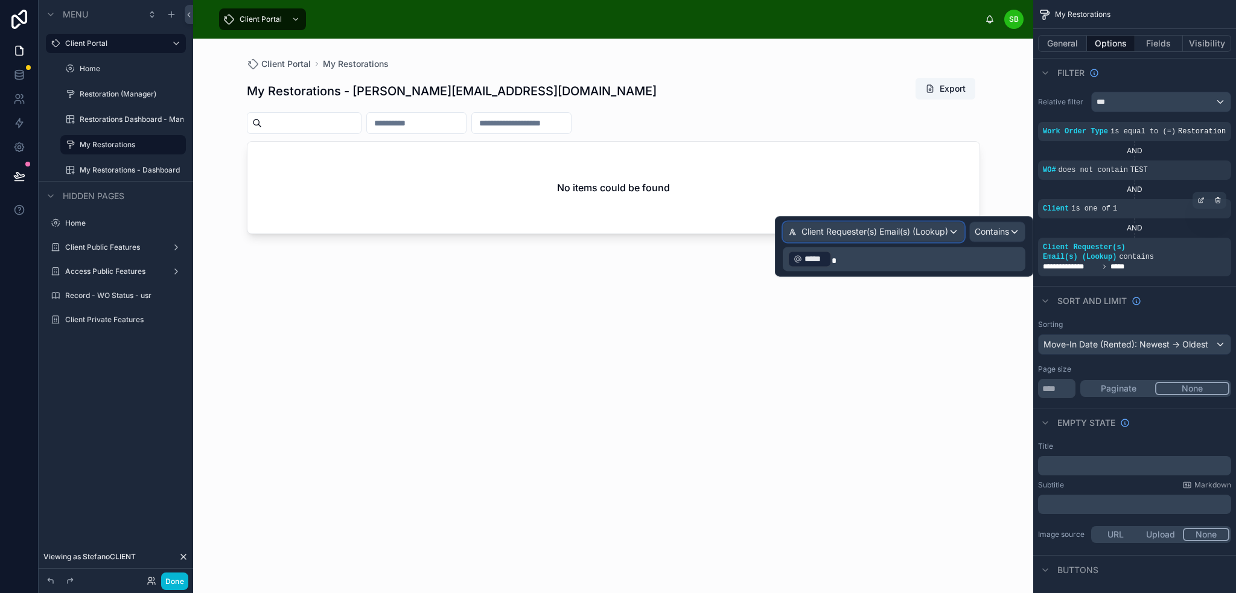
click at [919, 229] on span "Client Requester(s) Email(s) (Lookup)" at bounding box center [875, 232] width 147 height 12
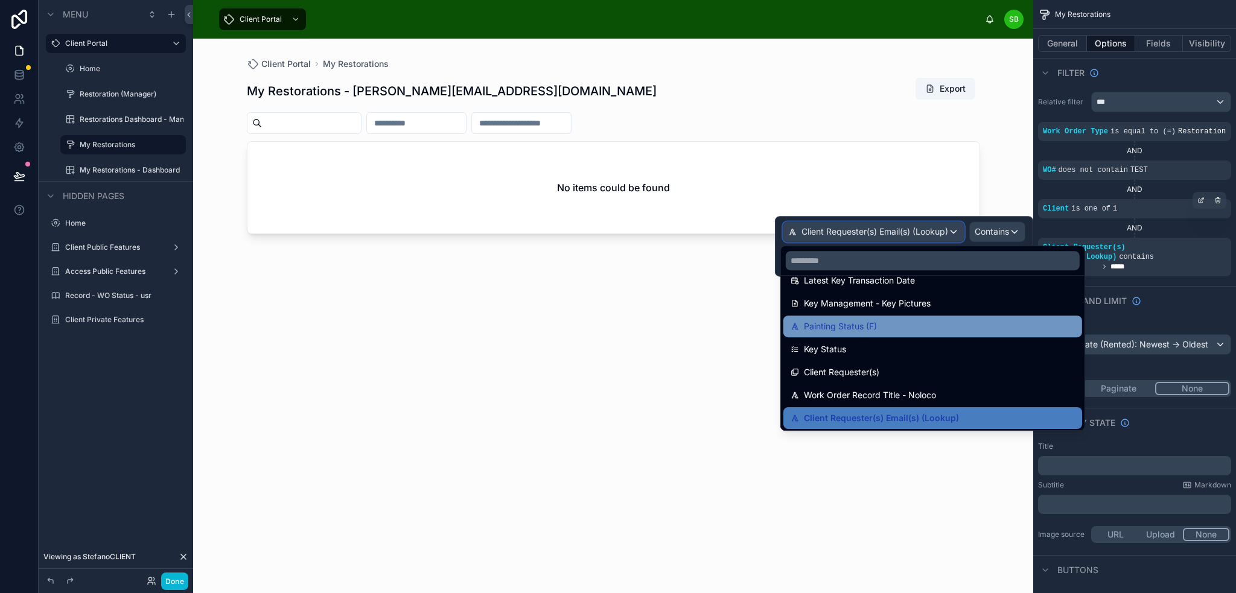
scroll to position [3297, 0]
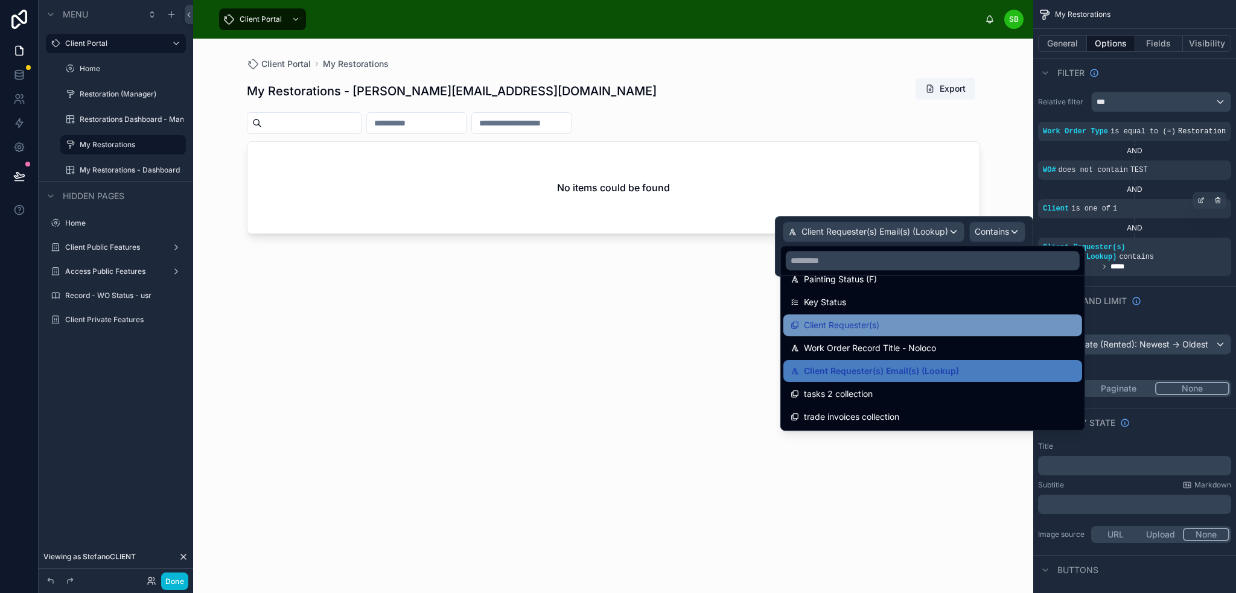
click at [902, 323] on div "Client Requester(s)" at bounding box center [933, 325] width 284 height 14
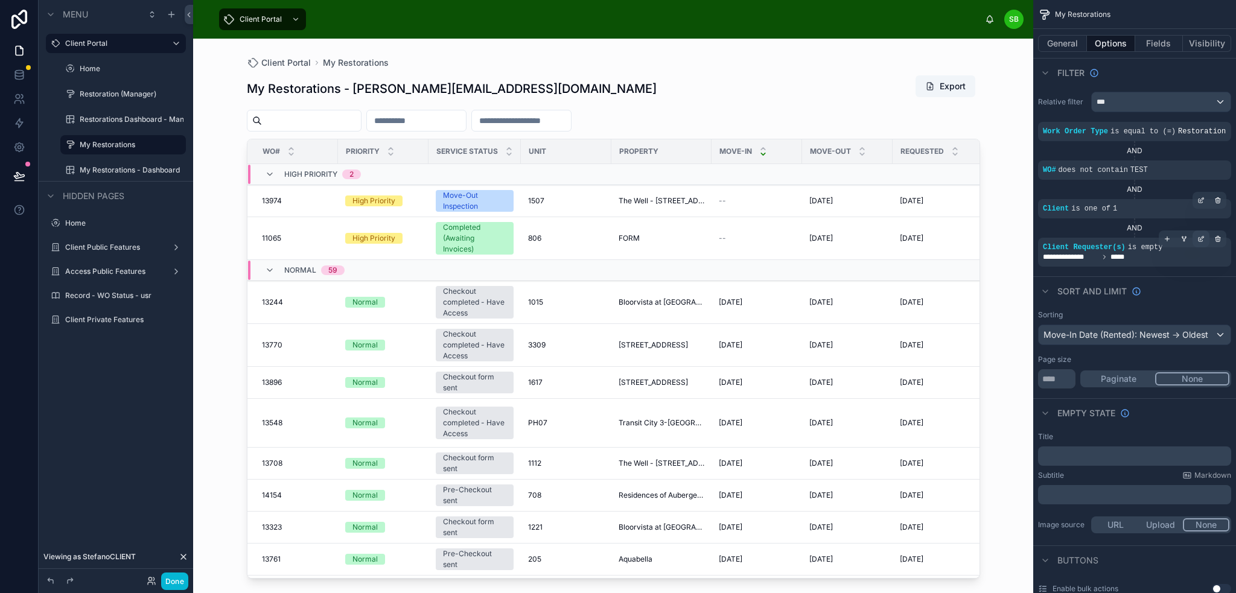
click at [1202, 238] on icon "scrollable content" at bounding box center [1203, 238] width 4 height 4
click at [1111, 264] on div "**********" at bounding box center [1134, 252] width 193 height 29
click at [1128, 247] on span "is empty" at bounding box center [1145, 247] width 35 height 8
click at [1204, 237] on icon "scrollable content" at bounding box center [1201, 238] width 7 height 7
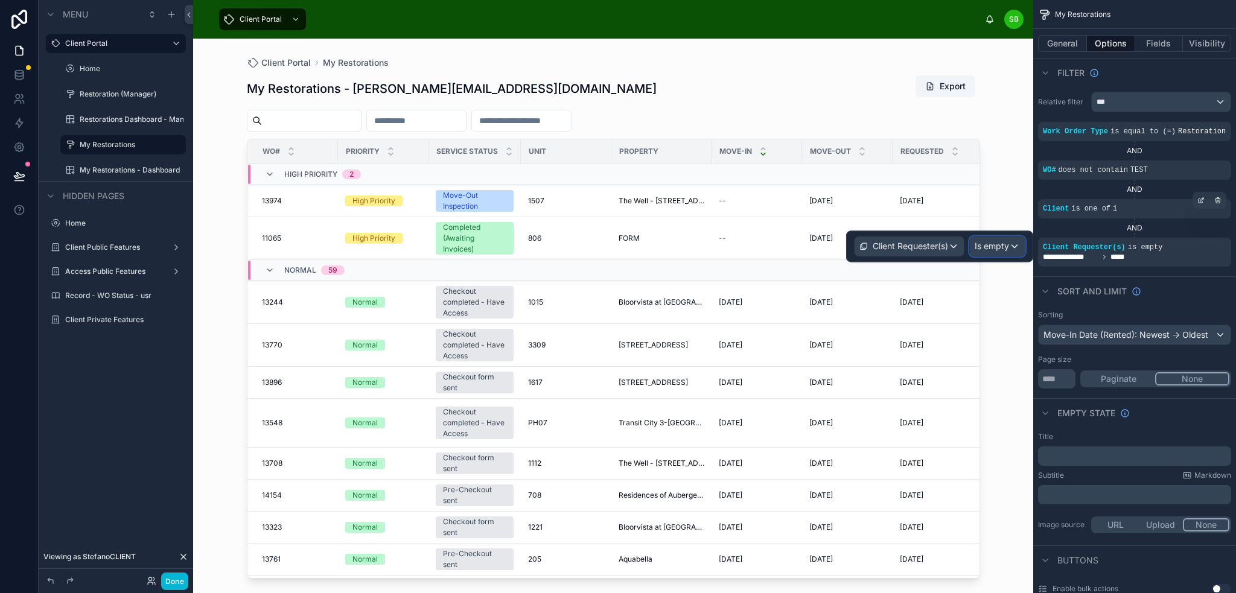
click at [999, 248] on span "Is empty" at bounding box center [992, 246] width 34 height 12
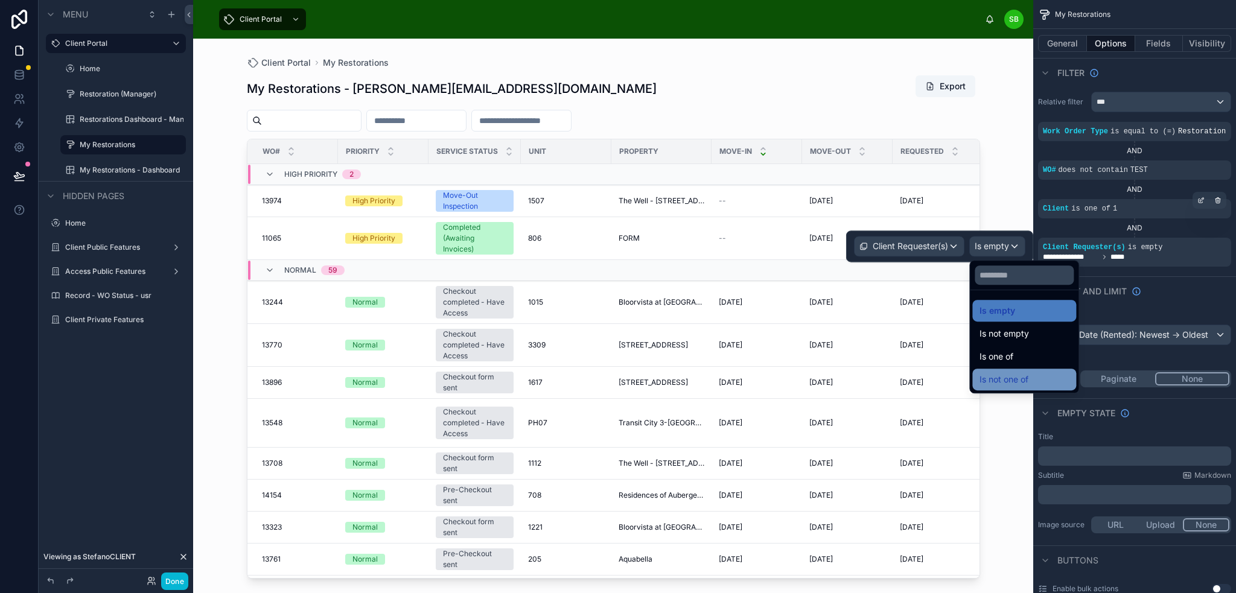
click at [1021, 381] on span "Is not one of" at bounding box center [1004, 379] width 49 height 14
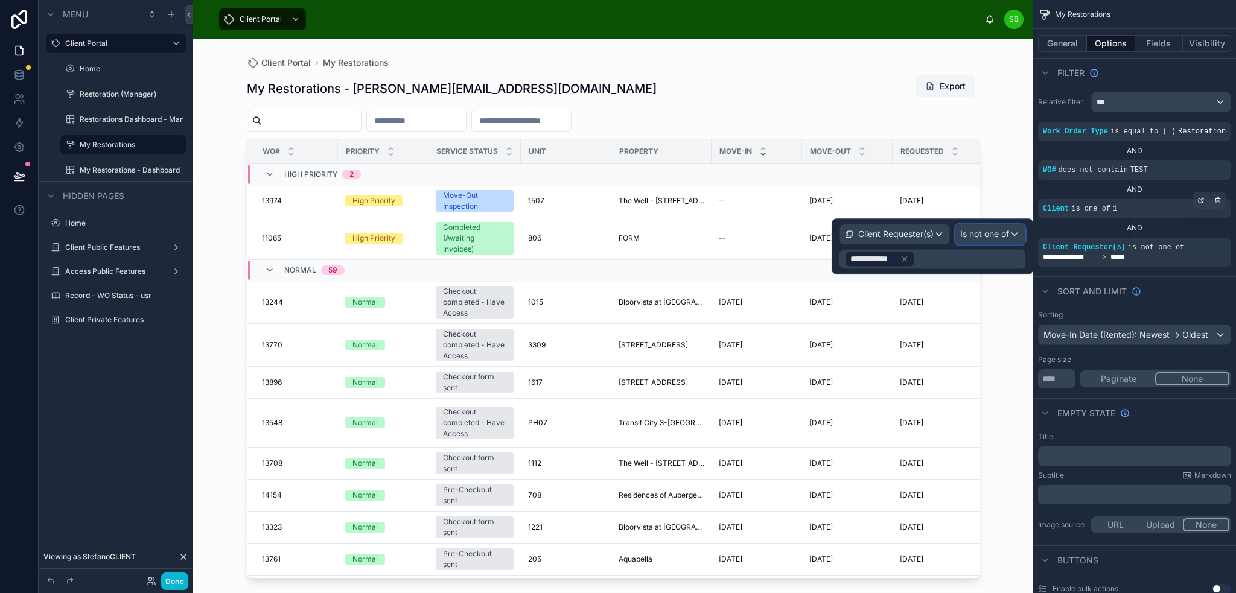
click at [1000, 232] on span "Is not one of" at bounding box center [984, 234] width 49 height 12
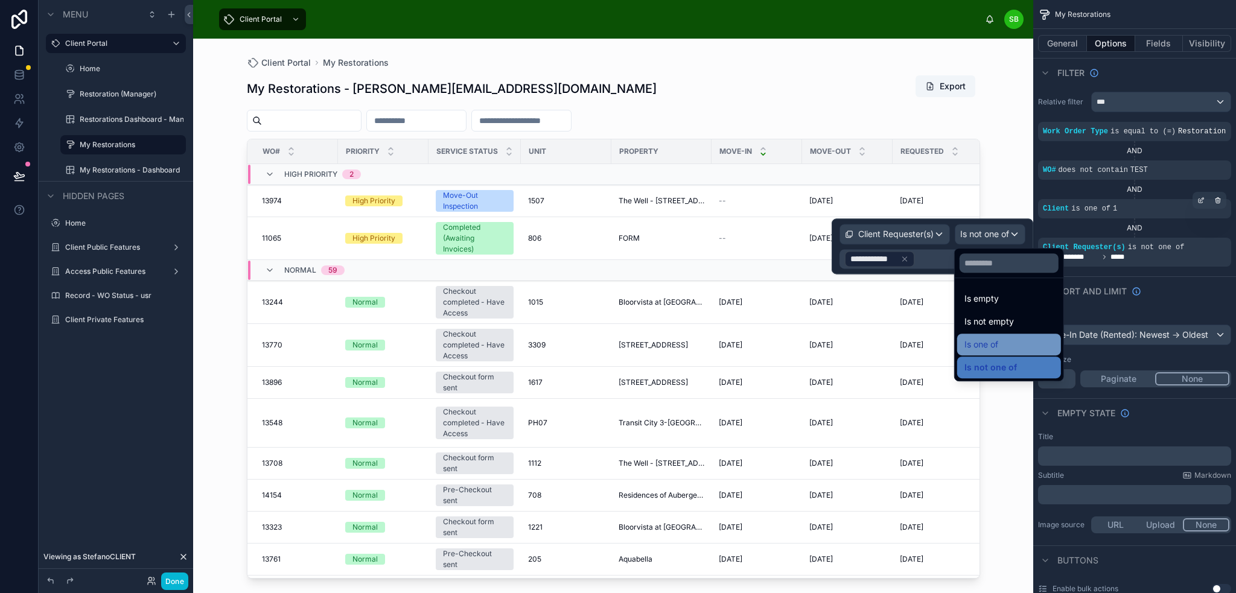
click at [1007, 347] on div "Is one of" at bounding box center [1009, 344] width 89 height 14
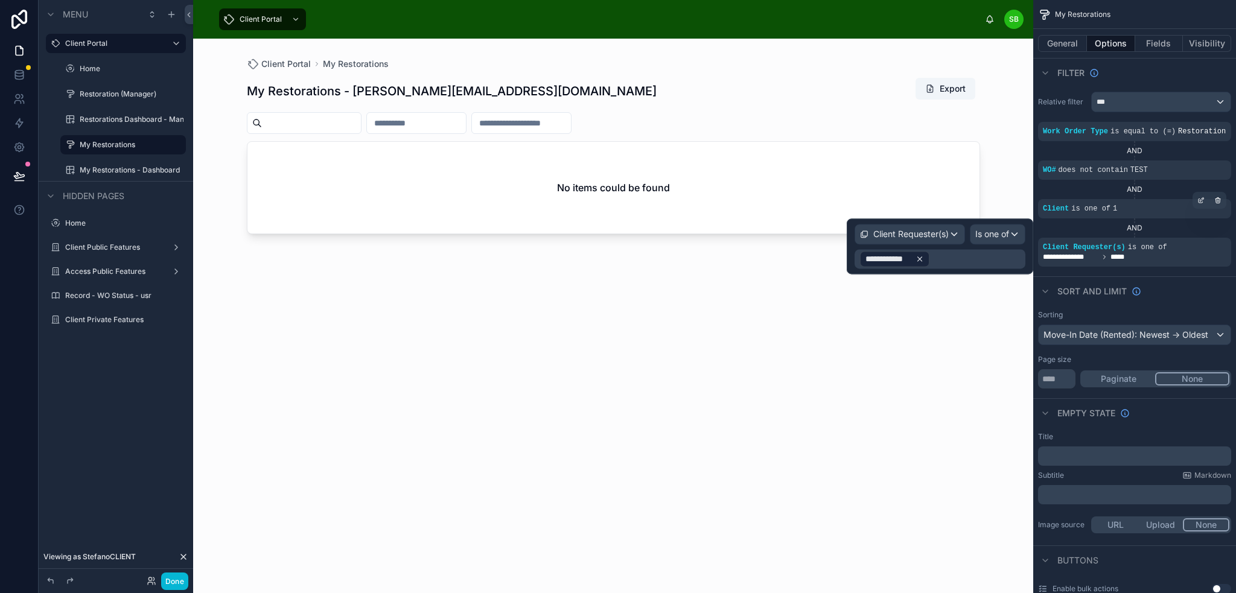
click at [916, 258] on icon at bounding box center [920, 259] width 8 height 8
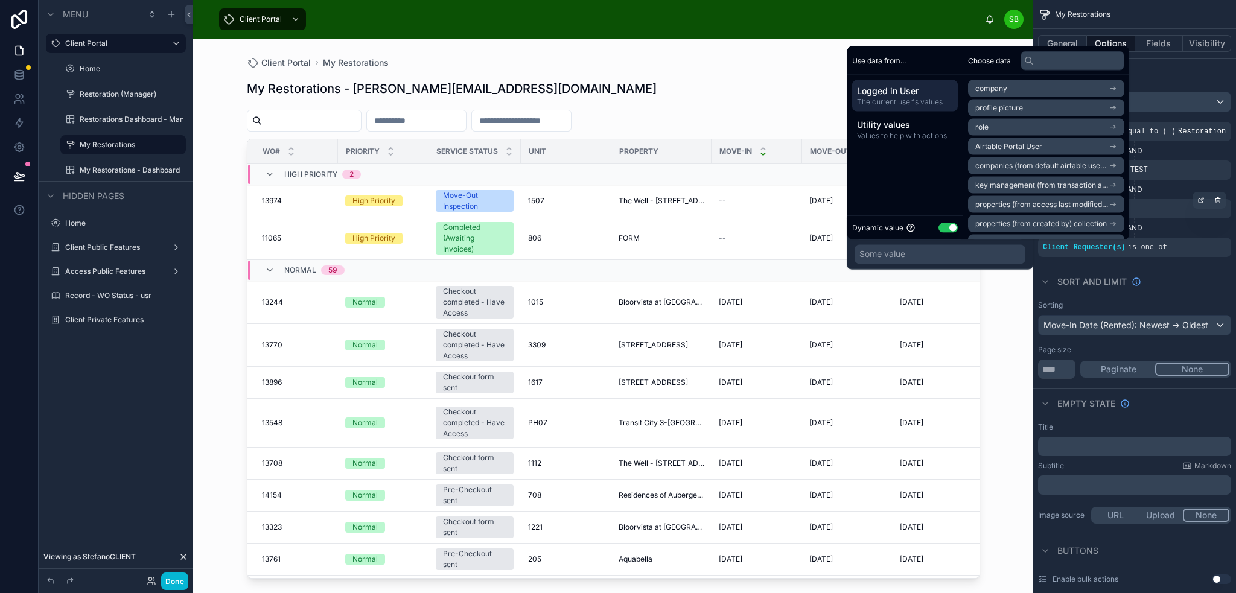
click at [1066, 146] on li "Airtable Portal User" at bounding box center [1046, 146] width 156 height 17
click at [1067, 109] on li "Airtable Portal User" at bounding box center [1046, 110] width 156 height 17
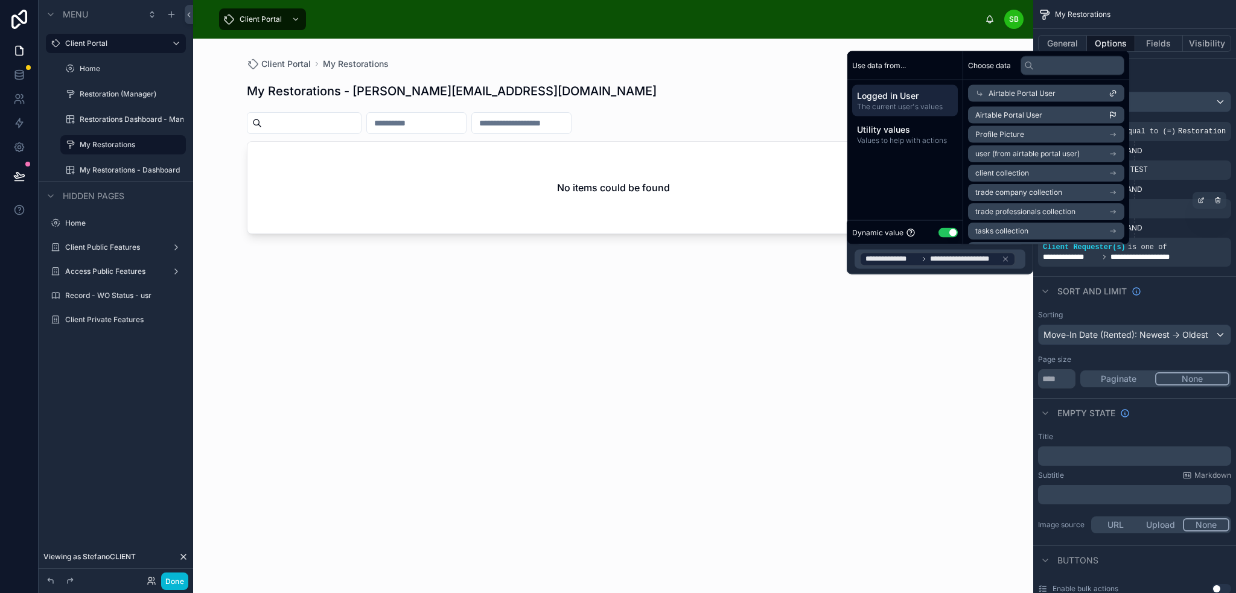
click at [917, 308] on div "My Restorations - [PERSON_NAME][EMAIL_ADDRESS][DOMAIN_NAME] Export No items cou…" at bounding box center [613, 324] width 733 height 509
